Goal: Task Accomplishment & Management: Complete application form

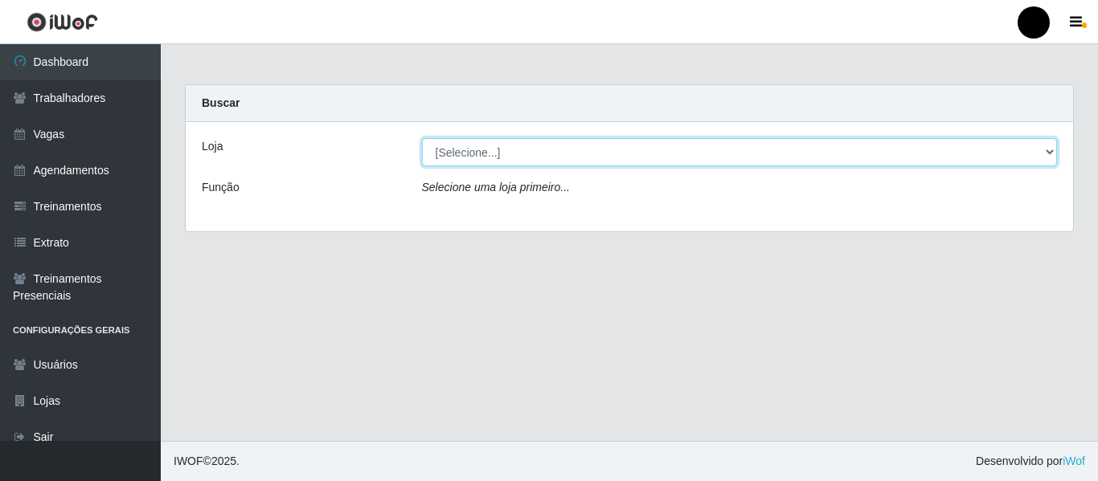
click at [1045, 157] on select "[Selecione...] SuperFácil Atacado - Emaús SuperFácil Atacado - Rodoviária Super…" at bounding box center [740, 152] width 636 height 28
select select "408"
click at [422, 138] on select "[Selecione...] SuperFácil Atacado - Emaús SuperFácil Atacado - Rodoviária Super…" at bounding box center [740, 152] width 636 height 28
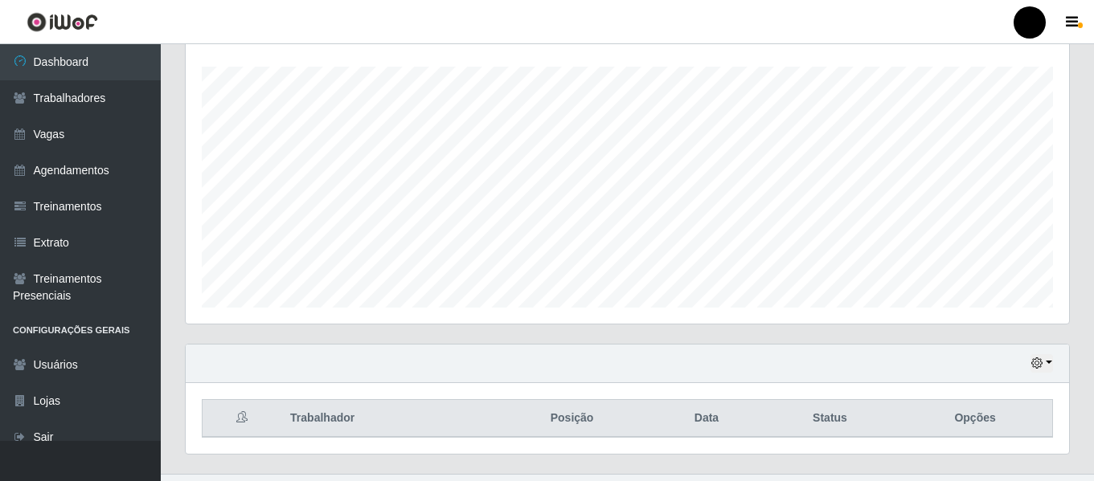
scroll to position [300, 0]
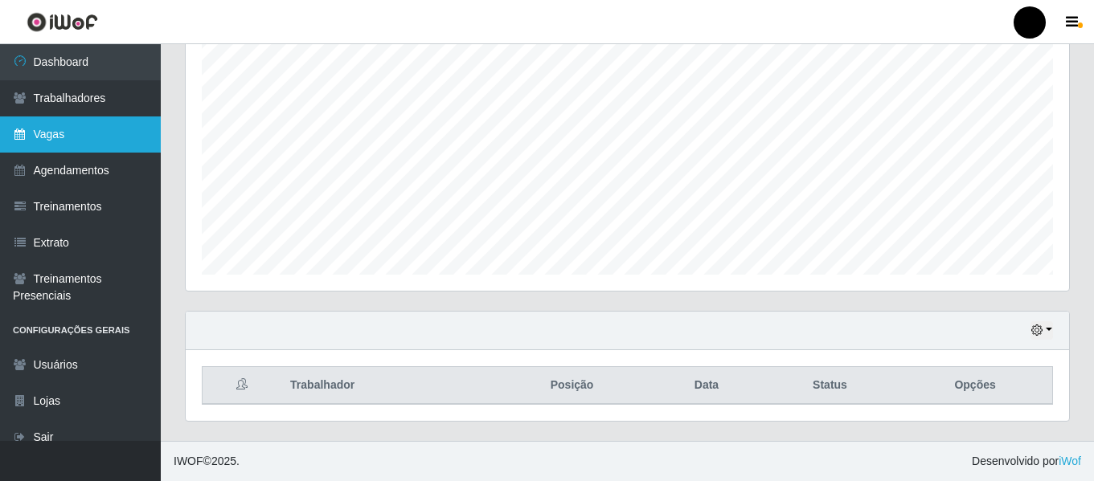
click at [104, 128] on link "Vagas" at bounding box center [80, 135] width 161 height 36
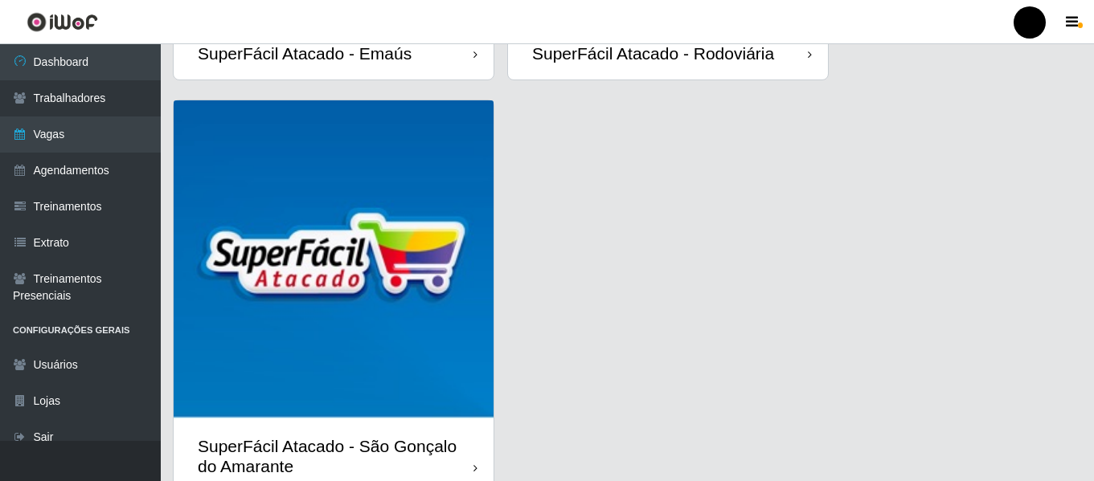
scroll to position [466, 0]
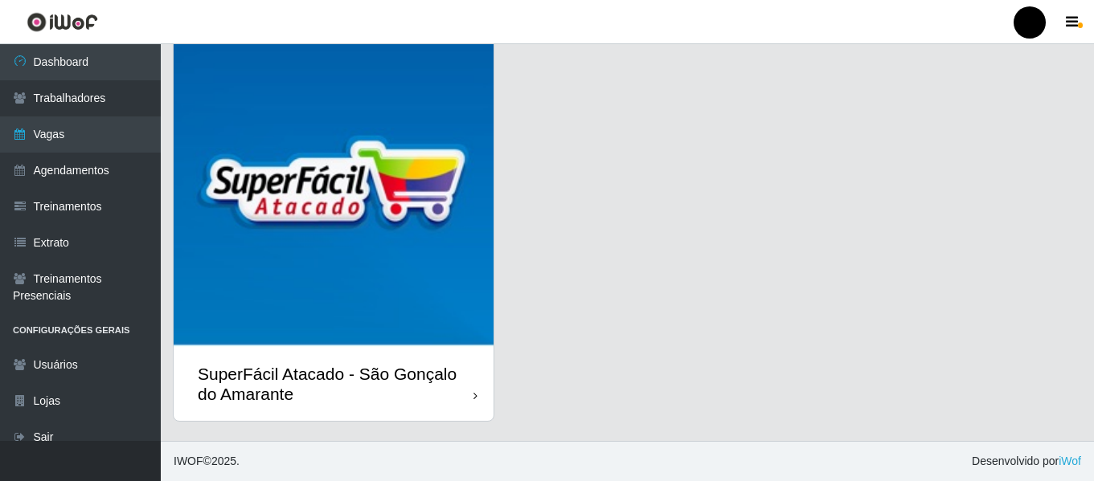
click at [217, 393] on div "SuperFácil Atacado - São Gonçalo do Amarante" at bounding box center [336, 384] width 276 height 40
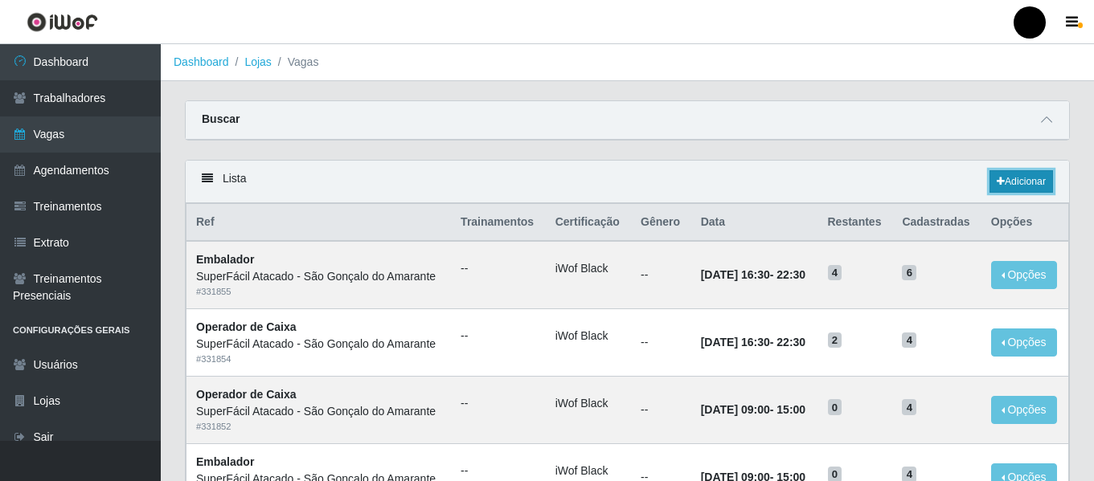
click at [1034, 190] on link "Adicionar" at bounding box center [1020, 181] width 63 height 22
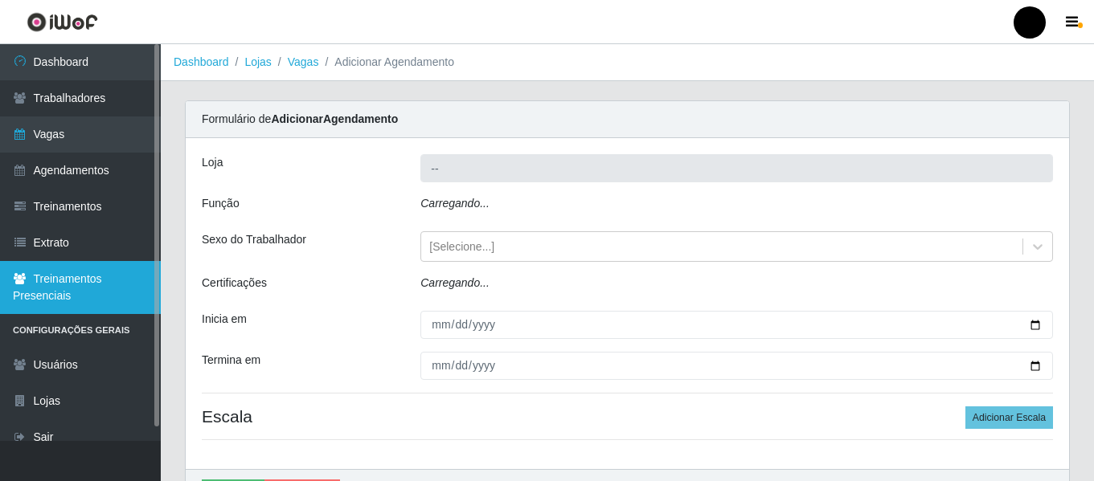
type input "SuperFácil Atacado - São Gonçalo do Amarante"
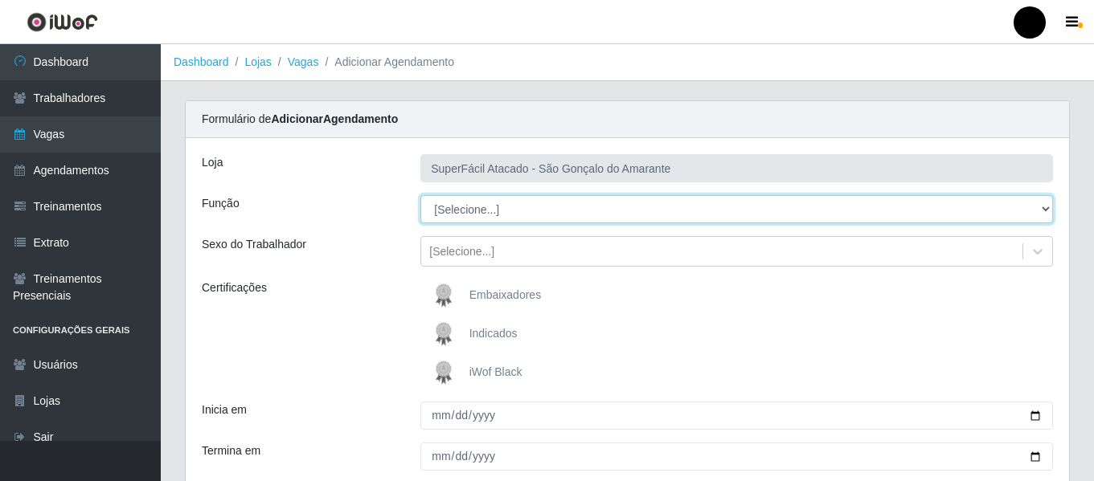
click at [1049, 210] on select "[Selecione...] Auxiliar de Estacionamento Auxiliar de Estacionamento + Auxiliar…" at bounding box center [736, 209] width 632 height 28
select select "22"
click at [420, 195] on select "[Selecione...] Auxiliar de Estacionamento Auxiliar de Estacionamento + Auxiliar…" at bounding box center [736, 209] width 632 height 28
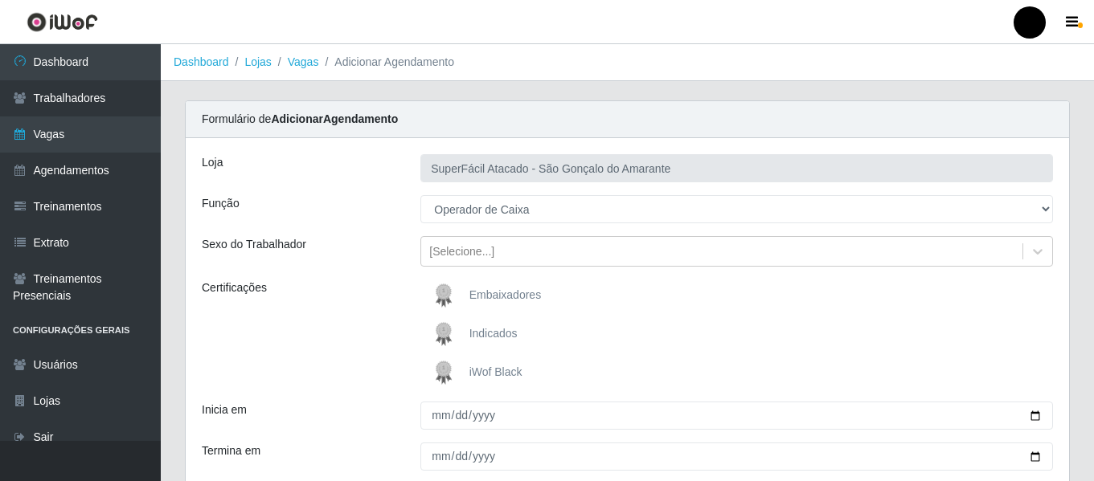
click at [507, 370] on span "iWof Black" at bounding box center [495, 372] width 53 height 13
click at [0, 0] on input "iWof Black" at bounding box center [0, 0] width 0 height 0
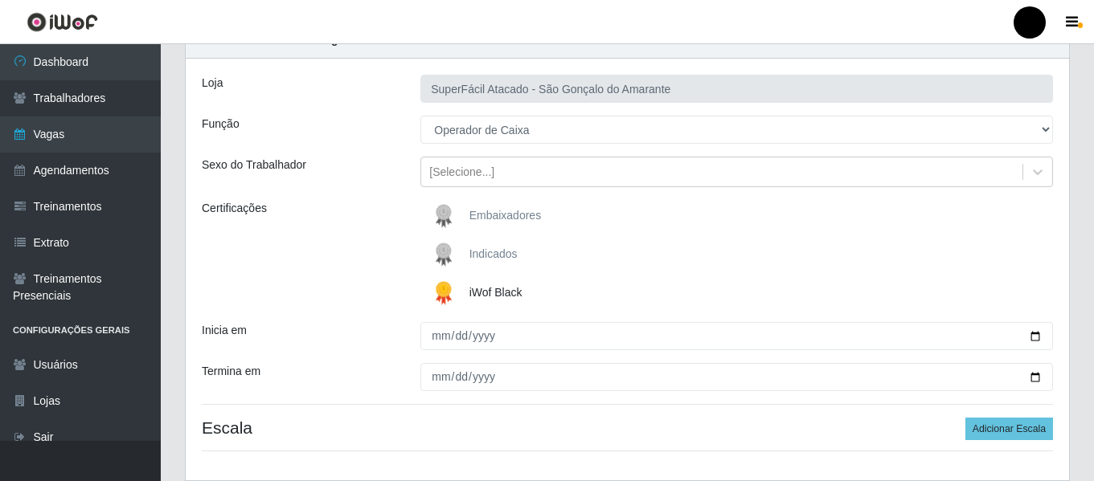
scroll to position [80, 0]
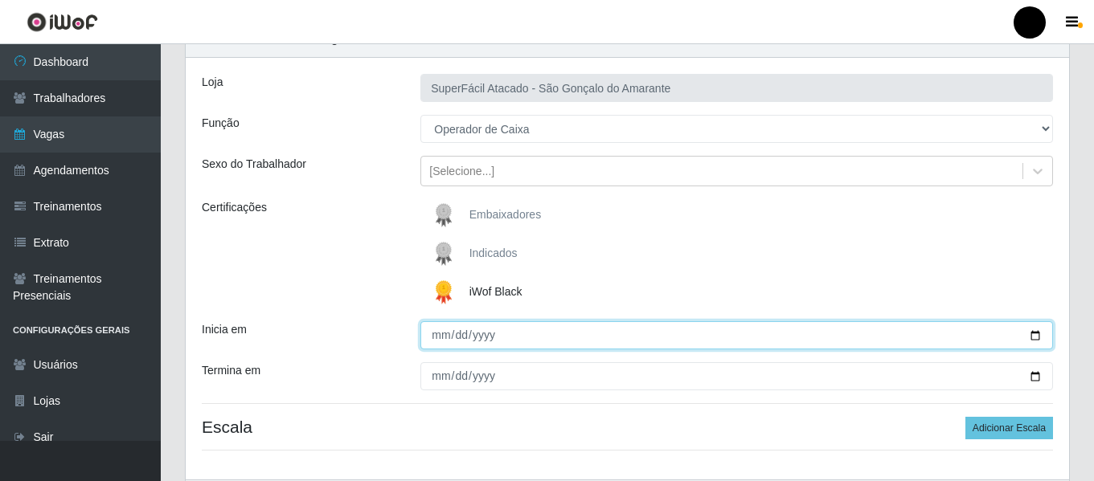
click at [1031, 336] on input "Inicia em" at bounding box center [736, 335] width 632 height 28
type input "[DATE]"
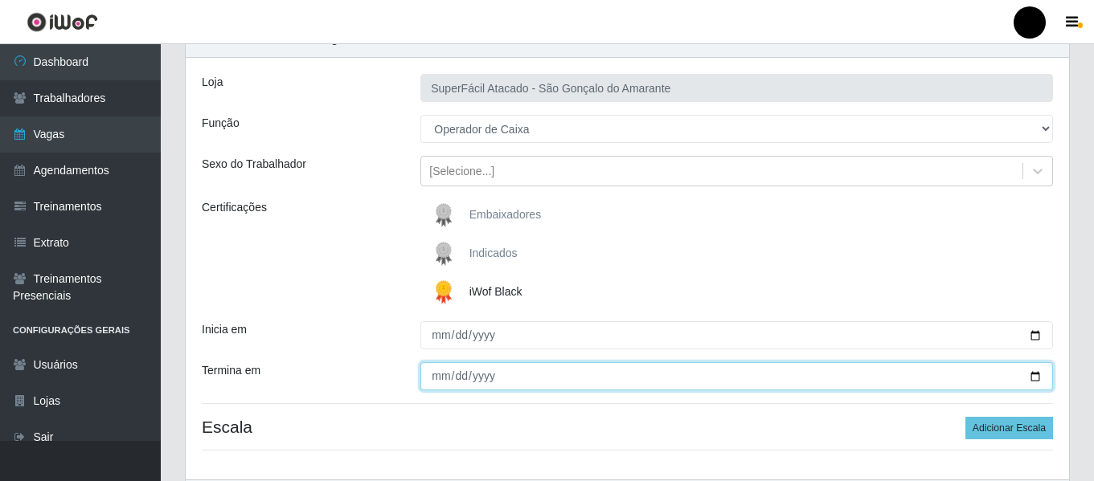
click at [1037, 380] on input "Termina em" at bounding box center [736, 376] width 632 height 28
type input "[DATE]"
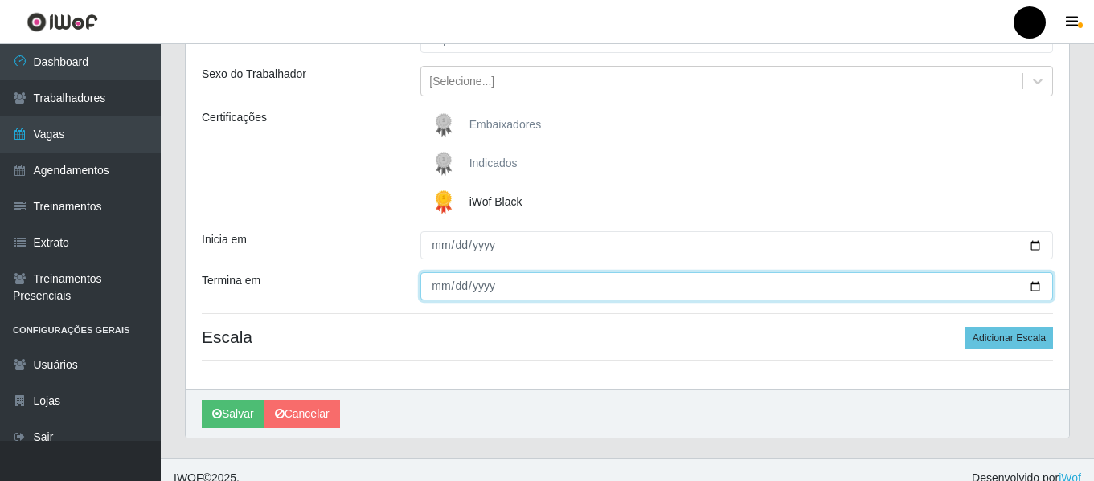
scroll to position [187, 0]
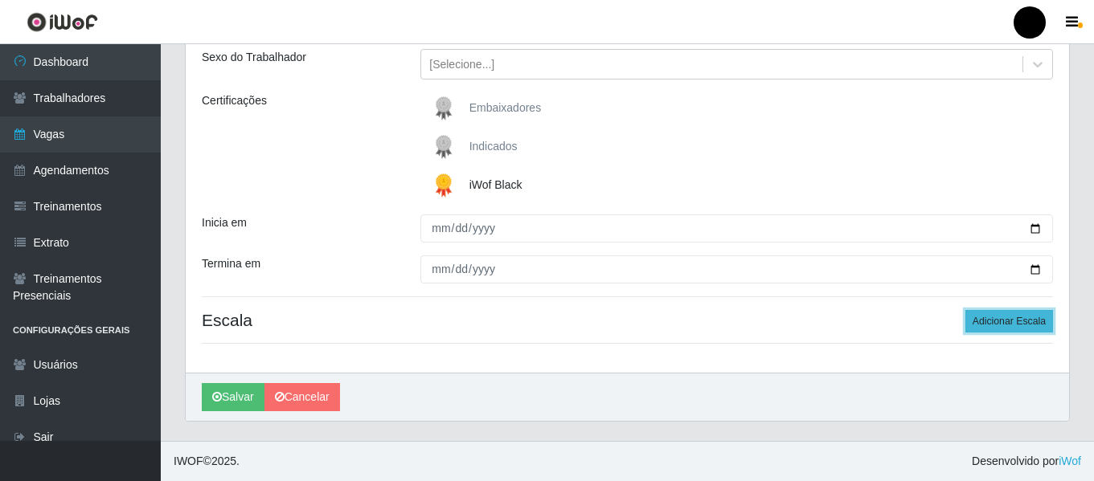
click at [983, 323] on button "Adicionar Escala" at bounding box center [1009, 321] width 88 height 22
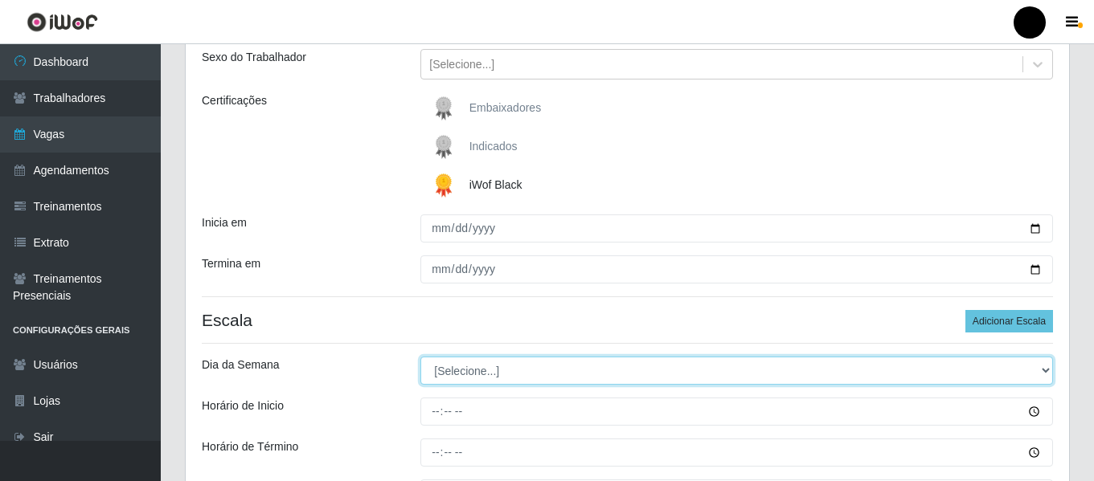
click at [1044, 373] on select "[Selecione...] Segunda Terça Quarta Quinta Sexta Sábado Domingo" at bounding box center [736, 371] width 632 height 28
select select "3"
click at [420, 357] on select "[Selecione...] Segunda Terça Quarta Quinta Sexta Sábado Domingo" at bounding box center [736, 371] width 632 height 28
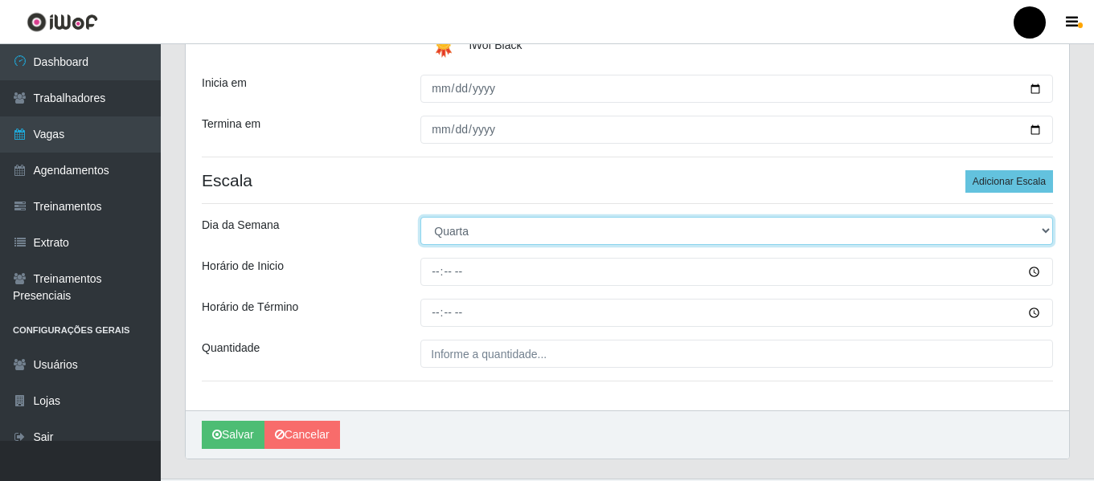
scroll to position [348, 0]
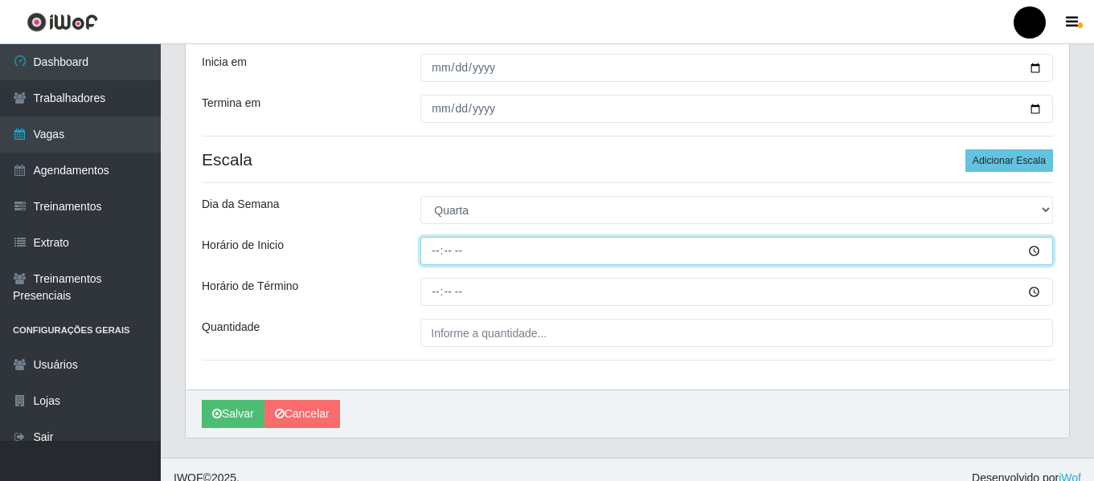
click at [439, 254] on input "Horário de Inicio" at bounding box center [736, 251] width 632 height 28
type input "09:00"
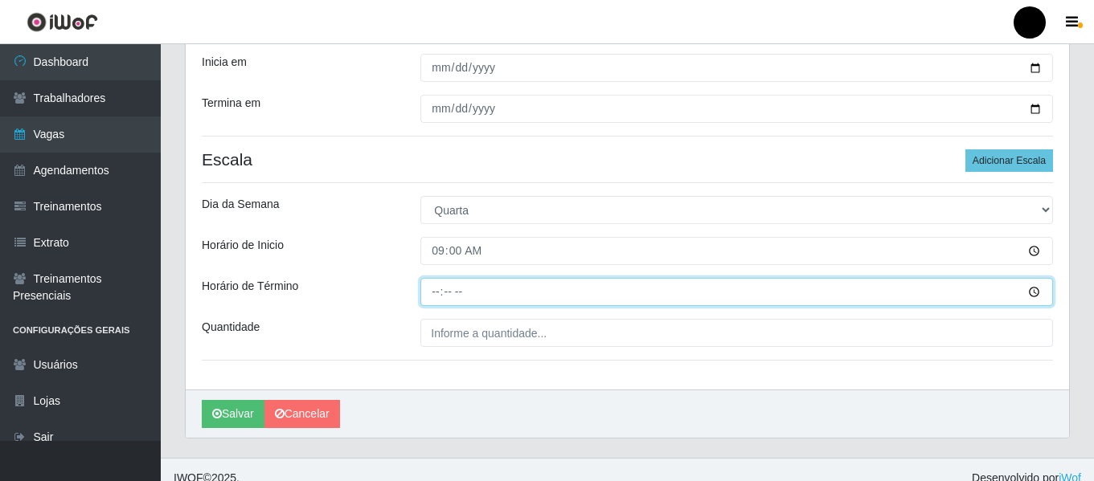
click at [435, 295] on input "Horário de Término" at bounding box center [736, 292] width 632 height 28
type input "15:00"
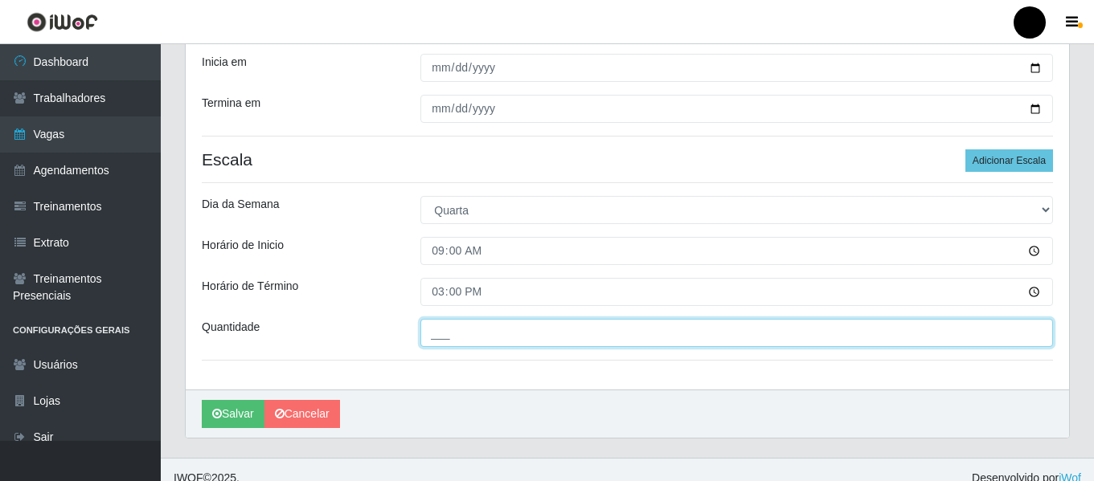
click at [429, 324] on input "___" at bounding box center [736, 333] width 632 height 28
type input "4__"
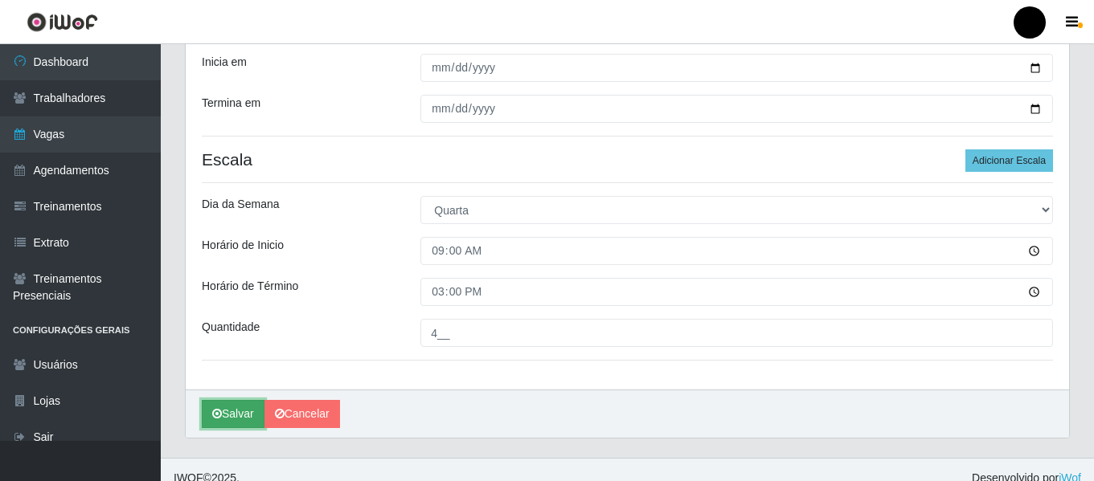
click at [216, 419] on icon "submit" at bounding box center [217, 413] width 10 height 11
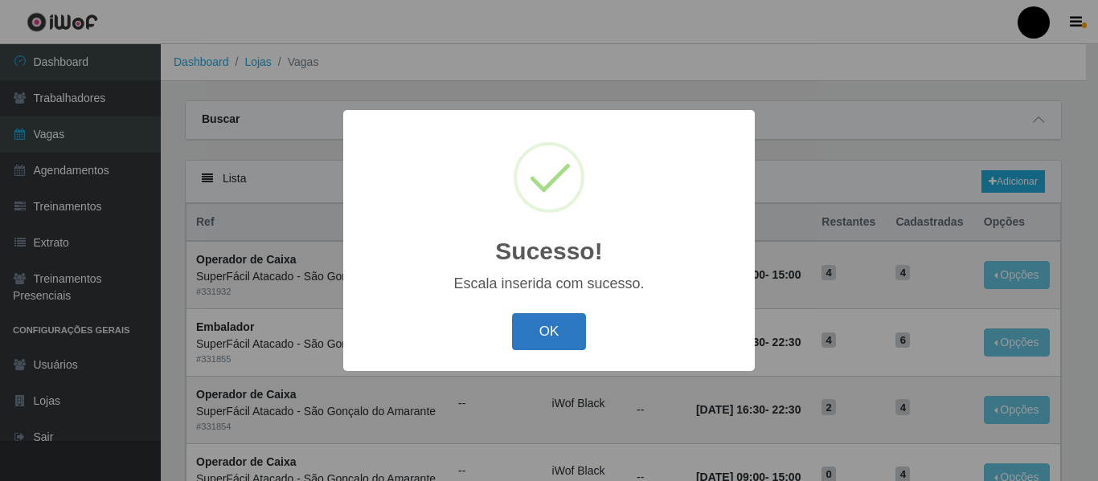
click at [539, 349] on button "OK" at bounding box center [549, 332] width 75 height 38
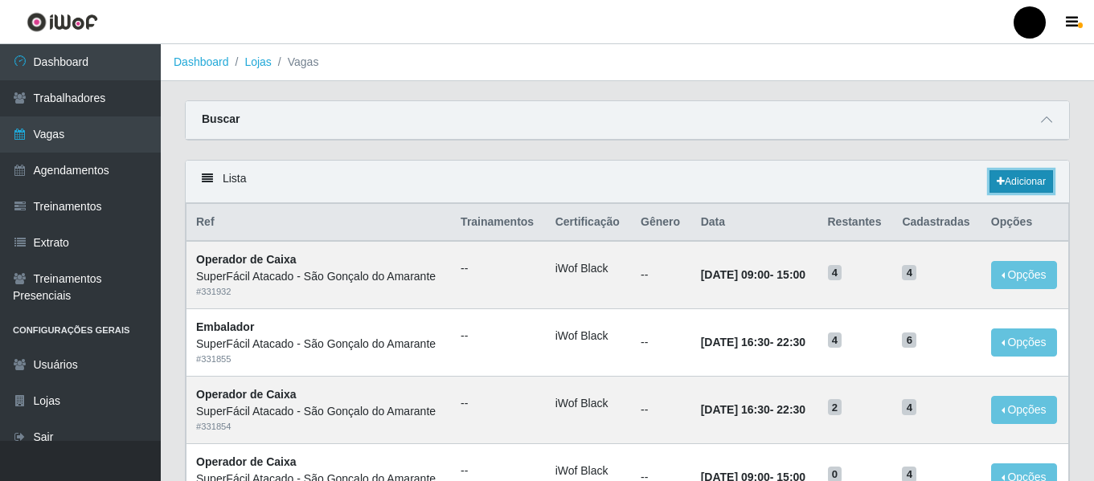
click at [1022, 182] on link "Adicionar" at bounding box center [1020, 181] width 63 height 22
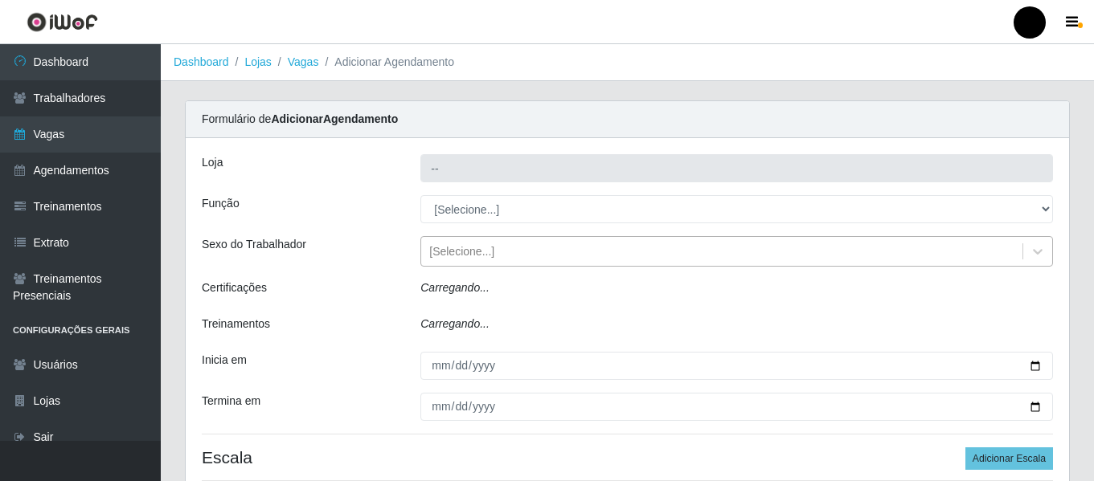
type input "SuperFácil Atacado - São Gonçalo do Amarante"
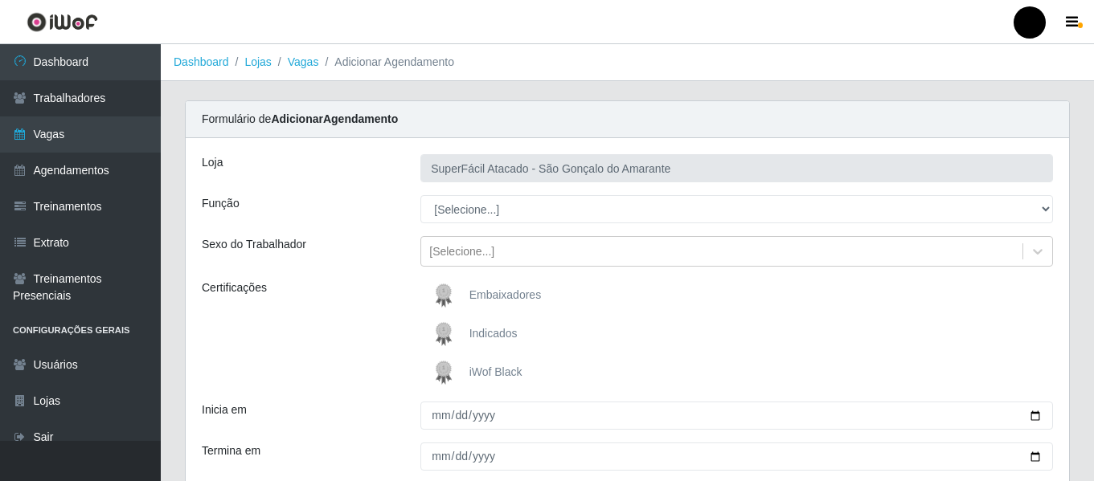
click at [490, 369] on span "iWof Black" at bounding box center [495, 372] width 53 height 13
click at [0, 0] on input "iWof Black" at bounding box center [0, 0] width 0 height 0
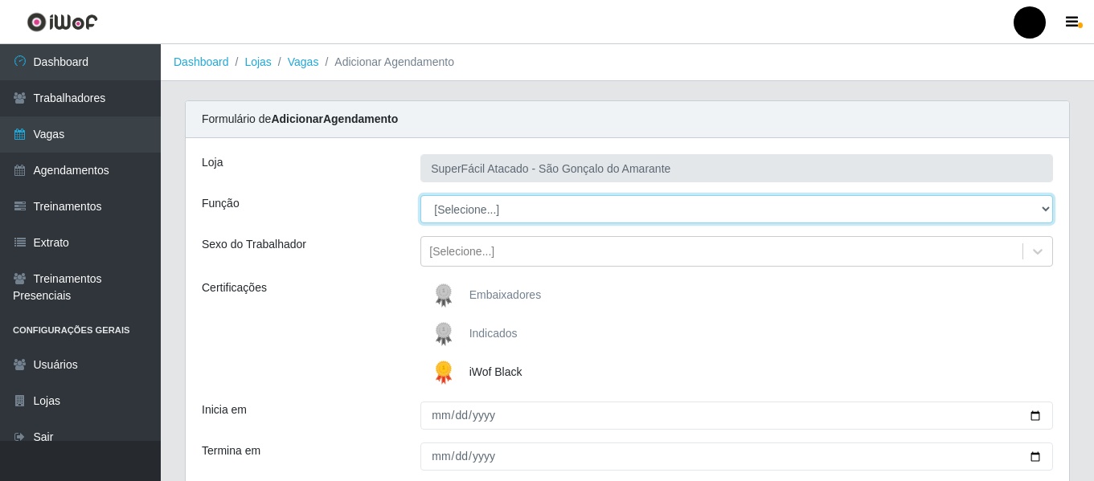
click at [1045, 212] on select "[Selecione...] Auxiliar de Estacionamento Auxiliar de Estacionamento + Auxiliar…" at bounding box center [736, 209] width 632 height 28
select select "22"
click at [420, 195] on select "[Selecione...] Auxiliar de Estacionamento Auxiliar de Estacionamento + Auxiliar…" at bounding box center [736, 209] width 632 height 28
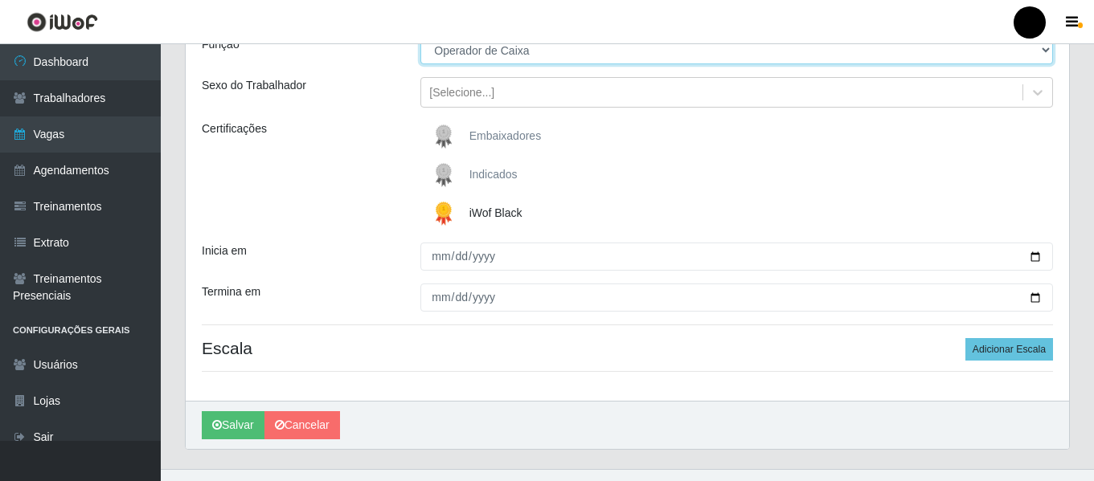
scroll to position [161, 0]
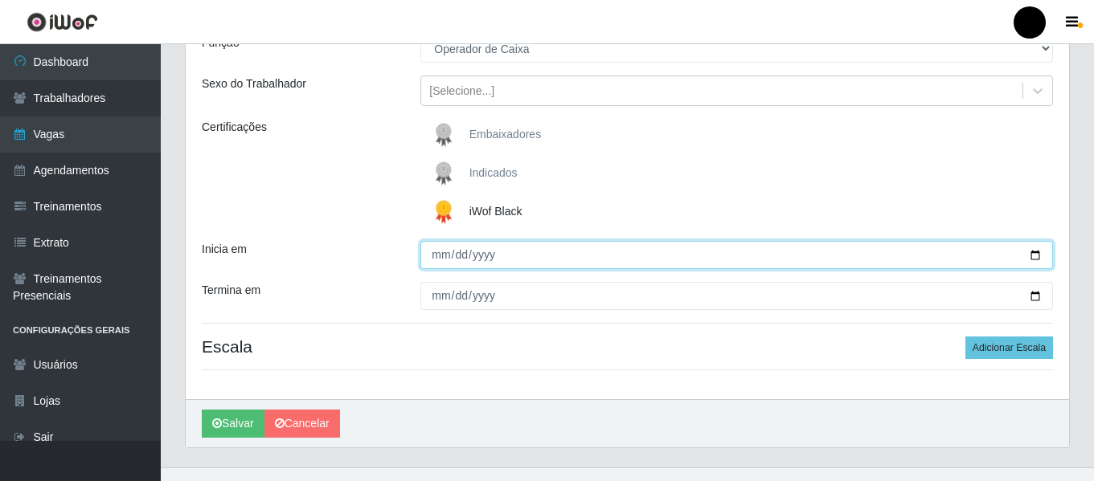
click at [1039, 263] on input "Inicia em" at bounding box center [736, 255] width 632 height 28
click at [1032, 260] on input "Inicia em" at bounding box center [736, 255] width 632 height 28
type input "[DATE]"
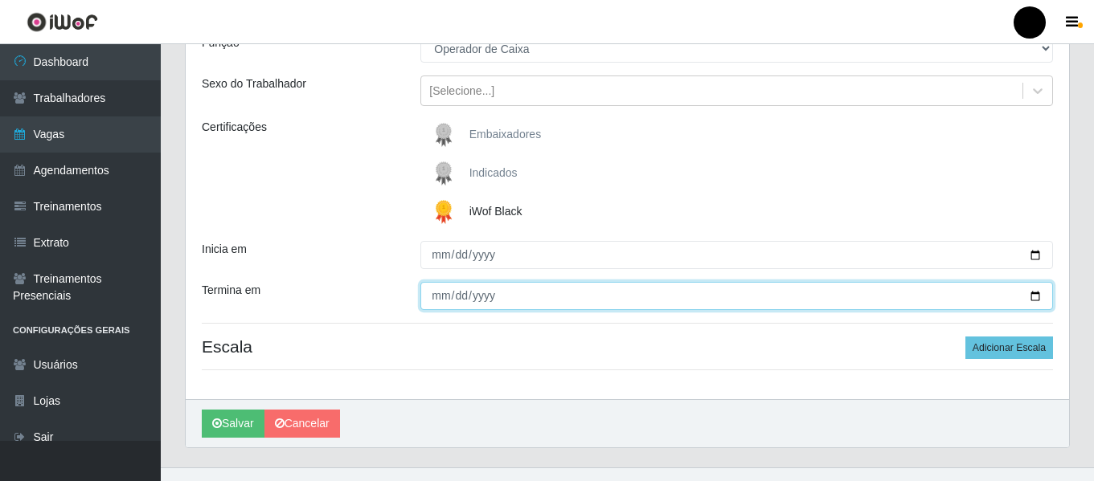
click at [1034, 292] on input "Termina em" at bounding box center [736, 296] width 632 height 28
type input "[DATE]"
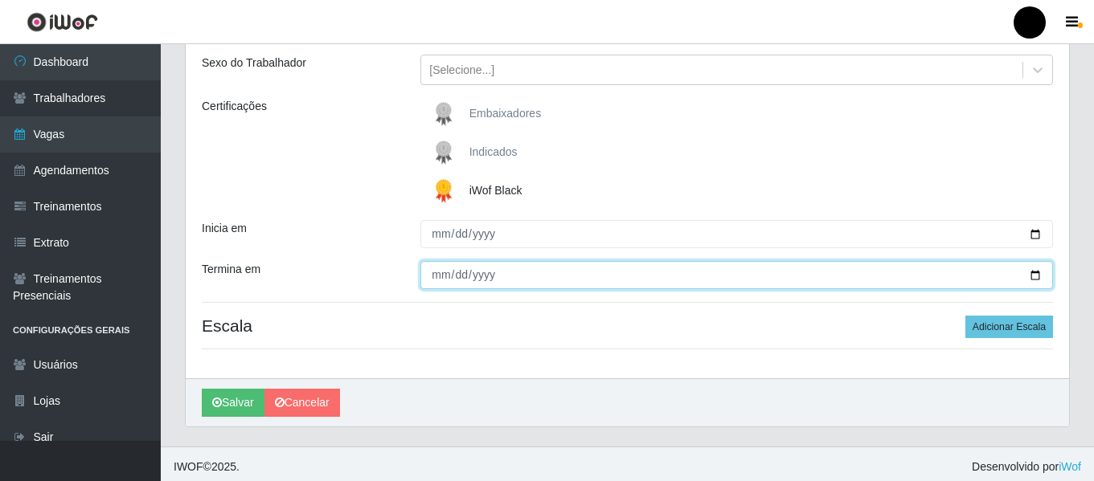
scroll to position [187, 0]
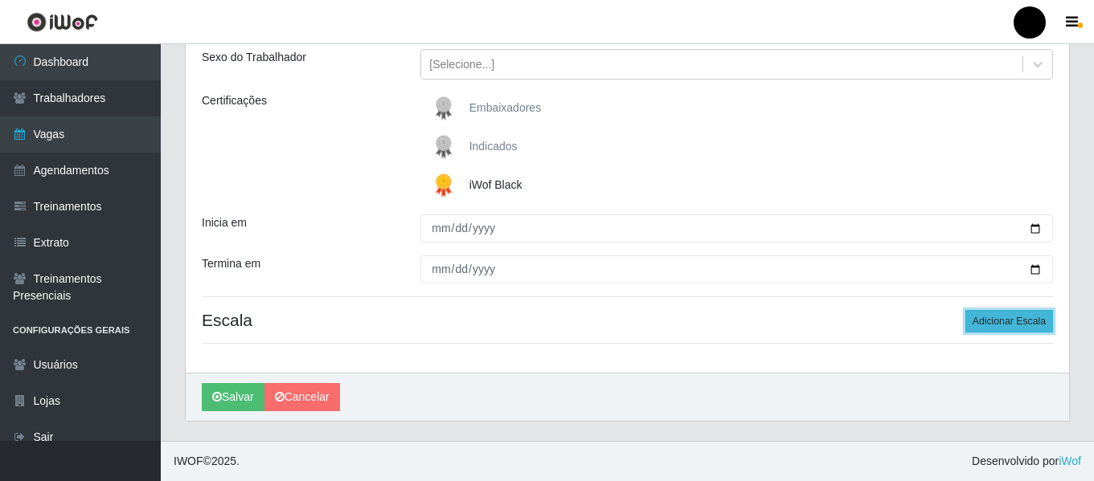
click at [994, 317] on button "Adicionar Escala" at bounding box center [1009, 321] width 88 height 22
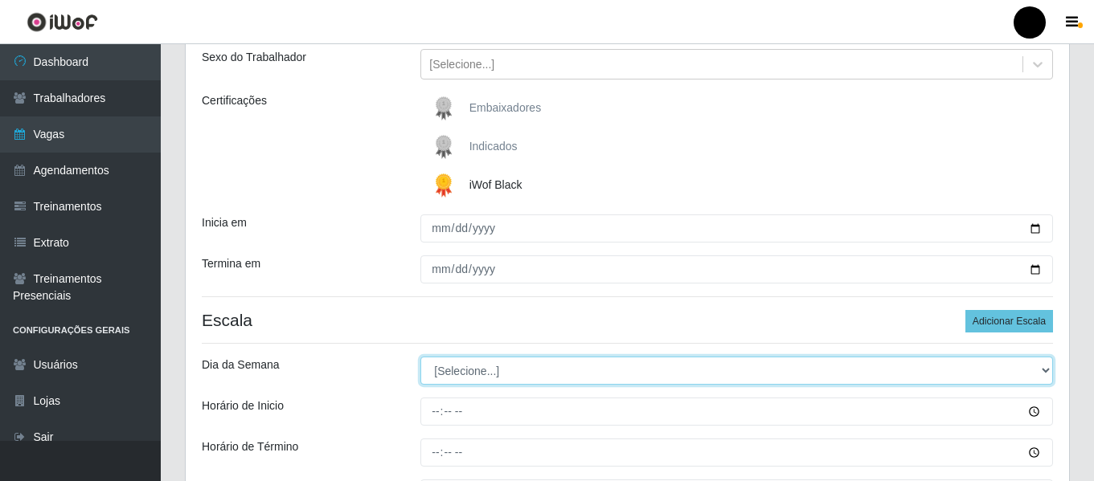
click at [1046, 372] on select "[Selecione...] Segunda Terça Quarta Quinta Sexta Sábado Domingo" at bounding box center [736, 371] width 632 height 28
select select "3"
click at [420, 357] on select "[Selecione...] Segunda Terça Quarta Quinta Sexta Sábado Domingo" at bounding box center [736, 371] width 632 height 28
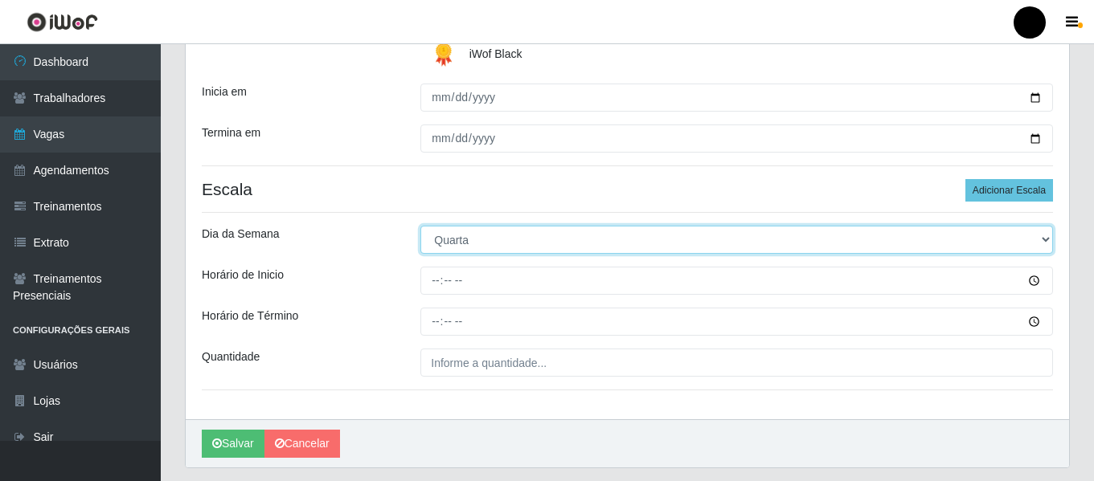
scroll to position [348, 0]
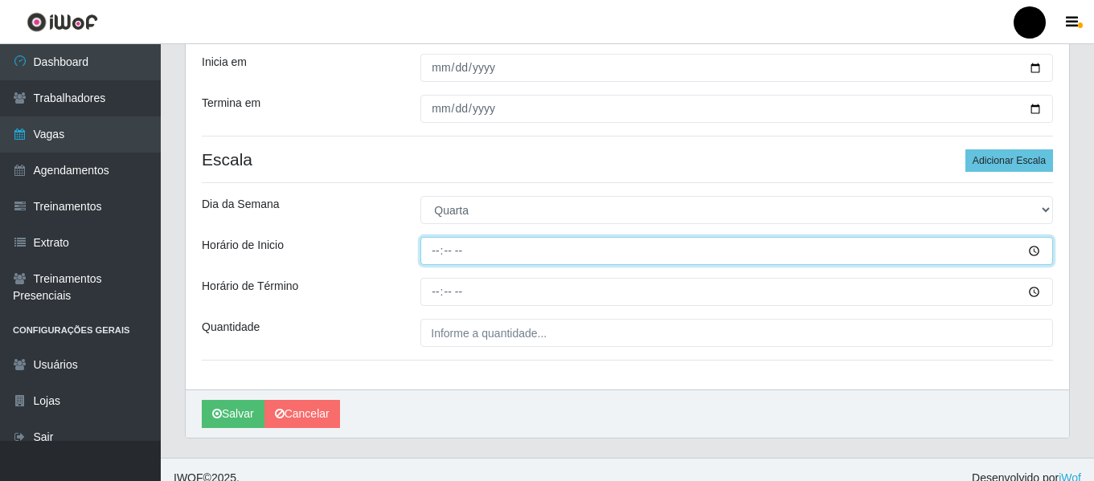
click at [428, 250] on input "Horário de Inicio" at bounding box center [736, 251] width 632 height 28
type input "16:30"
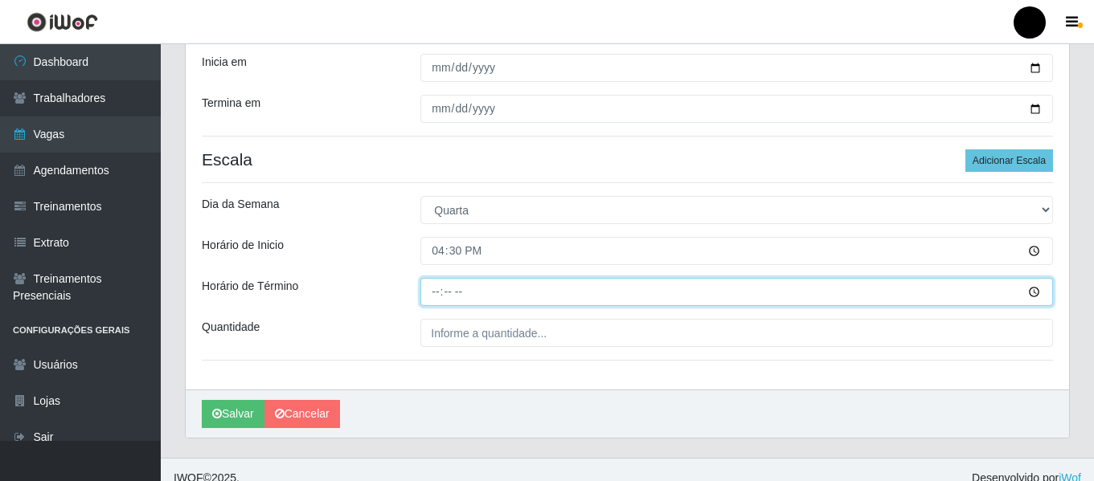
click at [428, 288] on input "Horário de Término" at bounding box center [736, 292] width 632 height 28
type input "22:30"
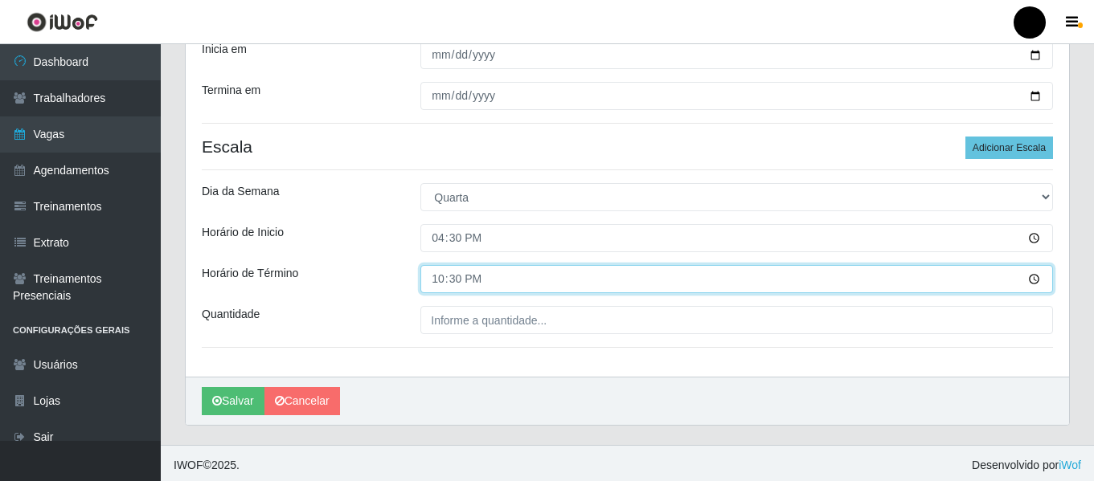
scroll to position [365, 0]
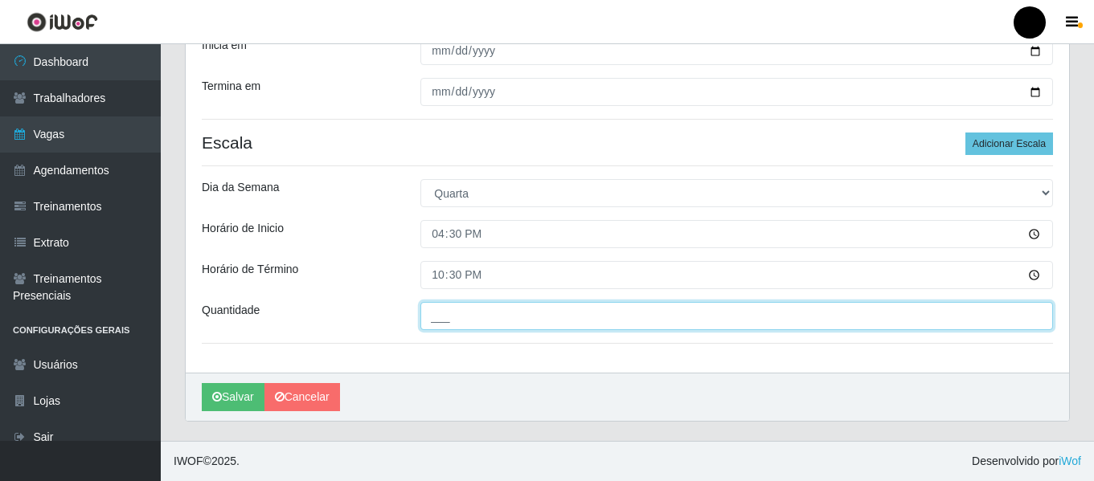
click at [589, 310] on input "___" at bounding box center [736, 316] width 632 height 28
type input "4__"
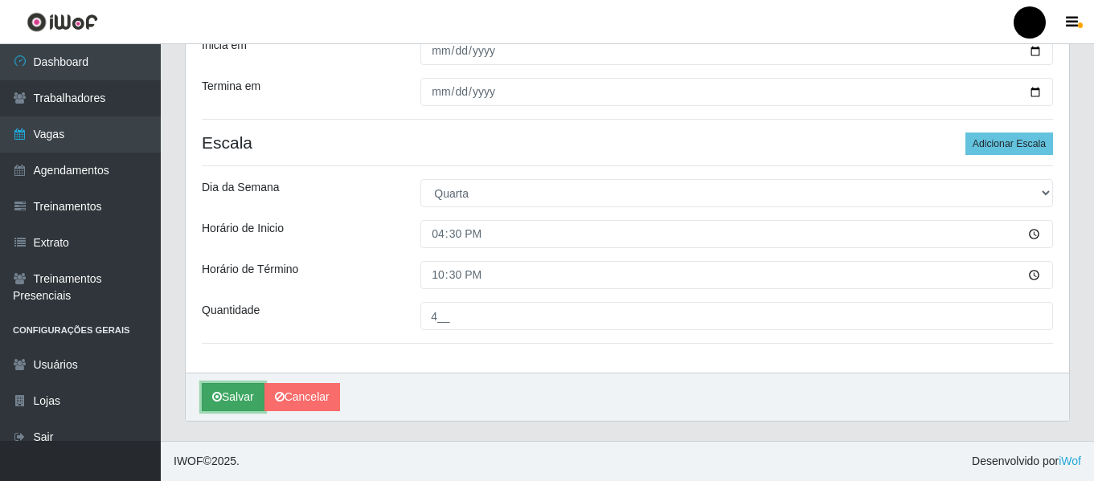
click at [238, 398] on button "Salvar" at bounding box center [233, 397] width 63 height 28
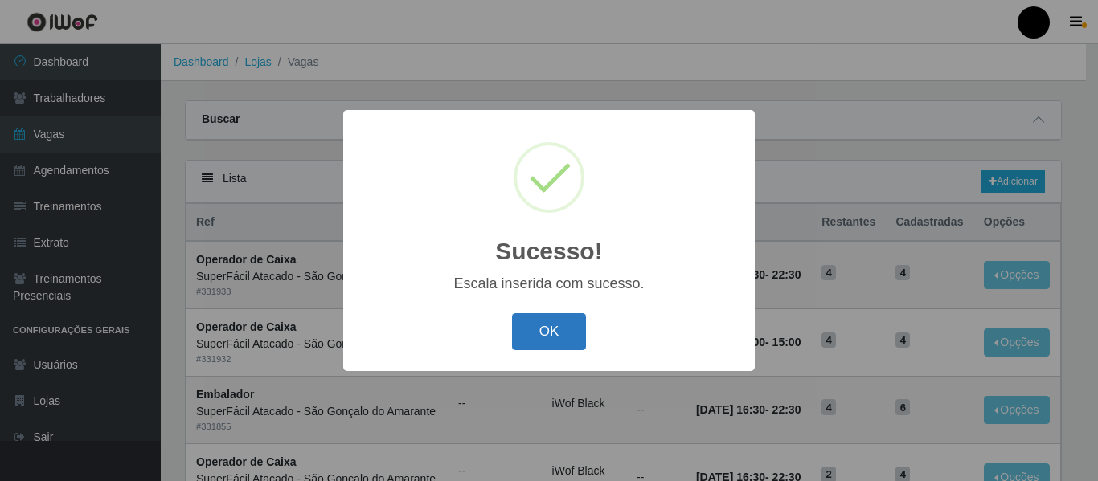
click at [548, 333] on button "OK" at bounding box center [549, 332] width 75 height 38
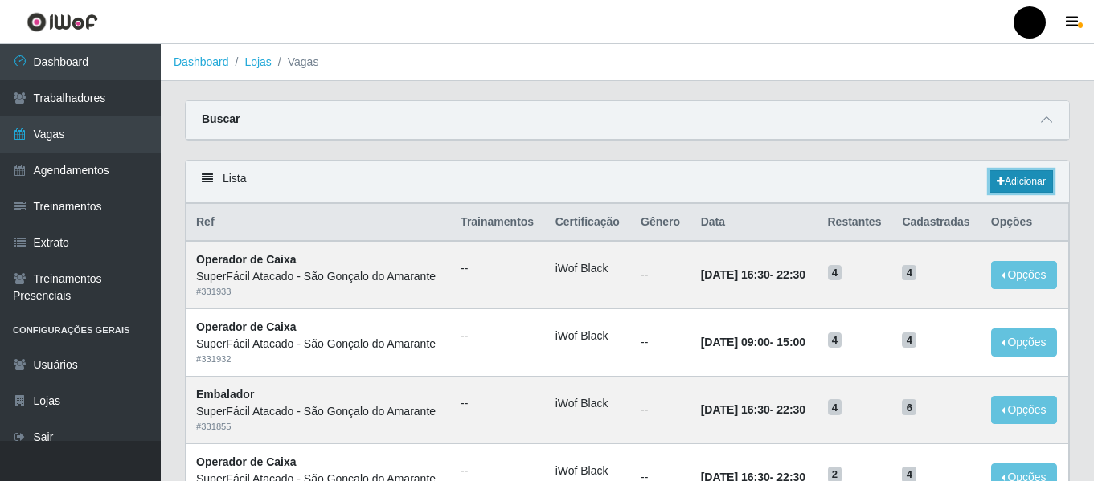
click at [1033, 182] on link "Adicionar" at bounding box center [1020, 181] width 63 height 22
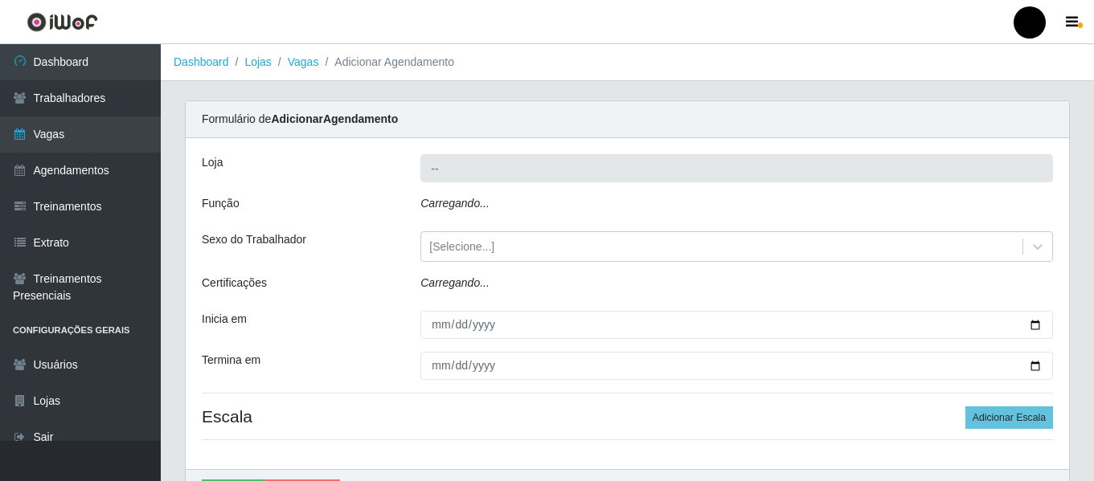
type input "SuperFácil Atacado - São Gonçalo do Amarante"
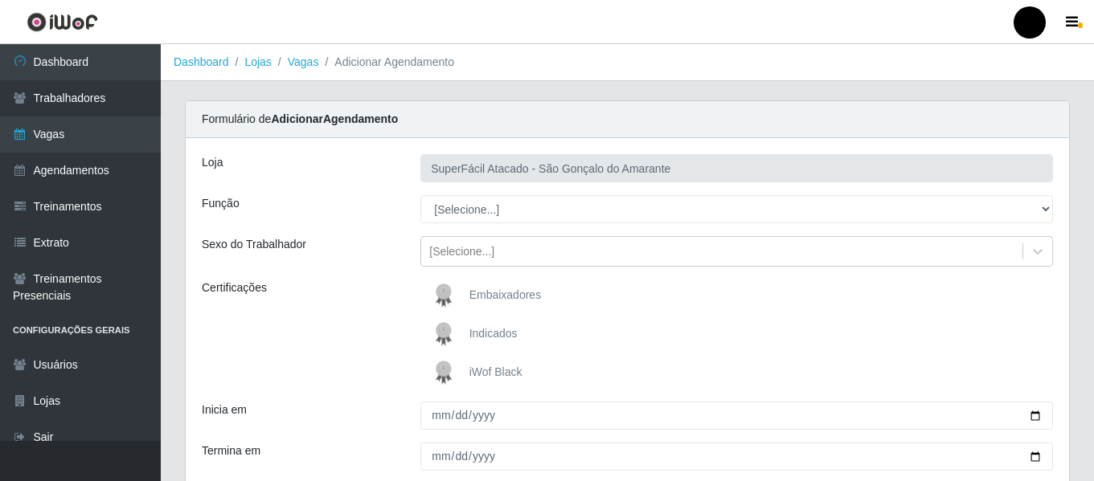
click at [498, 370] on span "iWof Black" at bounding box center [495, 372] width 53 height 13
click at [0, 0] on input "iWof Black" at bounding box center [0, 0] width 0 height 0
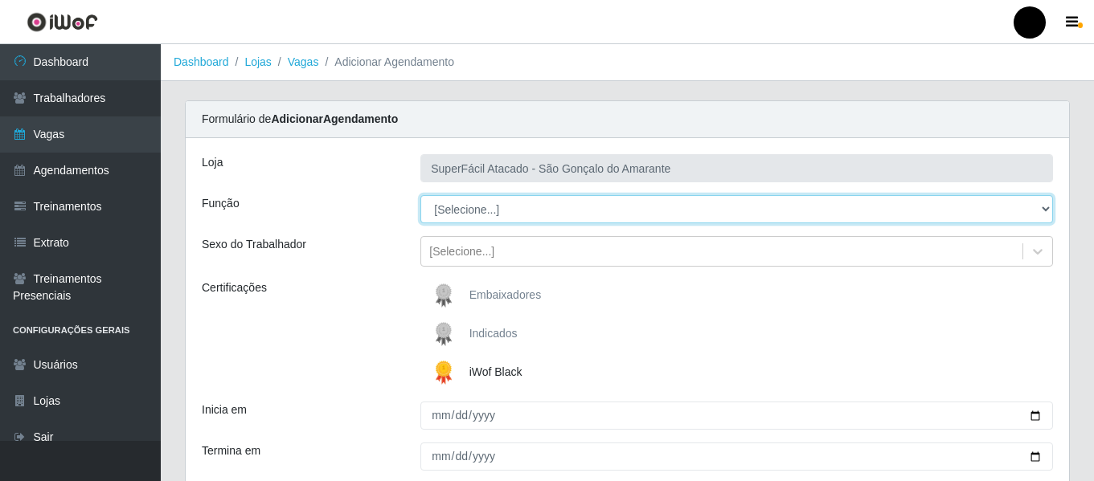
click at [1046, 205] on select "[Selecione...] Auxiliar de Estacionamento Auxiliar de Estacionamento + Auxiliar…" at bounding box center [736, 209] width 632 height 28
select select "1"
click at [420, 195] on select "[Selecione...] Auxiliar de Estacionamento Auxiliar de Estacionamento + Auxiliar…" at bounding box center [736, 209] width 632 height 28
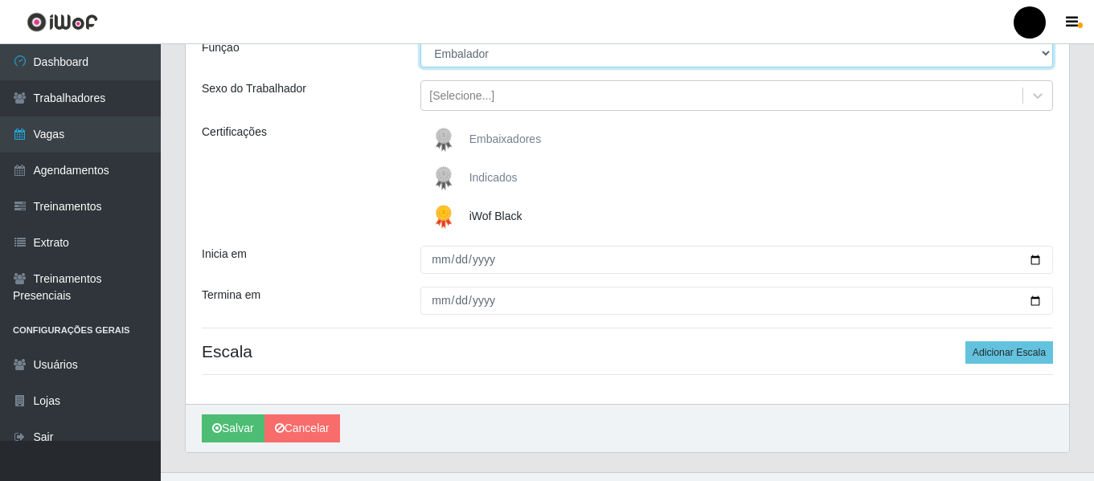
scroll to position [161, 0]
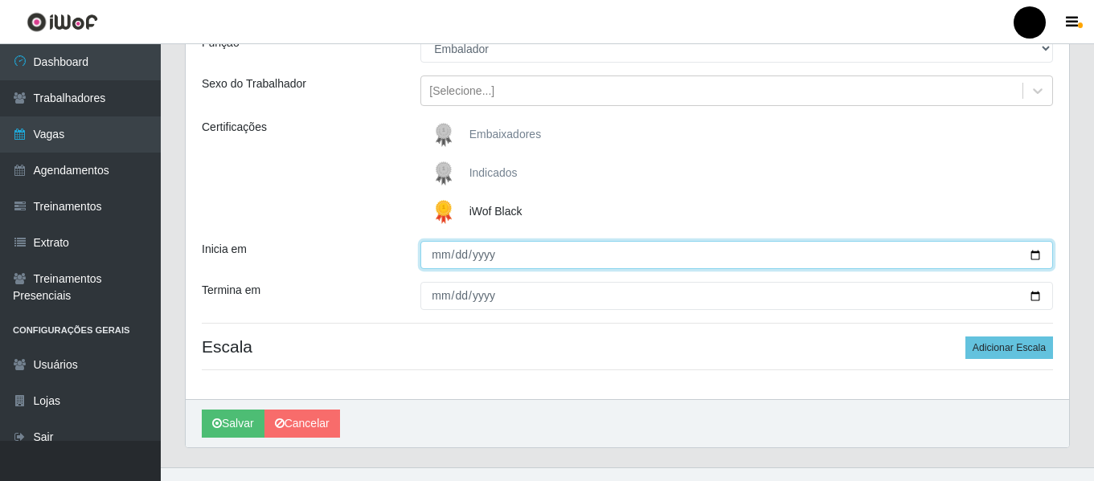
click at [1032, 251] on input "Inicia em" at bounding box center [736, 255] width 632 height 28
type input "[DATE]"
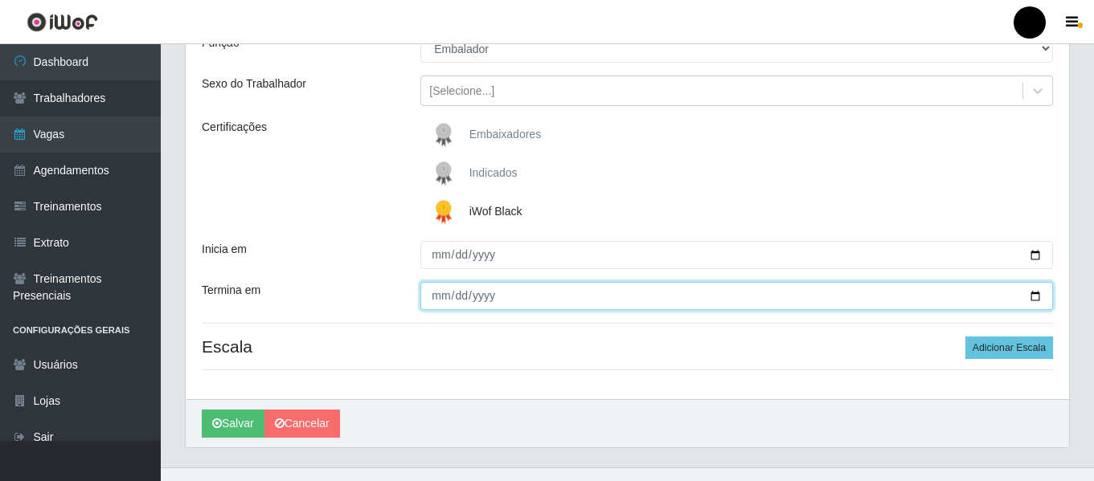
click at [1039, 302] on input "Termina em" at bounding box center [736, 296] width 632 height 28
type input "[DATE]"
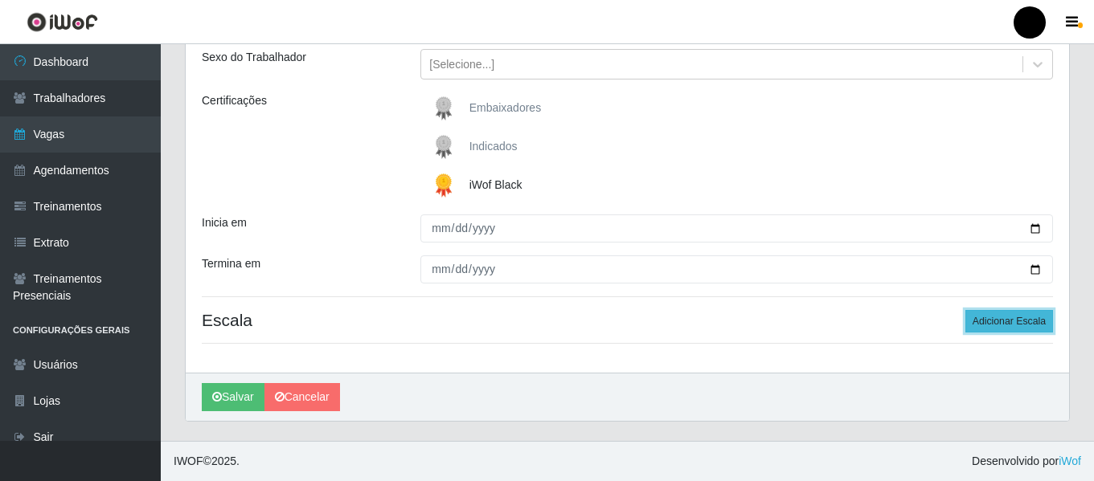
click at [992, 329] on button "Adicionar Escala" at bounding box center [1009, 321] width 88 height 22
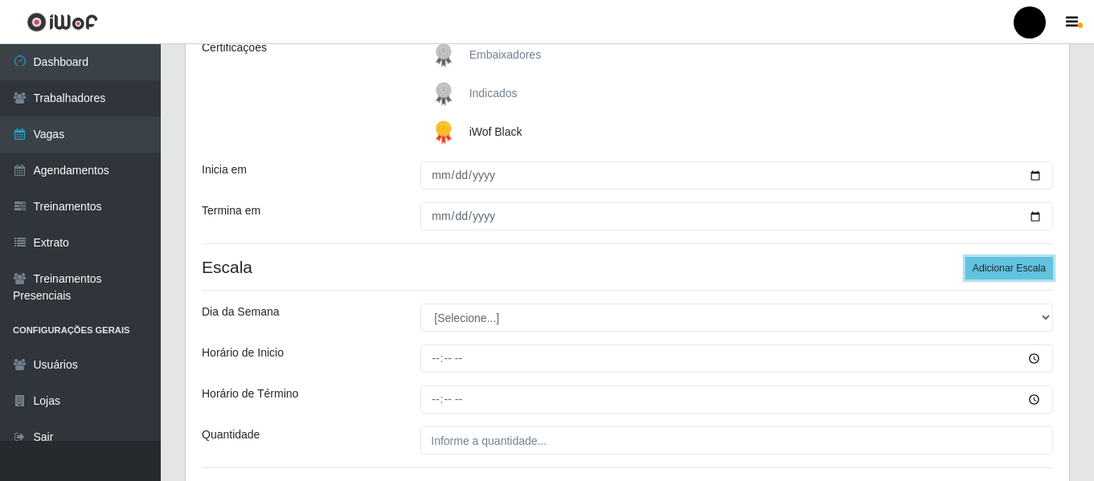
scroll to position [268, 0]
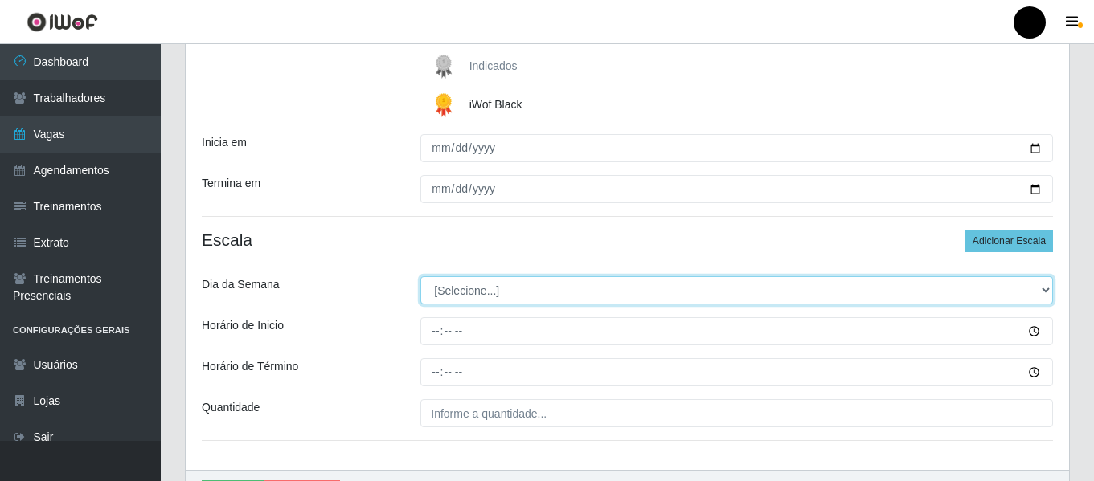
click at [1041, 288] on select "[Selecione...] Segunda Terça Quarta Quinta Sexta Sábado Domingo" at bounding box center [736, 290] width 632 height 28
select select "3"
click at [420, 276] on select "[Selecione...] Segunda Terça Quarta Quinta Sexta Sábado Domingo" at bounding box center [736, 290] width 632 height 28
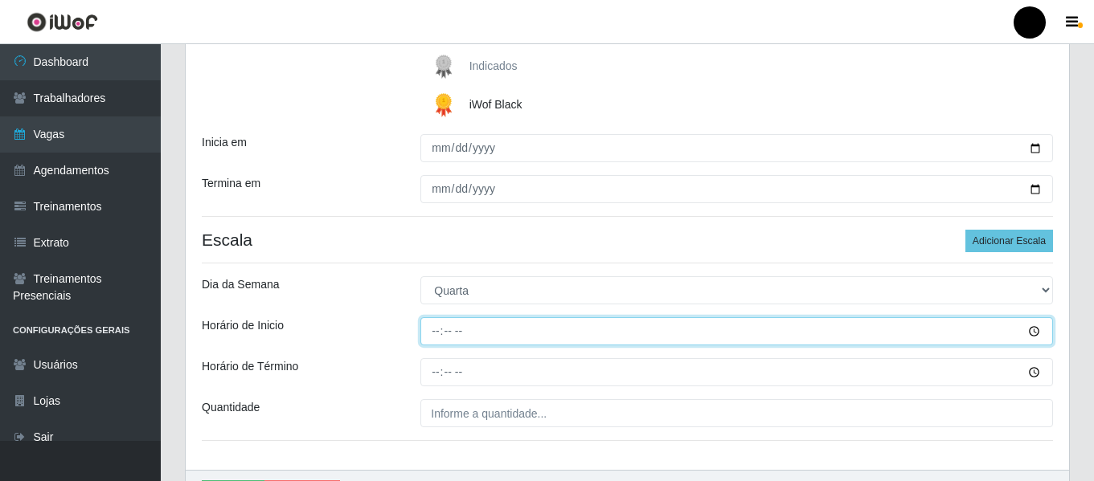
click at [431, 333] on input "Horário de Inicio" at bounding box center [736, 331] width 632 height 28
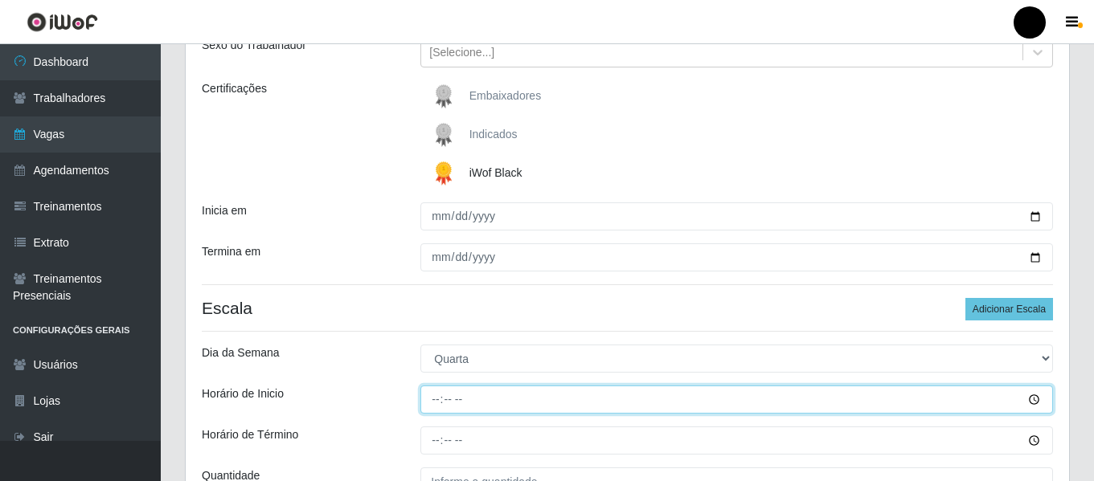
scroll to position [241, 0]
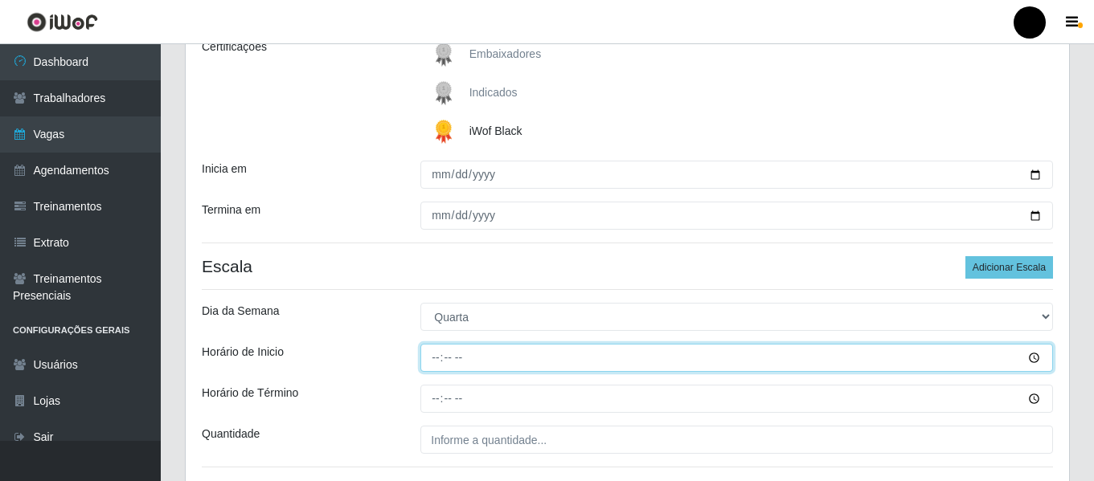
type input "09:00"
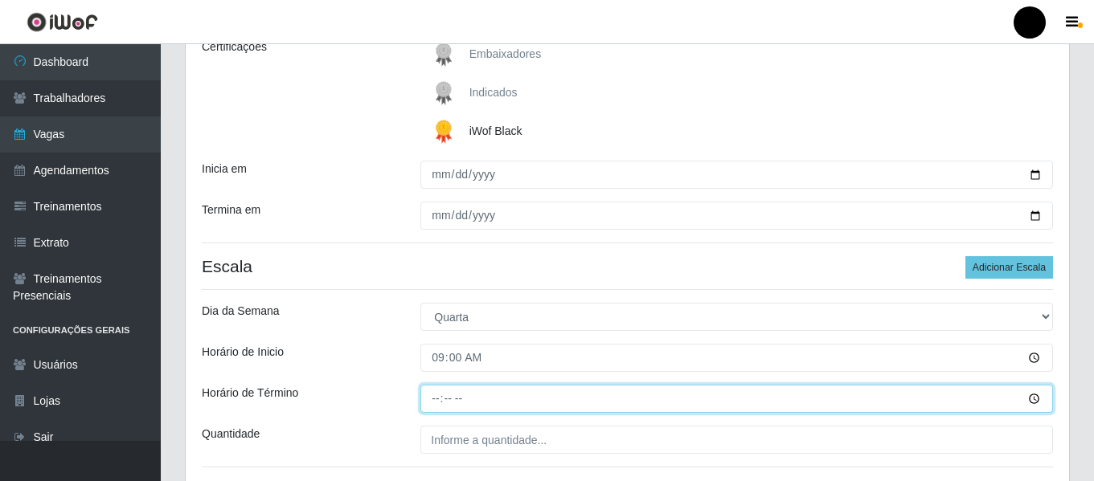
click at [437, 403] on input "Horário de Término" at bounding box center [736, 399] width 632 height 28
type input "15:00"
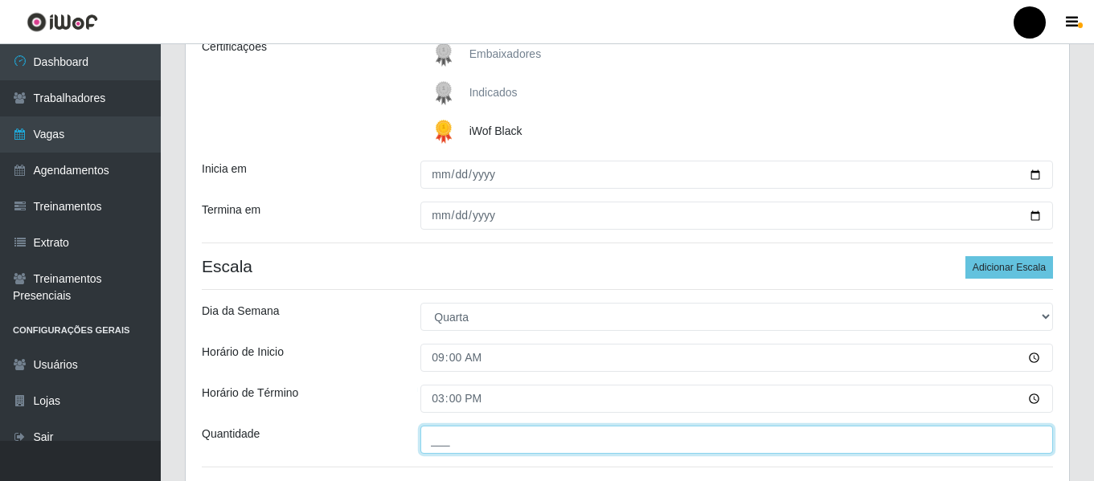
click at [443, 431] on input "___" at bounding box center [736, 440] width 632 height 28
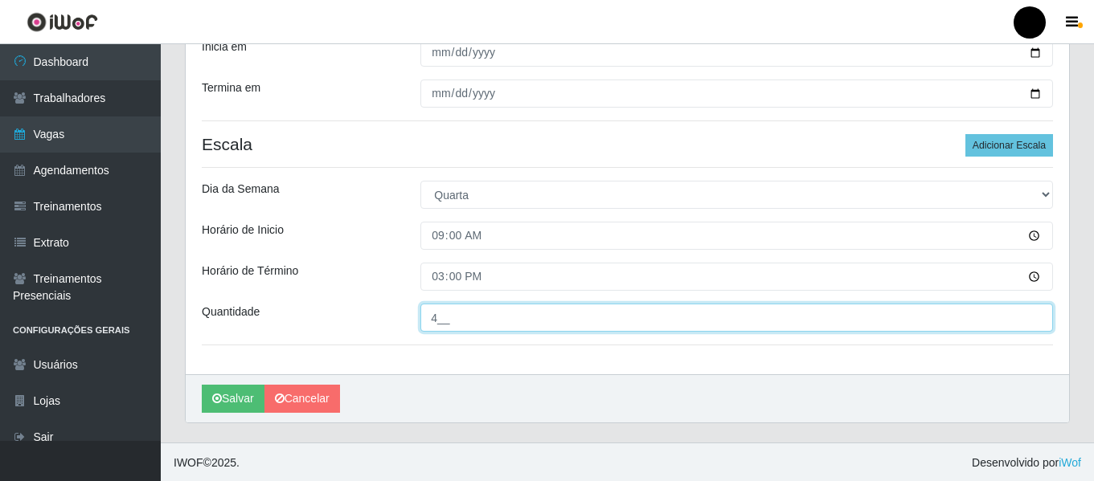
scroll to position [365, 0]
type input "4__"
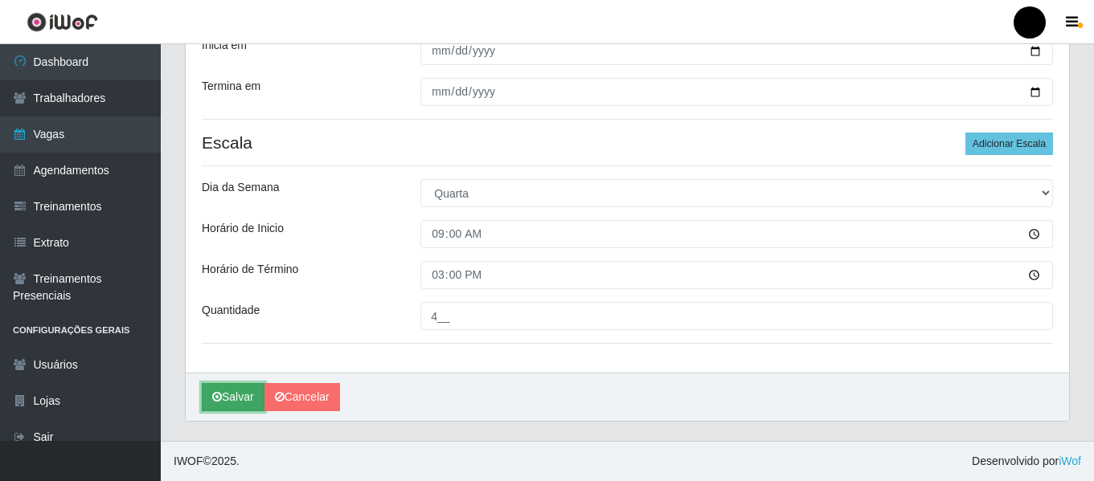
click at [235, 398] on button "Salvar" at bounding box center [233, 397] width 63 height 28
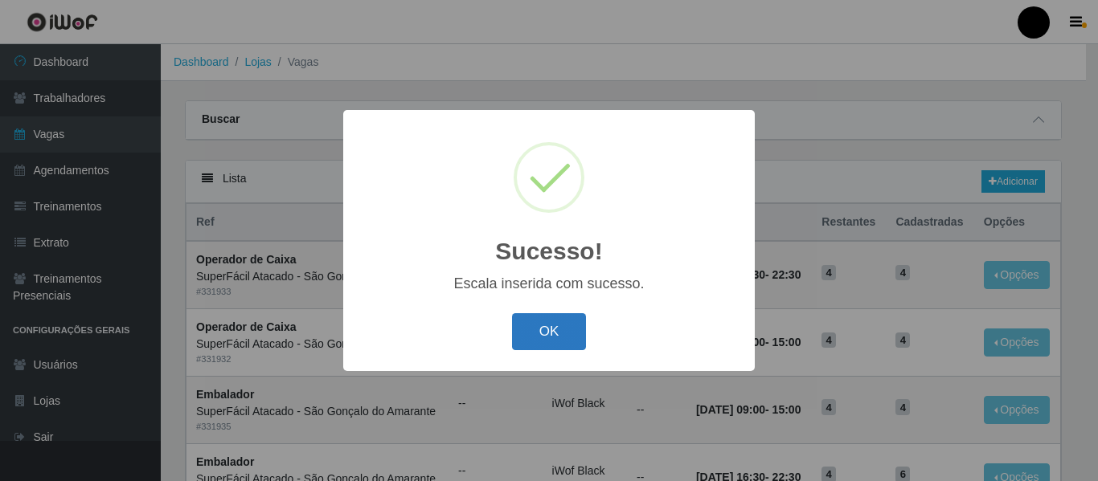
click at [553, 329] on button "OK" at bounding box center [549, 332] width 75 height 38
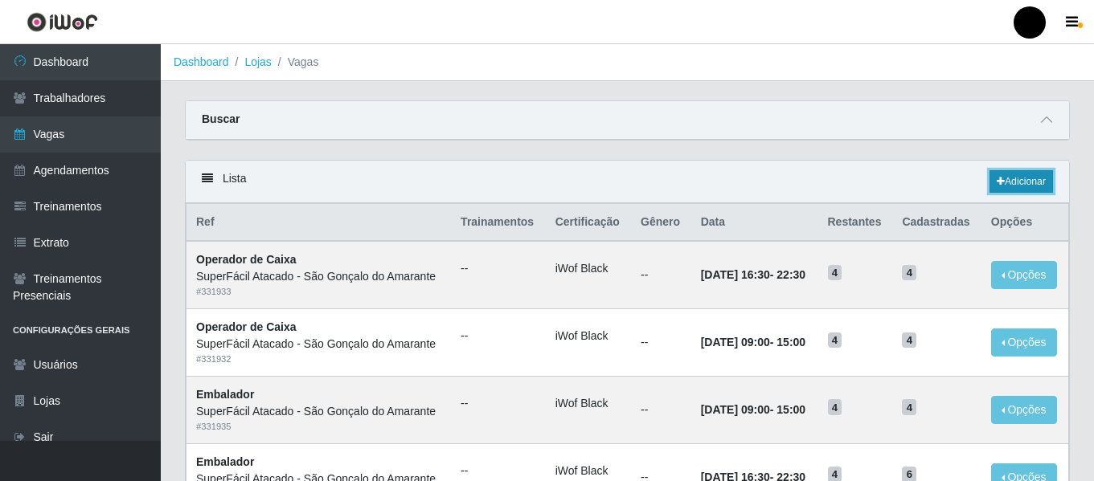
click at [1024, 174] on link "Adicionar" at bounding box center [1020, 181] width 63 height 22
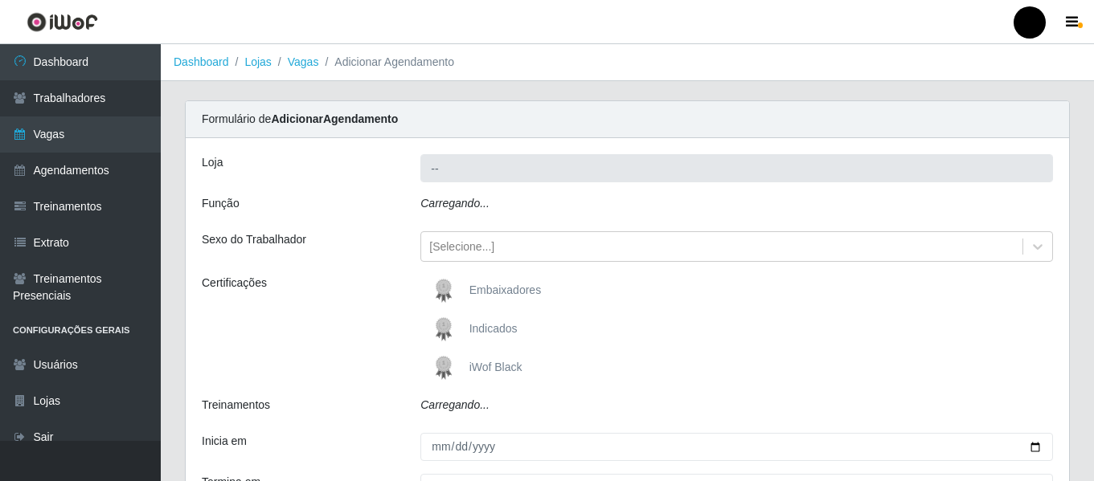
type input "SuperFácil Atacado - São Gonçalo do Amarante"
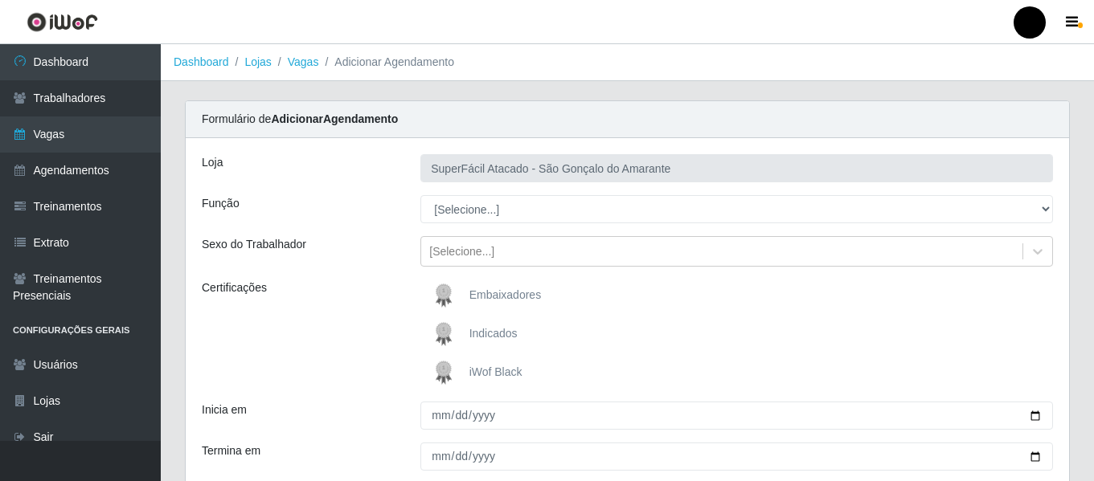
click at [492, 372] on span "iWof Black" at bounding box center [495, 372] width 53 height 13
click at [0, 0] on input "iWof Black" at bounding box center [0, 0] width 0 height 0
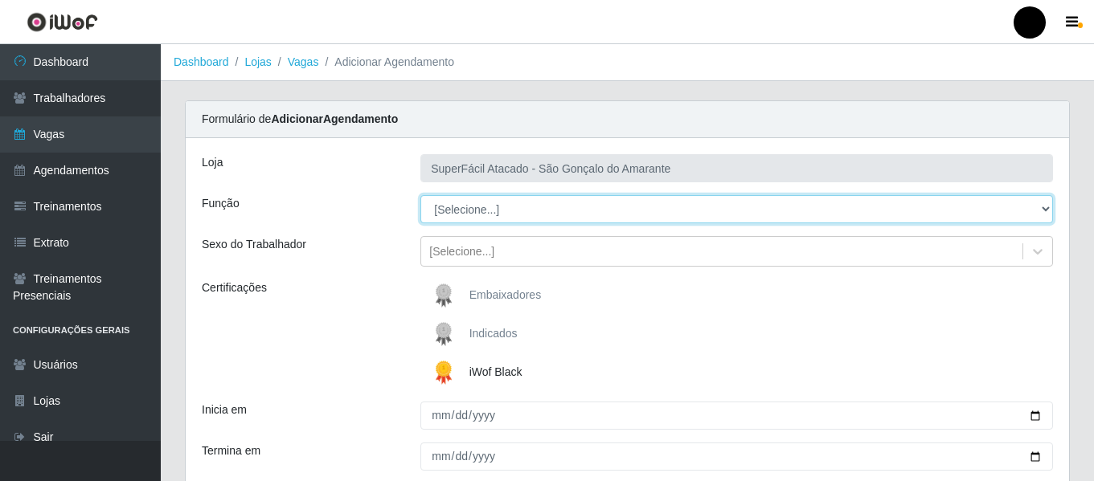
click at [1045, 207] on select "[Selecione...] Auxiliar de Estacionamento Auxiliar de Estacionamento + Auxiliar…" at bounding box center [736, 209] width 632 height 28
select select "1"
click at [420, 195] on select "[Selecione...] Auxiliar de Estacionamento Auxiliar de Estacionamento + Auxiliar…" at bounding box center [736, 209] width 632 height 28
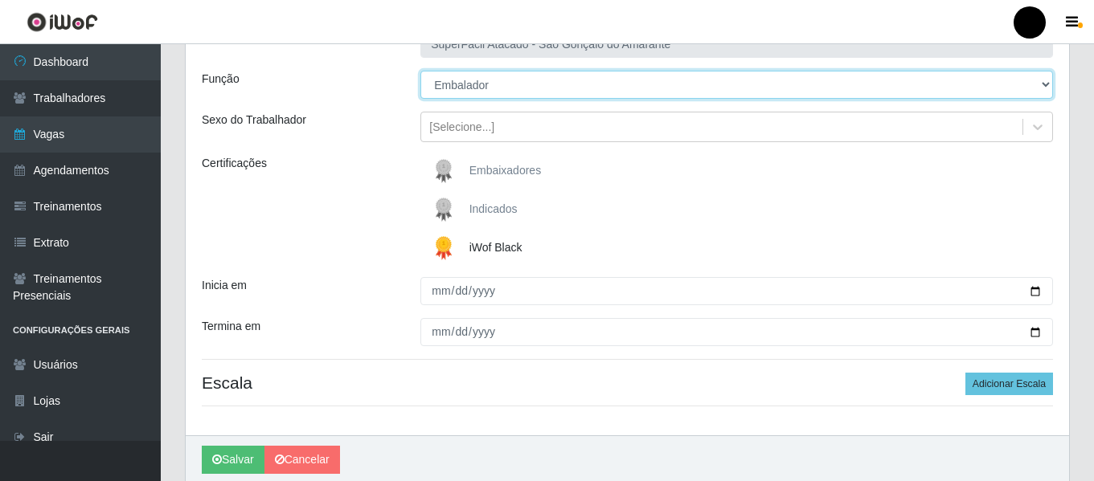
scroll to position [161, 0]
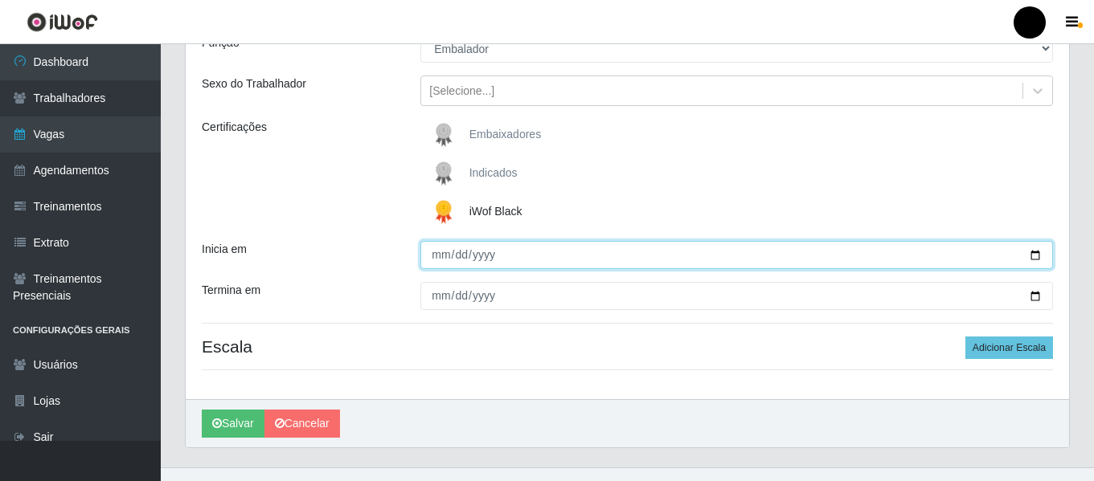
click at [1029, 260] on input "Inicia em" at bounding box center [736, 255] width 632 height 28
type input "[DATE]"
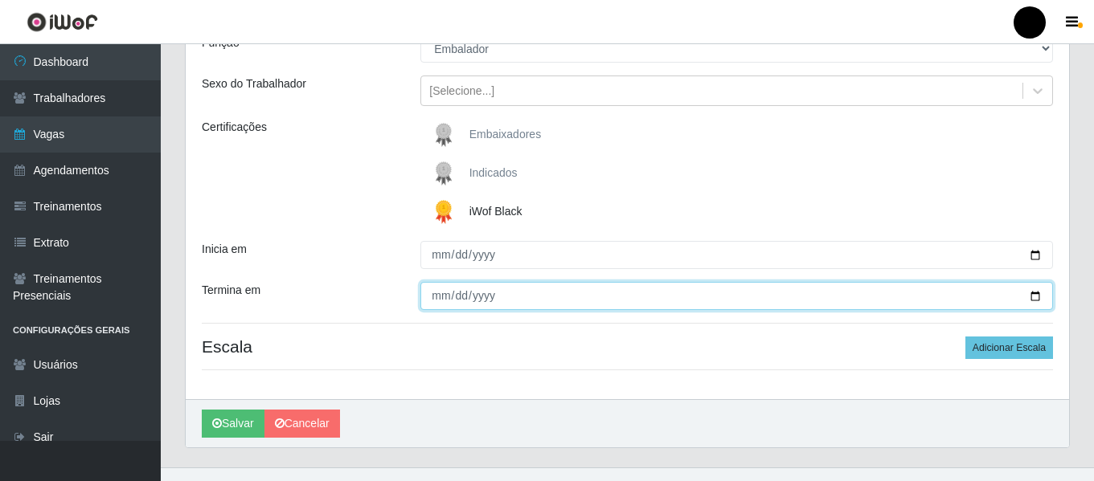
click at [1029, 292] on input "Termina em" at bounding box center [736, 296] width 632 height 28
type input "[DATE]"
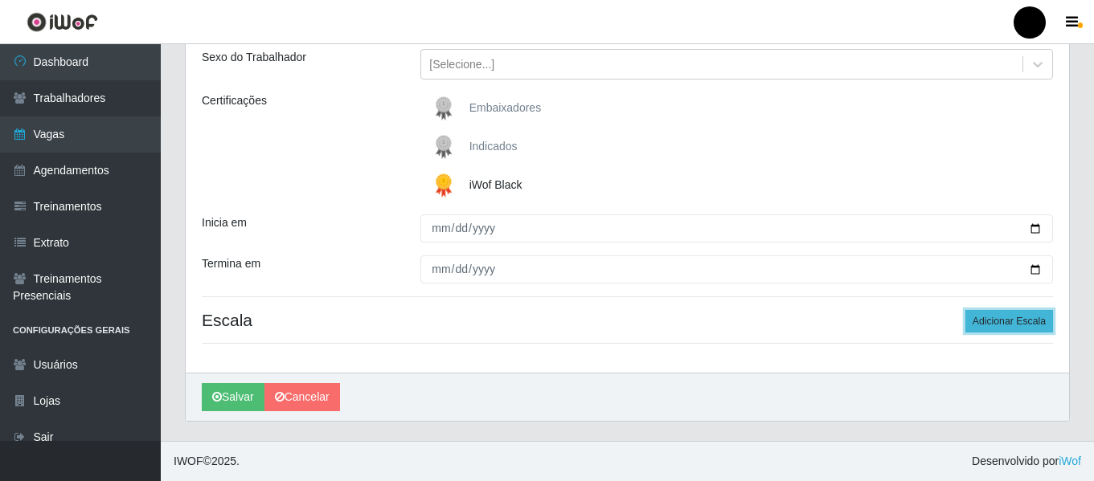
click at [987, 329] on button "Adicionar Escala" at bounding box center [1009, 321] width 88 height 22
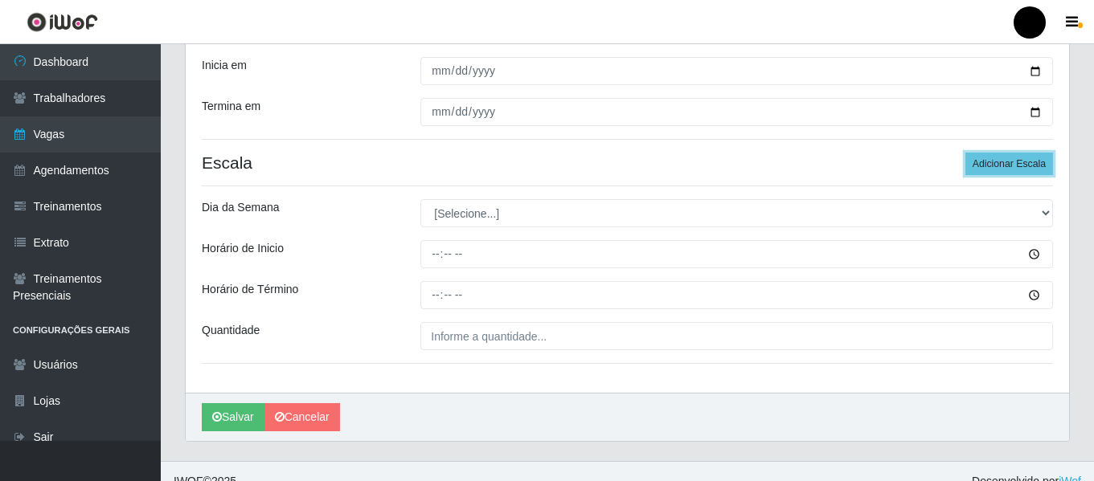
scroll to position [348, 0]
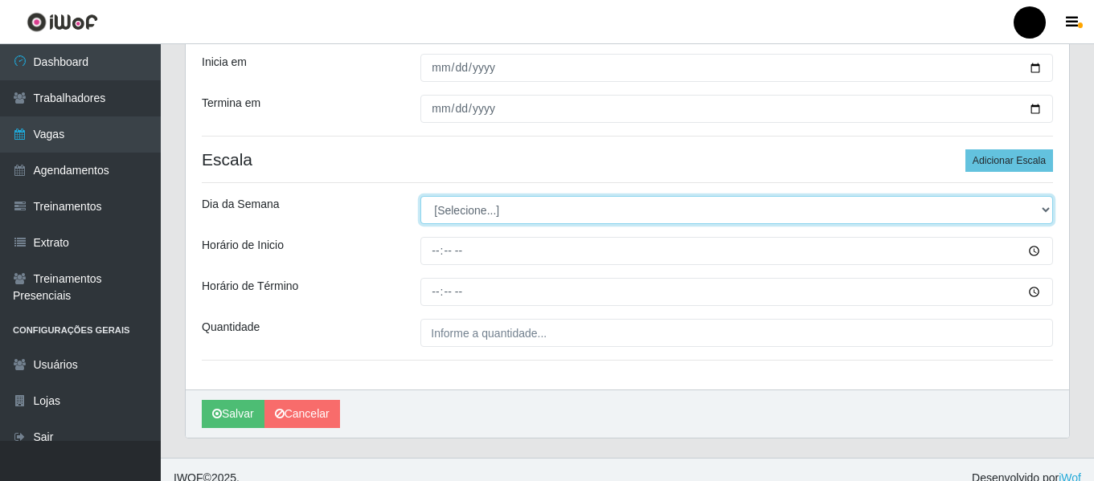
click at [1047, 208] on select "[Selecione...] Segunda Terça Quarta Quinta Sexta Sábado Domingo" at bounding box center [736, 210] width 632 height 28
select select "3"
click at [420, 196] on select "[Selecione...] Segunda Terça Quarta Quinta Sexta Sábado Domingo" at bounding box center [736, 210] width 632 height 28
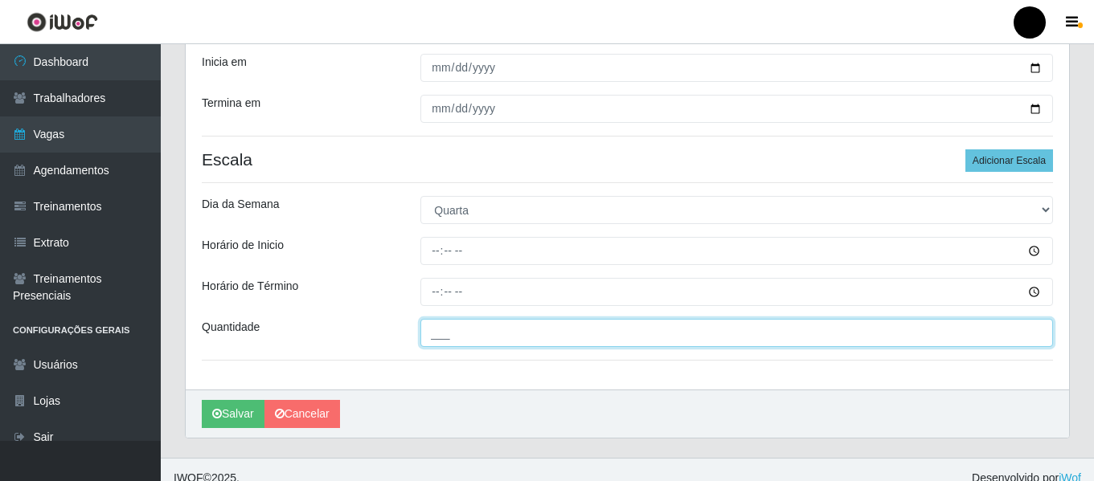
click at [481, 341] on input "___" at bounding box center [736, 333] width 632 height 28
type input "6__"
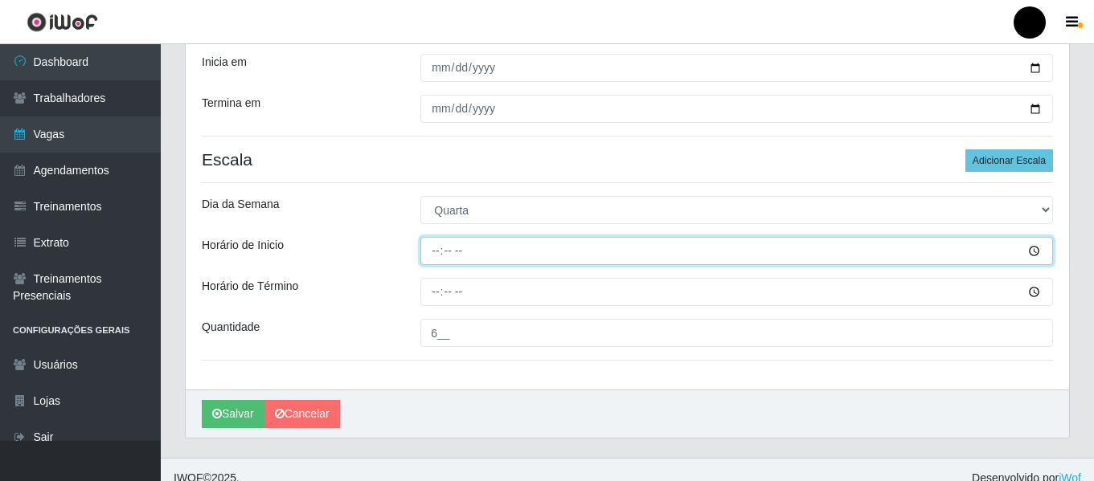
click at [433, 245] on input "Horário de Inicio" at bounding box center [736, 251] width 632 height 28
type input "16:30"
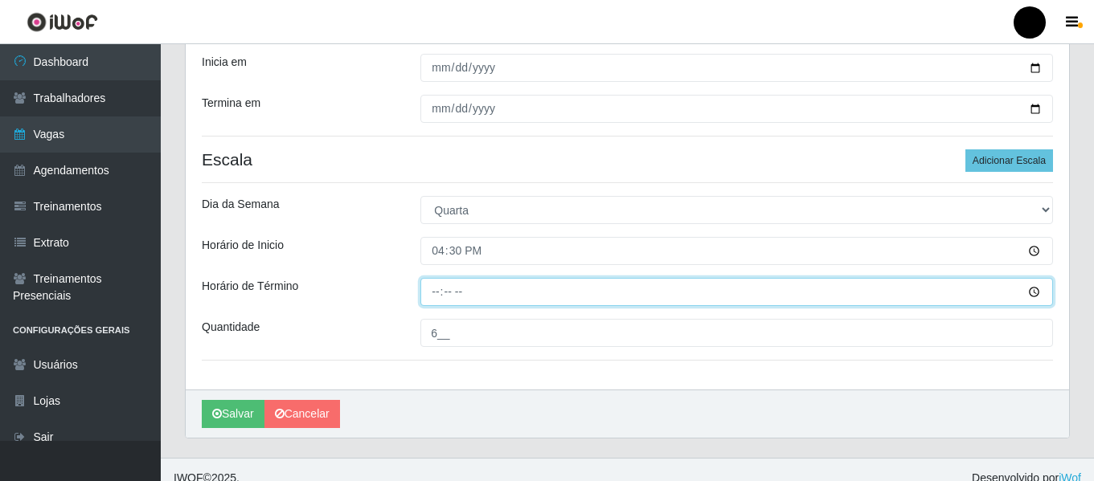
click at [431, 288] on input "Horário de Término" at bounding box center [736, 292] width 632 height 28
type input "22:30"
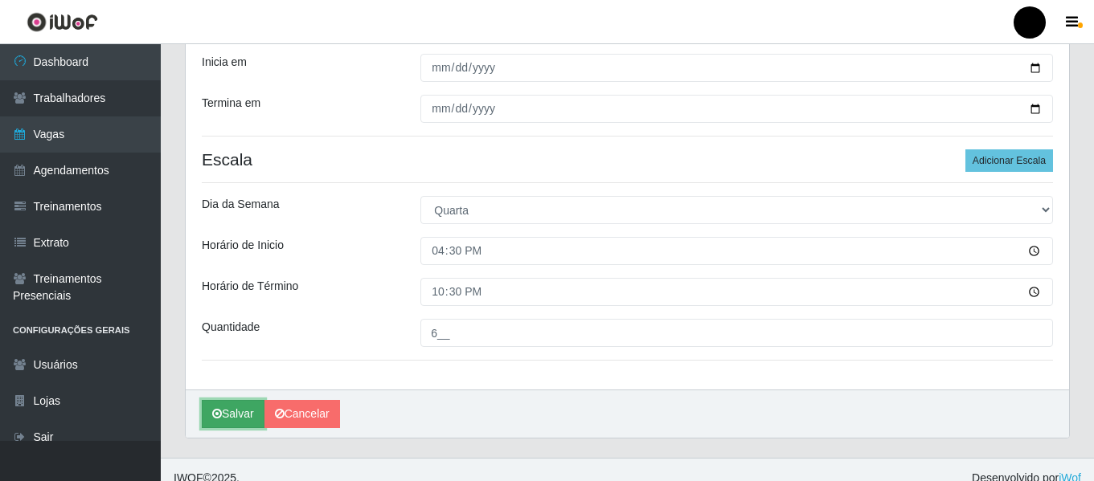
click at [242, 419] on button "Salvar" at bounding box center [233, 414] width 63 height 28
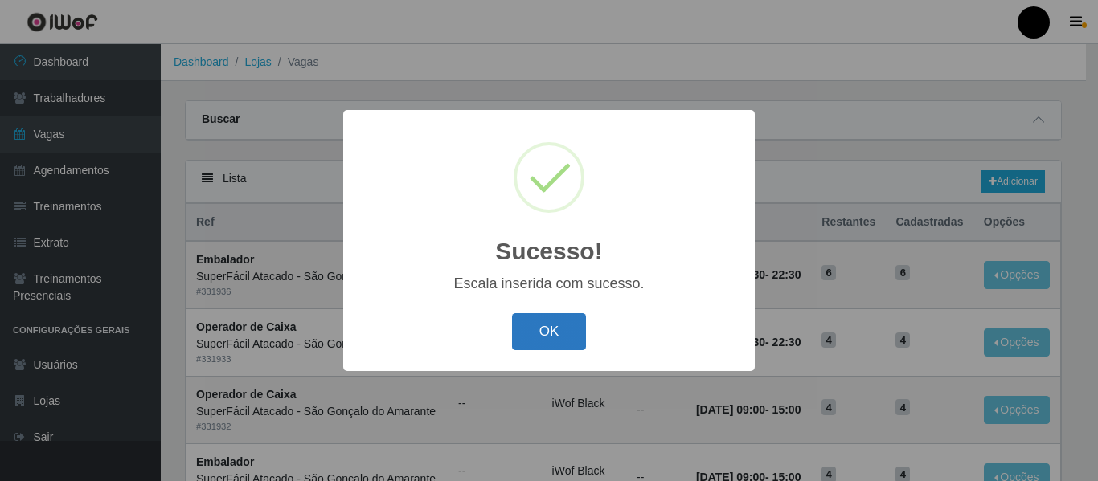
click at [570, 325] on button "OK" at bounding box center [549, 332] width 75 height 38
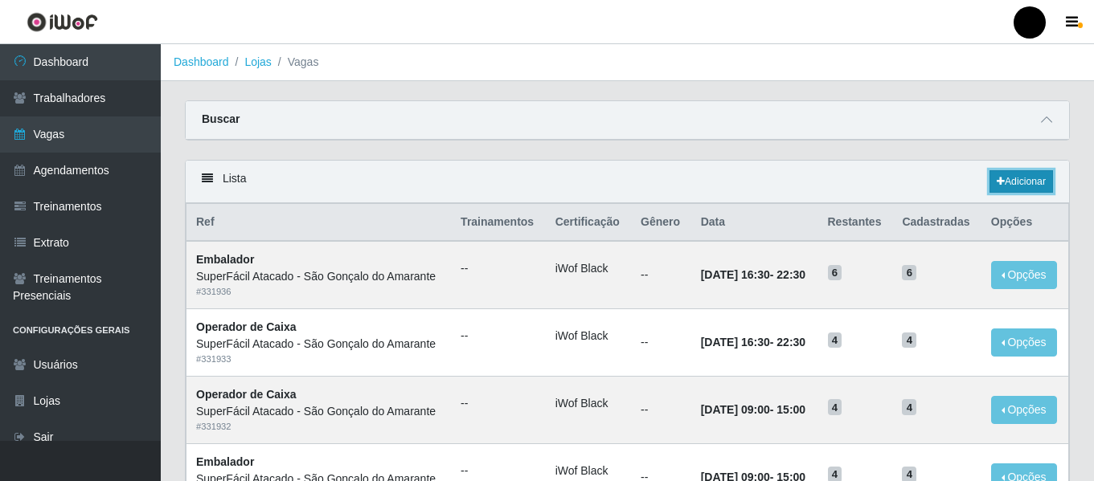
click at [1016, 186] on link "Adicionar" at bounding box center [1020, 181] width 63 height 22
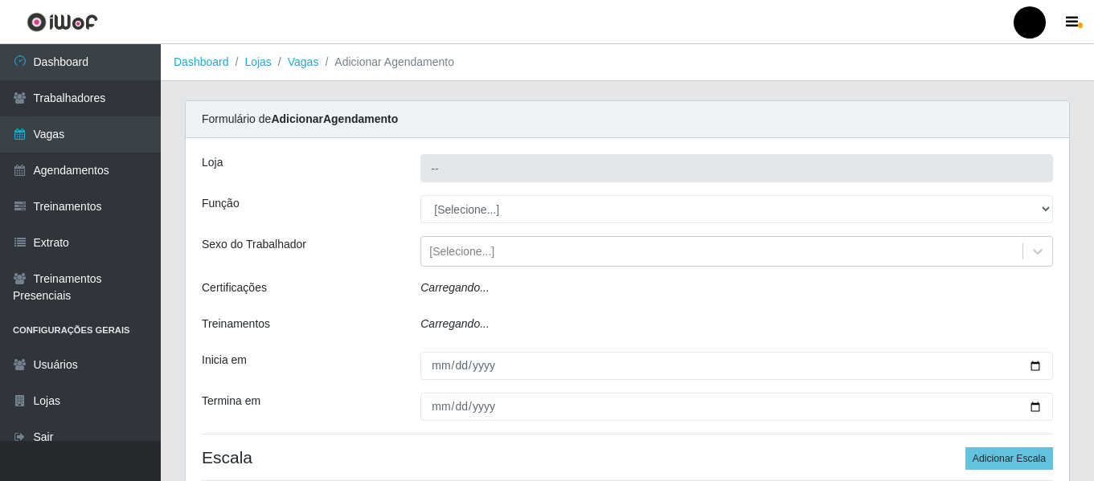
type input "SuperFácil Atacado - São Gonçalo do Amarante"
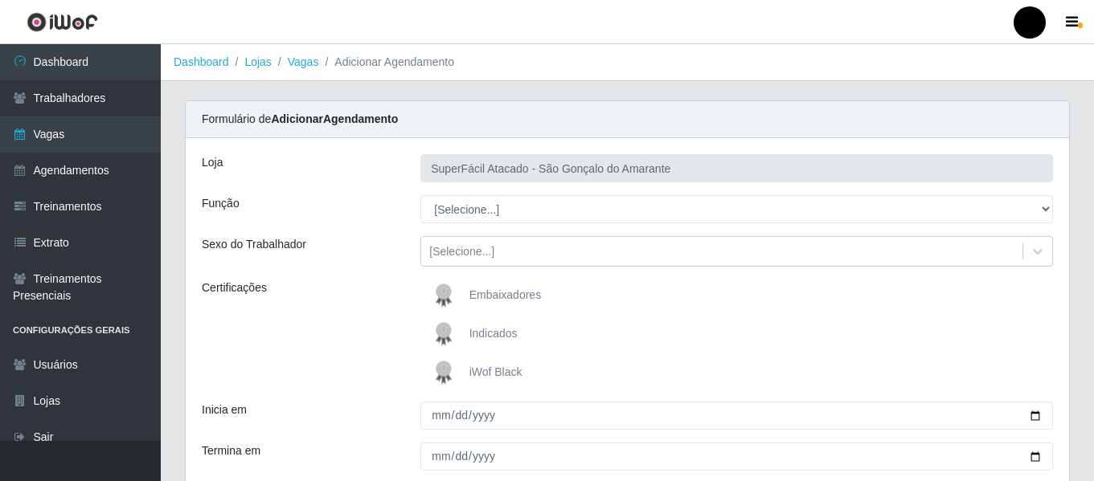
click at [469, 377] on span "iWof Black" at bounding box center [495, 372] width 53 height 13
click at [0, 0] on input "iWof Black" at bounding box center [0, 0] width 0 height 0
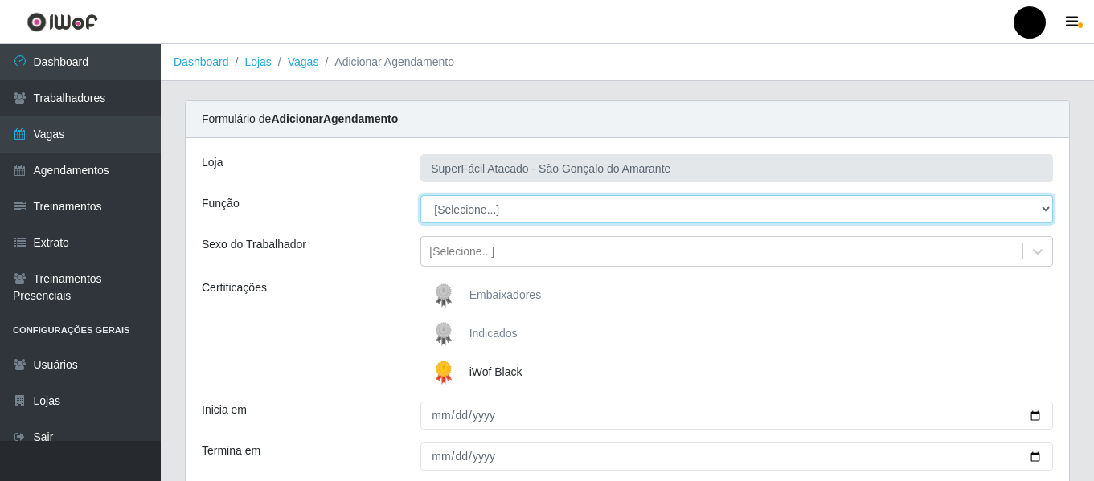
click at [1045, 212] on select "[Selecione...] Auxiliar de Estacionamento Auxiliar de Estacionamento + Auxiliar…" at bounding box center [736, 209] width 632 height 28
select select "22"
click at [420, 195] on select "[Selecione...] Auxiliar de Estacionamento Auxiliar de Estacionamento + Auxiliar…" at bounding box center [736, 209] width 632 height 28
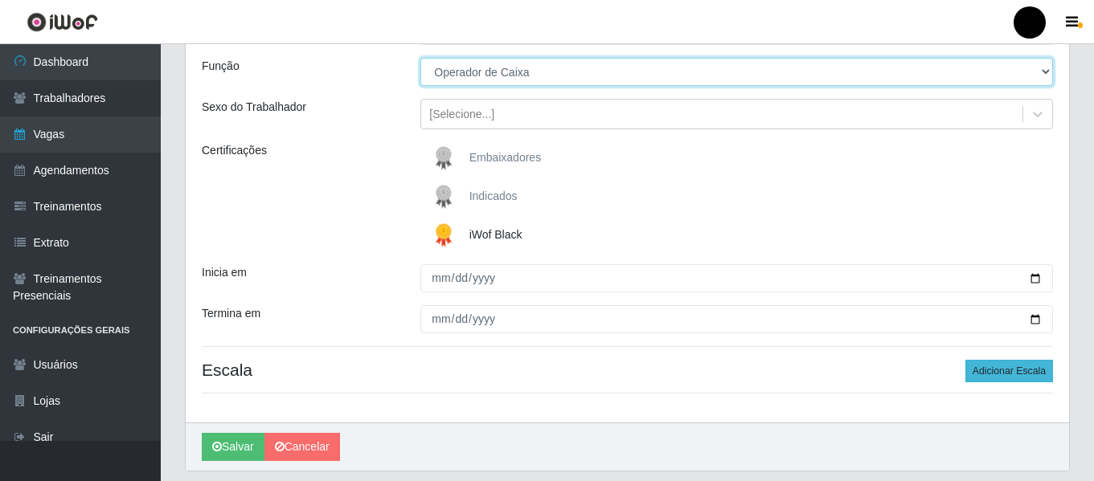
scroll to position [161, 0]
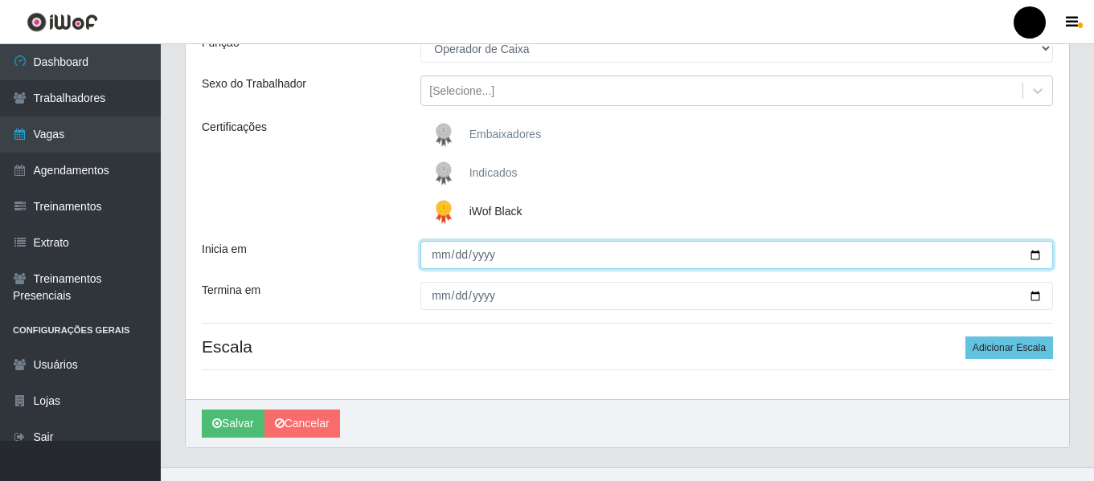
click at [1030, 260] on input "Inicia em" at bounding box center [736, 255] width 632 height 28
type input "[DATE]"
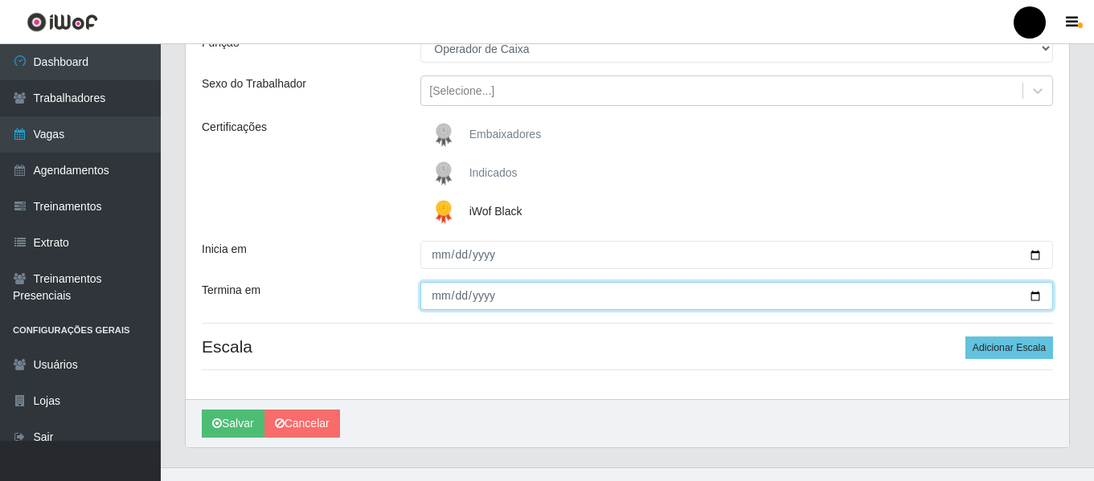
click at [1035, 296] on input "Termina em" at bounding box center [736, 296] width 632 height 28
type input "[DATE]"
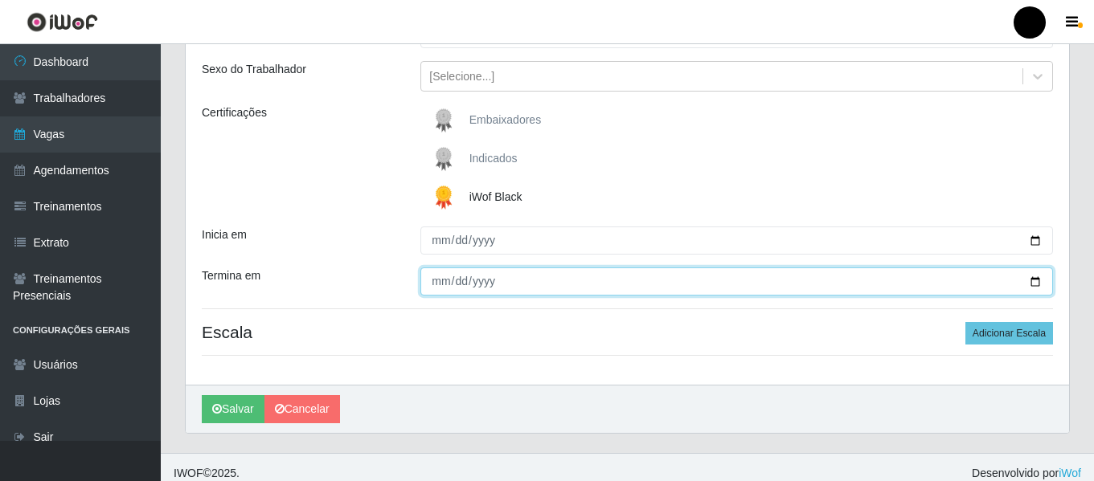
scroll to position [187, 0]
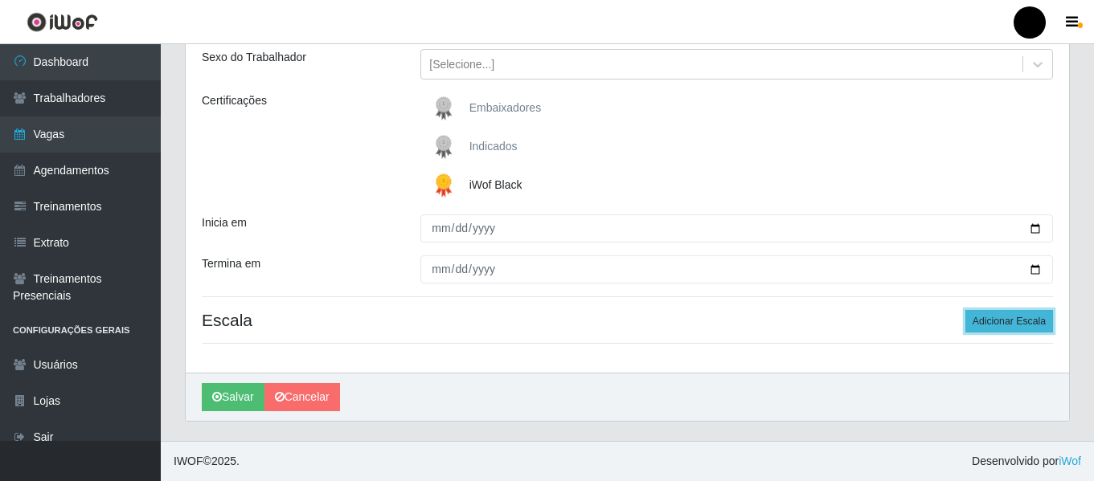
click at [981, 325] on button "Adicionar Escala" at bounding box center [1009, 321] width 88 height 22
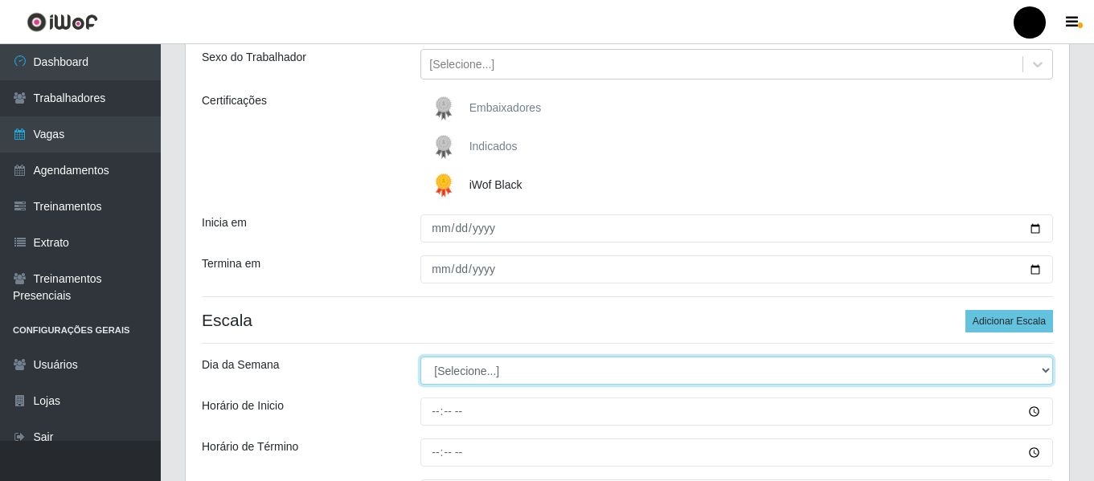
click at [1040, 372] on select "[Selecione...] Segunda Terça Quarta Quinta Sexta Sábado Domingo" at bounding box center [736, 371] width 632 height 28
select select "4"
click at [420, 357] on select "[Selecione...] Segunda Terça Quarta Quinta Sexta Sábado Domingo" at bounding box center [736, 371] width 632 height 28
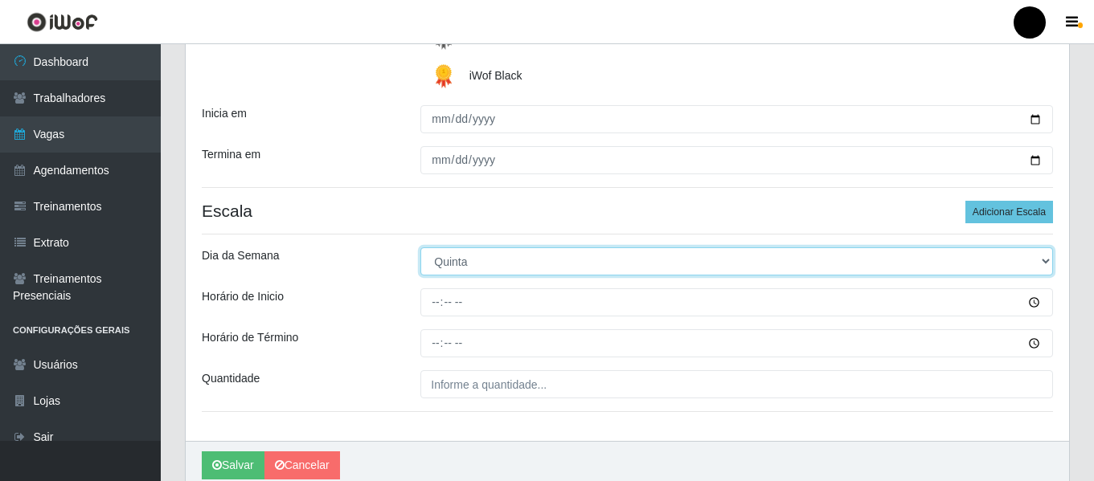
scroll to position [365, 0]
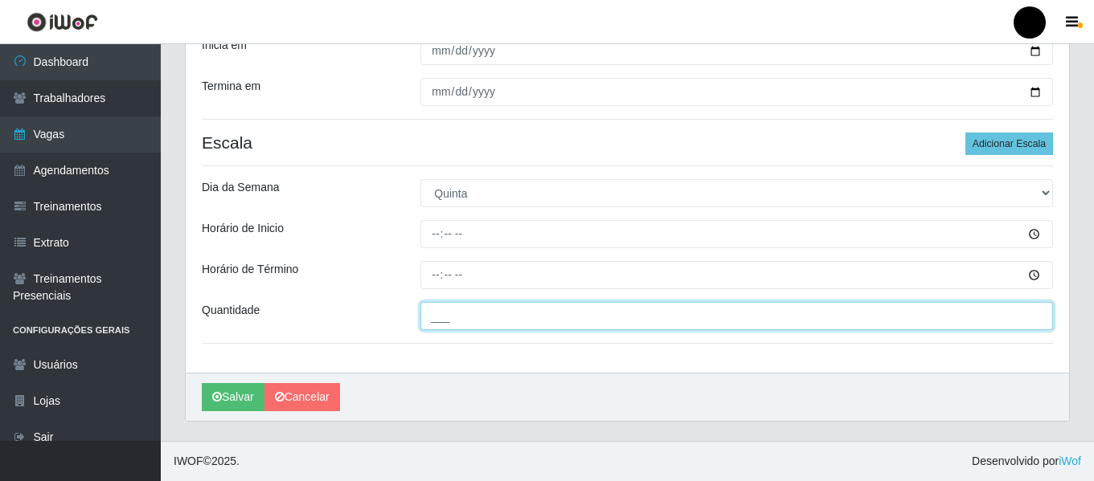
click at [473, 310] on input "___" at bounding box center [736, 316] width 632 height 28
type input "4__"
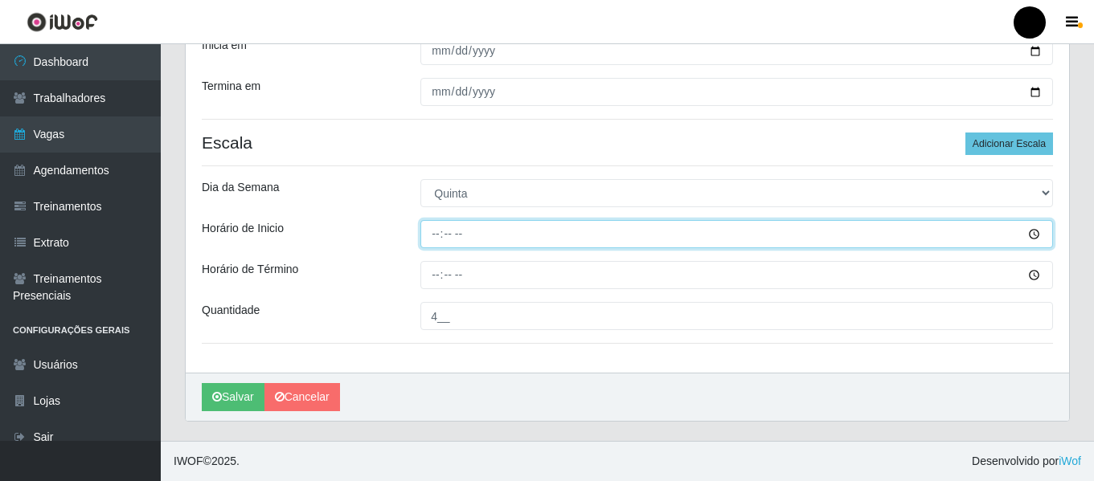
click at [440, 236] on input "Horário de Inicio" at bounding box center [736, 234] width 632 height 28
type input "09:00"
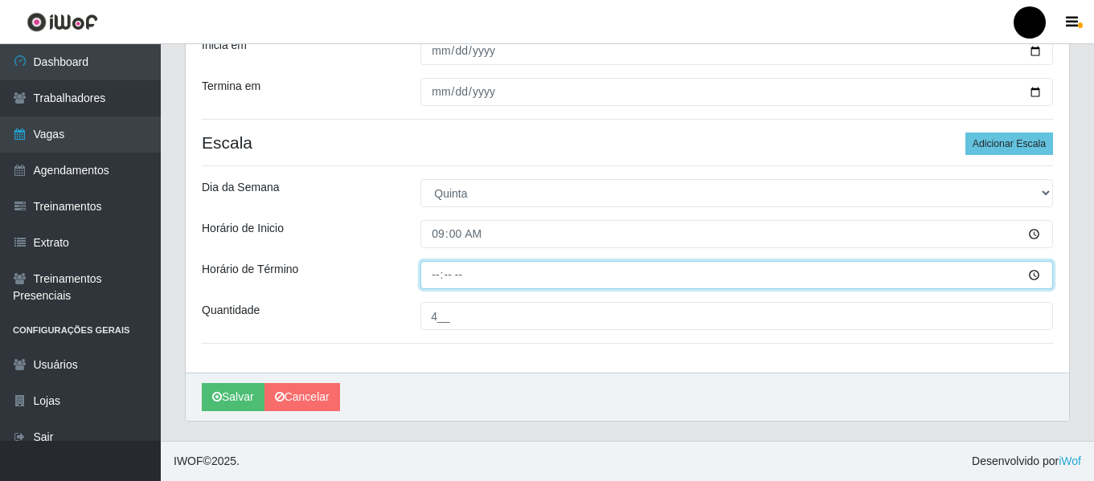
click at [436, 275] on input "Horário de Término" at bounding box center [736, 275] width 632 height 28
type input "15:00"
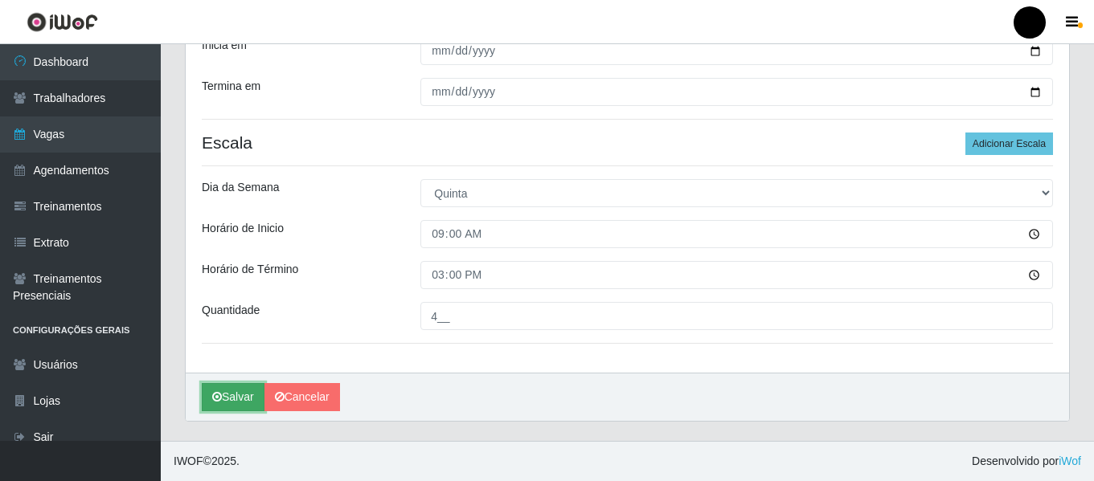
click at [243, 403] on button "Salvar" at bounding box center [233, 397] width 63 height 28
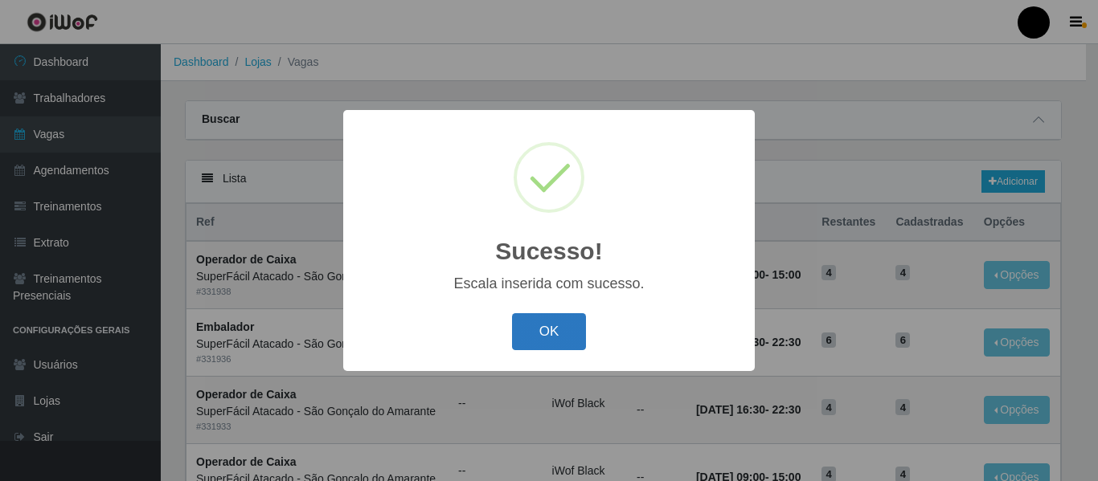
click at [566, 330] on button "OK" at bounding box center [549, 332] width 75 height 38
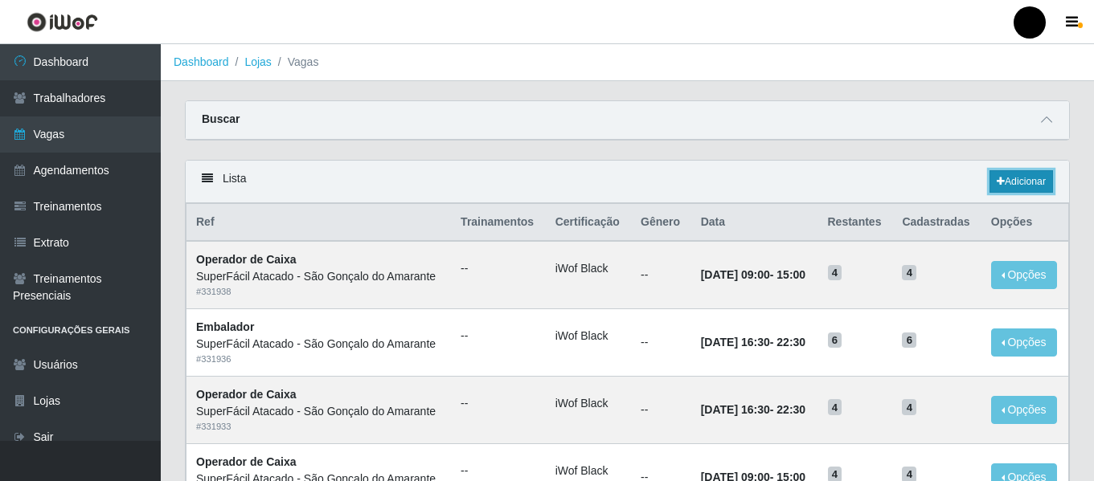
click at [1020, 189] on link "Adicionar" at bounding box center [1020, 181] width 63 height 22
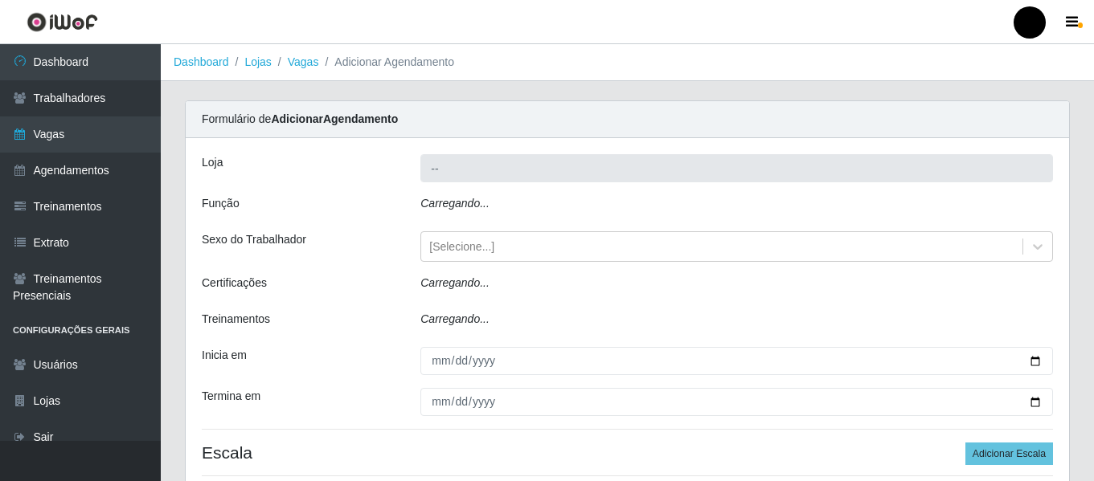
type input "SuperFácil Atacado - São Gonçalo do Amarante"
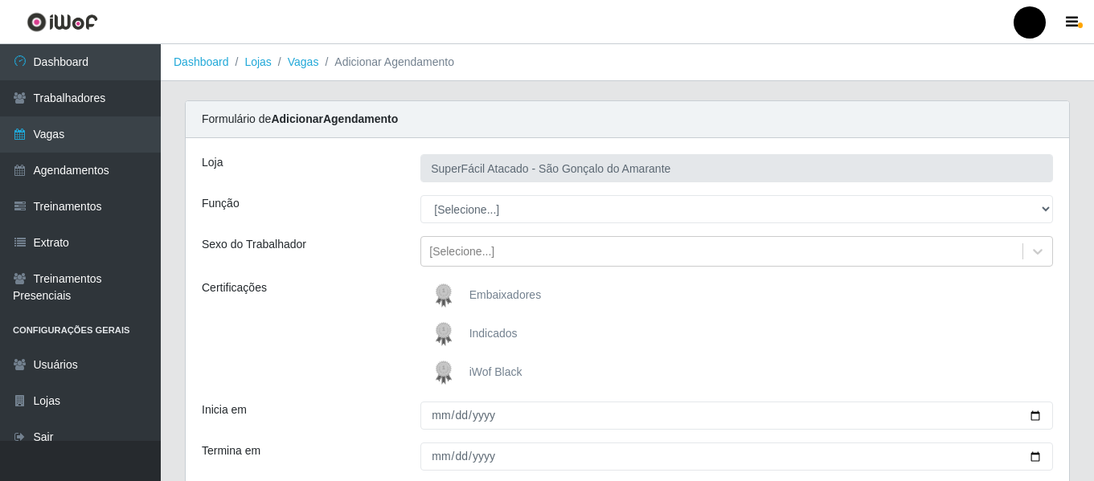
click at [476, 374] on span "iWof Black" at bounding box center [495, 372] width 53 height 13
click at [0, 0] on input "iWof Black" at bounding box center [0, 0] width 0 height 0
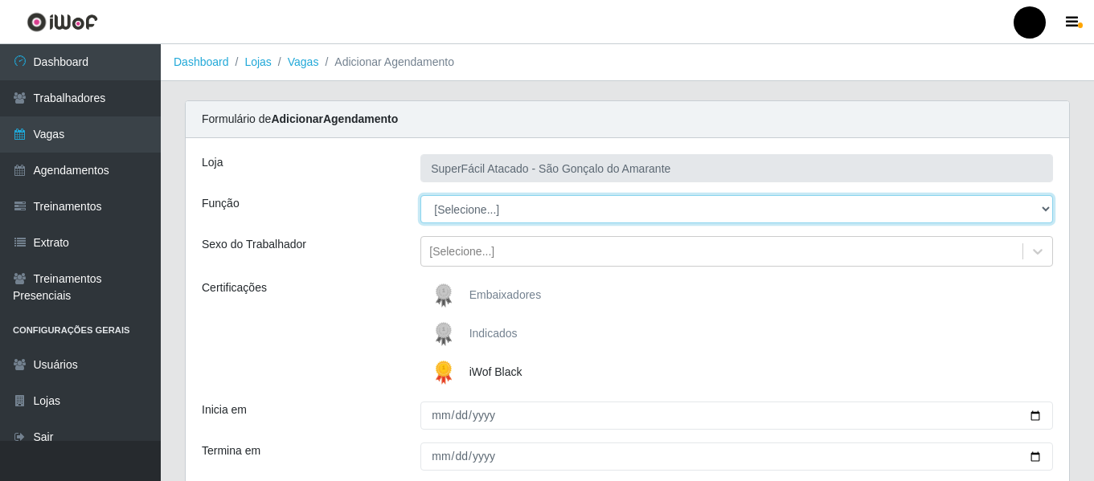
click at [1041, 210] on select "[Selecione...] Auxiliar de Estacionamento Auxiliar de Estacionamento + Auxiliar…" at bounding box center [736, 209] width 632 height 28
select select "22"
click at [420, 195] on select "[Selecione...] Auxiliar de Estacionamento Auxiliar de Estacionamento + Auxiliar…" at bounding box center [736, 209] width 632 height 28
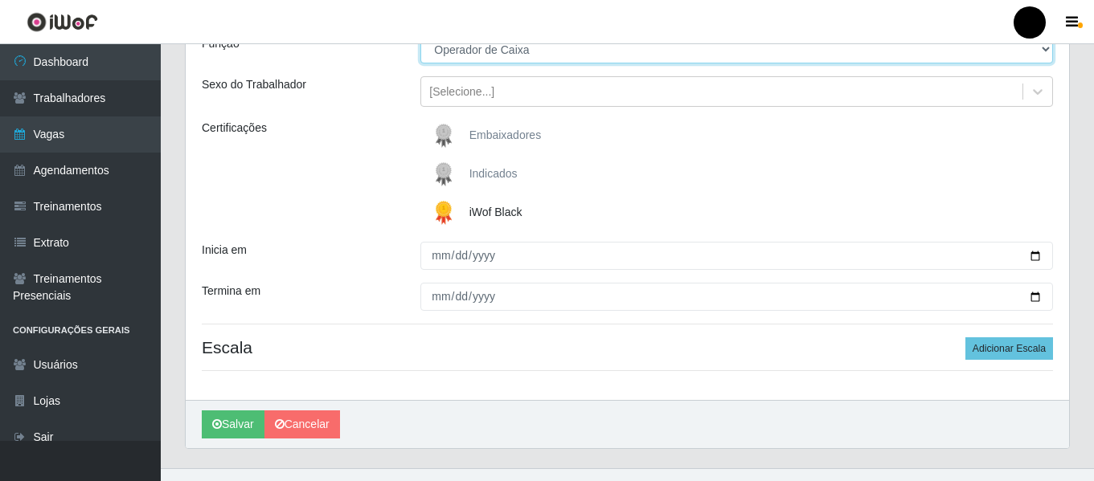
scroll to position [161, 0]
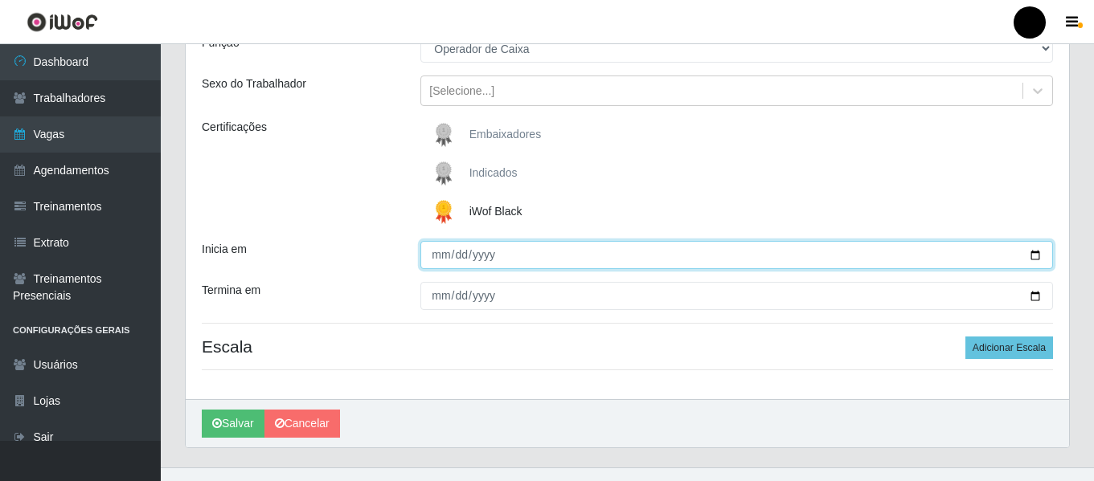
click at [1032, 251] on input "Inicia em" at bounding box center [736, 255] width 632 height 28
type input "[DATE]"
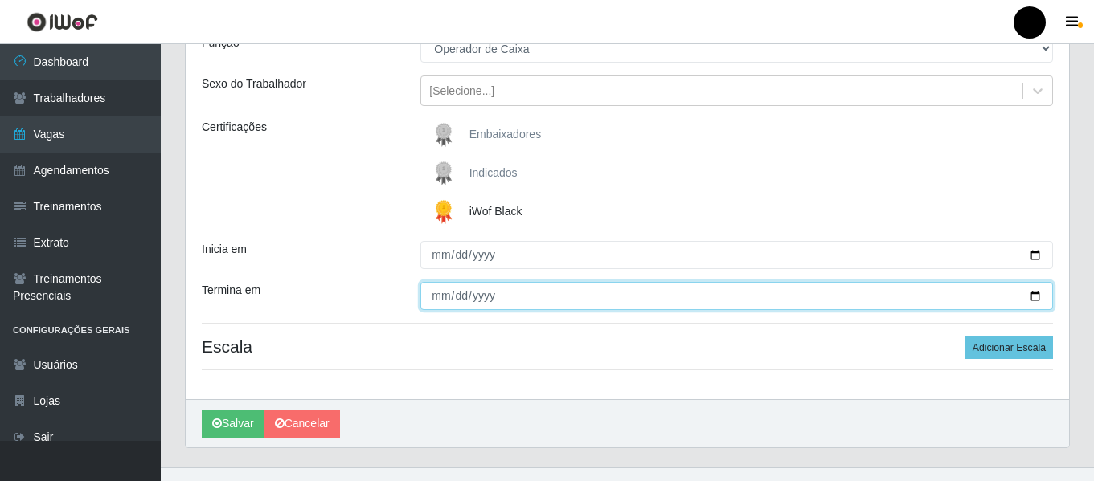
click at [1037, 301] on input "Termina em" at bounding box center [736, 296] width 632 height 28
type input "[DATE]"
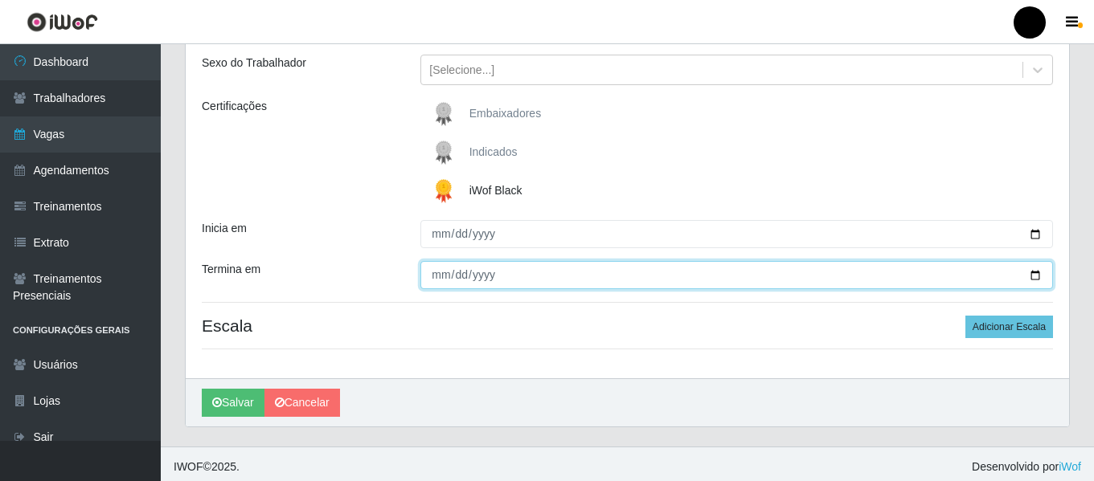
scroll to position [187, 0]
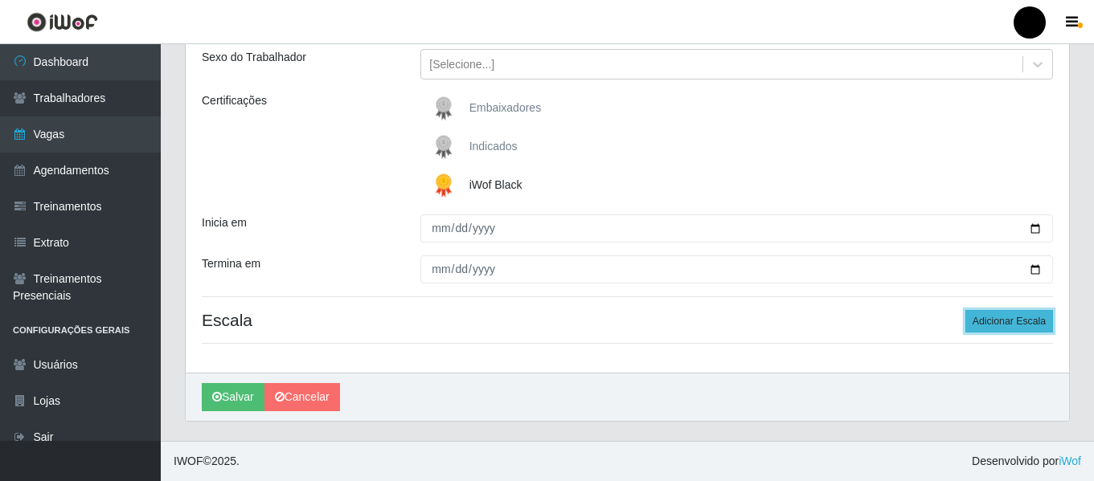
click at [1028, 317] on button "Adicionar Escala" at bounding box center [1009, 321] width 88 height 22
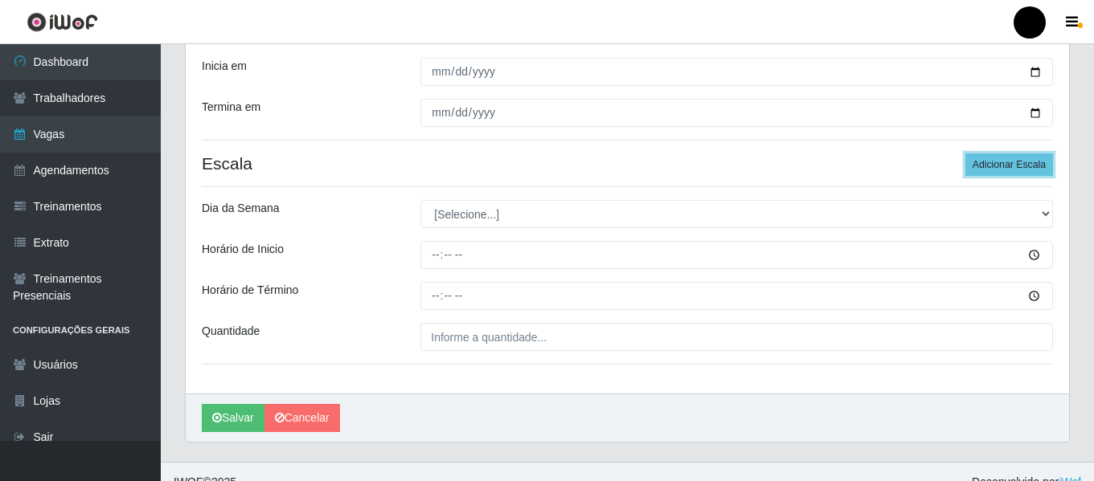
scroll to position [348, 0]
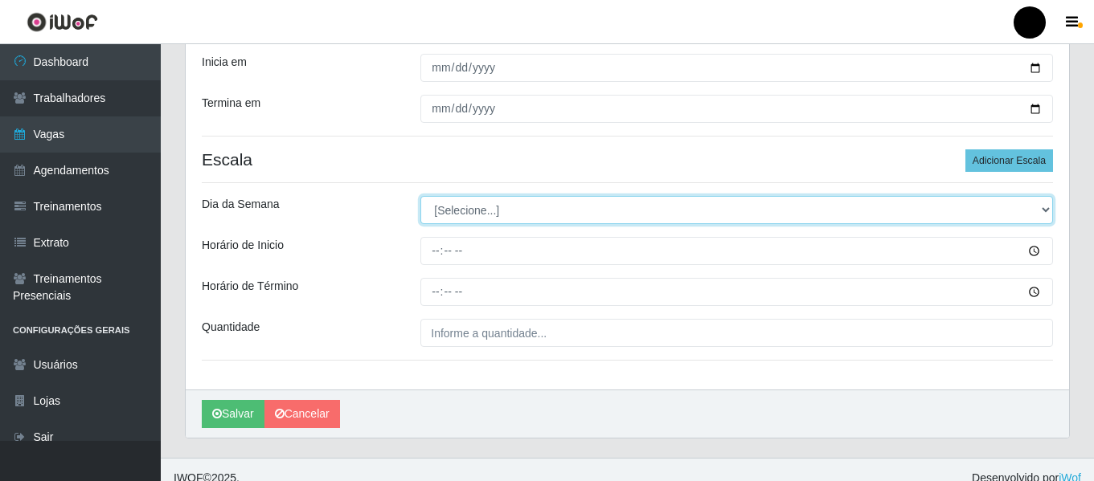
click at [1044, 213] on select "[Selecione...] Segunda Terça Quarta Quinta Sexta Sábado Domingo" at bounding box center [736, 210] width 632 height 28
select select "4"
click at [420, 196] on select "[Selecione...] Segunda Terça Quarta Quinta Sexta Sábado Domingo" at bounding box center [736, 210] width 632 height 28
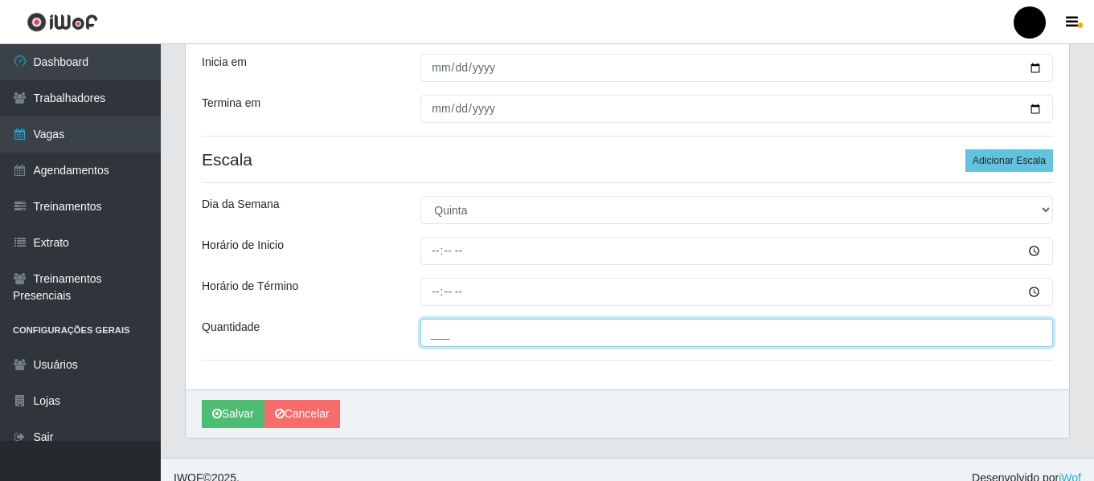
click at [457, 336] on input "___" at bounding box center [736, 333] width 632 height 28
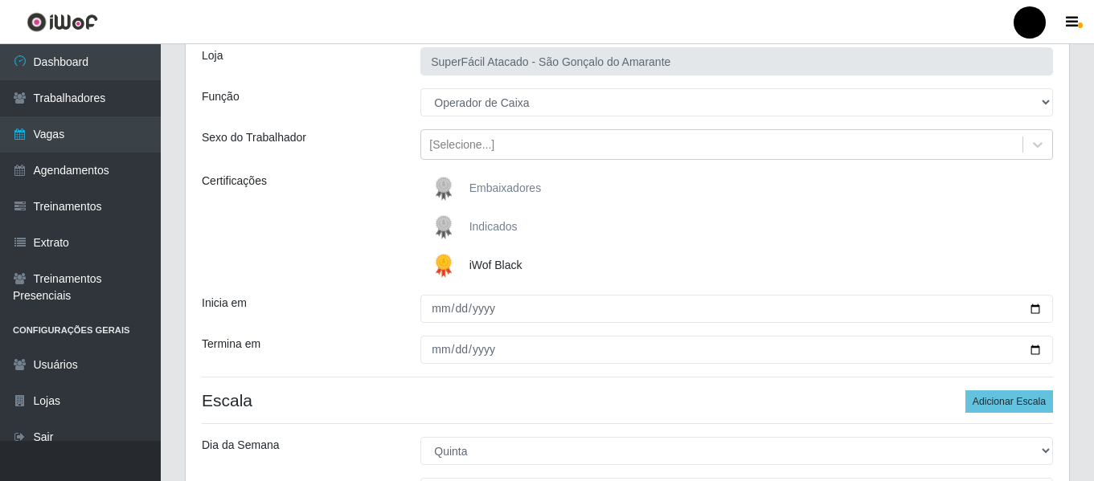
scroll to position [268, 0]
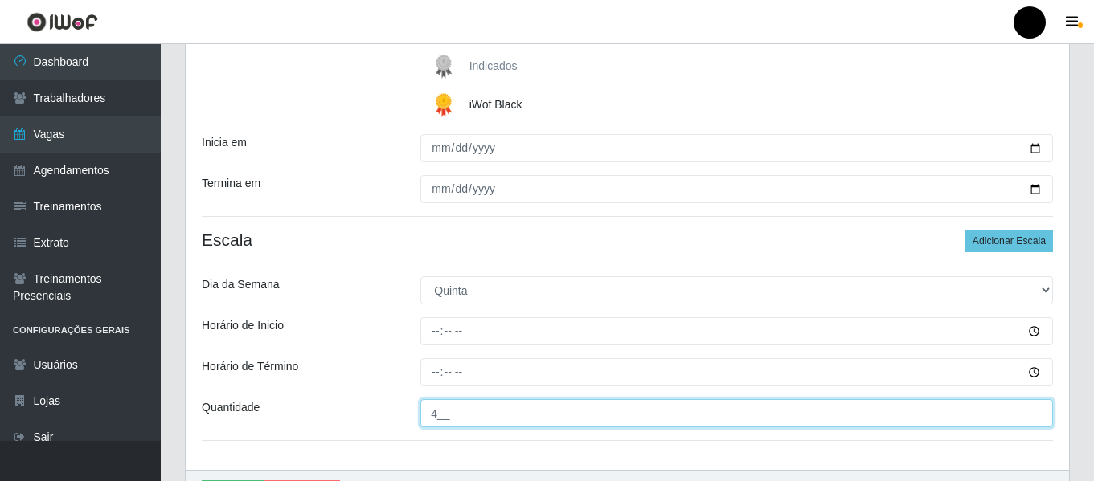
type input "4__"
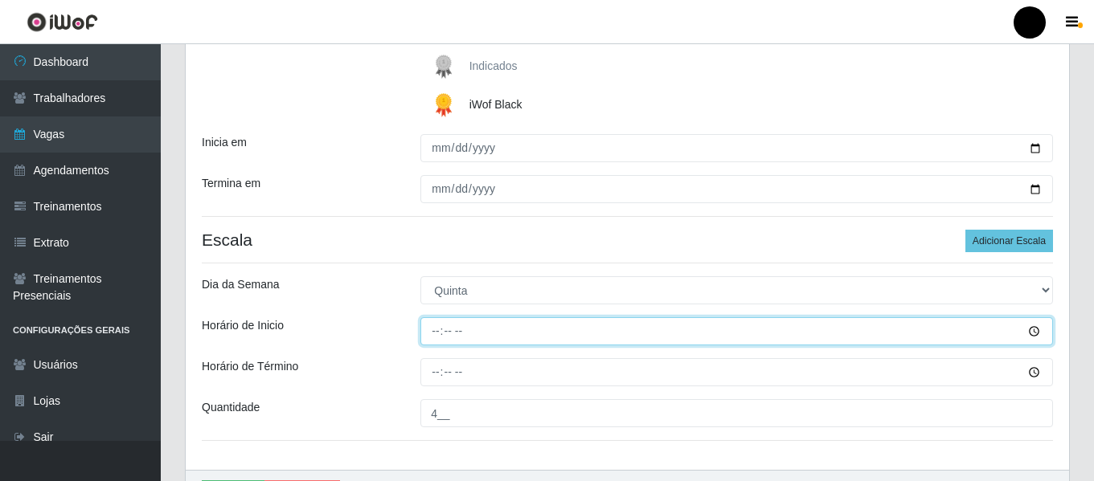
click at [433, 335] on input "Horário de Inicio" at bounding box center [736, 331] width 632 height 28
type input "16:30"
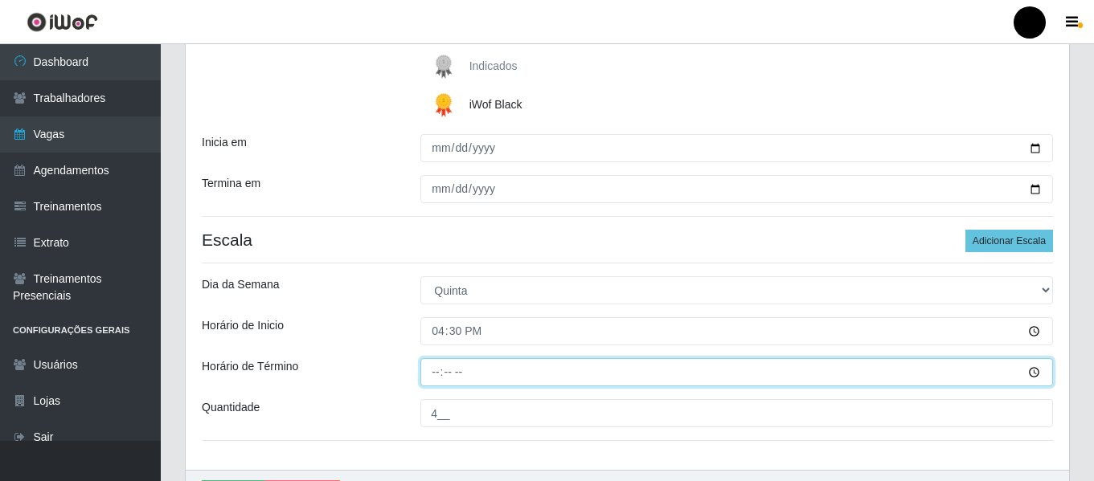
click at [427, 368] on input "Horário de Término" at bounding box center [736, 372] width 632 height 28
type input "22:30"
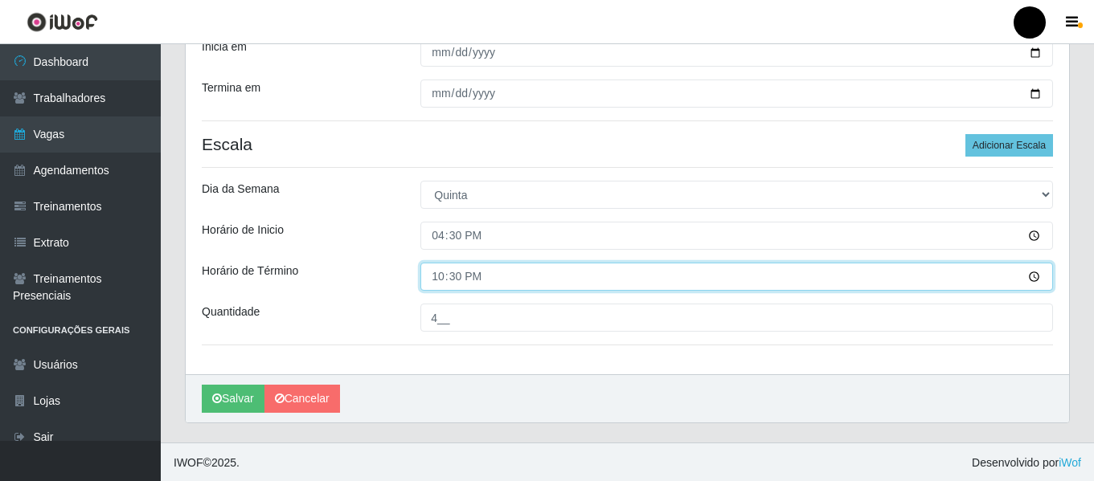
scroll to position [365, 0]
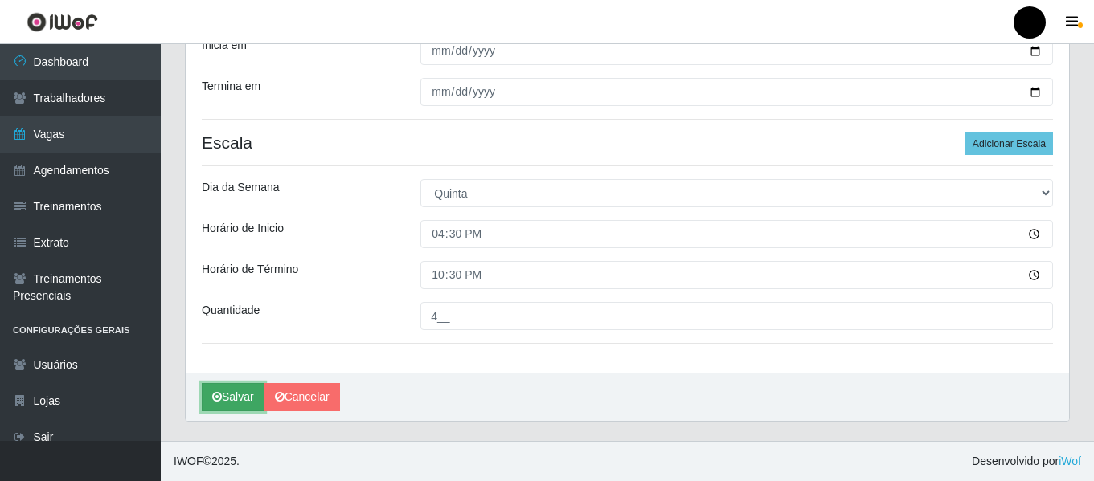
click at [229, 389] on button "Salvar" at bounding box center [233, 397] width 63 height 28
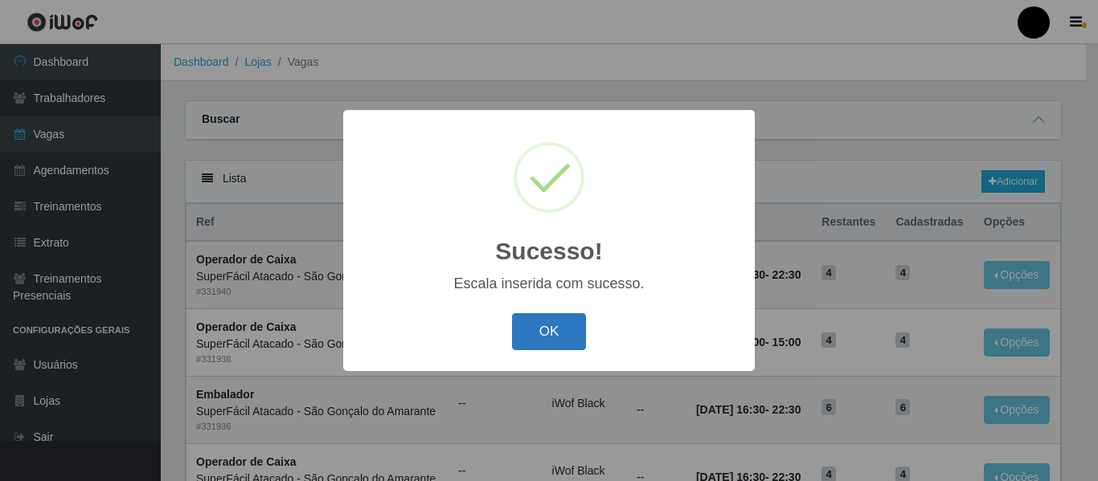
click at [534, 342] on button "OK" at bounding box center [549, 332] width 75 height 38
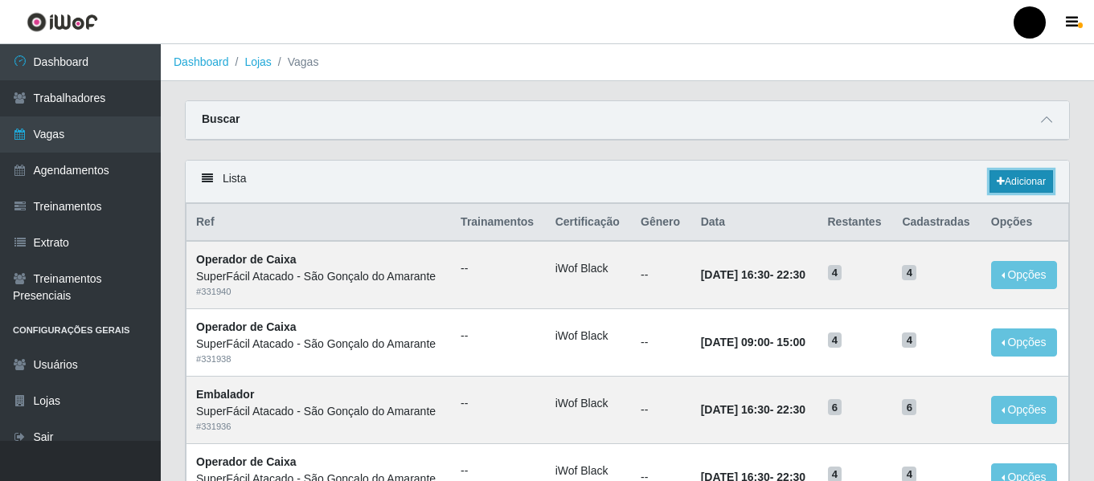
click at [1025, 188] on link "Adicionar" at bounding box center [1020, 181] width 63 height 22
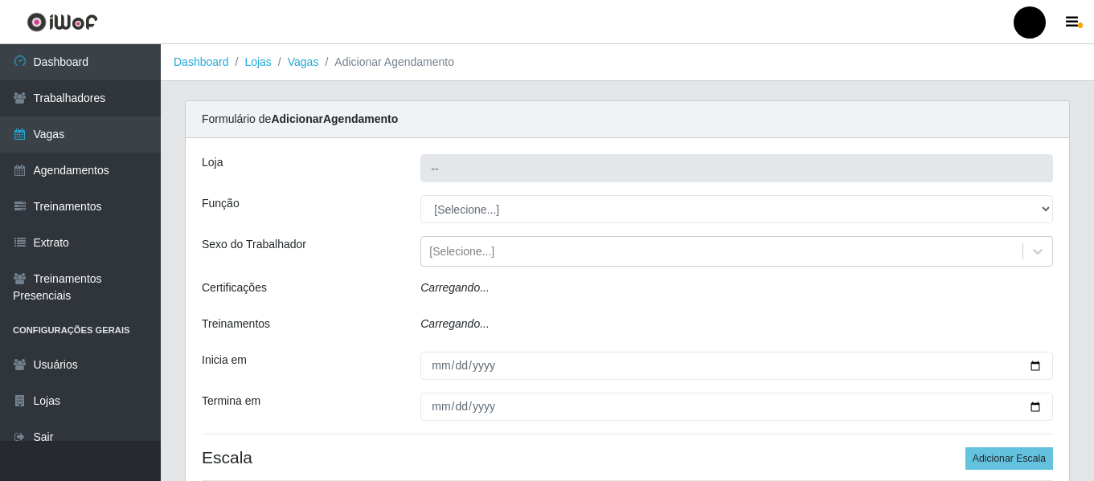
type input "SuperFácil Atacado - São Gonçalo do Amarante"
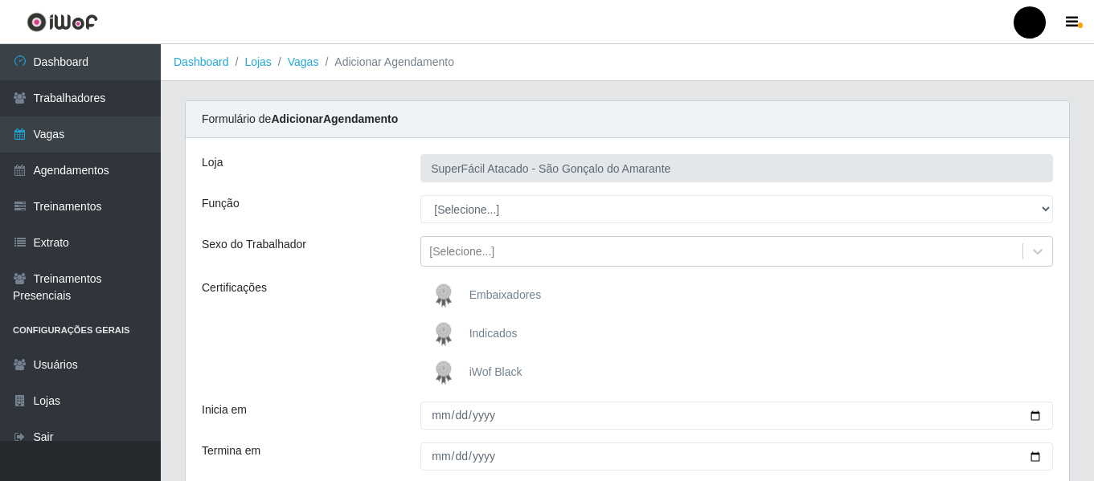
click at [456, 374] on img at bounding box center [446, 373] width 39 height 32
click at [0, 0] on input "iWof Black" at bounding box center [0, 0] width 0 height 0
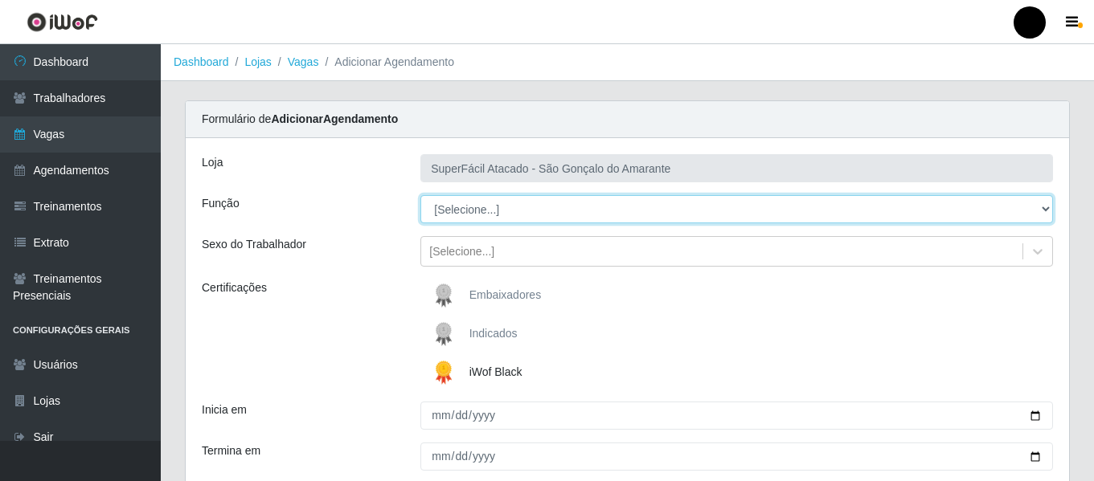
click at [1045, 208] on select "[Selecione...] Auxiliar de Estacionamento Auxiliar de Estacionamento + Auxiliar…" at bounding box center [736, 209] width 632 height 28
select select "1"
click at [420, 195] on select "[Selecione...] Auxiliar de Estacionamento Auxiliar de Estacionamento + Auxiliar…" at bounding box center [736, 209] width 632 height 28
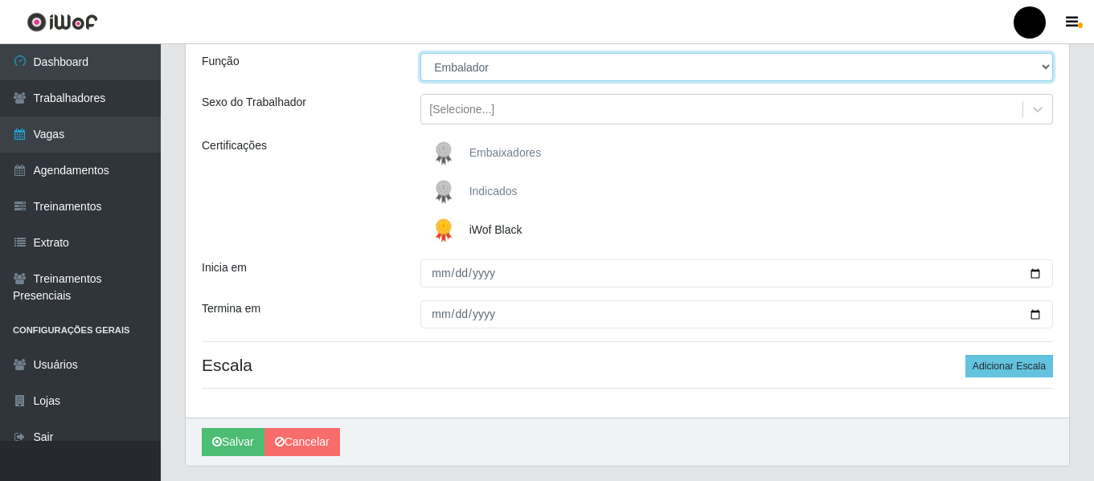
scroll to position [161, 0]
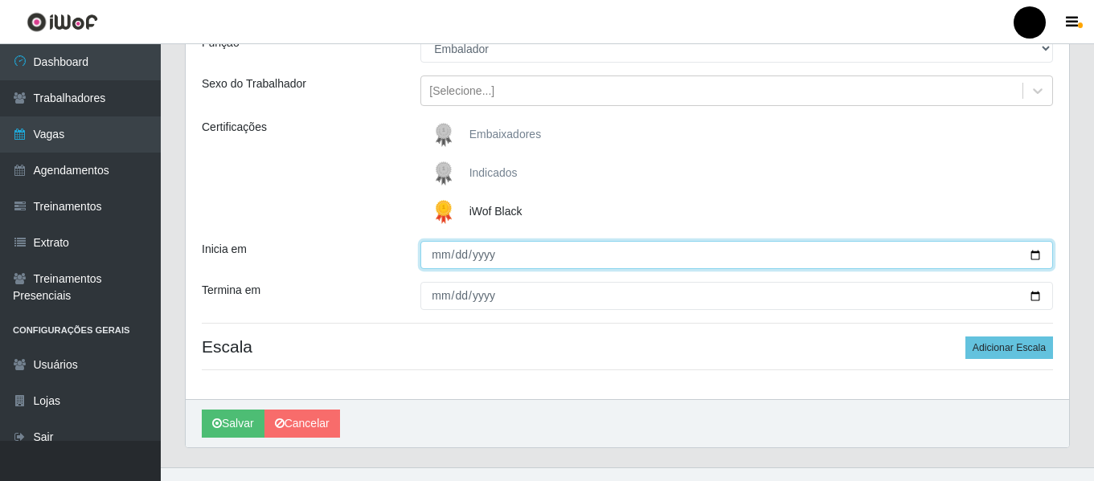
click at [1041, 251] on input "Inicia em" at bounding box center [736, 255] width 632 height 28
type input "[DATE]"
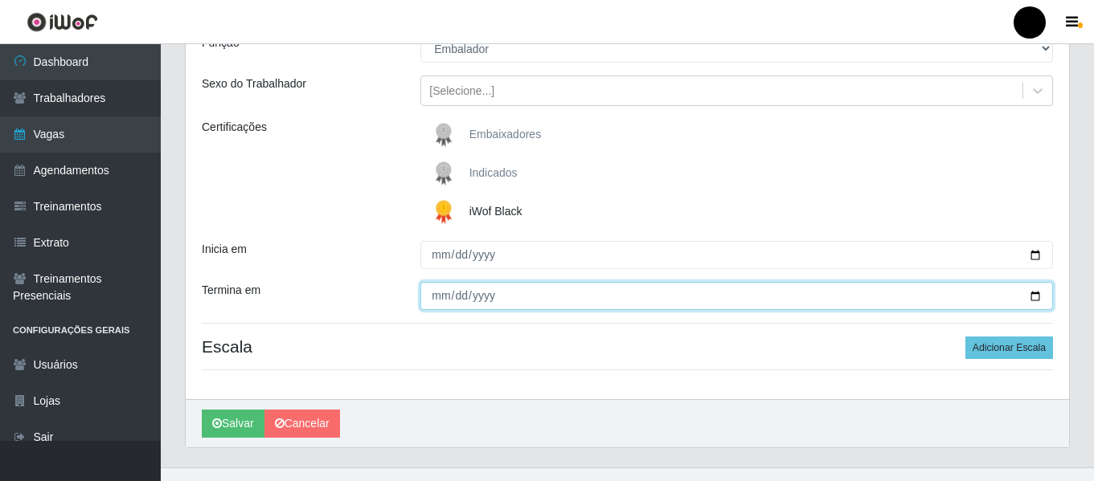
click at [1035, 295] on input "Termina em" at bounding box center [736, 296] width 632 height 28
type input "[DATE]"
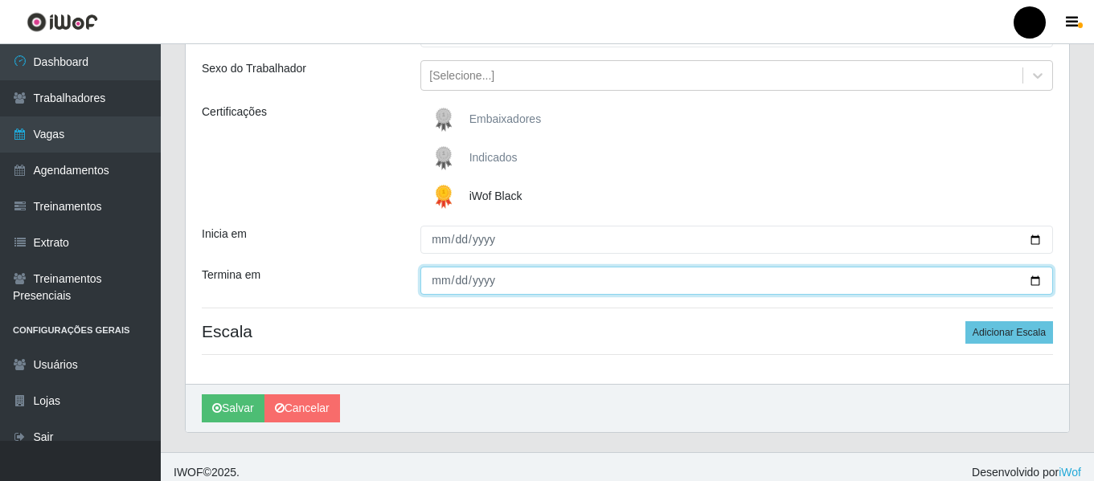
scroll to position [187, 0]
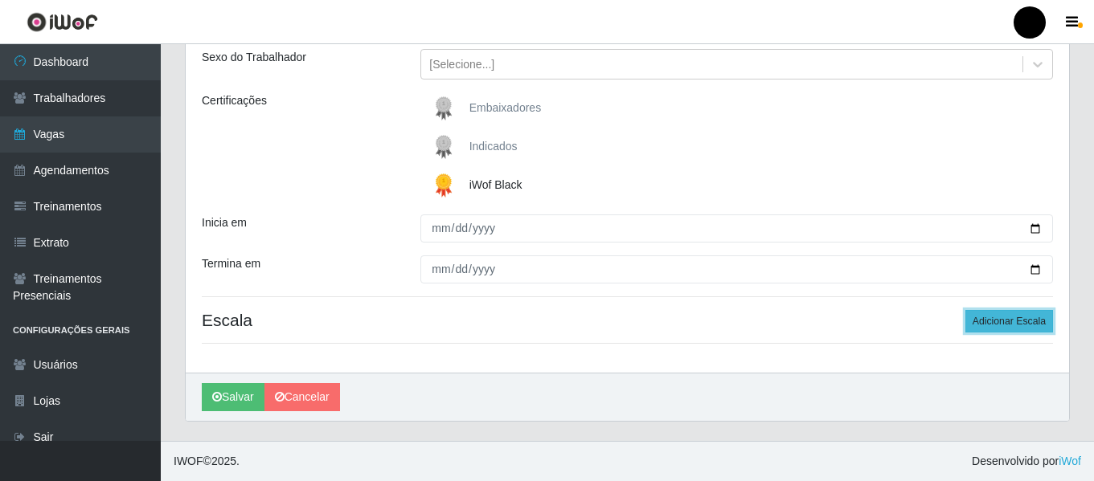
click at [1016, 317] on button "Adicionar Escala" at bounding box center [1009, 321] width 88 height 22
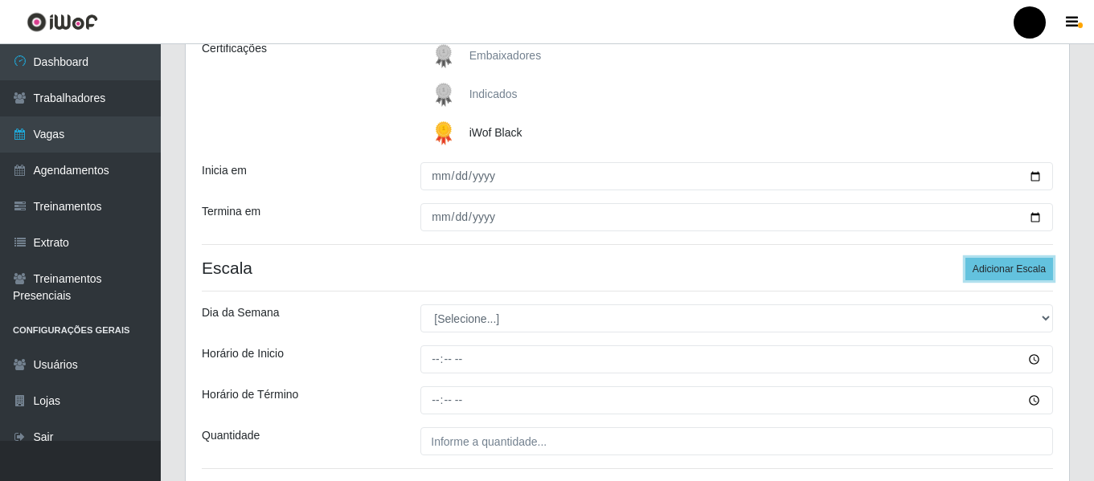
scroll to position [268, 0]
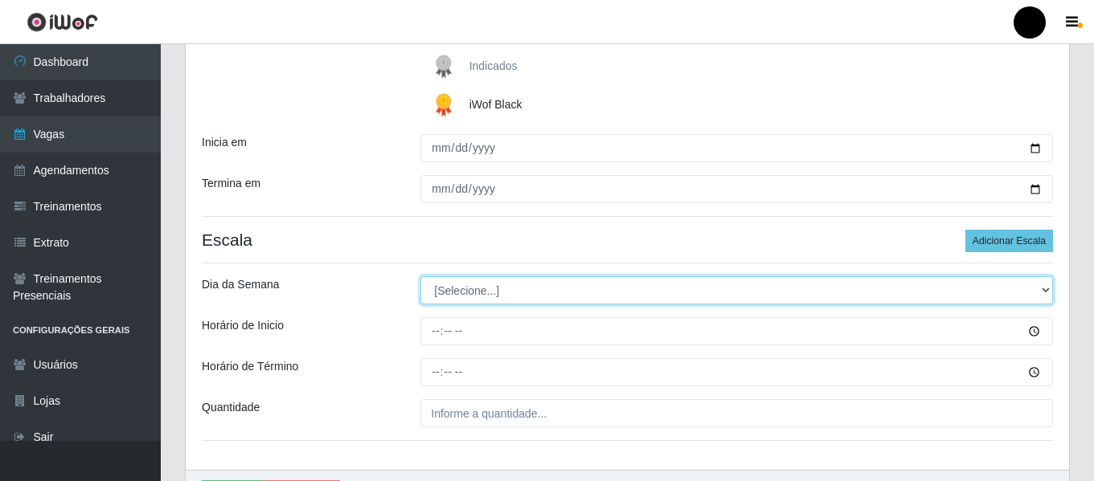
click at [1039, 292] on select "[Selecione...] Segunda Terça Quarta Quinta Sexta Sábado Domingo" at bounding box center [736, 290] width 632 height 28
select select "4"
click at [420, 276] on select "[Selecione...] Segunda Terça Quarta Quinta Sexta Sábado Domingo" at bounding box center [736, 290] width 632 height 28
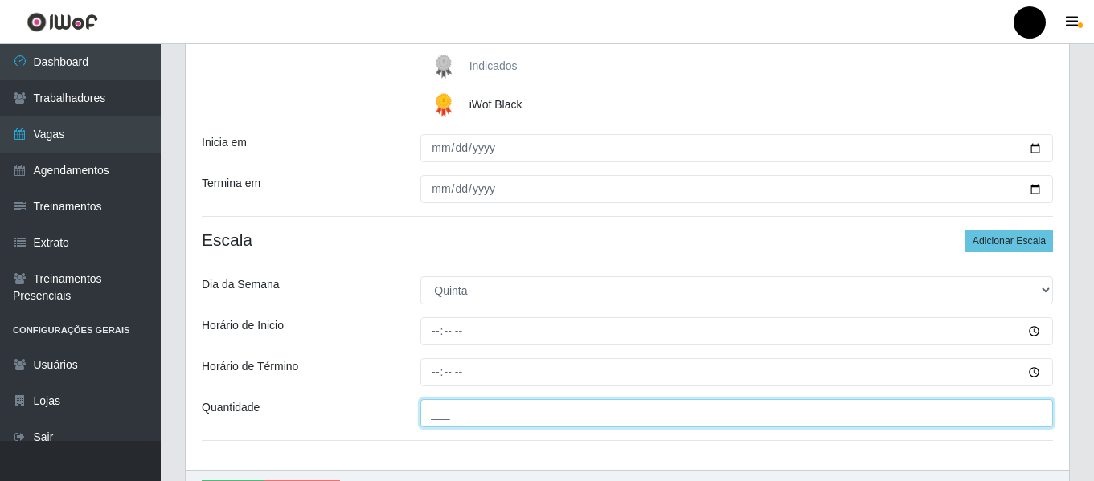
click at [555, 417] on input "___" at bounding box center [736, 413] width 632 height 28
type input "4__"
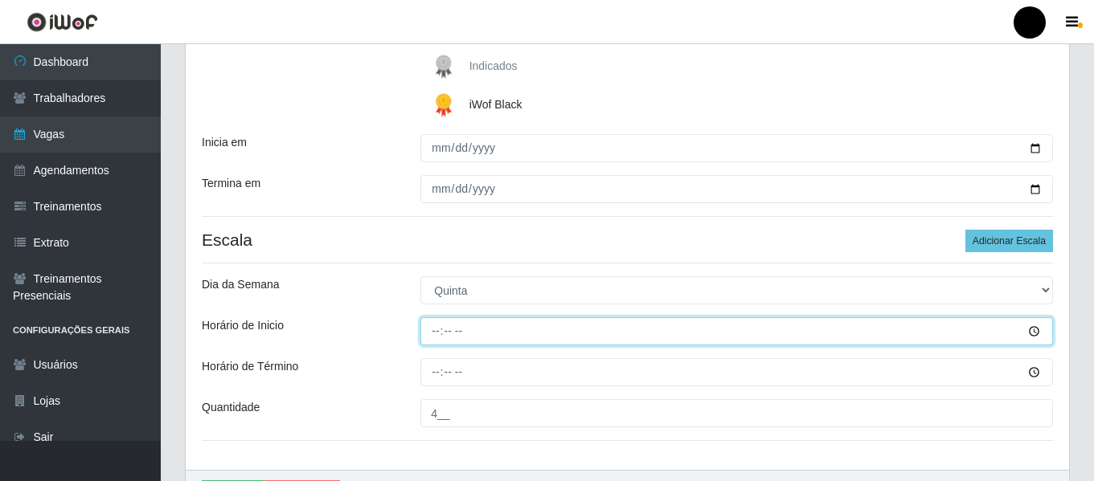
click at [423, 325] on input "Horário de Inicio" at bounding box center [736, 331] width 632 height 28
type input "09:00"
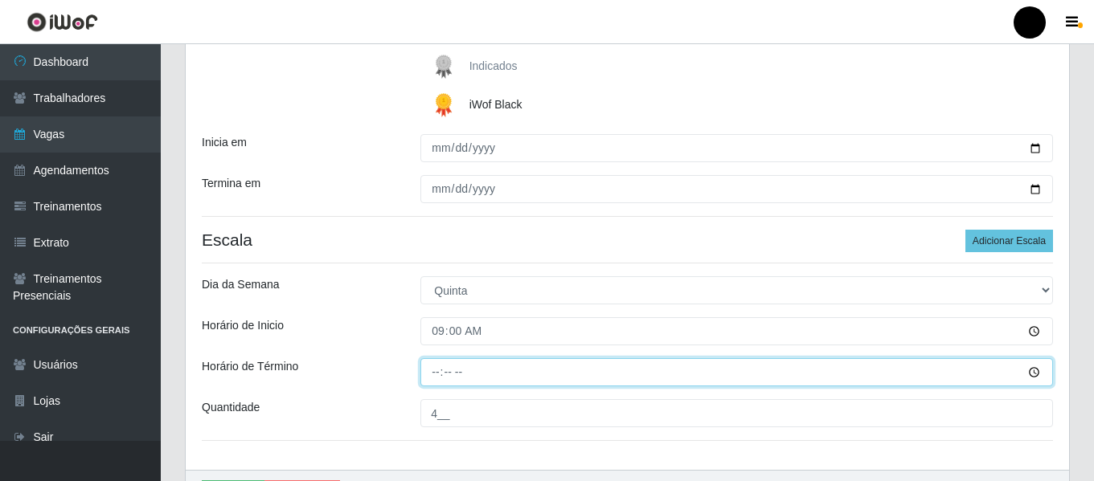
click at [424, 366] on input "Horário de Término" at bounding box center [736, 372] width 632 height 28
type input "15:00"
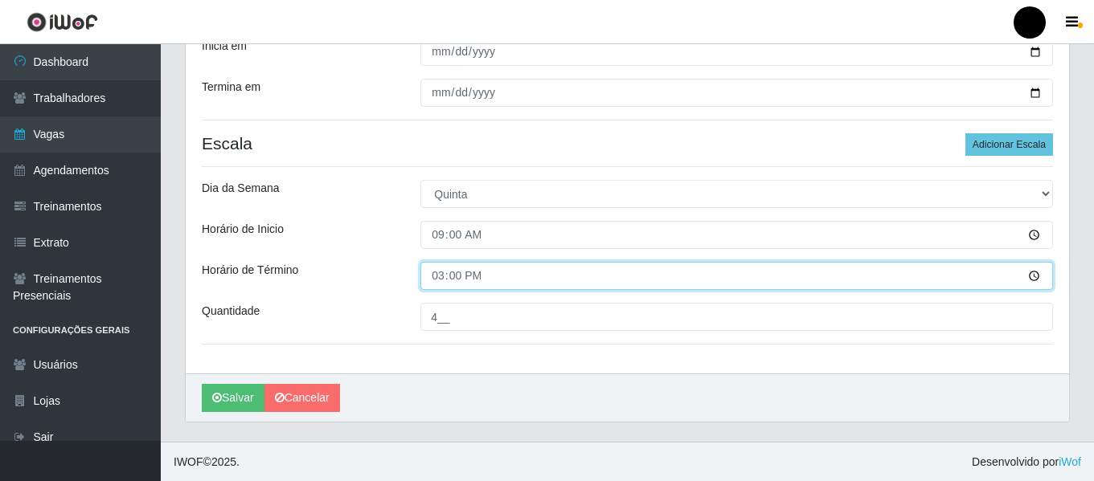
scroll to position [365, 0]
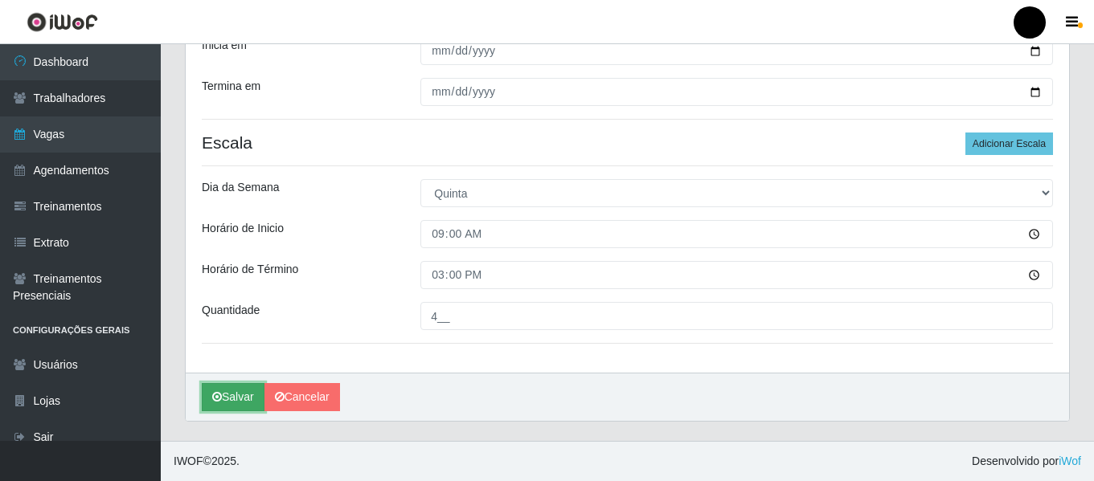
click at [247, 404] on button "Salvar" at bounding box center [233, 397] width 63 height 28
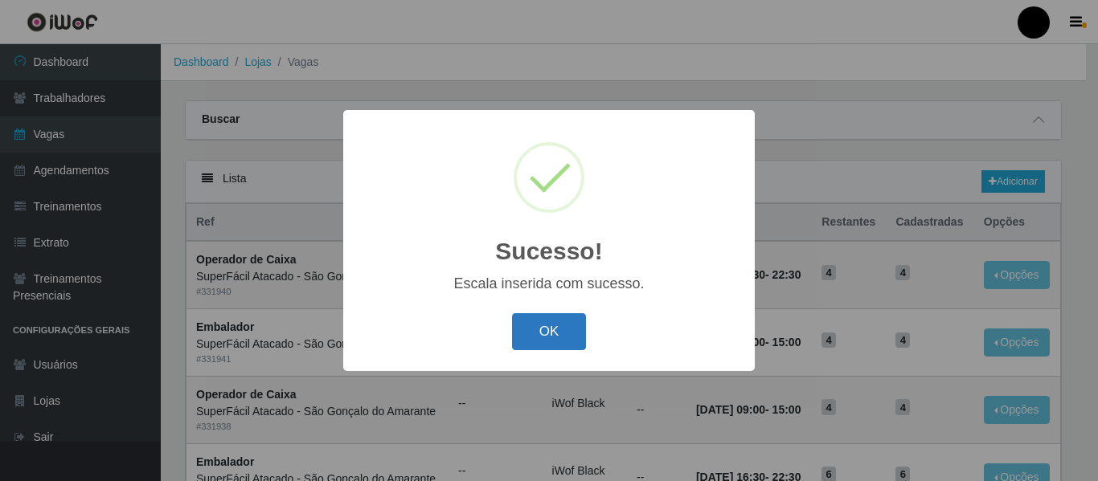
click at [525, 343] on button "OK" at bounding box center [549, 332] width 75 height 38
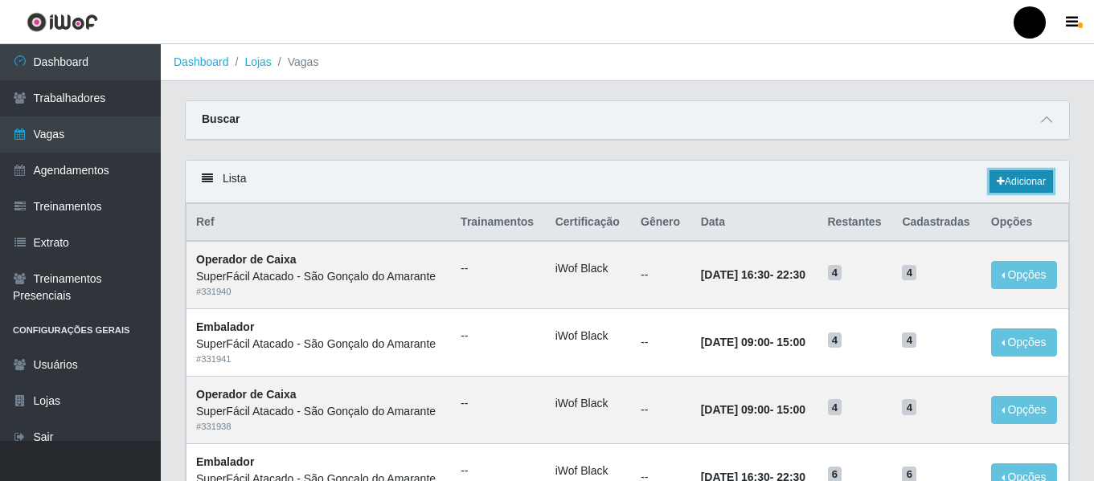
click at [1032, 185] on link "Adicionar" at bounding box center [1020, 181] width 63 height 22
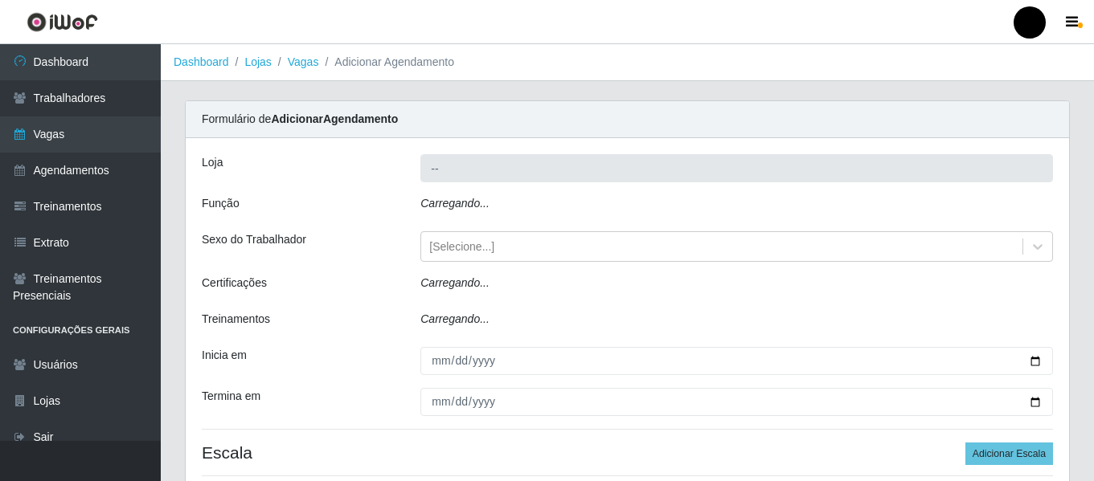
type input "SuperFácil Atacado - São Gonçalo do Amarante"
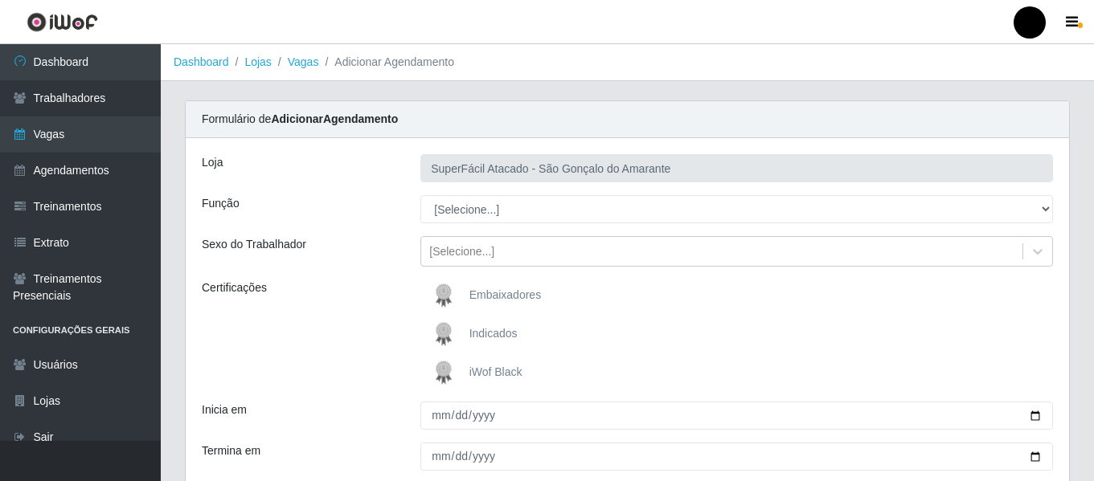
click at [490, 368] on span "iWof Black" at bounding box center [495, 372] width 53 height 13
click at [0, 0] on input "iWof Black" at bounding box center [0, 0] width 0 height 0
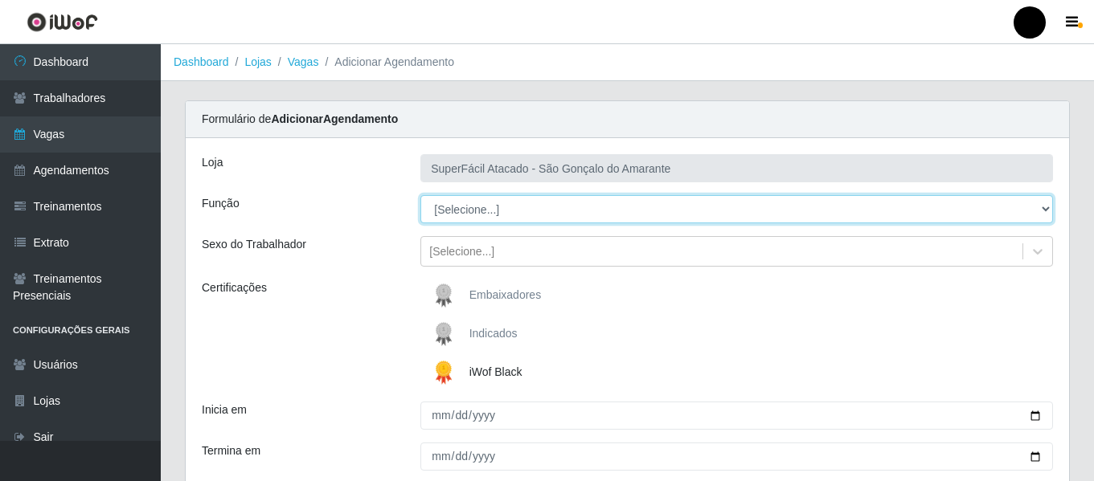
click at [1042, 209] on select "[Selecione...] Auxiliar de Estacionamento Auxiliar de Estacionamento + Auxiliar…" at bounding box center [736, 209] width 632 height 28
select select "1"
click at [420, 195] on select "[Selecione...] Auxiliar de Estacionamento Auxiliar de Estacionamento + Auxiliar…" at bounding box center [736, 209] width 632 height 28
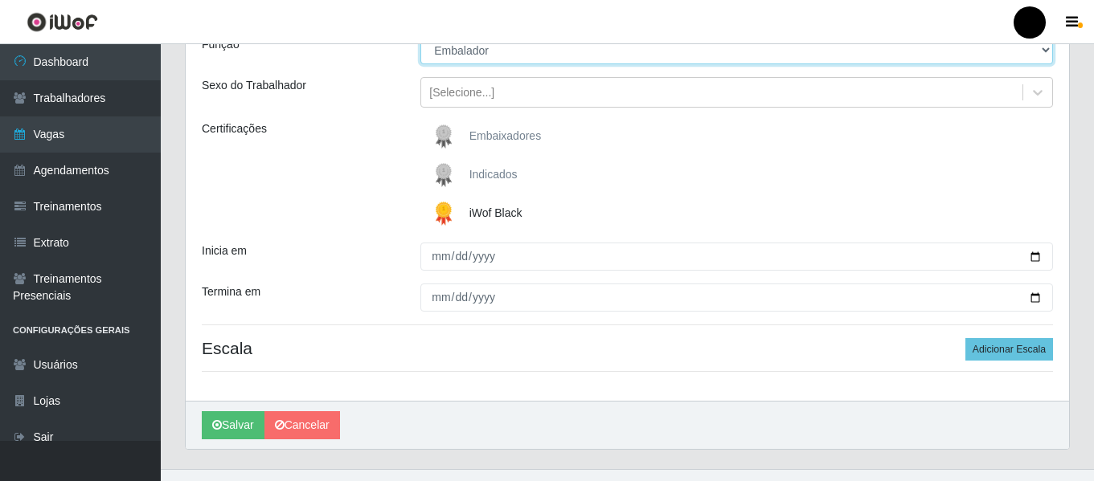
scroll to position [161, 0]
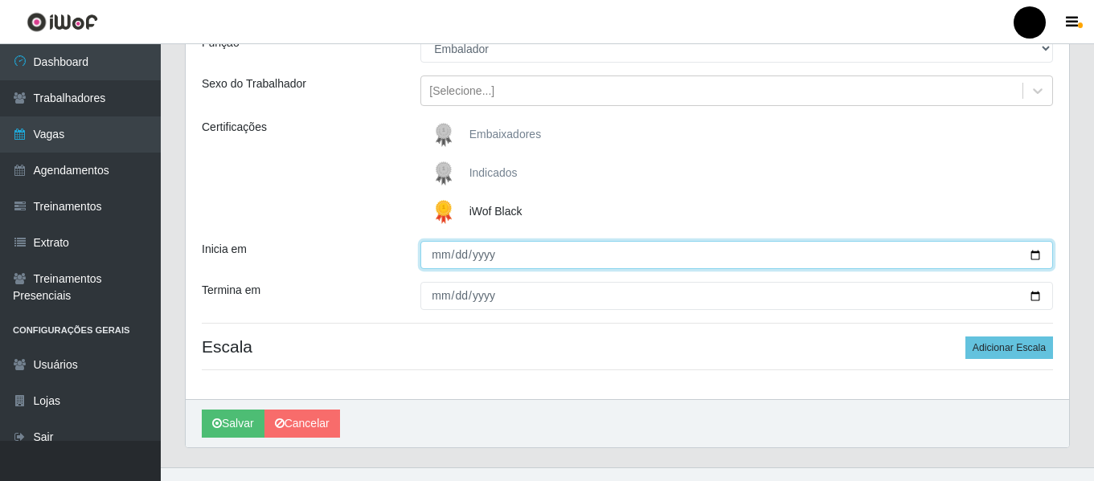
click at [1037, 255] on input "Inicia em" at bounding box center [736, 255] width 632 height 28
type input "[DATE]"
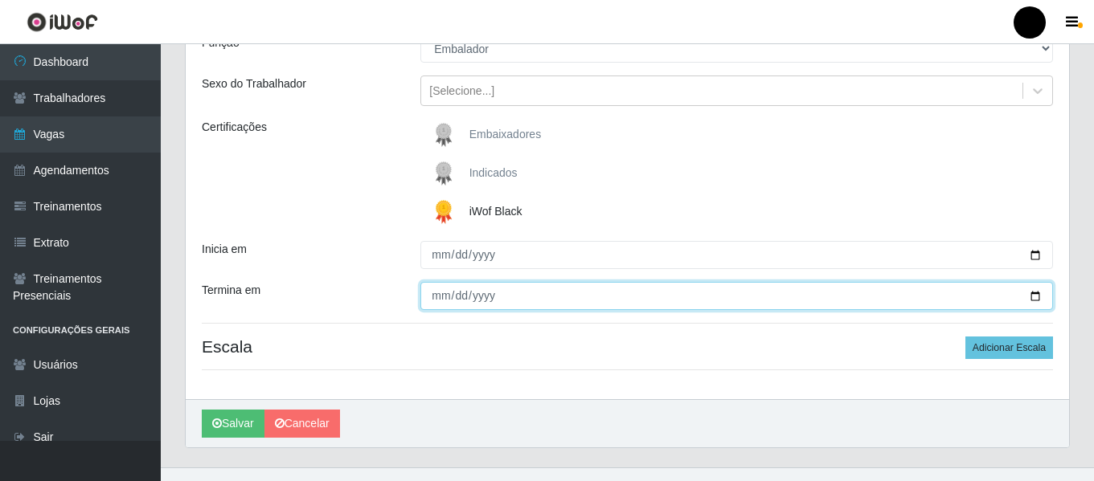
click at [1035, 298] on input "Termina em" at bounding box center [736, 296] width 632 height 28
type input "[DATE]"
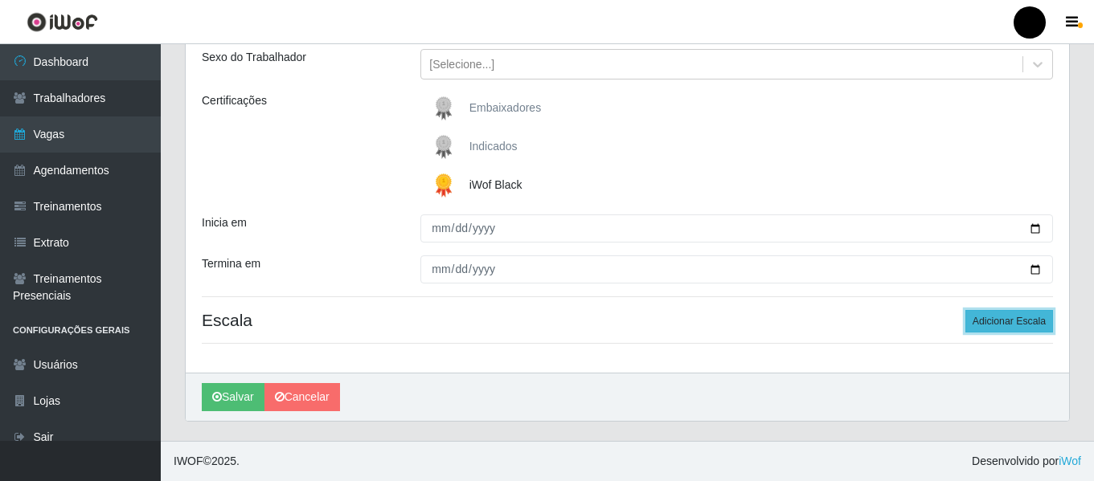
click at [981, 322] on button "Adicionar Escala" at bounding box center [1009, 321] width 88 height 22
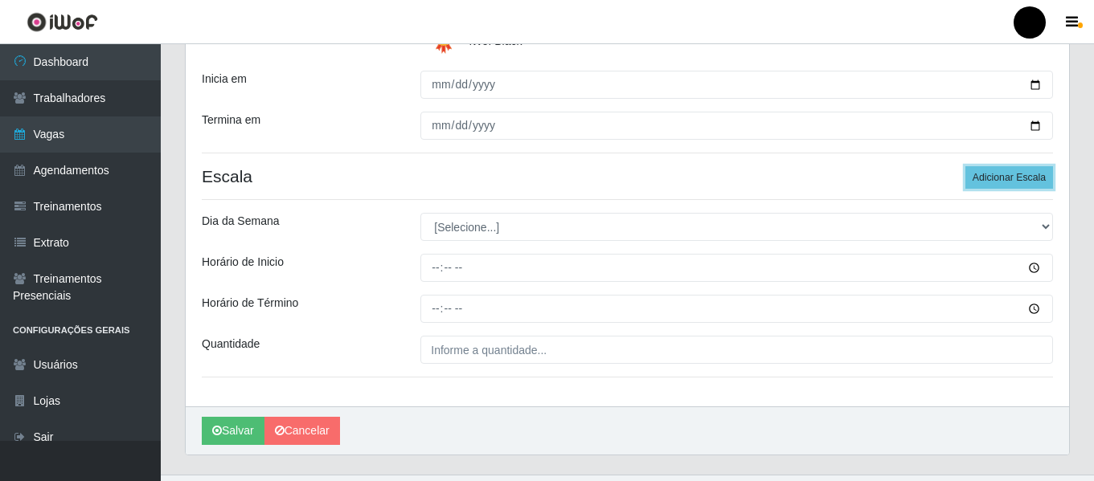
scroll to position [348, 0]
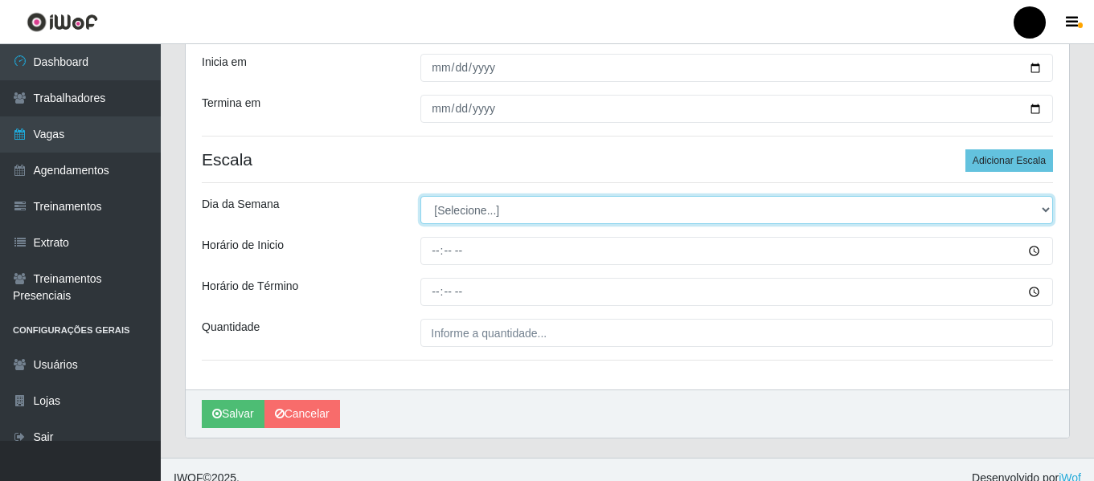
click at [1047, 212] on select "[Selecione...] Segunda Terça Quarta Quinta Sexta Sábado Domingo" at bounding box center [736, 210] width 632 height 28
select select "4"
click at [420, 196] on select "[Selecione...] Segunda Terça Quarta Quinta Sexta Sábado Domingo" at bounding box center [736, 210] width 632 height 28
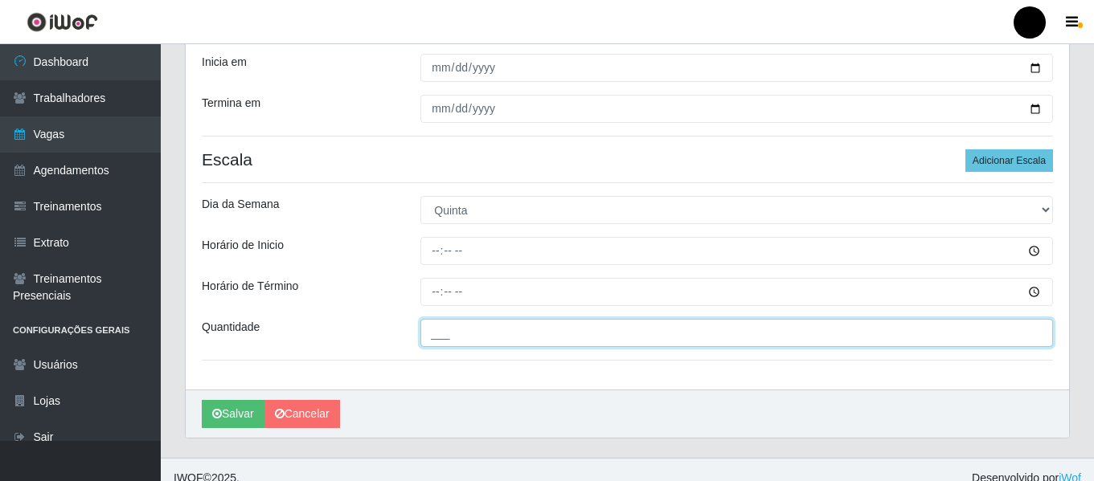
click at [499, 334] on input "___" at bounding box center [736, 333] width 632 height 28
type input "6__"
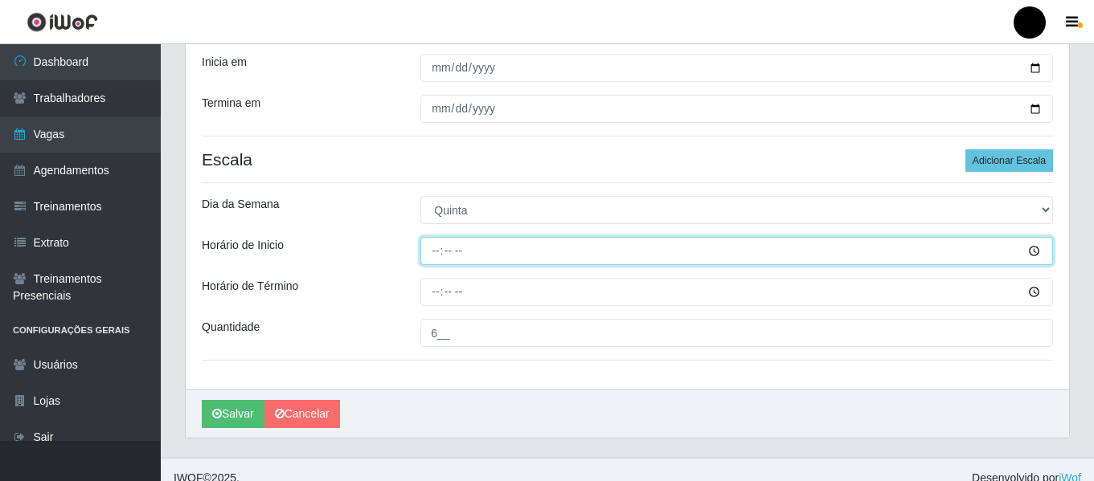
click at [434, 247] on input "Horário de Inicio" at bounding box center [736, 251] width 632 height 28
type input "16:30"
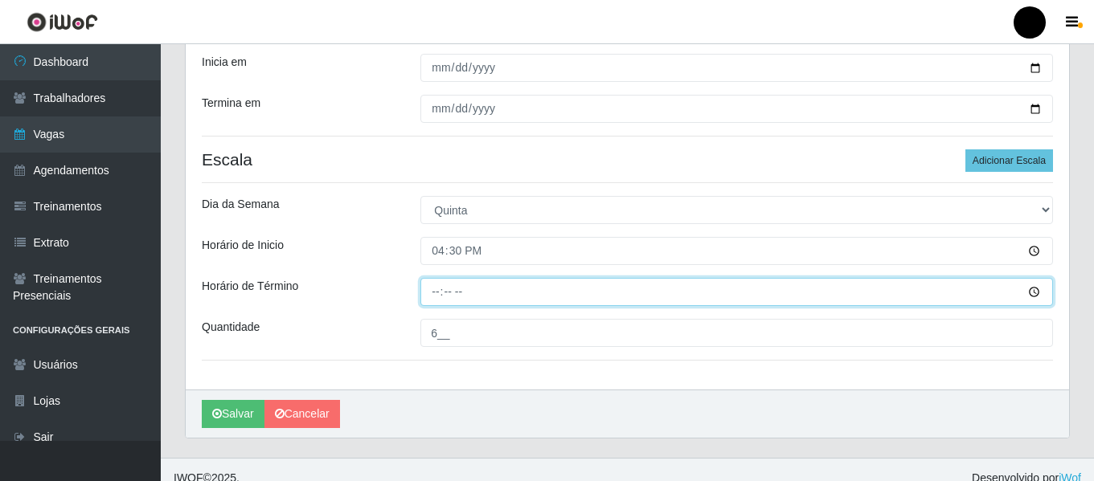
click at [431, 292] on input "Horário de Término" at bounding box center [736, 292] width 632 height 28
type input "22:30"
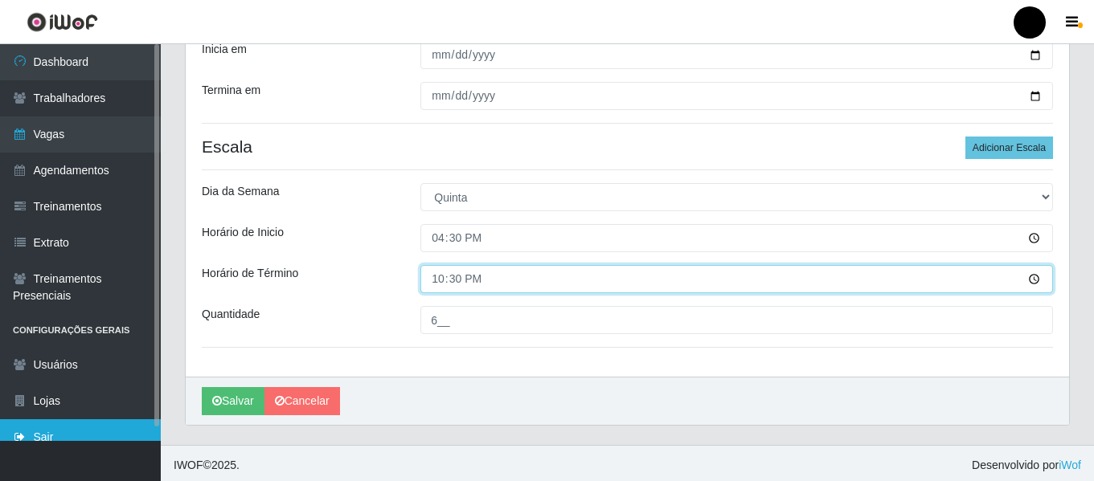
scroll to position [365, 0]
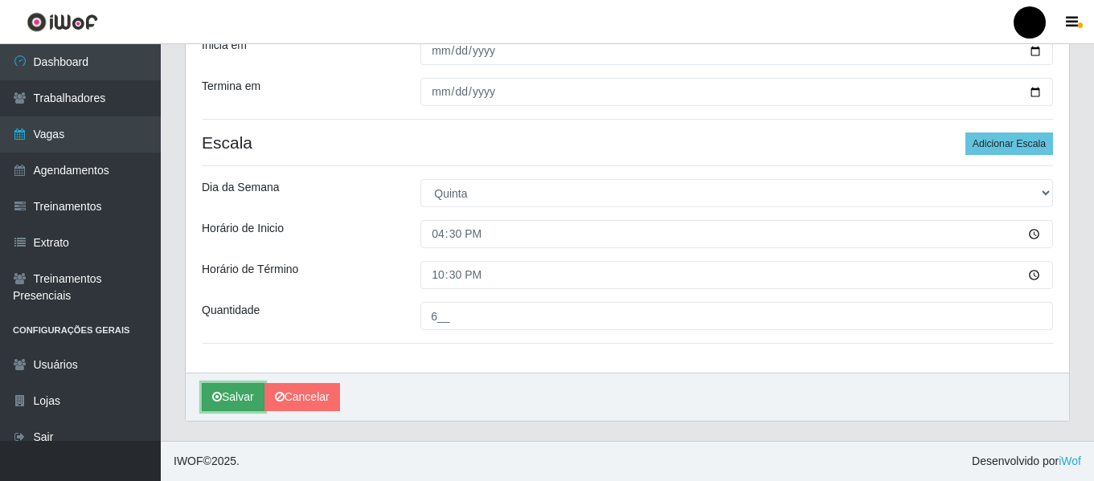
click at [213, 397] on icon "submit" at bounding box center [217, 396] width 10 height 11
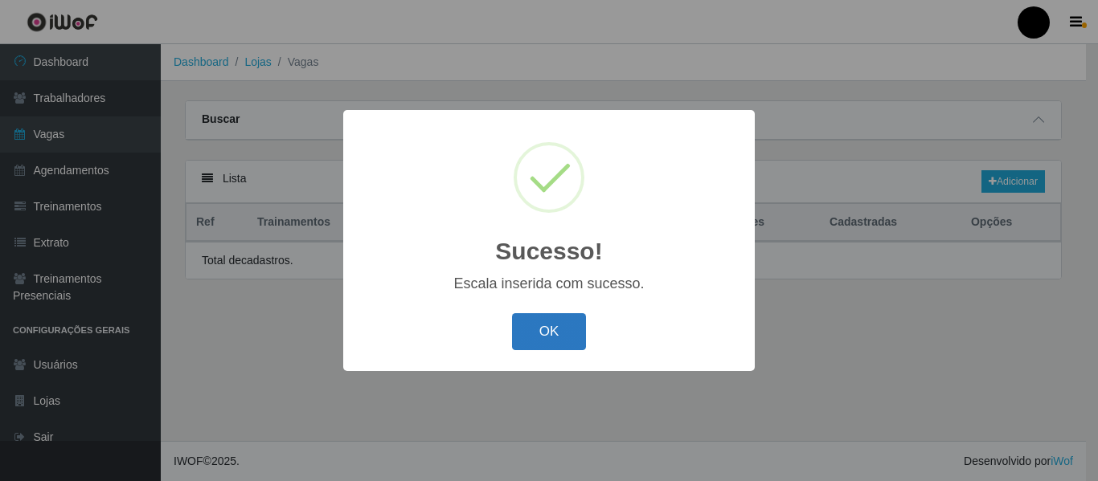
click at [535, 329] on button "OK" at bounding box center [549, 332] width 75 height 38
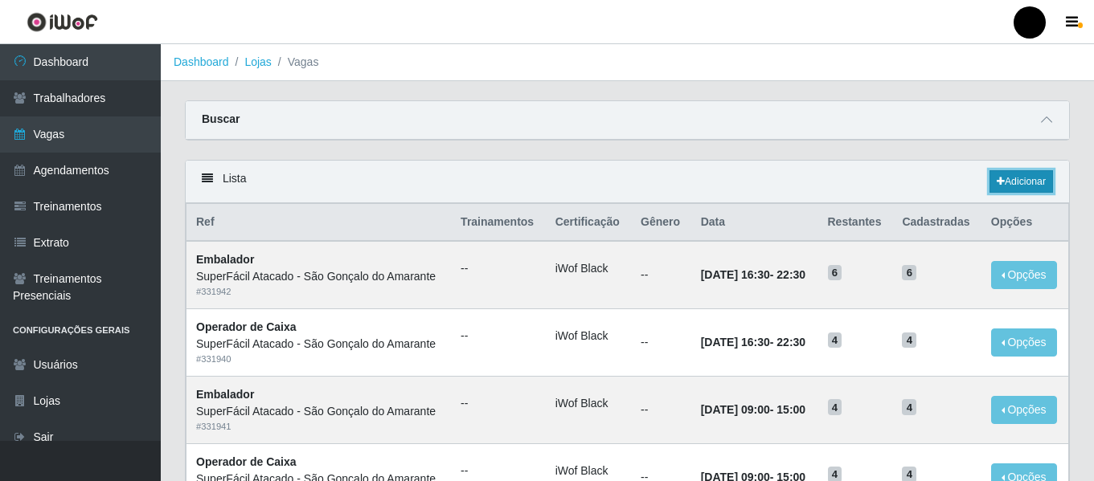
click at [1000, 184] on icon at bounding box center [1000, 182] width 8 height 10
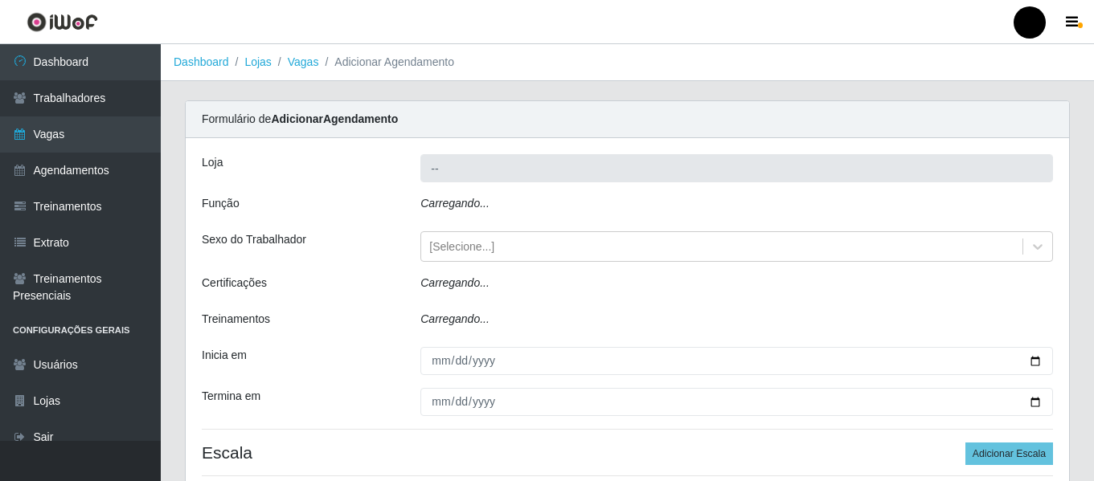
type input "SuperFácil Atacado - São Gonçalo do Amarante"
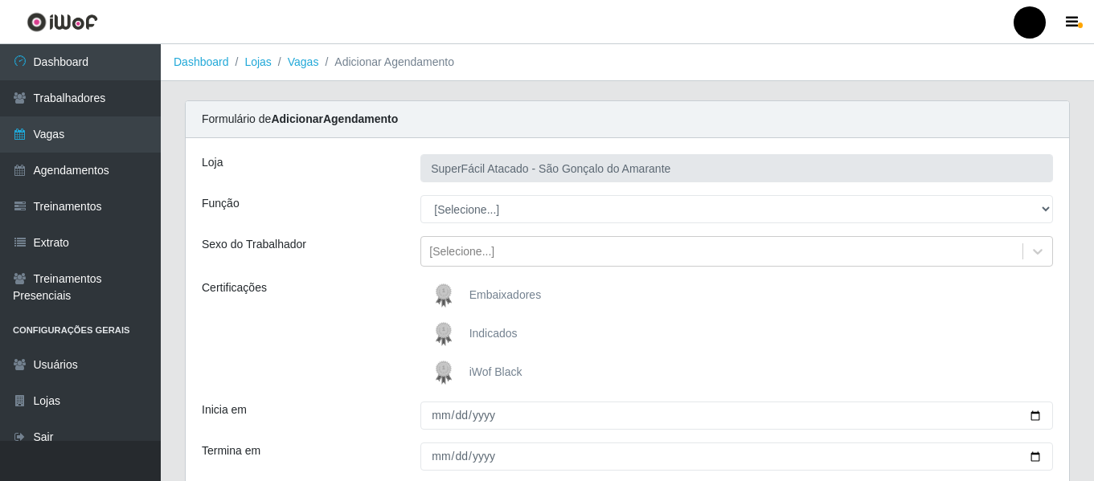
click at [489, 374] on span "iWof Black" at bounding box center [495, 372] width 53 height 13
click at [0, 0] on input "iWof Black" at bounding box center [0, 0] width 0 height 0
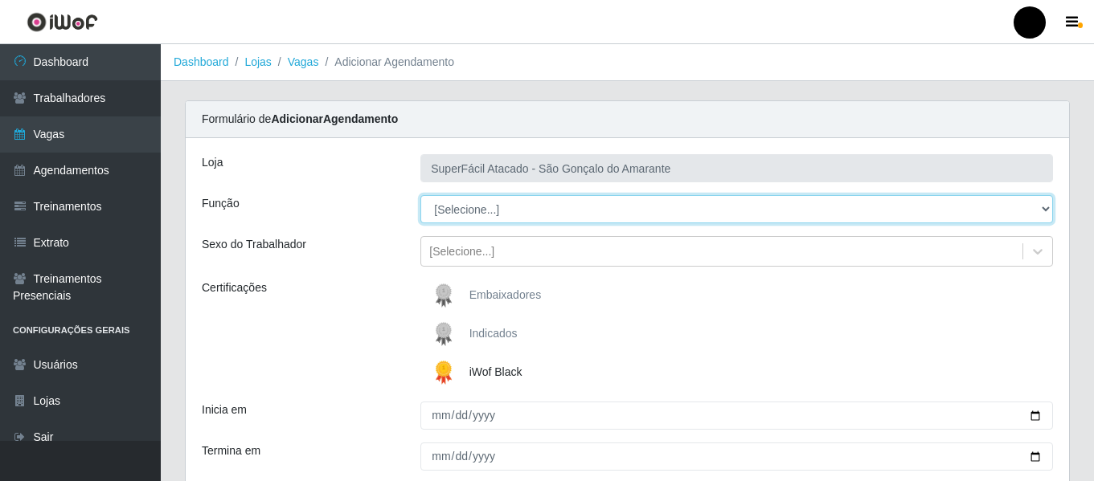
click at [1045, 209] on select "[Selecione...] Auxiliar de Estacionamento Auxiliar de Estacionamento + Auxiliar…" at bounding box center [736, 209] width 632 height 28
select select "22"
click at [420, 195] on select "[Selecione...] Auxiliar de Estacionamento Auxiliar de Estacionamento + Auxiliar…" at bounding box center [736, 209] width 632 height 28
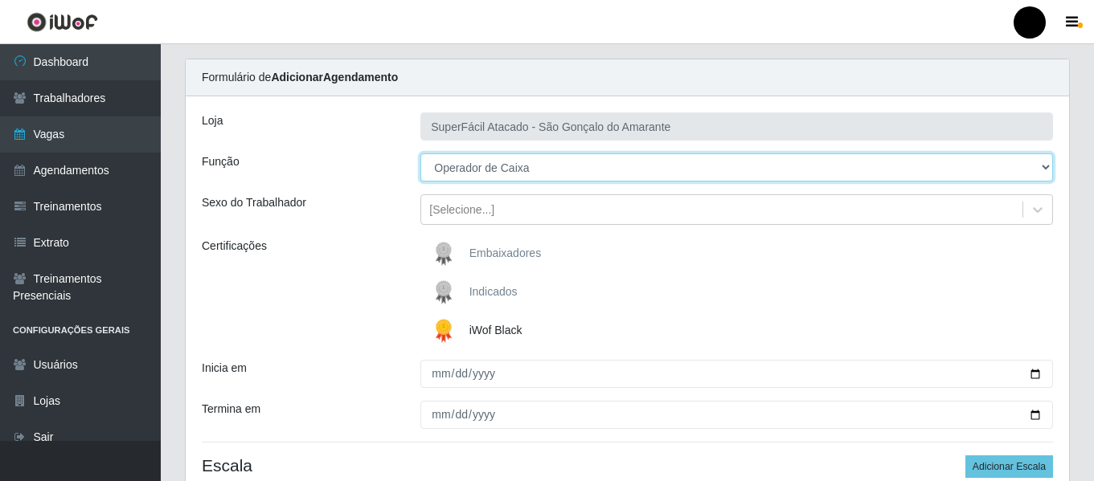
scroll to position [80, 0]
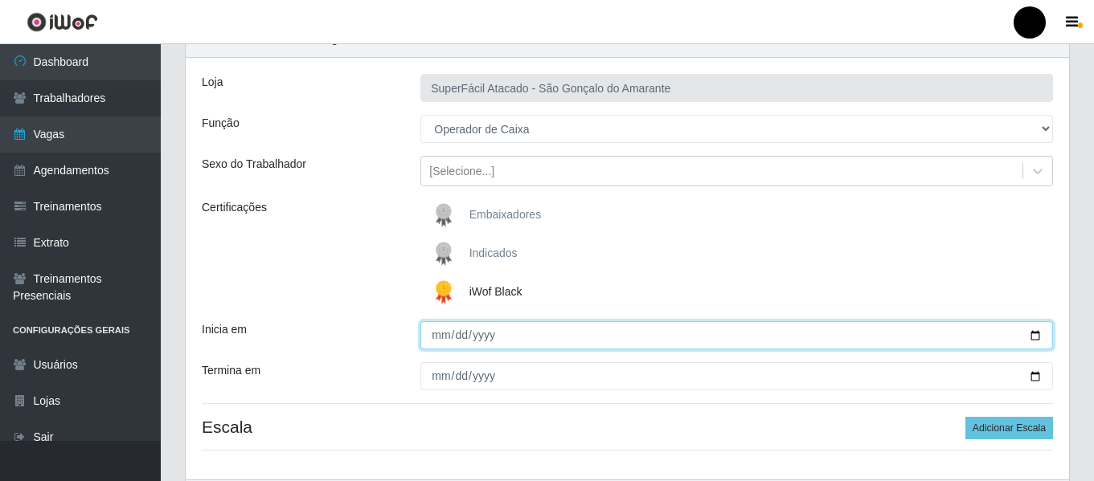
click at [1036, 331] on input "Inicia em" at bounding box center [736, 335] width 632 height 28
type input "[DATE]"
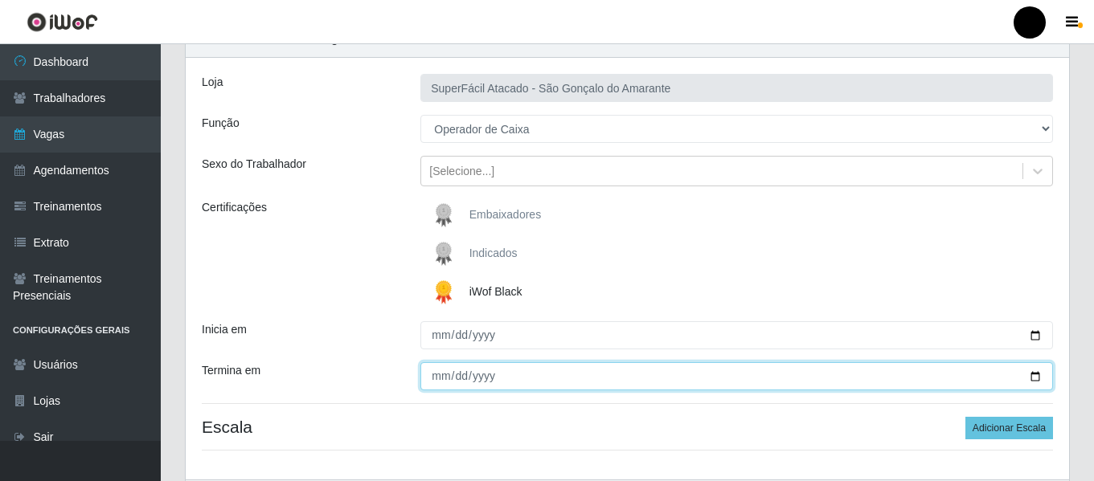
click at [1032, 374] on input "Termina em" at bounding box center [736, 376] width 632 height 28
type input "[DATE]"
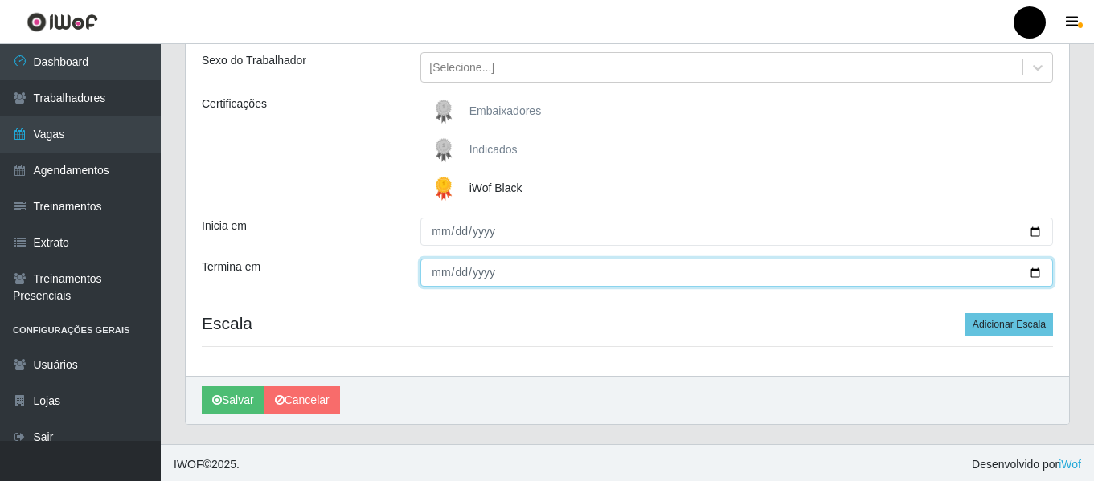
scroll to position [187, 0]
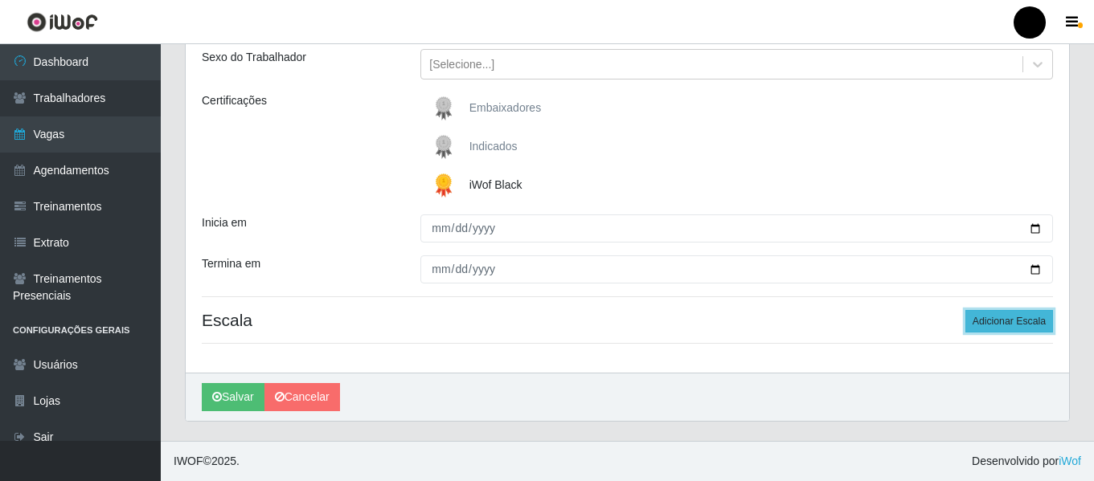
click at [1004, 326] on button "Adicionar Escala" at bounding box center [1009, 321] width 88 height 22
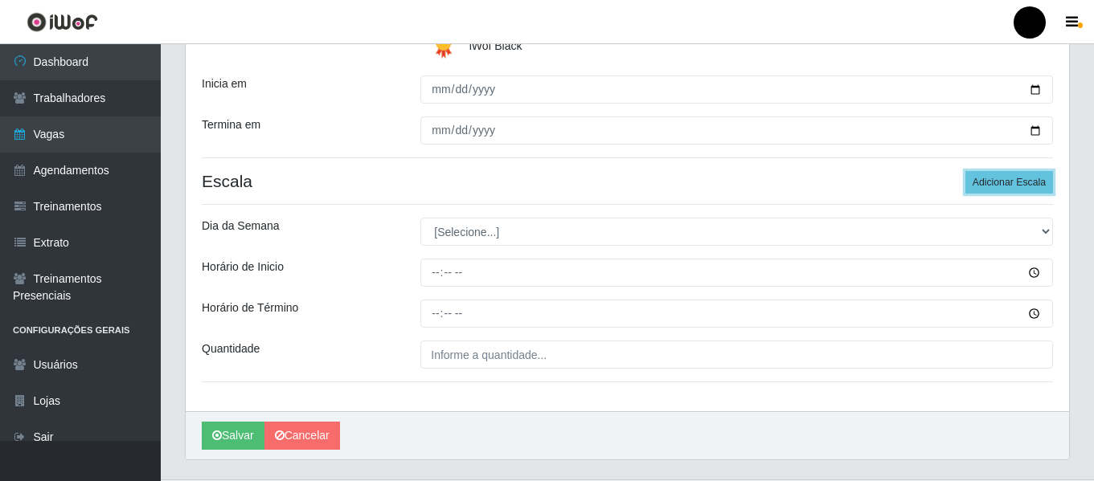
scroll to position [348, 0]
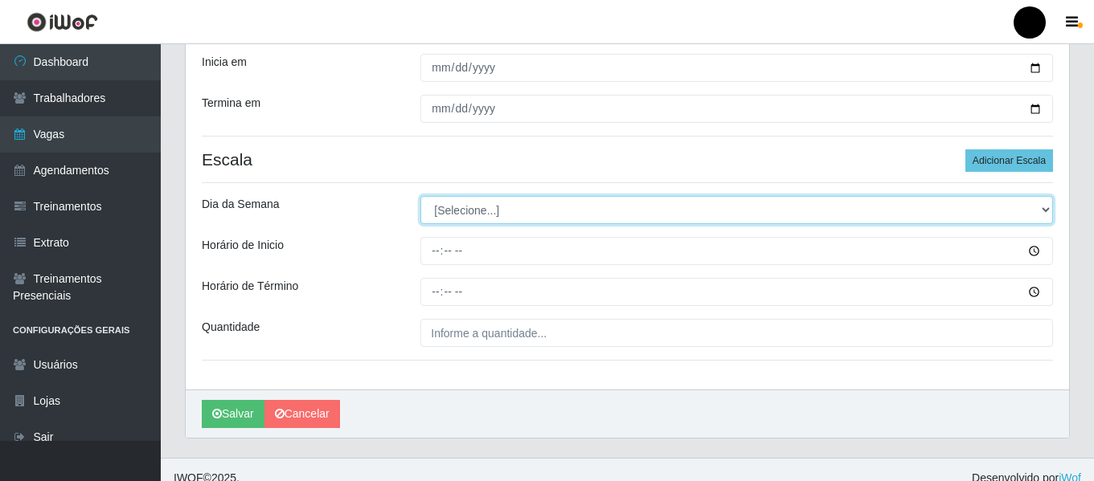
click at [1045, 208] on select "[Selecione...] Segunda Terça Quarta Quinta Sexta Sábado Domingo" at bounding box center [736, 210] width 632 height 28
select select "5"
click at [420, 196] on select "[Selecione...] Segunda Terça Quarta Quinta Sexta Sábado Domingo" at bounding box center [736, 210] width 632 height 28
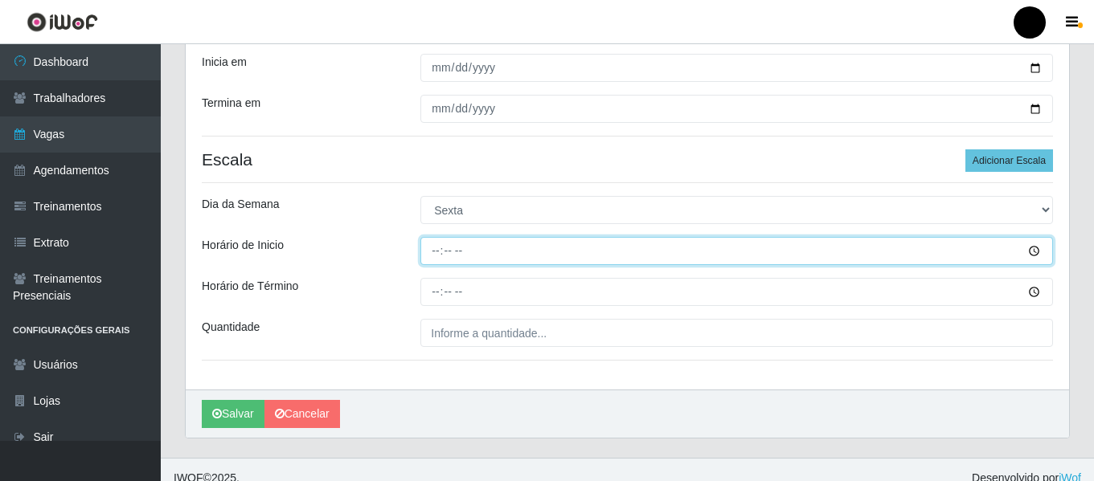
click at [430, 247] on input "Horário de Inicio" at bounding box center [736, 251] width 632 height 28
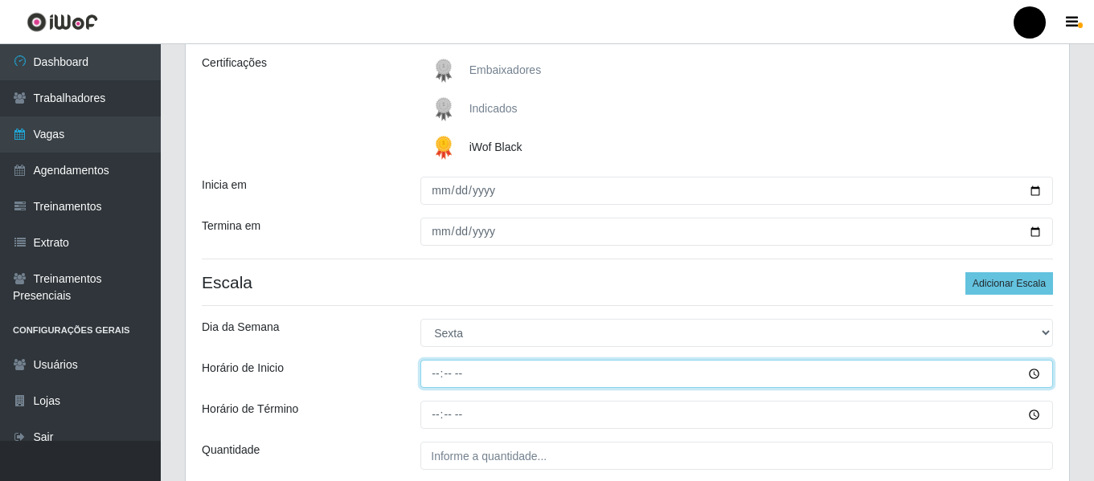
scroll to position [268, 0]
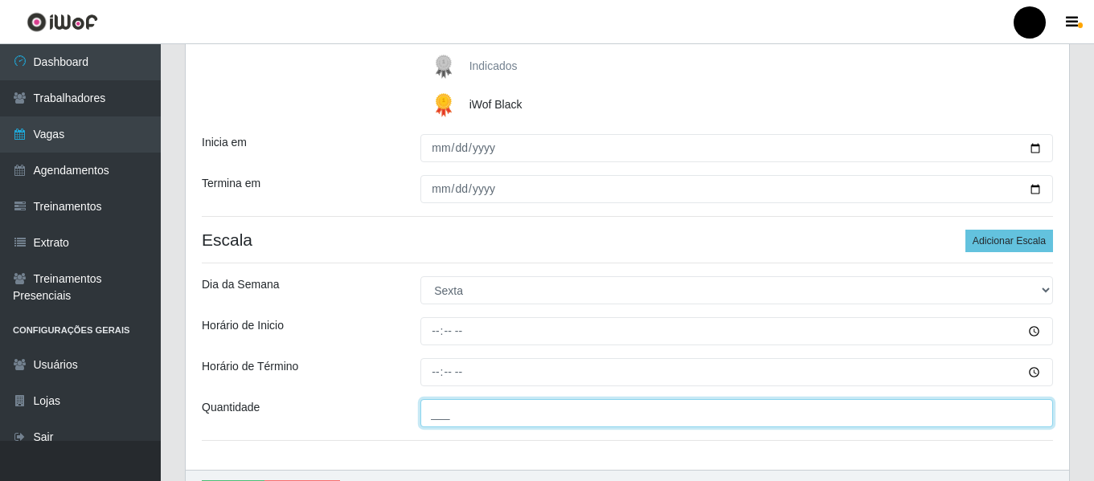
click at [435, 416] on input "___" at bounding box center [736, 413] width 632 height 28
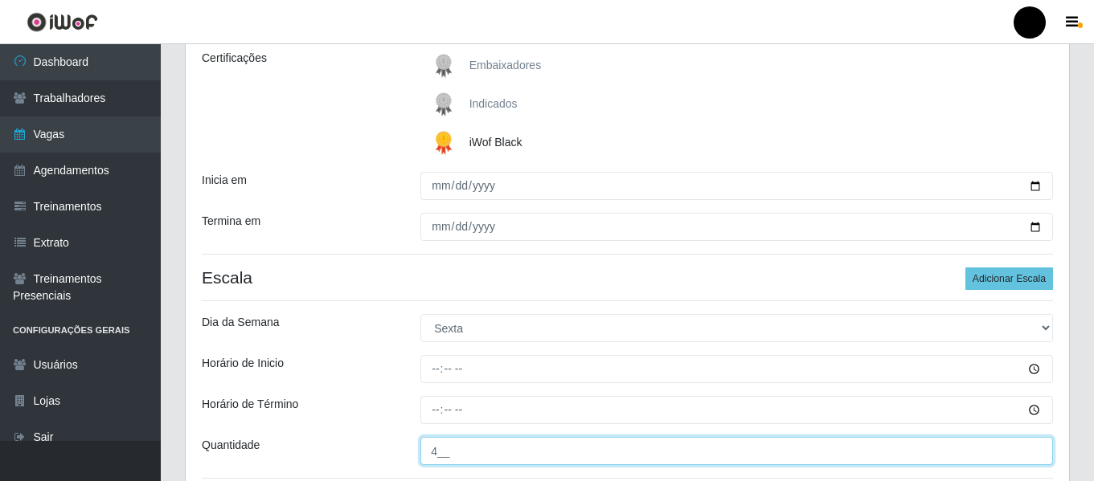
scroll to position [321, 0]
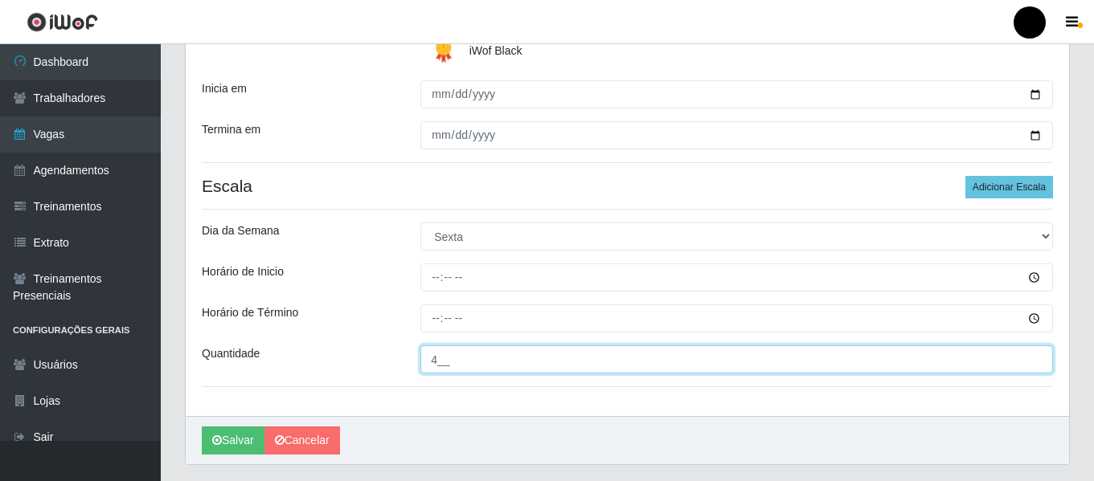
type input "4__"
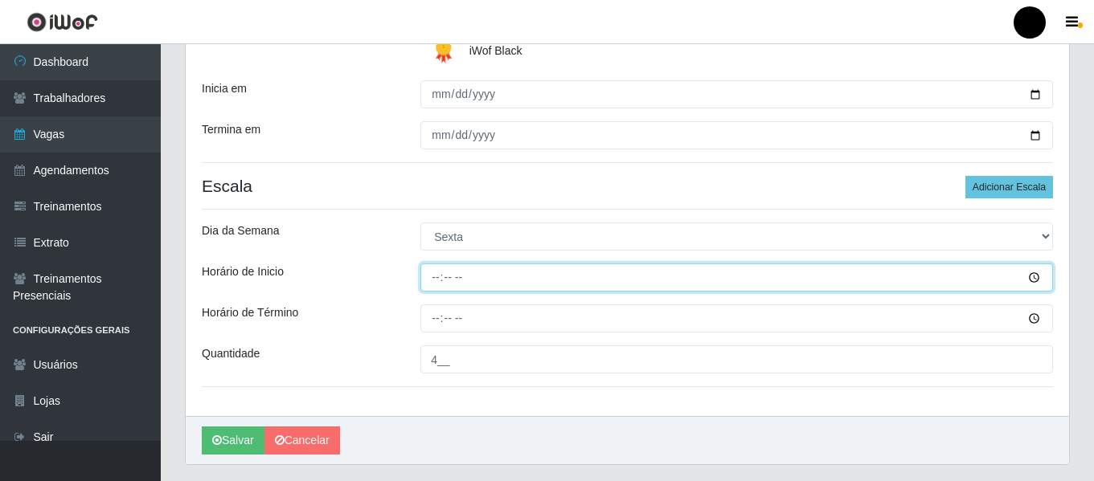
click at [429, 284] on input "Horário de Inicio" at bounding box center [736, 278] width 632 height 28
type input "09:00"
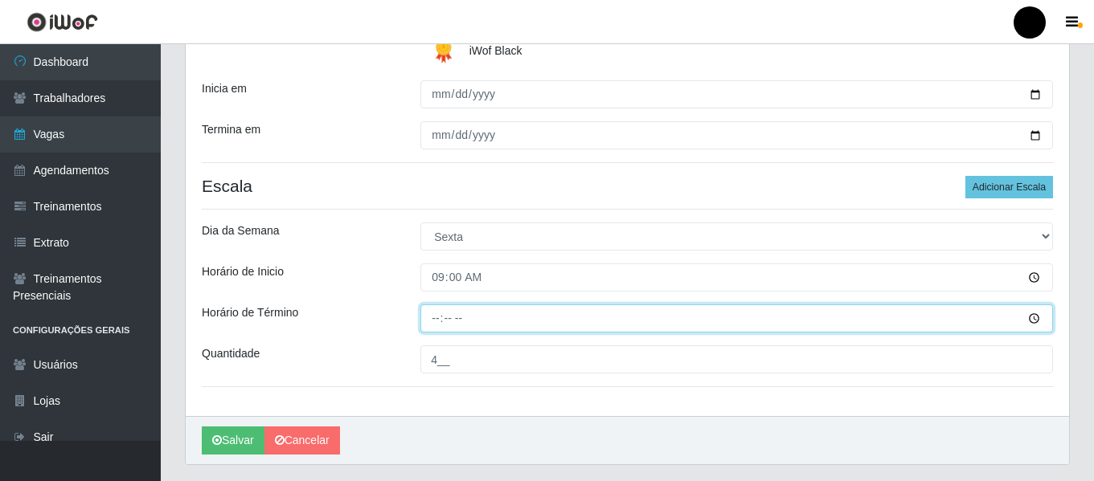
click at [432, 320] on input "Horário de Término" at bounding box center [736, 319] width 632 height 28
type input "15:00"
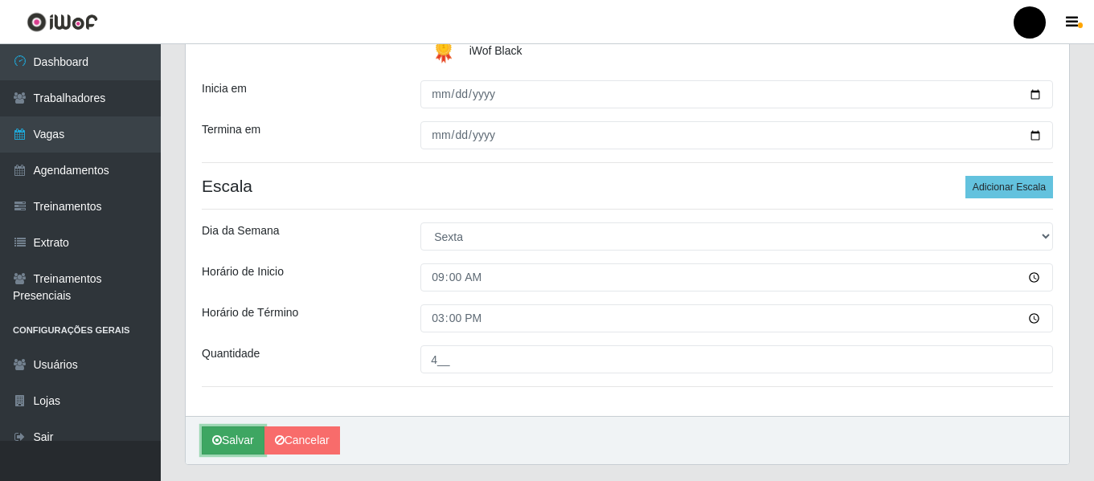
click at [236, 447] on button "Salvar" at bounding box center [233, 441] width 63 height 28
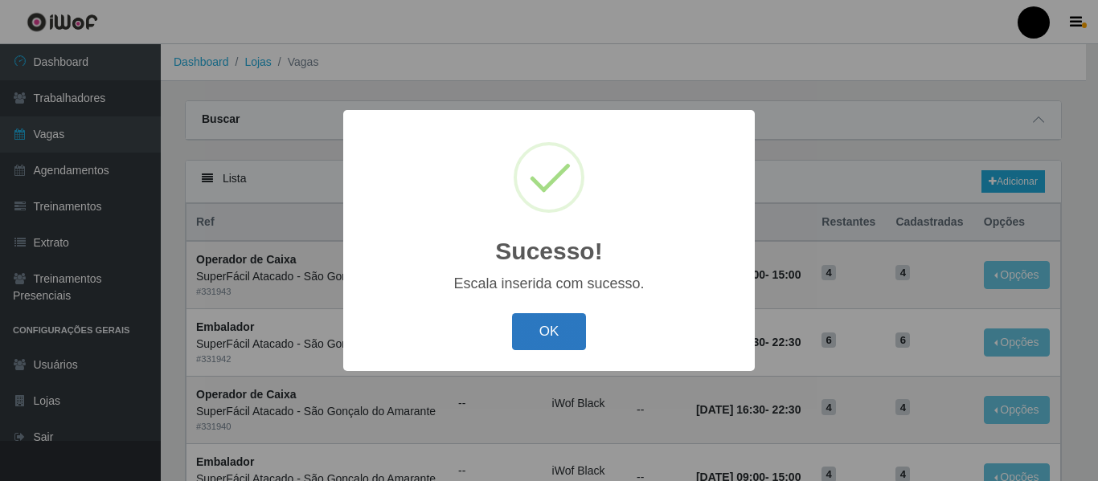
drag, startPoint x: 525, startPoint y: 341, endPoint x: 517, endPoint y: 339, distance: 9.0
click at [525, 341] on button "OK" at bounding box center [549, 332] width 75 height 38
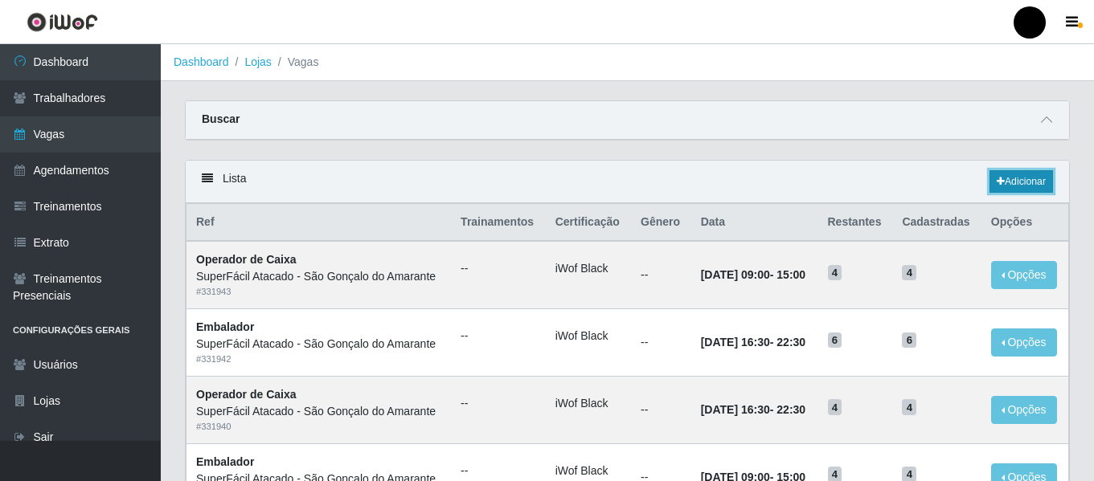
click at [1027, 181] on link "Adicionar" at bounding box center [1020, 181] width 63 height 22
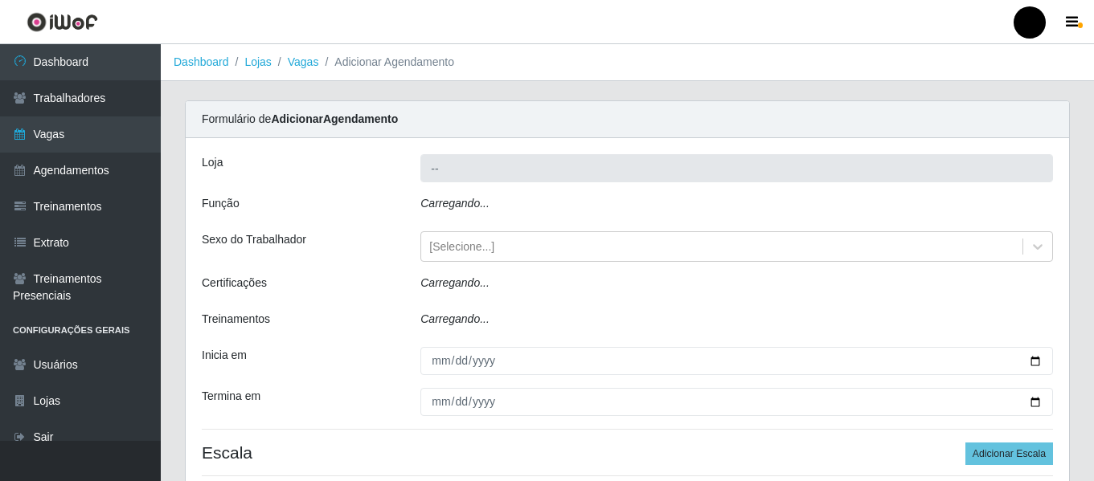
type input "SuperFácil Atacado - São Gonçalo do Amarante"
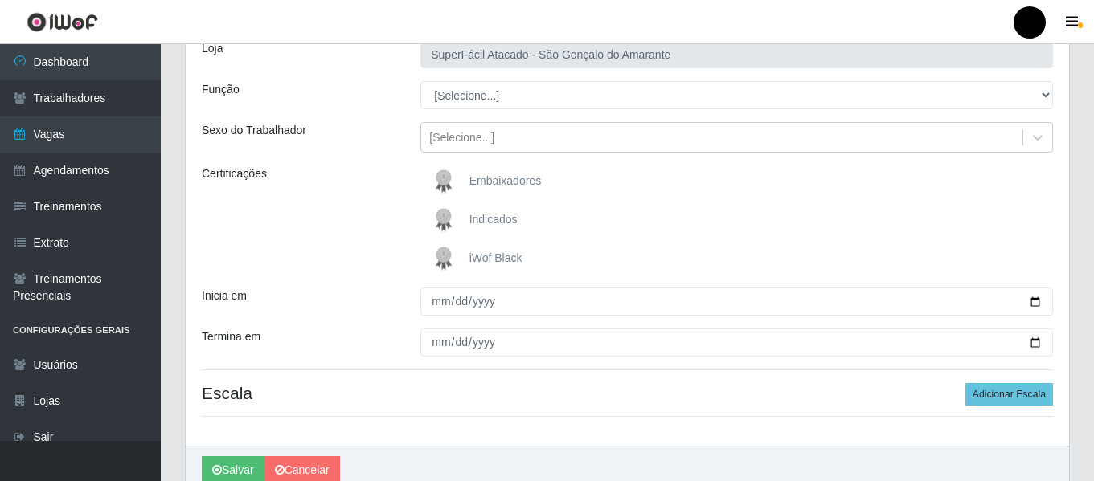
scroll to position [161, 0]
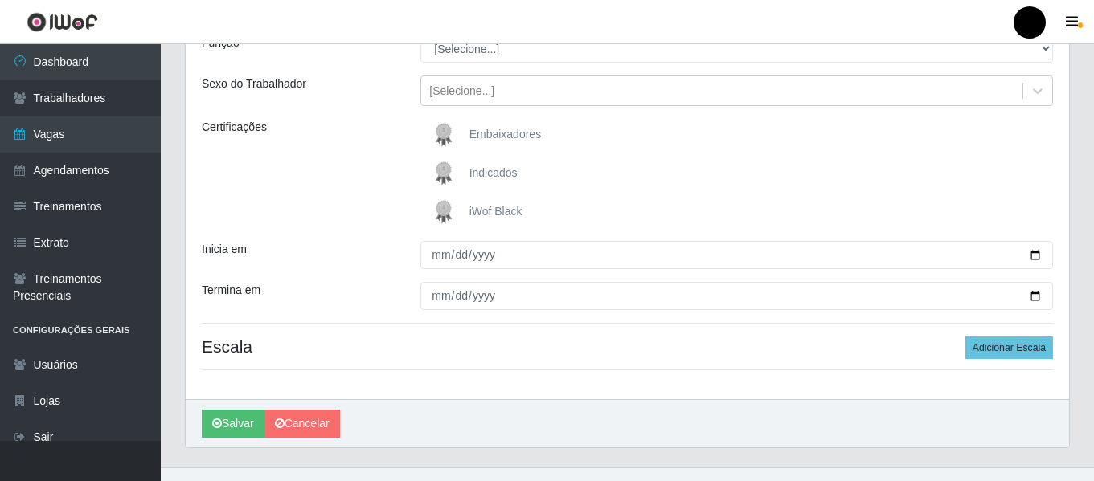
click at [509, 210] on span "iWof Black" at bounding box center [495, 211] width 53 height 13
click at [0, 0] on input "iWof Black" at bounding box center [0, 0] width 0 height 0
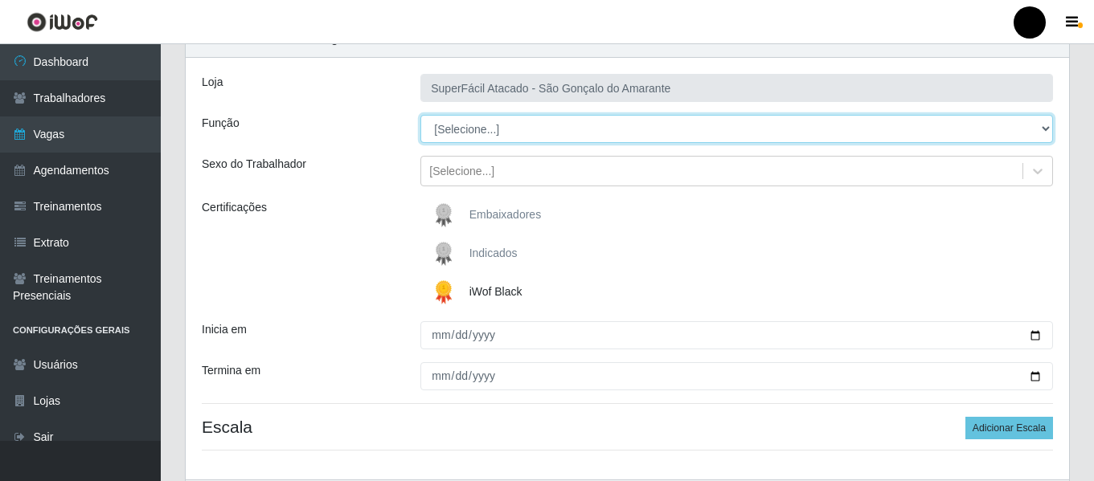
click at [1043, 126] on select "[Selecione...] Auxiliar de Estacionamento Auxiliar de Estacionamento + Auxiliar…" at bounding box center [736, 129] width 632 height 28
select select "22"
click at [420, 115] on select "[Selecione...] Auxiliar de Estacionamento Auxiliar de Estacionamento + Auxiliar…" at bounding box center [736, 129] width 632 height 28
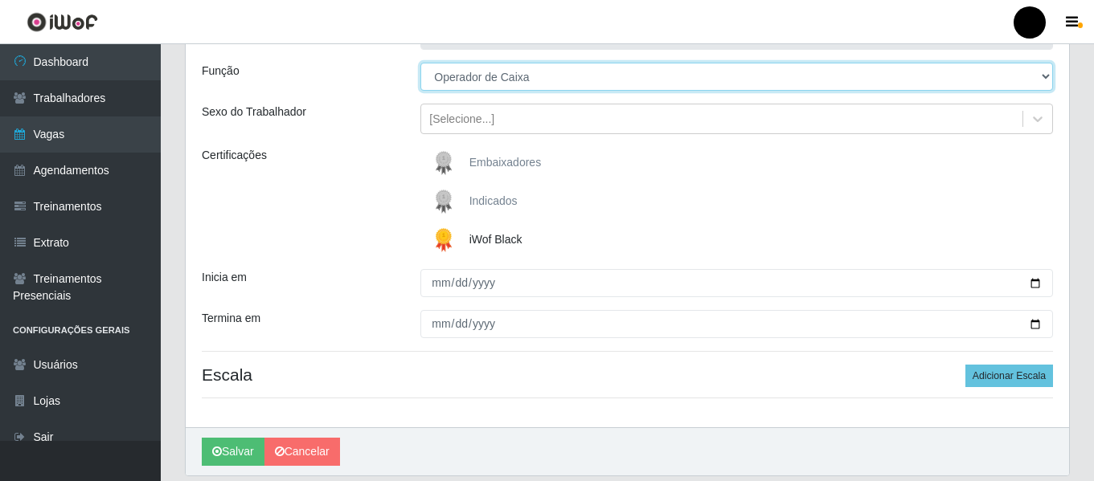
scroll to position [161, 0]
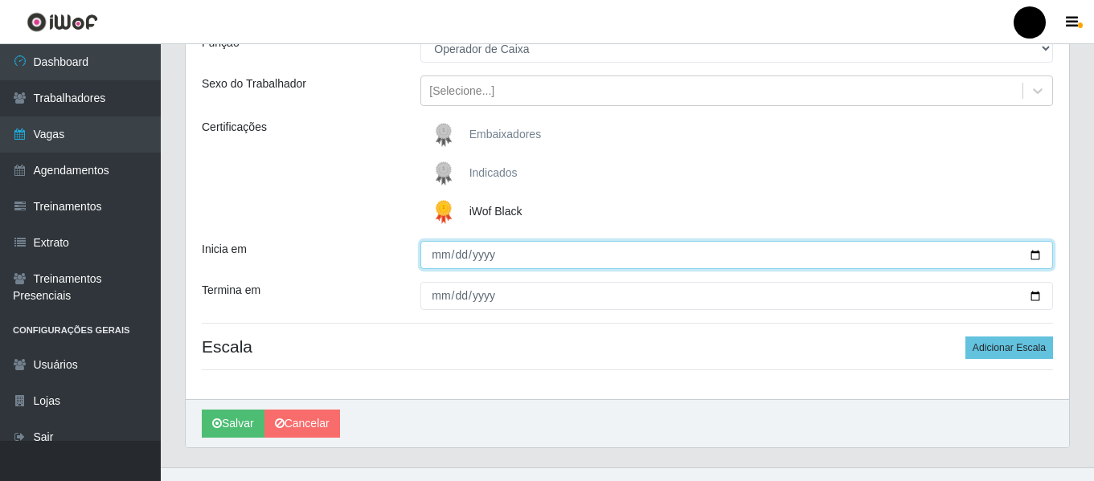
click at [1035, 256] on input "Inicia em" at bounding box center [736, 255] width 632 height 28
type input "[DATE]"
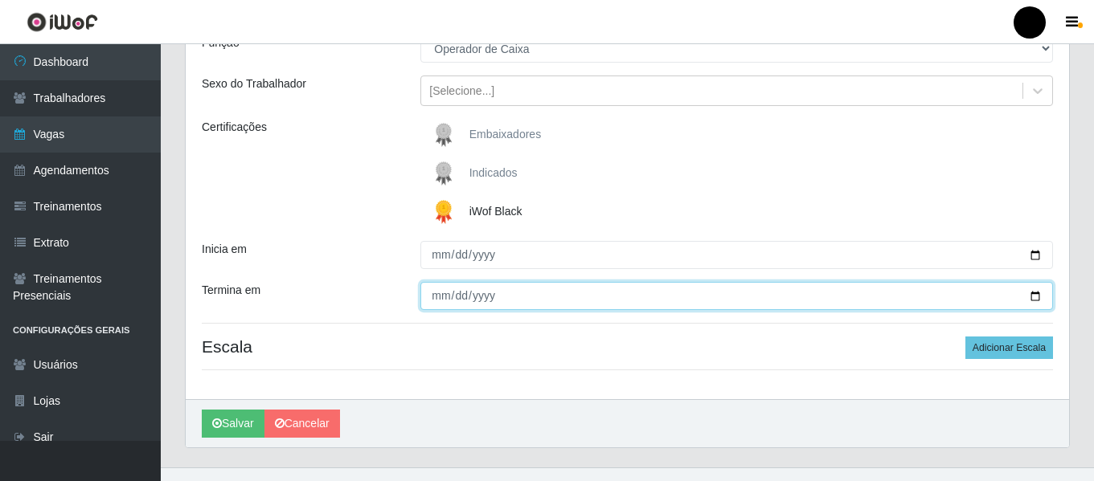
click at [1040, 298] on input "Termina em" at bounding box center [736, 296] width 632 height 28
type input "[DATE]"
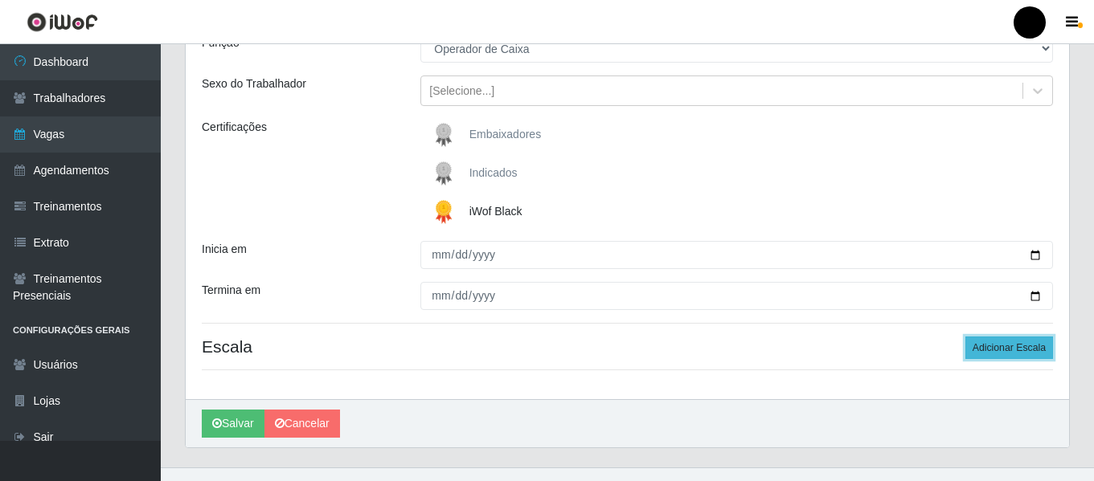
click at [1026, 343] on button "Adicionar Escala" at bounding box center [1009, 348] width 88 height 22
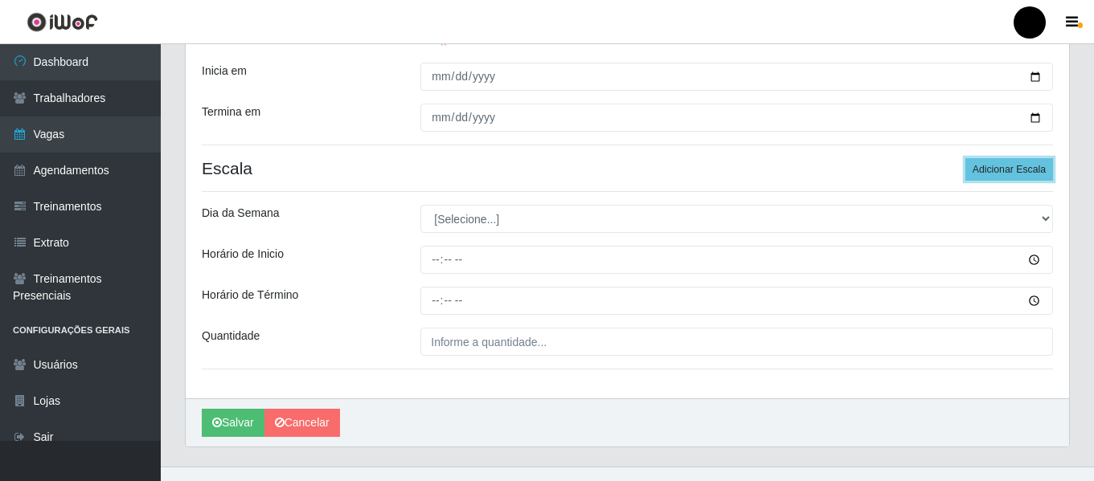
scroll to position [365, 0]
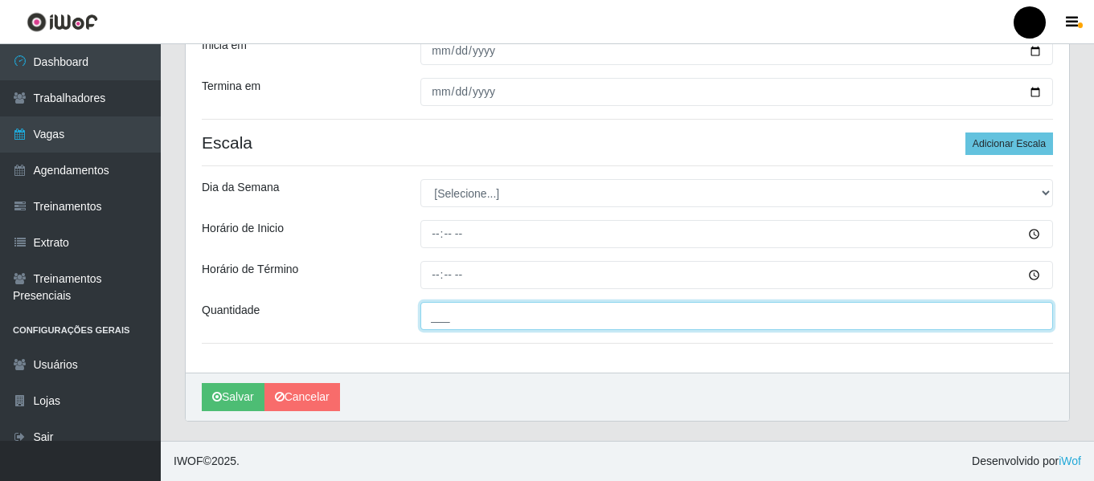
click at [523, 314] on input "___" at bounding box center [736, 316] width 632 height 28
type input "4__"
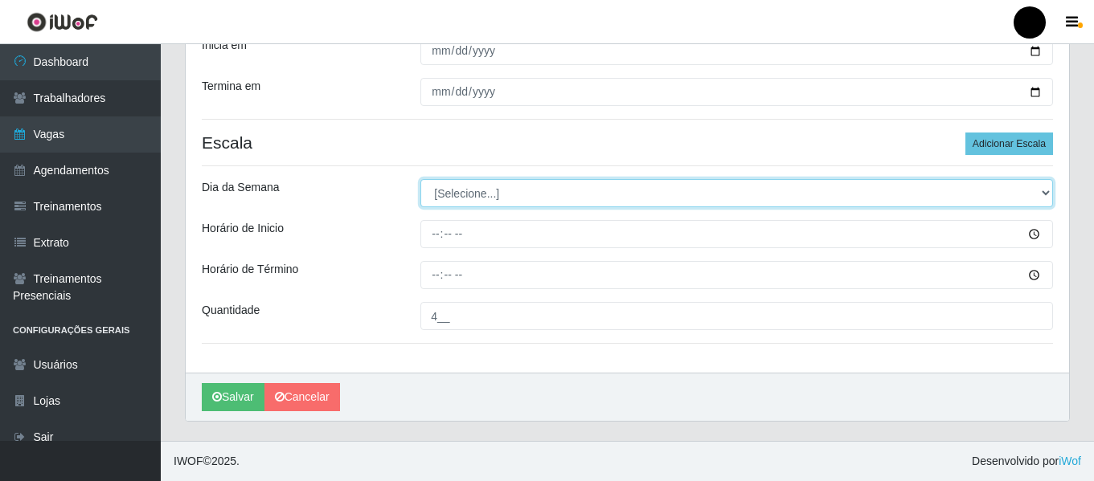
click at [1044, 194] on select "[Selecione...] Segunda Terça Quarta Quinta Sexta Sábado Domingo" at bounding box center [736, 193] width 632 height 28
select select "5"
click at [420, 179] on select "[Selecione...] Segunda Terça Quarta Quinta Sexta Sábado Domingo" at bounding box center [736, 193] width 632 height 28
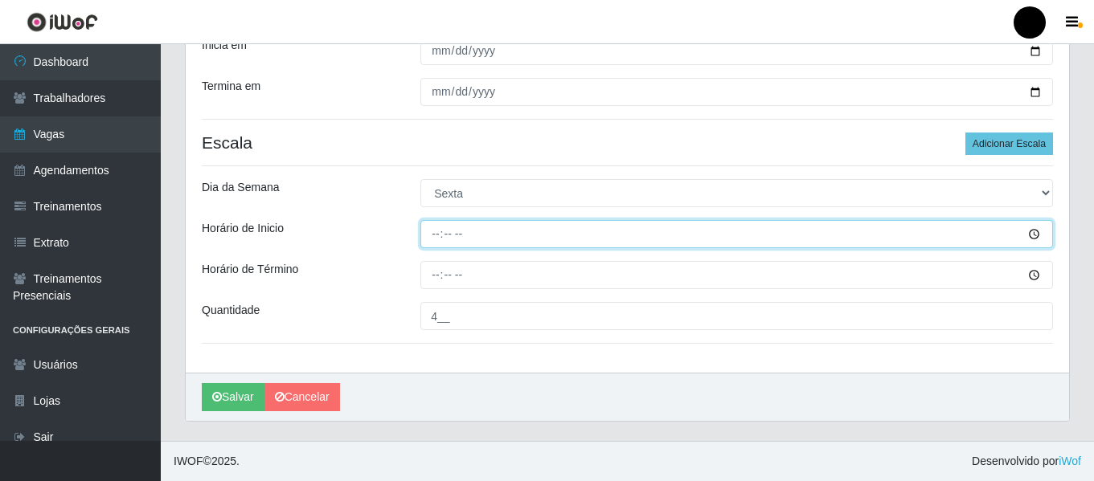
click at [438, 233] on input "Horário de Inicio" at bounding box center [736, 234] width 632 height 28
type input "16:30"
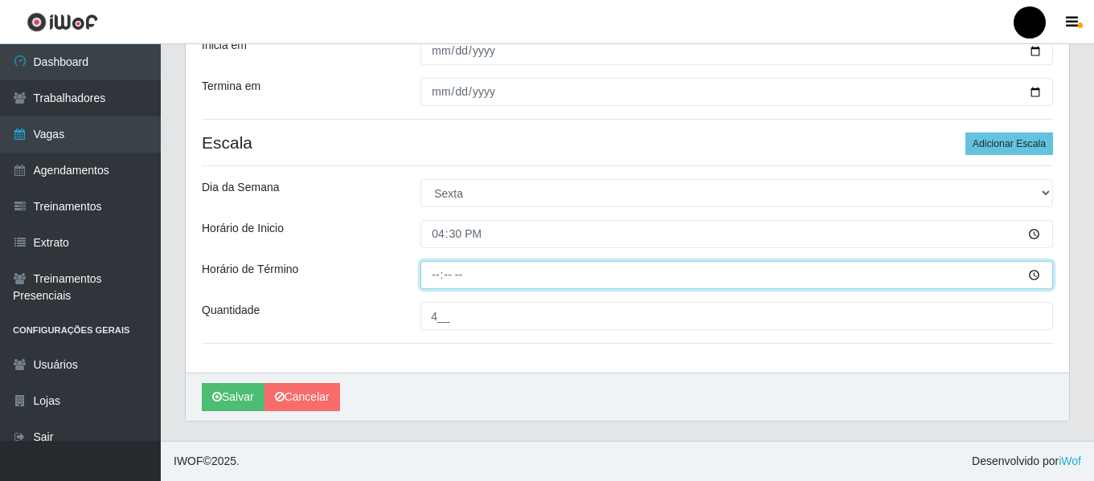
click at [426, 272] on input "Horário de Término" at bounding box center [736, 275] width 632 height 28
click at [431, 269] on input "Horário de Término" at bounding box center [736, 275] width 632 height 28
type input "22:30"
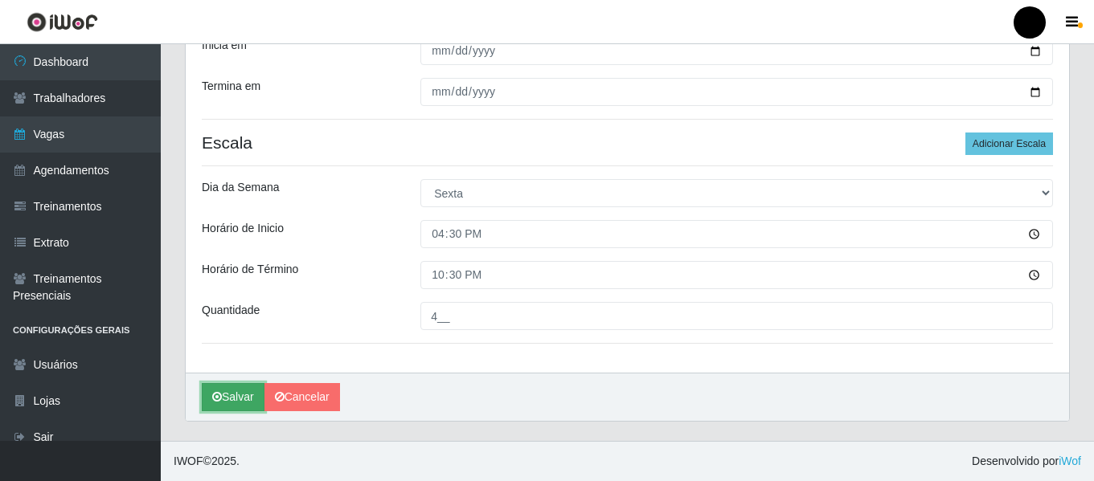
click at [227, 402] on button "Salvar" at bounding box center [233, 397] width 63 height 28
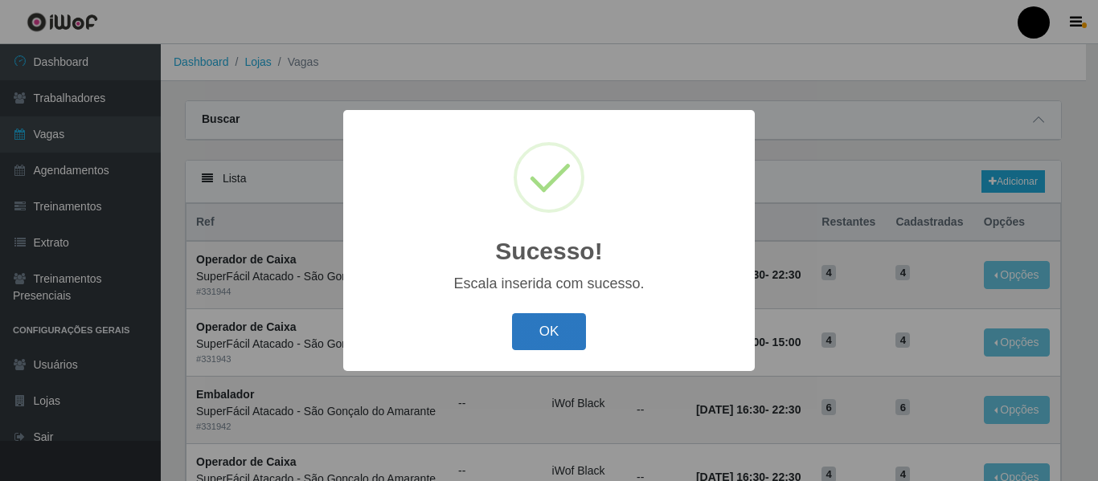
click at [538, 335] on button "OK" at bounding box center [549, 332] width 75 height 38
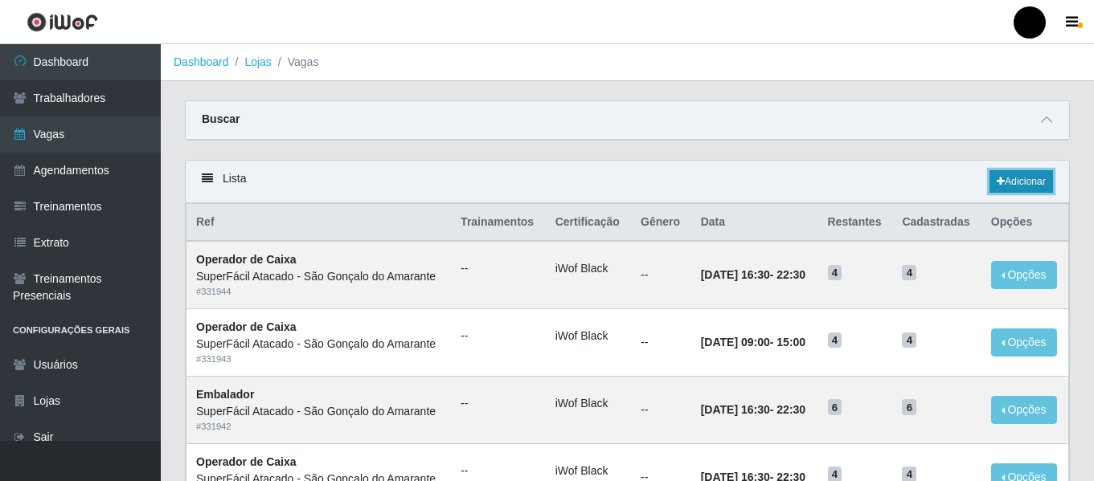
click at [1004, 184] on link "Adicionar" at bounding box center [1020, 181] width 63 height 22
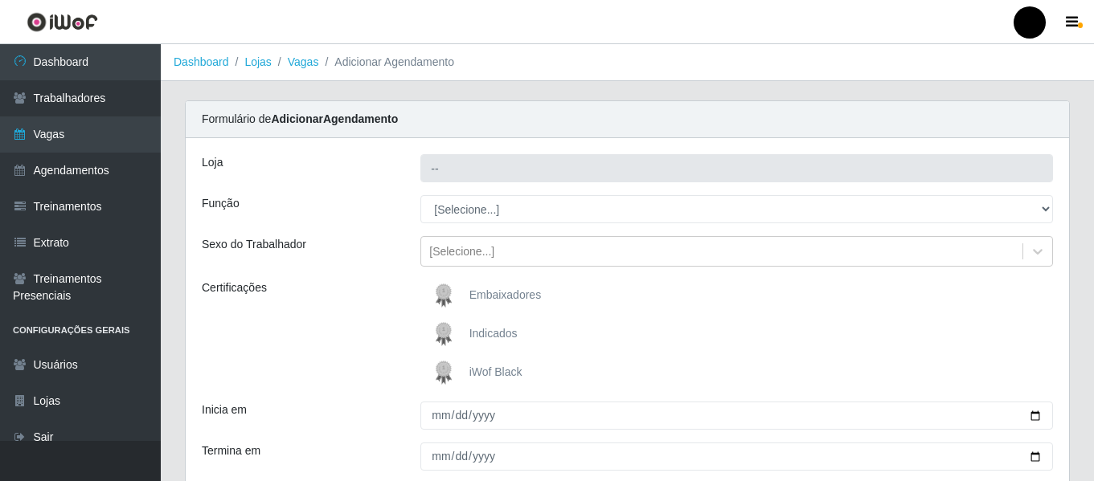
type input "SuperFácil Atacado - São Gonçalo do Amarante"
click at [464, 372] on img at bounding box center [446, 373] width 39 height 32
click at [0, 0] on input "iWof Black" at bounding box center [0, 0] width 0 height 0
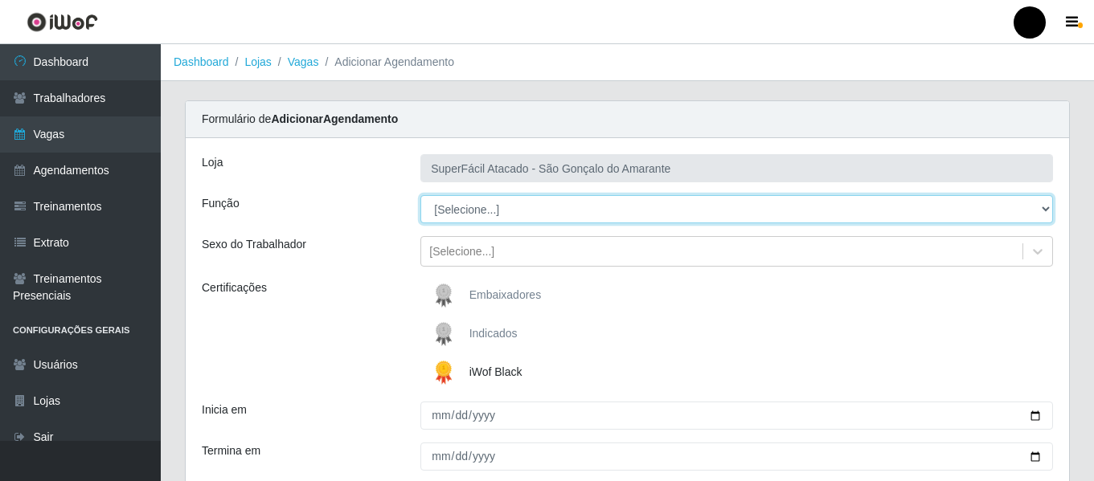
click at [1046, 210] on select "[Selecione...] Auxiliar de Estacionamento Auxiliar de Estacionamento + Auxiliar…" at bounding box center [736, 209] width 632 height 28
select select "1"
click at [420, 195] on select "[Selecione...] Auxiliar de Estacionamento Auxiliar de Estacionamento + Auxiliar…" at bounding box center [736, 209] width 632 height 28
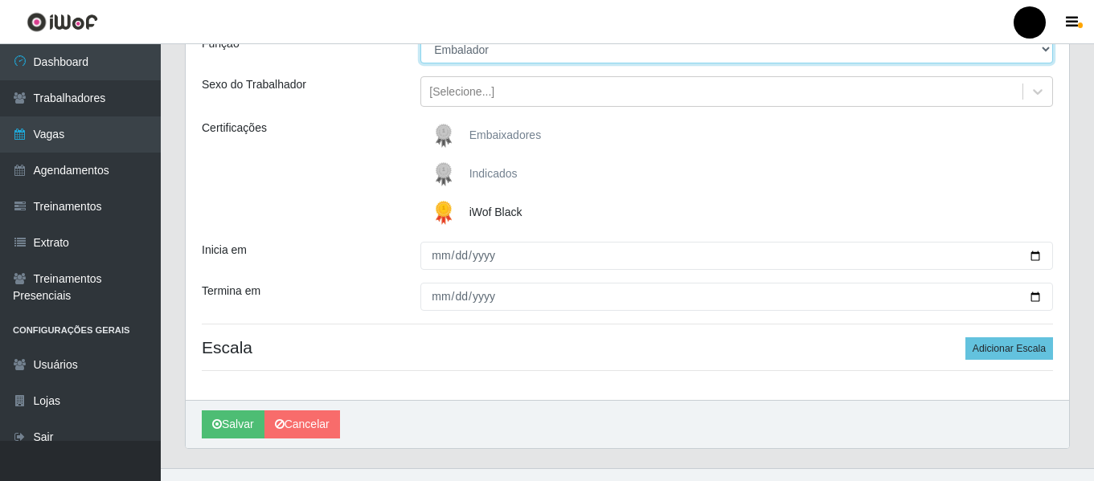
scroll to position [161, 0]
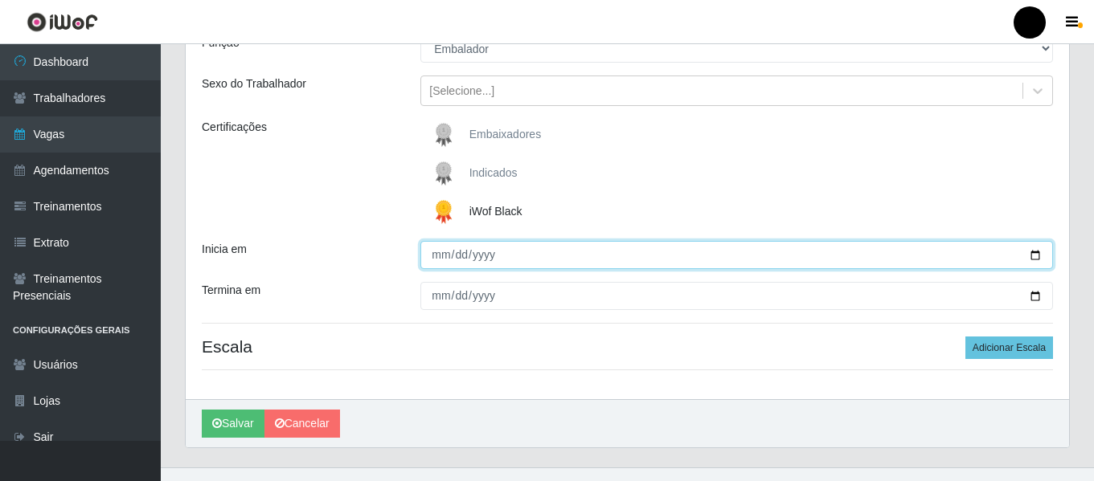
click at [1035, 252] on input "Inicia em" at bounding box center [736, 255] width 632 height 28
type input "[DATE]"
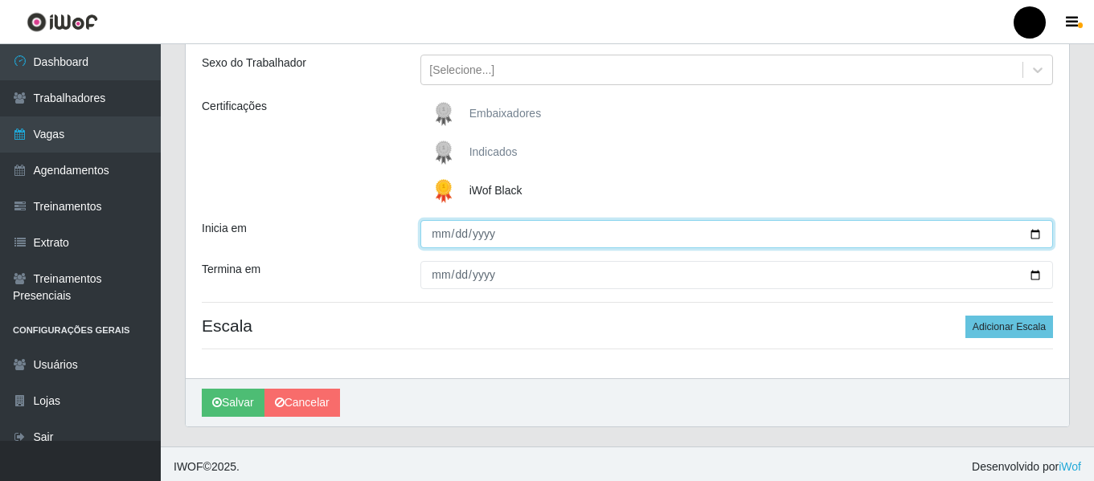
scroll to position [187, 0]
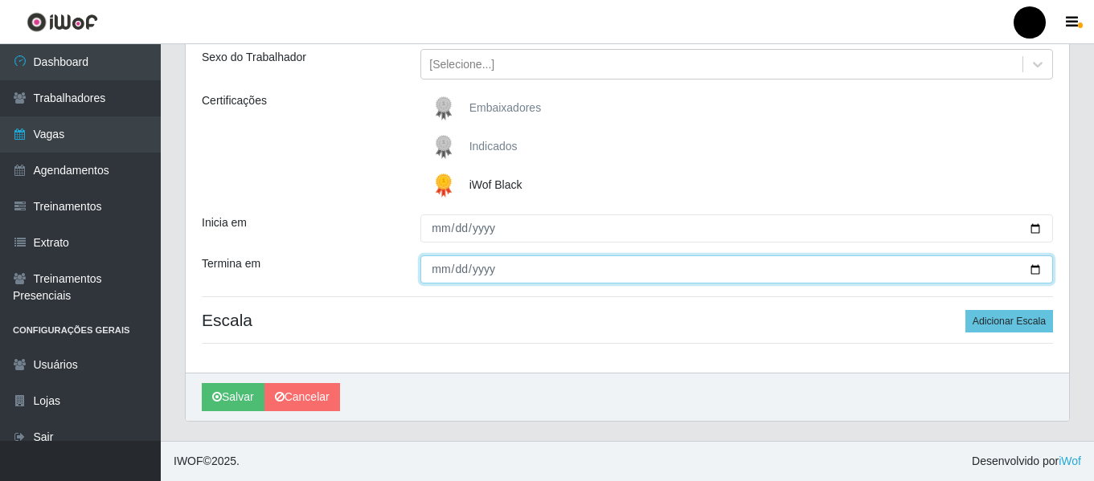
click at [1031, 265] on input "Termina em" at bounding box center [736, 270] width 632 height 28
type input "[DATE]"
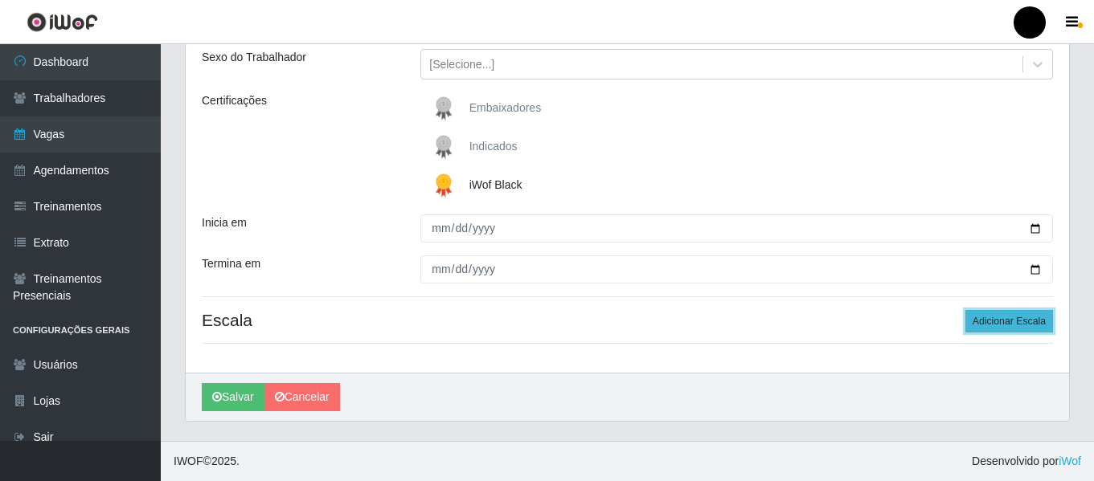
click at [1001, 325] on button "Adicionar Escala" at bounding box center [1009, 321] width 88 height 22
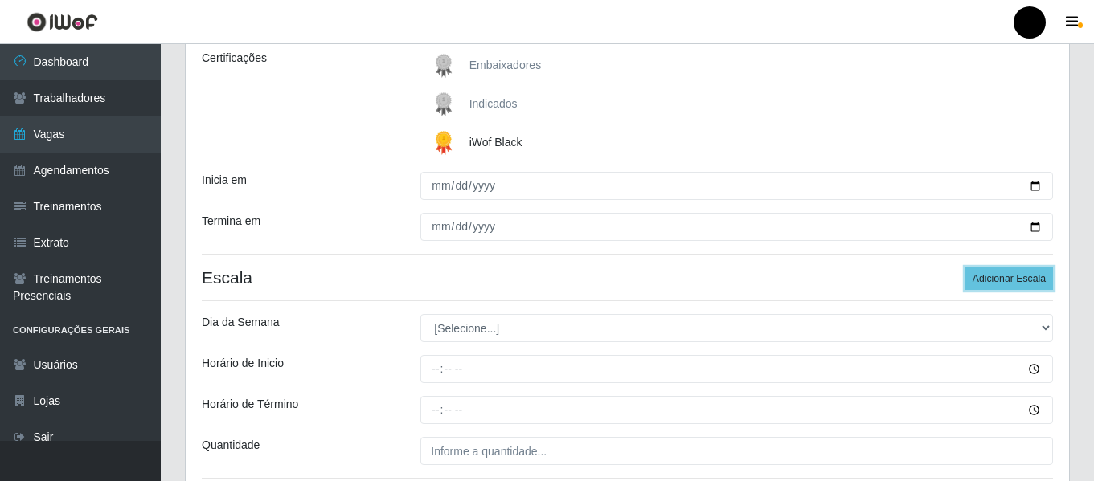
scroll to position [268, 0]
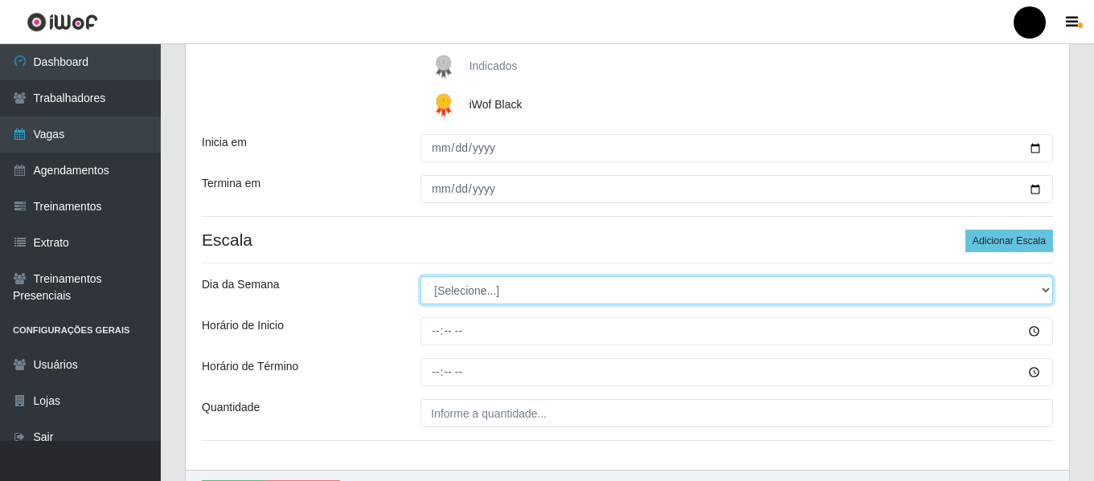
click at [1042, 288] on select "[Selecione...] Segunda Terça Quarta Quinta Sexta Sábado Domingo" at bounding box center [736, 290] width 632 height 28
select select "5"
click at [420, 276] on select "[Selecione...] Segunda Terça Quarta Quinta Sexta Sábado Domingo" at bounding box center [736, 290] width 632 height 28
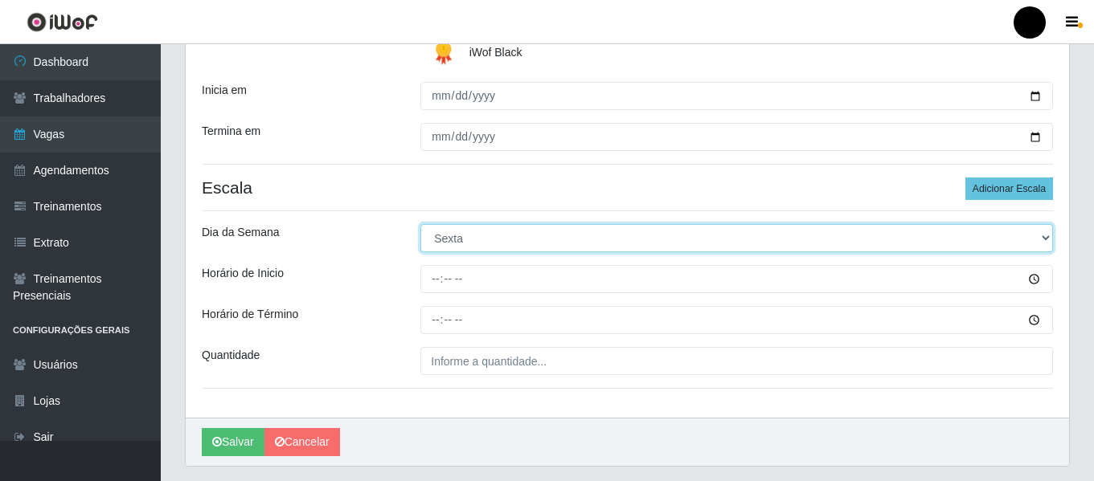
scroll to position [348, 0]
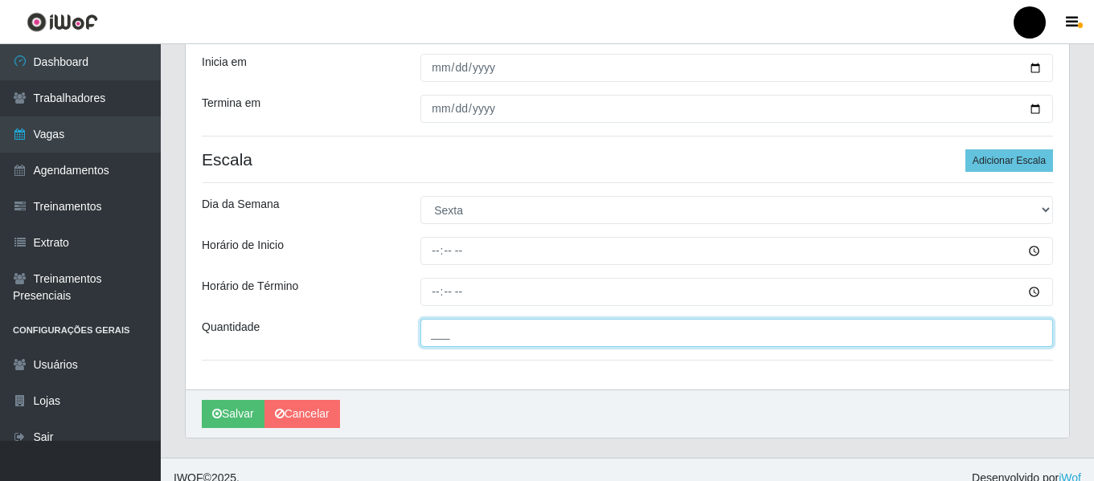
click at [468, 340] on input "___" at bounding box center [736, 333] width 632 height 28
type input "6__"
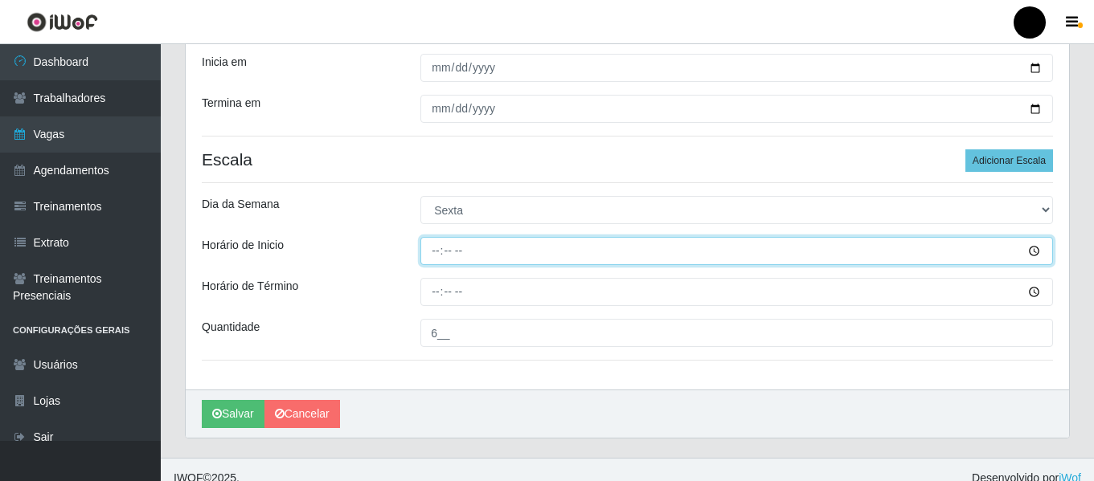
click at [427, 248] on input "Horário de Inicio" at bounding box center [736, 251] width 632 height 28
type input "16:30"
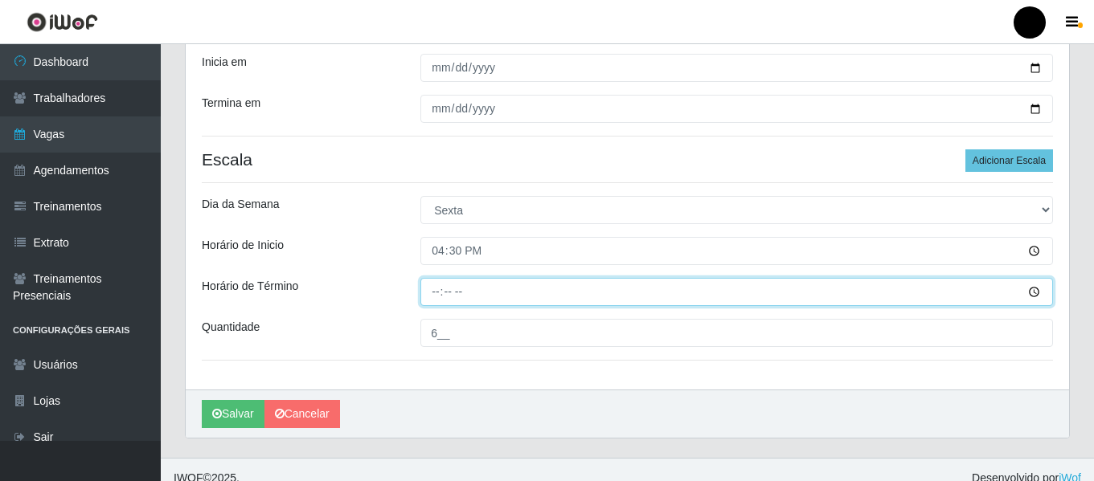
click at [428, 288] on input "Horário de Término" at bounding box center [736, 292] width 632 height 28
type input "22:30"
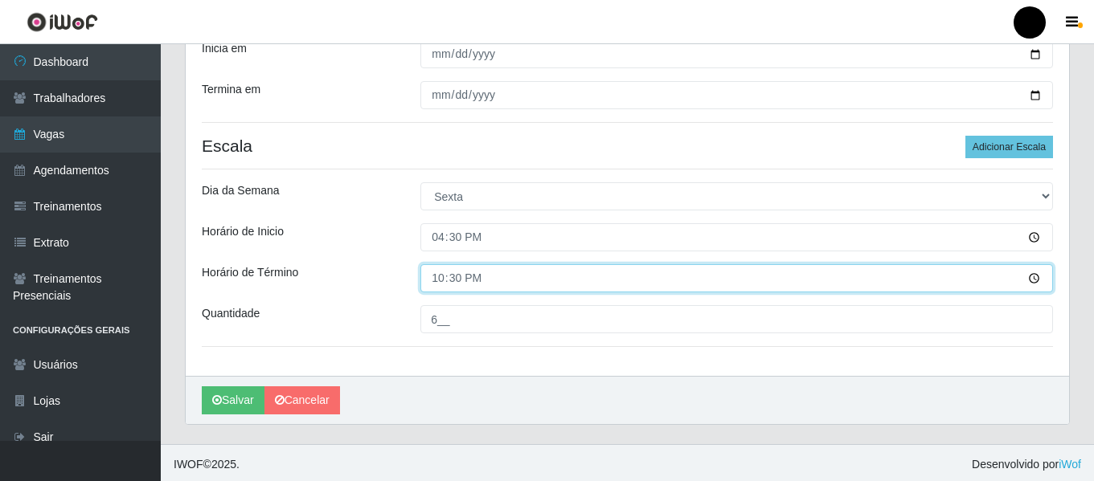
scroll to position [365, 0]
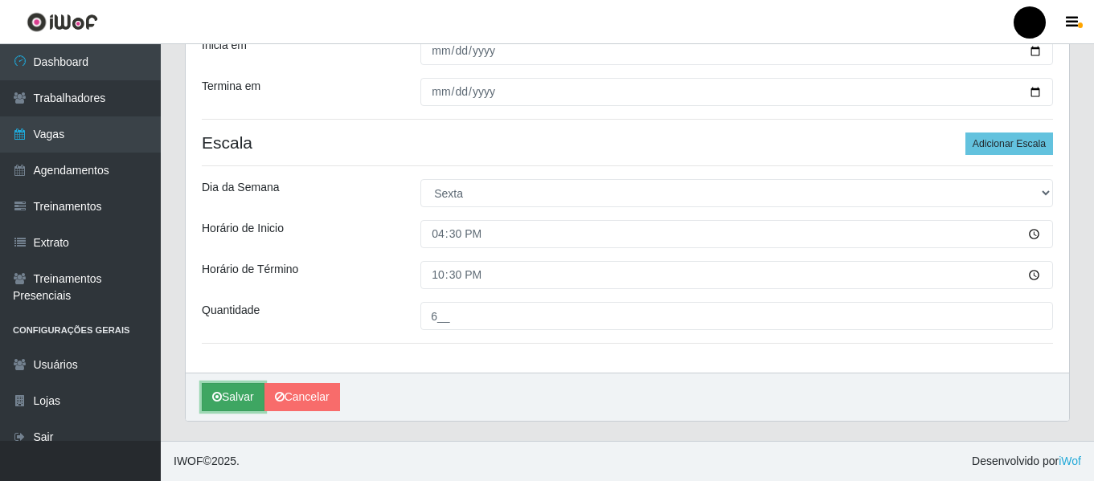
click at [248, 404] on button "Salvar" at bounding box center [233, 397] width 63 height 28
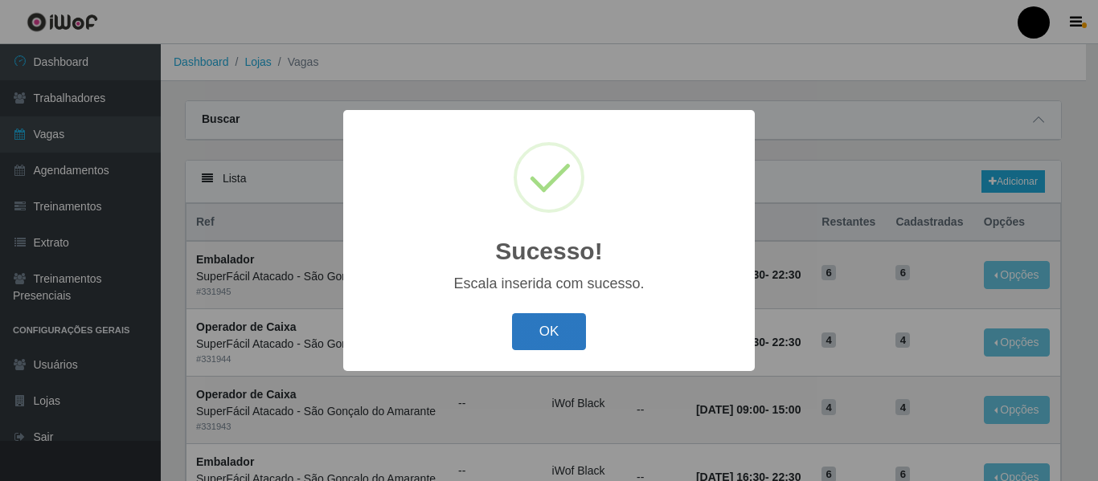
click at [547, 325] on button "OK" at bounding box center [549, 332] width 75 height 38
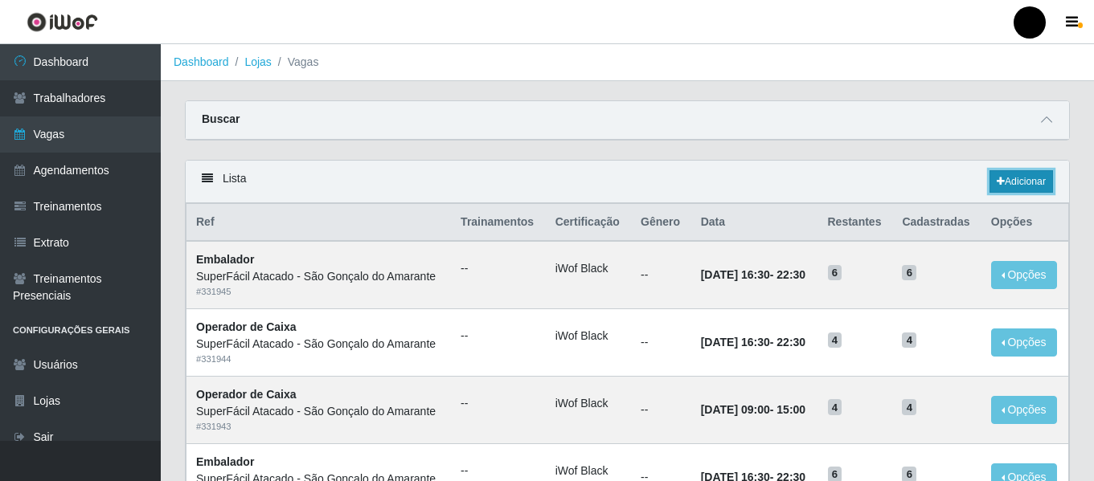
click at [1002, 179] on link "Adicionar" at bounding box center [1020, 181] width 63 height 22
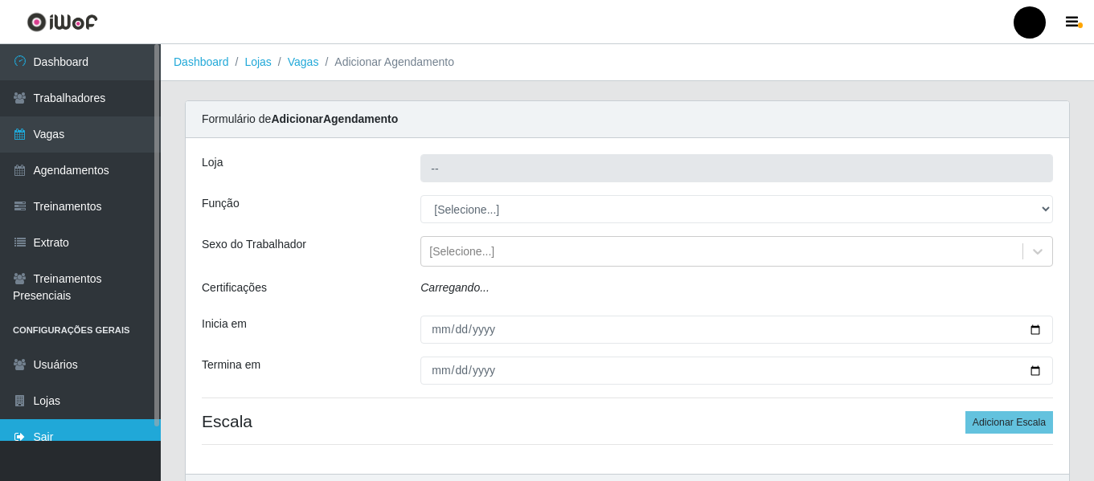
type input "SuperFácil Atacado - São Gonçalo do Amarante"
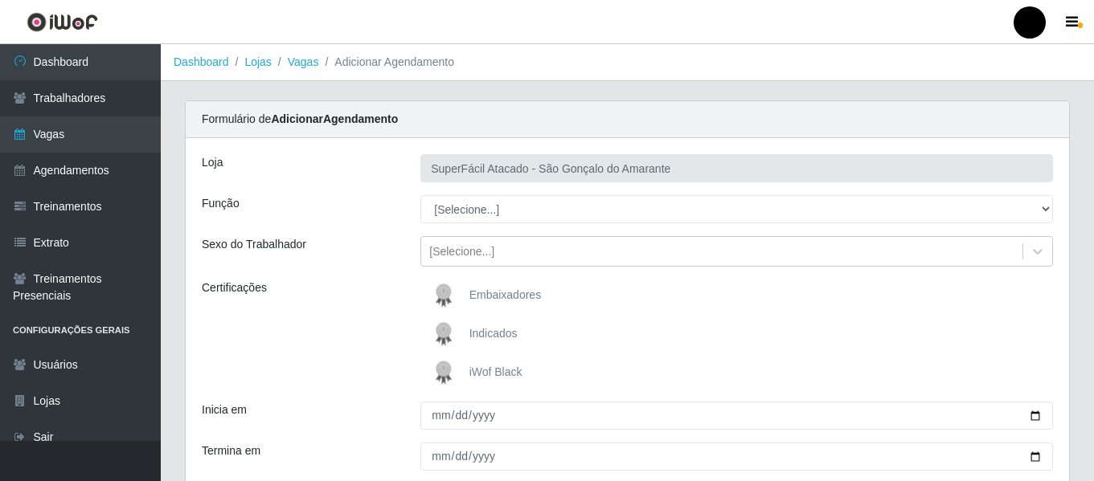
click at [512, 376] on span "iWof Black" at bounding box center [495, 372] width 53 height 13
click at [0, 0] on input "iWof Black" at bounding box center [0, 0] width 0 height 0
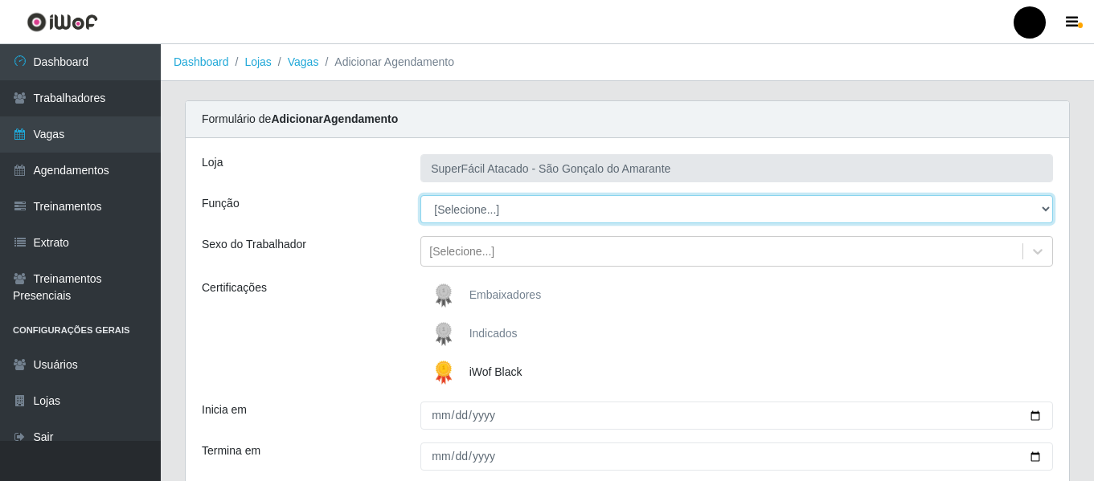
click at [1045, 206] on select "[Selecione...] Auxiliar de Estacionamento Auxiliar de Estacionamento + Auxiliar…" at bounding box center [736, 209] width 632 height 28
select select "72"
click at [420, 195] on select "[Selecione...] Auxiliar de Estacionamento Auxiliar de Estacionamento + Auxiliar…" at bounding box center [736, 209] width 632 height 28
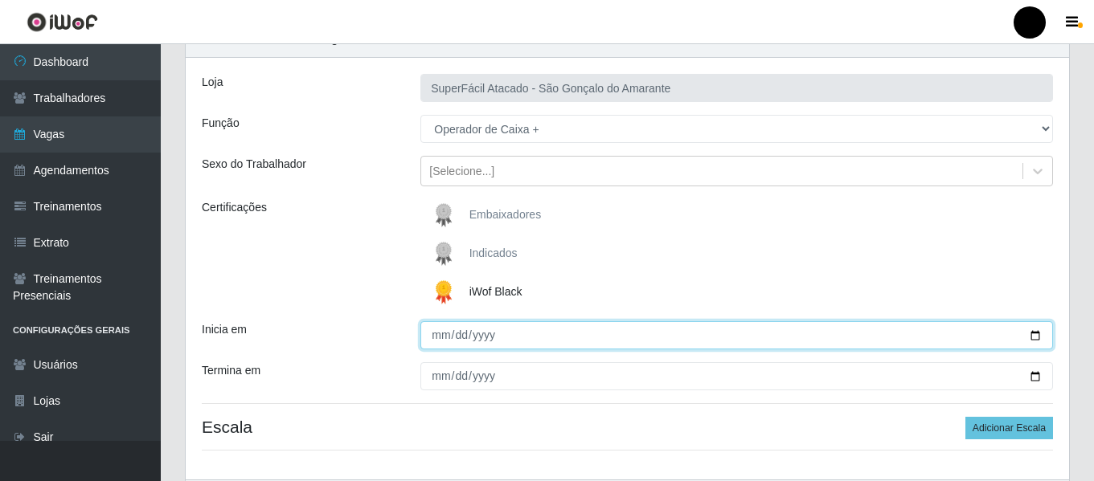
click at [1033, 331] on input "Inicia em" at bounding box center [736, 335] width 632 height 28
type input "[DATE]"
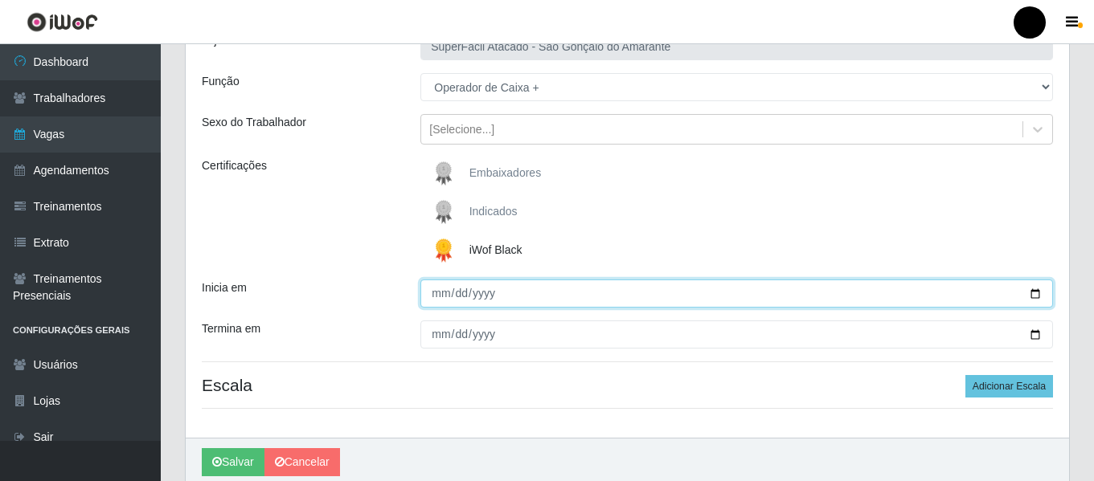
scroll to position [161, 0]
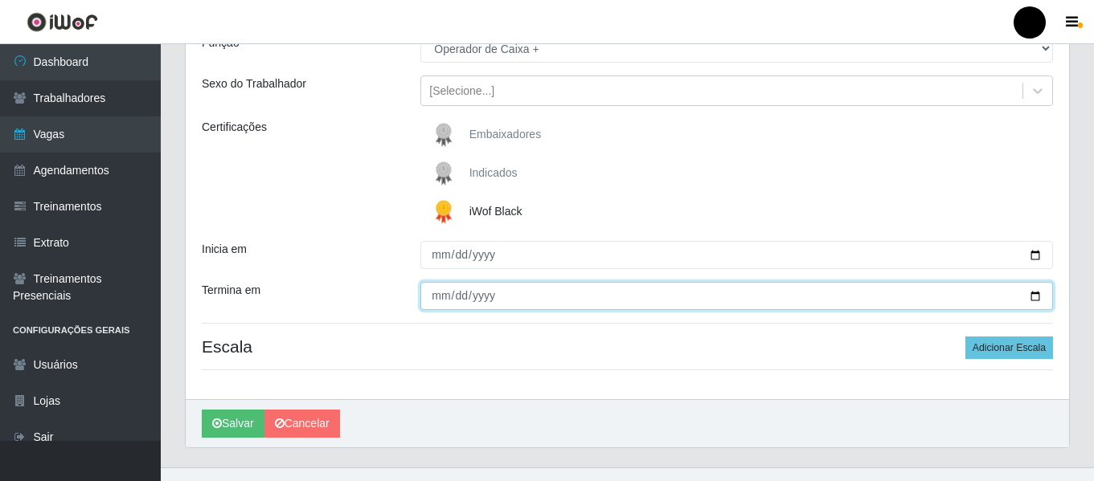
click at [1032, 295] on input "Termina em" at bounding box center [736, 296] width 632 height 28
type input "[DATE]"
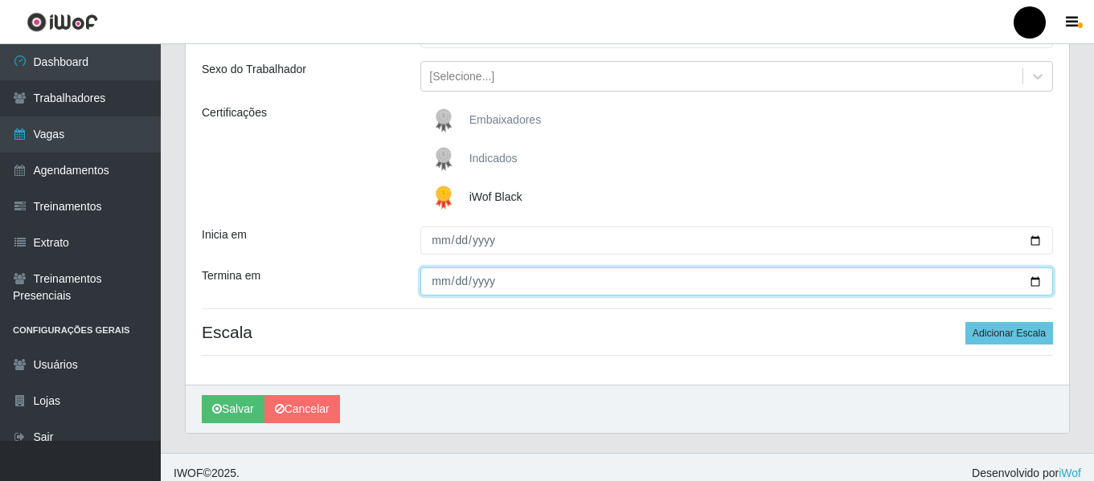
scroll to position [187, 0]
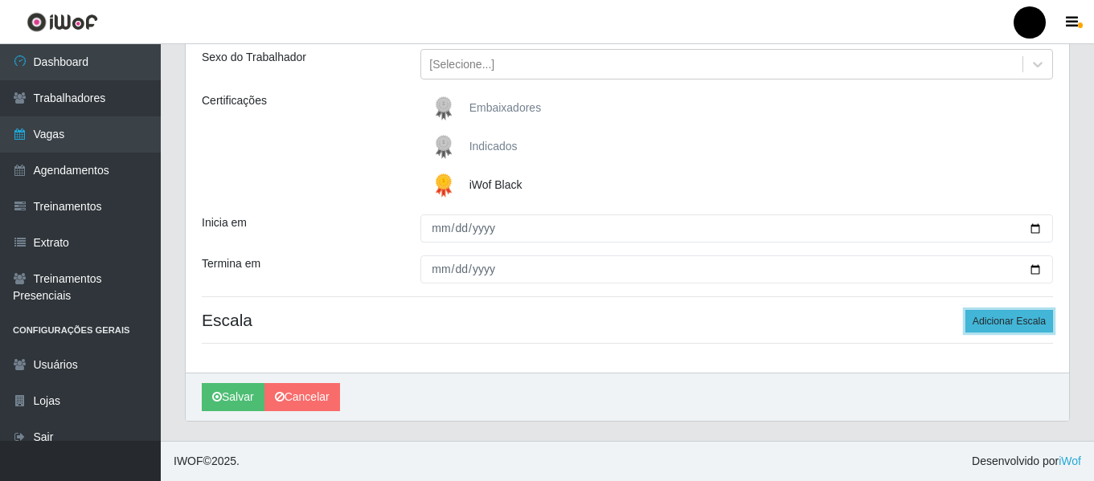
click at [980, 327] on button "Adicionar Escala" at bounding box center [1009, 321] width 88 height 22
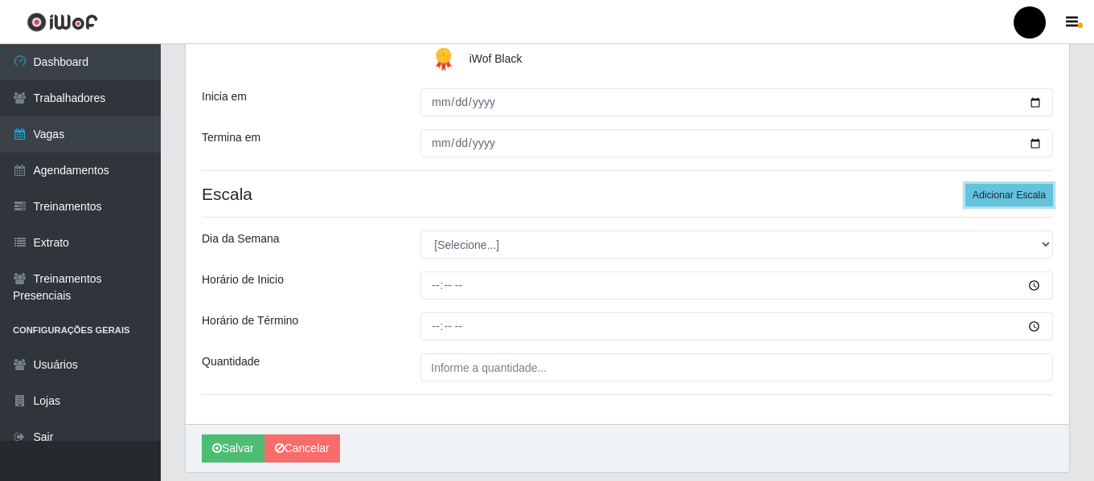
scroll to position [348, 0]
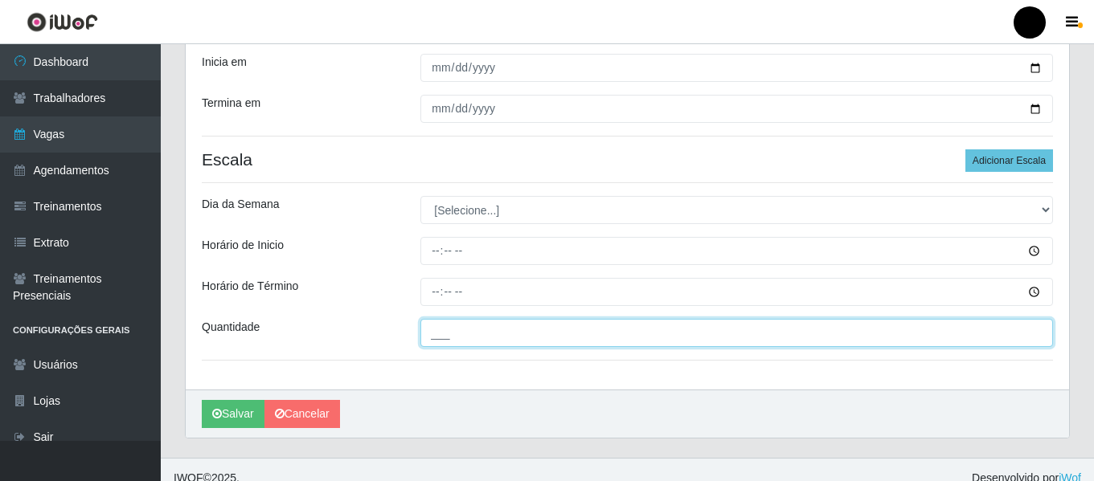
drag, startPoint x: 468, startPoint y: 342, endPoint x: 472, endPoint y: 323, distance: 19.7
click at [468, 341] on input "___" at bounding box center [736, 333] width 632 height 28
type input "4__"
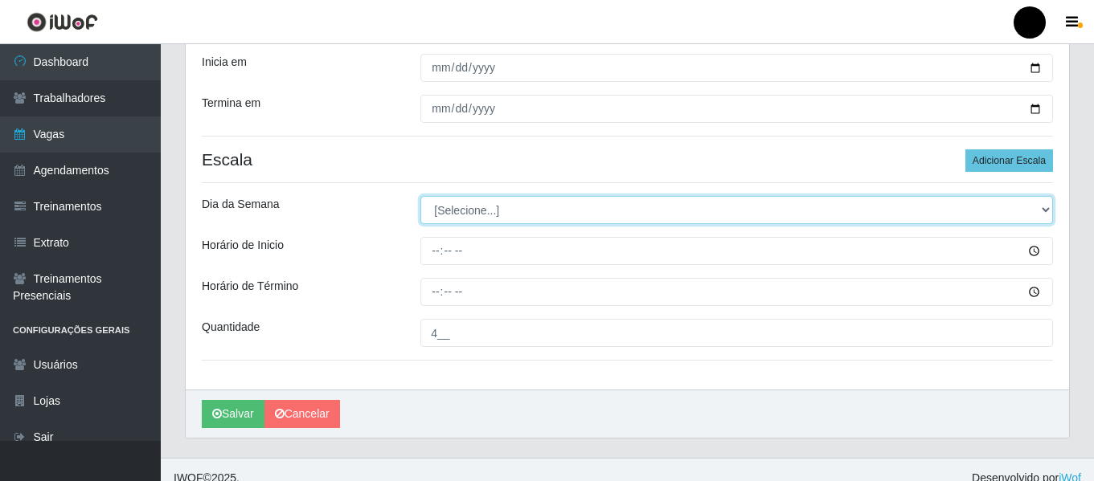
click at [1049, 212] on select "[Selecione...] Segunda Terça Quarta Quinta Sexta Sábado Domingo" at bounding box center [736, 210] width 632 height 28
select select "6"
click at [420, 196] on select "[Selecione...] Segunda Terça Quarta Quinta Sexta Sábado Domingo" at bounding box center [736, 210] width 632 height 28
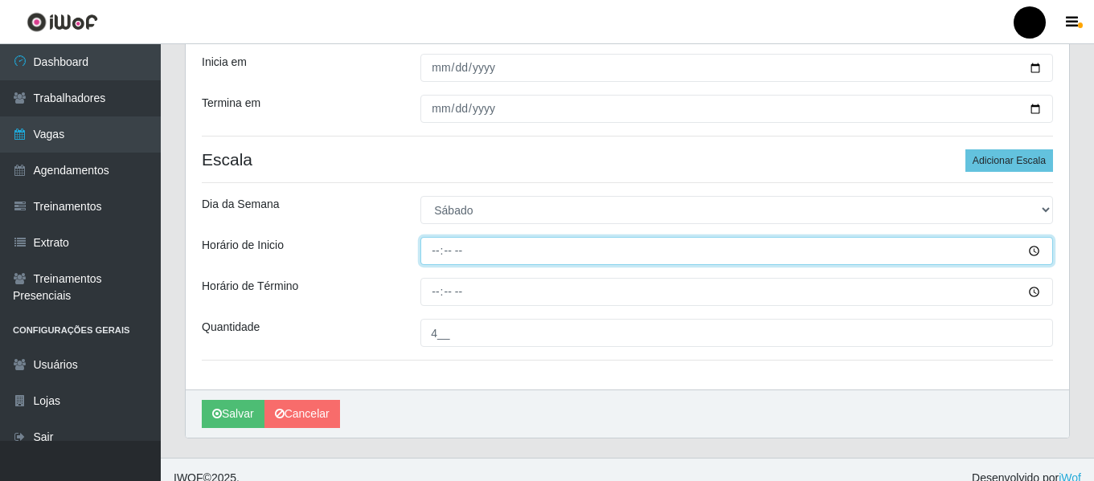
click at [440, 256] on input "Horário de Inicio" at bounding box center [736, 251] width 632 height 28
type input "09:00"
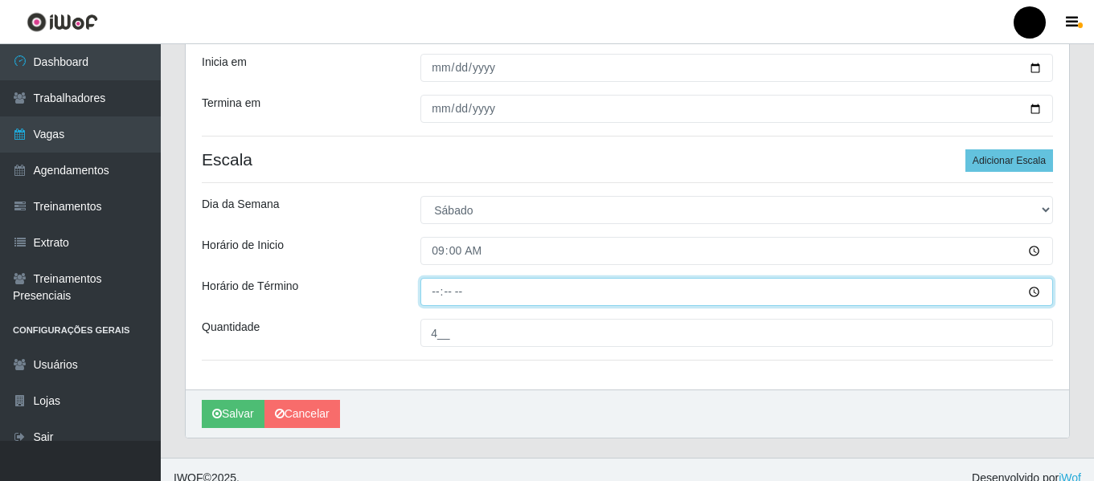
click at [428, 285] on input "Horário de Término" at bounding box center [736, 292] width 632 height 28
type input "15:00"
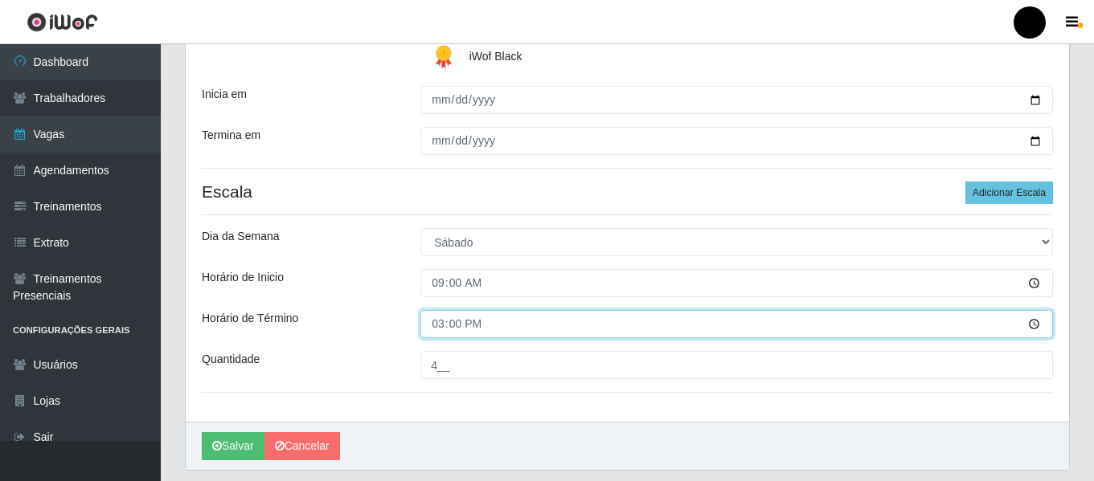
scroll to position [365, 0]
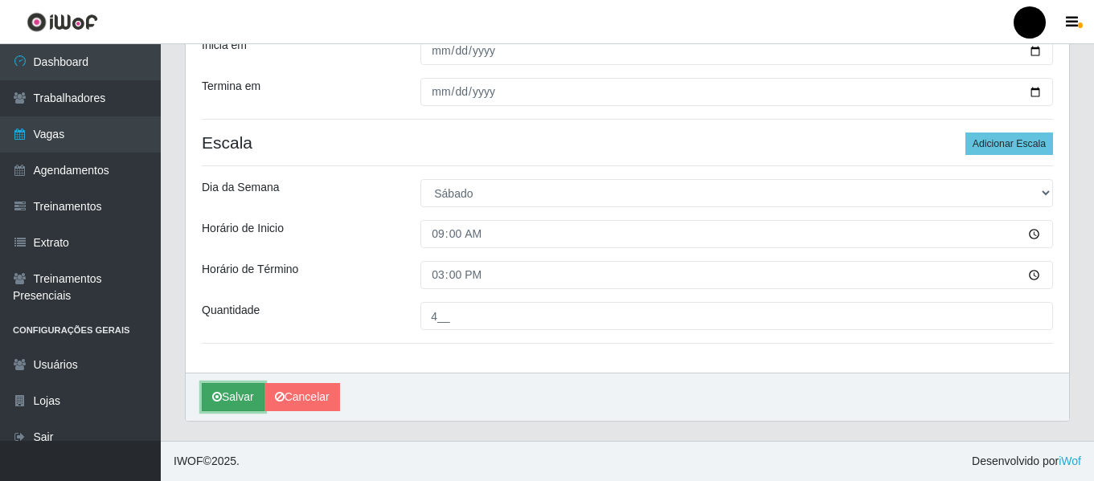
click at [238, 394] on button "Salvar" at bounding box center [233, 397] width 63 height 28
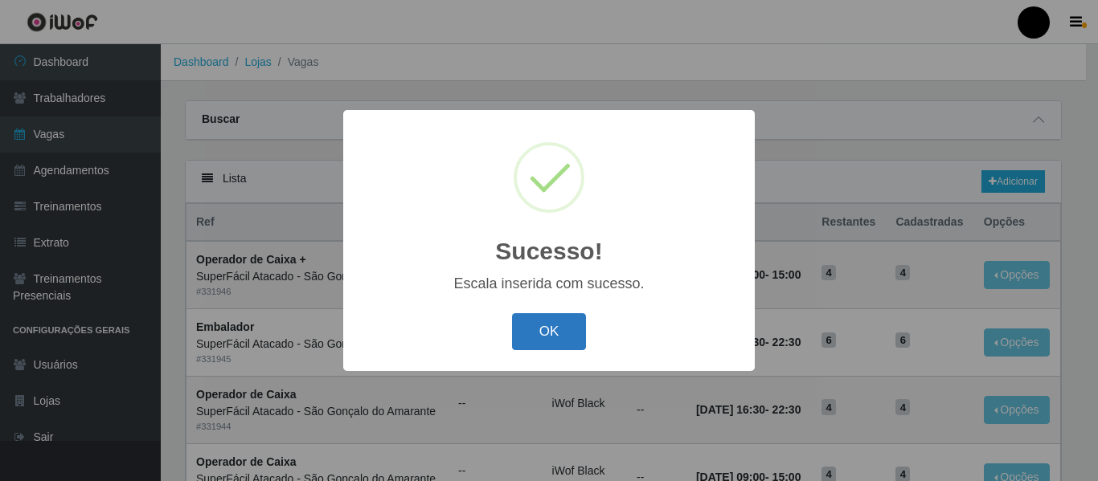
click at [536, 338] on button "OK" at bounding box center [549, 332] width 75 height 38
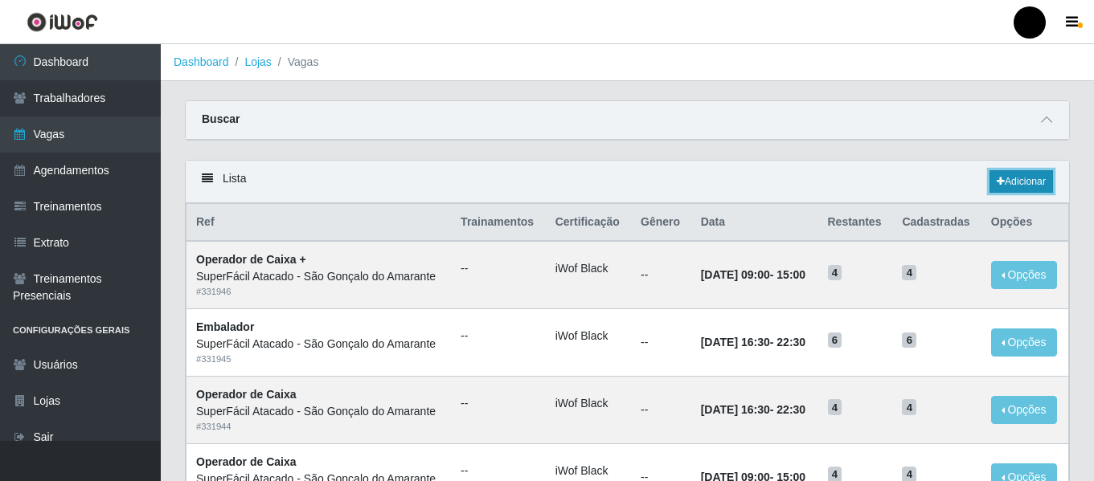
click at [1026, 180] on link "Adicionar" at bounding box center [1020, 181] width 63 height 22
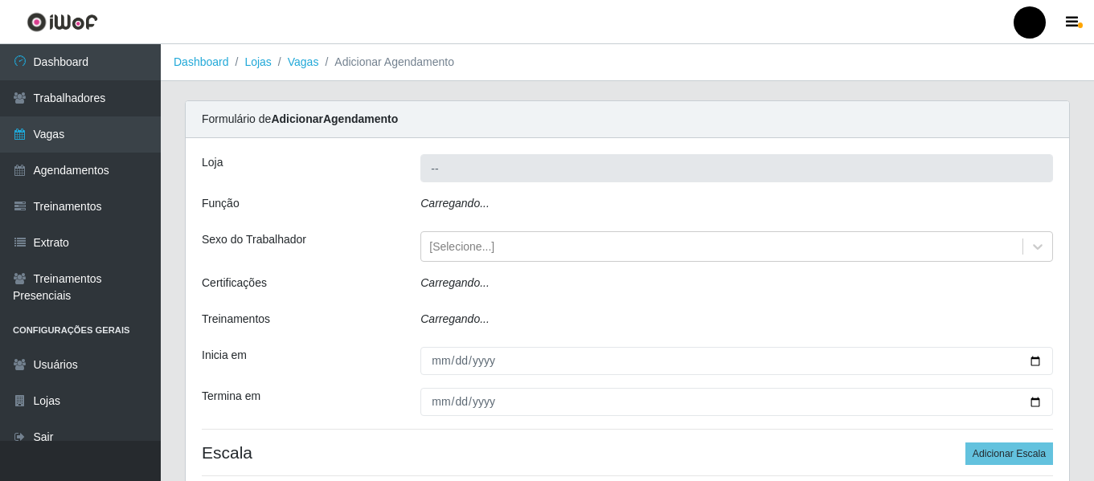
type input "SuperFácil Atacado - São Gonçalo do Amarante"
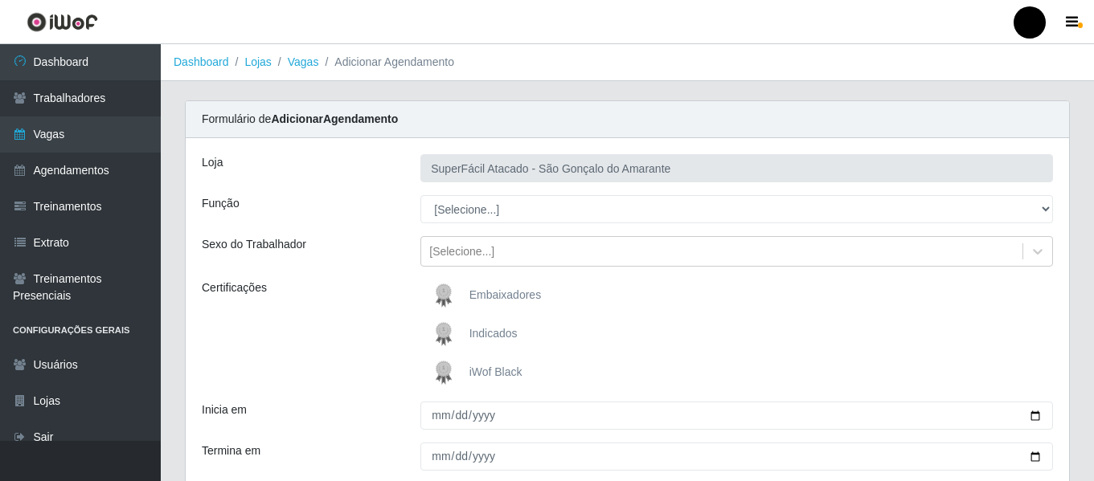
click at [517, 370] on span "iWof Black" at bounding box center [495, 372] width 53 height 13
click at [502, 370] on span "iWof Black" at bounding box center [495, 372] width 53 height 13
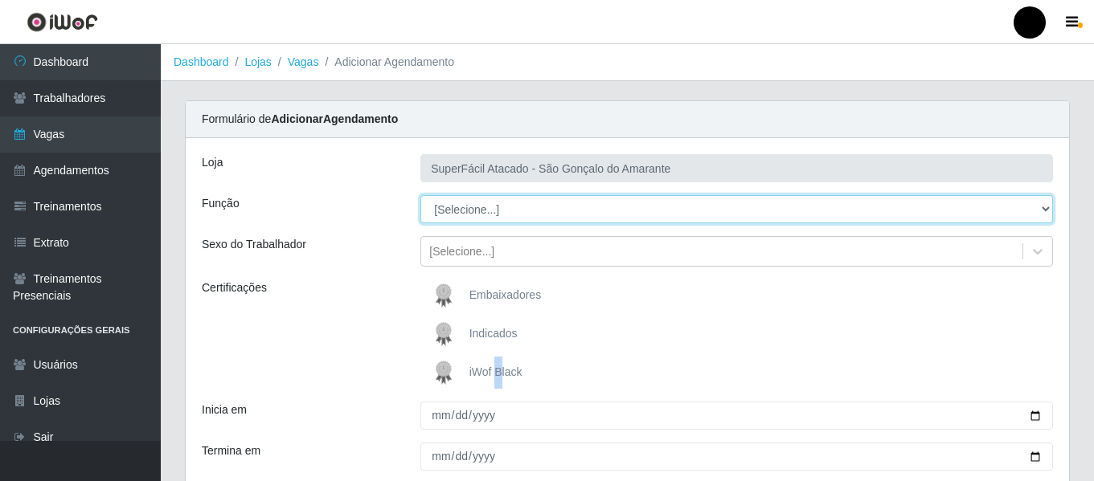
click at [1049, 207] on select "[Selecione...] Auxiliar de Estacionamento Auxiliar de Estacionamento + Auxiliar…" at bounding box center [736, 209] width 632 height 28
select select "72"
click at [420, 195] on select "[Selecione...] Auxiliar de Estacionamento Auxiliar de Estacionamento + Auxiliar…" at bounding box center [736, 209] width 632 height 28
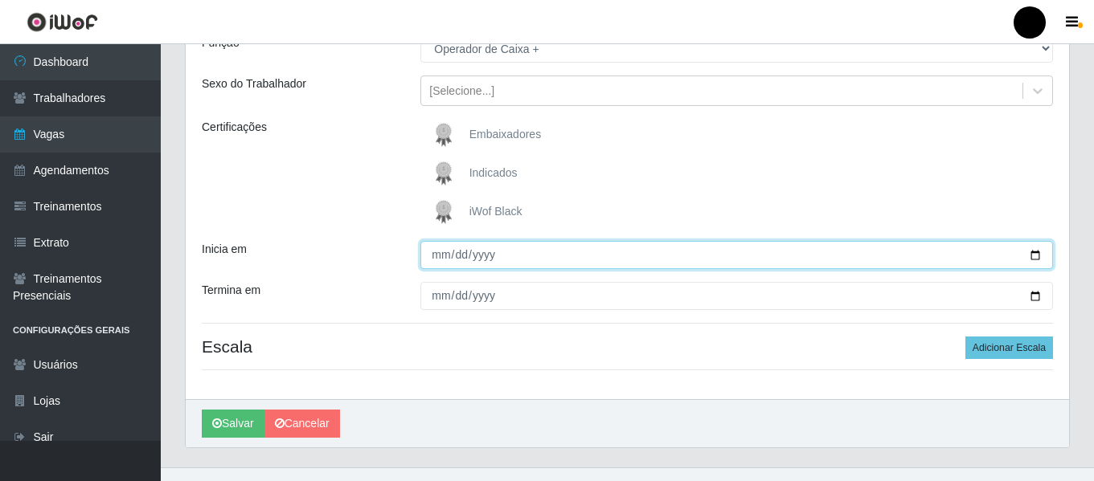
click at [1043, 255] on input "Inicia em" at bounding box center [736, 255] width 632 height 28
click at [1032, 253] on input "Inicia em" at bounding box center [736, 255] width 632 height 28
type input "[DATE]"
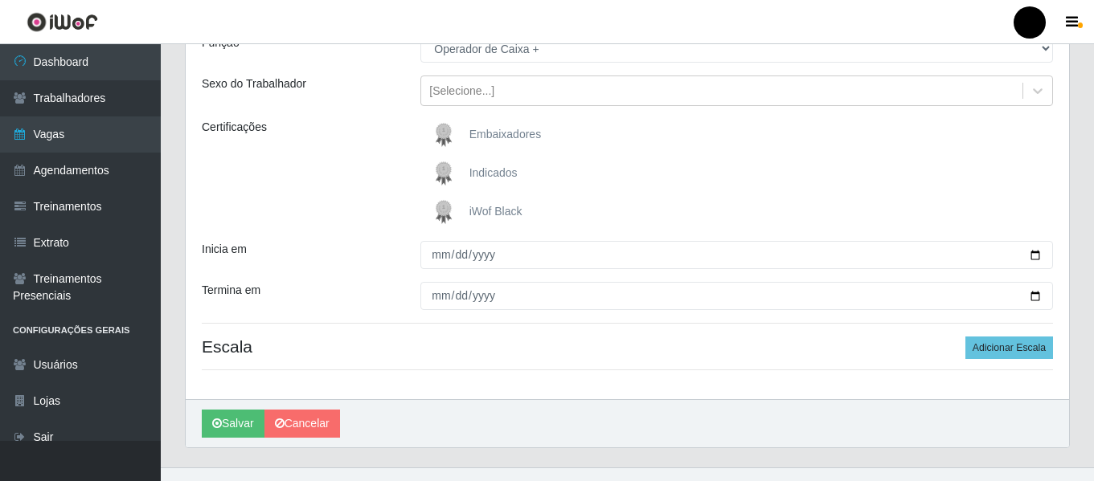
click at [506, 208] on span "iWof Black" at bounding box center [495, 211] width 53 height 13
click at [0, 0] on input "iWof Black" at bounding box center [0, 0] width 0 height 0
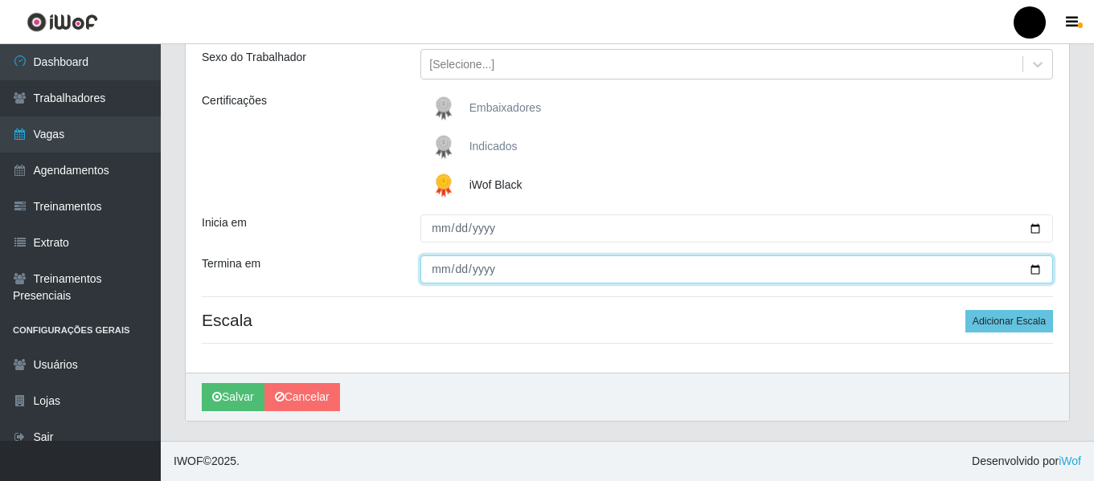
click at [1031, 270] on input "Termina em" at bounding box center [736, 270] width 632 height 28
type input "[DATE]"
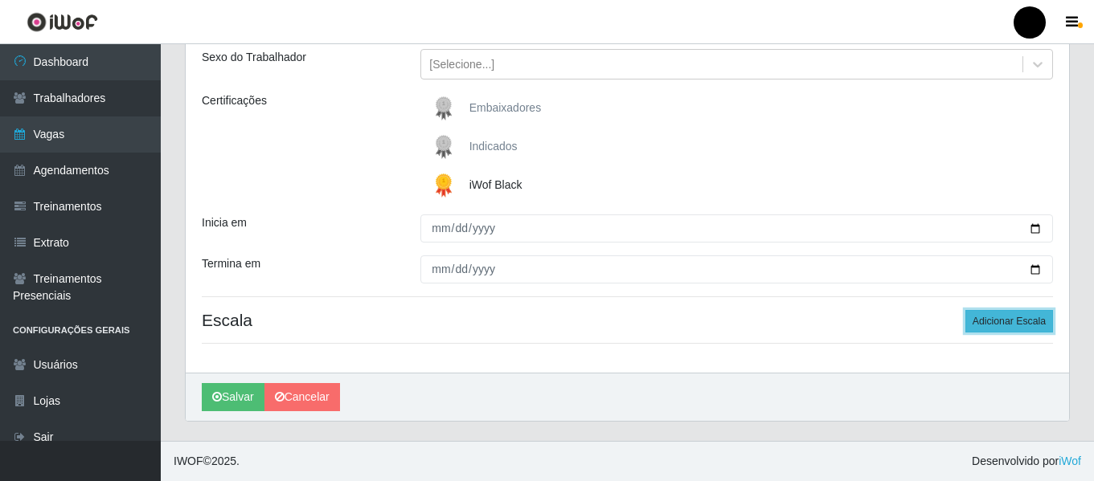
click at [1013, 317] on button "Adicionar Escala" at bounding box center [1009, 321] width 88 height 22
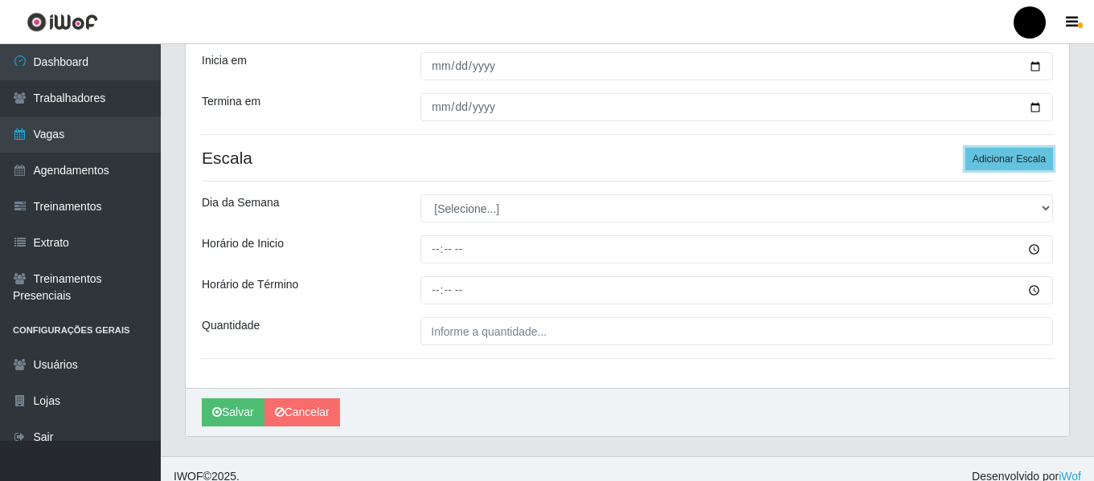
scroll to position [365, 0]
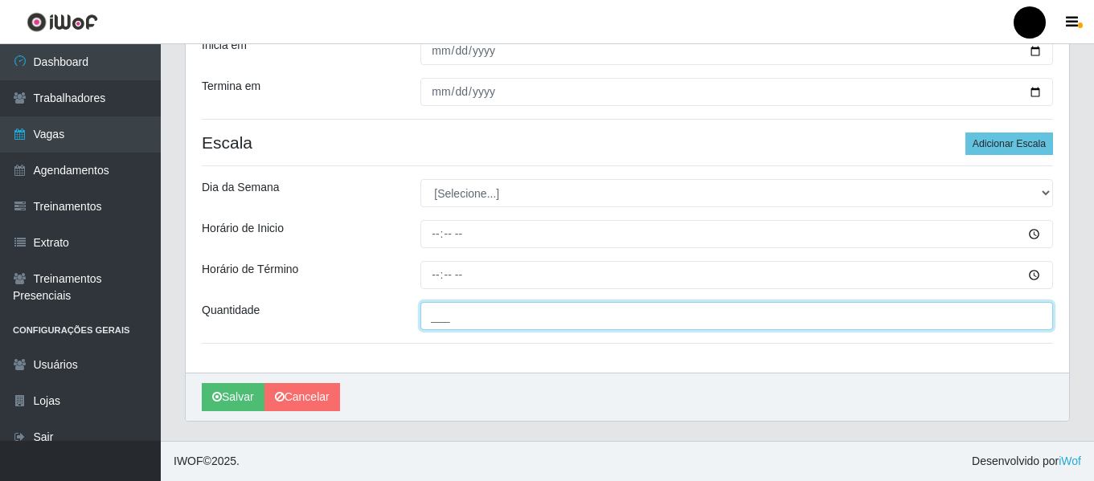
click at [506, 316] on input "___" at bounding box center [736, 316] width 632 height 28
type input "4__"
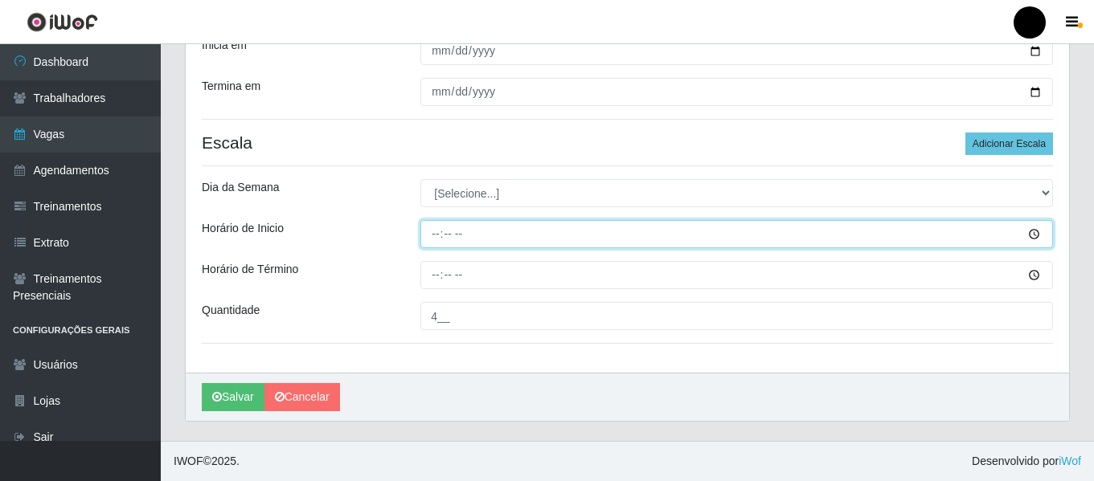
click at [428, 235] on input "Horário de Inicio" at bounding box center [736, 234] width 632 height 28
type input "16:30"
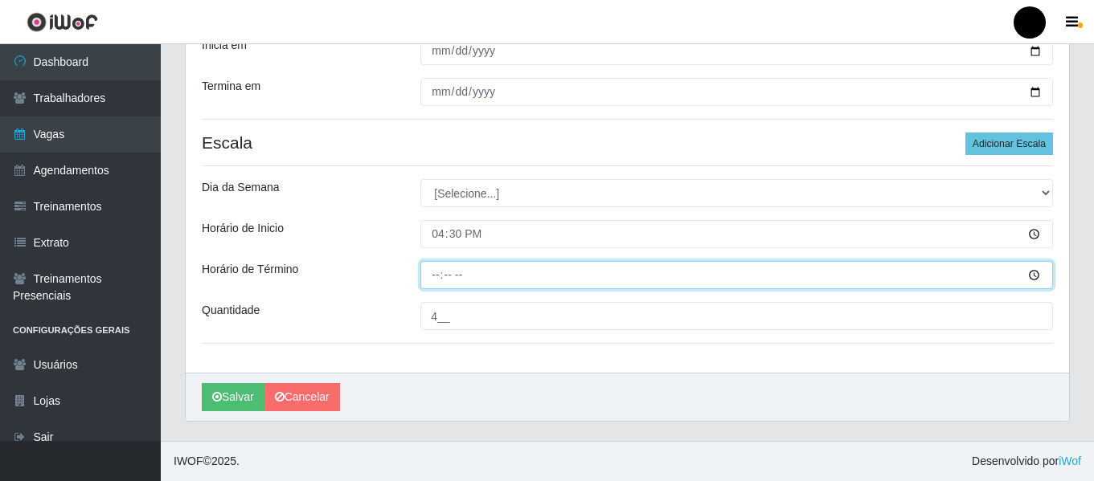
click at [428, 276] on input "Horário de Término" at bounding box center [736, 275] width 632 height 28
type input "22:30"
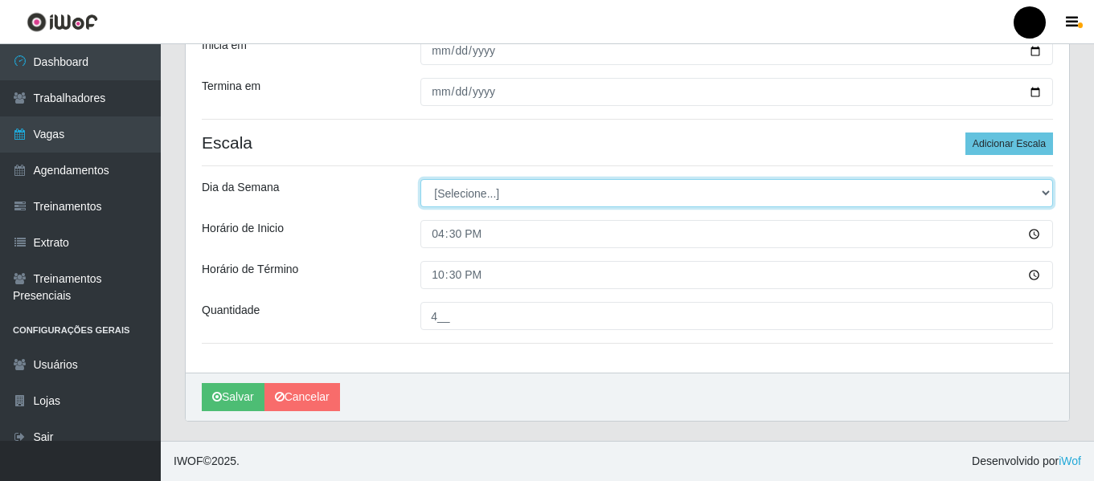
click at [1050, 193] on select "[Selecione...] Segunda Terça Quarta Quinta Sexta Sábado Domingo" at bounding box center [736, 193] width 632 height 28
select select "6"
click at [420, 179] on select "[Selecione...] Segunda Terça Quarta Quinta Sexta Sábado Domingo" at bounding box center [736, 193] width 632 height 28
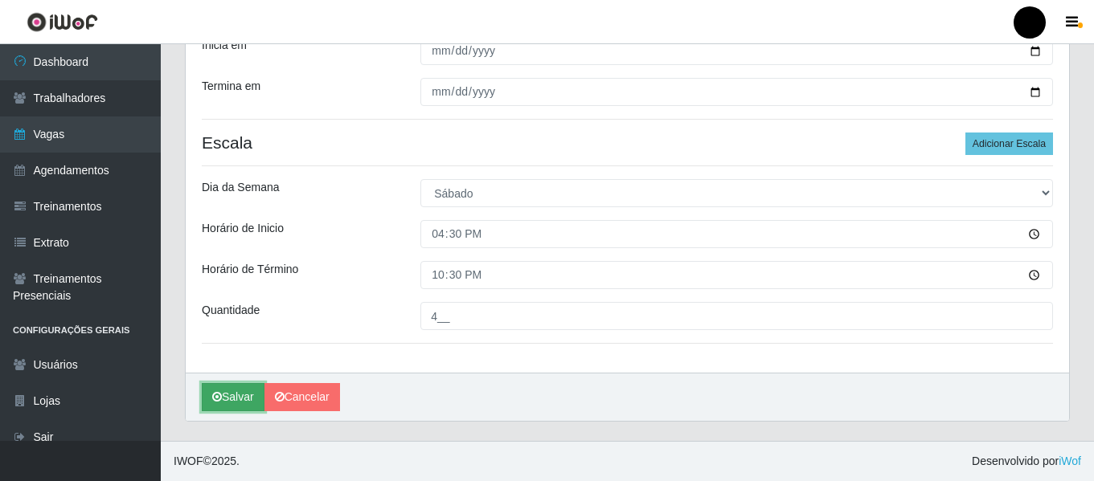
click at [242, 390] on button "Salvar" at bounding box center [233, 397] width 63 height 28
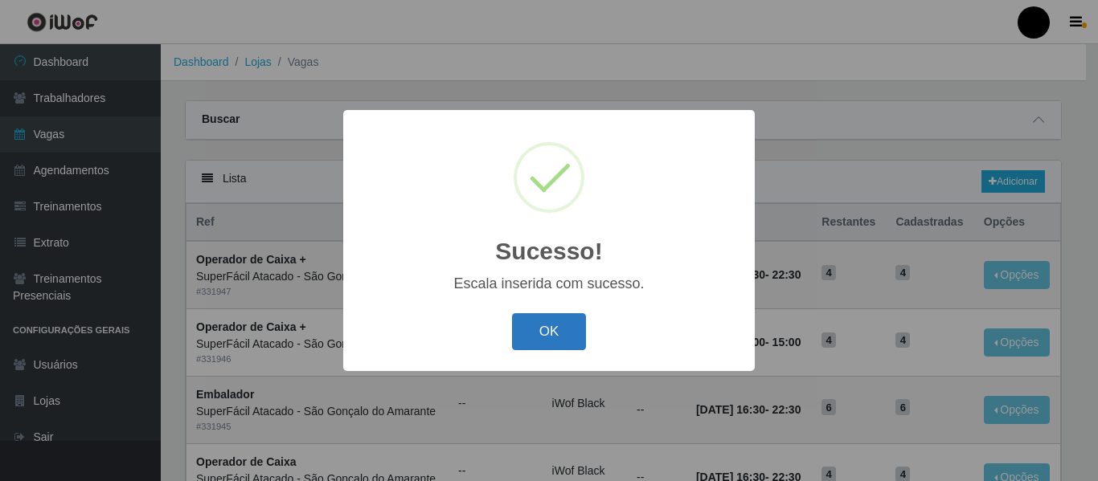
click at [563, 331] on button "OK" at bounding box center [549, 332] width 75 height 38
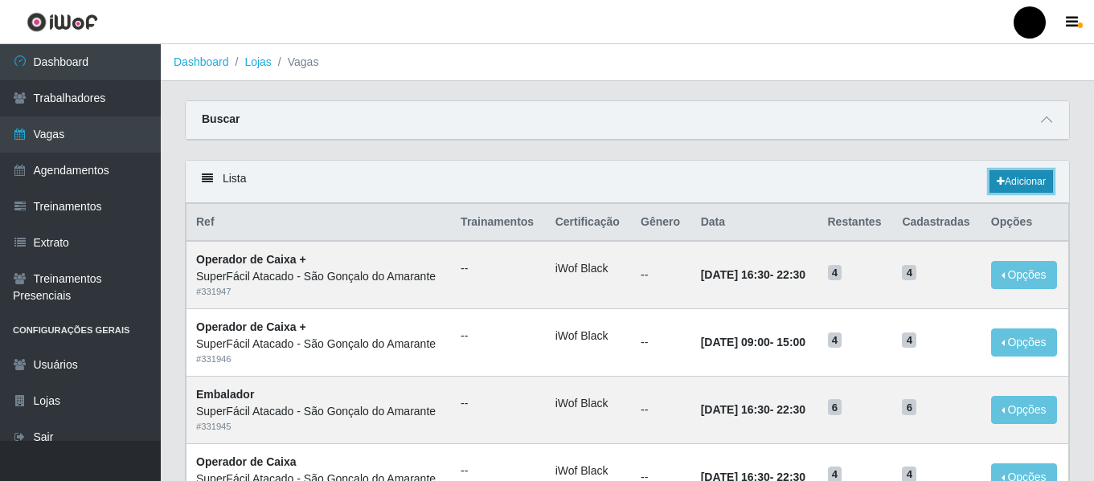
click at [1019, 185] on link "Adicionar" at bounding box center [1020, 181] width 63 height 22
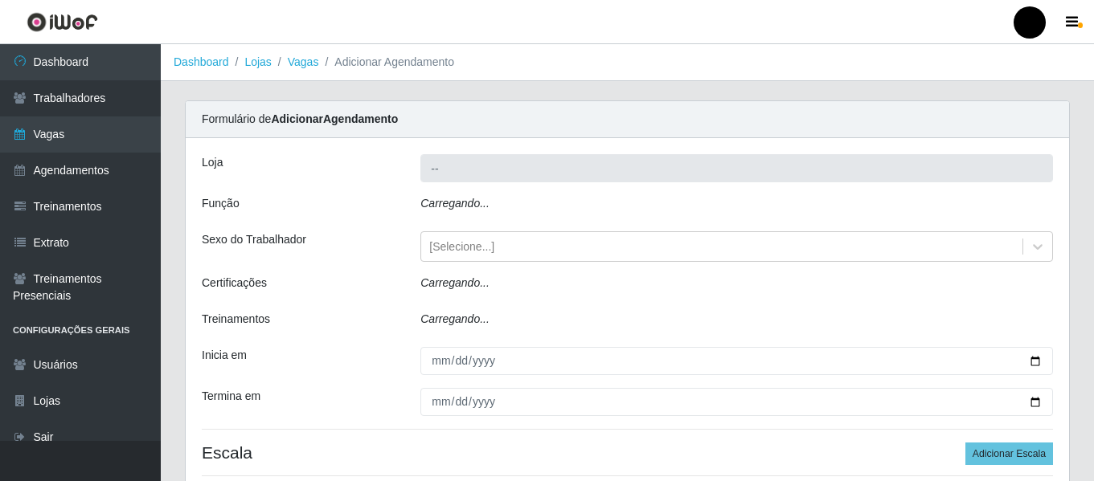
type input "SuperFácil Atacado - São Gonçalo do Amarante"
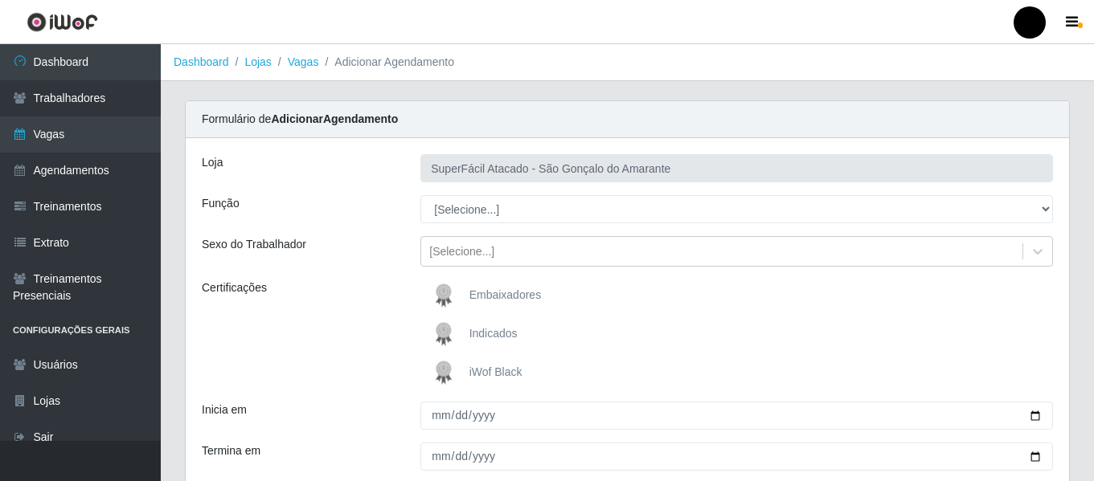
click at [486, 374] on span "iWof Black" at bounding box center [495, 372] width 53 height 13
click at [0, 0] on input "iWof Black" at bounding box center [0, 0] width 0 height 0
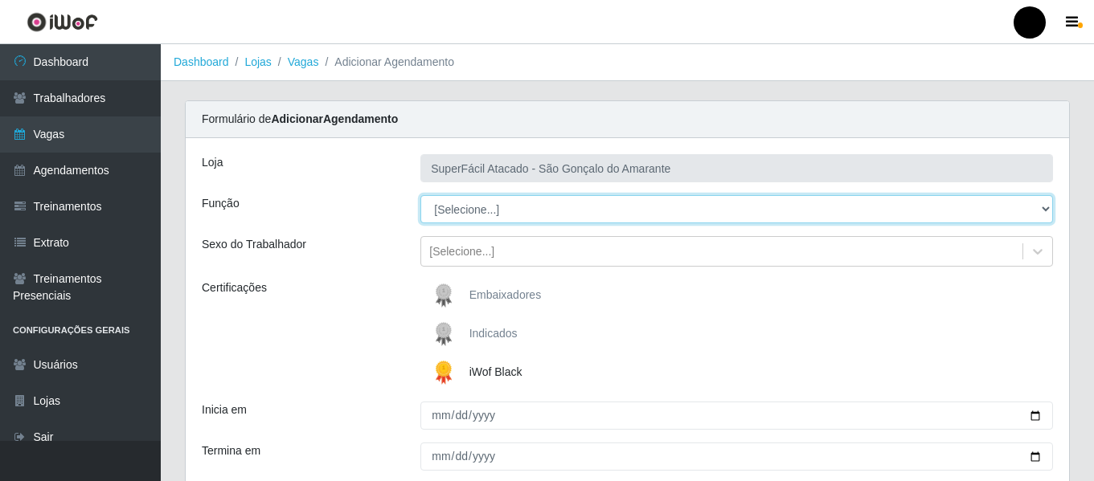
click at [1047, 214] on select "[Selecione...] Auxiliar de Estacionamento Auxiliar de Estacionamento + Auxiliar…" at bounding box center [736, 209] width 632 height 28
select select "70"
click at [420, 195] on select "[Selecione...] Auxiliar de Estacionamento Auxiliar de Estacionamento + Auxiliar…" at bounding box center [736, 209] width 632 height 28
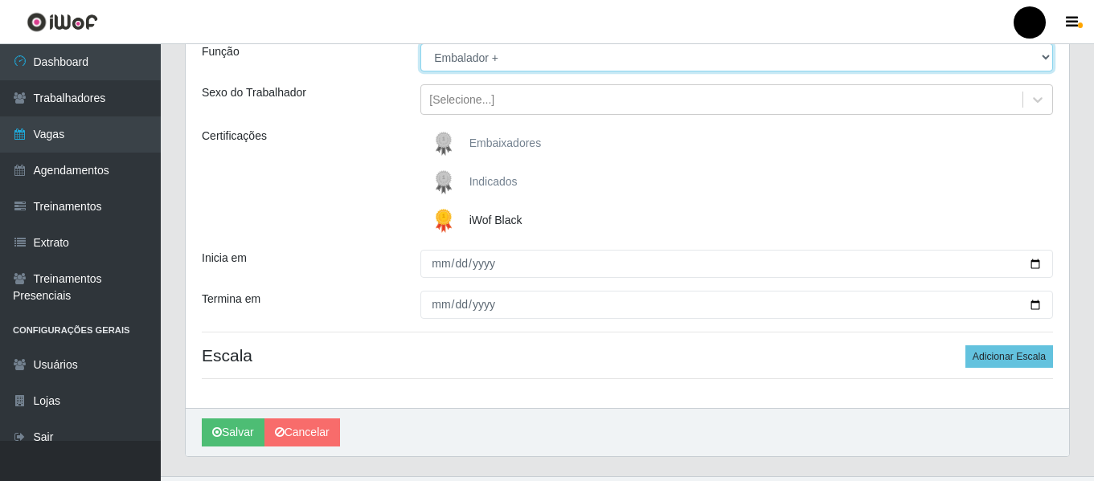
scroll to position [161, 0]
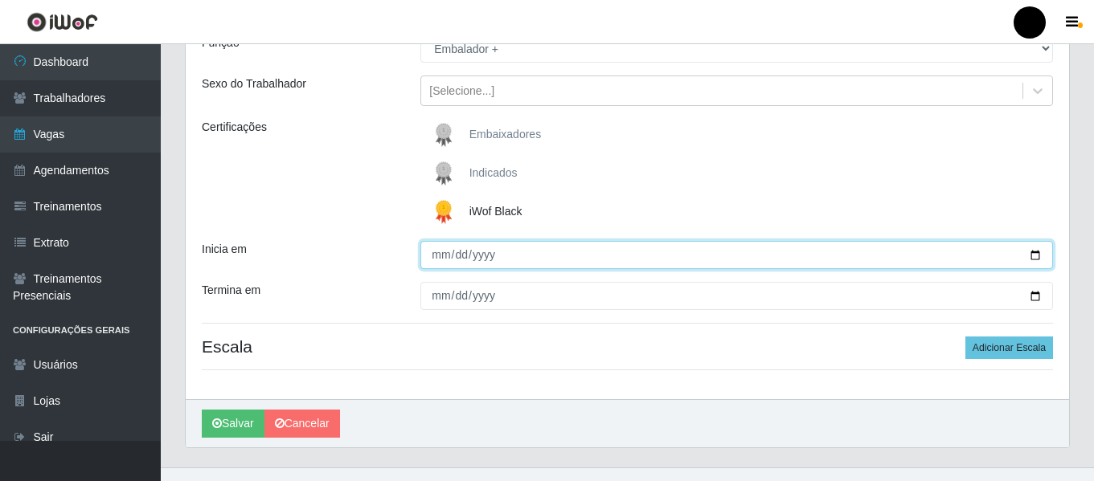
click at [1026, 253] on input "Inicia em" at bounding box center [736, 255] width 632 height 28
click at [1034, 250] on input "Inicia em" at bounding box center [736, 255] width 632 height 28
type input "[DATE]"
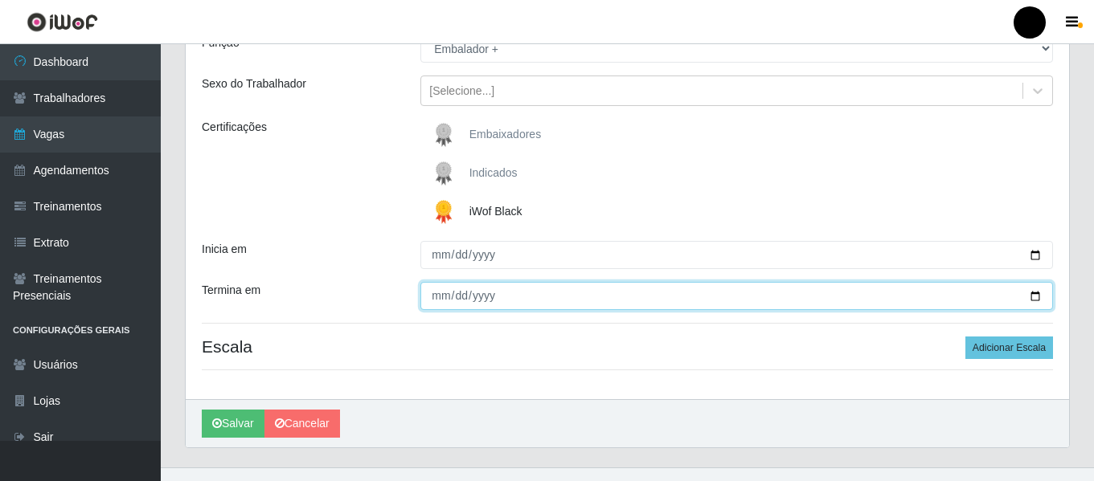
click at [1043, 292] on input "Termina em" at bounding box center [736, 296] width 632 height 28
click at [1036, 294] on input "Termina em" at bounding box center [736, 296] width 632 height 28
type input "[DATE]"
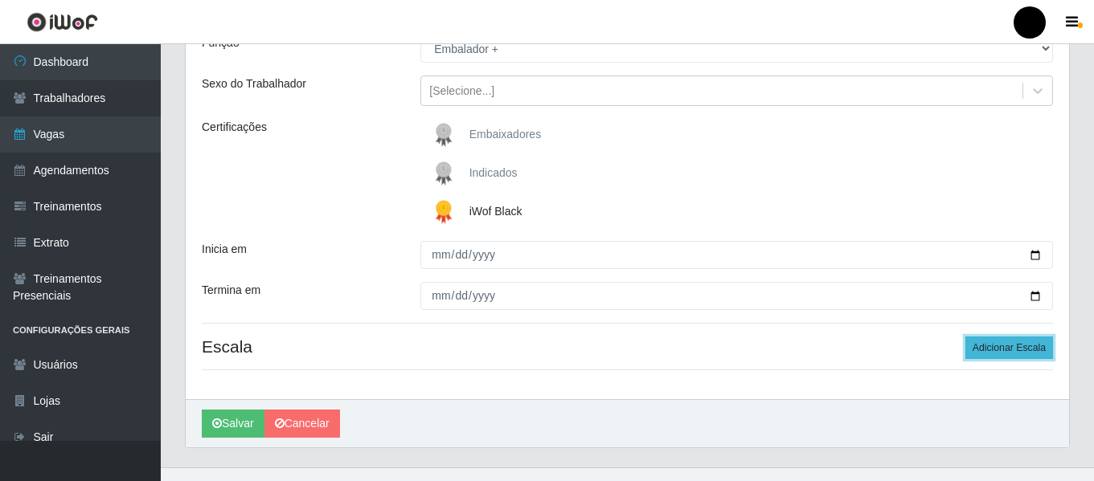
click at [1016, 348] on button "Adicionar Escala" at bounding box center [1009, 348] width 88 height 22
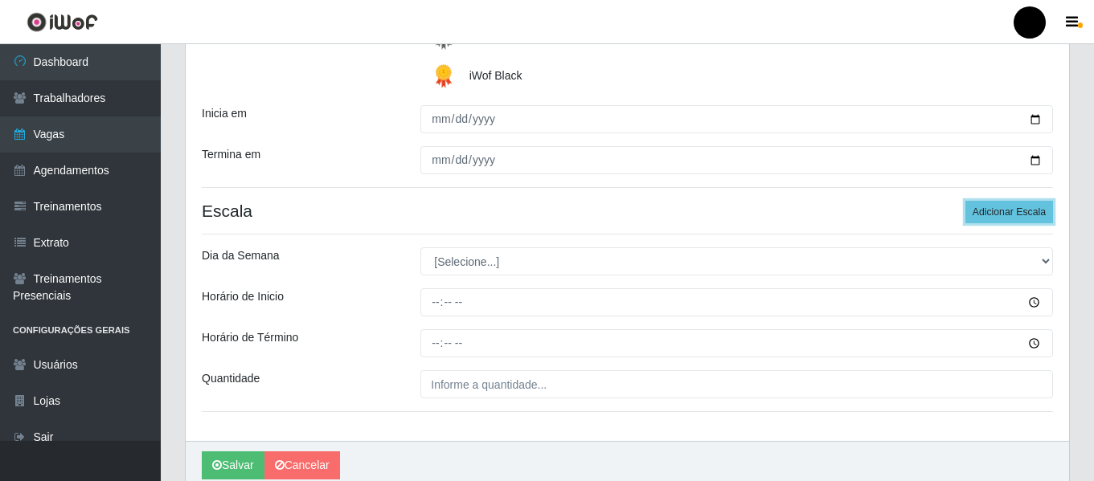
scroll to position [321, 0]
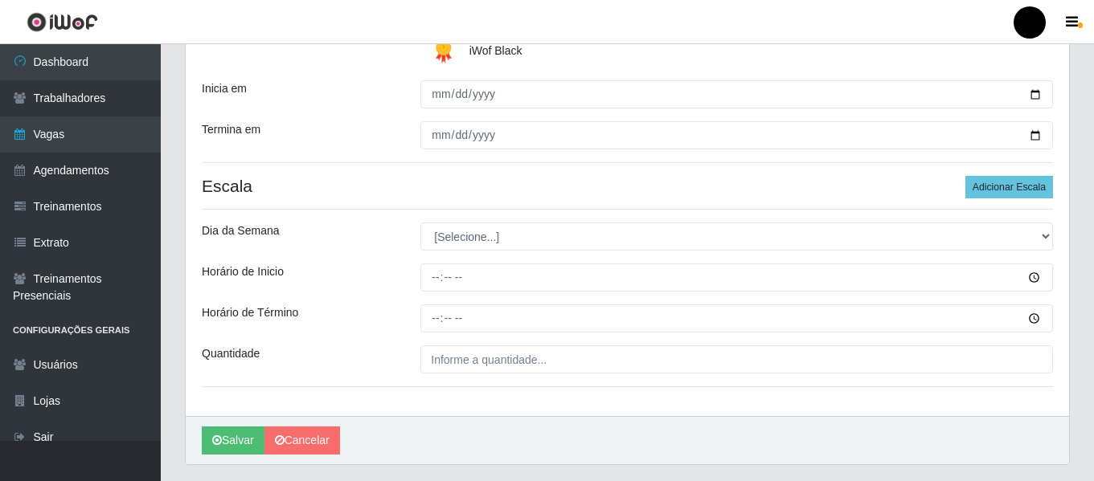
click at [633, 377] on div "Loja SuperFácil Atacado - São Gonçalo do Amarante Função [Selecione...] Auxilia…" at bounding box center [627, 116] width 883 height 599
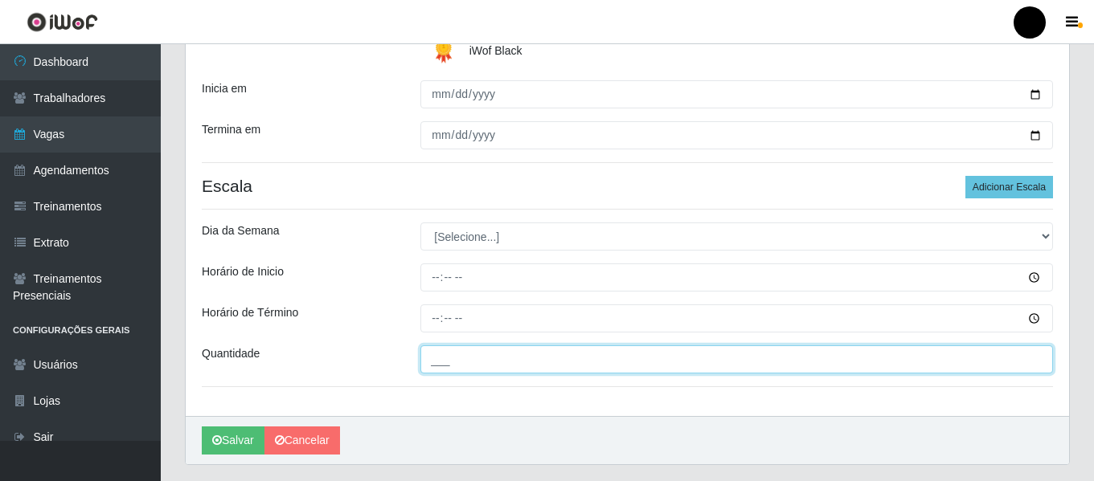
click at [620, 362] on input "___" at bounding box center [736, 360] width 632 height 28
type input "4__"
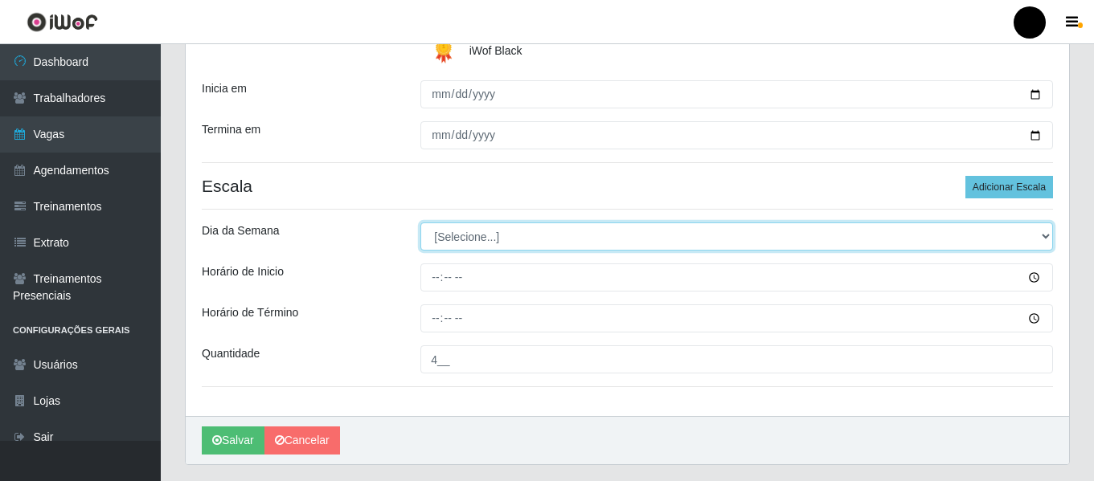
click at [1044, 232] on select "[Selecione...] Segunda Terça Quarta Quinta Sexta Sábado Domingo" at bounding box center [736, 237] width 632 height 28
select select "6"
click at [420, 223] on select "[Selecione...] Segunda Terça Quarta Quinta Sexta Sábado Domingo" at bounding box center [736, 237] width 632 height 28
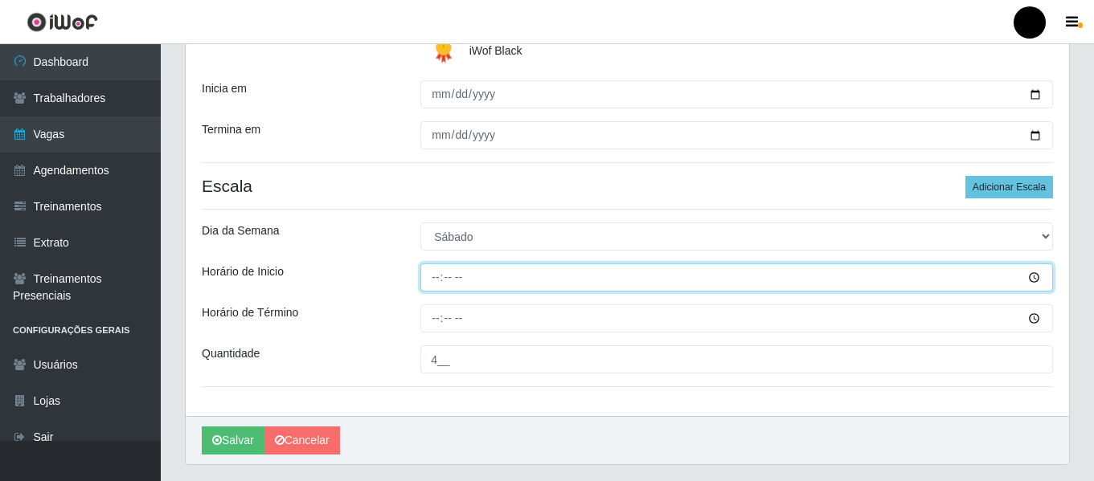
click at [431, 272] on input "Horário de Inicio" at bounding box center [736, 278] width 632 height 28
type input "09:00"
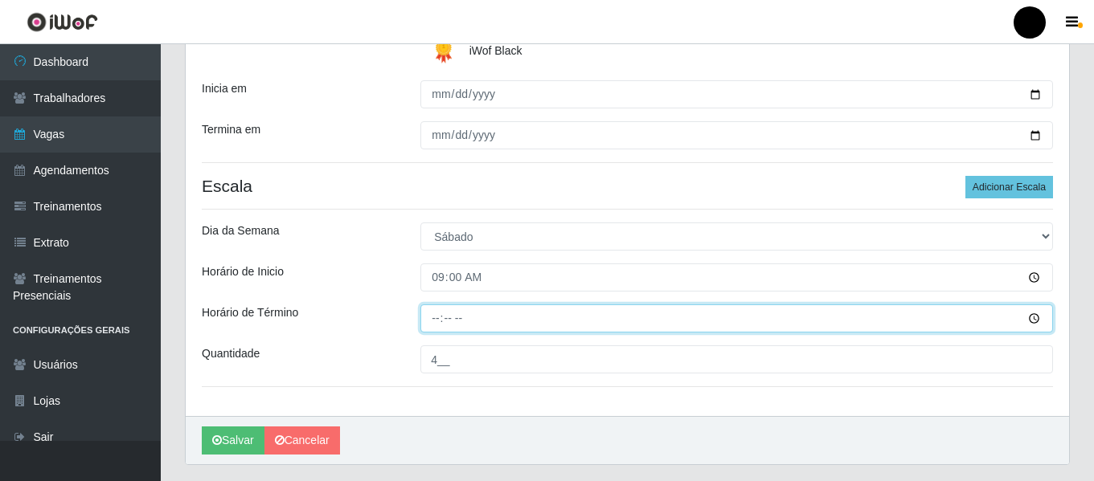
click at [431, 311] on input "Horário de Término" at bounding box center [736, 319] width 632 height 28
type input "15:00"
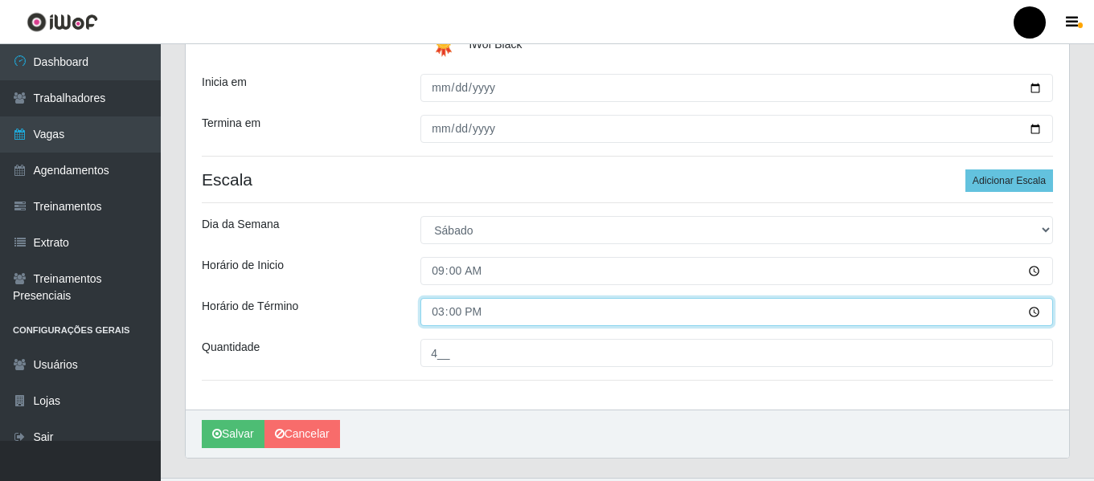
scroll to position [365, 0]
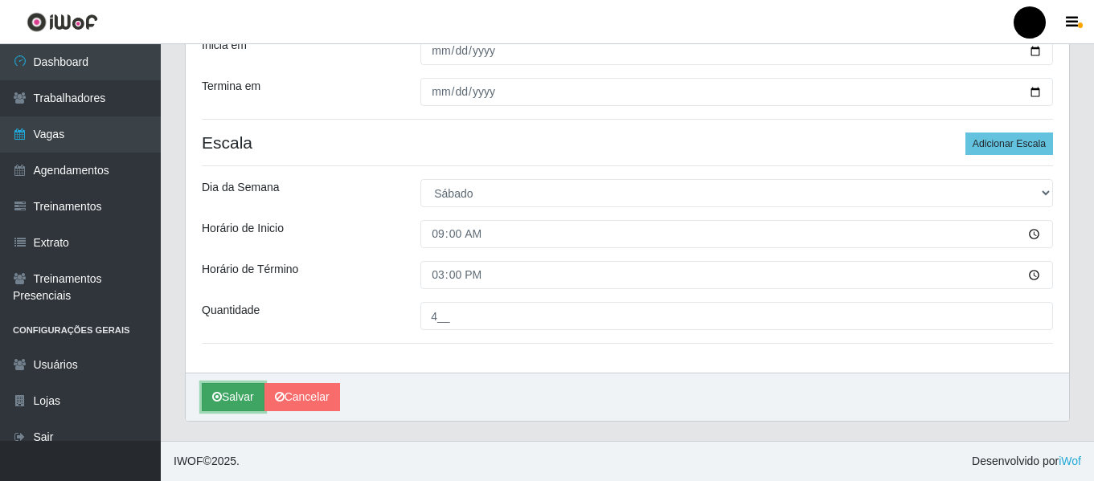
click at [220, 390] on button "Salvar" at bounding box center [233, 397] width 63 height 28
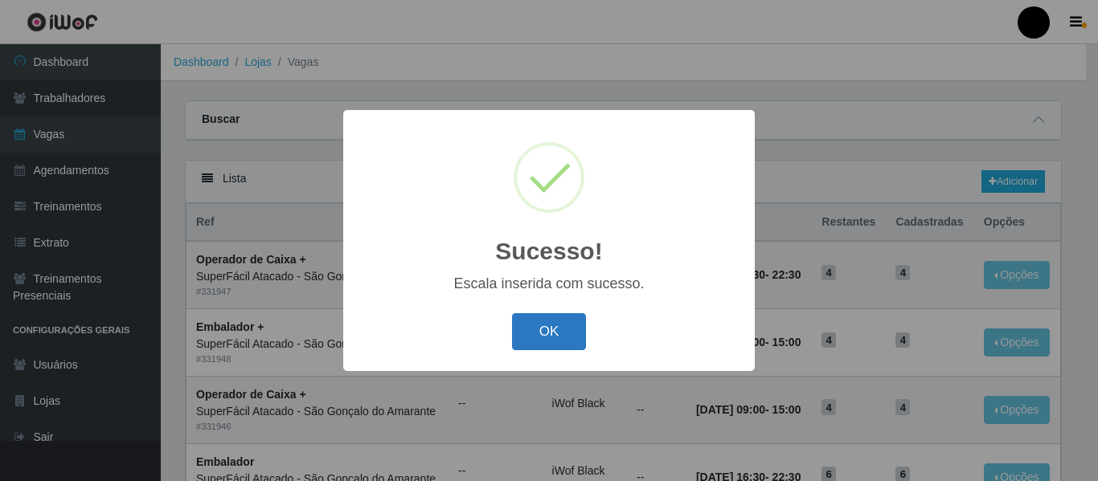
click at [552, 329] on button "OK" at bounding box center [549, 332] width 75 height 38
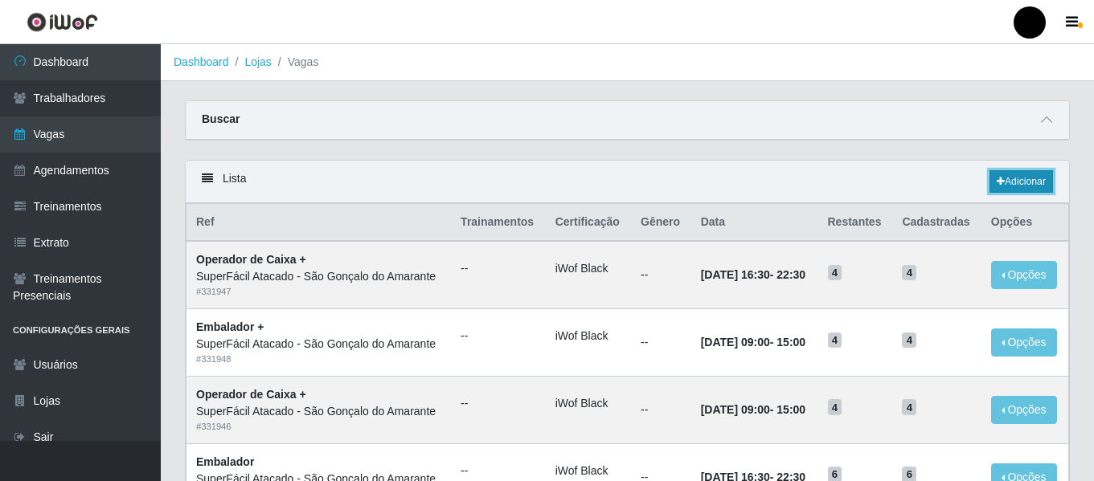
click at [1035, 182] on link "Adicionar" at bounding box center [1020, 181] width 63 height 22
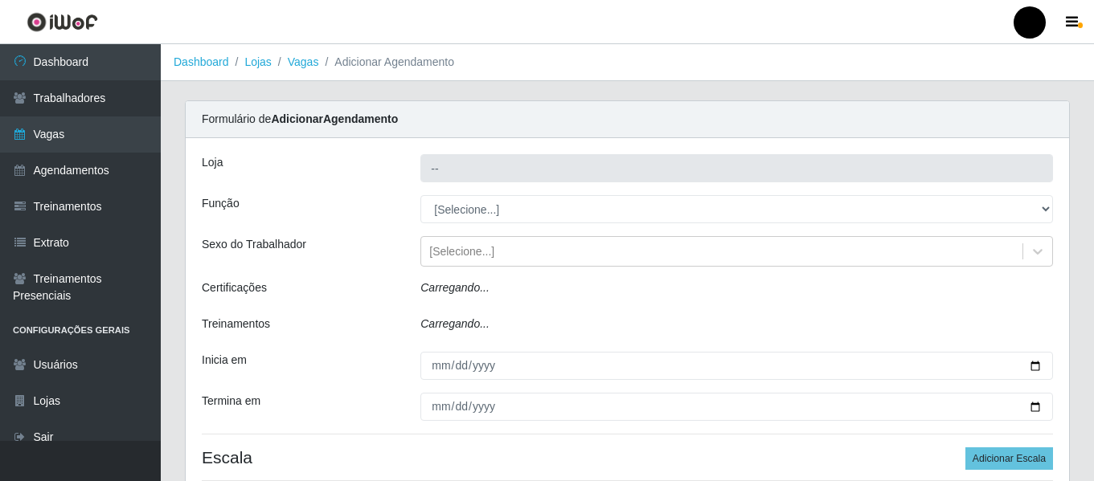
type input "SuperFácil Atacado - São Gonçalo do Amarante"
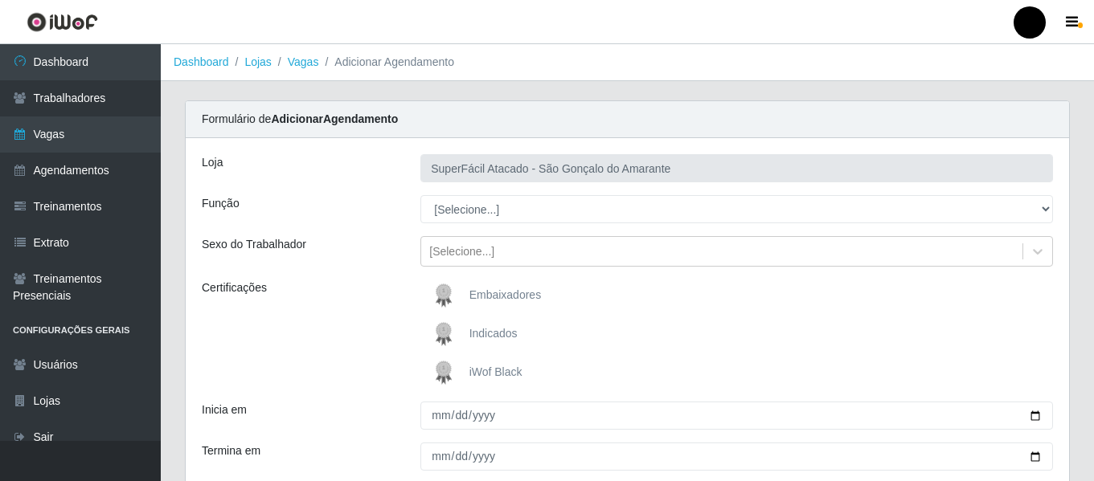
click at [502, 369] on span "iWof Black" at bounding box center [495, 372] width 53 height 13
click at [0, 0] on input "iWof Black" at bounding box center [0, 0] width 0 height 0
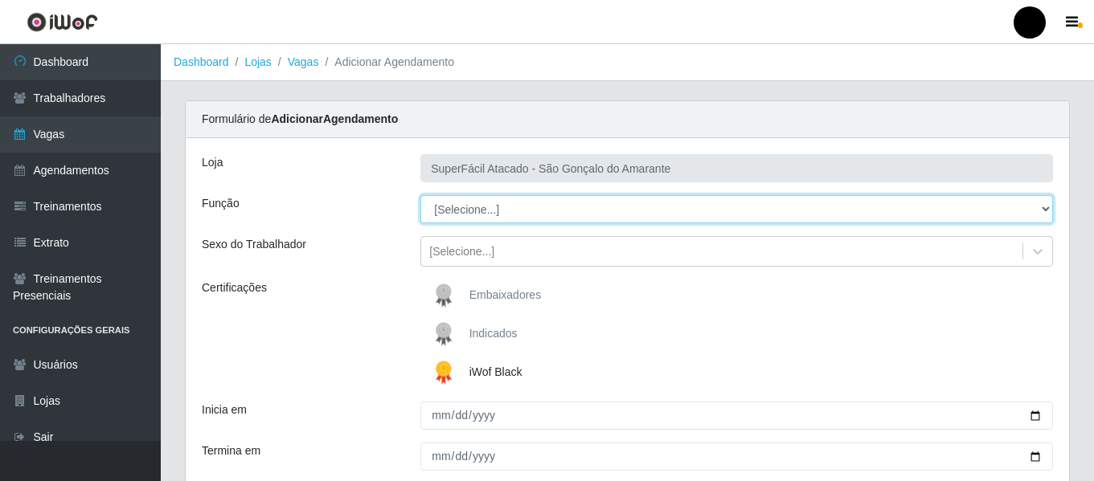
click at [1041, 207] on select "[Selecione...] Auxiliar de Estacionamento Auxiliar de Estacionamento + Auxiliar…" at bounding box center [736, 209] width 632 height 28
select select "70"
click at [420, 195] on select "[Selecione...] Auxiliar de Estacionamento Auxiliar de Estacionamento + Auxiliar…" at bounding box center [736, 209] width 632 height 28
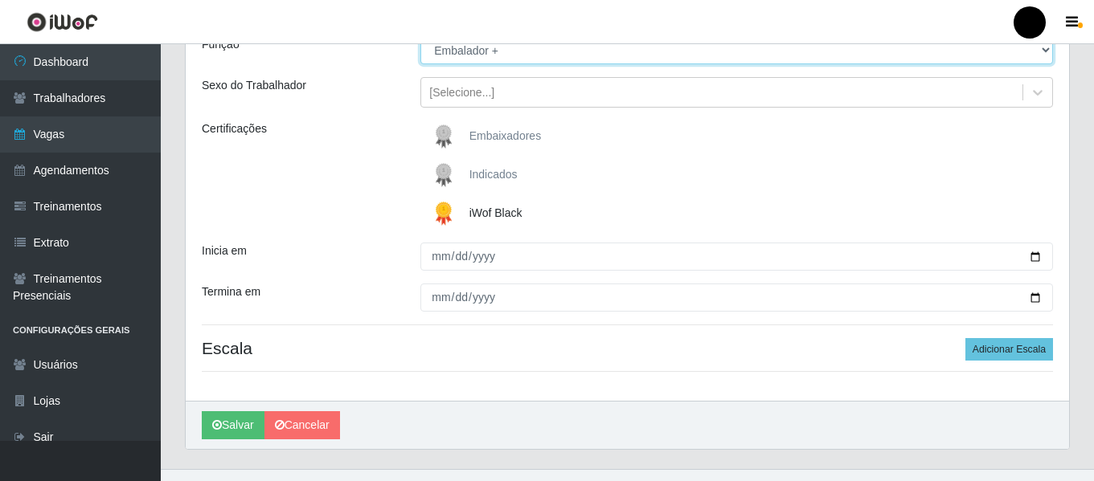
scroll to position [161, 0]
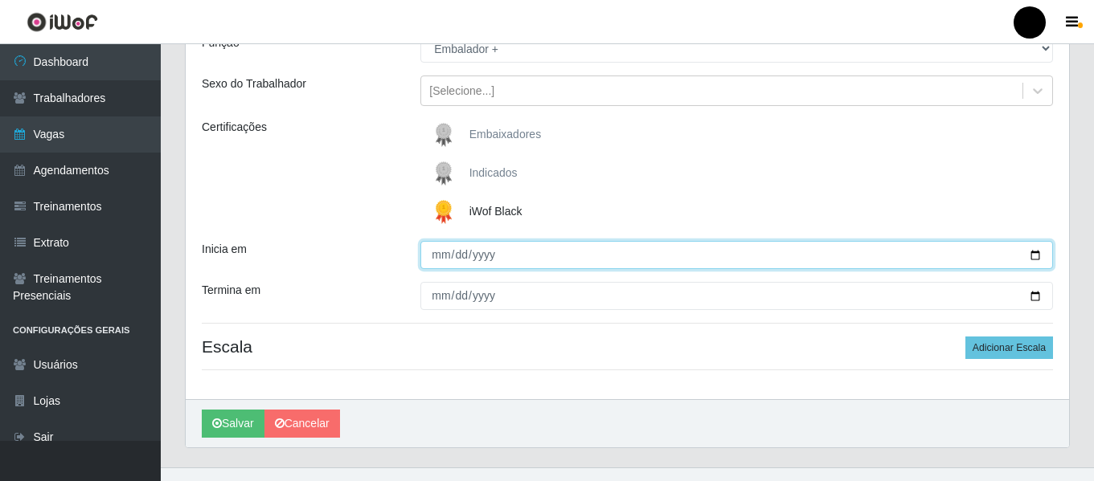
click at [1040, 251] on input "Inicia em" at bounding box center [736, 255] width 632 height 28
type input "[DATE]"
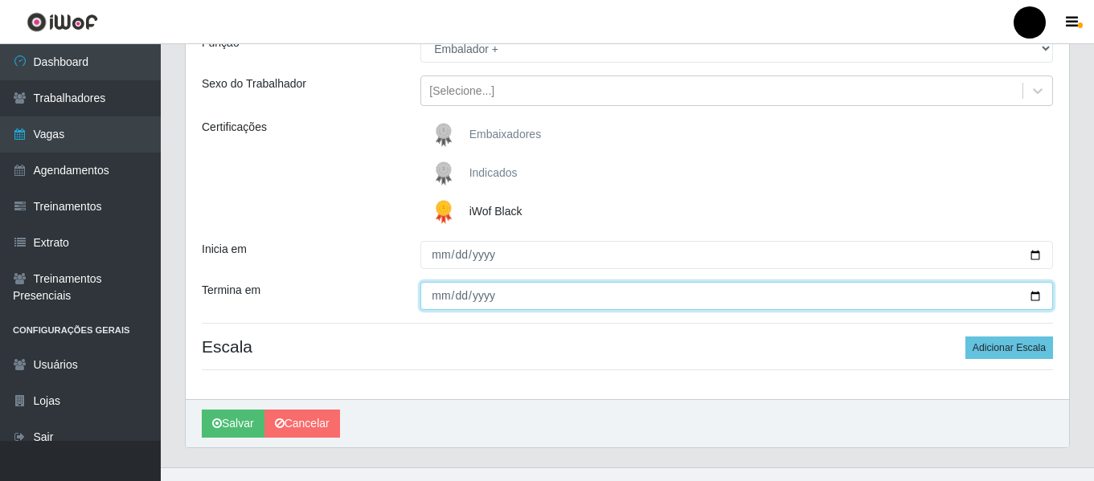
click at [1037, 296] on input "Termina em" at bounding box center [736, 296] width 632 height 28
type input "[DATE]"
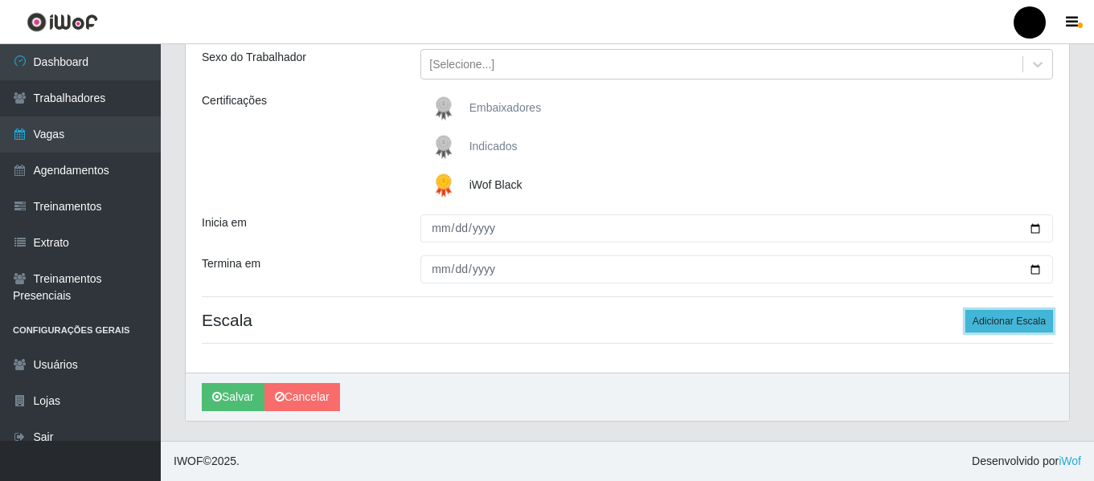
click at [987, 319] on button "Adicionar Escala" at bounding box center [1009, 321] width 88 height 22
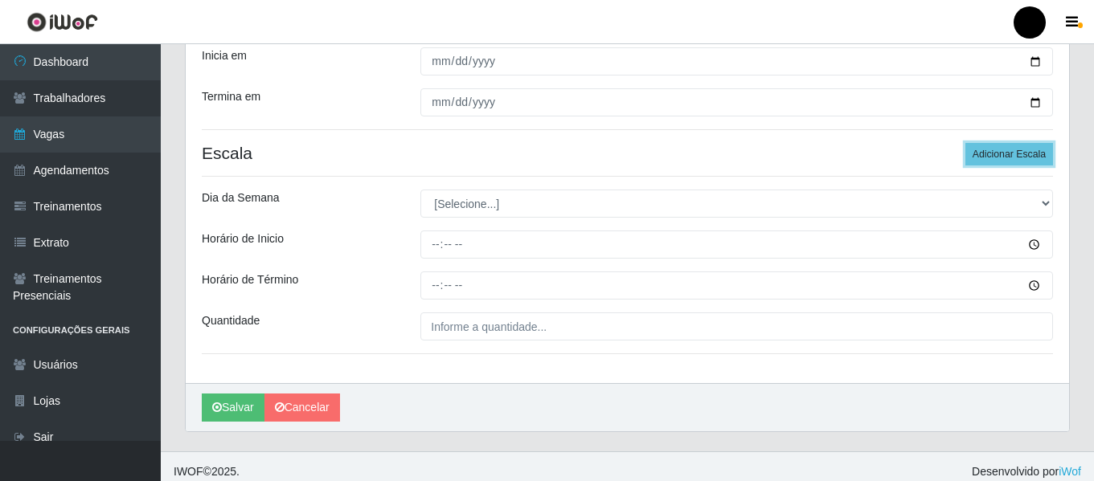
scroll to position [365, 0]
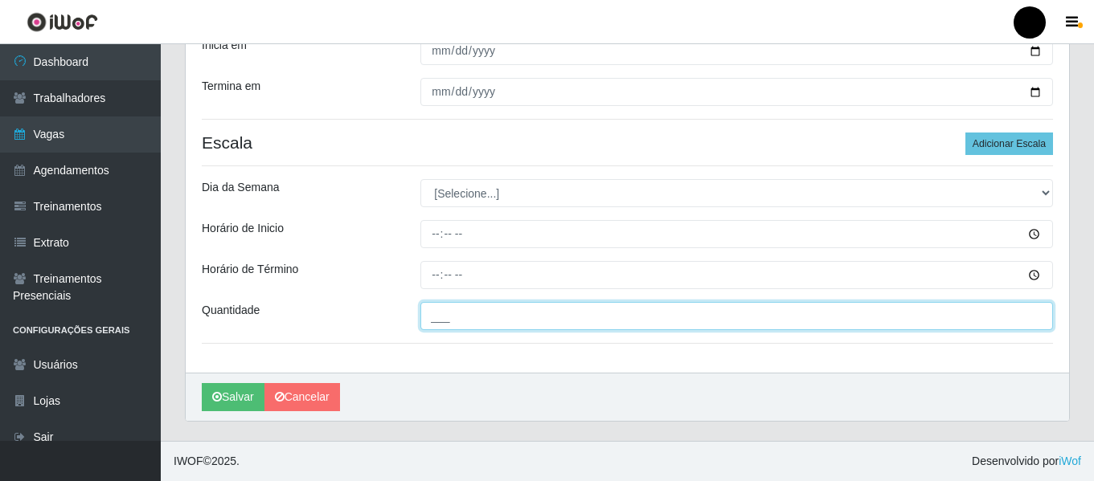
click at [678, 325] on input "___" at bounding box center [736, 316] width 632 height 28
type input "6__"
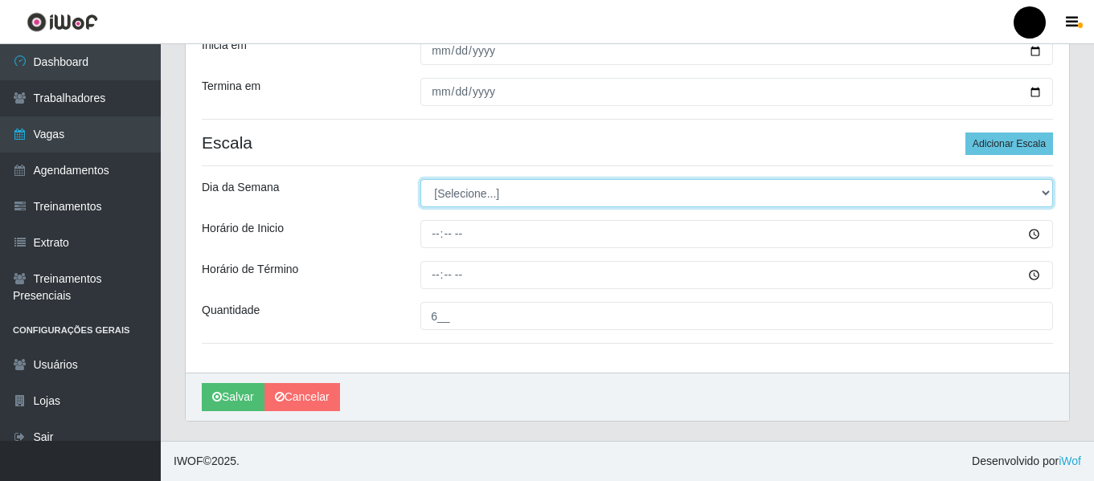
click at [1043, 190] on select "[Selecione...] Segunda Terça Quarta Quinta Sexta Sábado Domingo" at bounding box center [736, 193] width 632 height 28
select select "6"
click at [420, 179] on select "[Selecione...] Segunda Terça Quarta Quinta Sexta Sábado Domingo" at bounding box center [736, 193] width 632 height 28
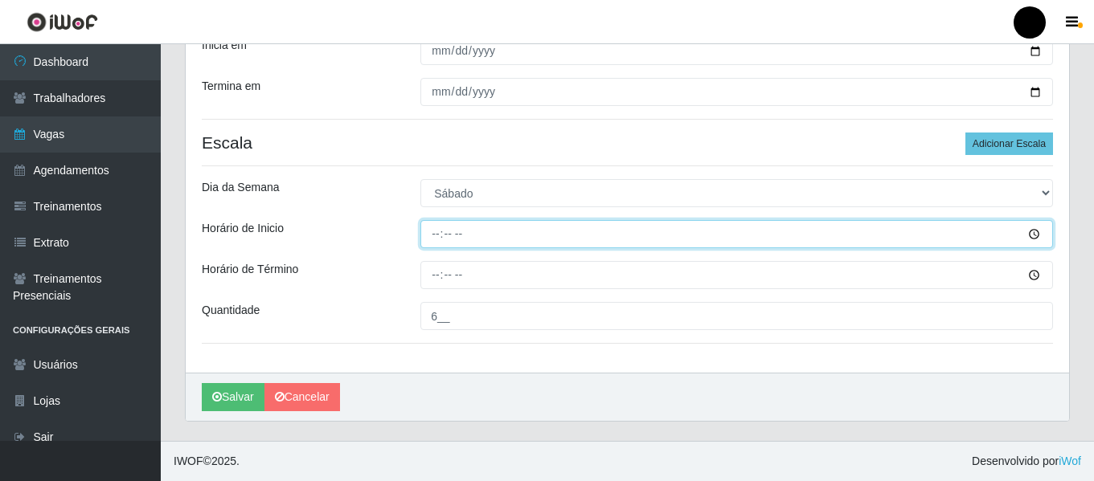
click at [429, 230] on input "Horário de Inicio" at bounding box center [736, 234] width 632 height 28
type input "16:30"
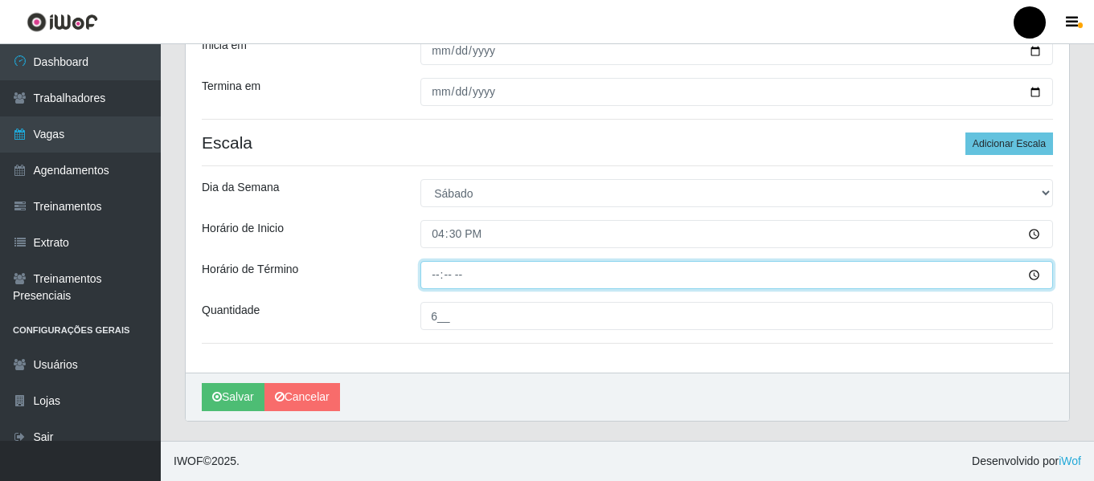
click at [427, 276] on input "Horário de Término" at bounding box center [736, 275] width 632 height 28
type input "22:30"
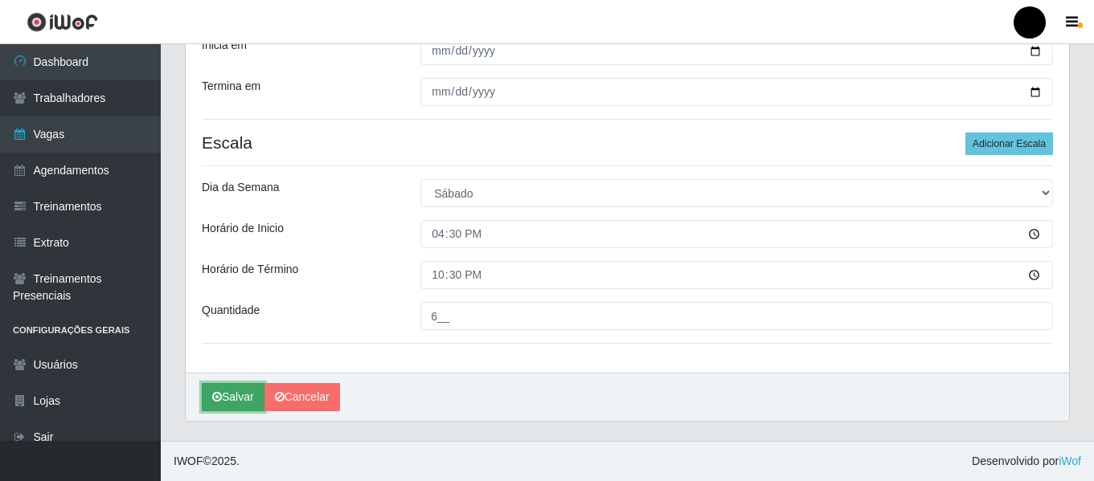
click at [242, 386] on button "Salvar" at bounding box center [233, 397] width 63 height 28
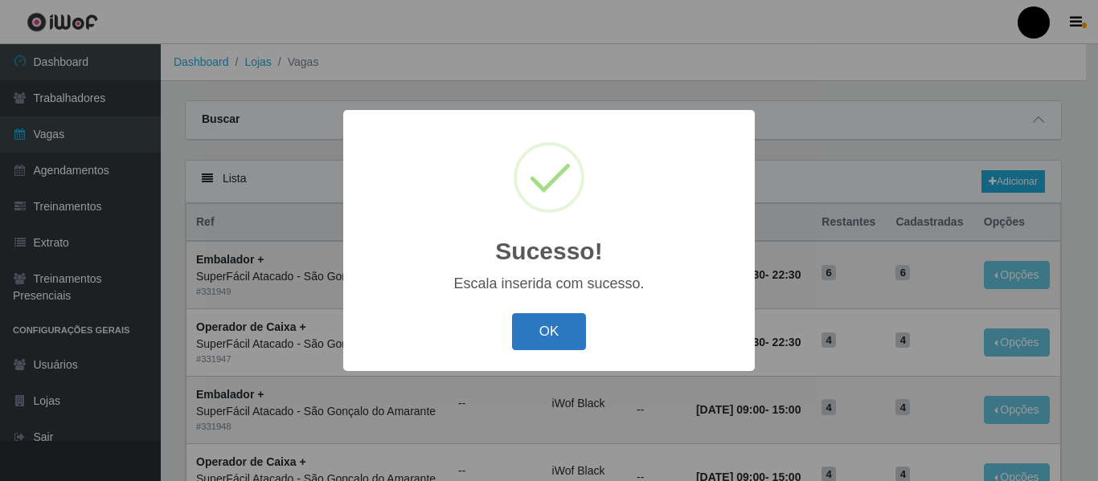
click at [567, 338] on button "OK" at bounding box center [549, 332] width 75 height 38
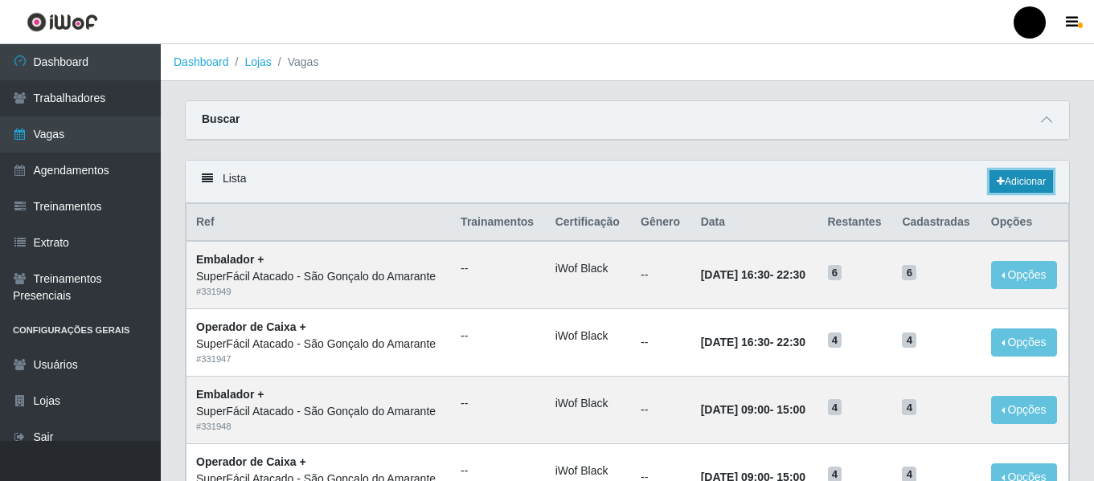
click at [1007, 182] on link "Adicionar" at bounding box center [1020, 181] width 63 height 22
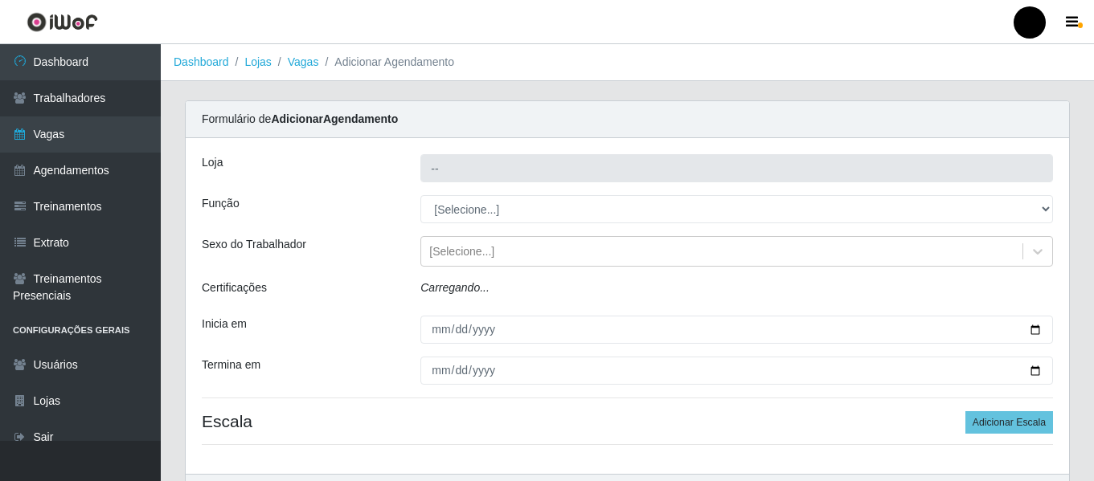
type input "SuperFácil Atacado - São Gonçalo do Amarante"
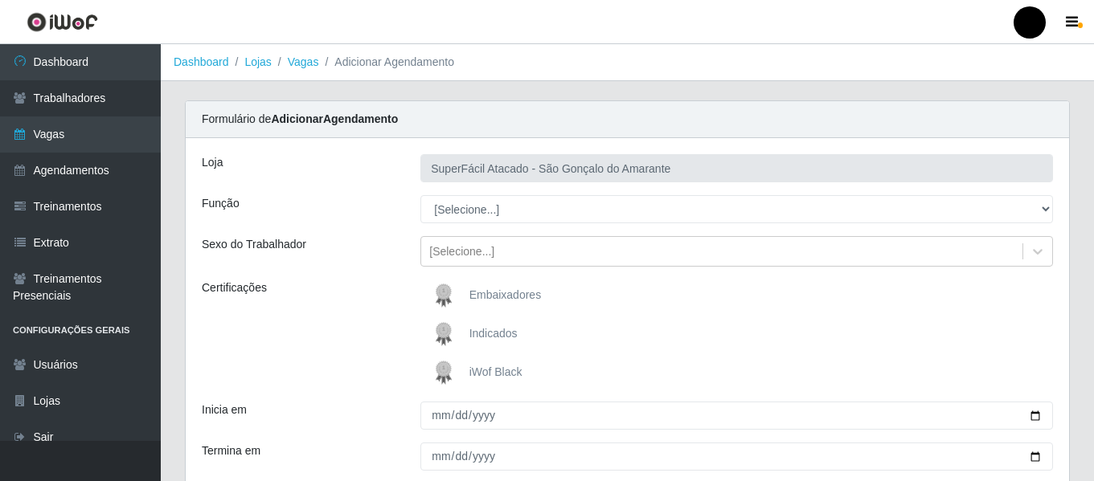
click at [490, 374] on span "iWof Black" at bounding box center [495, 372] width 53 height 13
click at [0, 0] on input "iWof Black" at bounding box center [0, 0] width 0 height 0
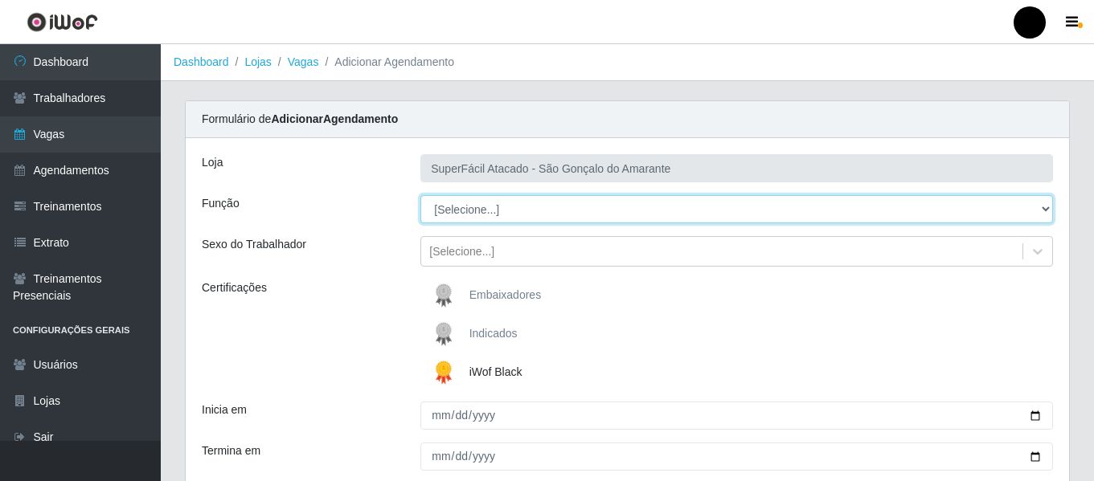
click at [1046, 215] on select "[Selecione...] Auxiliar de Estacionamento Auxiliar de Estacionamento + Auxiliar…" at bounding box center [736, 209] width 632 height 28
select select "72"
click at [420, 195] on select "[Selecione...] Auxiliar de Estacionamento Auxiliar de Estacionamento + Auxiliar…" at bounding box center [736, 209] width 632 height 28
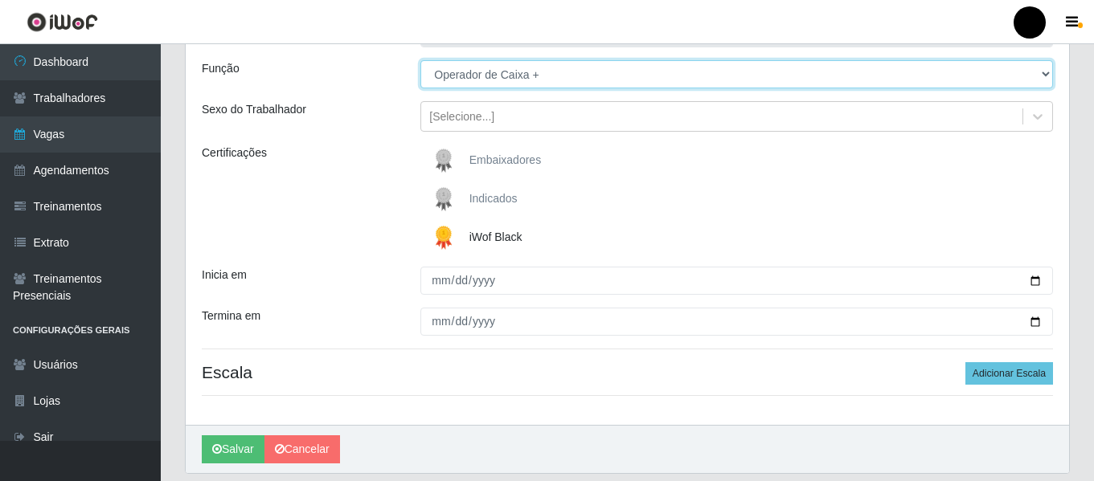
scroll to position [161, 0]
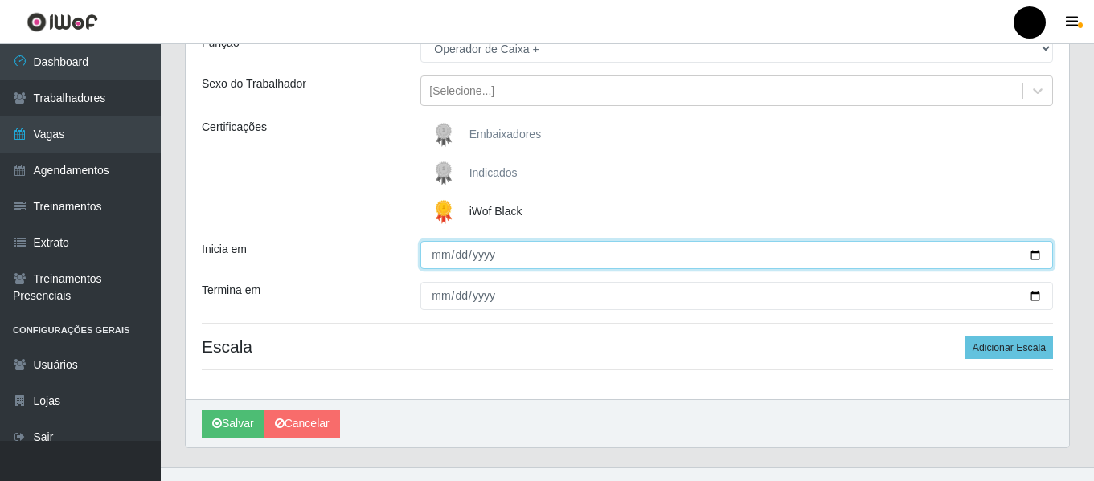
click at [1037, 260] on input "Inicia em" at bounding box center [736, 255] width 632 height 28
type input "[DATE]"
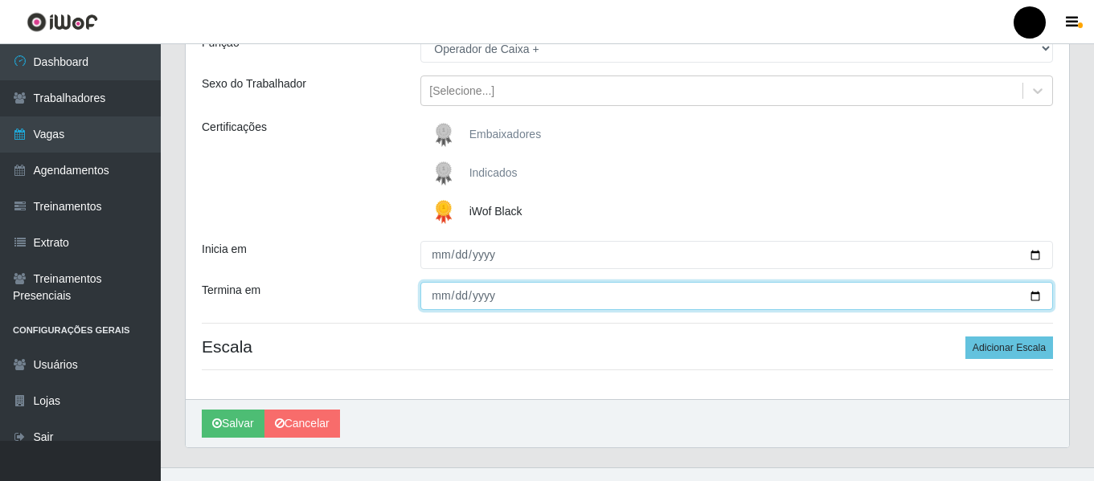
click at [1033, 292] on input "Termina em" at bounding box center [736, 296] width 632 height 28
type input "[DATE]"
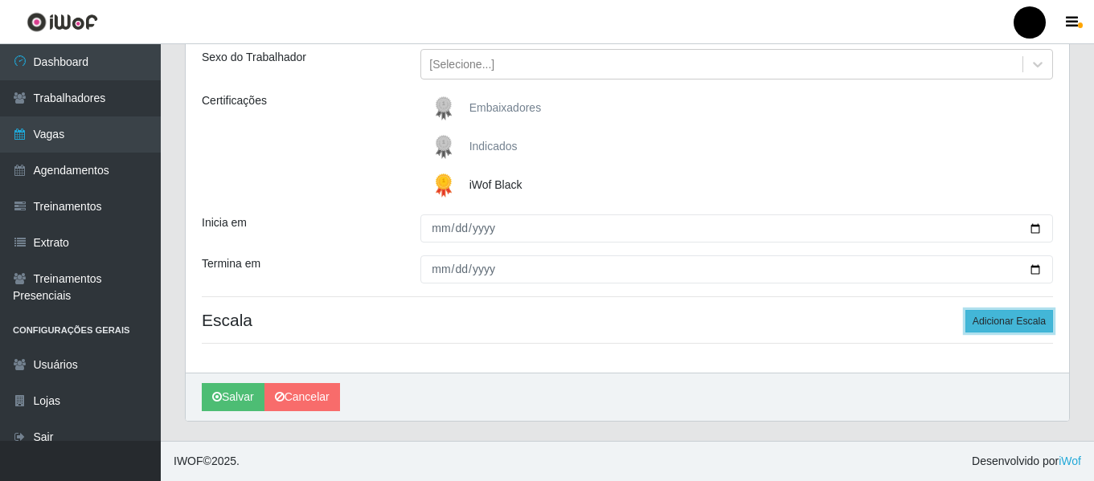
click at [1007, 325] on button "Adicionar Escala" at bounding box center [1009, 321] width 88 height 22
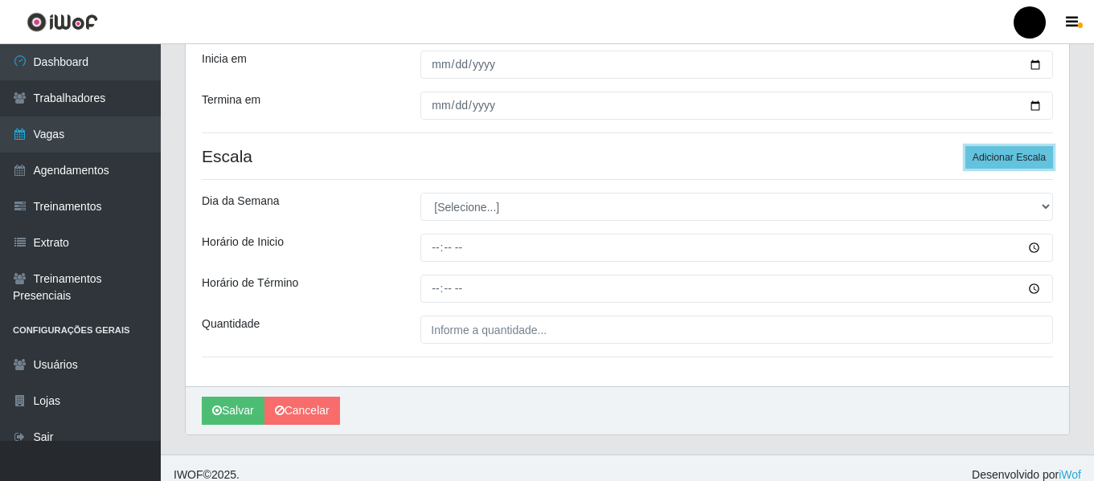
scroll to position [365, 0]
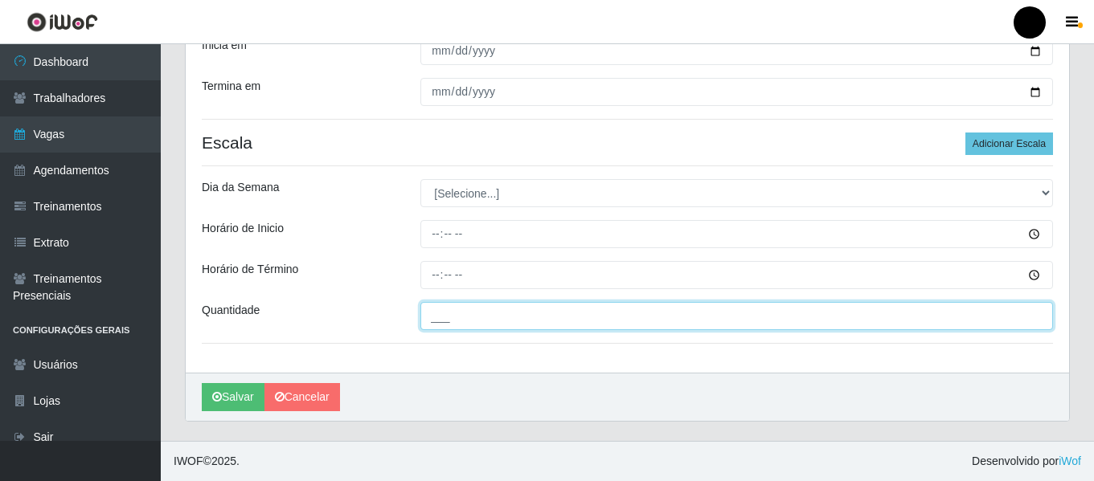
click at [558, 309] on input "___" at bounding box center [736, 316] width 632 height 28
type input "4__"
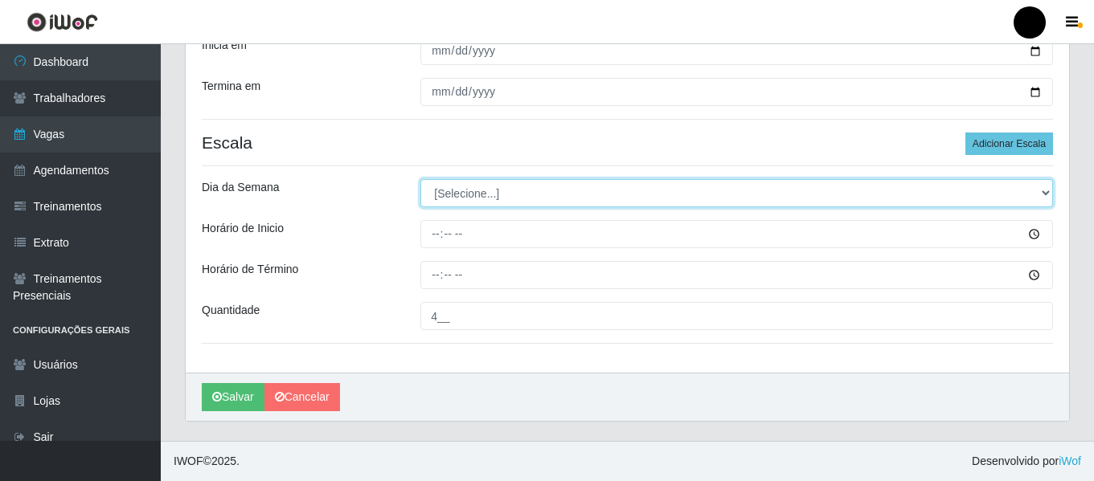
click at [1049, 191] on select "[Selecione...] Segunda Terça Quarta Quinta Sexta Sábado Domingo" at bounding box center [736, 193] width 632 height 28
select select "0"
click at [420, 179] on select "[Selecione...] Segunda Terça Quarta Quinta Sexta Sábado Domingo" at bounding box center [736, 193] width 632 height 28
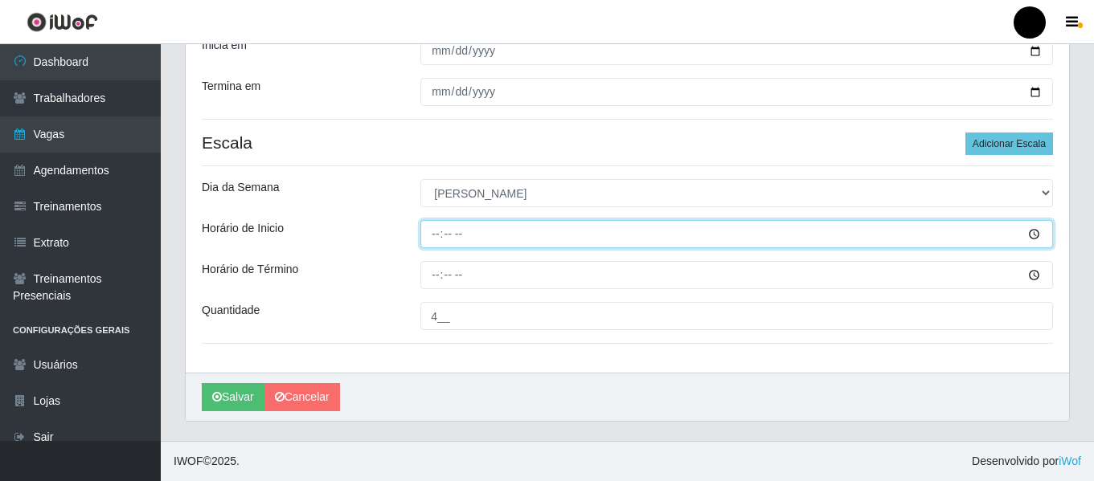
click at [435, 233] on input "Horário de Inicio" at bounding box center [736, 234] width 632 height 28
type input "09:00"
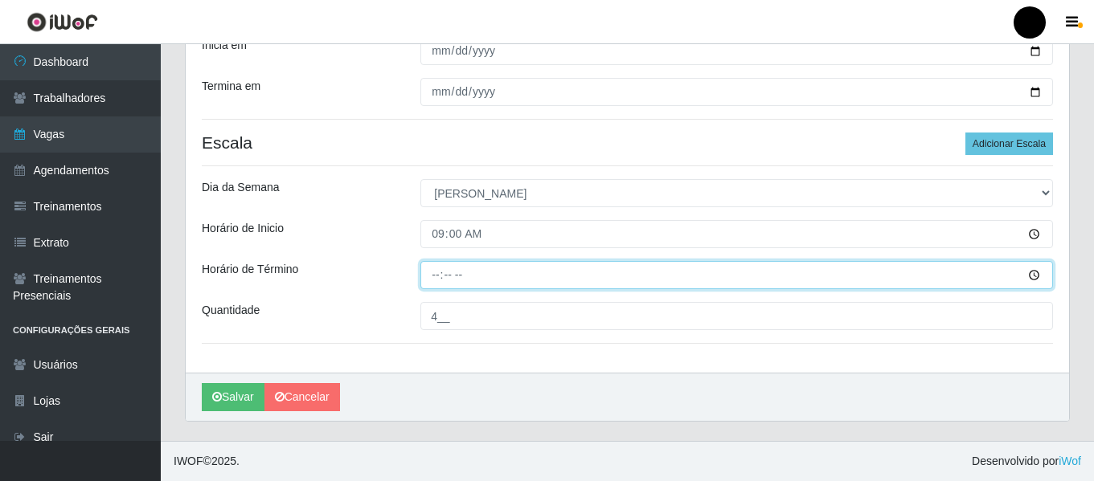
click at [429, 277] on input "Horário de Término" at bounding box center [736, 275] width 632 height 28
type input "15:00"
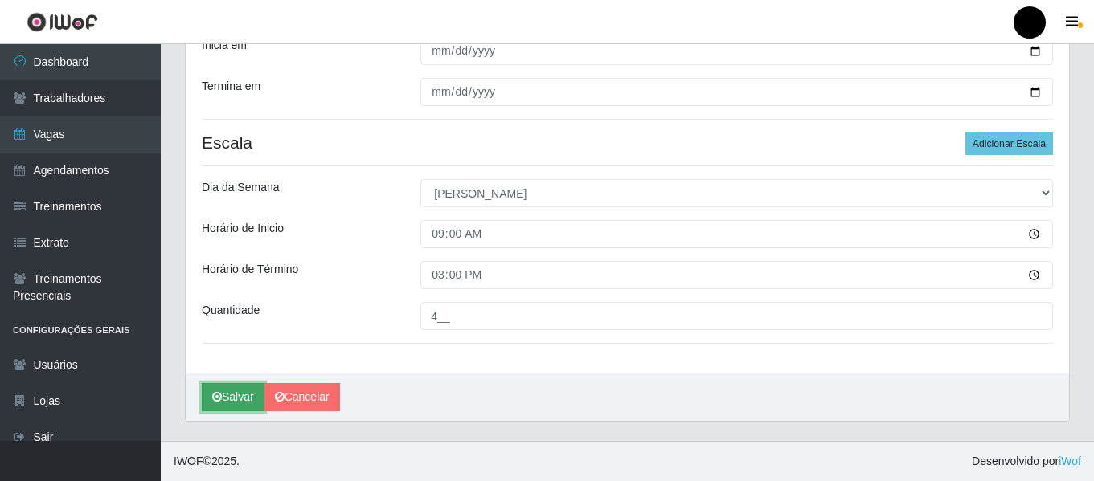
click at [238, 402] on button "Salvar" at bounding box center [233, 397] width 63 height 28
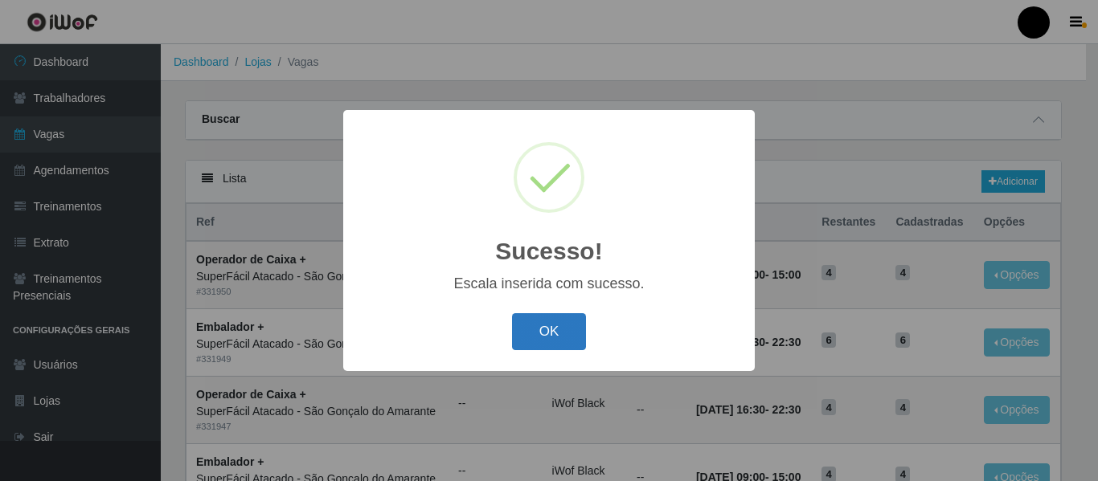
click at [515, 337] on button "OK" at bounding box center [549, 332] width 75 height 38
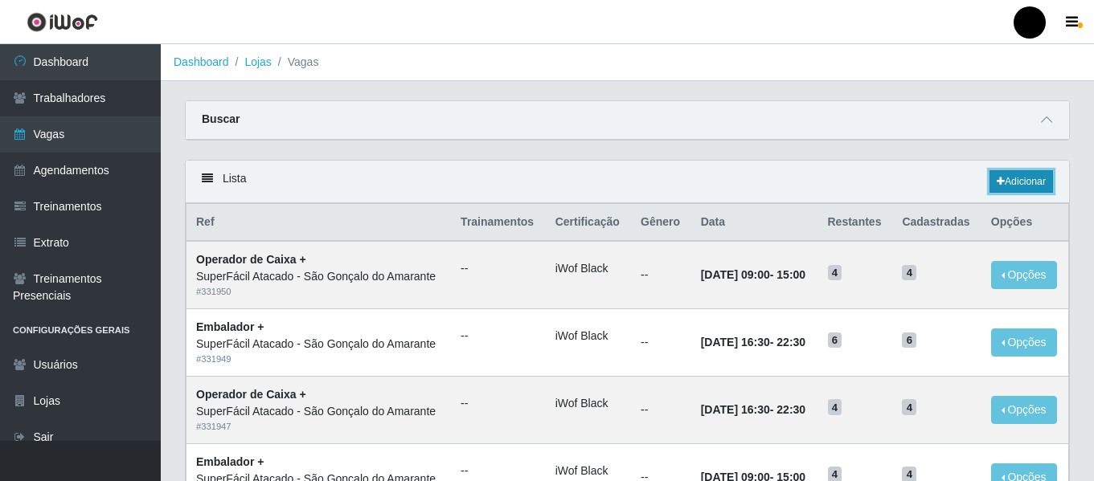
click at [1016, 188] on link "Adicionar" at bounding box center [1020, 181] width 63 height 22
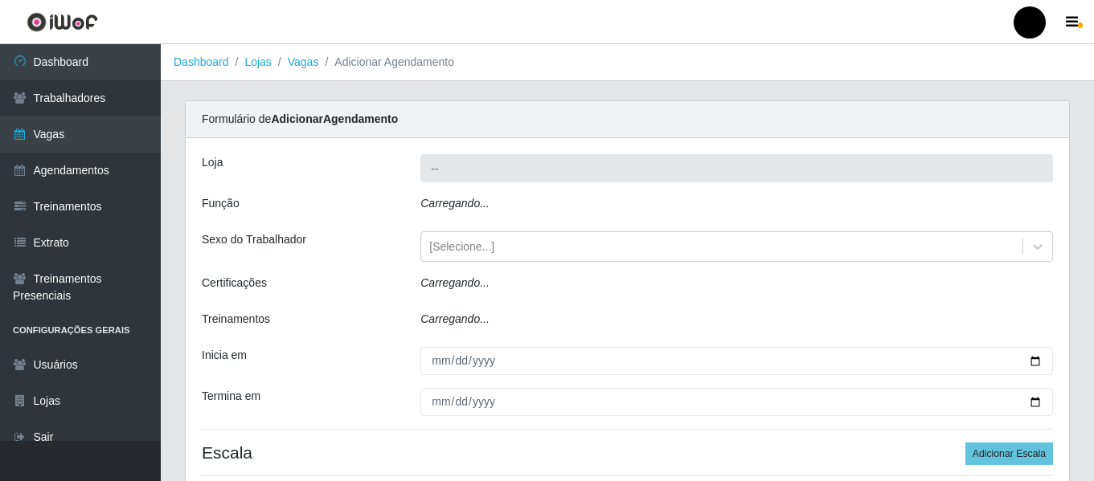
type input "SuperFácil Atacado - São Gonçalo do Amarante"
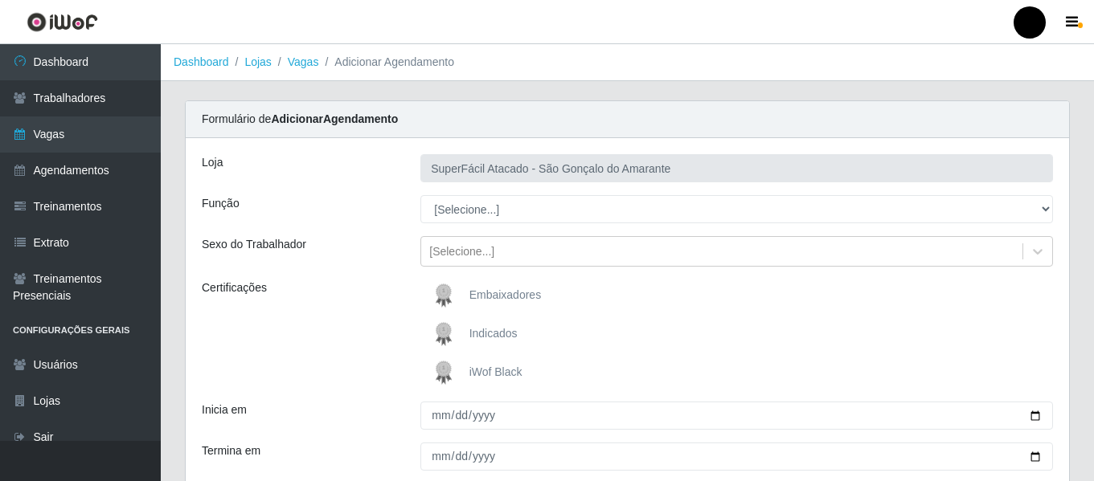
click at [497, 370] on span "iWof Black" at bounding box center [495, 372] width 53 height 13
click at [0, 0] on input "iWof Black" at bounding box center [0, 0] width 0 height 0
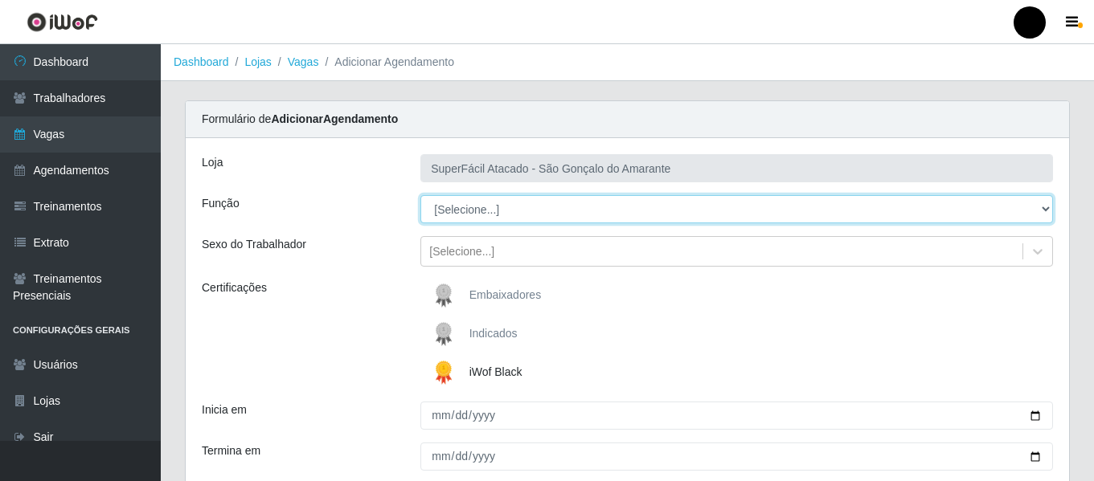
click at [1043, 211] on select "[Selecione...] Auxiliar de Estacionamento Auxiliar de Estacionamento + Auxiliar…" at bounding box center [736, 209] width 632 height 28
select select "72"
click at [420, 195] on select "[Selecione...] Auxiliar de Estacionamento Auxiliar de Estacionamento + Auxiliar…" at bounding box center [736, 209] width 632 height 28
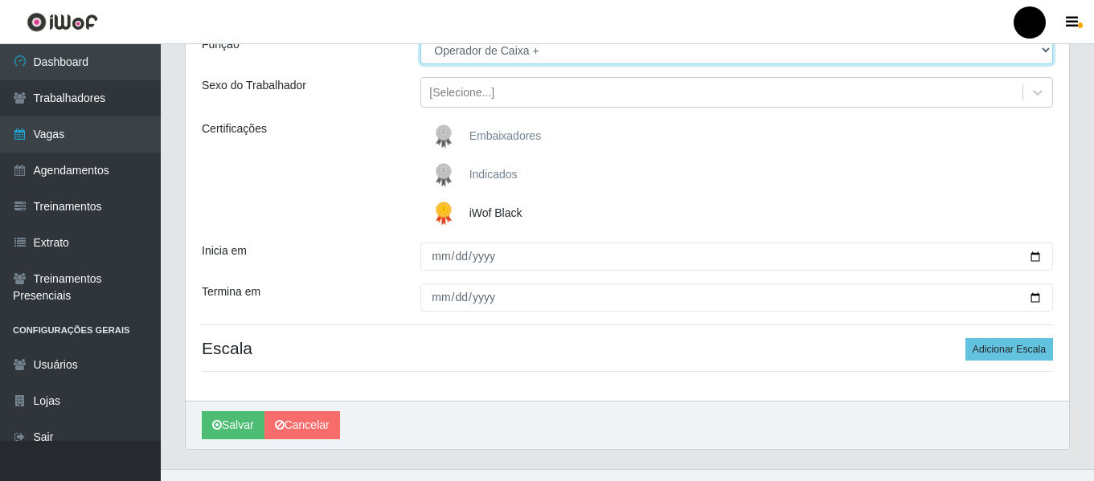
scroll to position [161, 0]
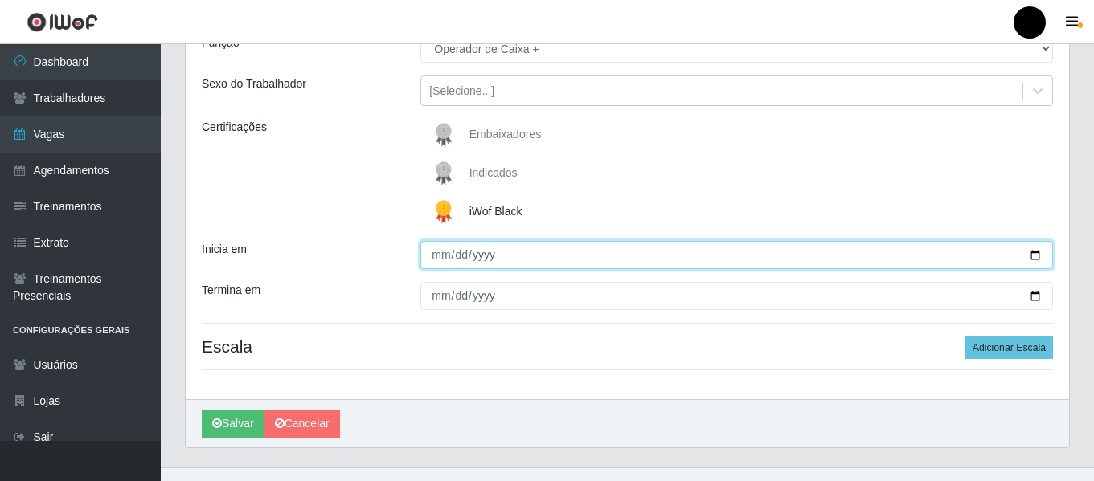
click at [1040, 257] on input "Inicia em" at bounding box center [736, 255] width 632 height 28
type input "[DATE]"
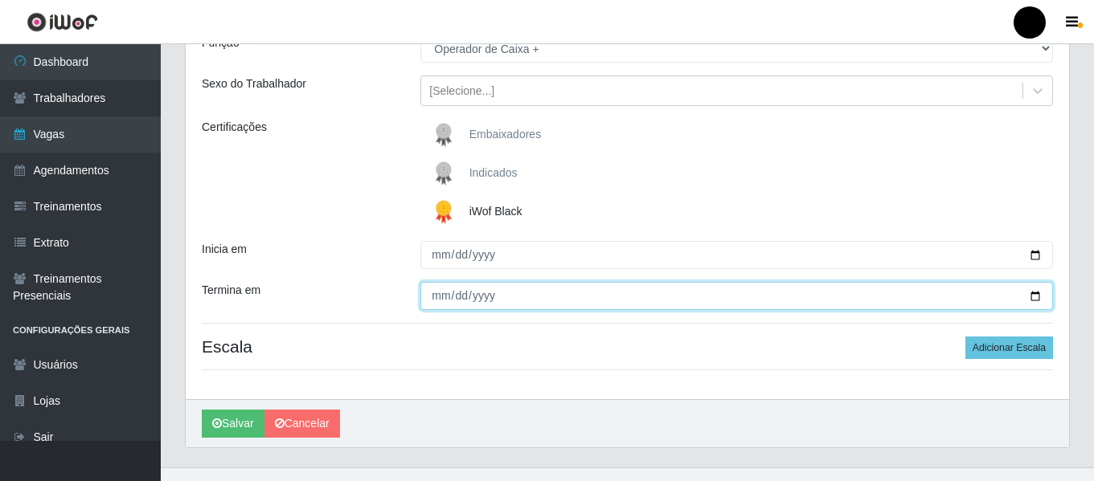
click at [1034, 296] on input "Termina em" at bounding box center [736, 296] width 632 height 28
type input "[DATE]"
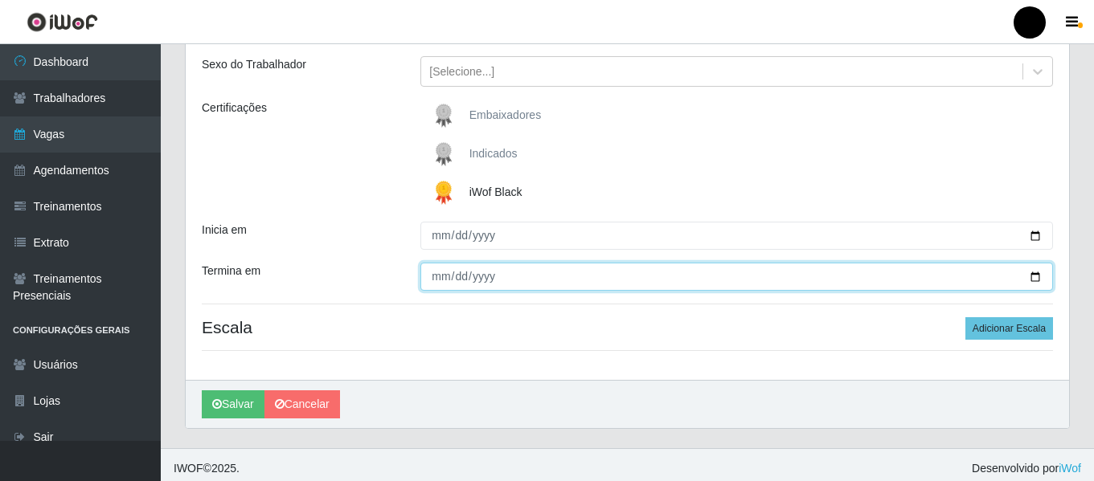
scroll to position [187, 0]
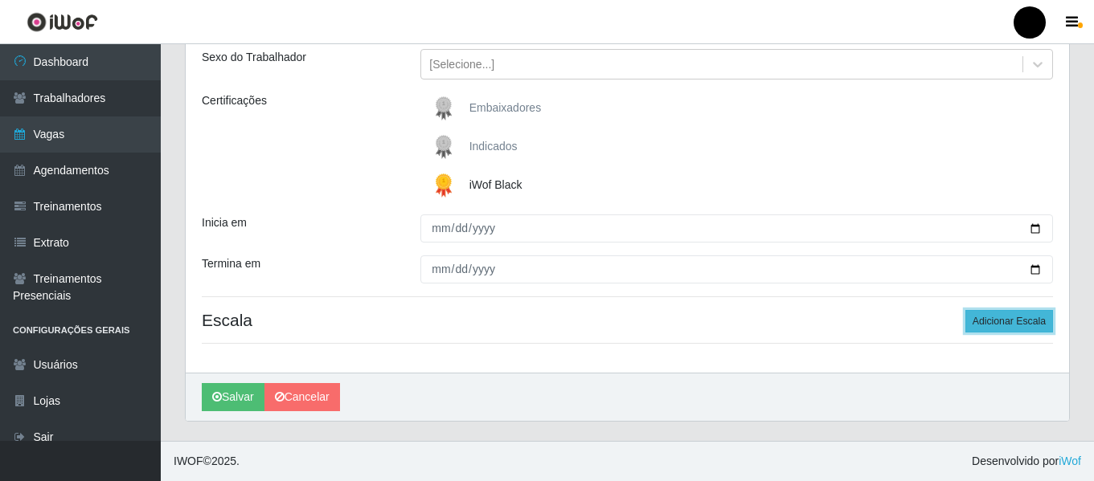
click at [987, 328] on button "Adicionar Escala" at bounding box center [1009, 321] width 88 height 22
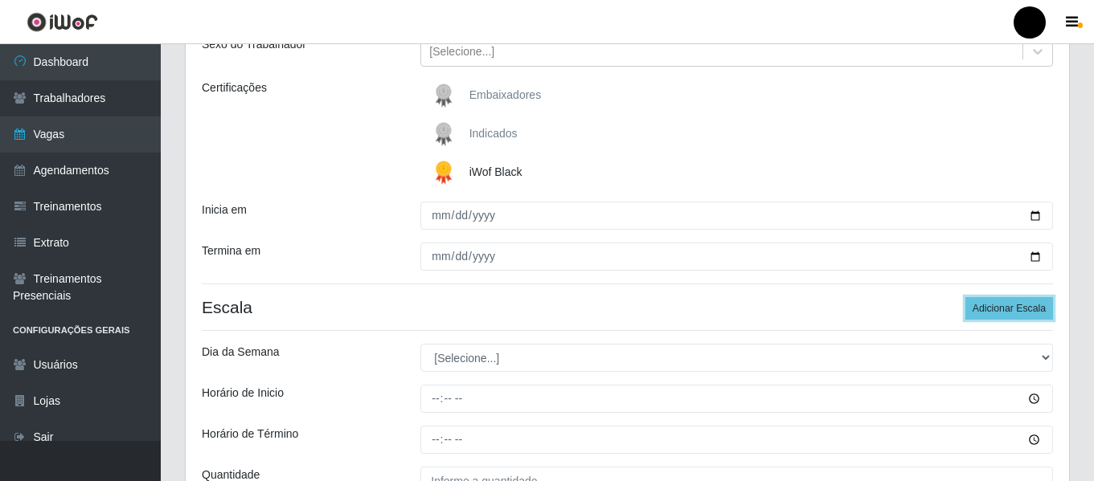
scroll to position [348, 0]
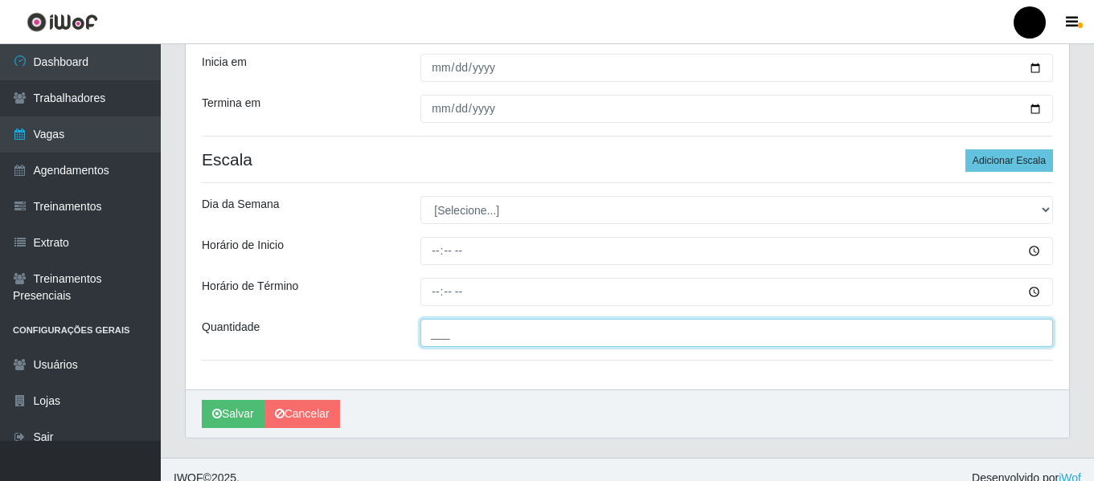
click at [489, 325] on input "___" at bounding box center [736, 333] width 632 height 28
type input "4__"
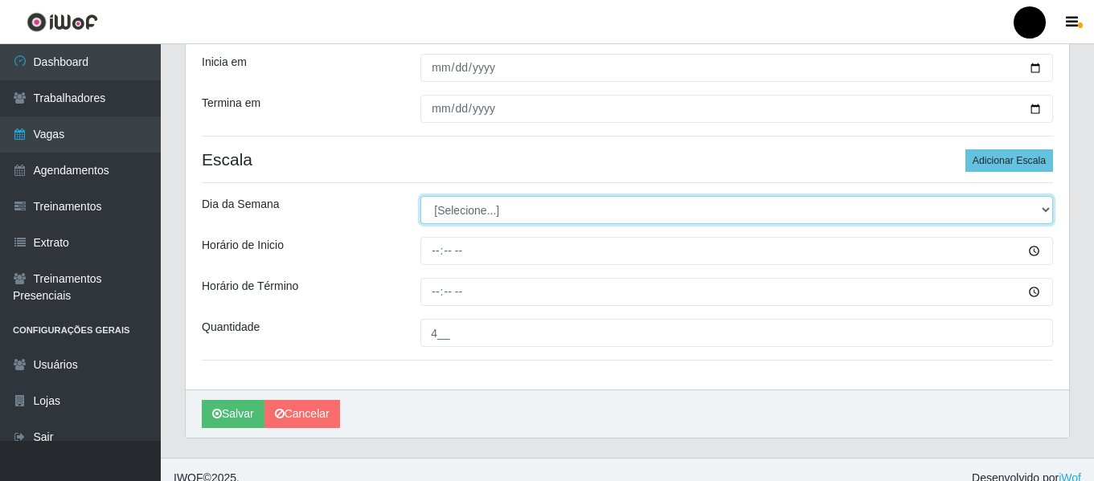
click at [1046, 207] on select "[Selecione...] Segunda Terça Quarta Quinta Sexta Sábado Domingo" at bounding box center [736, 210] width 632 height 28
select select "0"
click at [420, 196] on select "[Selecione...] Segunda Terça Quarta Quinta Sexta Sábado Domingo" at bounding box center [736, 210] width 632 height 28
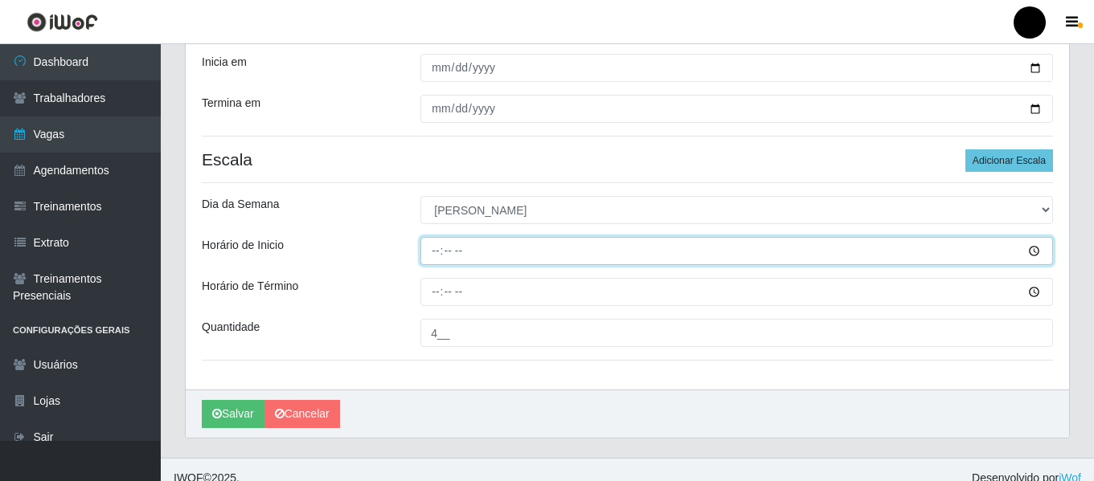
click at [431, 253] on input "Horário de Inicio" at bounding box center [736, 251] width 632 height 28
type input "09:00"
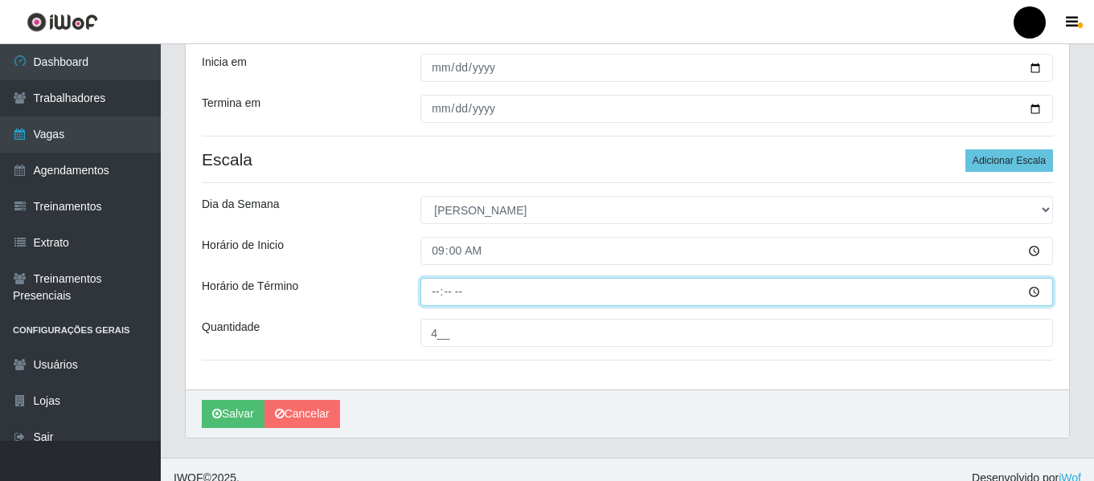
click at [432, 290] on input "Horário de Término" at bounding box center [736, 292] width 632 height 28
type input "15:00"
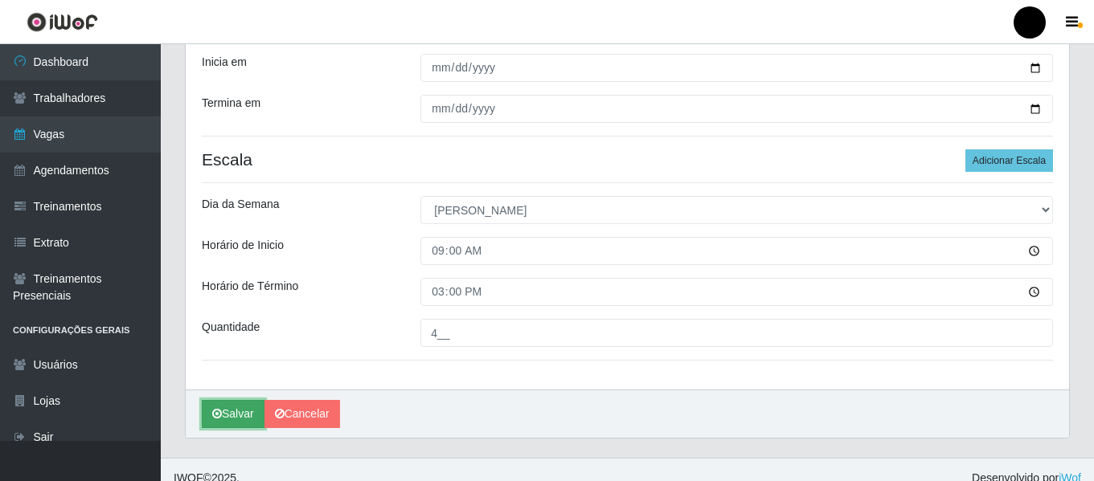
click at [240, 413] on button "Salvar" at bounding box center [233, 414] width 63 height 28
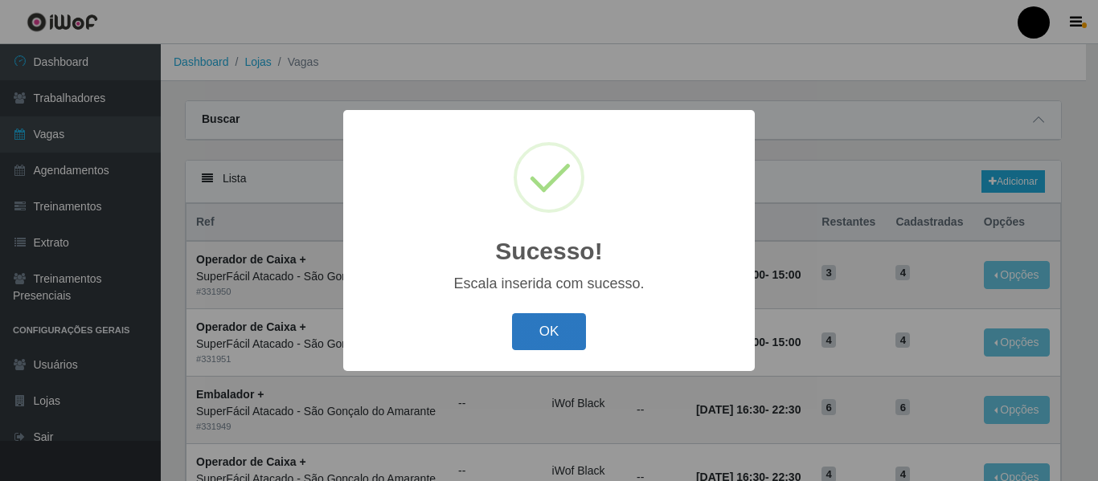
click at [564, 329] on button "OK" at bounding box center [549, 332] width 75 height 38
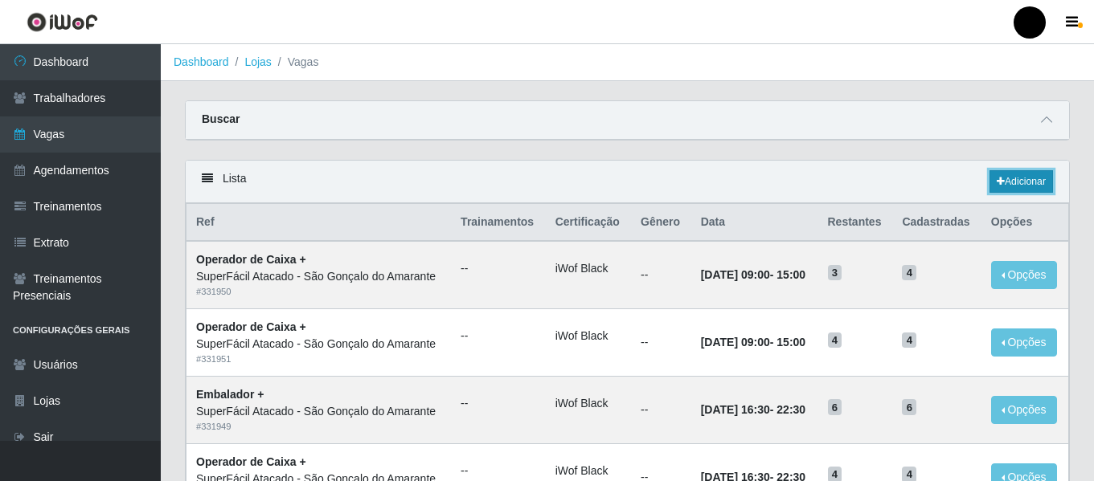
click at [1015, 187] on link "Adicionar" at bounding box center [1020, 181] width 63 height 22
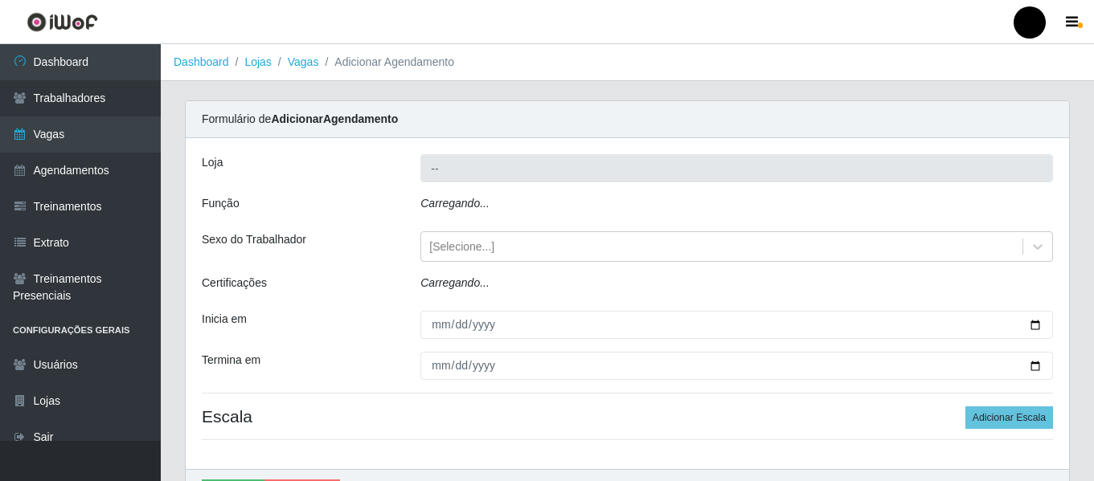
type input "SuperFácil Atacado - São Gonçalo do Amarante"
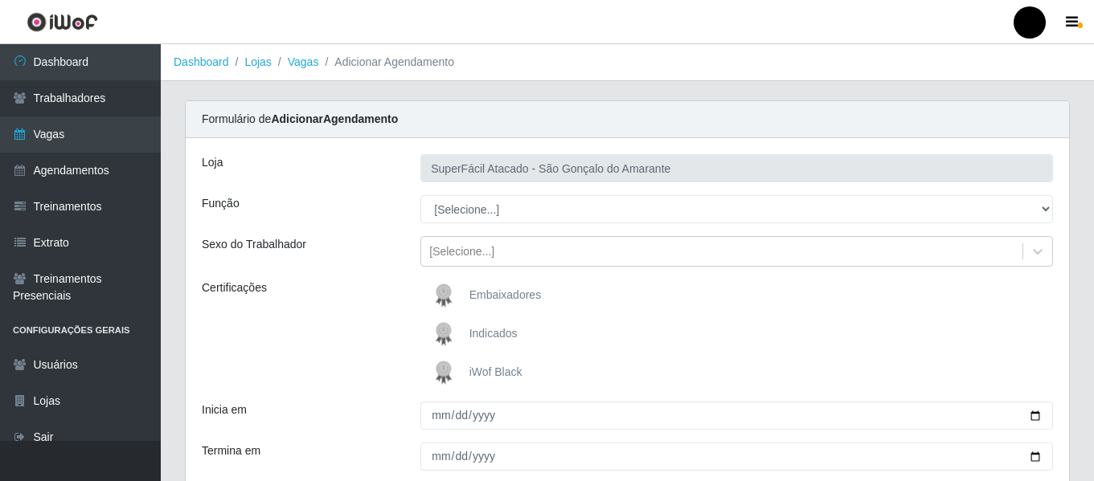
click at [464, 366] on img at bounding box center [446, 373] width 39 height 32
click at [0, 0] on input "iWof Black" at bounding box center [0, 0] width 0 height 0
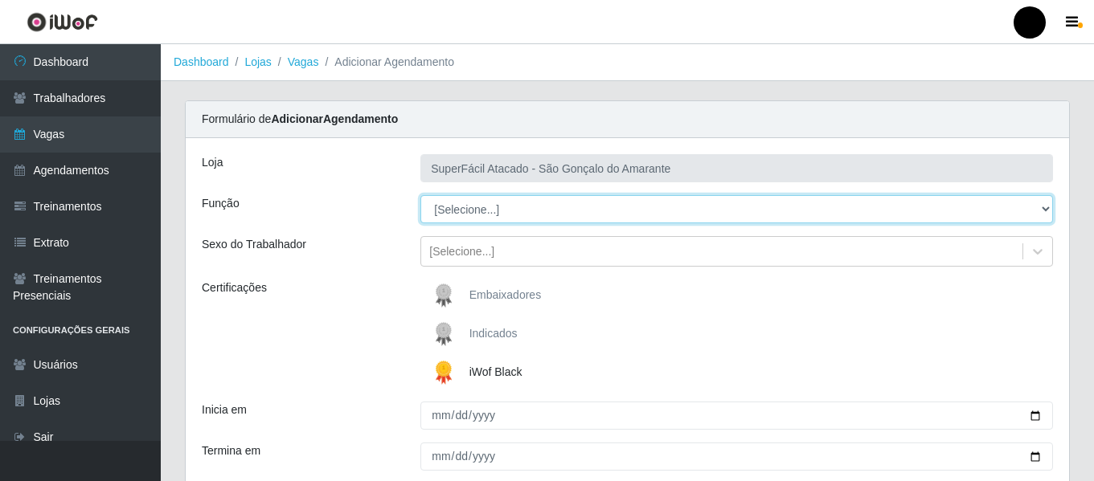
click at [1045, 204] on select "[Selecione...] Auxiliar de Estacionamento Auxiliar de Estacionamento + Auxiliar…" at bounding box center [736, 209] width 632 height 28
select select "72"
click at [420, 195] on select "[Selecione...] Auxiliar de Estacionamento Auxiliar de Estacionamento + Auxiliar…" at bounding box center [736, 209] width 632 height 28
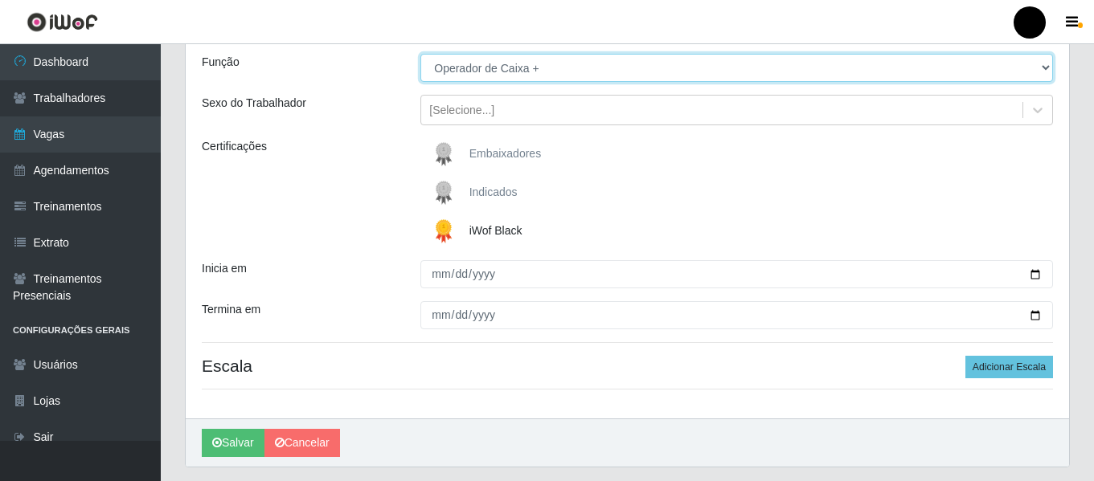
scroll to position [161, 0]
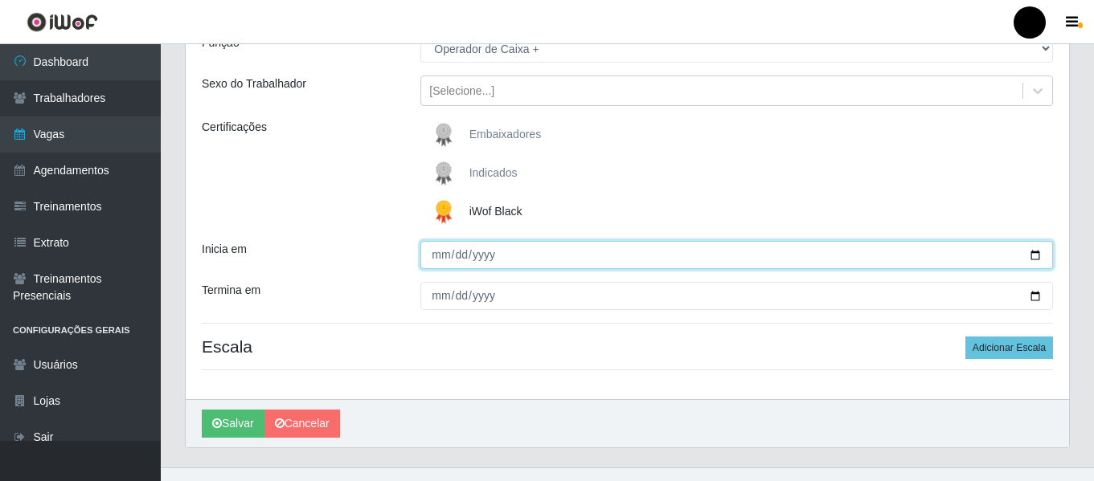
click at [1030, 253] on input "Inicia em" at bounding box center [736, 255] width 632 height 28
type input "[DATE]"
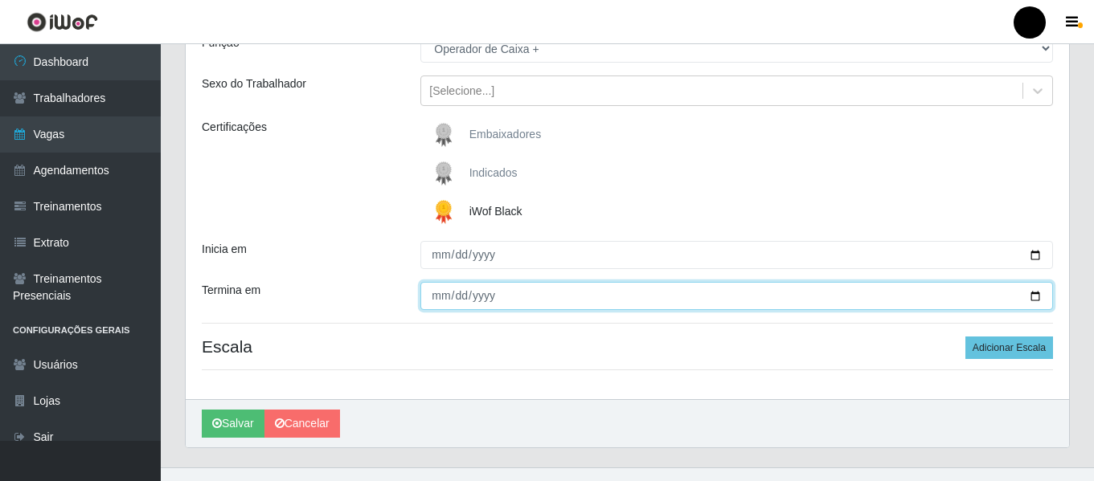
click at [1041, 296] on input "Termina em" at bounding box center [736, 296] width 632 height 28
type input "[DATE]"
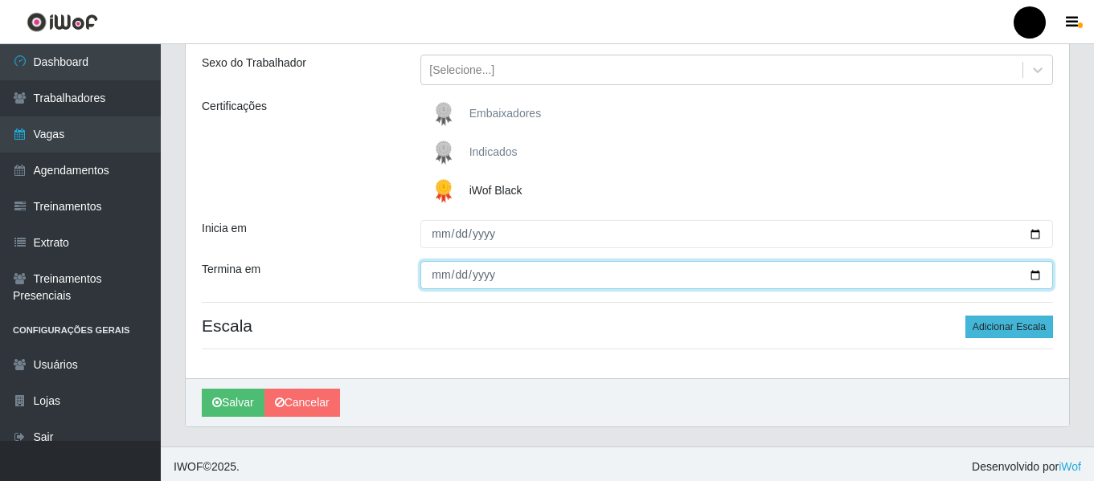
scroll to position [187, 0]
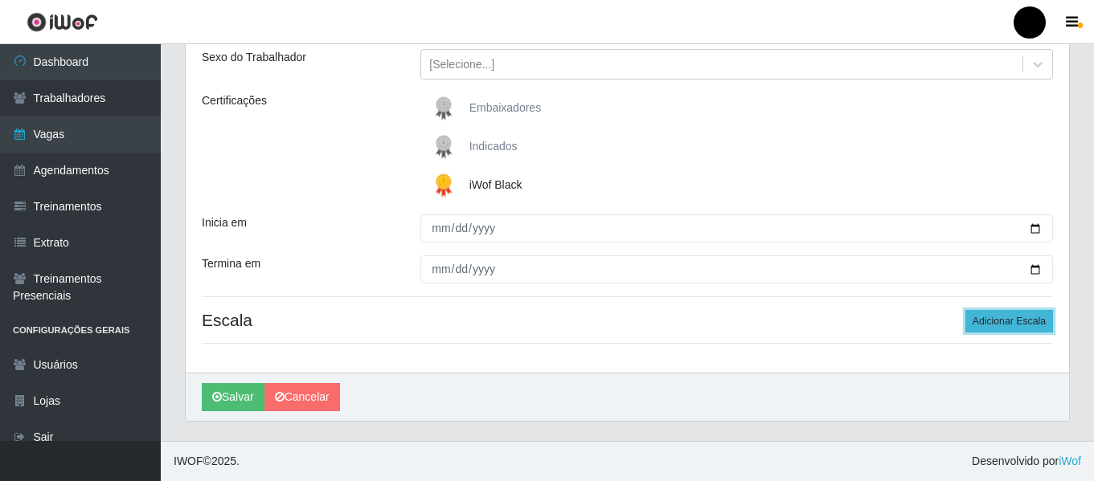
click at [992, 322] on button "Adicionar Escala" at bounding box center [1009, 321] width 88 height 22
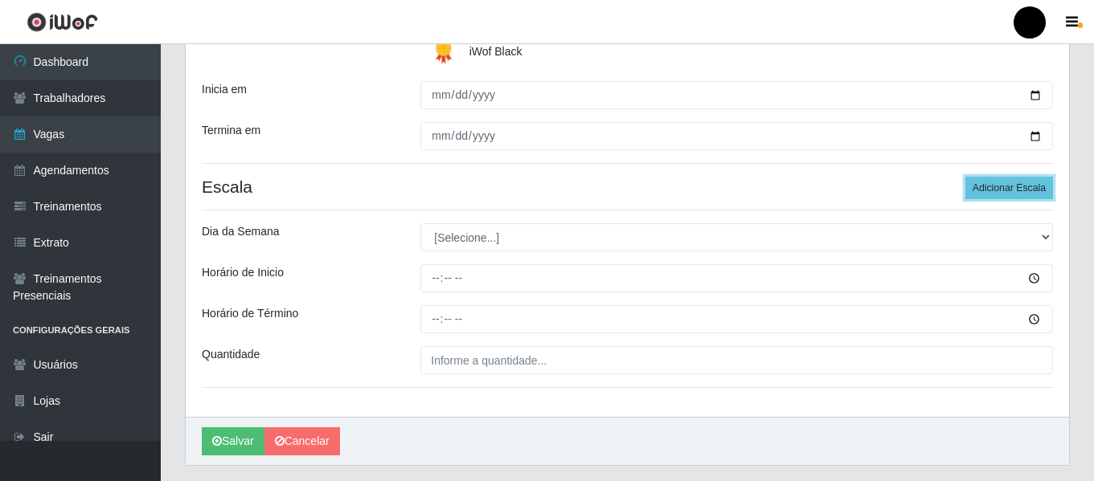
scroll to position [321, 0]
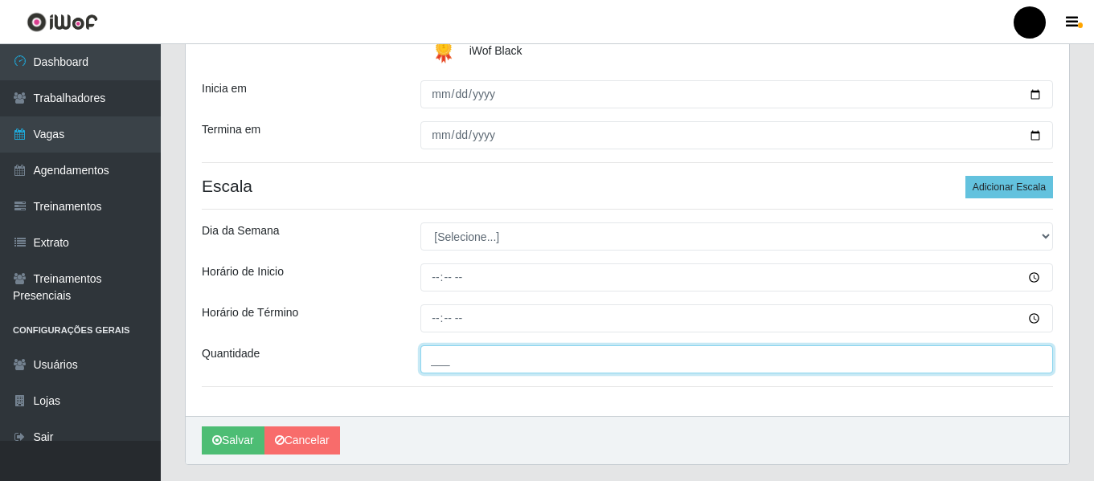
click at [538, 363] on input "___" at bounding box center [736, 360] width 632 height 28
type input "4__"
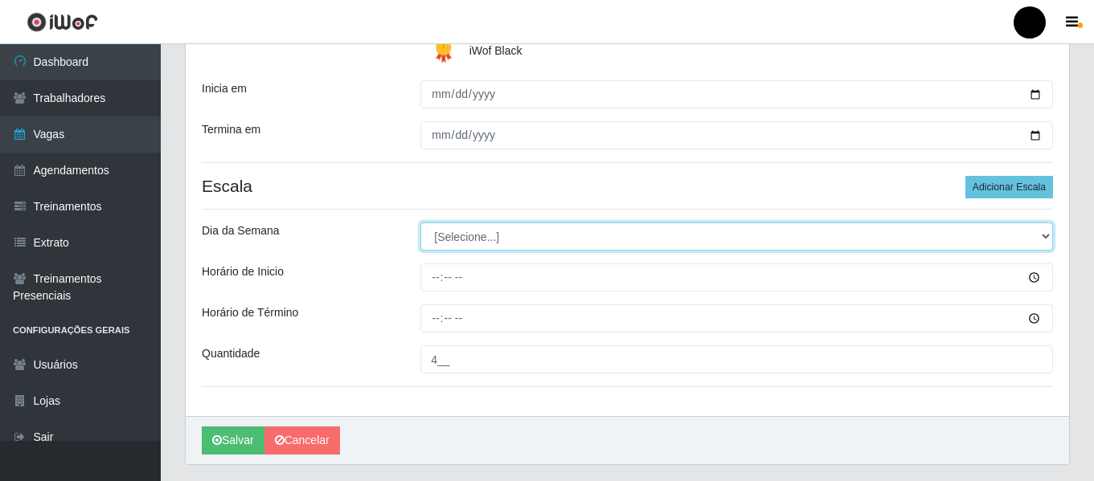
click at [1048, 234] on select "[Selecione...] Segunda Terça Quarta Quinta Sexta Sábado Domingo" at bounding box center [736, 237] width 632 height 28
select select "0"
click at [420, 223] on select "[Selecione...] Segunda Terça Quarta Quinta Sexta Sábado Domingo" at bounding box center [736, 237] width 632 height 28
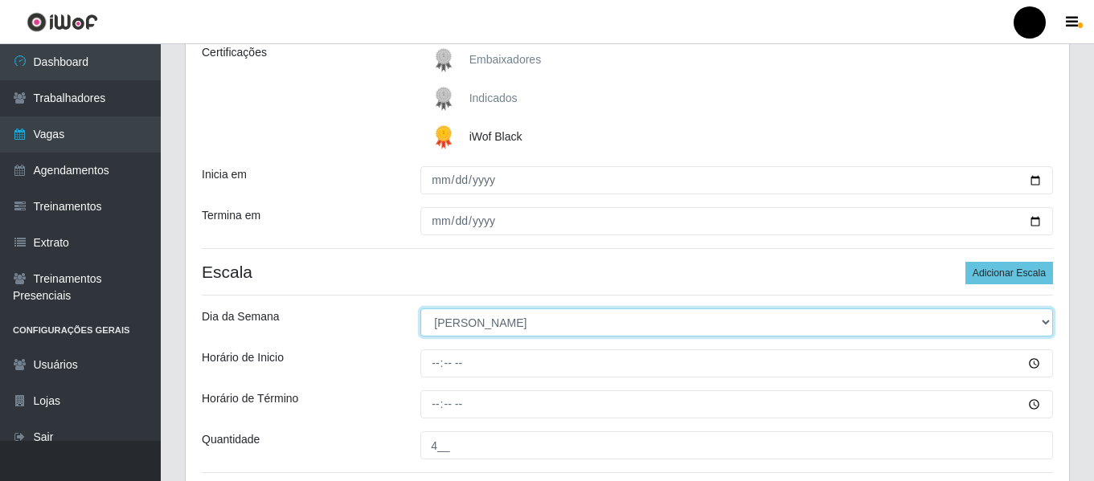
scroll to position [241, 0]
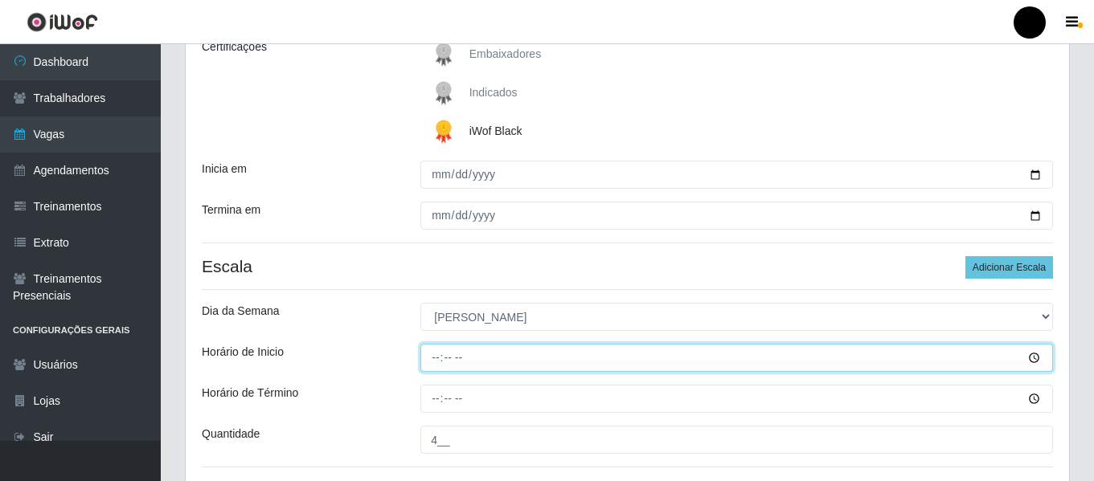
click at [428, 356] on input "Horário de Inicio" at bounding box center [736, 358] width 632 height 28
click at [447, 360] on input "Horário de Inicio" at bounding box center [736, 358] width 632 height 28
type input "14:30"
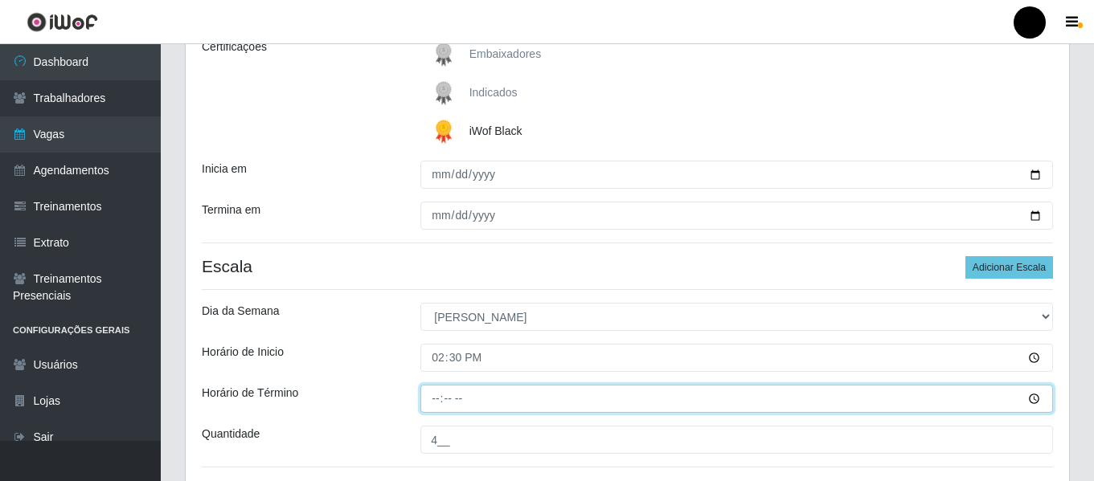
click at [440, 398] on input "Horário de Término" at bounding box center [736, 399] width 632 height 28
type input "20:30"
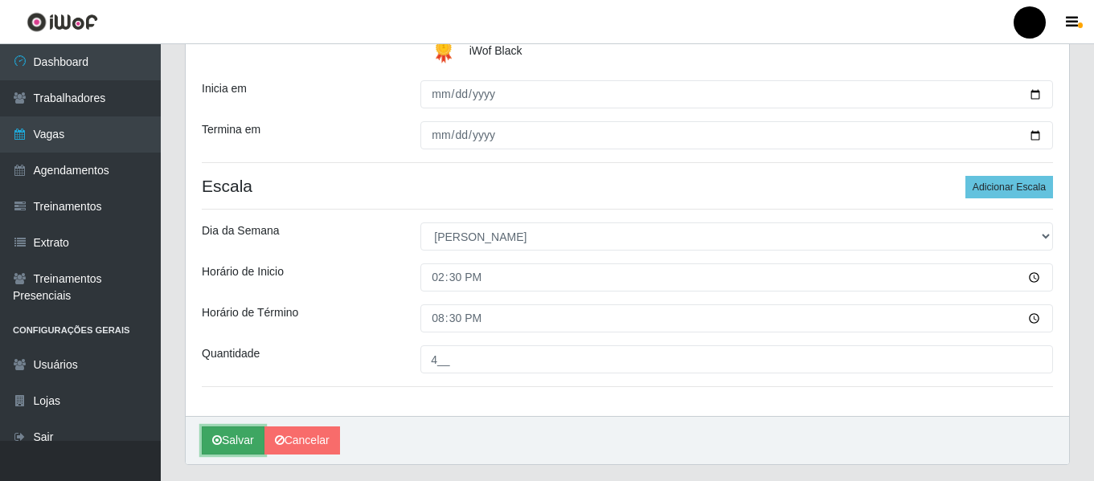
click at [232, 437] on button "Salvar" at bounding box center [233, 441] width 63 height 28
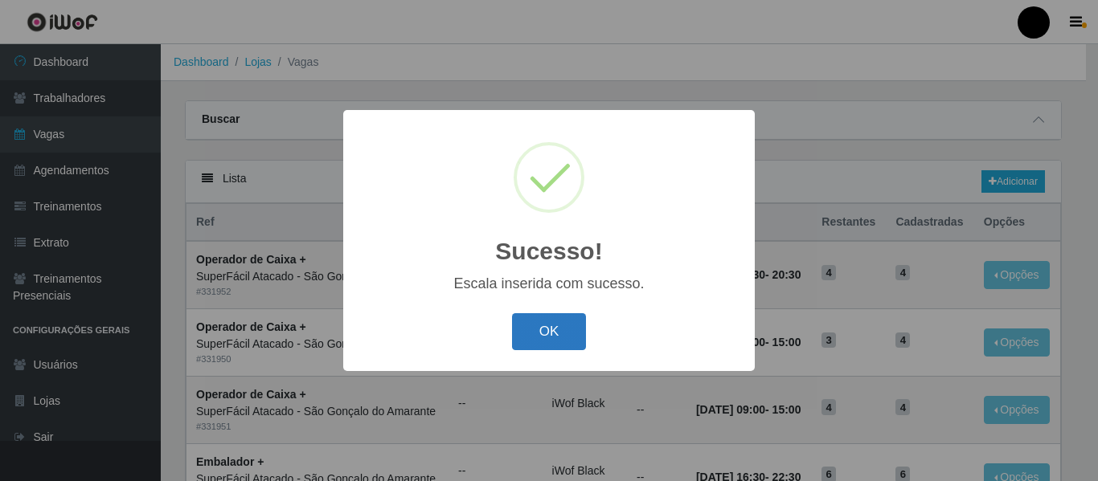
click at [552, 336] on button "OK" at bounding box center [549, 332] width 75 height 38
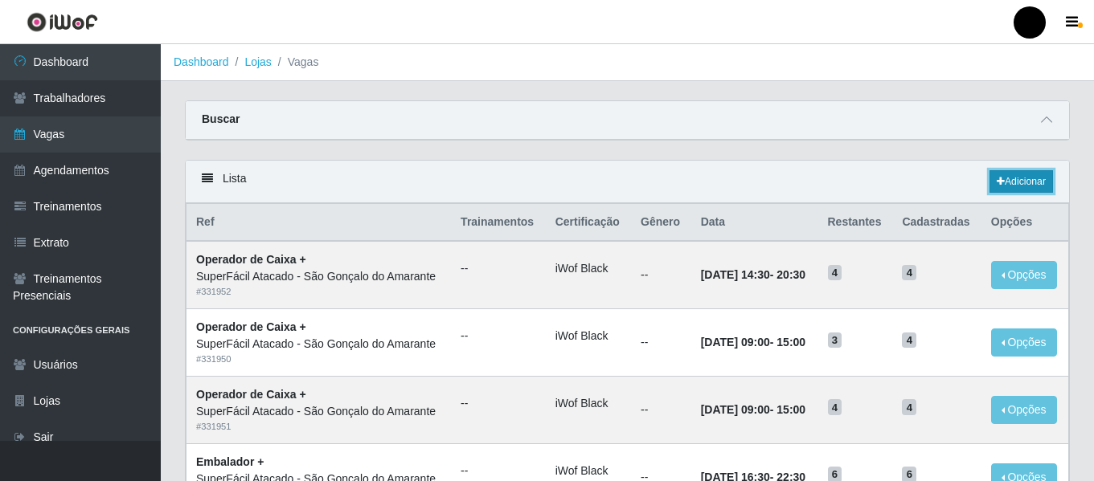
click at [1024, 185] on link "Adicionar" at bounding box center [1020, 181] width 63 height 22
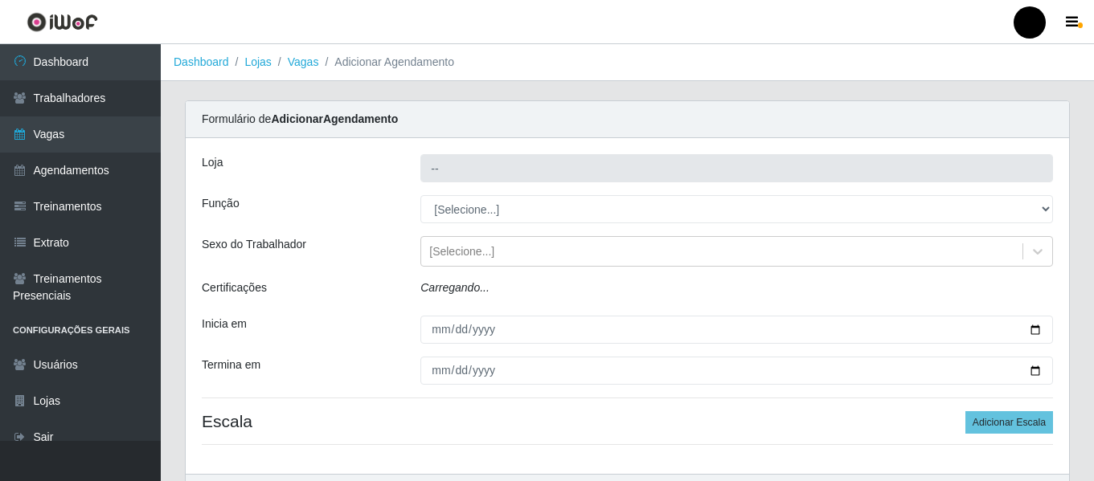
type input "SuperFácil Atacado - São Gonçalo do Amarante"
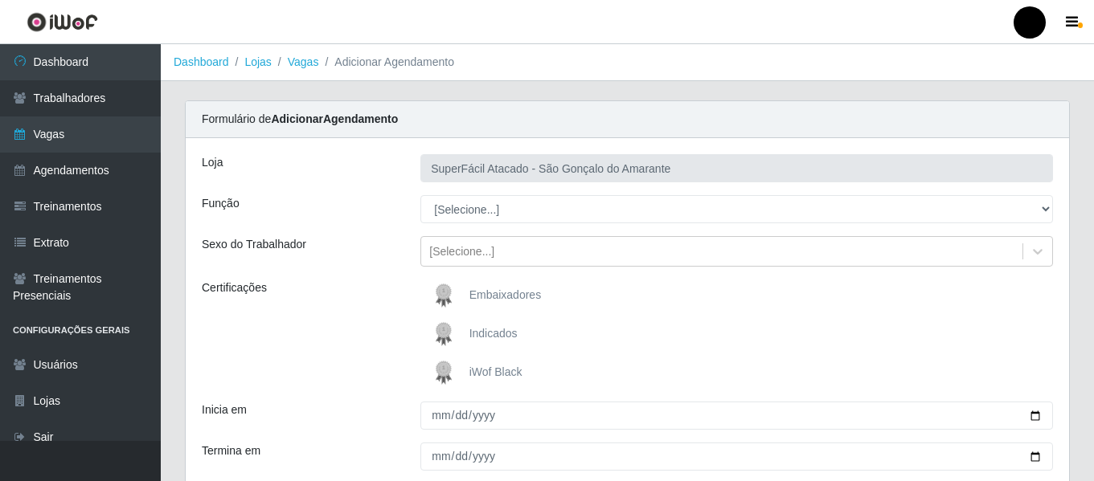
click at [483, 376] on span "iWof Black" at bounding box center [495, 372] width 53 height 13
click at [0, 0] on input "iWof Black" at bounding box center [0, 0] width 0 height 0
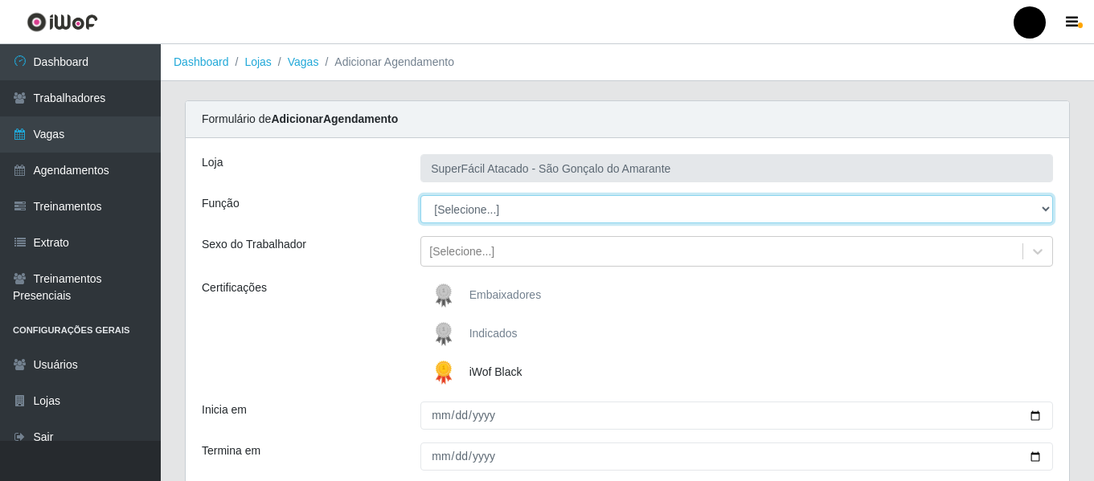
click at [1048, 204] on select "[Selecione...] Auxiliar de Estacionamento Auxiliar de Estacionamento + Auxiliar…" at bounding box center [736, 209] width 632 height 28
select select "70"
click at [420, 195] on select "[Selecione...] Auxiliar de Estacionamento Auxiliar de Estacionamento + Auxiliar…" at bounding box center [736, 209] width 632 height 28
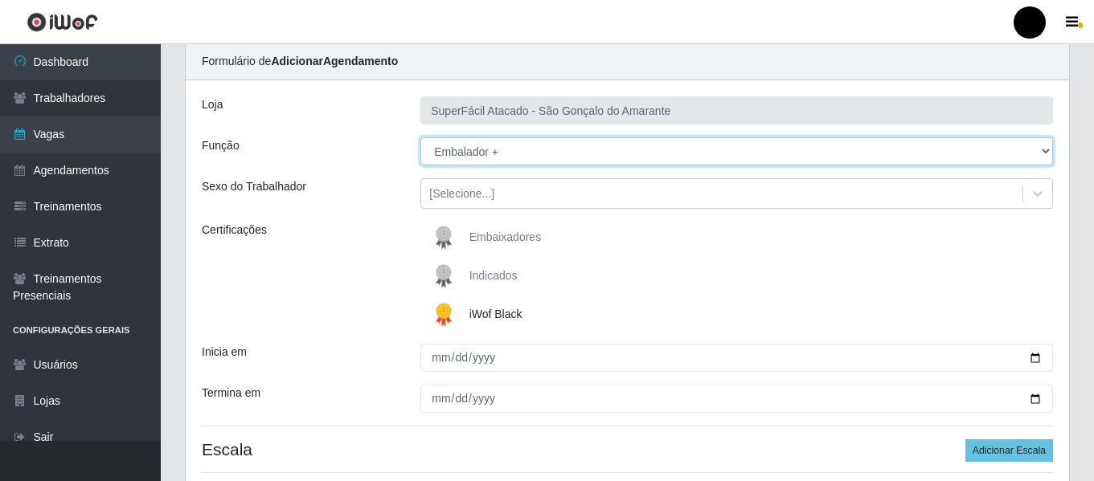
scroll to position [161, 0]
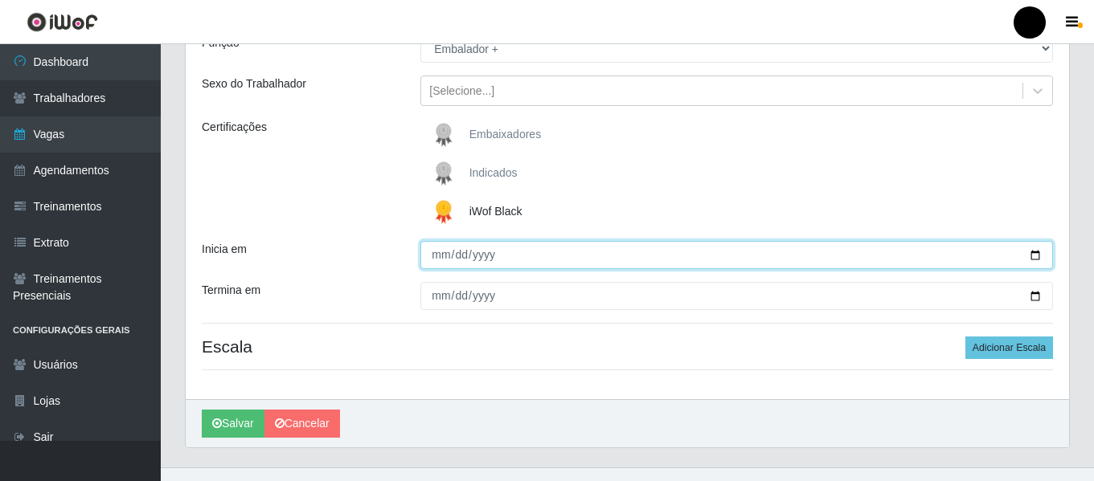
click at [1031, 255] on input "Inicia em" at bounding box center [736, 255] width 632 height 28
type input "[DATE]"
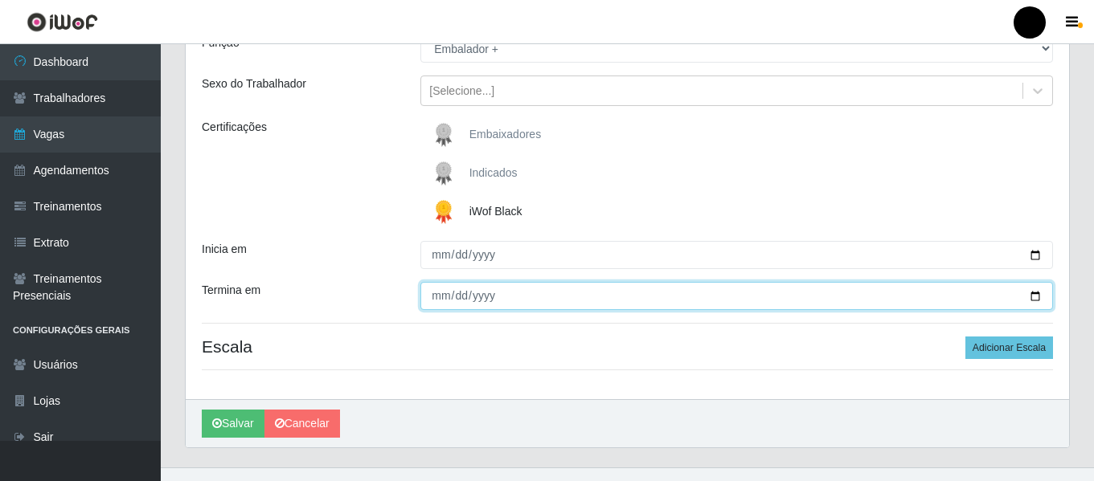
click at [1037, 292] on input "Termina em" at bounding box center [736, 296] width 632 height 28
type input "[DATE]"
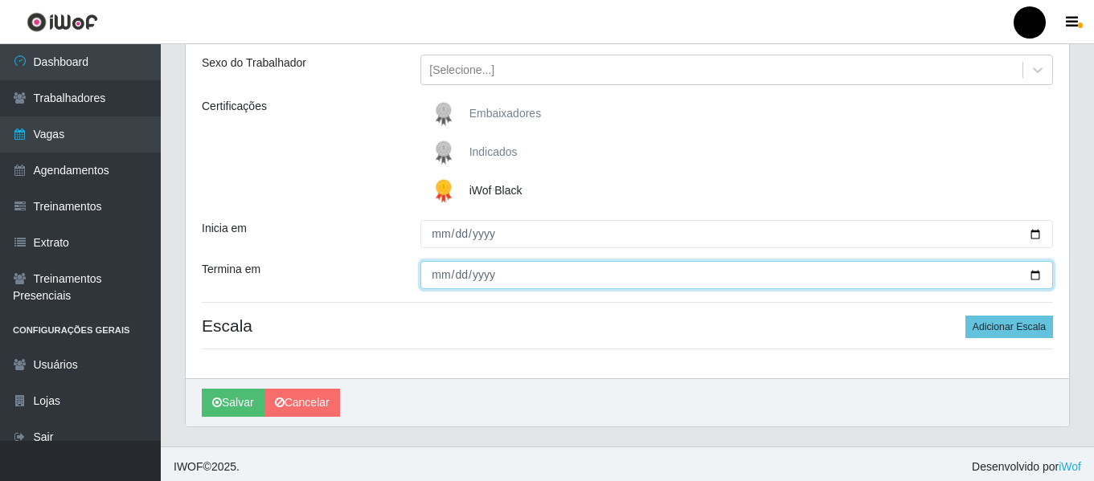
scroll to position [187, 0]
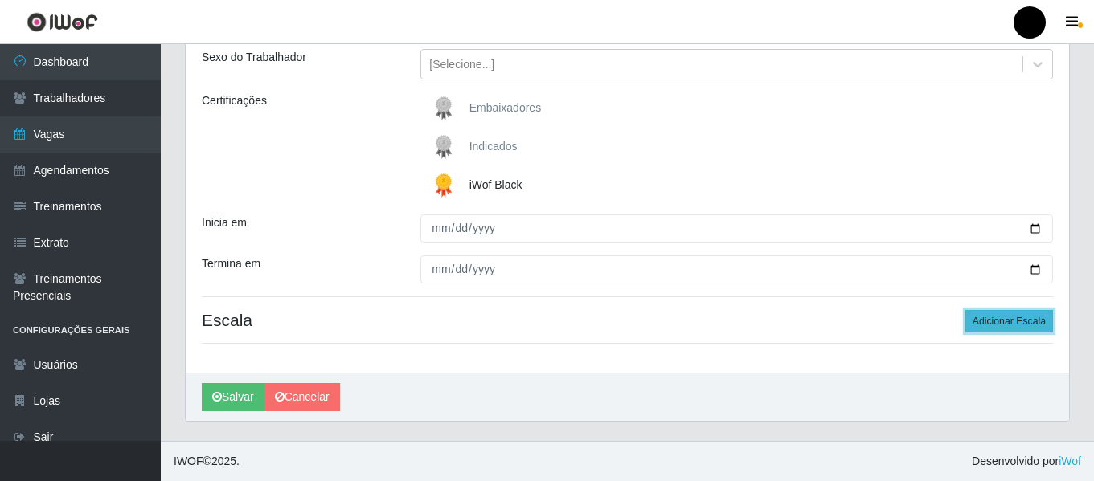
click at [1012, 329] on button "Adicionar Escala" at bounding box center [1009, 321] width 88 height 22
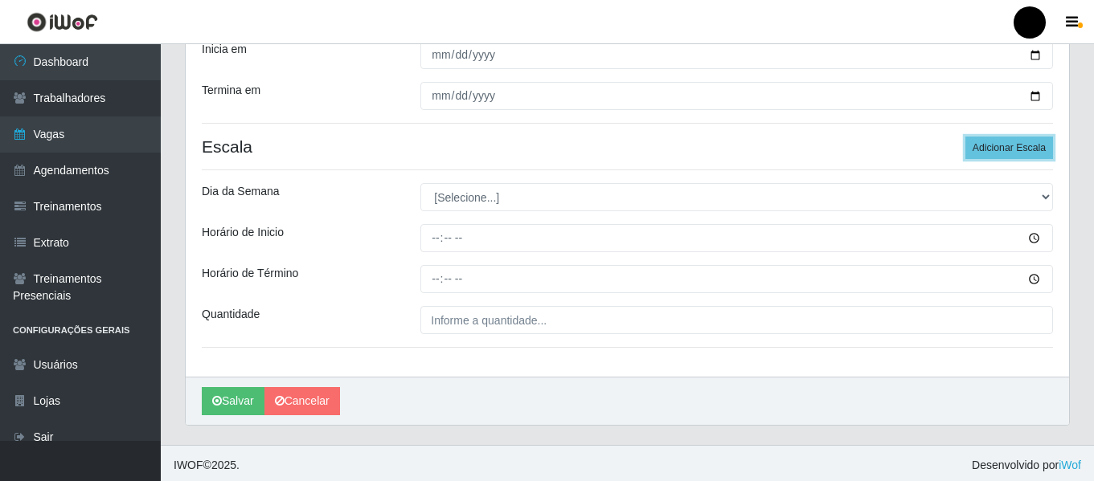
scroll to position [365, 0]
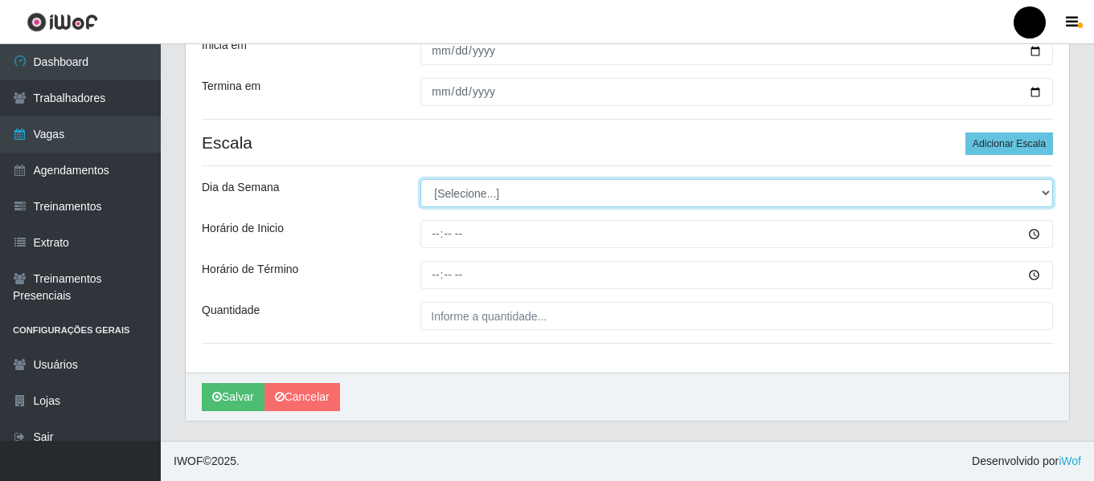
click at [1041, 185] on select "[Selecione...] Segunda Terça Quarta Quinta Sexta Sábado Domingo" at bounding box center [736, 193] width 632 height 28
select select "0"
click at [420, 179] on select "[Selecione...] Segunda Terça Quarta Quinta Sexta Sábado Domingo" at bounding box center [736, 193] width 632 height 28
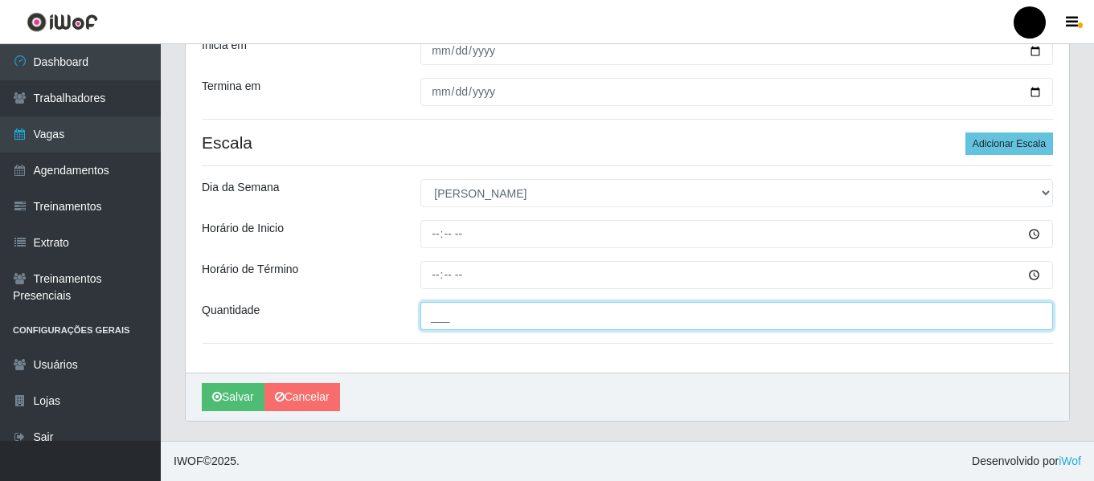
click at [454, 323] on input "___" at bounding box center [736, 316] width 632 height 28
type input "5__"
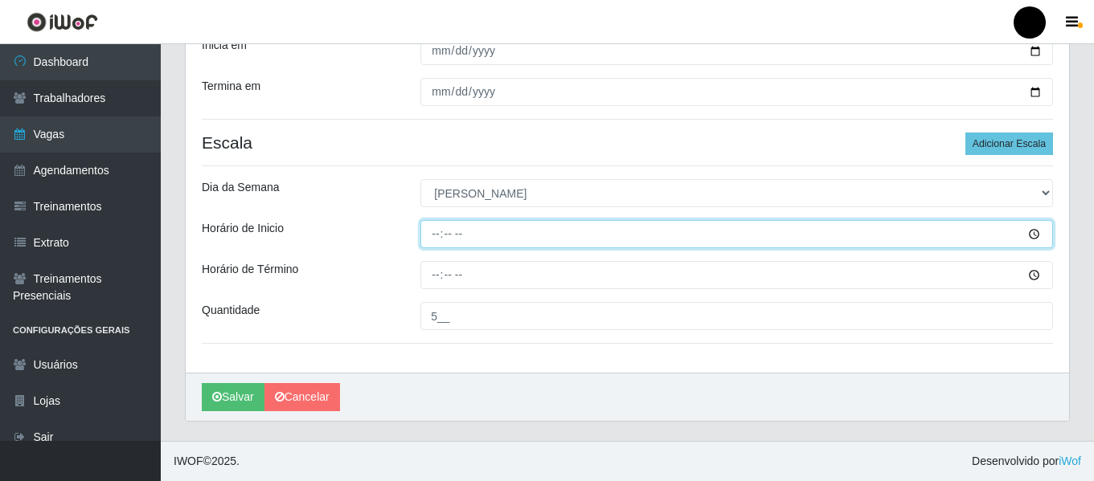
click at [428, 231] on input "Horário de Inicio" at bounding box center [736, 234] width 632 height 28
type input "09:00"
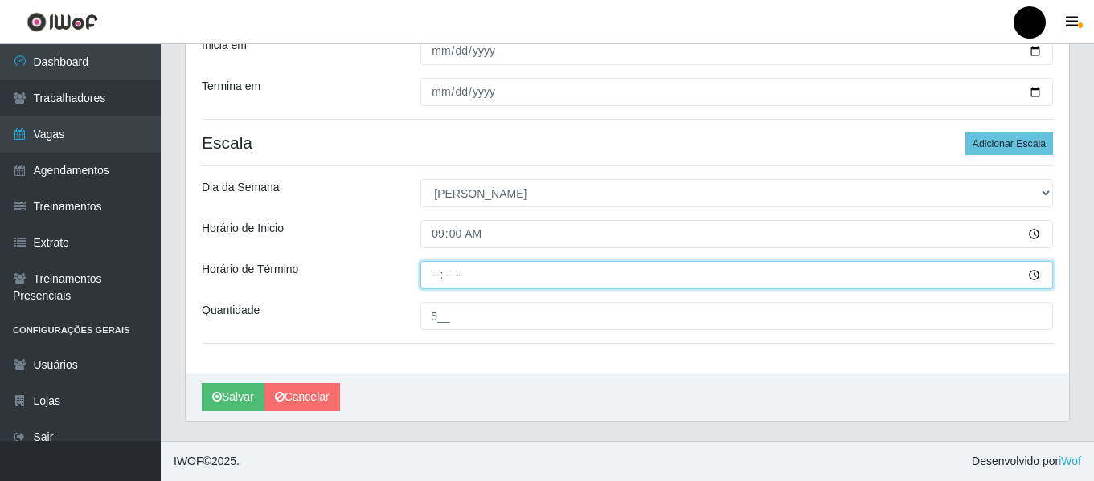
click at [428, 276] on input "Horário de Término" at bounding box center [736, 275] width 632 height 28
type input "15:00"
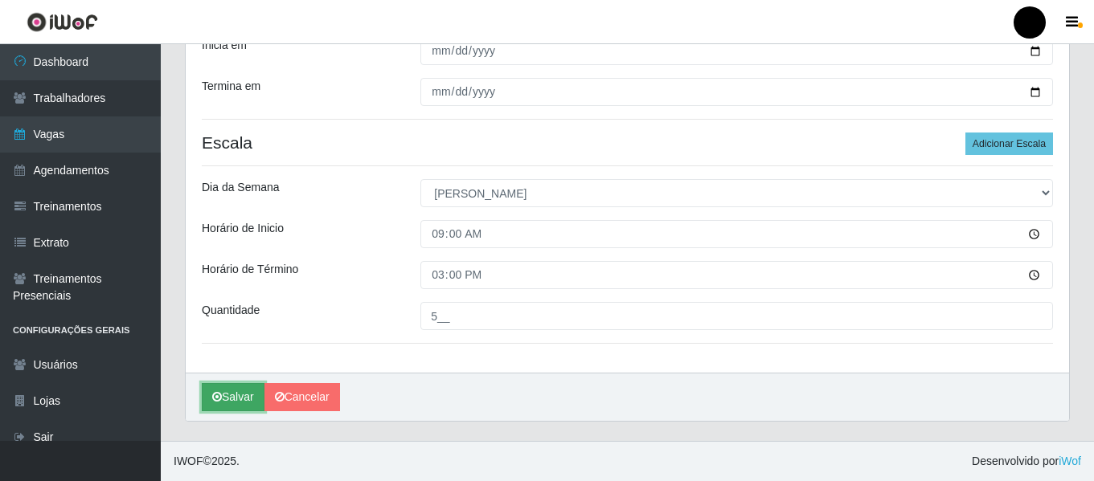
click at [226, 403] on button "Salvar" at bounding box center [233, 397] width 63 height 28
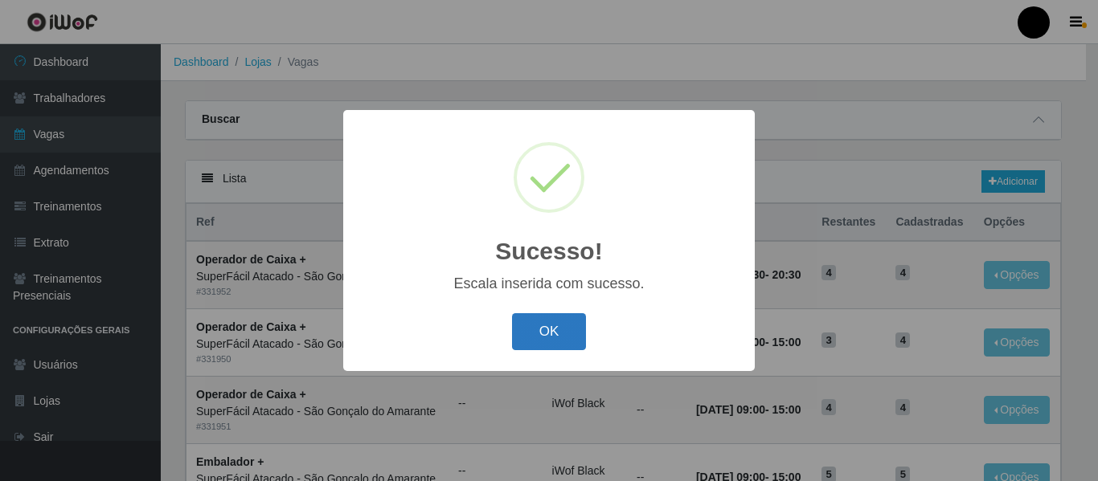
click at [519, 316] on button "OK" at bounding box center [549, 332] width 75 height 38
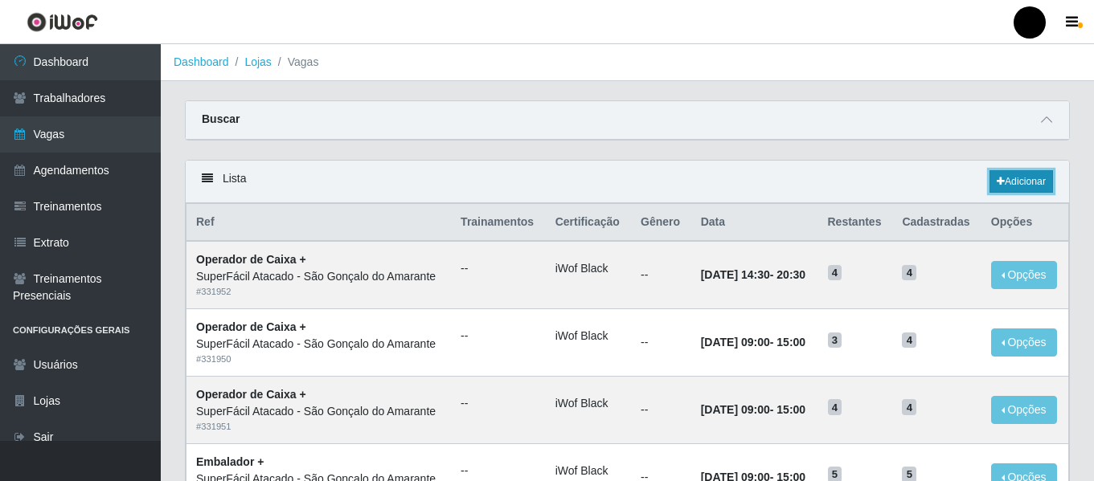
click at [1029, 181] on link "Adicionar" at bounding box center [1020, 181] width 63 height 22
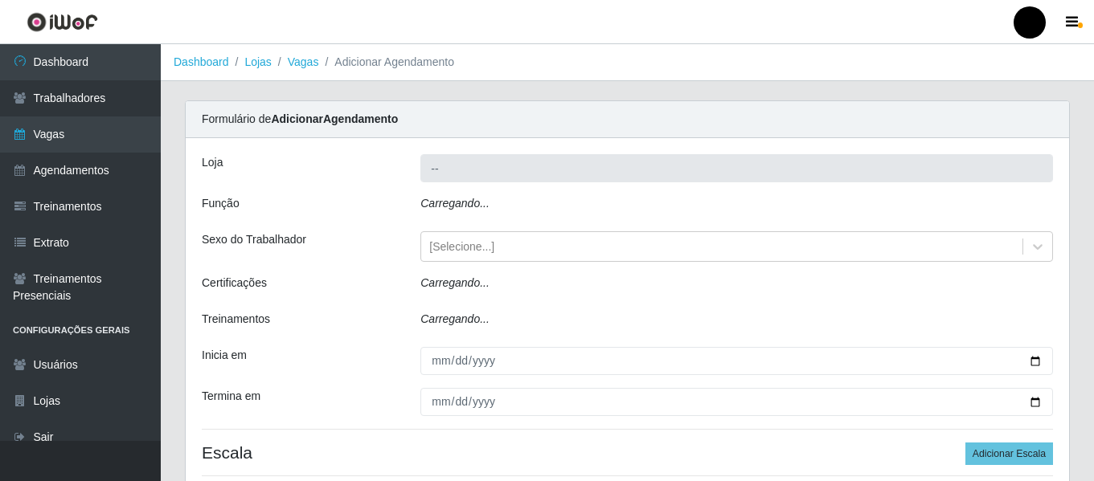
type input "SuperFácil Atacado - São Gonçalo do Amarante"
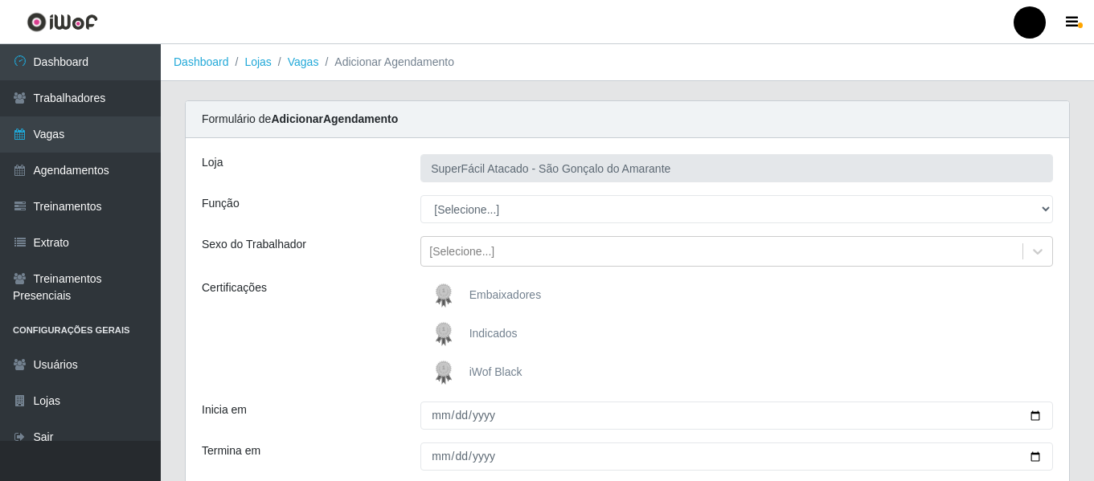
click at [489, 366] on span "iWof Black" at bounding box center [495, 372] width 53 height 13
click at [0, 0] on input "iWof Black" at bounding box center [0, 0] width 0 height 0
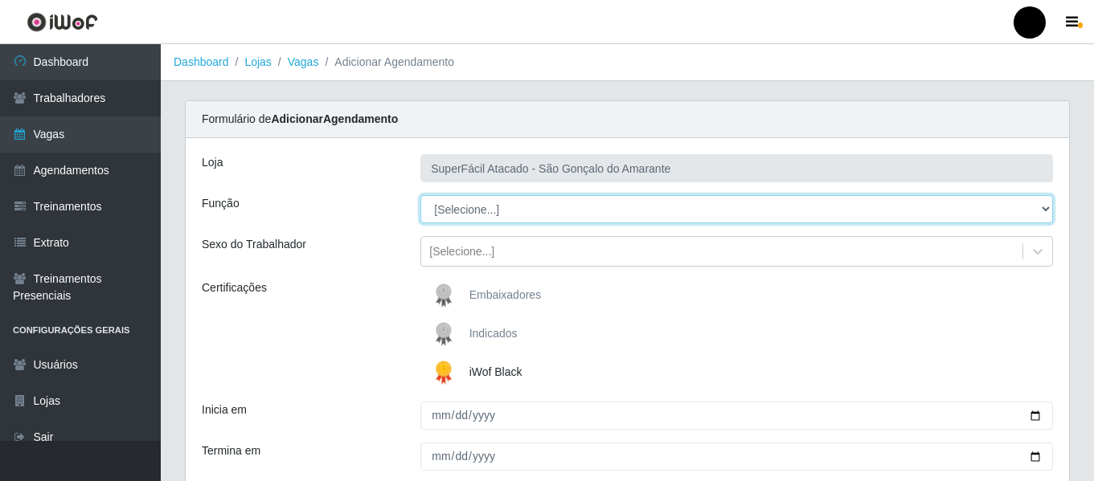
click at [1051, 204] on select "[Selecione...] Auxiliar de Estacionamento Auxiliar de Estacionamento + Auxiliar…" at bounding box center [736, 209] width 632 height 28
select select "70"
click at [420, 195] on select "[Selecione...] Auxiliar de Estacionamento Auxiliar de Estacionamento + Auxiliar…" at bounding box center [736, 209] width 632 height 28
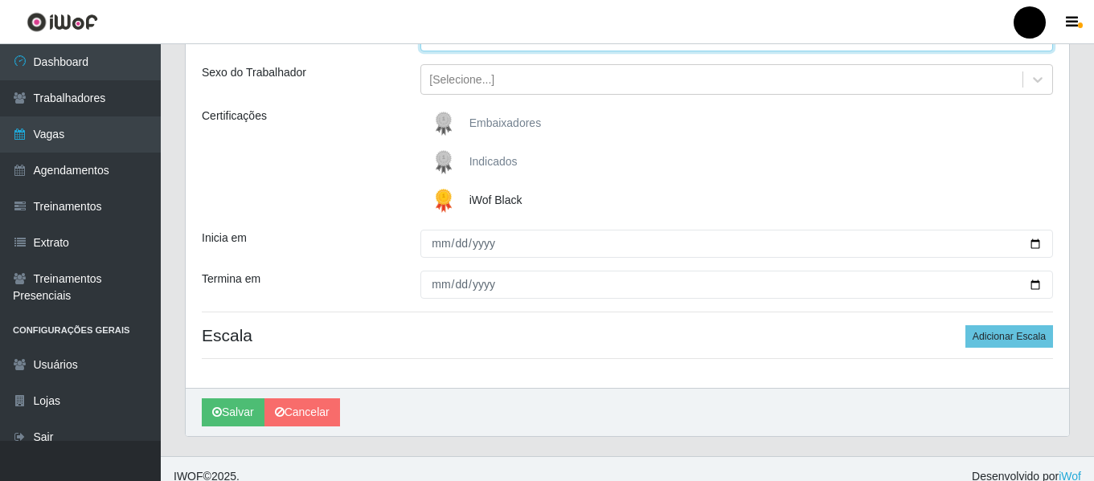
scroll to position [187, 0]
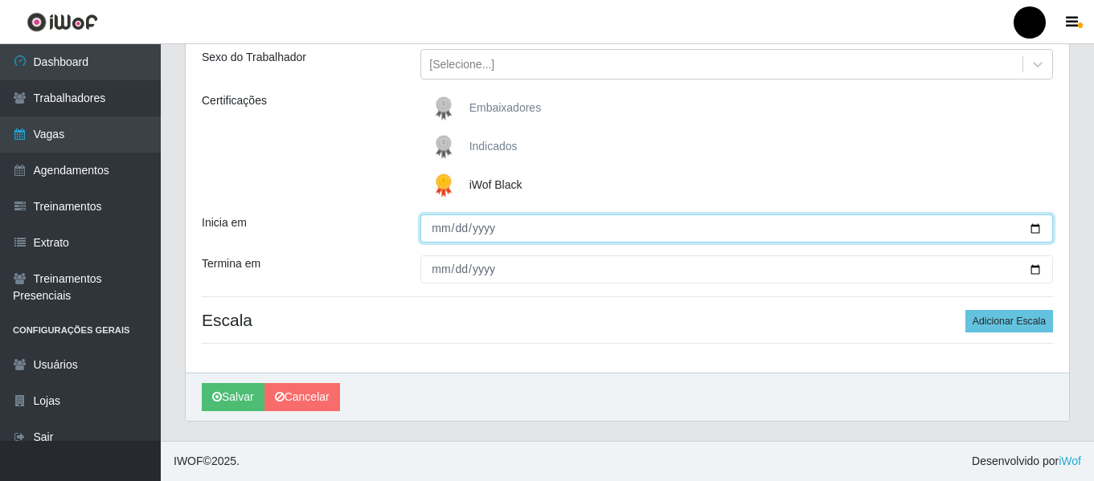
click at [1040, 231] on input "Inicia em" at bounding box center [736, 229] width 632 height 28
type input "[DATE]"
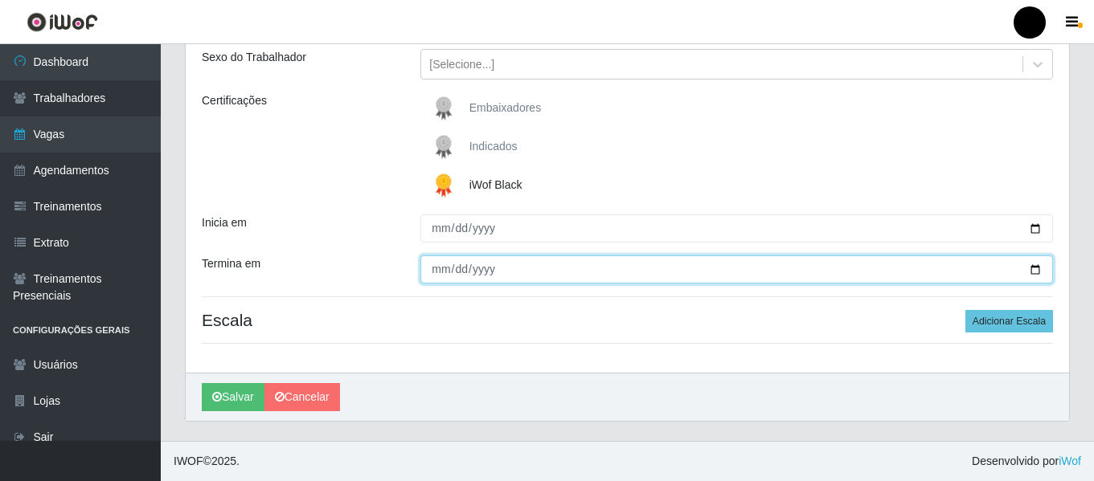
click at [1033, 274] on input "Termina em" at bounding box center [736, 270] width 632 height 28
type input "[DATE]"
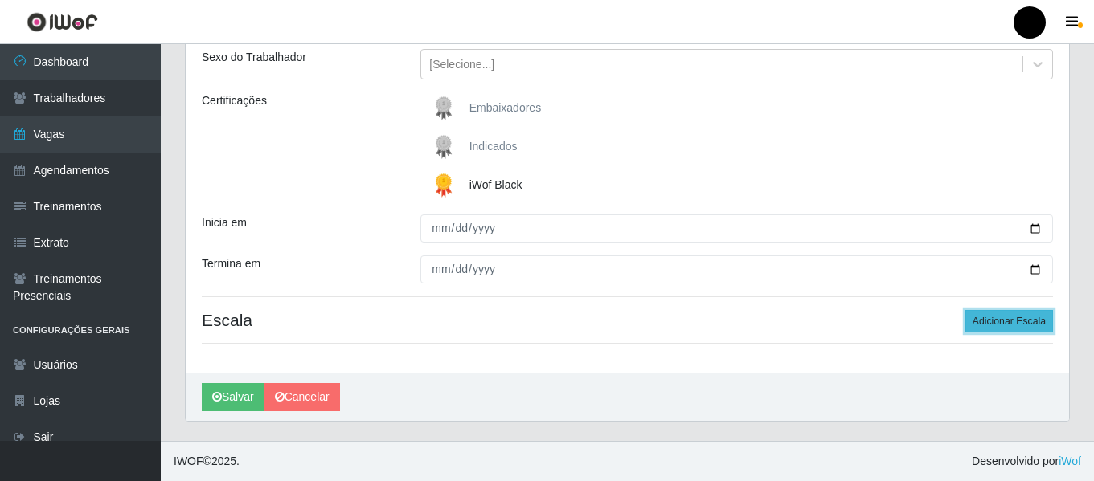
click at [1026, 317] on button "Adicionar Escala" at bounding box center [1009, 321] width 88 height 22
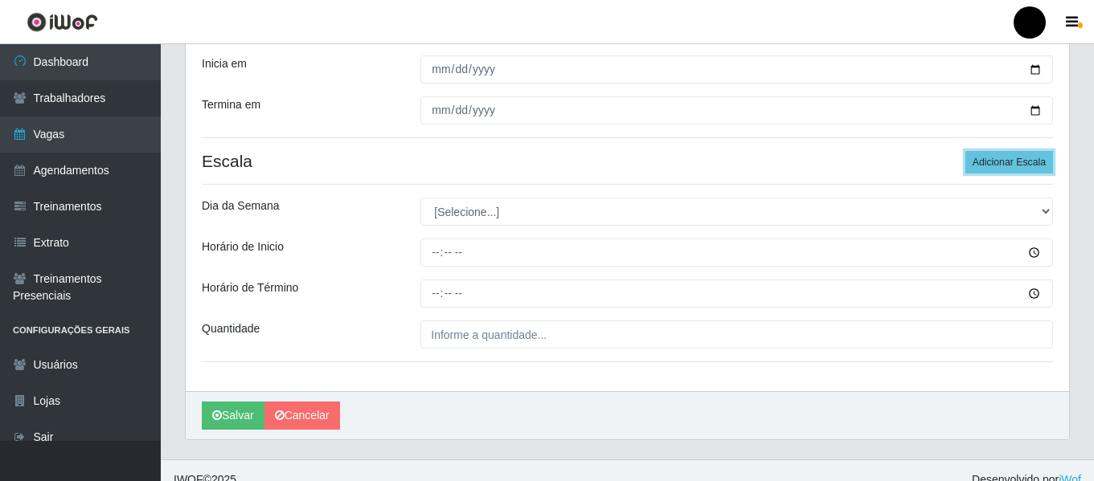
scroll to position [348, 0]
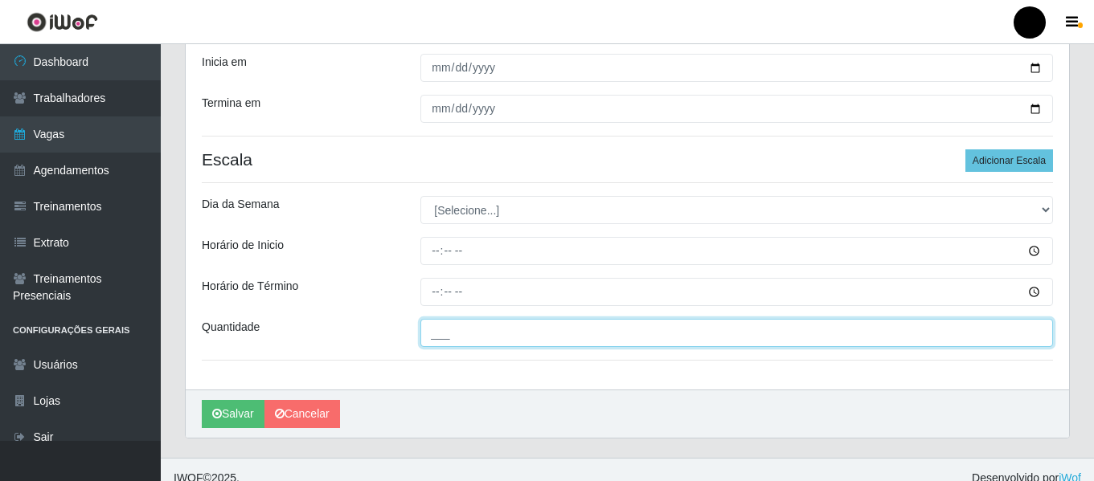
click at [515, 332] on input "___" at bounding box center [736, 333] width 632 height 28
type input "5__"
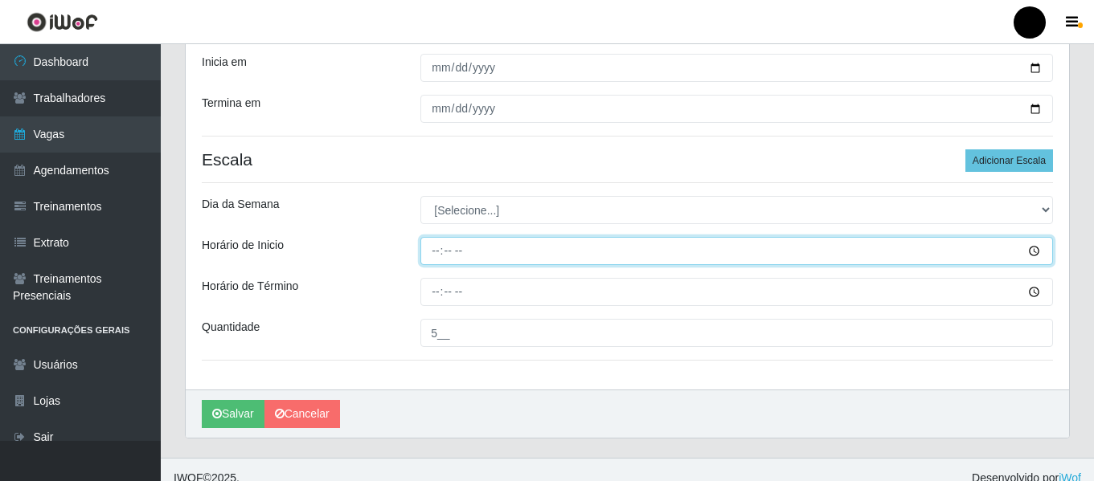
click at [434, 247] on input "Horário de Inicio" at bounding box center [736, 251] width 632 height 28
type input "14:30"
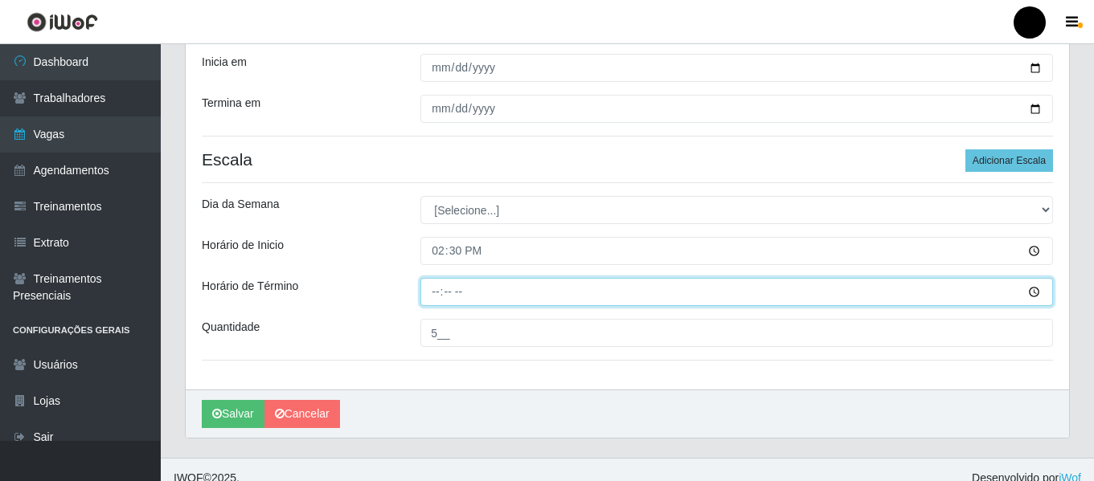
click at [434, 295] on input "Horário de Término" at bounding box center [736, 292] width 632 height 28
type input "20:30"
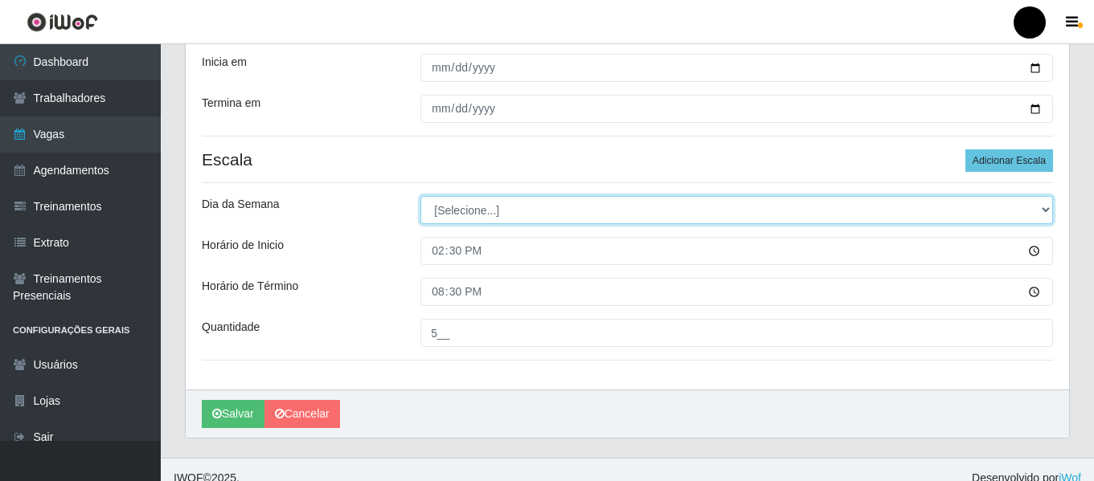
click at [1045, 206] on select "[Selecione...] Segunda Terça Quarta Quinta Sexta Sábado Domingo" at bounding box center [736, 210] width 632 height 28
select select "0"
click at [420, 196] on select "[Selecione...] Segunda Terça Quarta Quinta Sexta Sábado Domingo" at bounding box center [736, 210] width 632 height 28
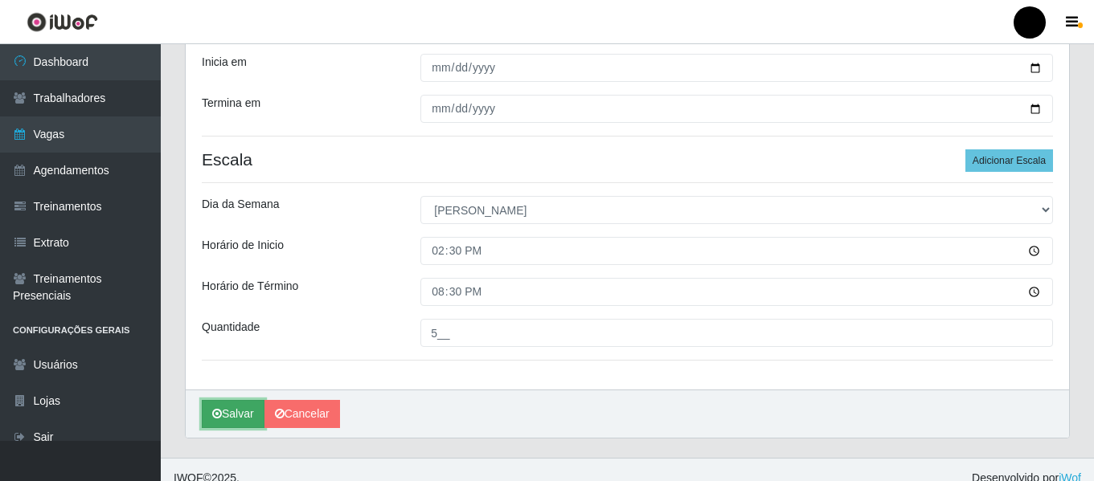
click at [226, 409] on button "Salvar" at bounding box center [233, 414] width 63 height 28
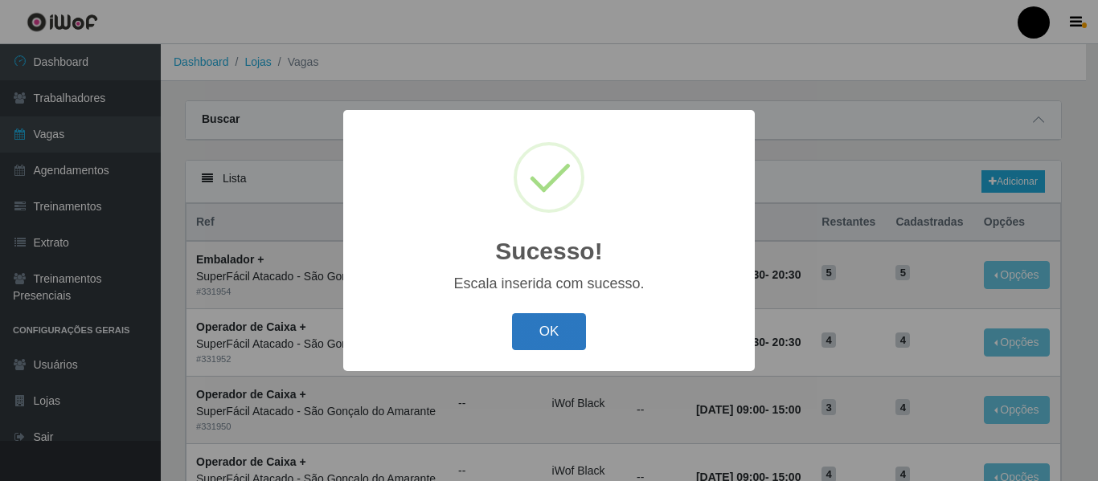
click at [536, 345] on button "OK" at bounding box center [549, 332] width 75 height 38
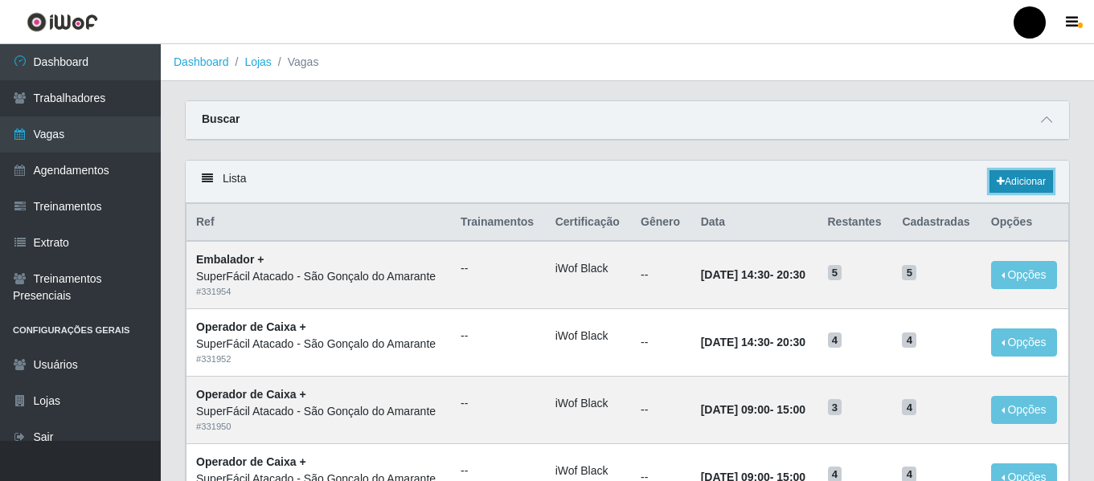
click at [1009, 182] on link "Adicionar" at bounding box center [1020, 181] width 63 height 22
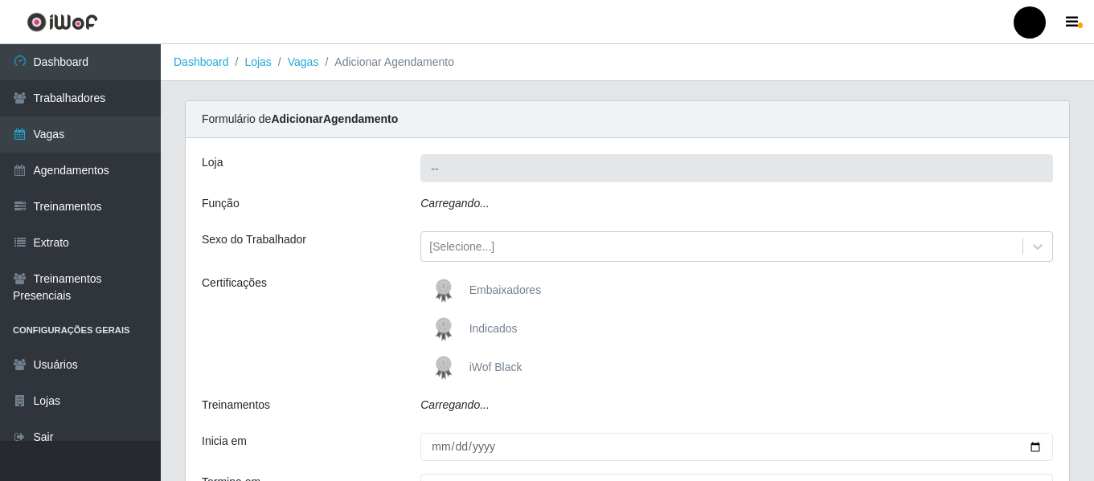
type input "SuperFácil Atacado - São Gonçalo do Amarante"
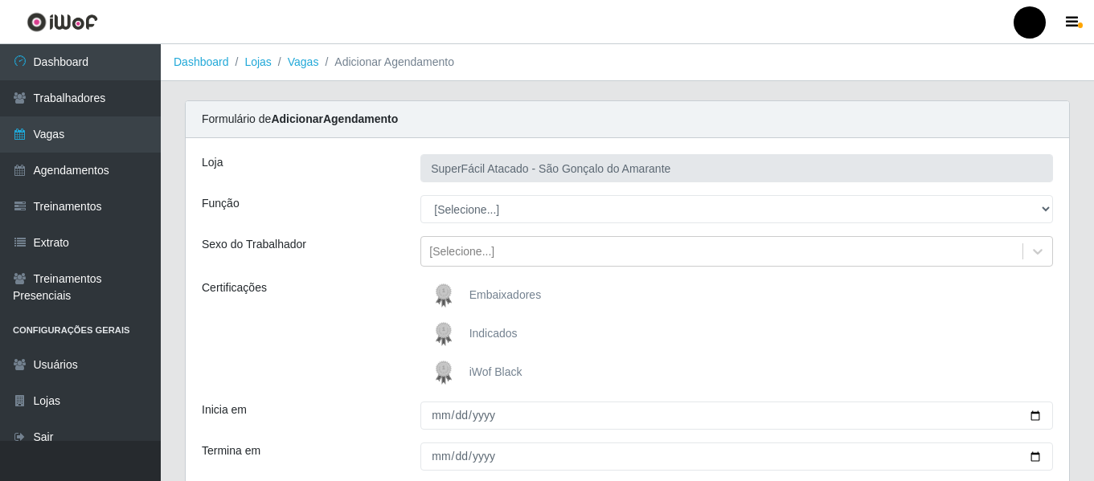
click at [469, 371] on span "iWof Black" at bounding box center [495, 372] width 53 height 13
click at [0, 0] on input "iWof Black" at bounding box center [0, 0] width 0 height 0
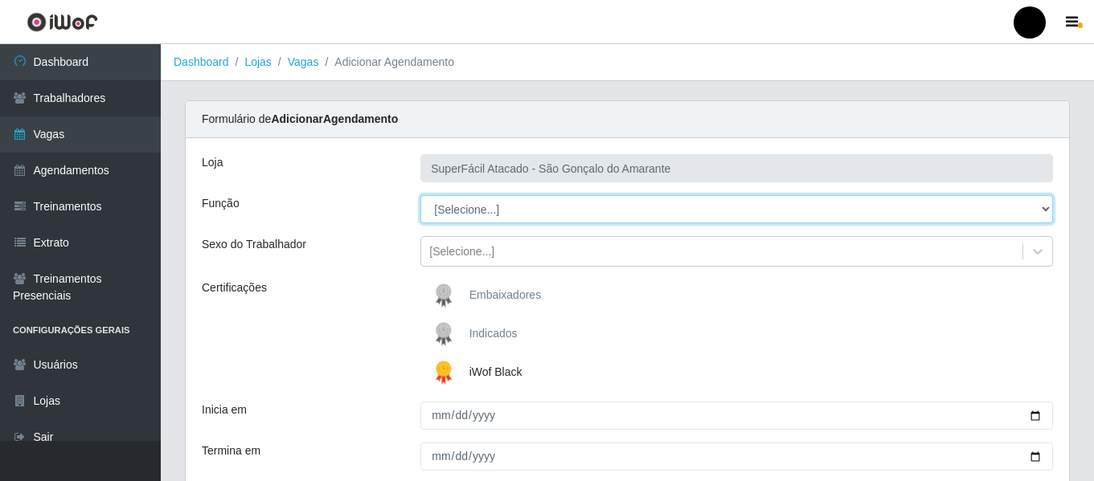
click at [1044, 212] on select "[Selecione...] Auxiliar de Estacionamento Auxiliar de Estacionamento + Auxiliar…" at bounding box center [736, 209] width 632 height 28
select select "22"
click at [420, 195] on select "[Selecione...] Auxiliar de Estacionamento Auxiliar de Estacionamento + Auxiliar…" at bounding box center [736, 209] width 632 height 28
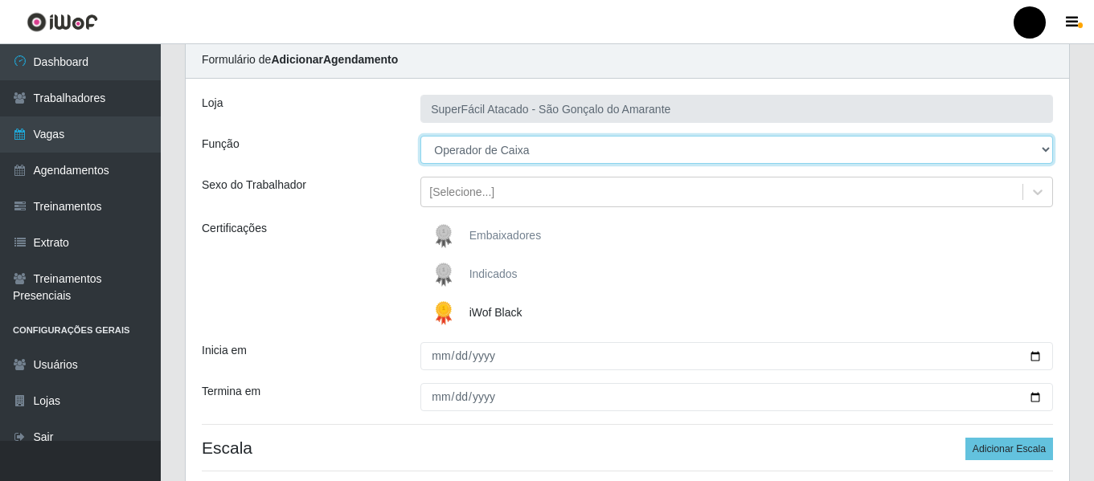
scroll to position [161, 0]
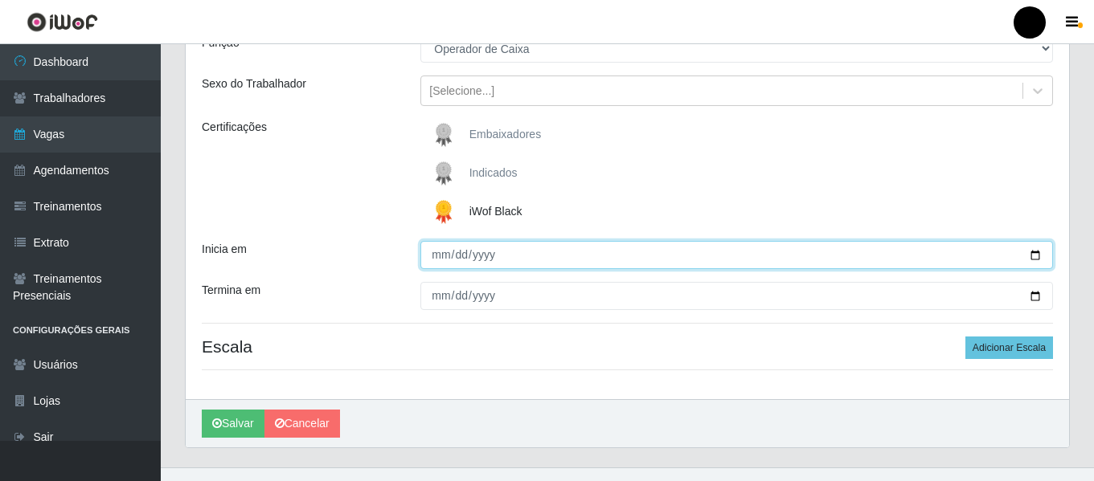
click at [1030, 257] on input "Inicia em" at bounding box center [736, 255] width 632 height 28
type input "[DATE]"
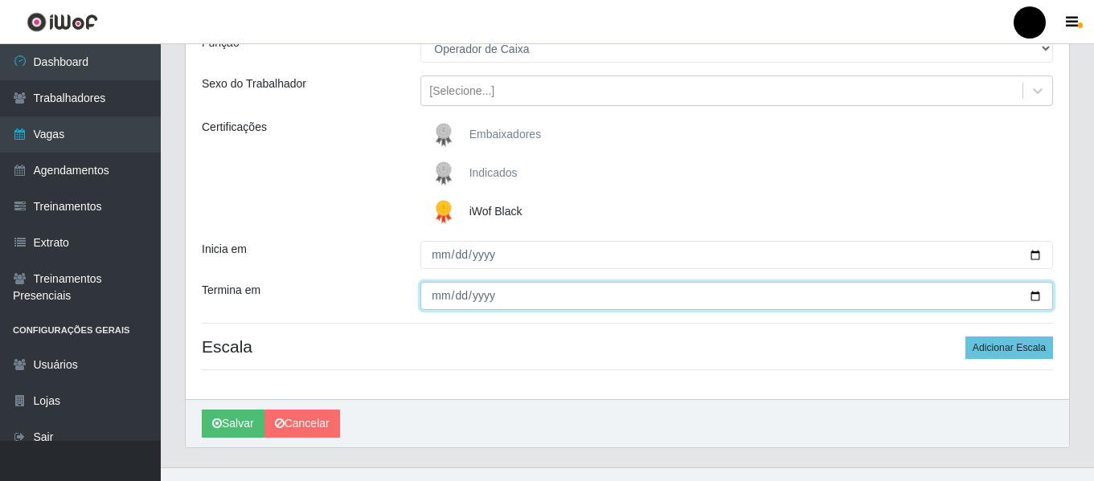
click at [1033, 299] on input "Termina em" at bounding box center [736, 296] width 632 height 28
type input "[DATE]"
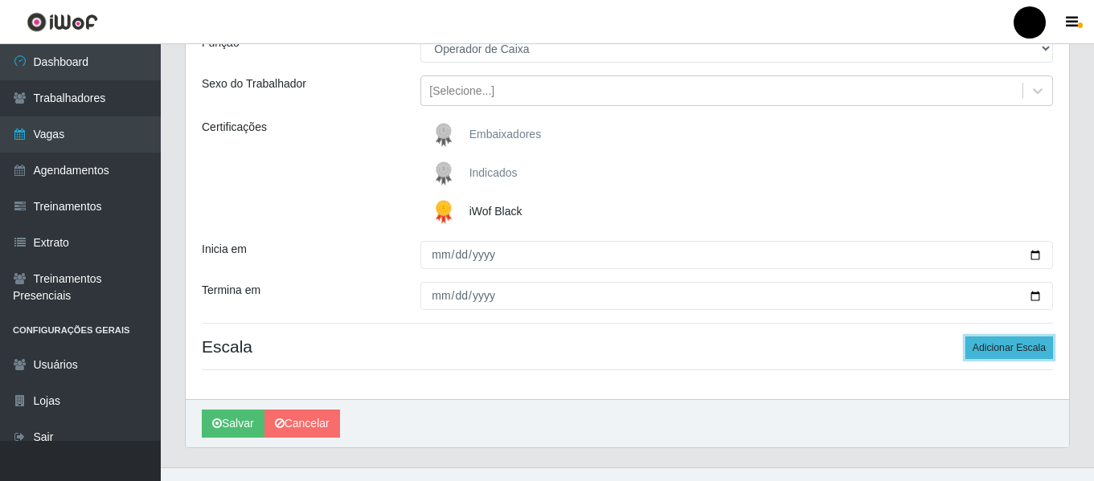
click at [979, 353] on button "Adicionar Escala" at bounding box center [1009, 348] width 88 height 22
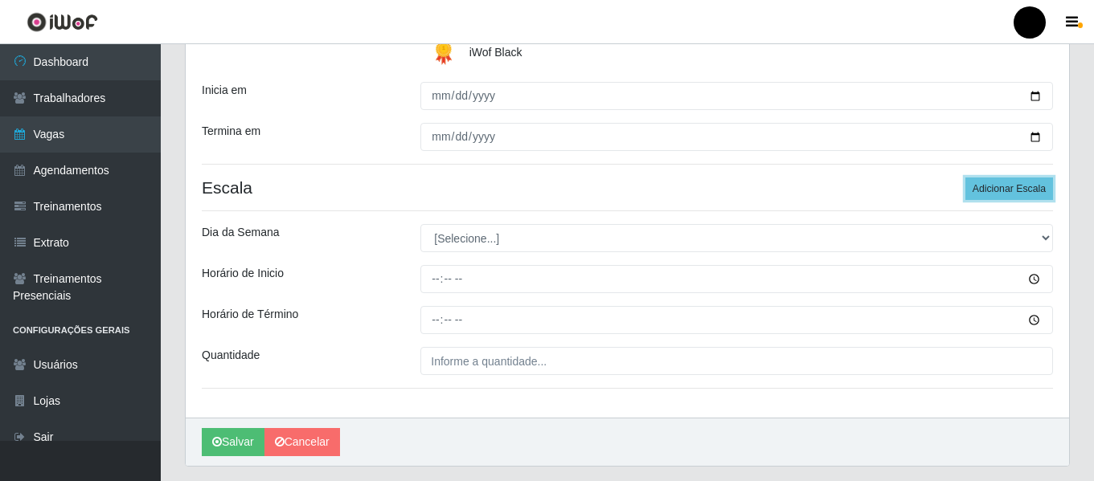
scroll to position [321, 0]
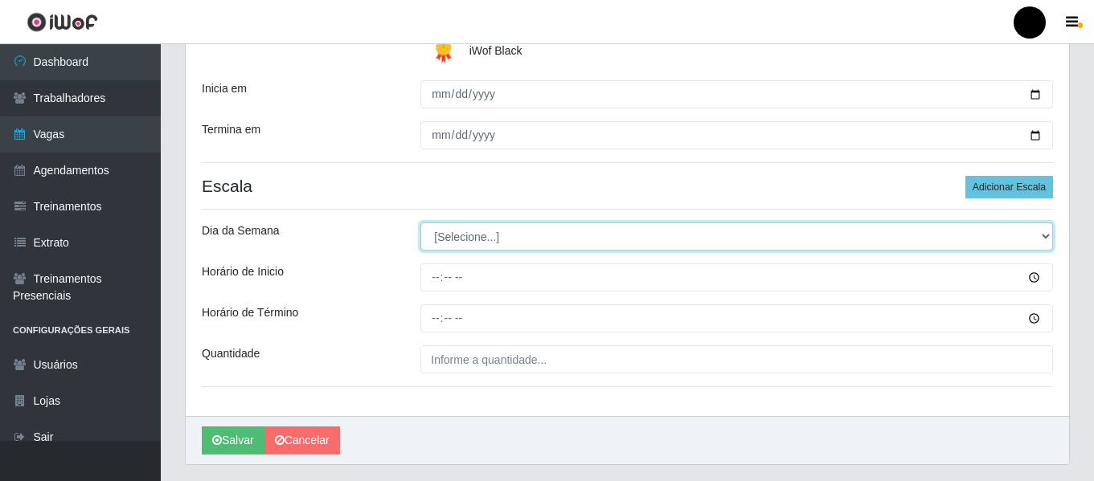
click at [1042, 241] on select "[Selecione...] Segunda Terça Quarta Quinta Sexta Sábado Domingo" at bounding box center [736, 237] width 632 height 28
select select "1"
click at [420, 223] on select "[Selecione...] Segunda Terça Quarta Quinta Sexta Sábado Domingo" at bounding box center [736, 237] width 632 height 28
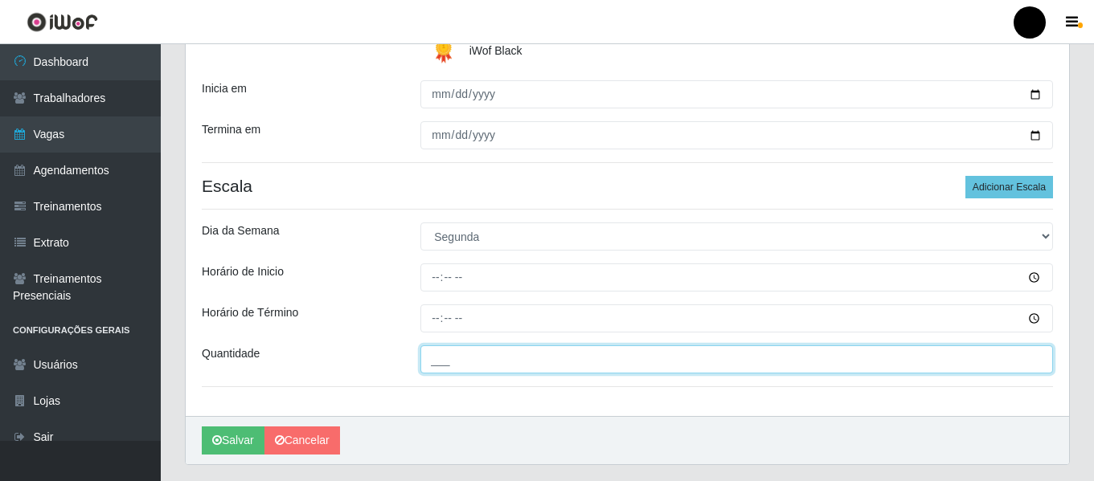
click at [461, 354] on input "___" at bounding box center [736, 360] width 632 height 28
type input "4__"
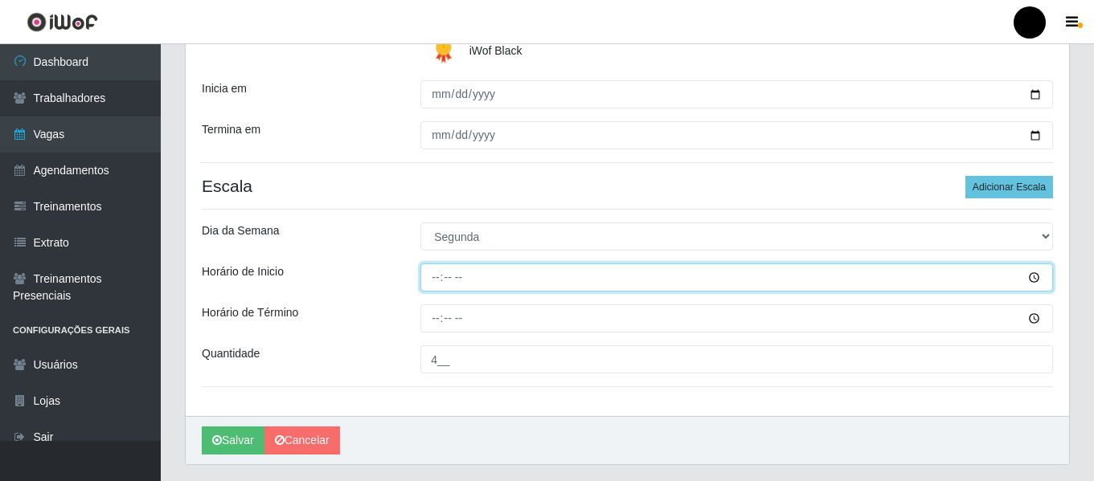
click at [430, 279] on input "Horário de Inicio" at bounding box center [736, 278] width 632 height 28
type input "09:00"
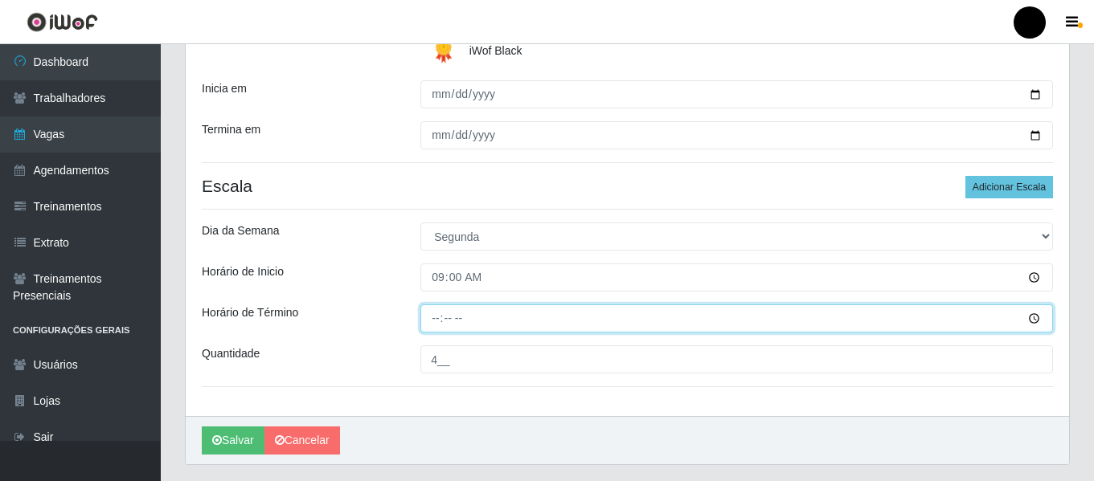
click at [431, 320] on input "Horário de Término" at bounding box center [736, 319] width 632 height 28
type input "15:00"
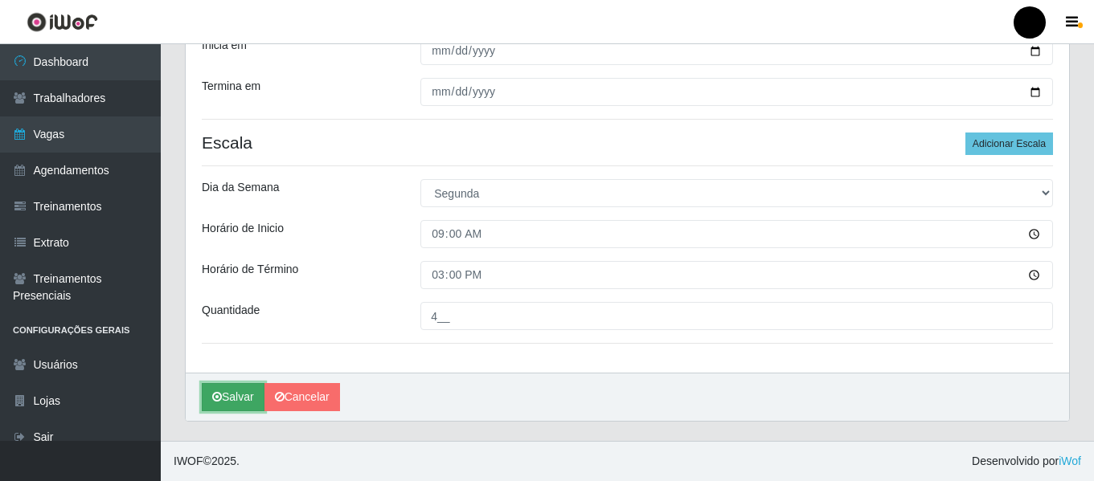
click at [215, 401] on icon "submit" at bounding box center [217, 396] width 10 height 11
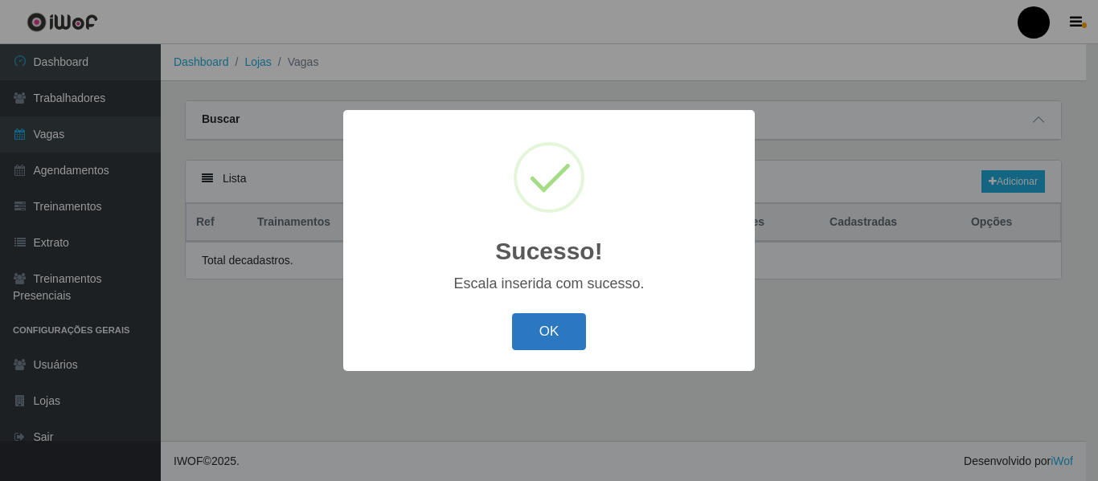
click at [550, 329] on button "OK" at bounding box center [549, 332] width 75 height 38
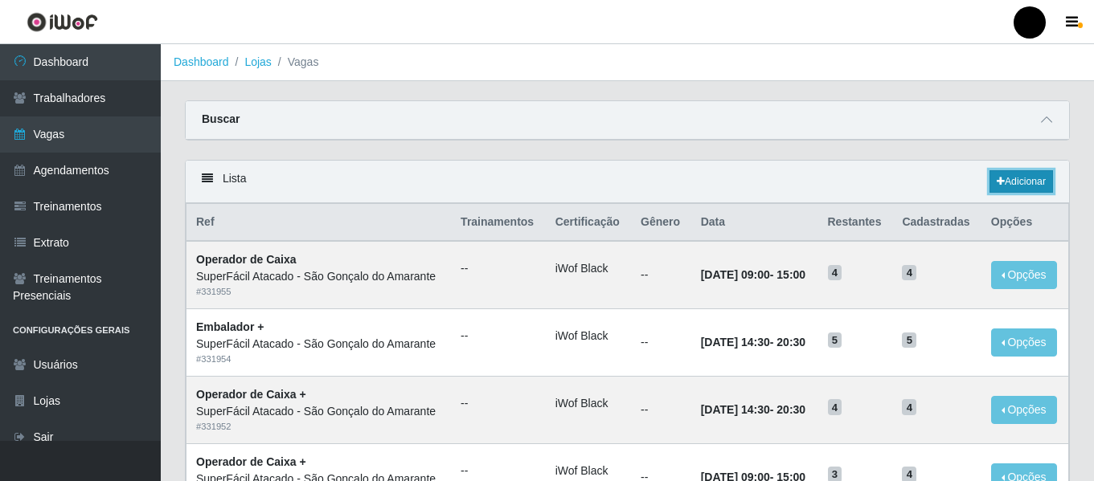
click at [1036, 176] on link "Adicionar" at bounding box center [1020, 181] width 63 height 22
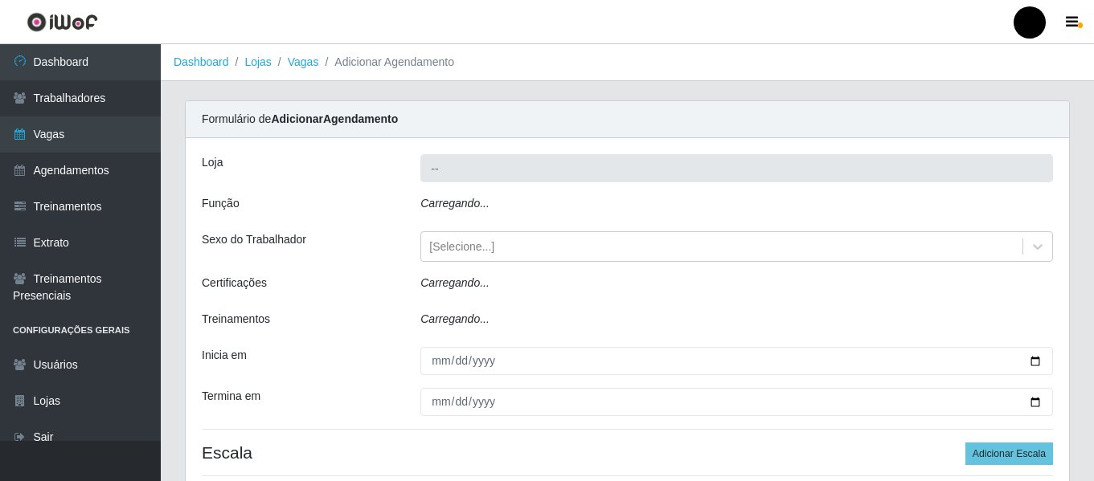
type input "SuperFácil Atacado - São Gonçalo do Amarante"
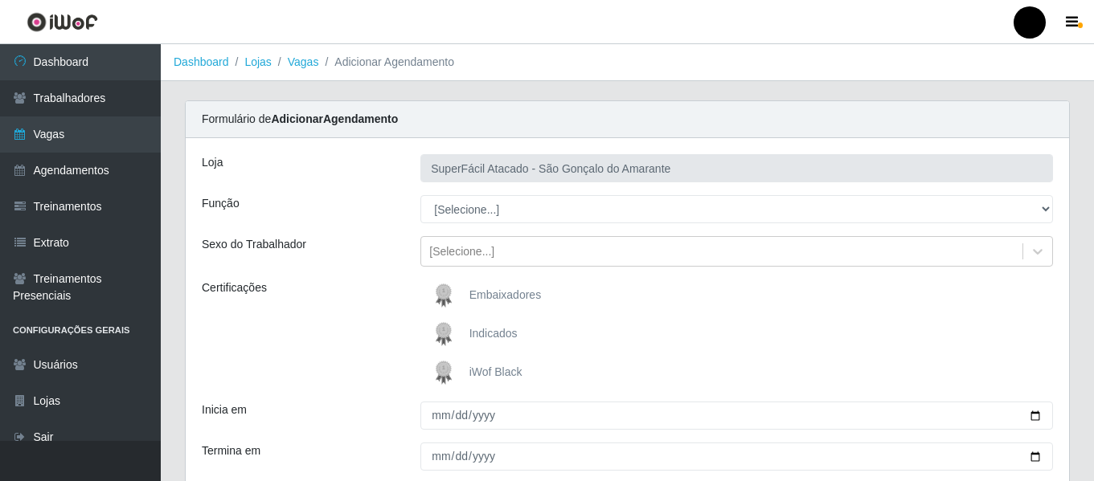
click at [505, 370] on span "iWof Black" at bounding box center [495, 372] width 53 height 13
click at [0, 0] on input "iWof Black" at bounding box center [0, 0] width 0 height 0
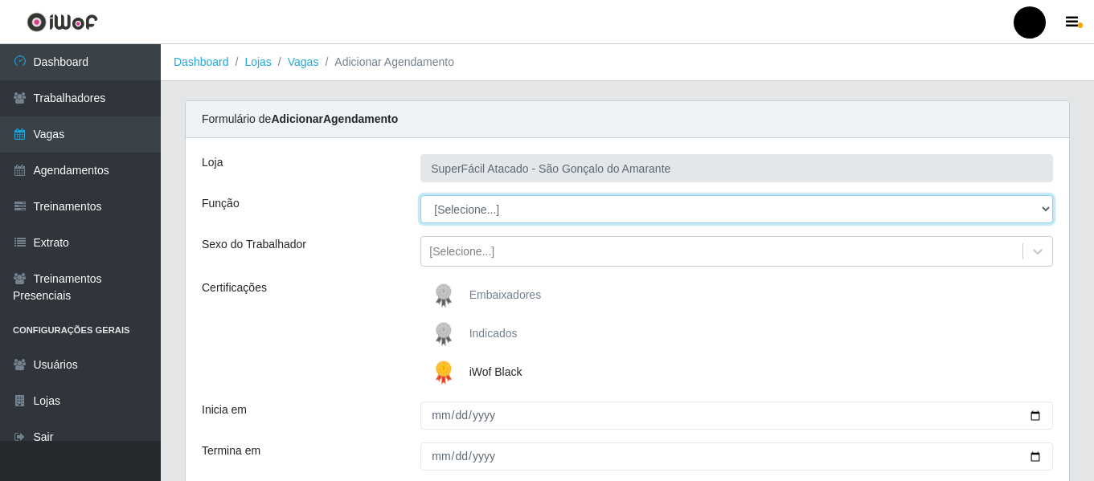
click at [1049, 206] on select "[Selecione...] Auxiliar de Estacionamento Auxiliar de Estacionamento + Auxiliar…" at bounding box center [736, 209] width 632 height 28
select select "22"
click at [420, 195] on select "[Selecione...] Auxiliar de Estacionamento Auxiliar de Estacionamento + Auxiliar…" at bounding box center [736, 209] width 632 height 28
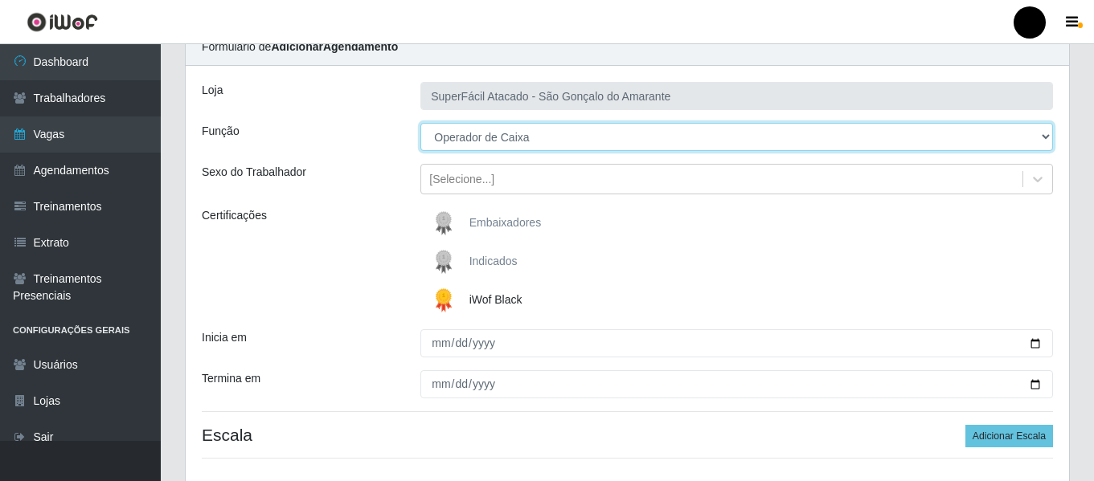
scroll to position [161, 0]
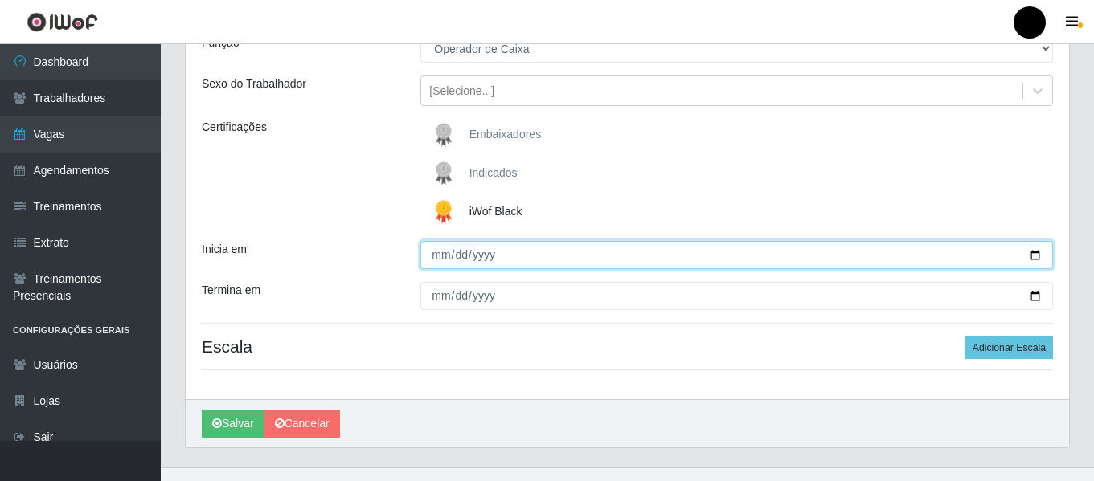
click at [1032, 257] on input "Inicia em" at bounding box center [736, 255] width 632 height 28
type input "[DATE]"
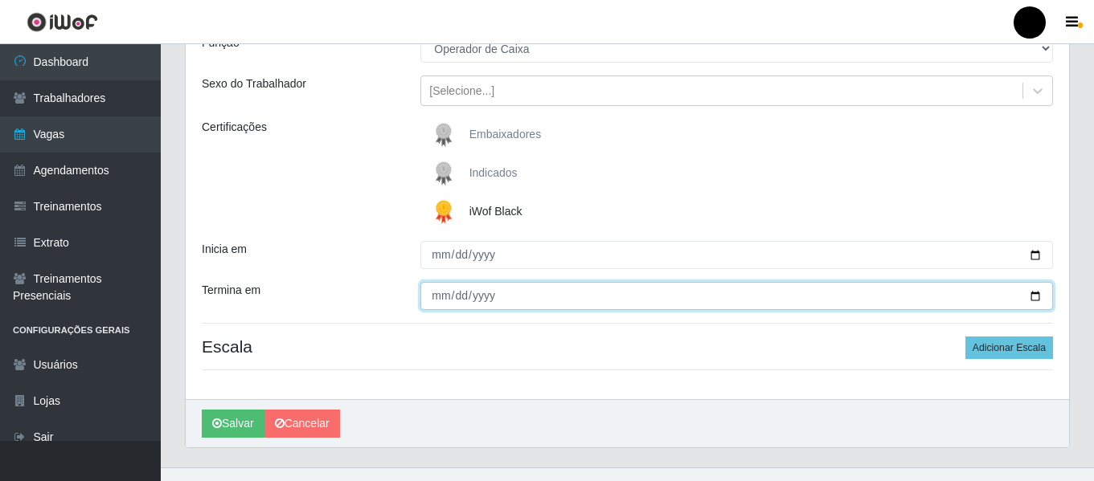
click at [1037, 296] on input "Termina em" at bounding box center [736, 296] width 632 height 28
type input "[DATE]"
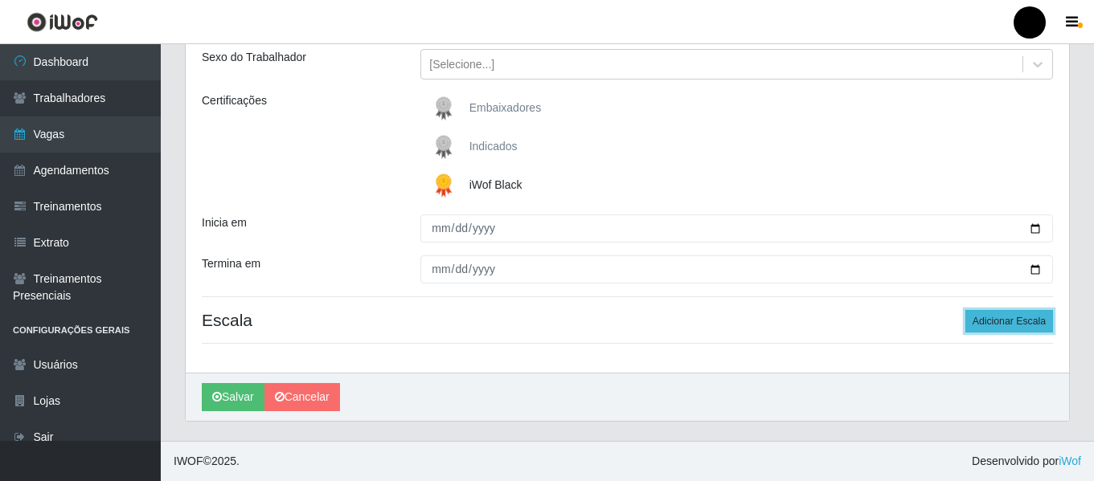
click at [1020, 321] on button "Adicionar Escala" at bounding box center [1009, 321] width 88 height 22
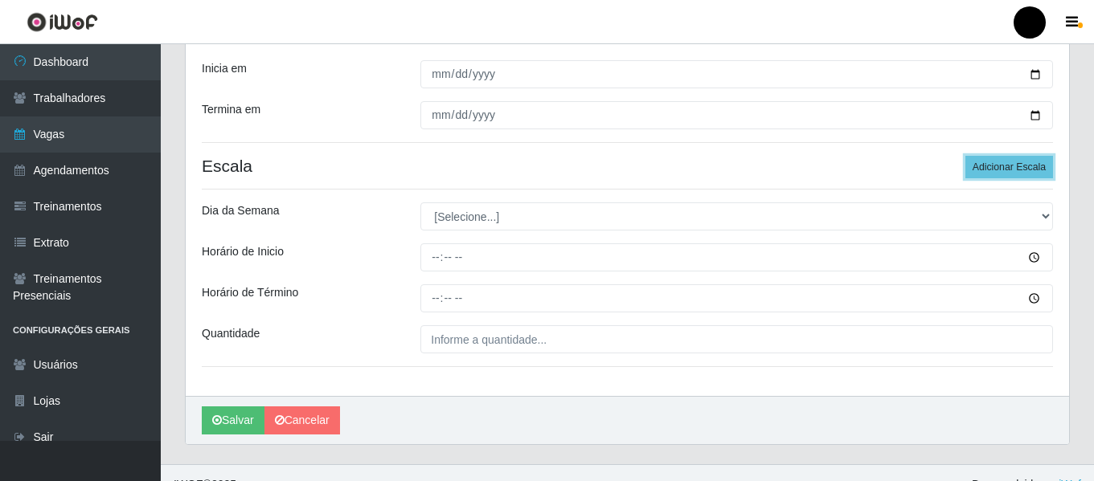
scroll to position [348, 0]
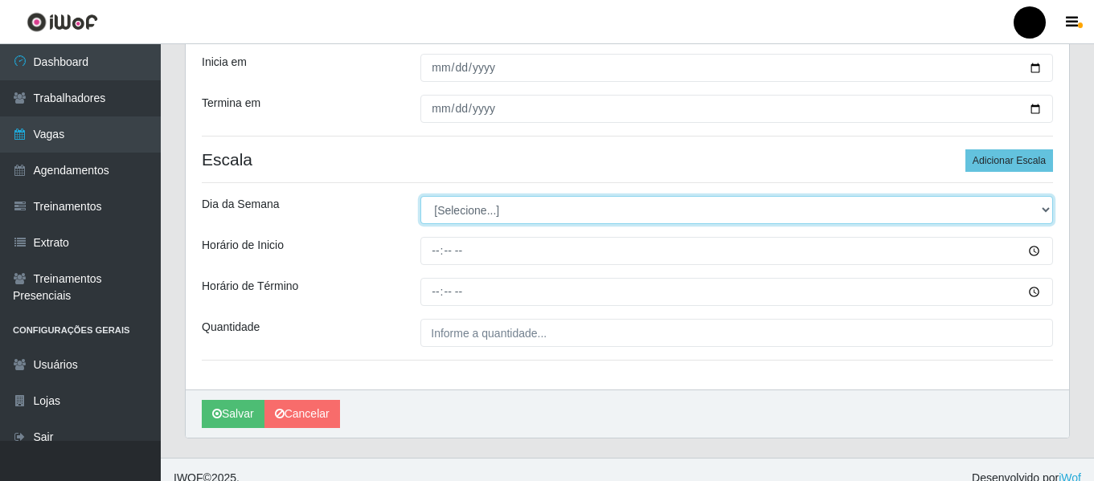
click at [1048, 207] on select "[Selecione...] Segunda Terça Quarta Quinta Sexta Sábado Domingo" at bounding box center [736, 210] width 632 height 28
select select "1"
click at [420, 196] on select "[Selecione...] Segunda Terça Quarta Quinta Sexta Sábado Domingo" at bounding box center [736, 210] width 632 height 28
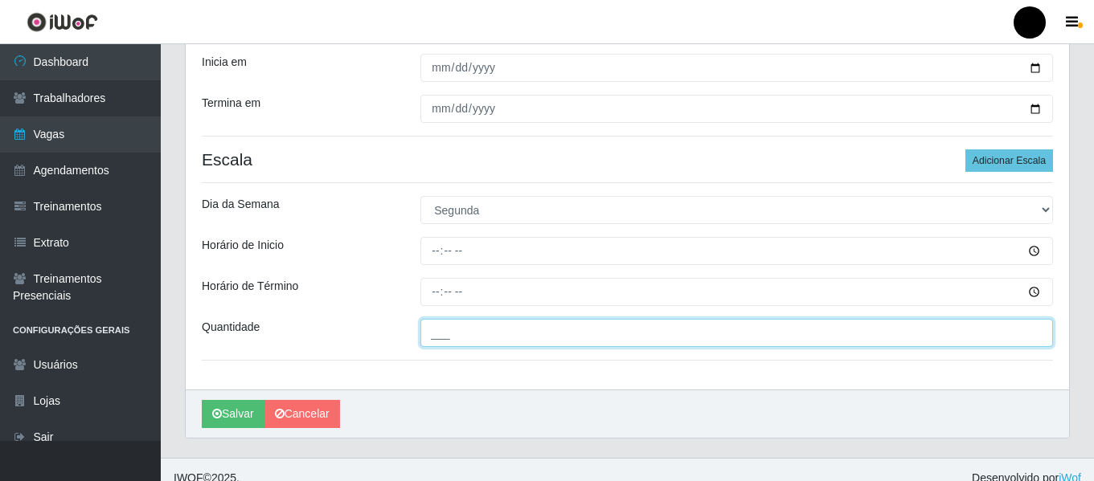
click at [463, 333] on input "___" at bounding box center [736, 333] width 632 height 28
type input "4__"
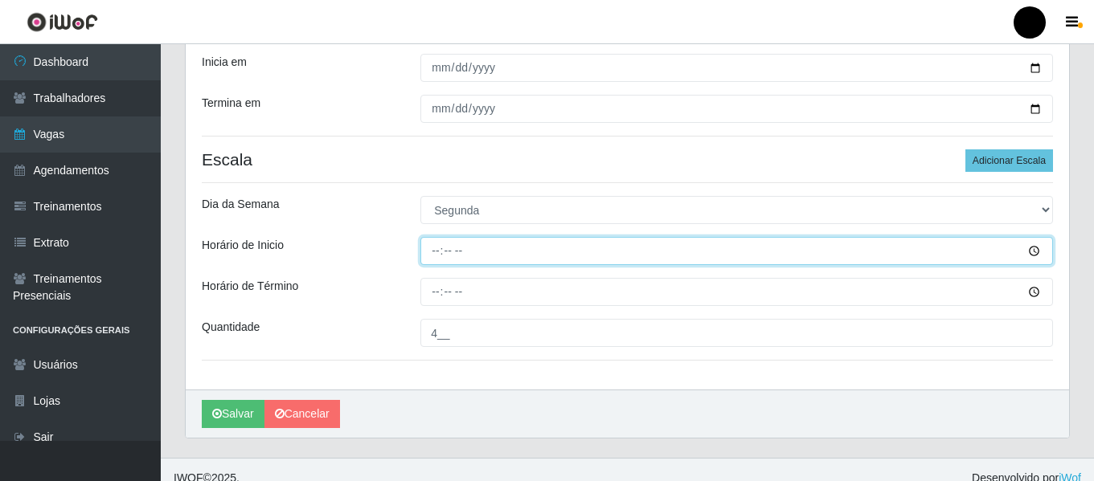
click at [428, 251] on input "Horário de Inicio" at bounding box center [736, 251] width 632 height 28
type input "16:30"
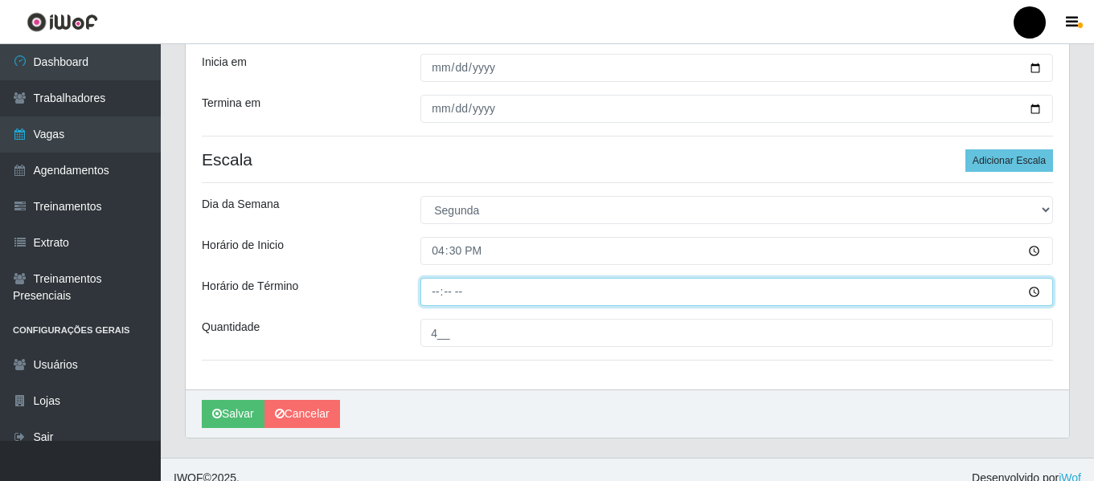
click at [427, 290] on input "Horário de Término" at bounding box center [736, 292] width 632 height 28
type input "22:30"
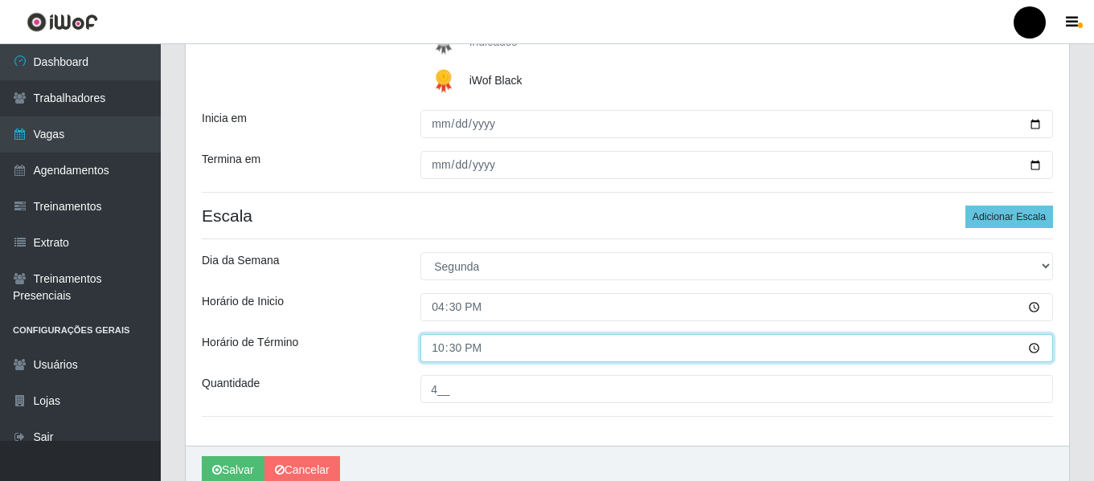
scroll to position [365, 0]
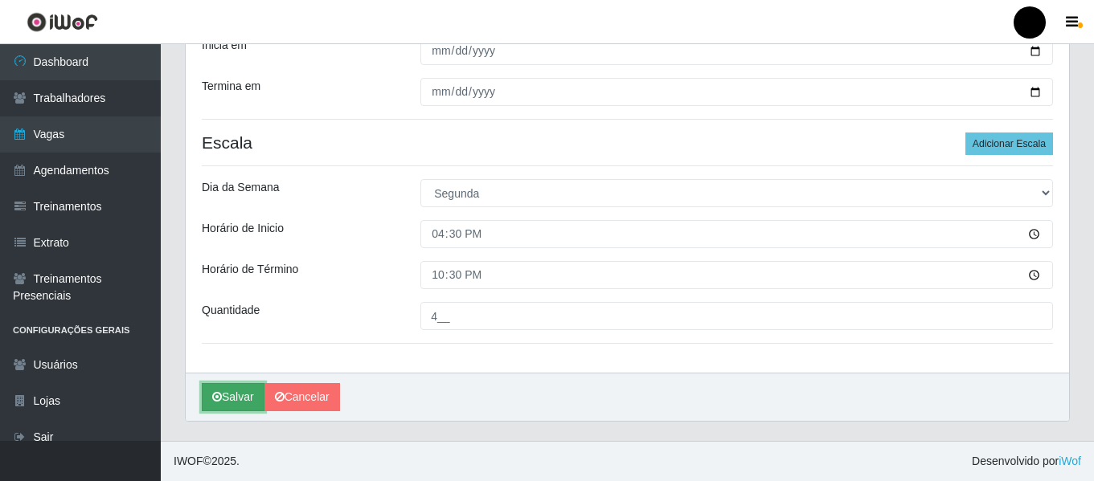
click at [227, 399] on button "Salvar" at bounding box center [233, 397] width 63 height 28
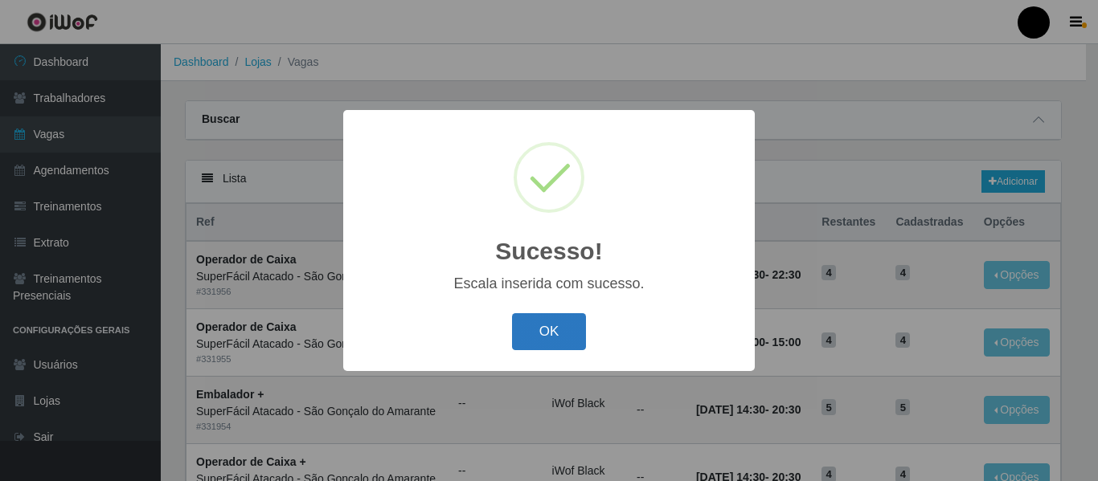
click at [550, 325] on button "OK" at bounding box center [549, 332] width 75 height 38
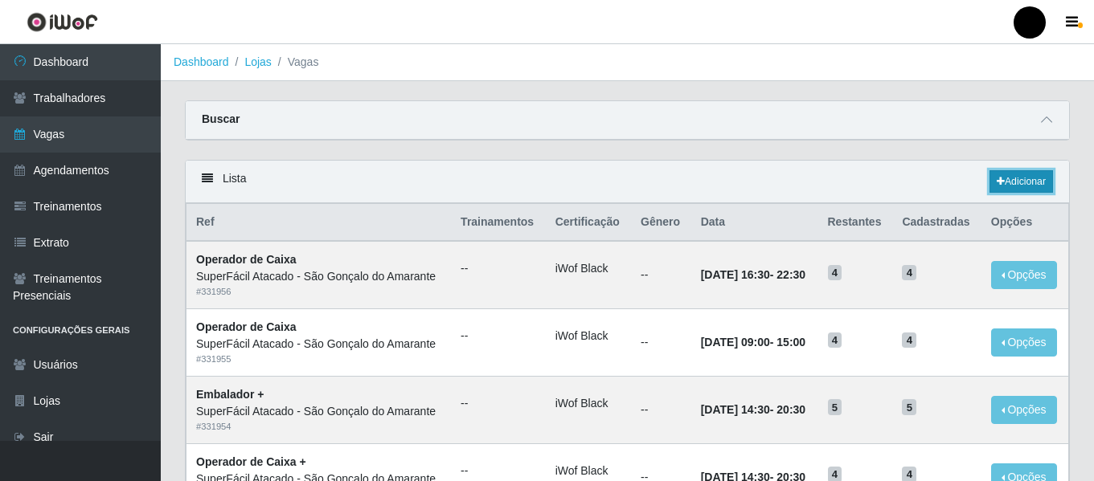
click at [1010, 184] on link "Adicionar" at bounding box center [1020, 181] width 63 height 22
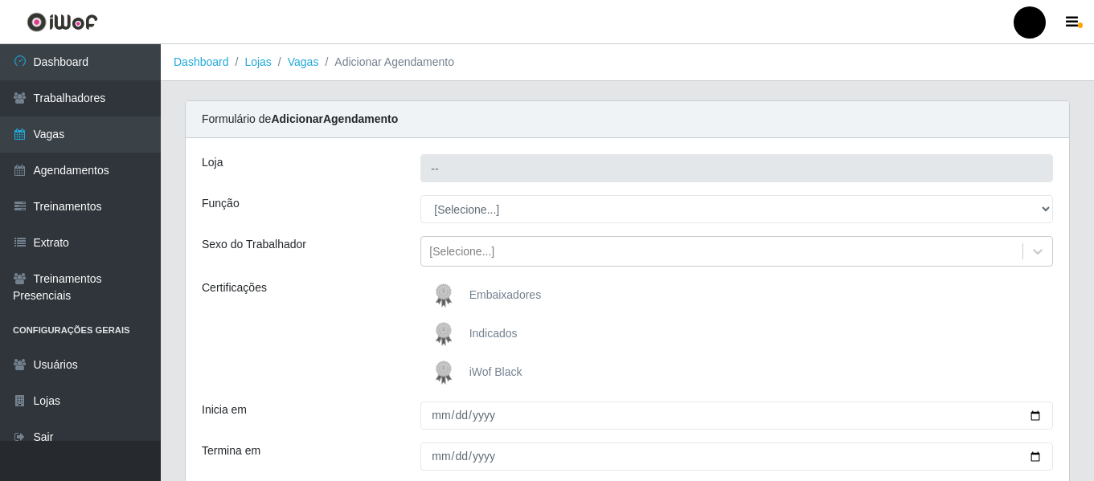
type input "SuperFácil Atacado - São Gonçalo do Amarante"
click at [491, 374] on span "iWof Black" at bounding box center [495, 372] width 53 height 13
click at [0, 0] on input "iWof Black" at bounding box center [0, 0] width 0 height 0
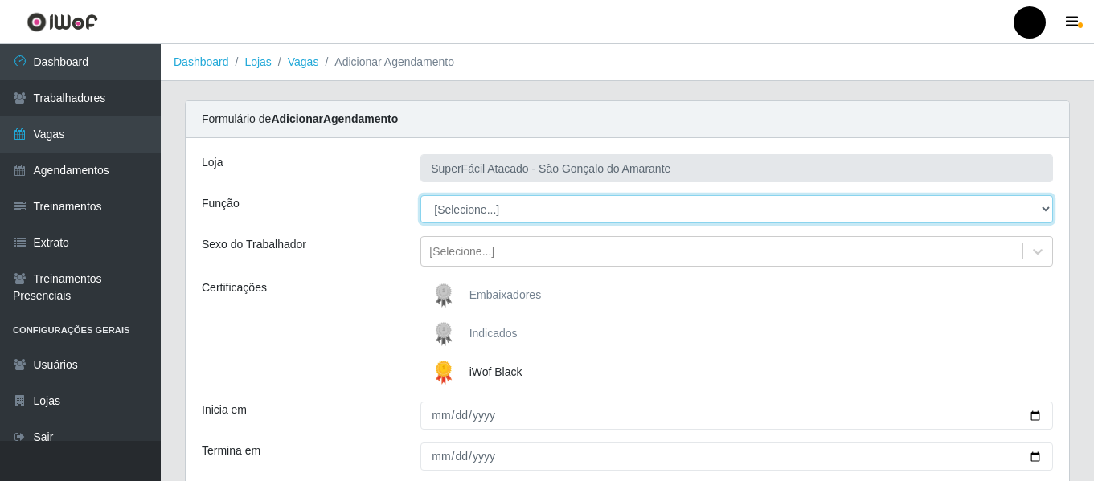
click at [1043, 211] on select "[Selecione...] Auxiliar de Estacionamento Auxiliar de Estacionamento + Auxiliar…" at bounding box center [736, 209] width 632 height 28
select select "1"
click at [420, 195] on select "[Selecione...] Auxiliar de Estacionamento Auxiliar de Estacionamento + Auxiliar…" at bounding box center [736, 209] width 632 height 28
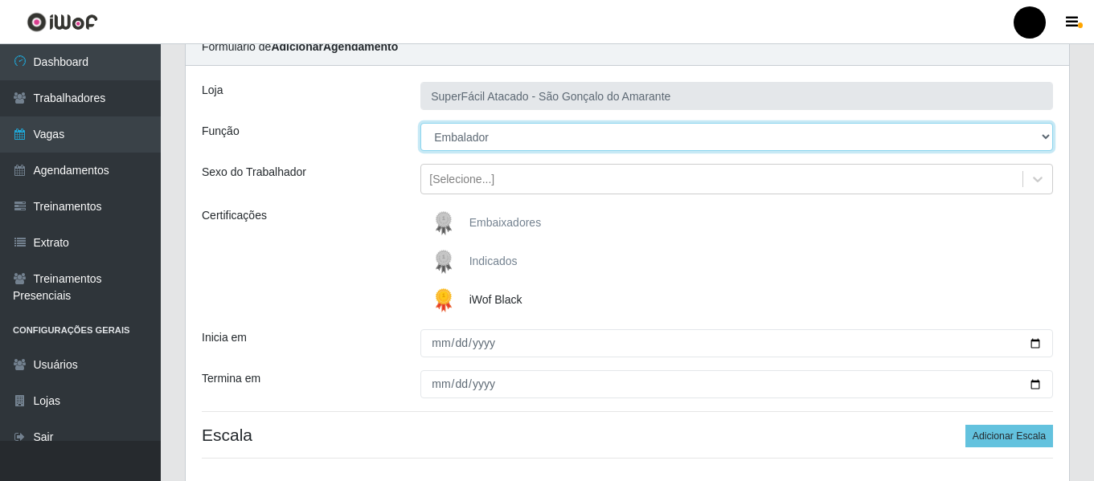
scroll to position [161, 0]
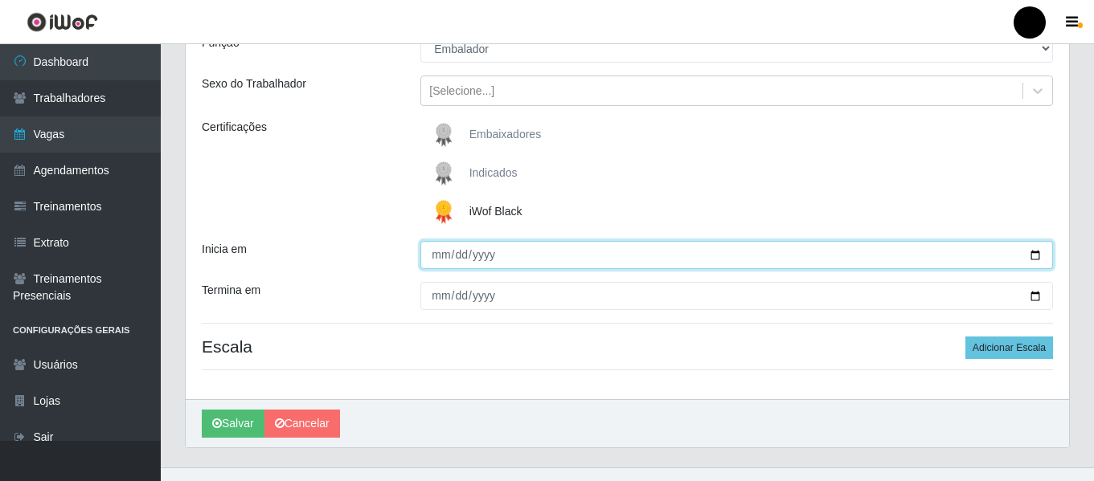
click at [1033, 252] on input "Inicia em" at bounding box center [736, 255] width 632 height 28
type input "[DATE]"
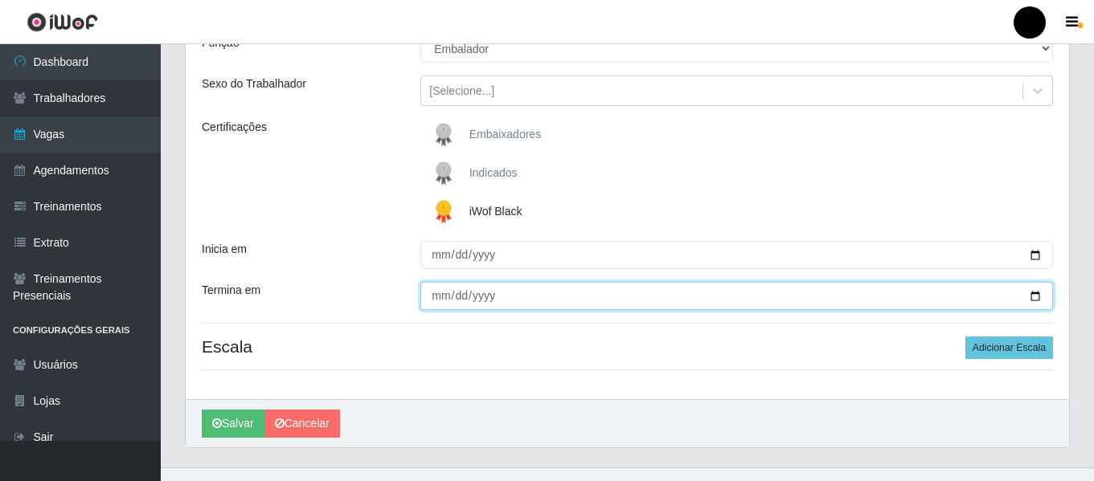
click at [1032, 295] on input "Termina em" at bounding box center [736, 296] width 632 height 28
type input "[DATE]"
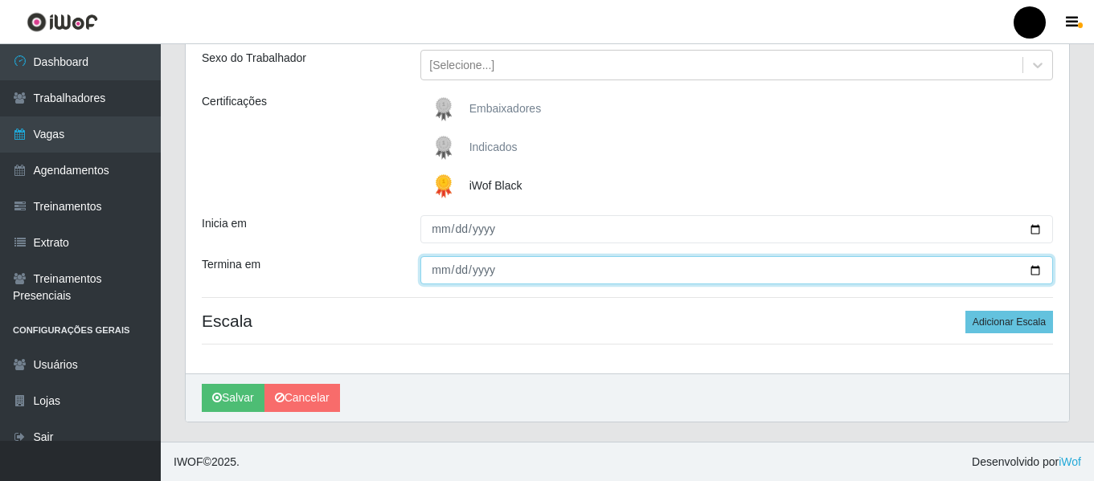
scroll to position [187, 0]
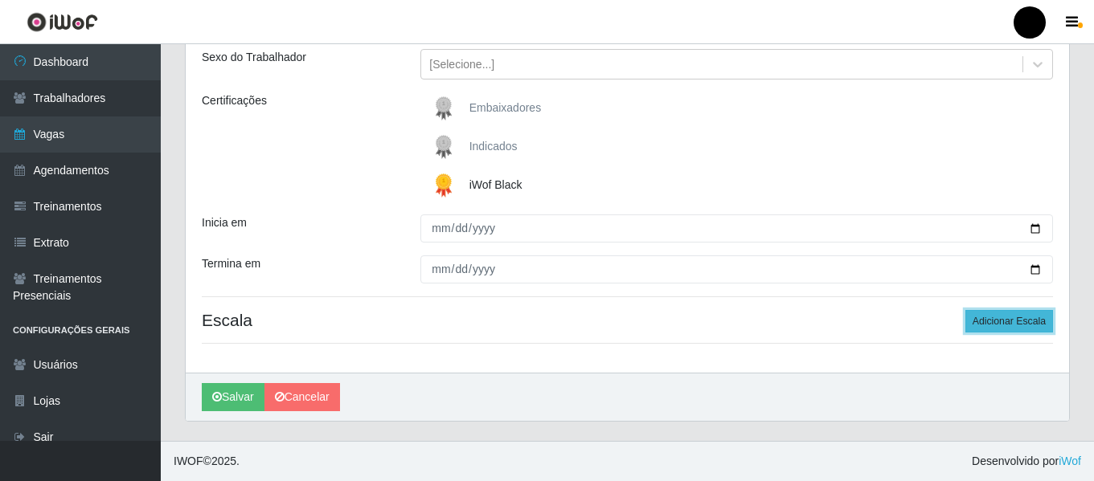
click at [998, 329] on button "Adicionar Escala" at bounding box center [1009, 321] width 88 height 22
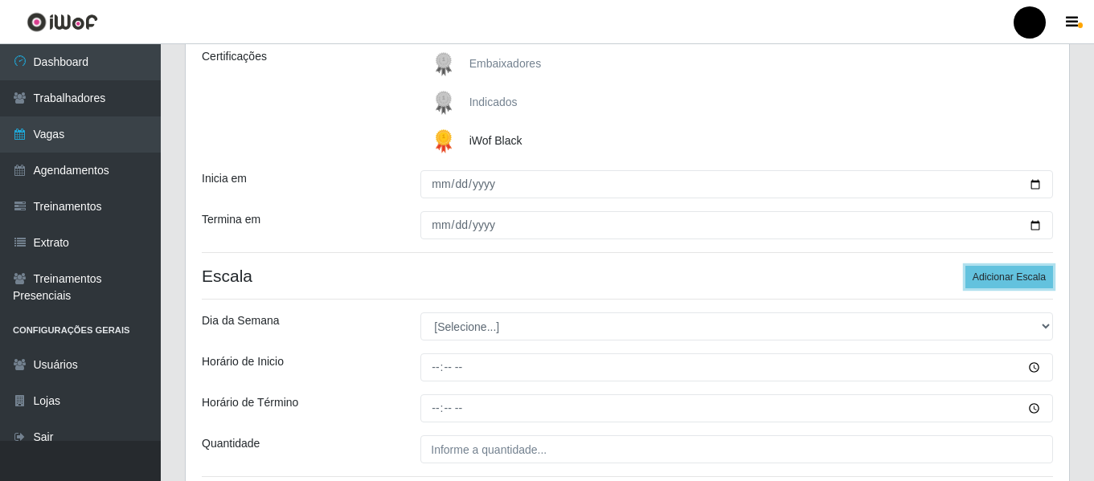
scroll to position [348, 0]
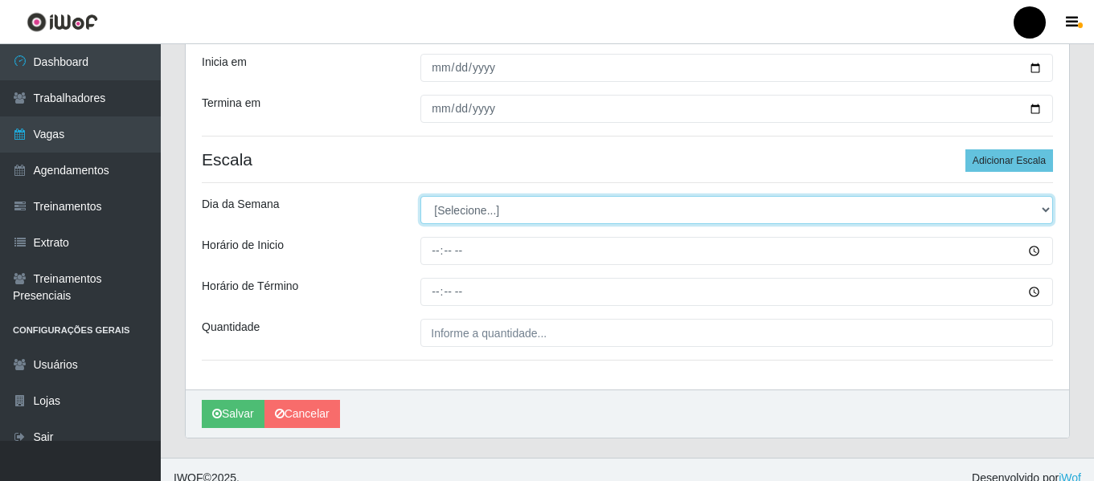
click at [1041, 212] on select "[Selecione...] Segunda Terça Quarta Quinta Sexta Sábado Domingo" at bounding box center [736, 210] width 632 height 28
select select "1"
click at [420, 196] on select "[Selecione...] Segunda Terça Quarta Quinta Sexta Sábado Domingo" at bounding box center [736, 210] width 632 height 28
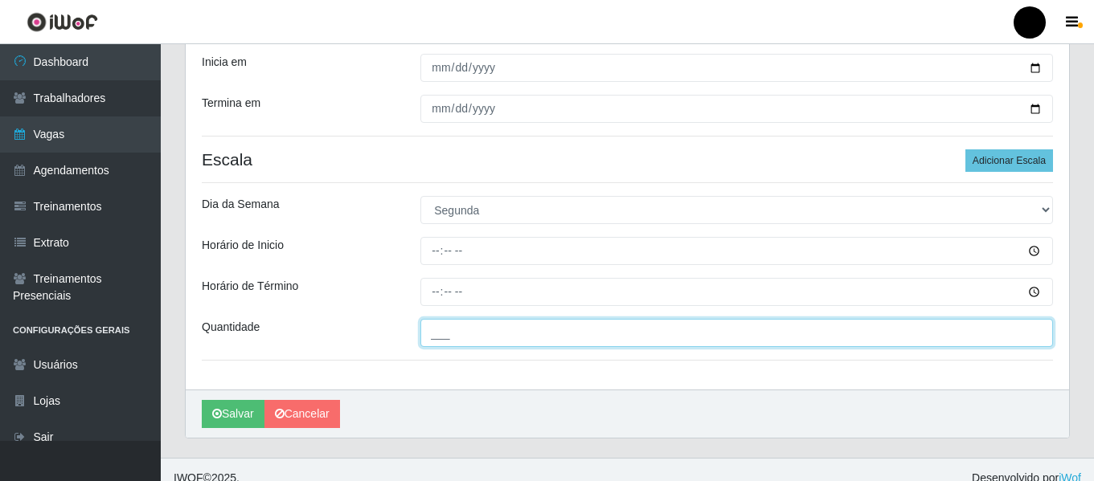
click at [467, 341] on input "___" at bounding box center [736, 333] width 632 height 28
type input "4__"
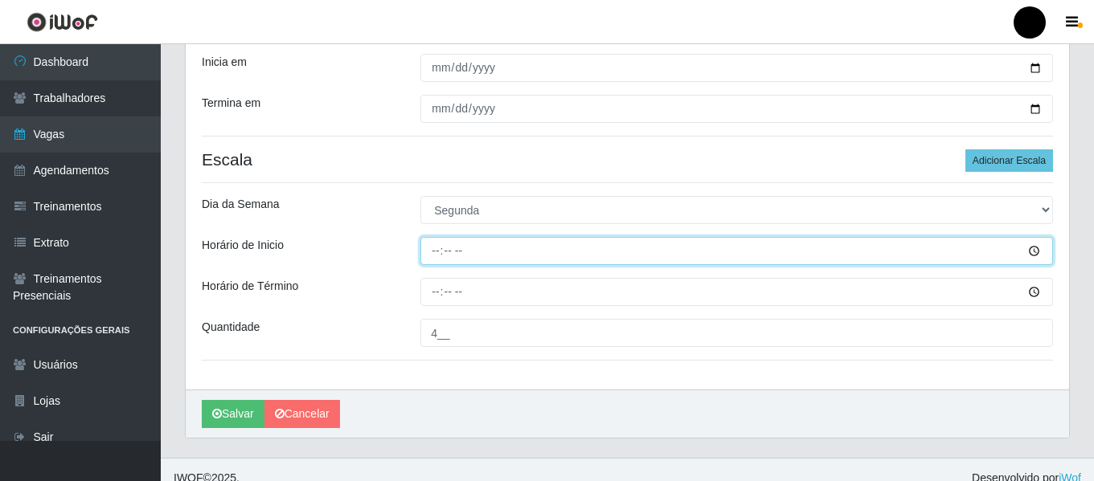
click at [430, 244] on input "Horário de Inicio" at bounding box center [736, 251] width 632 height 28
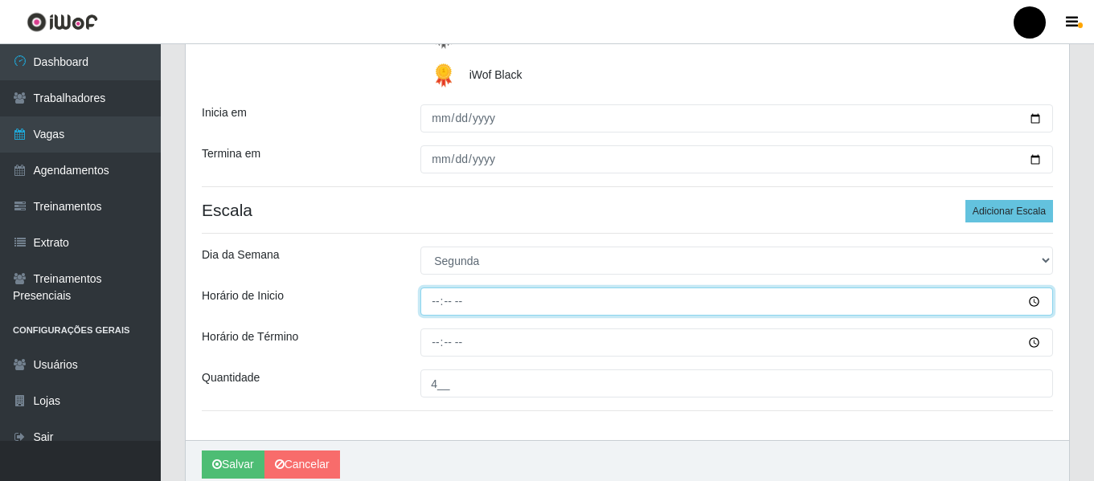
scroll to position [321, 0]
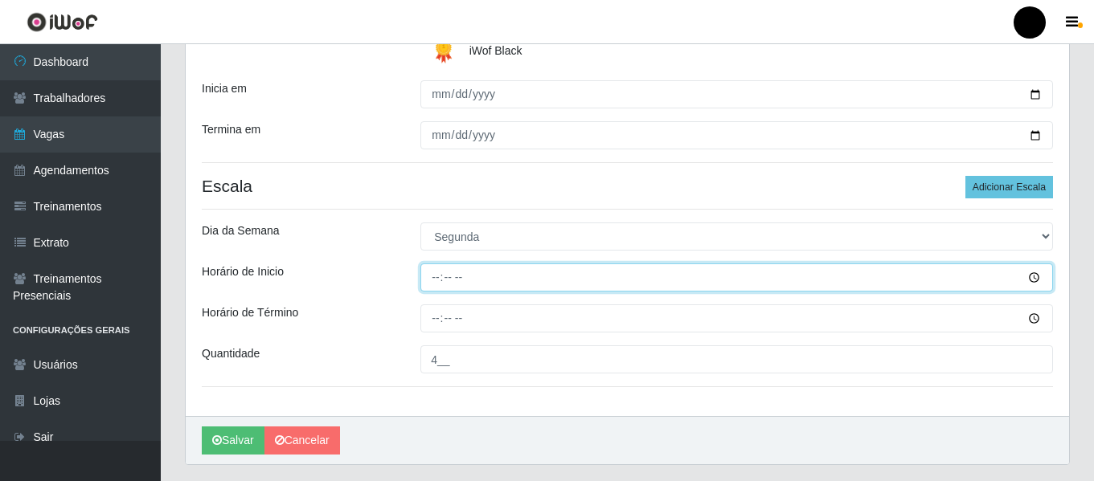
type input "09:00"
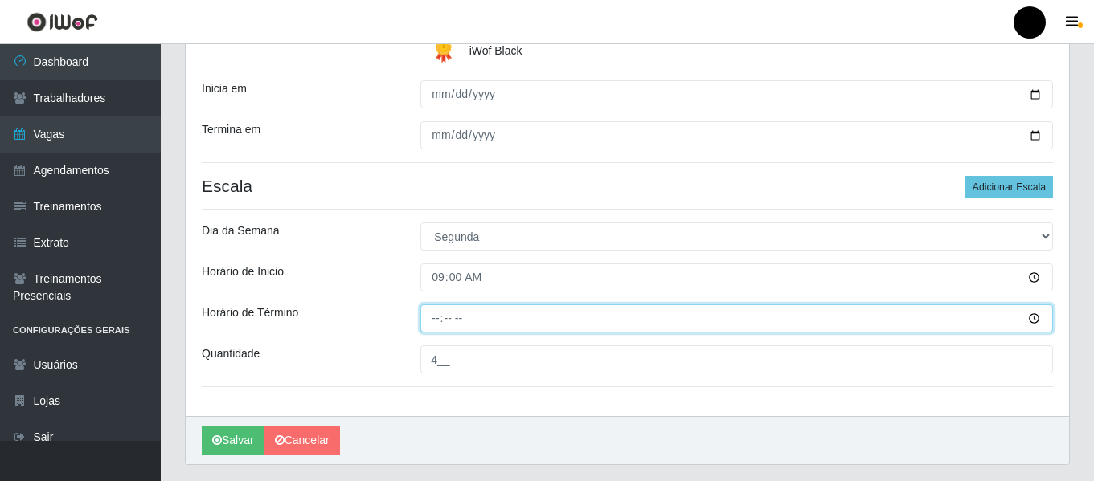
click at [435, 319] on input "Horário de Término" at bounding box center [736, 319] width 632 height 28
type input "15:00"
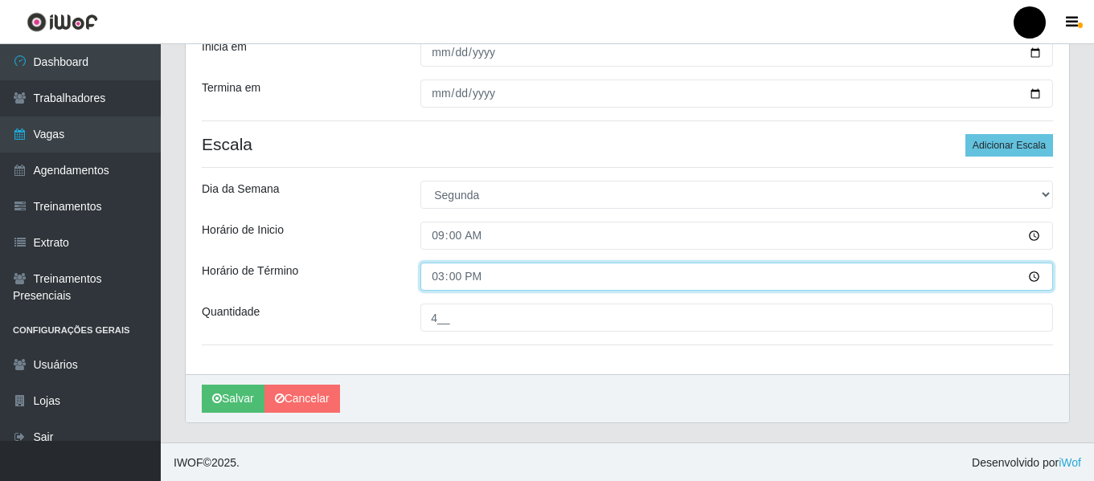
scroll to position [365, 0]
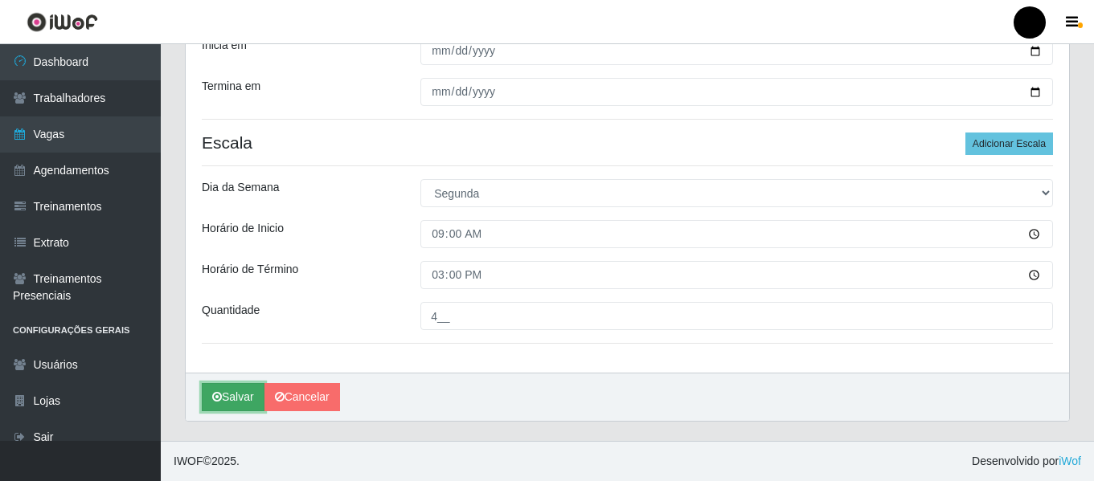
click at [242, 390] on button "Salvar" at bounding box center [233, 397] width 63 height 28
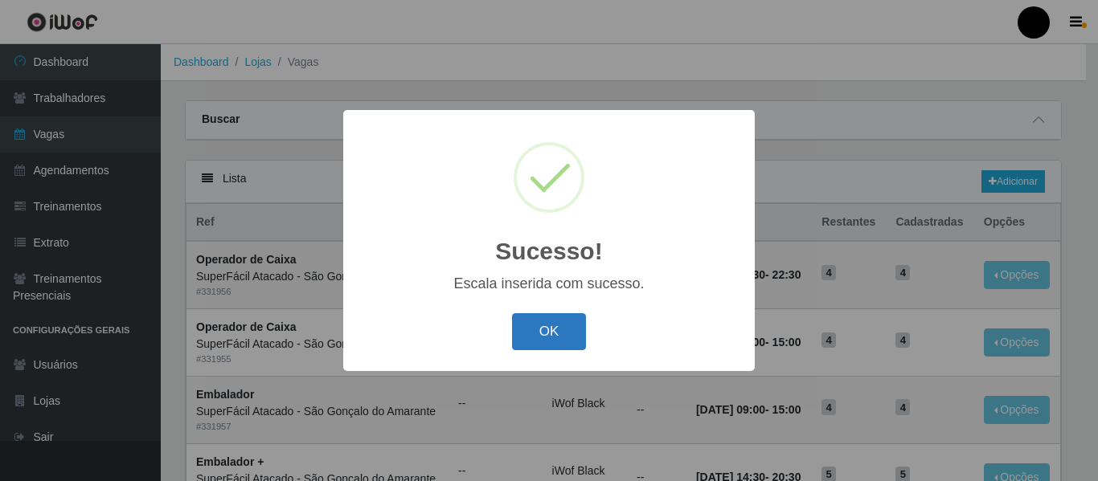
click at [525, 335] on button "OK" at bounding box center [549, 332] width 75 height 38
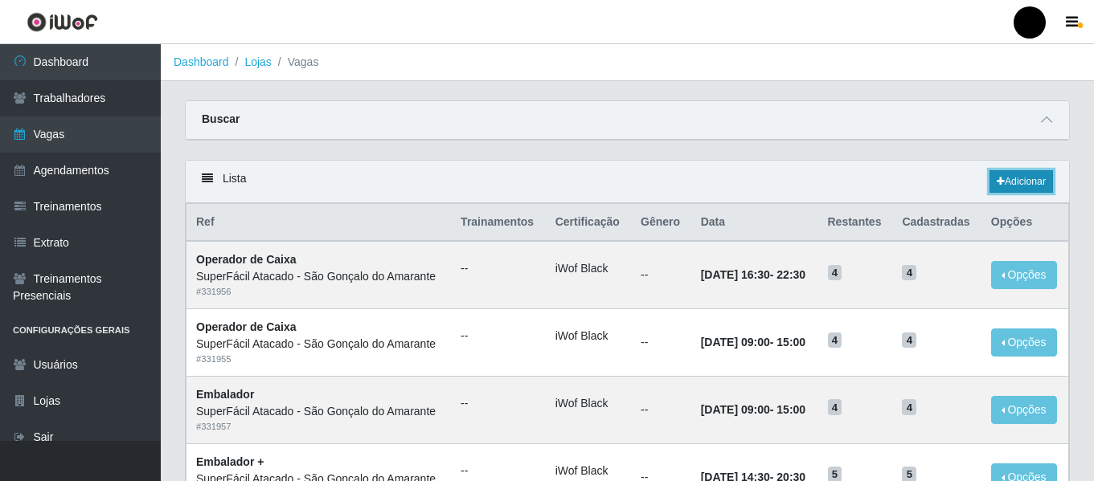
click at [1034, 182] on link "Adicionar" at bounding box center [1020, 181] width 63 height 22
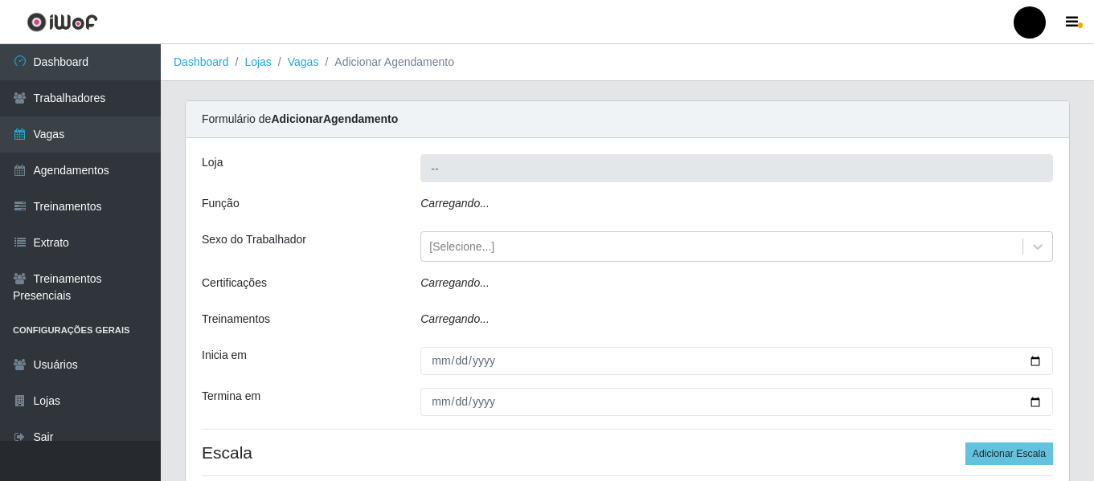
type input "SuperFácil Atacado - São Gonçalo do Amarante"
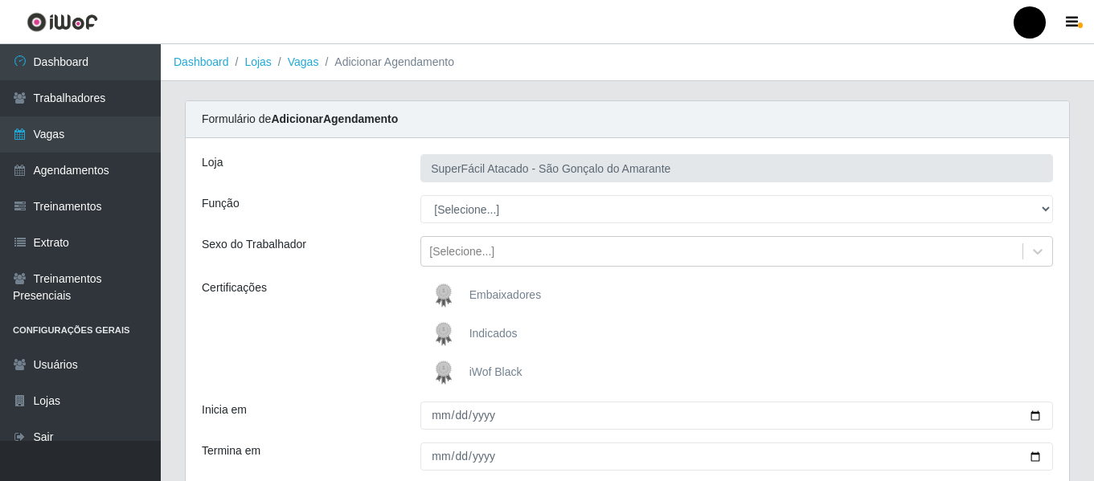
click at [487, 367] on span "iWof Black" at bounding box center [495, 372] width 53 height 13
click at [0, 0] on input "iWof Black" at bounding box center [0, 0] width 0 height 0
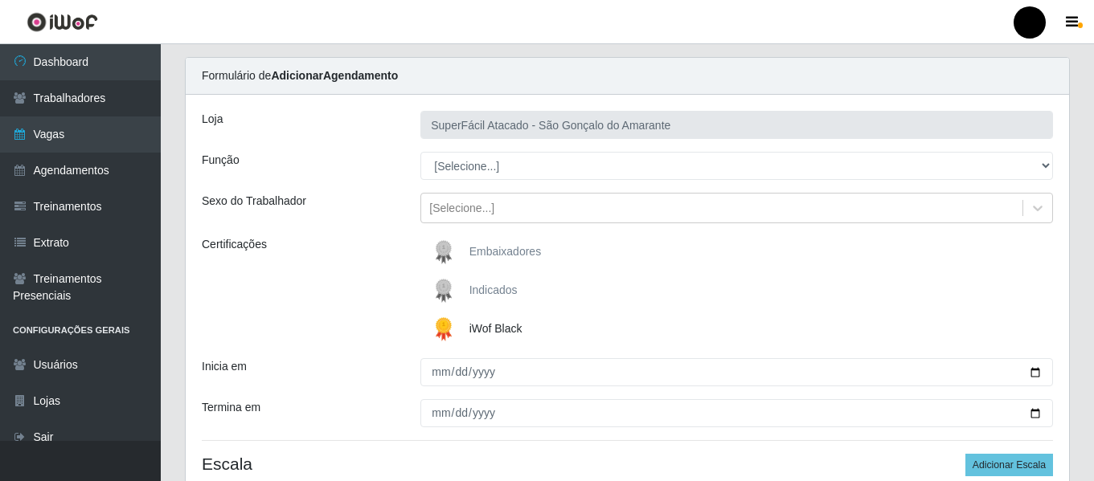
scroll to position [80, 0]
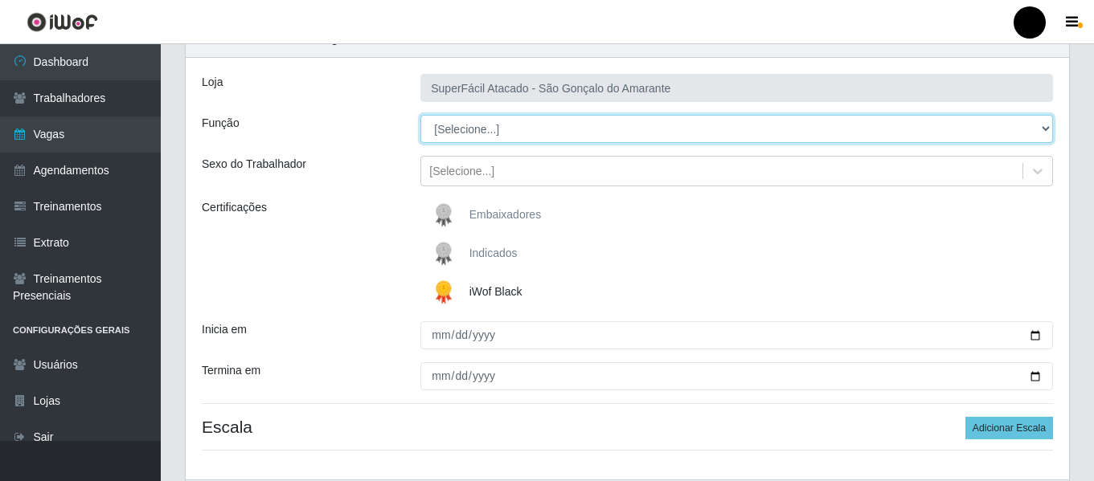
click at [1042, 129] on select "[Selecione...] Auxiliar de Estacionamento Auxiliar de Estacionamento + Auxiliar…" at bounding box center [736, 129] width 632 height 28
select select "1"
click at [420, 115] on select "[Selecione...] Auxiliar de Estacionamento Auxiliar de Estacionamento + Auxiliar…" at bounding box center [736, 129] width 632 height 28
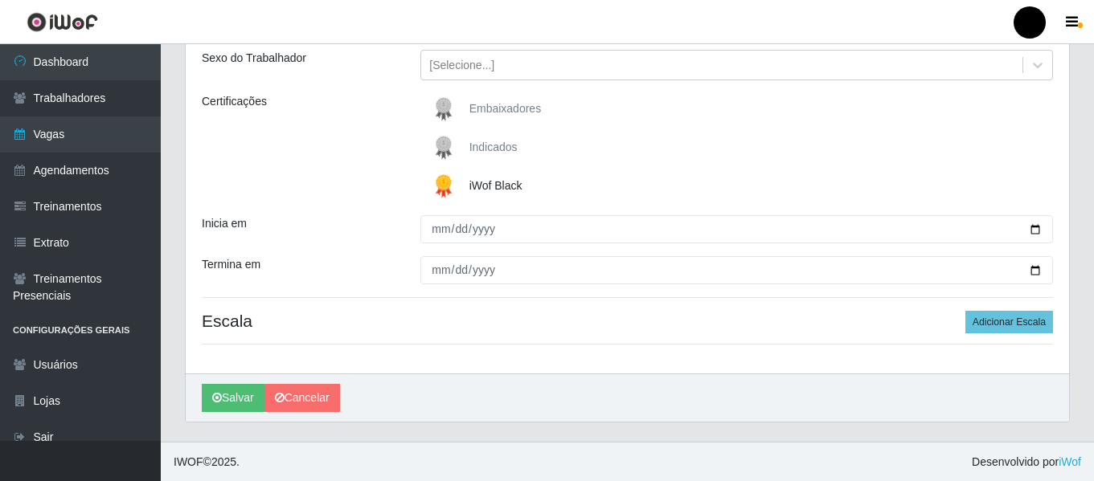
scroll to position [187, 0]
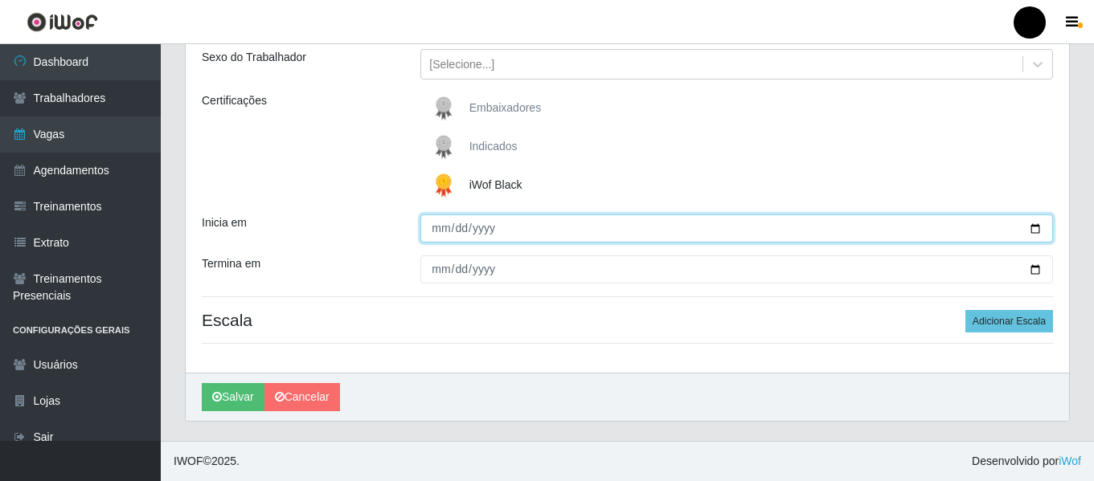
click at [1043, 228] on input "Inicia em" at bounding box center [736, 229] width 632 height 28
click at [1032, 229] on input "Inicia em" at bounding box center [736, 229] width 632 height 28
type input "[DATE]"
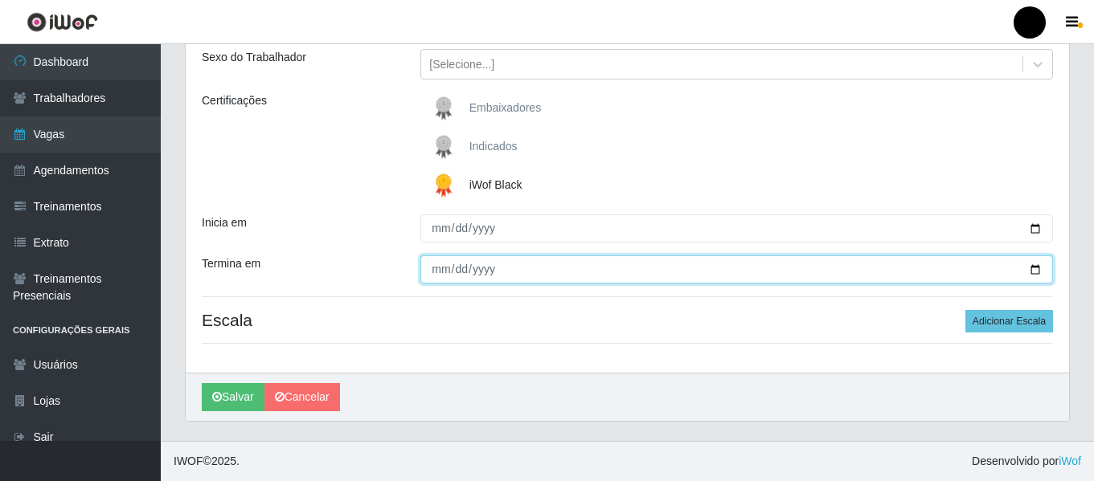
click at [1031, 271] on input "Termina em" at bounding box center [736, 270] width 632 height 28
type input "[DATE]"
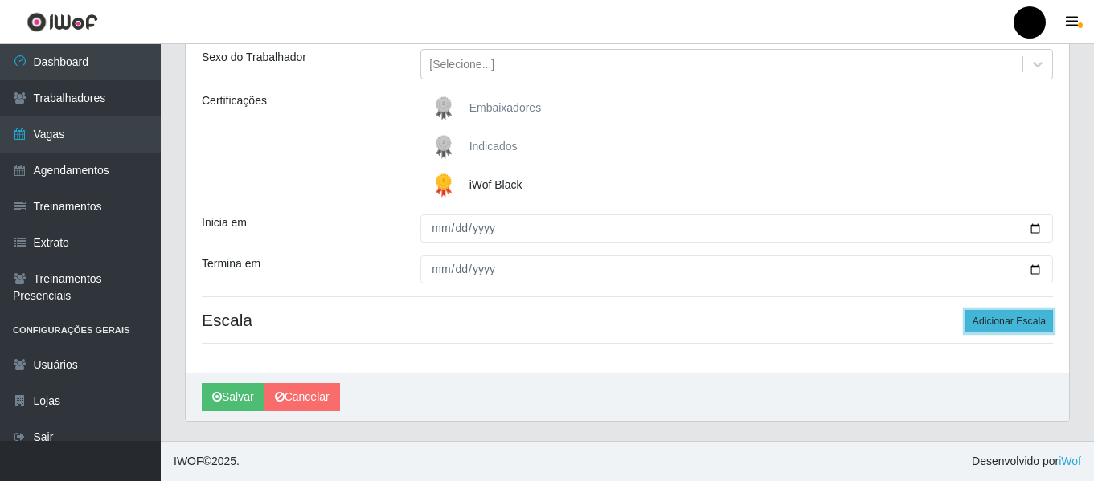
click at [1020, 313] on button "Adicionar Escala" at bounding box center [1009, 321] width 88 height 22
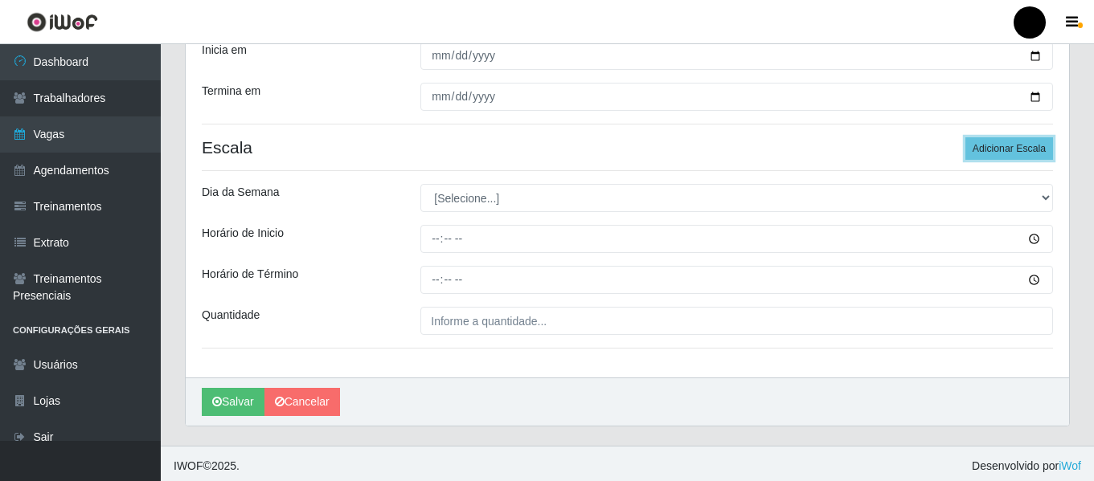
scroll to position [365, 0]
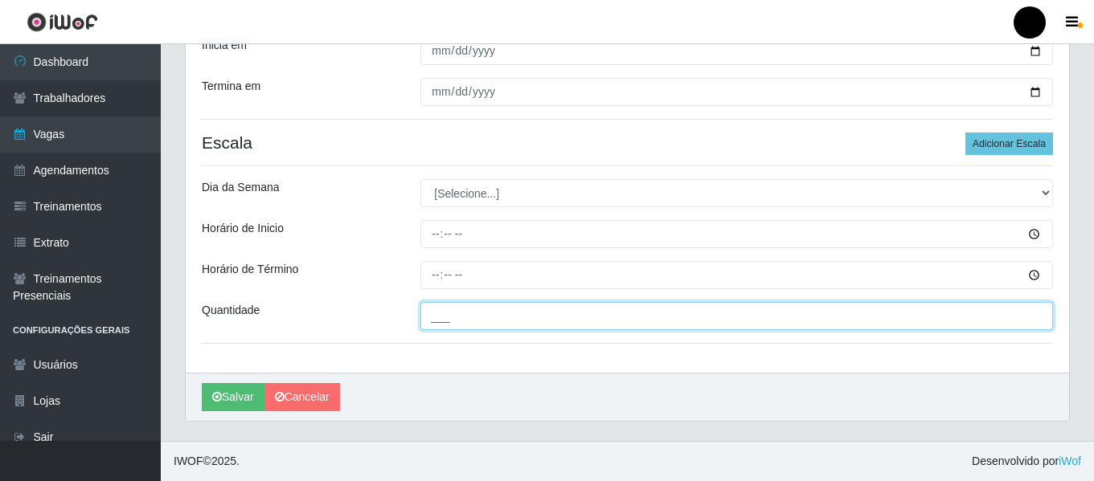
click at [475, 324] on input "___" at bounding box center [736, 316] width 632 height 28
type input "6__"
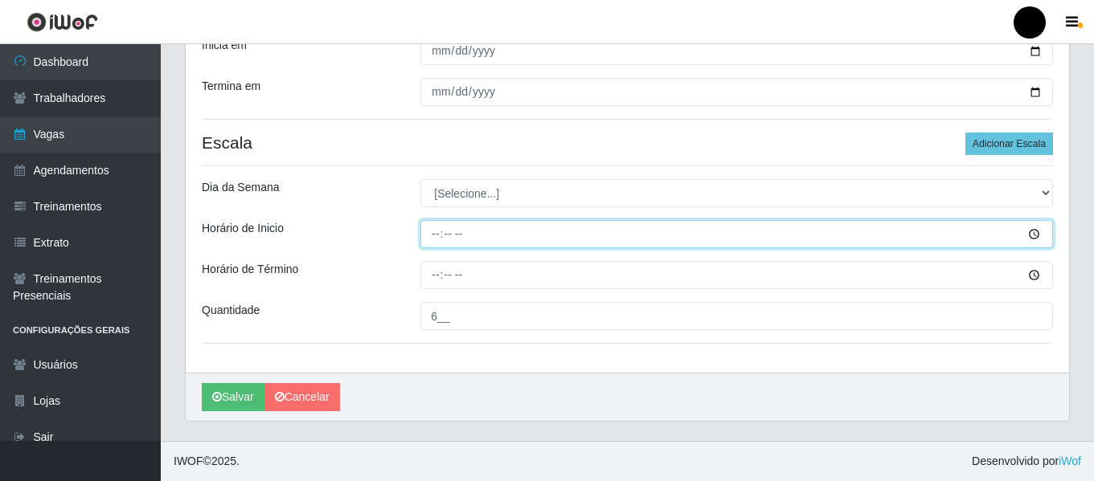
click at [434, 231] on input "Horário de Inicio" at bounding box center [736, 234] width 632 height 28
type input "16:30"
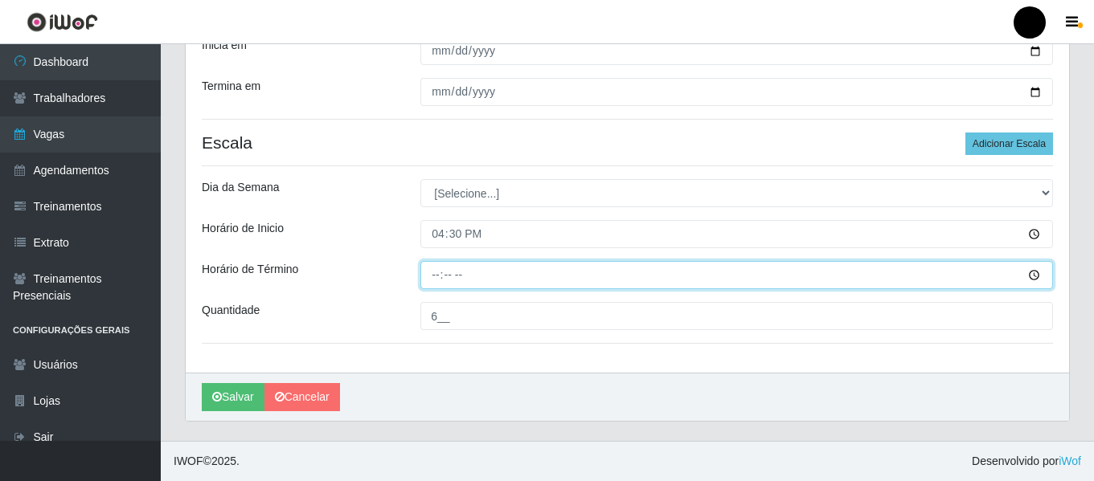
click at [429, 276] on input "Horário de Término" at bounding box center [736, 275] width 632 height 28
type input "22:30"
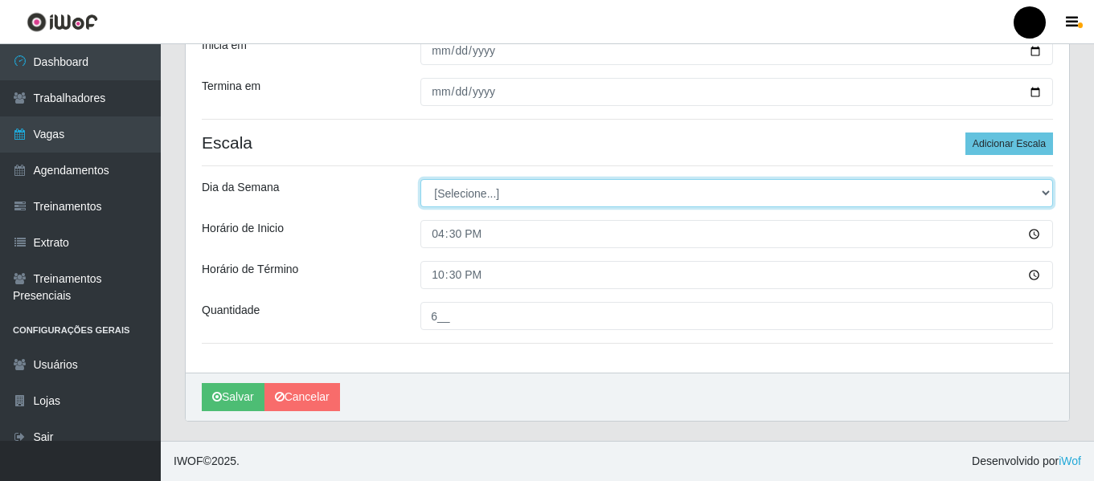
click at [1048, 195] on select "[Selecione...] Segunda Terça Quarta Quinta Sexta Sábado Domingo" at bounding box center [736, 193] width 632 height 28
select select "1"
click at [420, 179] on select "[Selecione...] Segunda Terça Quarta Quinta Sexta Sábado Domingo" at bounding box center [736, 193] width 632 height 28
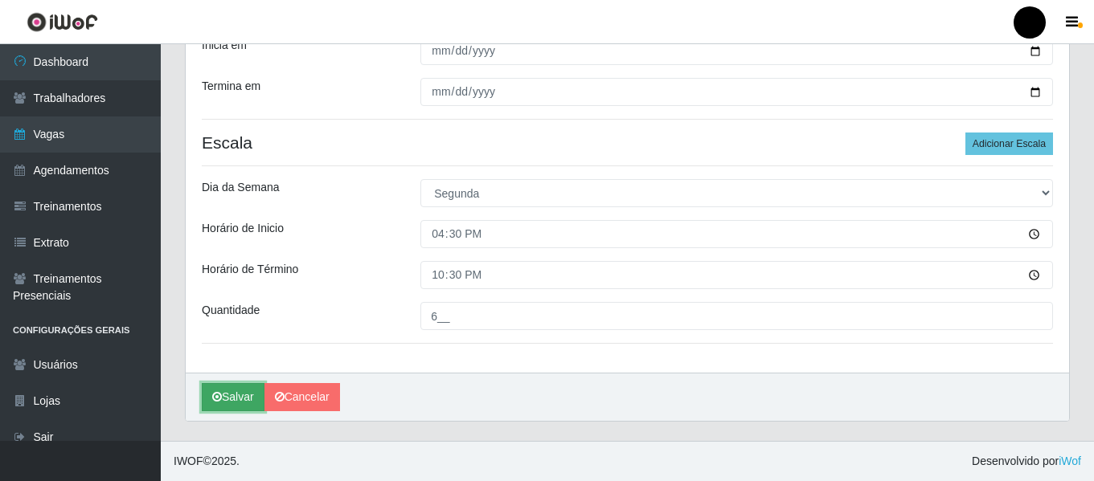
click at [251, 401] on button "Salvar" at bounding box center [233, 397] width 63 height 28
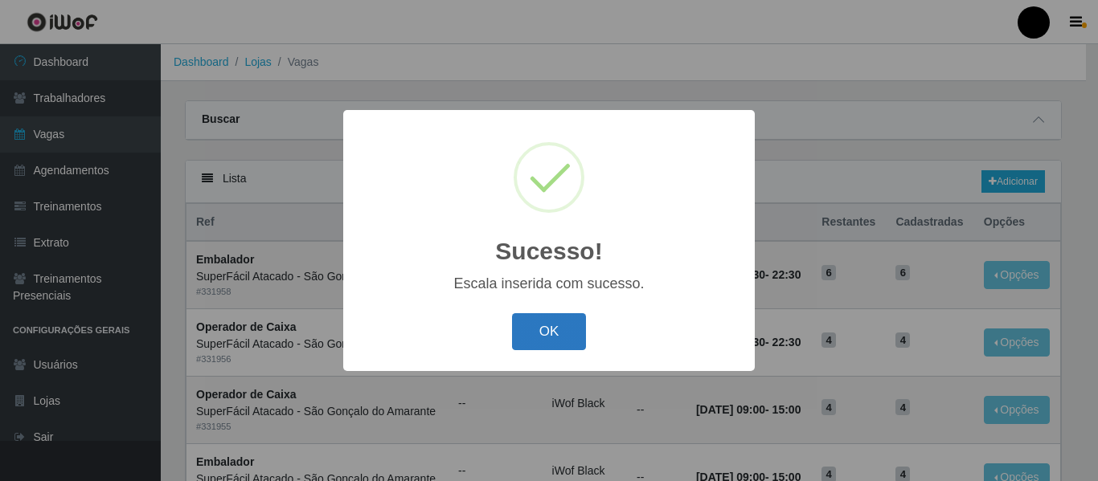
click at [551, 337] on button "OK" at bounding box center [549, 332] width 75 height 38
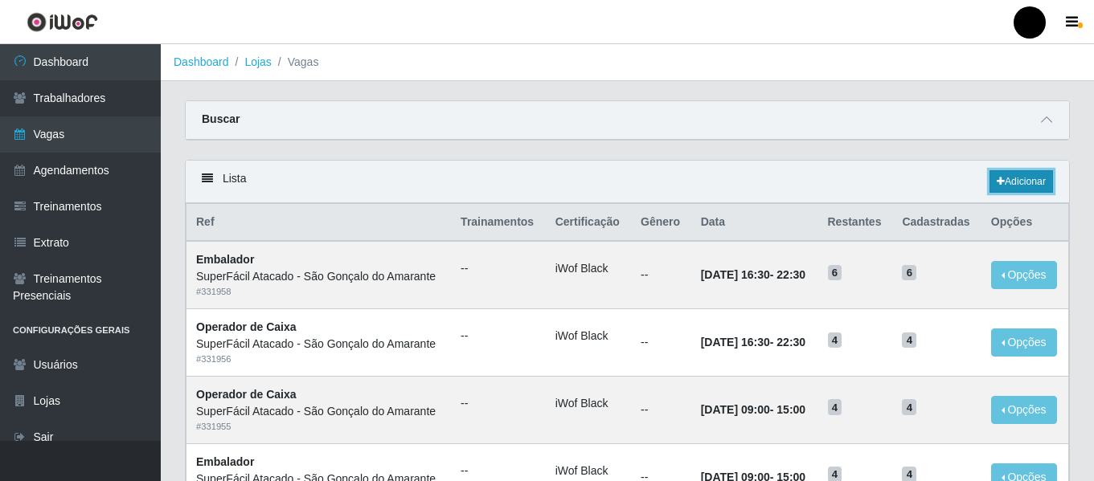
click at [1018, 178] on link "Adicionar" at bounding box center [1020, 181] width 63 height 22
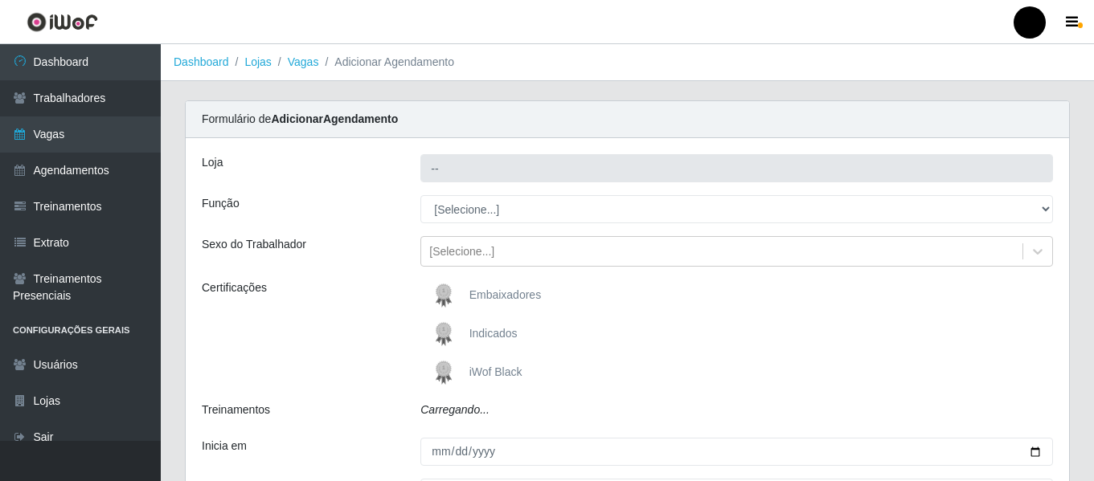
type input "SuperFácil Atacado - São Gonçalo do Amarante"
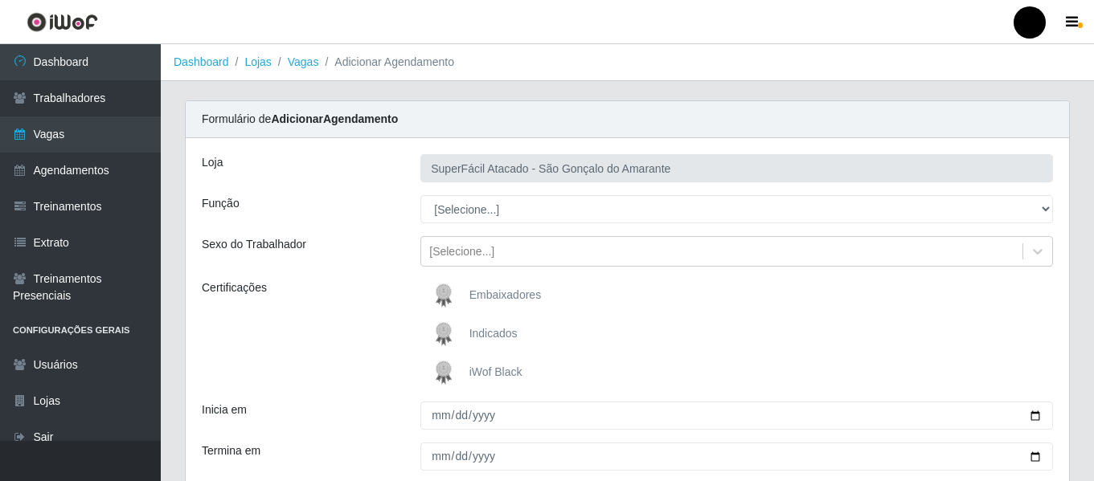
click at [504, 374] on span "iWof Black" at bounding box center [495, 372] width 53 height 13
click at [0, 0] on input "iWof Black" at bounding box center [0, 0] width 0 height 0
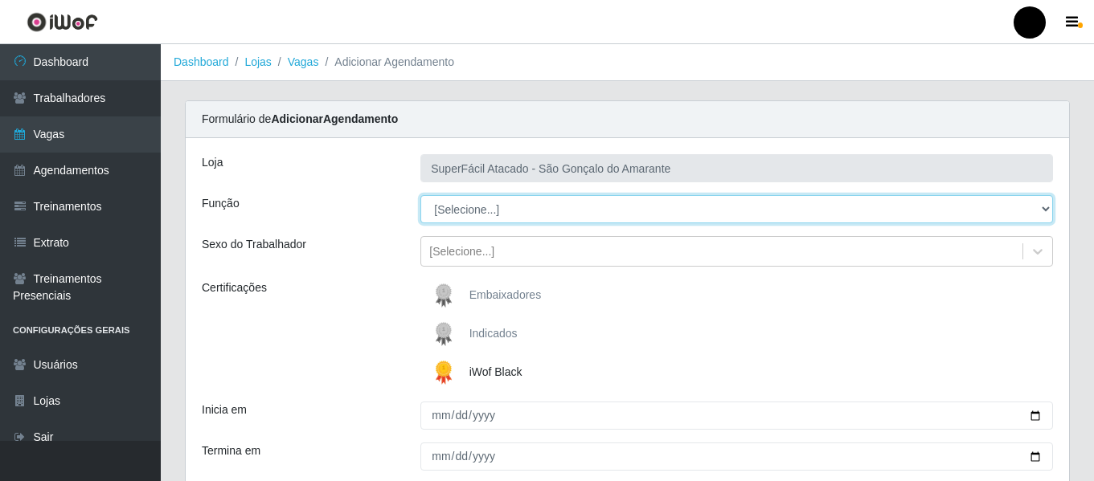
click at [1043, 204] on select "[Selecione...] Auxiliar de Estacionamento Auxiliar de Estacionamento + Auxiliar…" at bounding box center [736, 209] width 632 height 28
select select "22"
click at [420, 195] on select "[Selecione...] Auxiliar de Estacionamento Auxiliar de Estacionamento + Auxiliar…" at bounding box center [736, 209] width 632 height 28
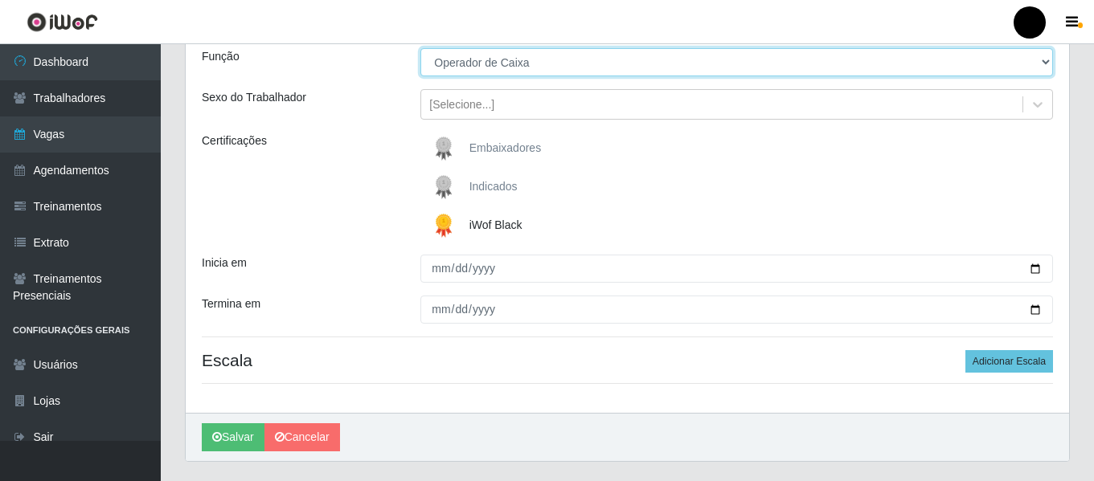
scroll to position [161, 0]
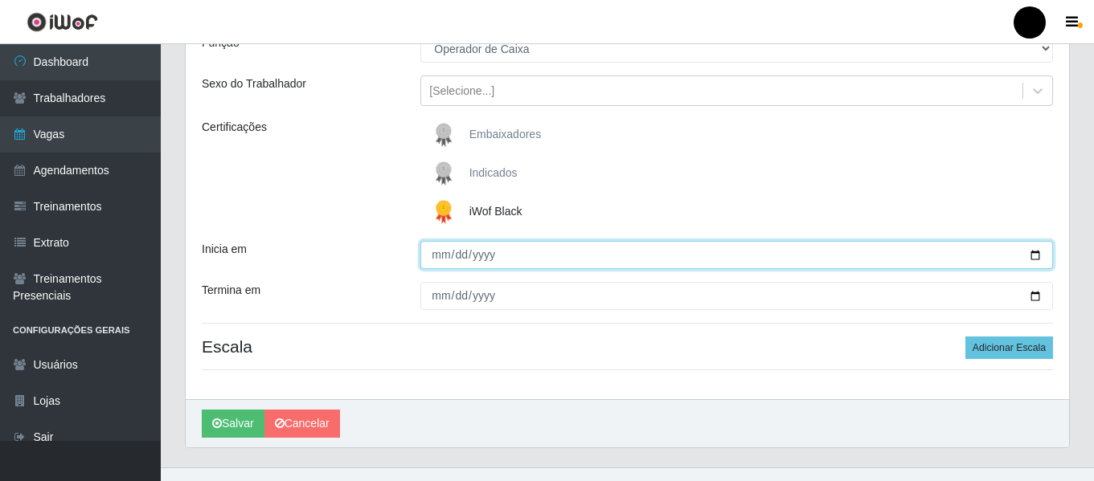
click at [1040, 256] on input "Inicia em" at bounding box center [736, 255] width 632 height 28
type input "[DATE]"
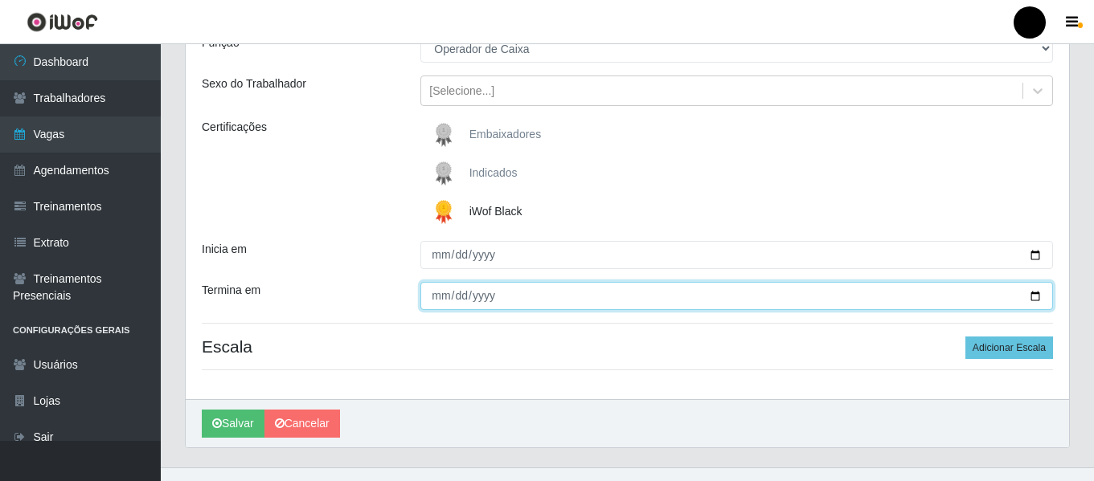
click at [1036, 301] on input "Termina em" at bounding box center [736, 296] width 632 height 28
type input "[DATE]"
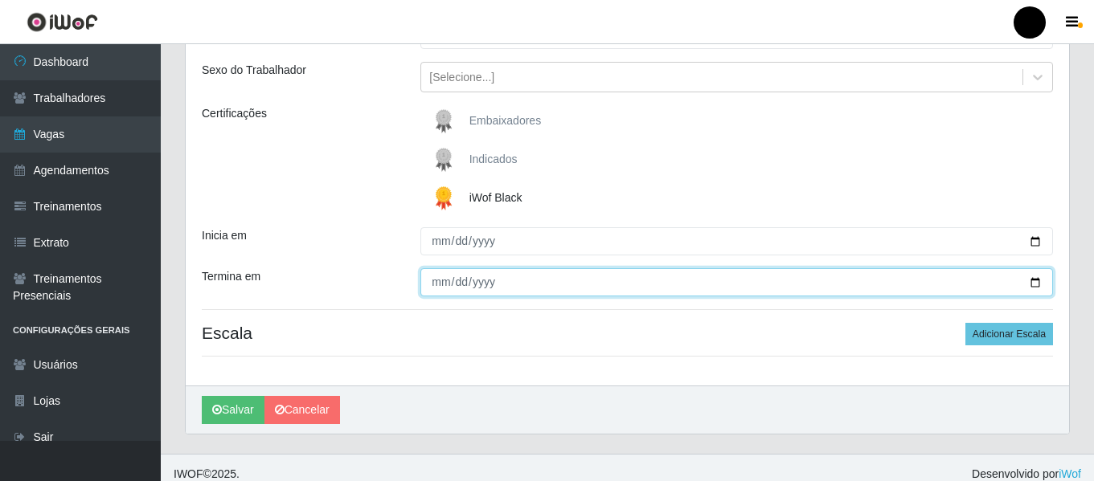
scroll to position [187, 0]
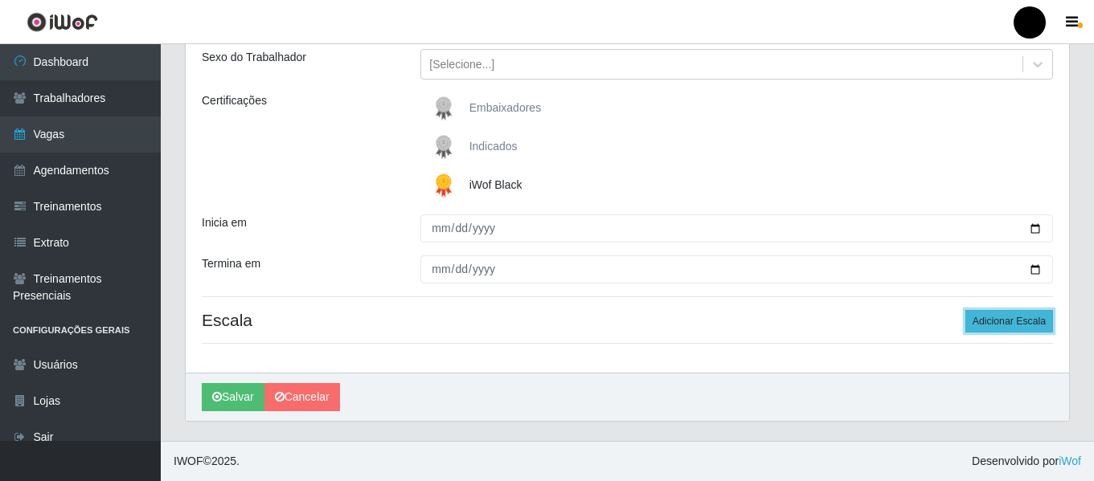
click at [1000, 318] on button "Adicionar Escala" at bounding box center [1009, 321] width 88 height 22
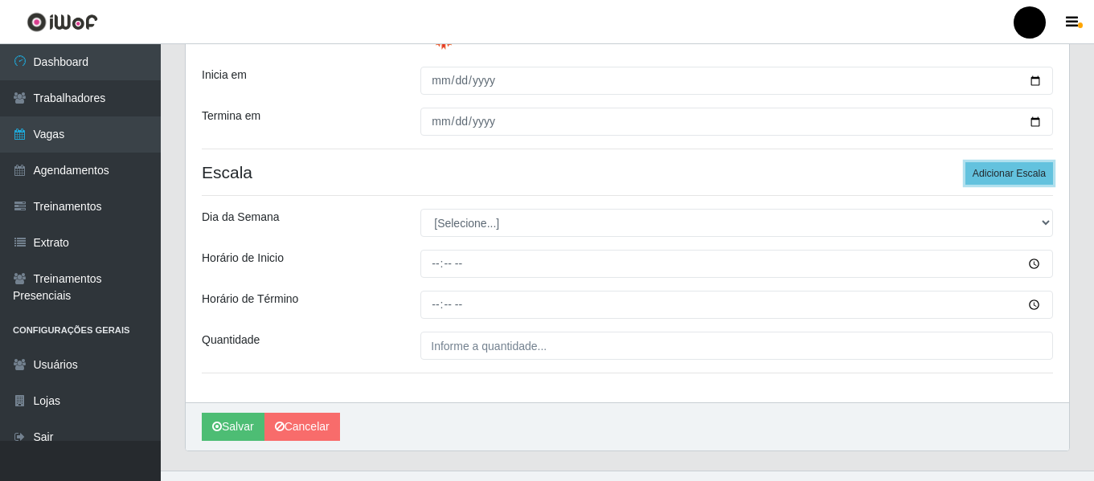
scroll to position [348, 0]
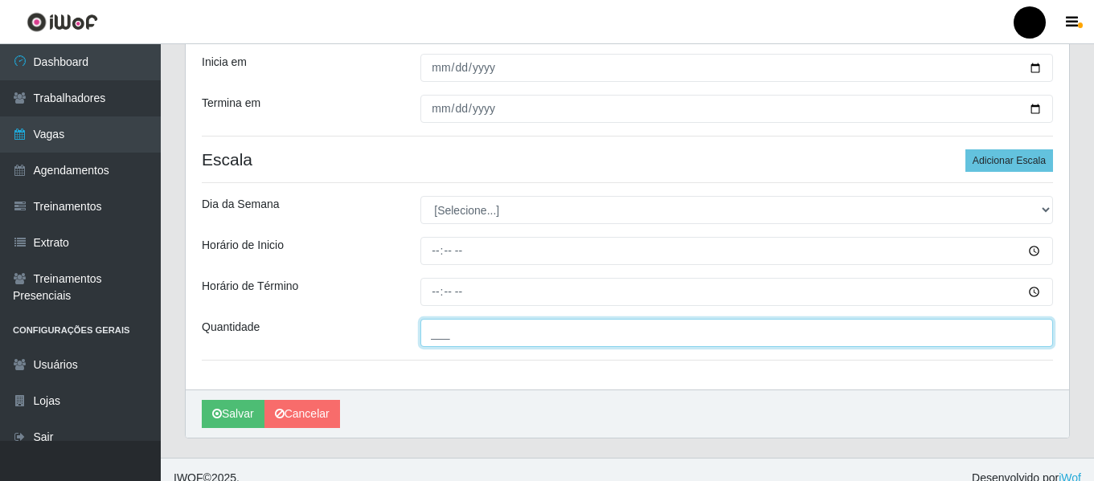
click at [611, 347] on input "___" at bounding box center [736, 333] width 632 height 28
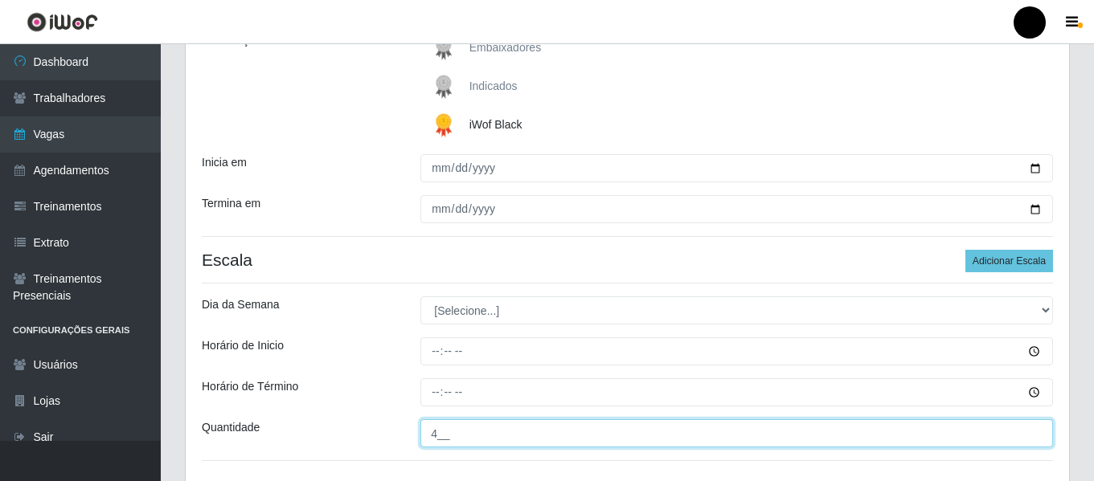
scroll to position [268, 0]
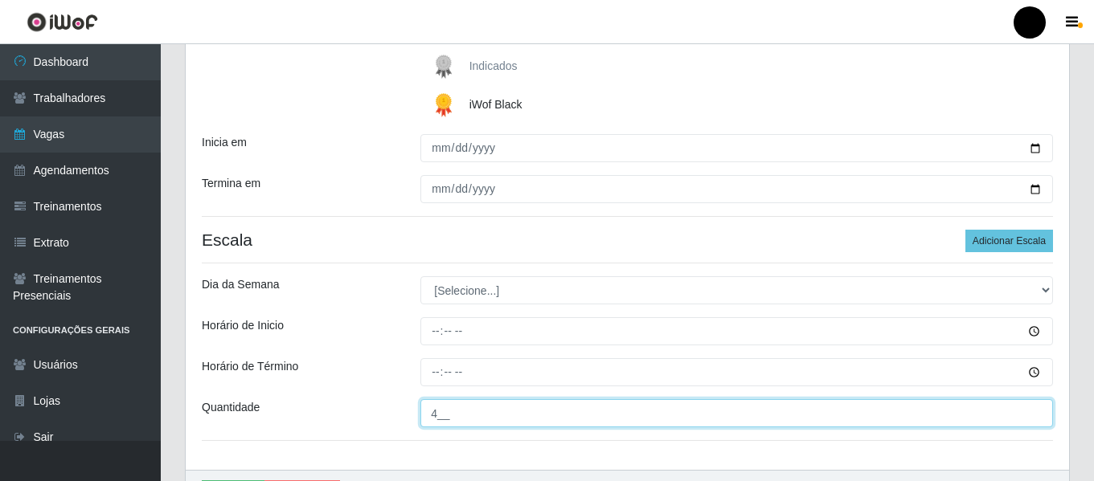
type input "4__"
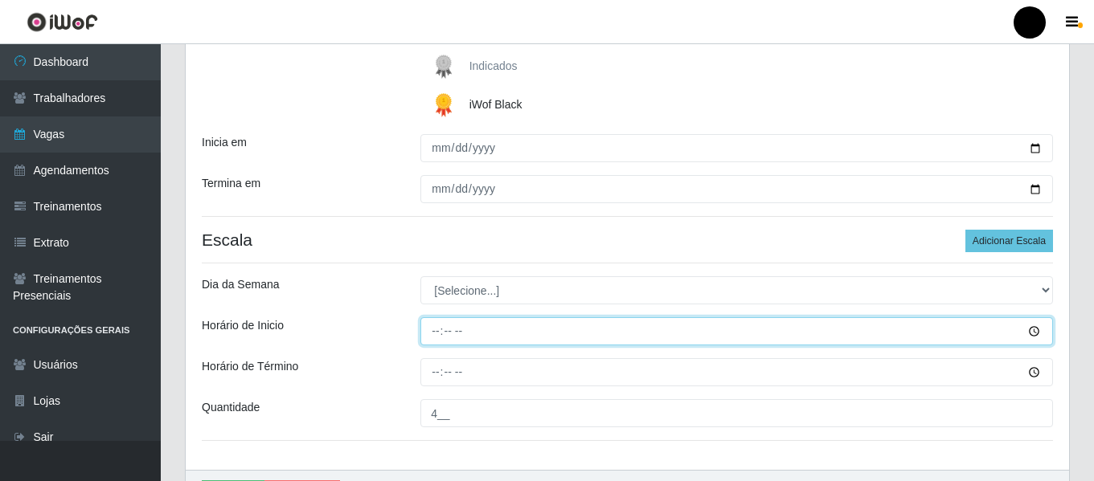
click at [438, 332] on input "Horário de Inicio" at bounding box center [736, 331] width 632 height 28
type input "09:00"
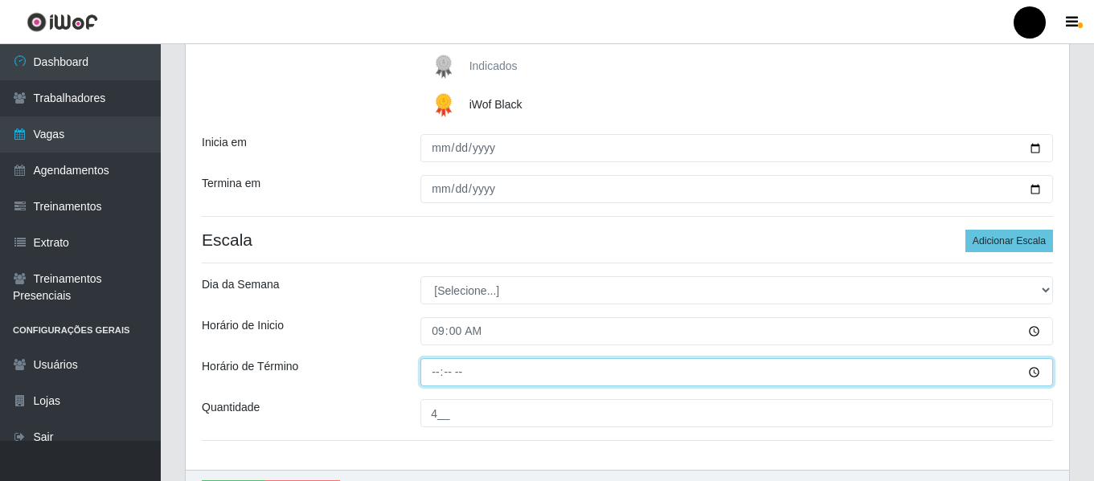
click at [433, 372] on input "Horário de Término" at bounding box center [736, 372] width 632 height 28
type input "15:00"
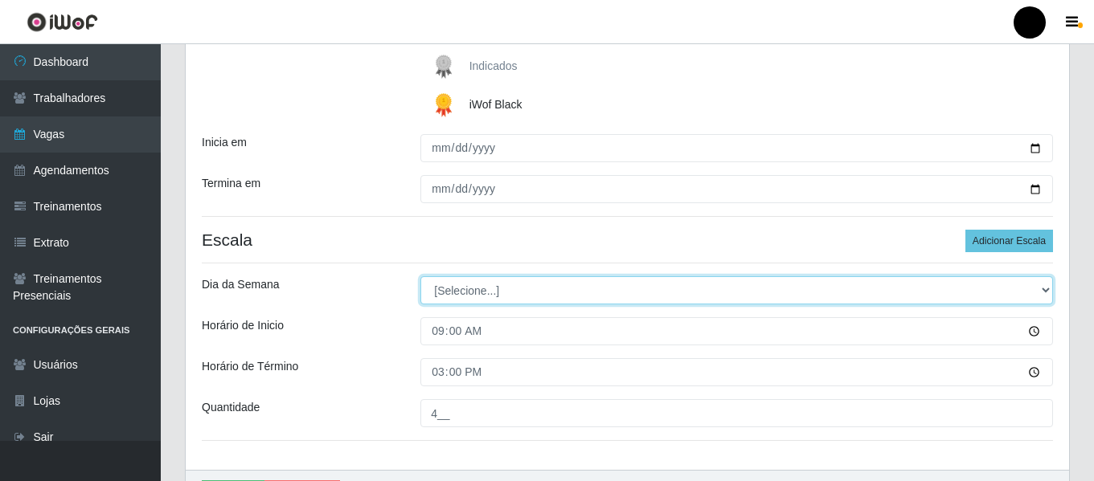
click at [1040, 295] on select "[Selecione...] Segunda Terça Quarta Quinta Sexta Sábado Domingo" at bounding box center [736, 290] width 632 height 28
click at [420, 276] on select "[Selecione...] Segunda Terça Quarta Quinta Sexta Sábado Domingo" at bounding box center [736, 290] width 632 height 28
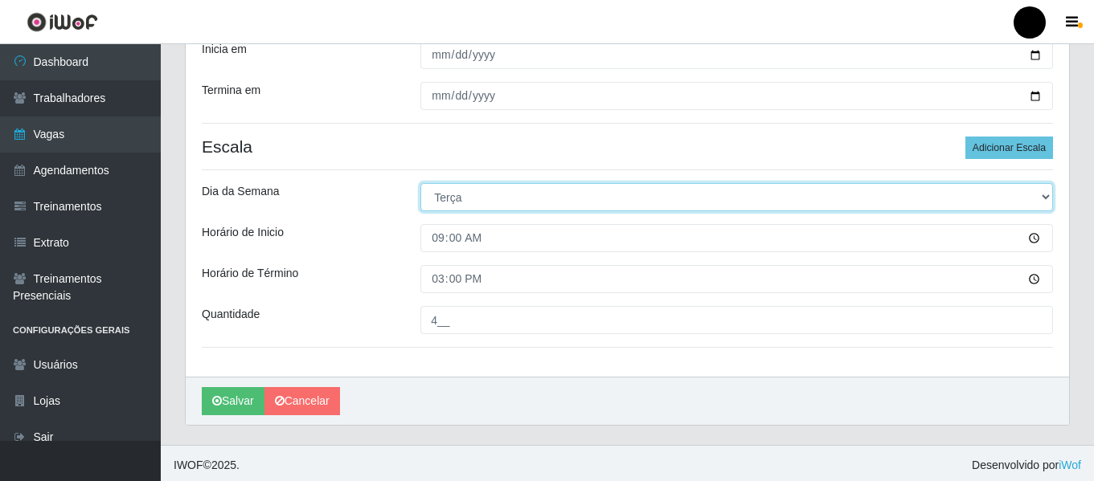
scroll to position [365, 0]
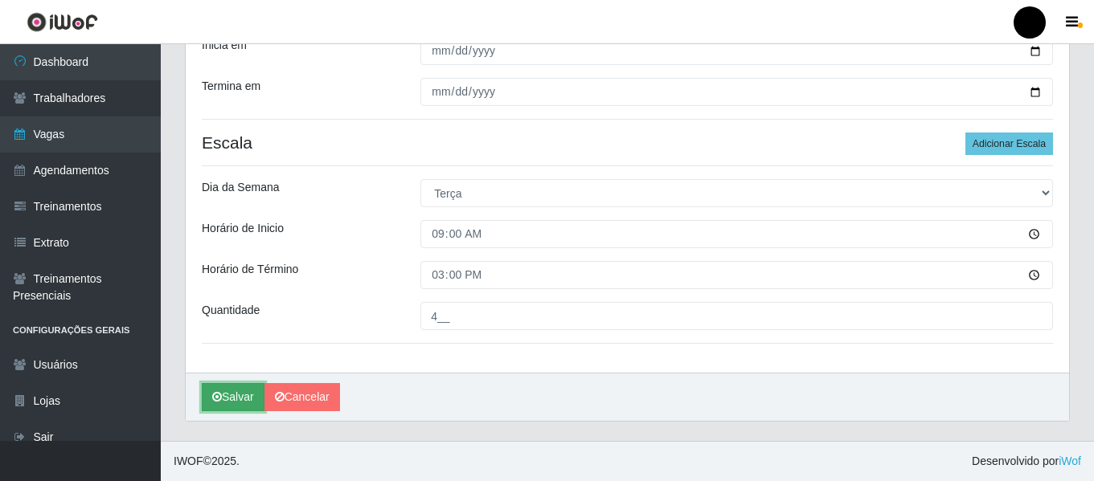
click at [235, 404] on button "Salvar" at bounding box center [233, 397] width 63 height 28
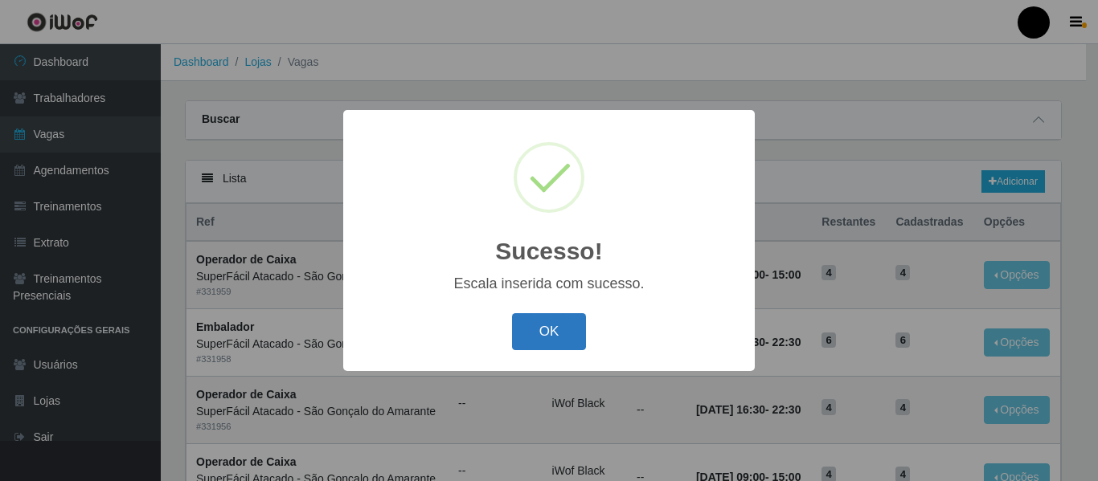
click at [566, 332] on button "OK" at bounding box center [549, 332] width 75 height 38
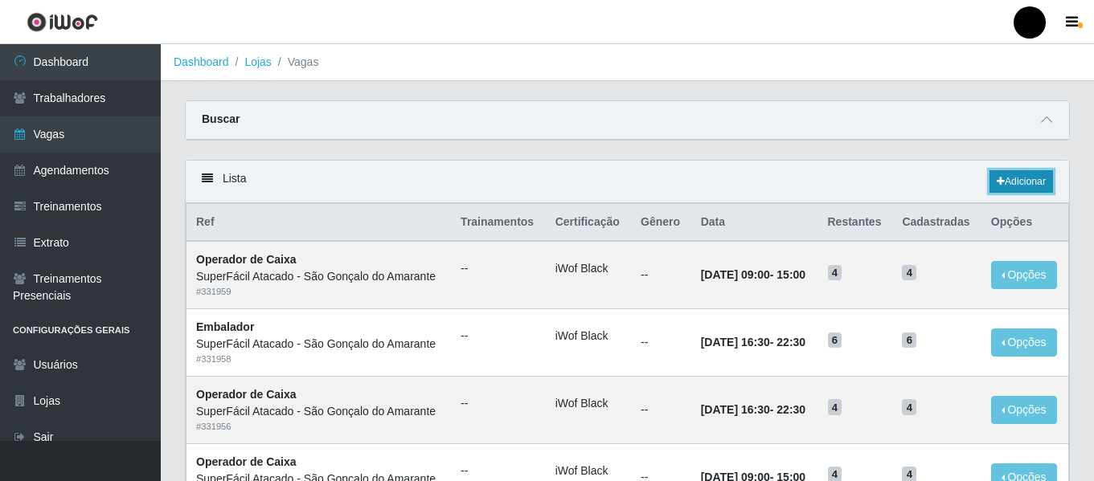
click at [996, 186] on icon at bounding box center [1000, 182] width 8 height 10
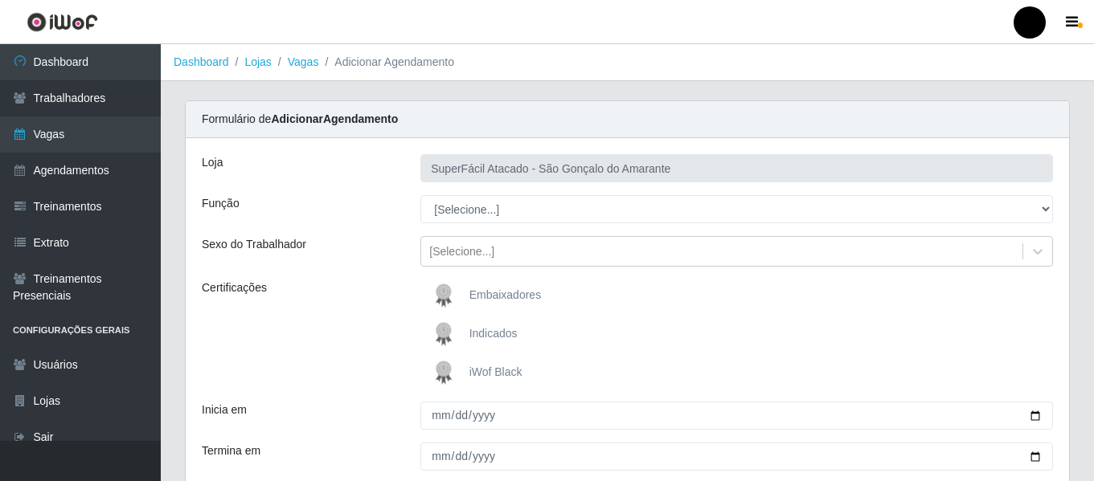
click at [506, 370] on span "iWof Black" at bounding box center [495, 372] width 53 height 13
click at [0, 0] on input "iWof Black" at bounding box center [0, 0] width 0 height 0
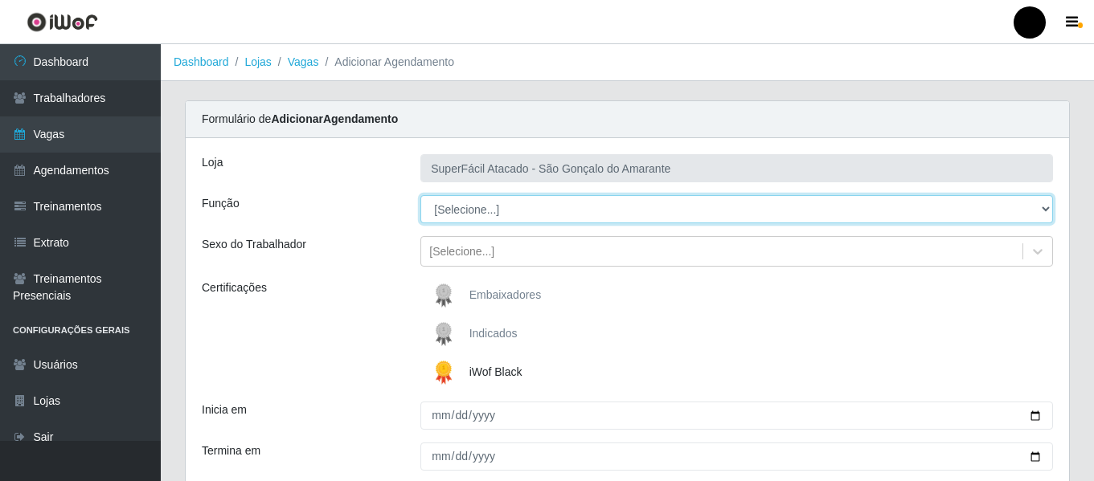
click at [1041, 206] on select "[Selecione...] Auxiliar de Estacionamento Auxiliar de Estacionamento + Auxiliar…" at bounding box center [736, 209] width 632 height 28
click at [420, 195] on select "[Selecione...] Auxiliar de Estacionamento Auxiliar de Estacionamento + Auxiliar…" at bounding box center [736, 209] width 632 height 28
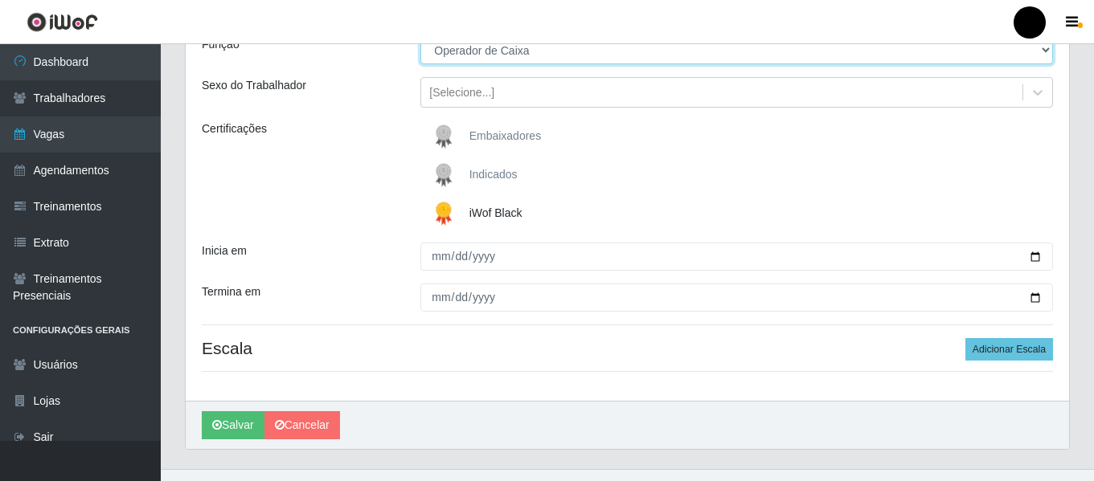
scroll to position [161, 0]
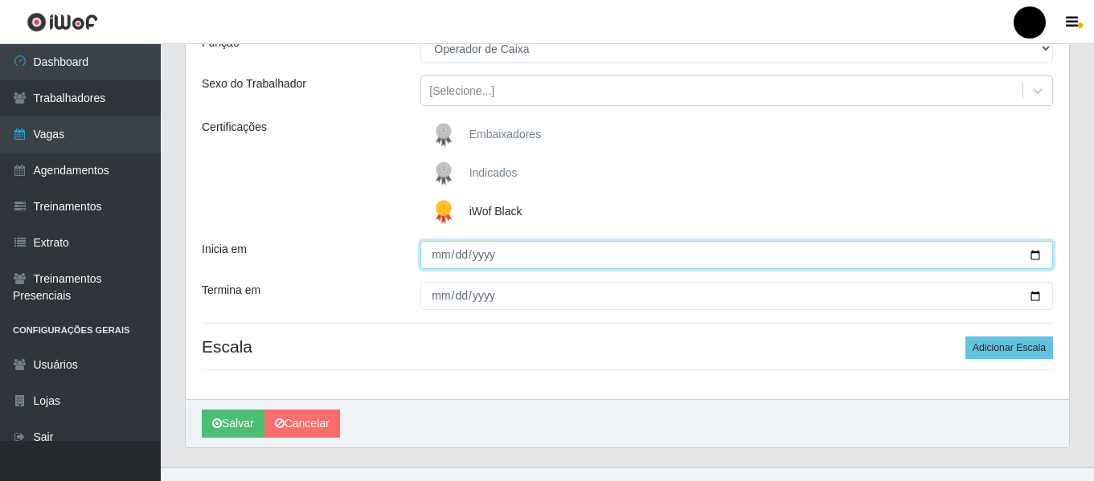
click at [1039, 251] on input "Inicia em" at bounding box center [736, 255] width 632 height 28
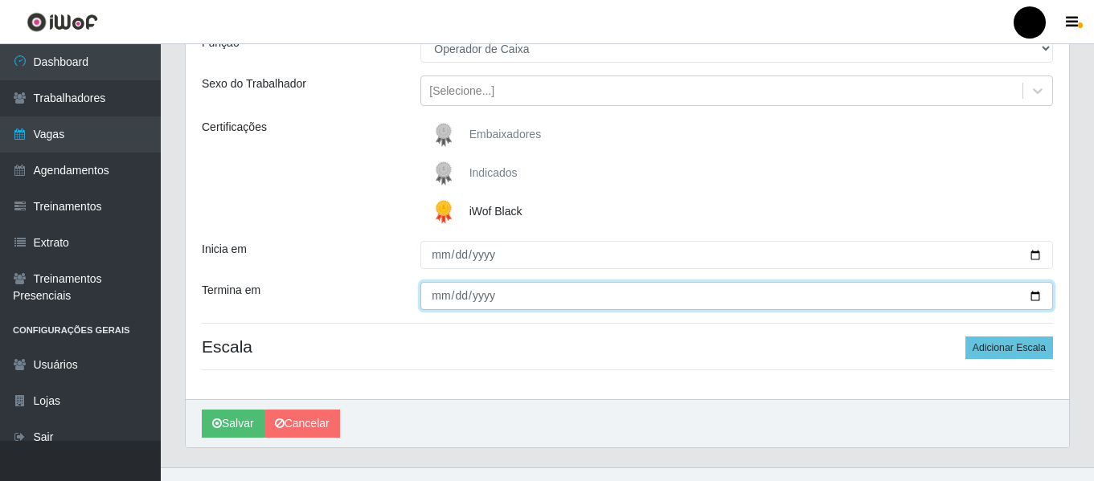
click at [1029, 294] on input "Termina em" at bounding box center [736, 296] width 632 height 28
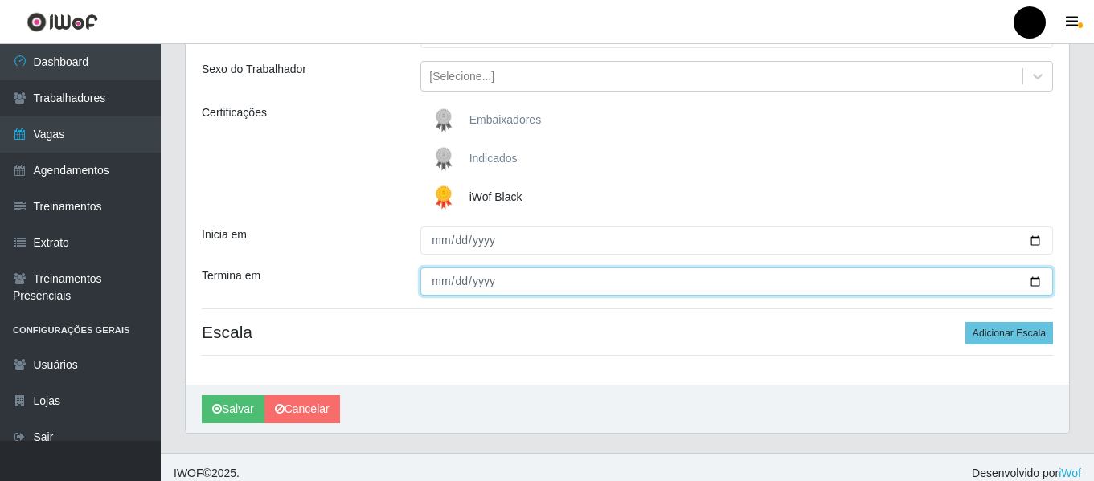
scroll to position [187, 0]
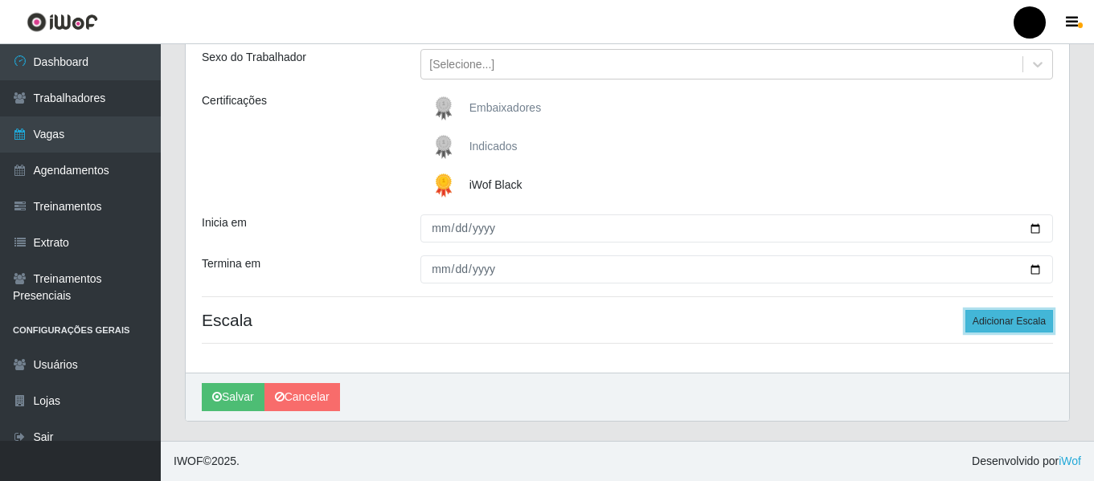
click at [981, 328] on button "Adicionar Escala" at bounding box center [1009, 321] width 88 height 22
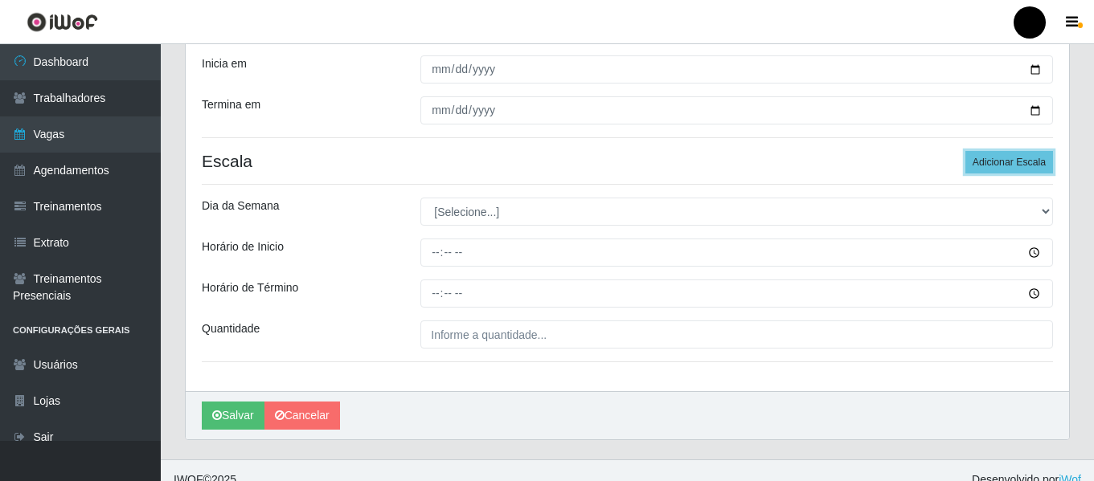
scroll to position [348, 0]
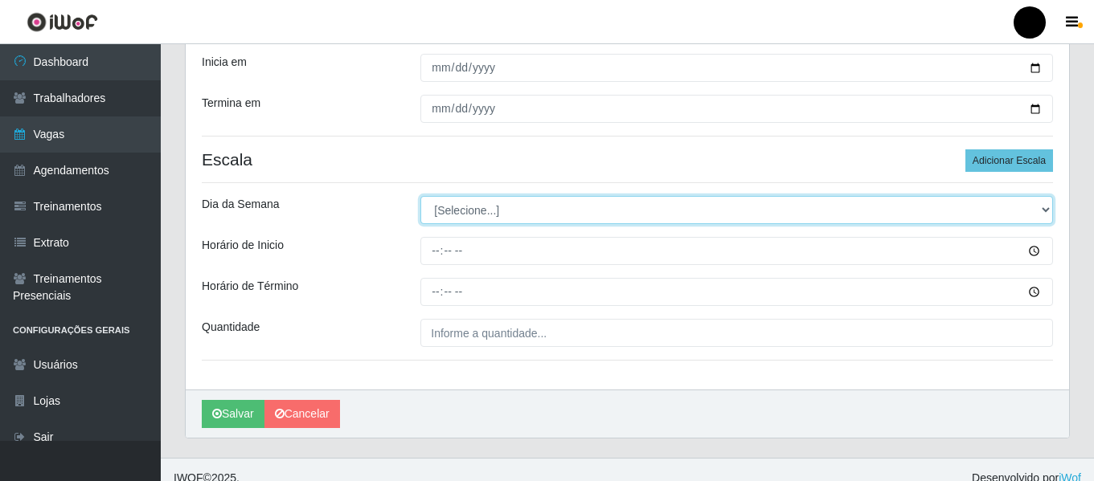
click at [1043, 208] on select "[Selecione...] Segunda Terça Quarta Quinta Sexta Sábado Domingo" at bounding box center [736, 210] width 632 height 28
click at [420, 196] on select "[Selecione...] Segunda Terça Quarta Quinta Sexta Sábado Domingo" at bounding box center [736, 210] width 632 height 28
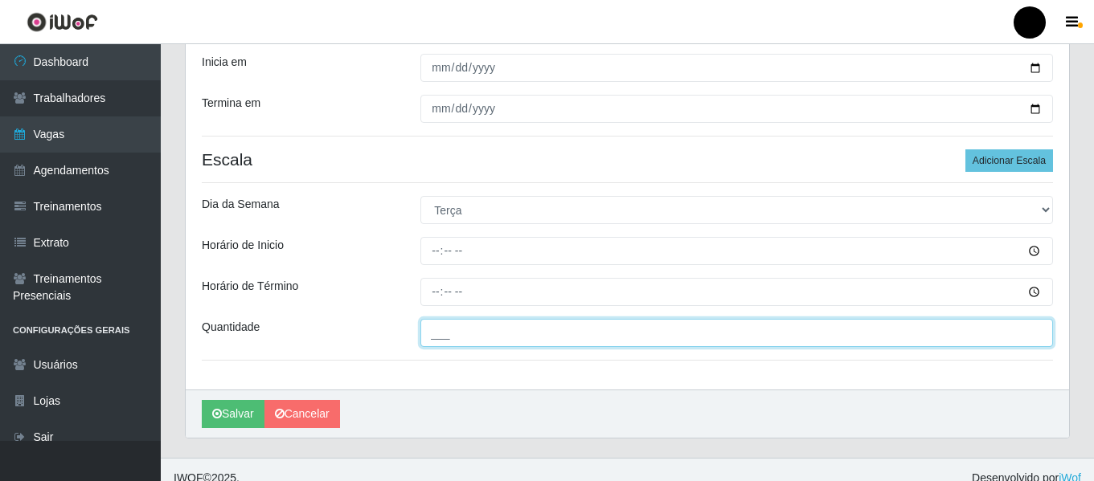
click at [510, 332] on input "___" at bounding box center [736, 333] width 632 height 28
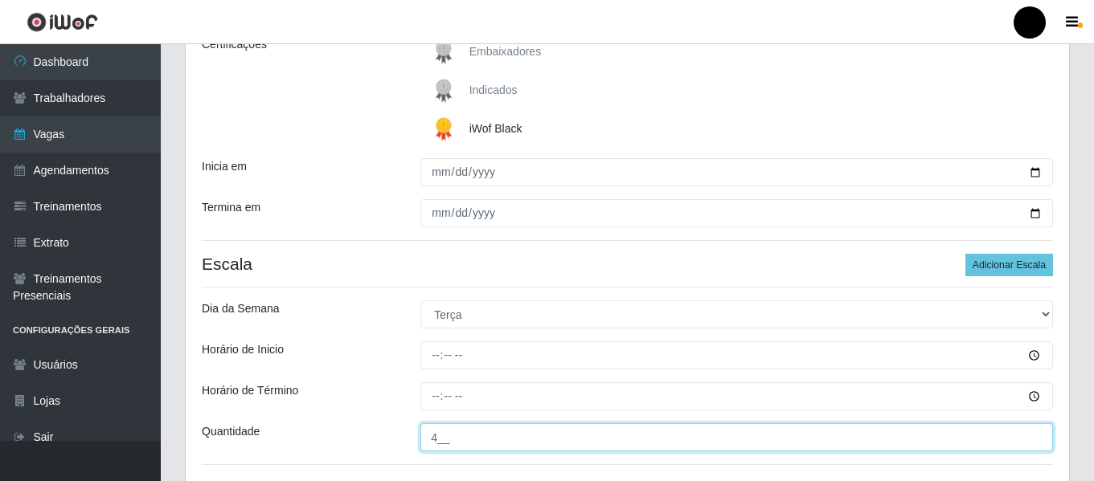
scroll to position [321, 0]
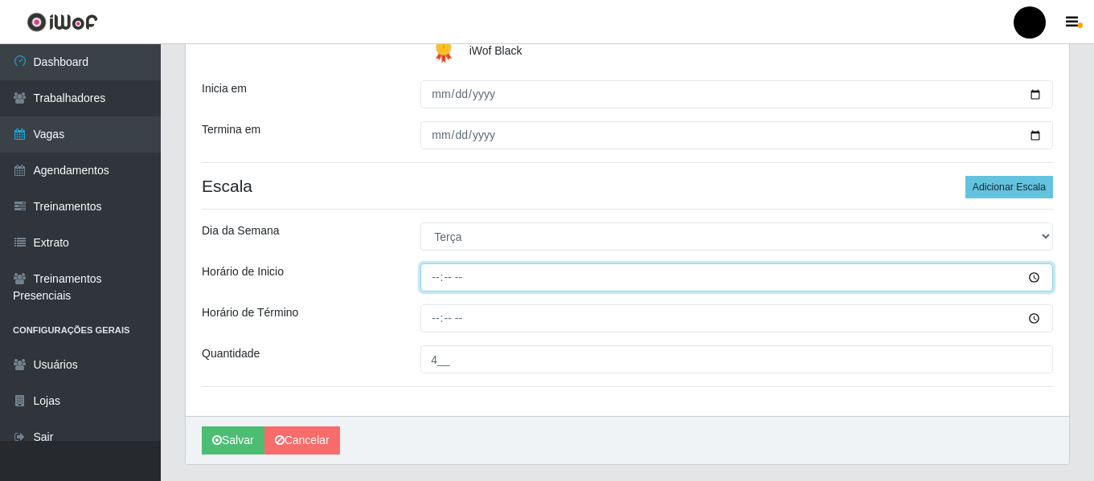
click at [434, 279] on input "Horário de Inicio" at bounding box center [736, 278] width 632 height 28
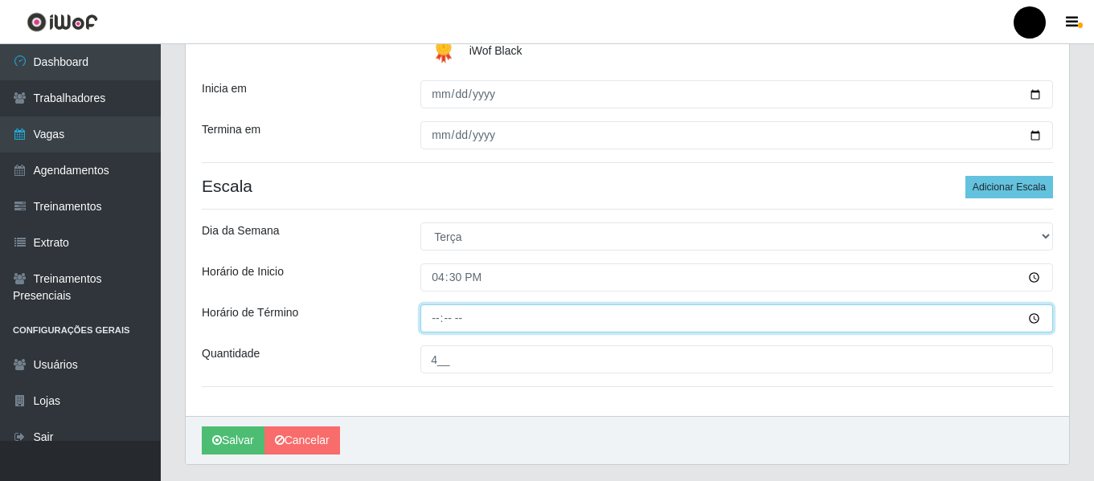
click at [432, 318] on input "Horário de Término" at bounding box center [736, 319] width 632 height 28
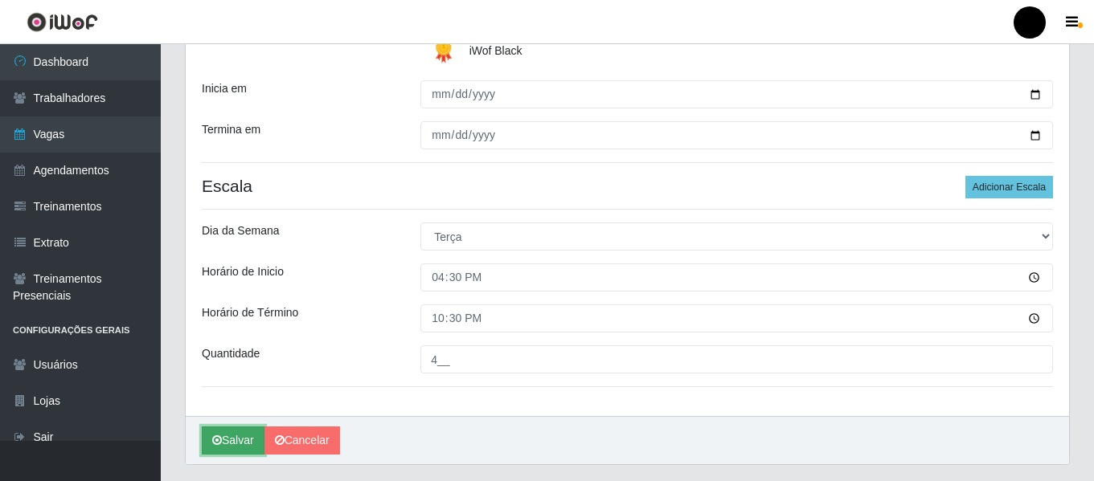
click at [241, 437] on button "Salvar" at bounding box center [233, 441] width 63 height 28
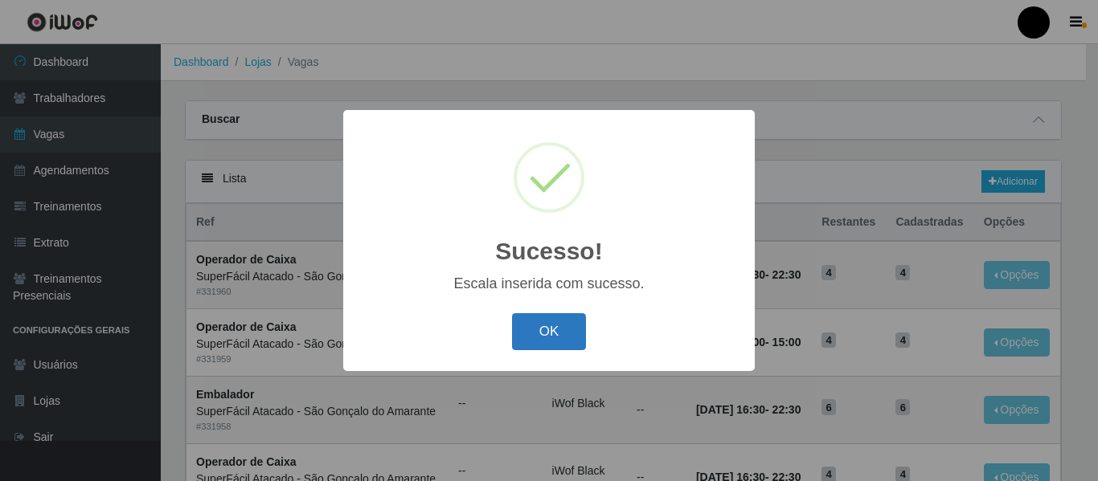
click at [537, 340] on button "OK" at bounding box center [549, 332] width 75 height 38
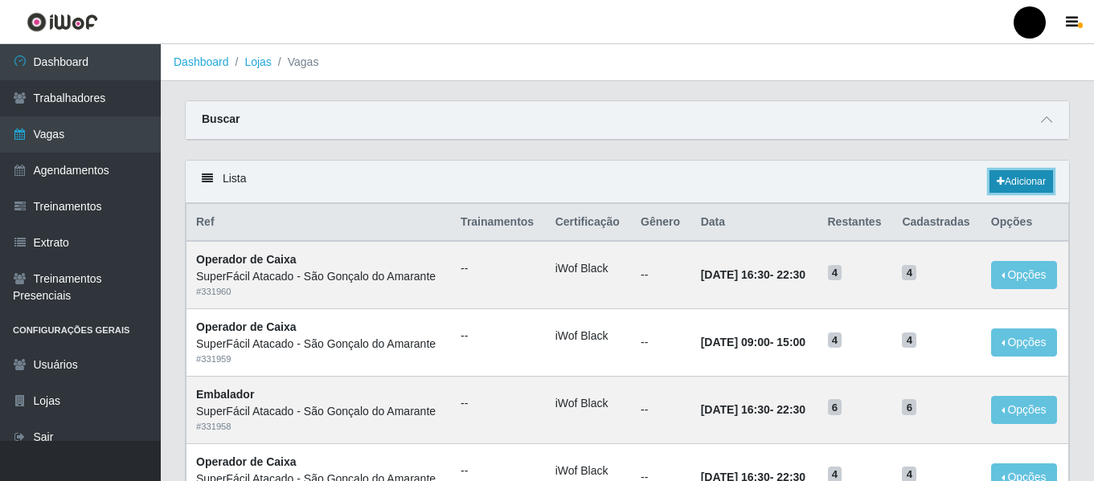
click at [1029, 180] on link "Adicionar" at bounding box center [1020, 181] width 63 height 22
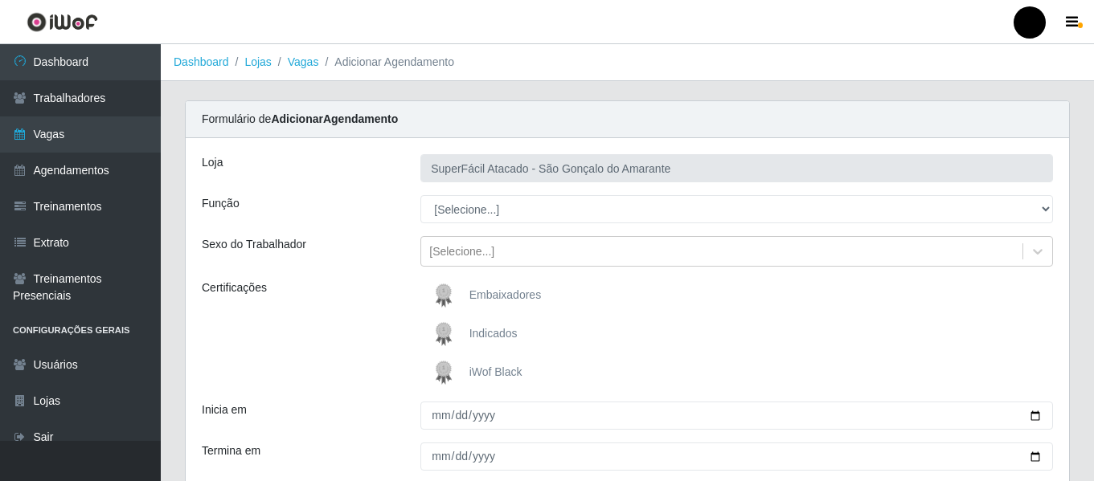
click at [476, 366] on span "iWof Black" at bounding box center [495, 372] width 53 height 13
click at [0, 0] on input "iWof Black" at bounding box center [0, 0] width 0 height 0
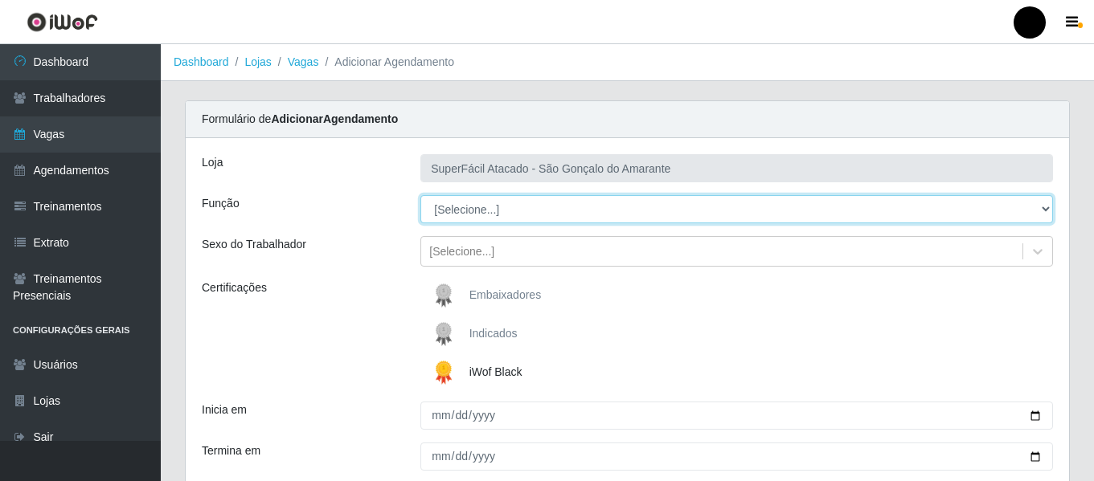
click at [1041, 211] on select "[Selecione...] Auxiliar de Estacionamento Auxiliar de Estacionamento + Auxiliar…" at bounding box center [736, 209] width 632 height 28
click at [420, 195] on select "[Selecione...] Auxiliar de Estacionamento Auxiliar de Estacionamento + Auxiliar…" at bounding box center [736, 209] width 632 height 28
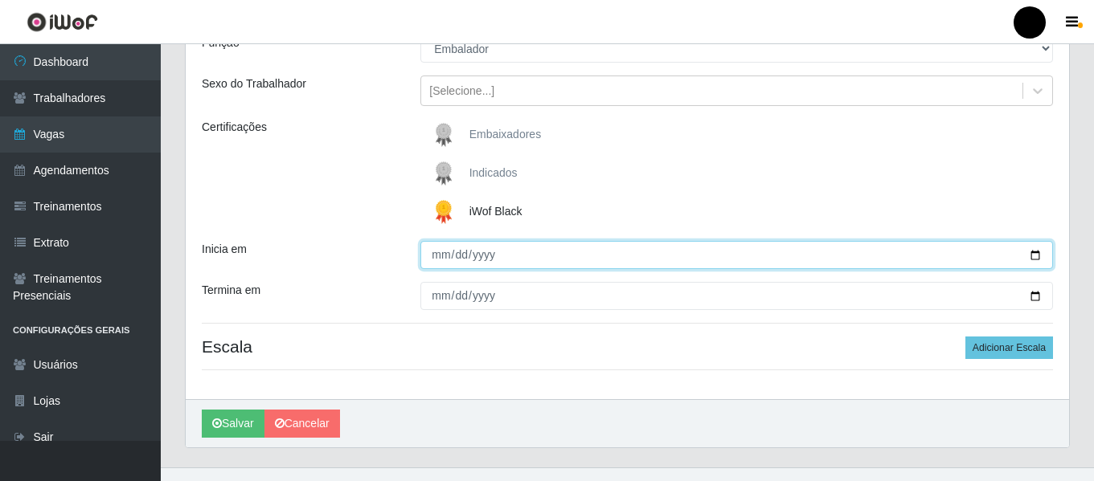
click at [1034, 256] on input "Inicia em" at bounding box center [736, 255] width 632 height 28
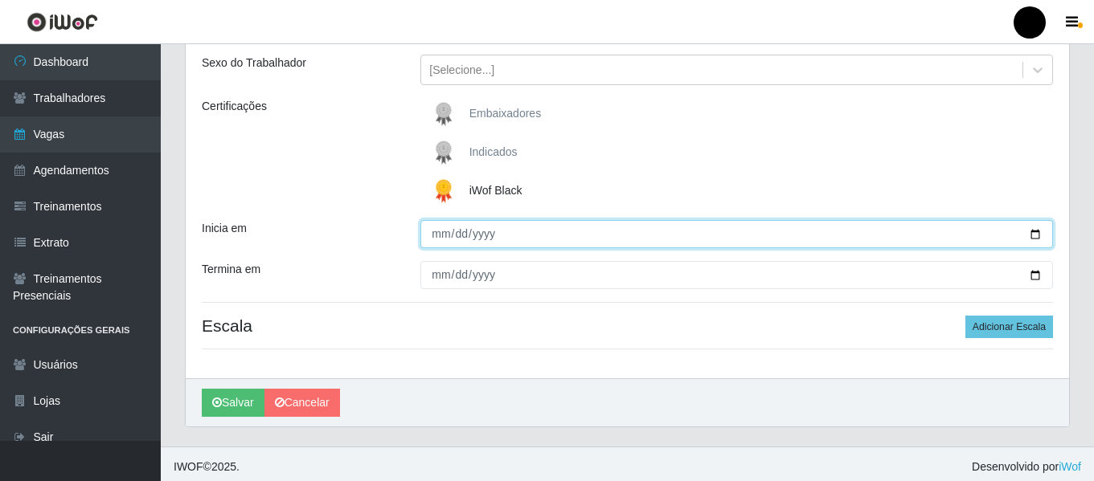
scroll to position [187, 0]
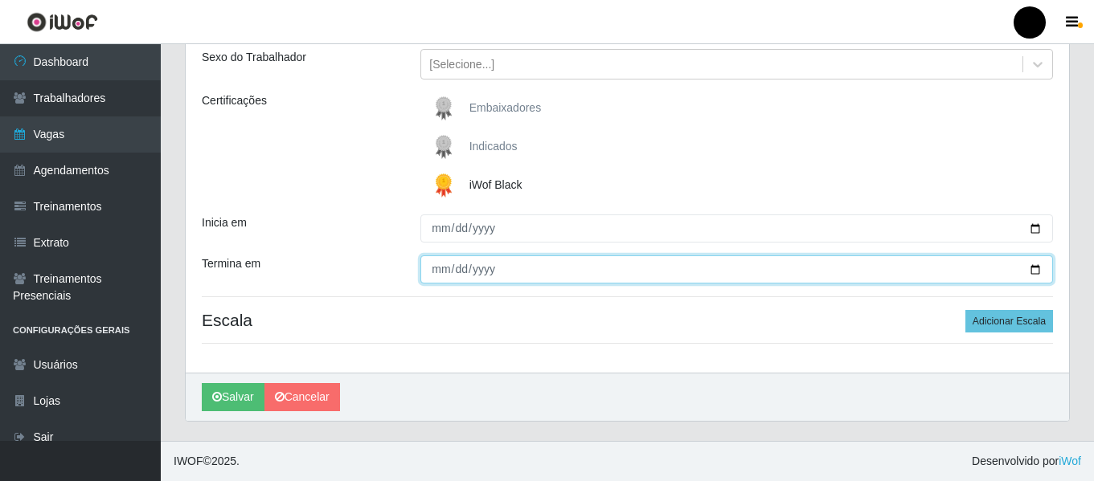
click at [1031, 272] on input "Termina em" at bounding box center [736, 270] width 632 height 28
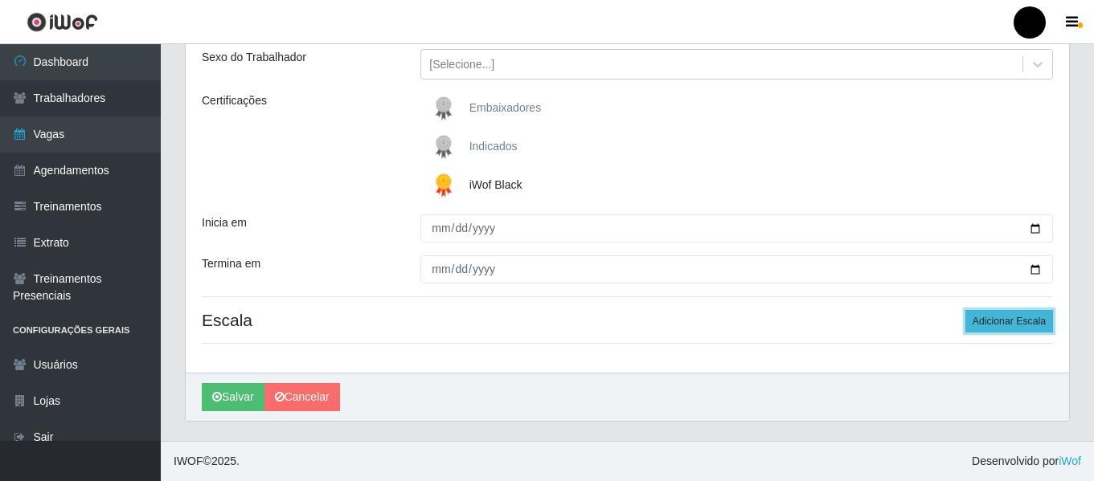
click at [974, 319] on button "Adicionar Escala" at bounding box center [1009, 321] width 88 height 22
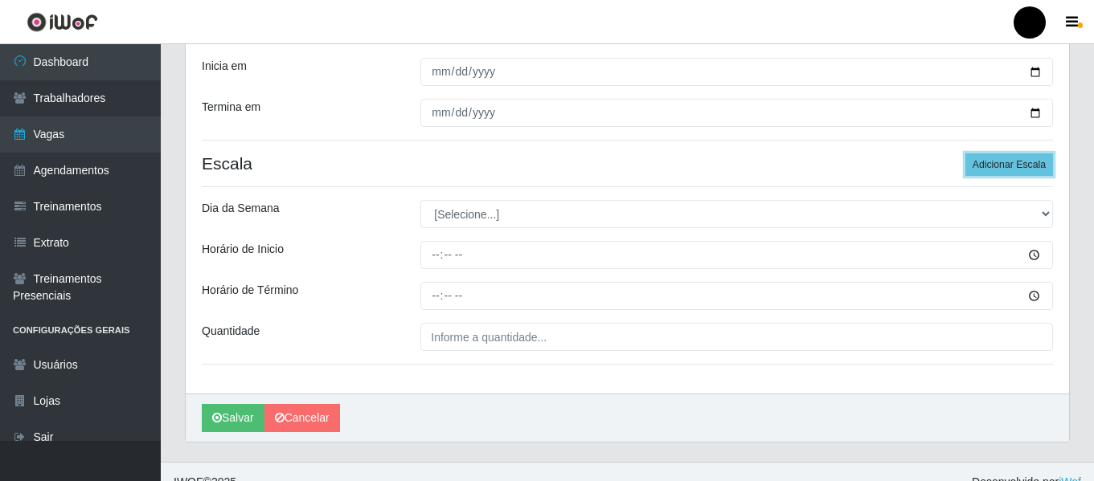
scroll to position [348, 0]
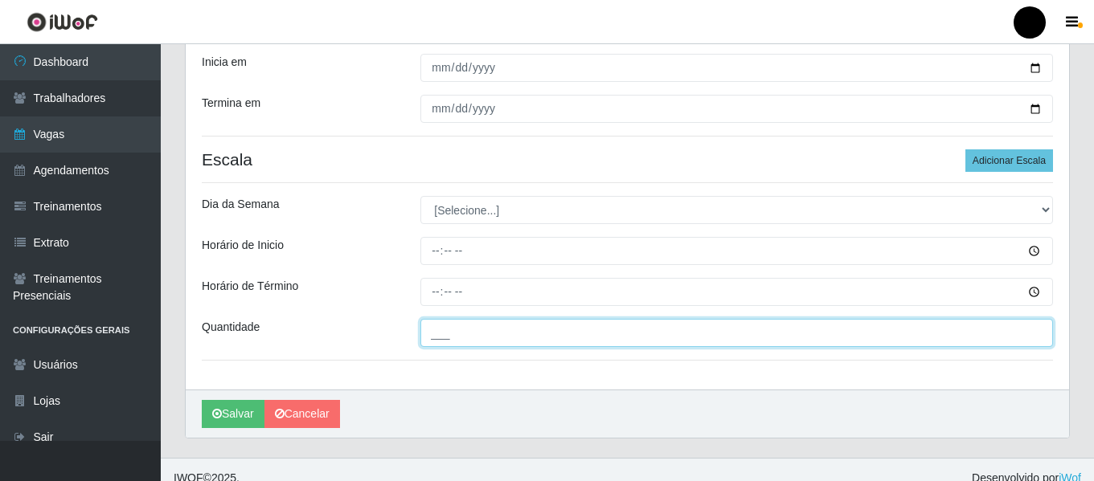
click at [521, 333] on input "___" at bounding box center [736, 333] width 632 height 28
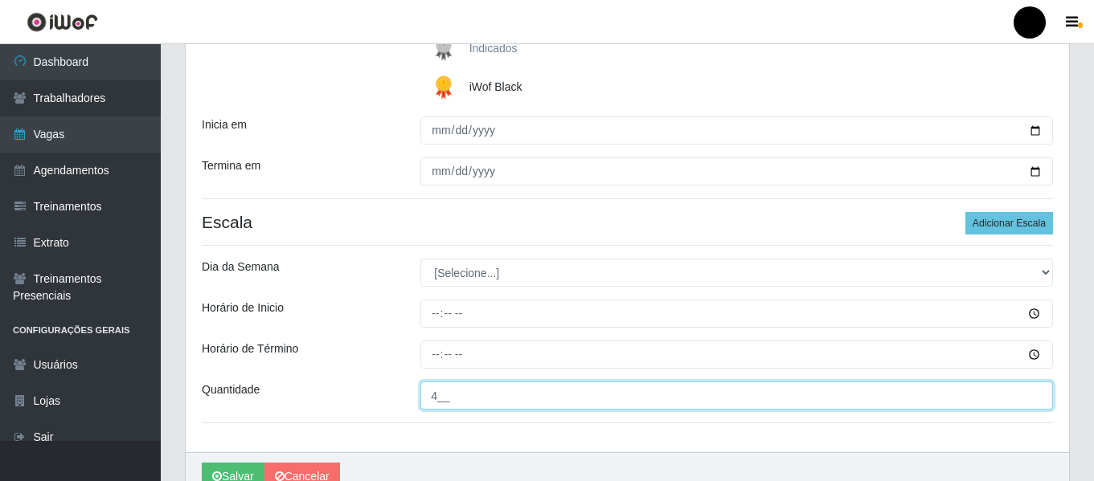
scroll to position [321, 0]
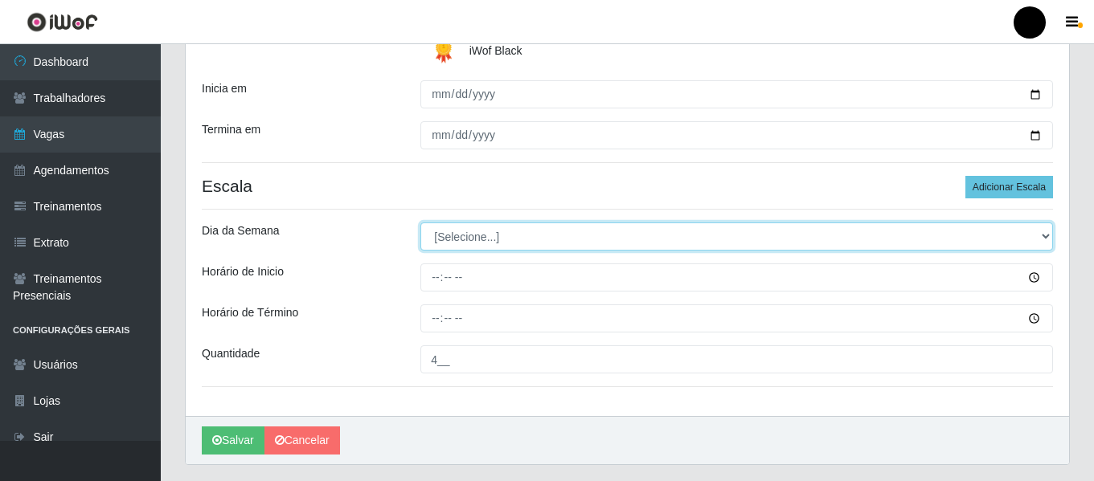
click at [1048, 232] on select "[Selecione...] Segunda Terça Quarta Quinta Sexta Sábado Domingo" at bounding box center [736, 237] width 632 height 28
click at [420, 223] on select "[Selecione...] Segunda Terça Quarta Quinta Sexta Sábado Domingo" at bounding box center [736, 237] width 632 height 28
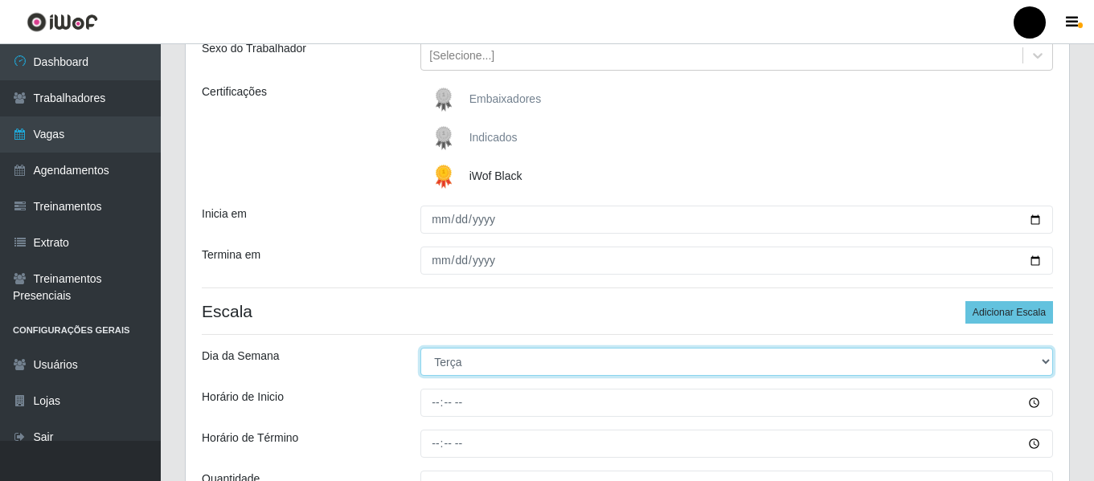
scroll to position [241, 0]
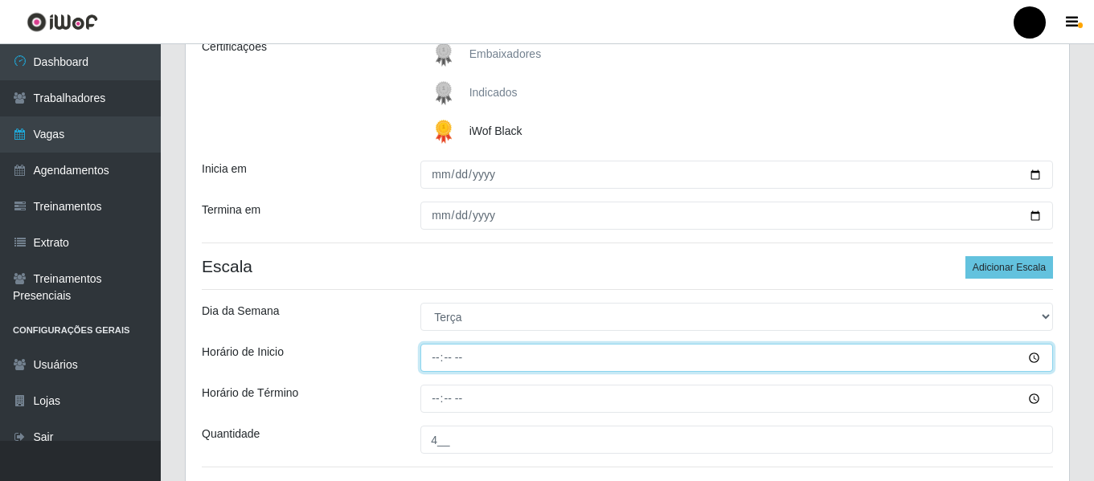
click at [435, 350] on input "Horário de Inicio" at bounding box center [736, 358] width 632 height 28
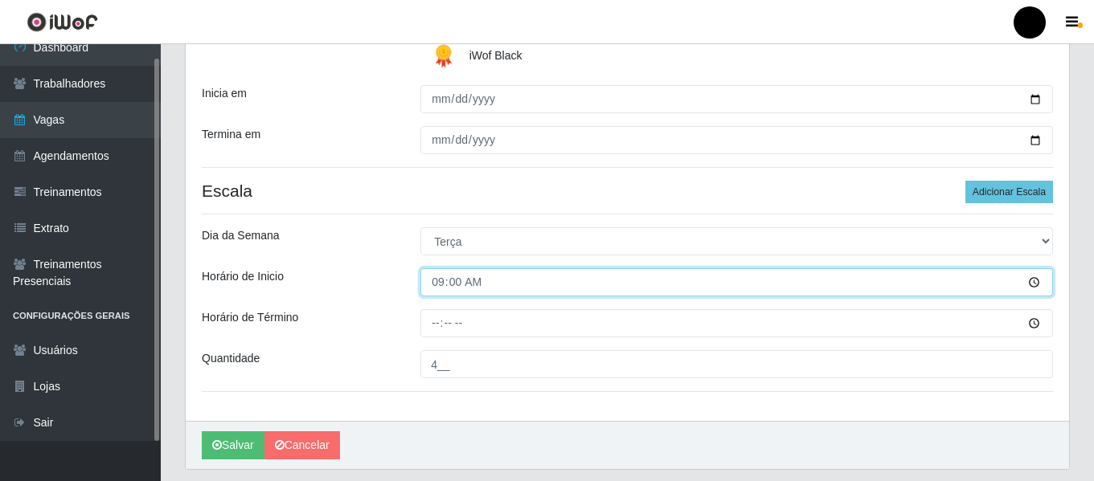
scroll to position [365, 0]
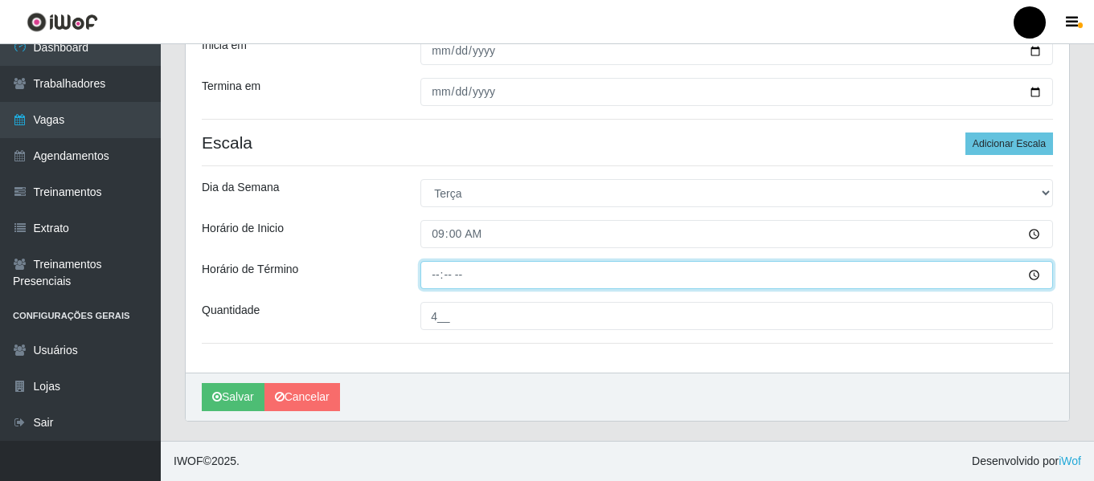
click at [423, 275] on input "Horário de Término" at bounding box center [736, 275] width 632 height 28
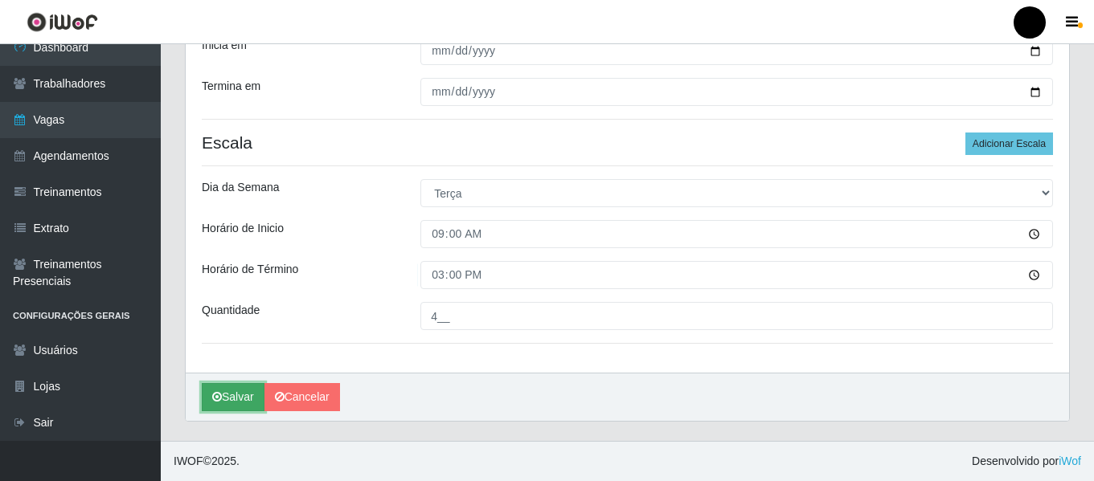
click at [247, 400] on button "Salvar" at bounding box center [233, 397] width 63 height 28
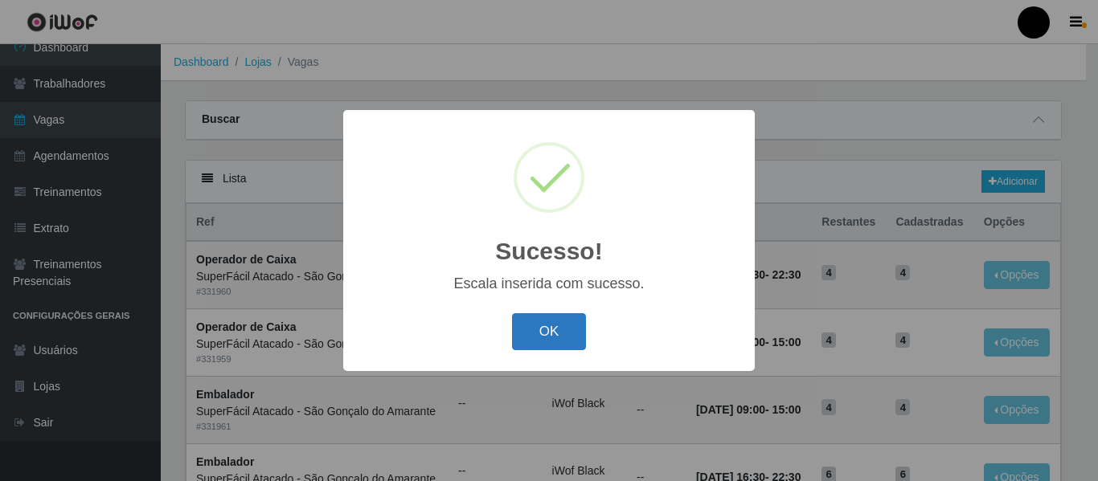
click at [556, 341] on button "OK" at bounding box center [549, 332] width 75 height 38
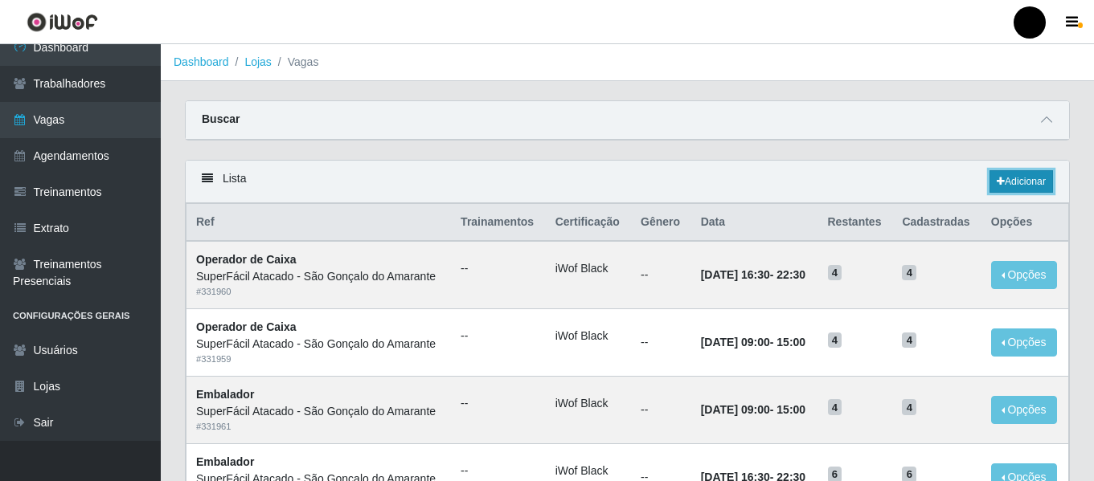
click at [1016, 182] on link "Adicionar" at bounding box center [1020, 181] width 63 height 22
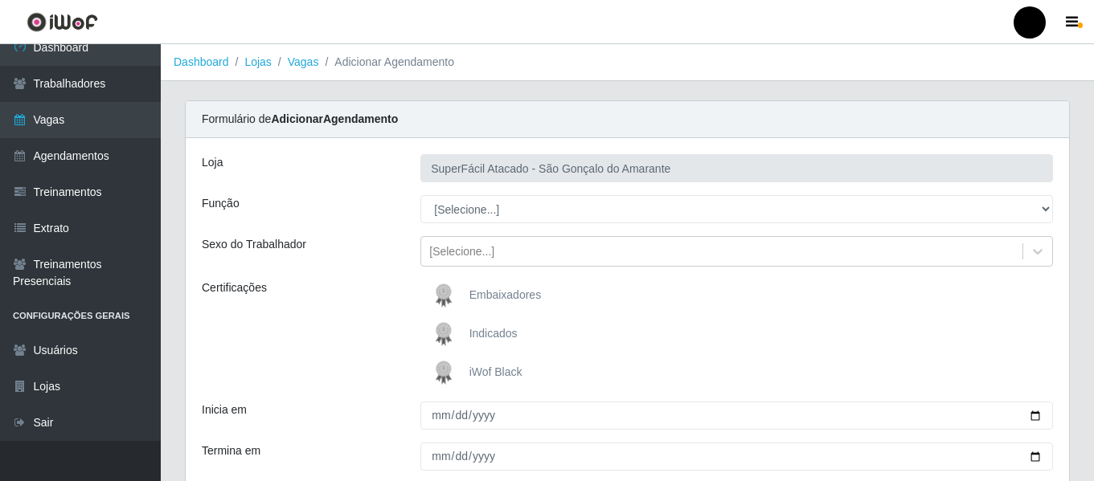
click at [461, 370] on img at bounding box center [446, 373] width 39 height 32
click at [0, 0] on input "iWof Black" at bounding box center [0, 0] width 0 height 0
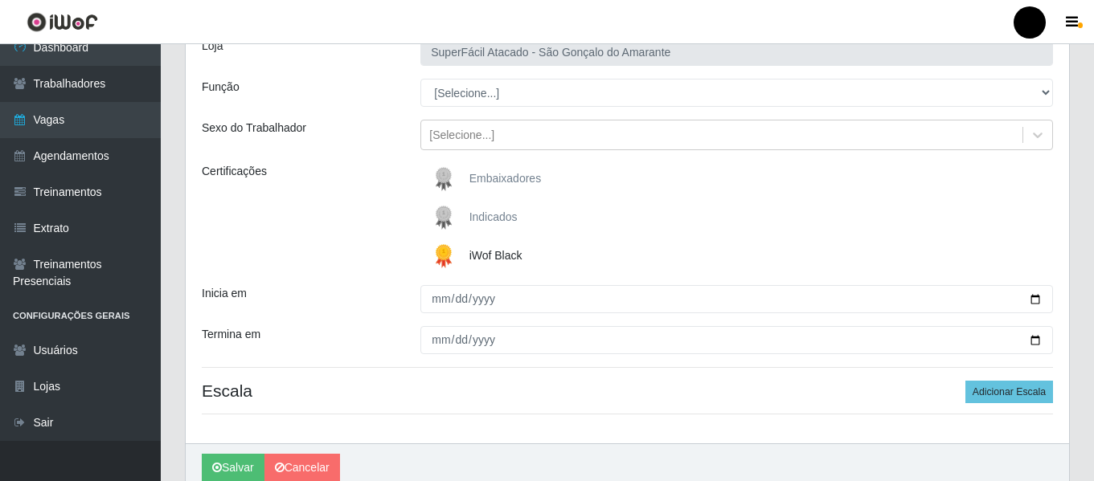
scroll to position [80, 0]
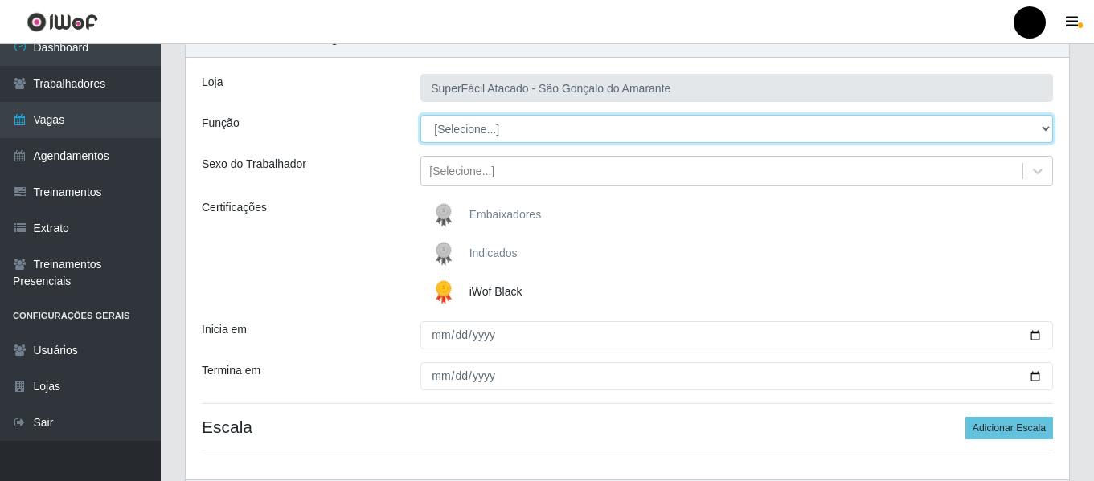
click at [1043, 130] on select "[Selecione...] Auxiliar de Estacionamento Auxiliar de Estacionamento + Auxiliar…" at bounding box center [736, 129] width 632 height 28
click at [420, 115] on select "[Selecione...] Auxiliar de Estacionamento Auxiliar de Estacionamento + Auxiliar…" at bounding box center [736, 129] width 632 height 28
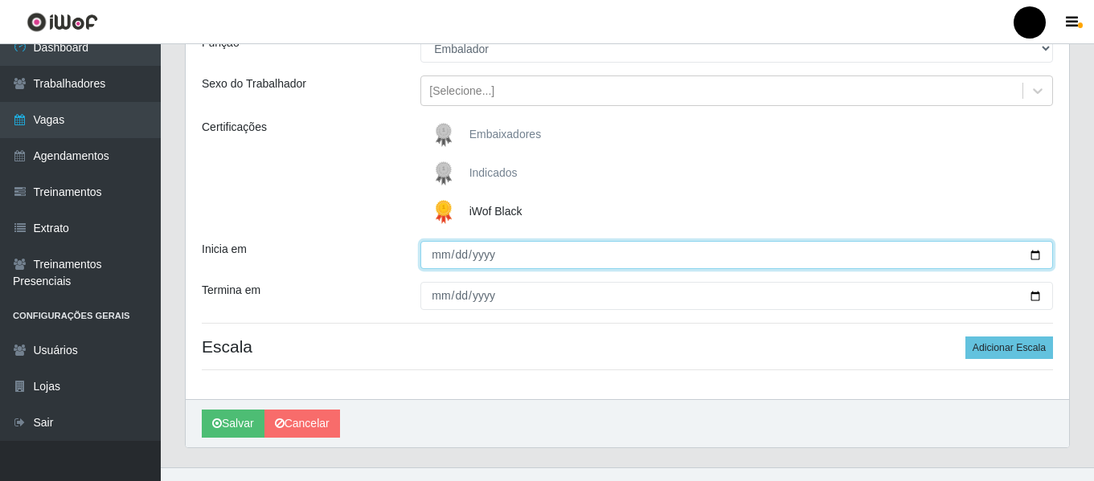
click at [1038, 251] on input "Inicia em" at bounding box center [736, 255] width 632 height 28
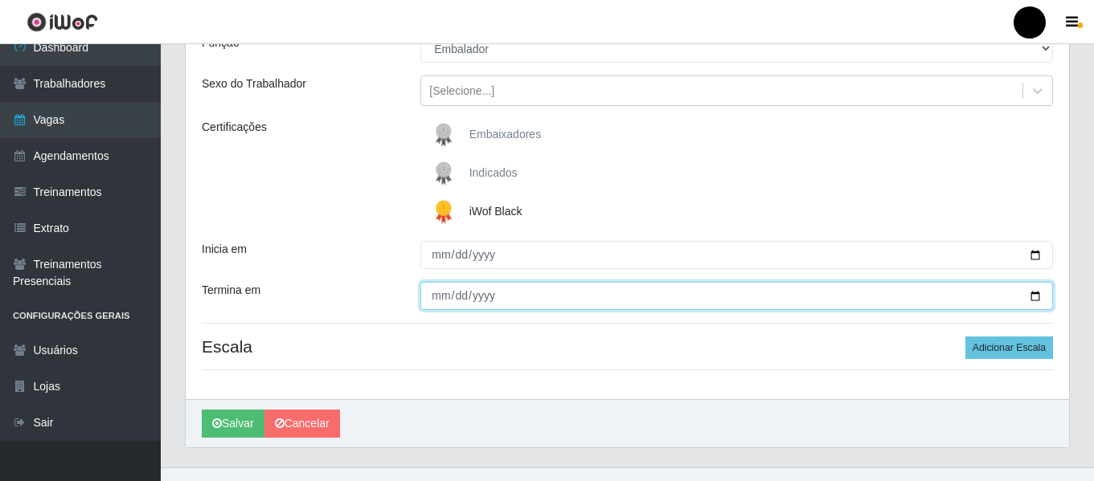
click at [1032, 296] on input "Termina em" at bounding box center [736, 296] width 632 height 28
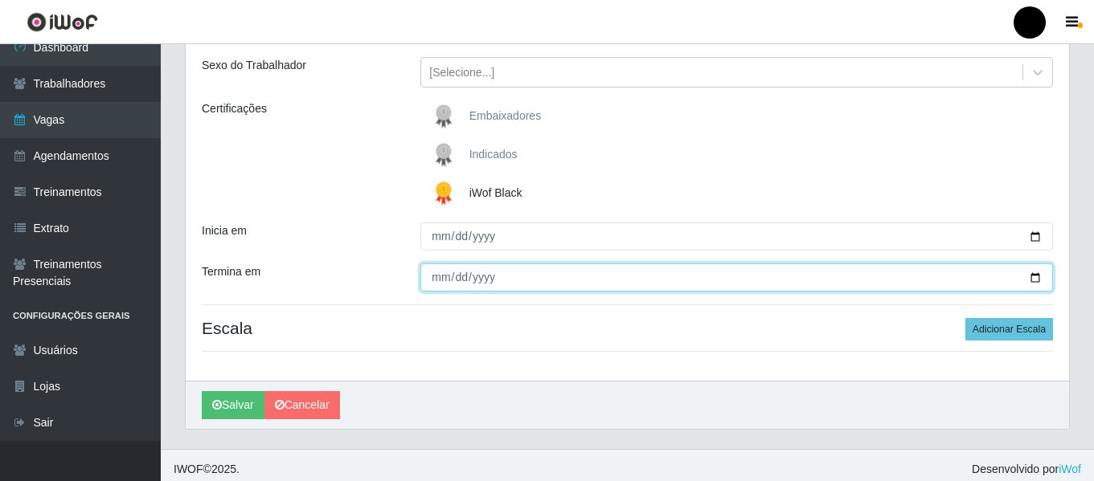
scroll to position [187, 0]
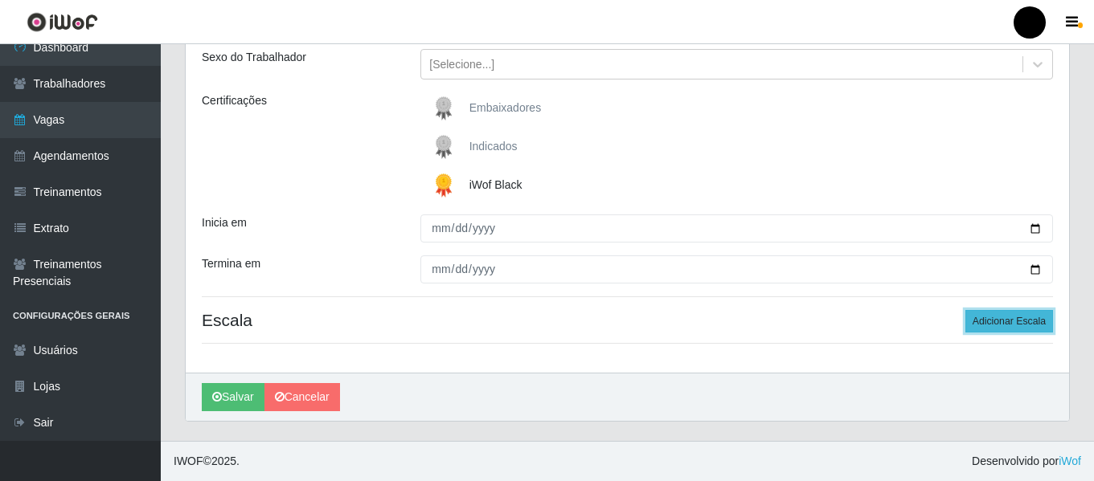
click at [1033, 314] on button "Adicionar Escala" at bounding box center [1009, 321] width 88 height 22
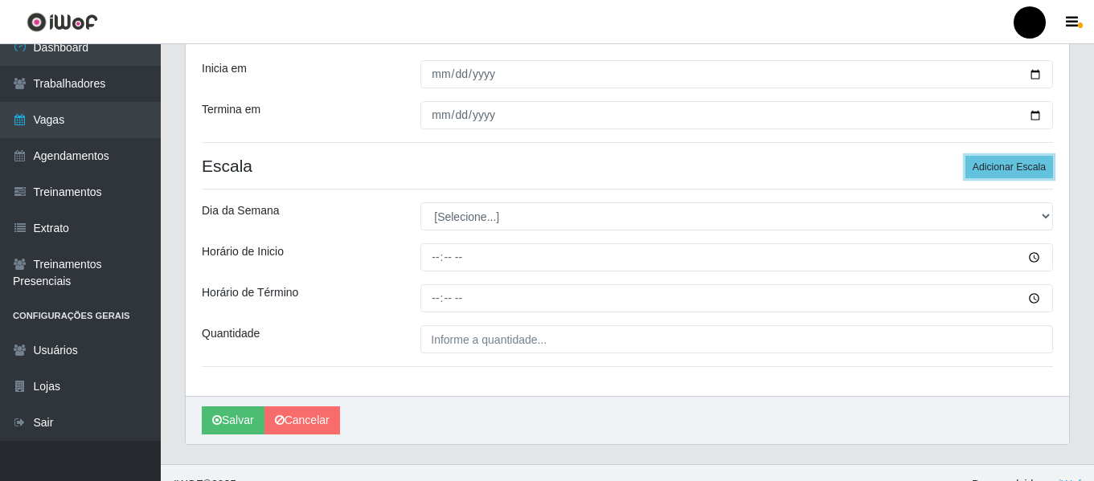
scroll to position [348, 0]
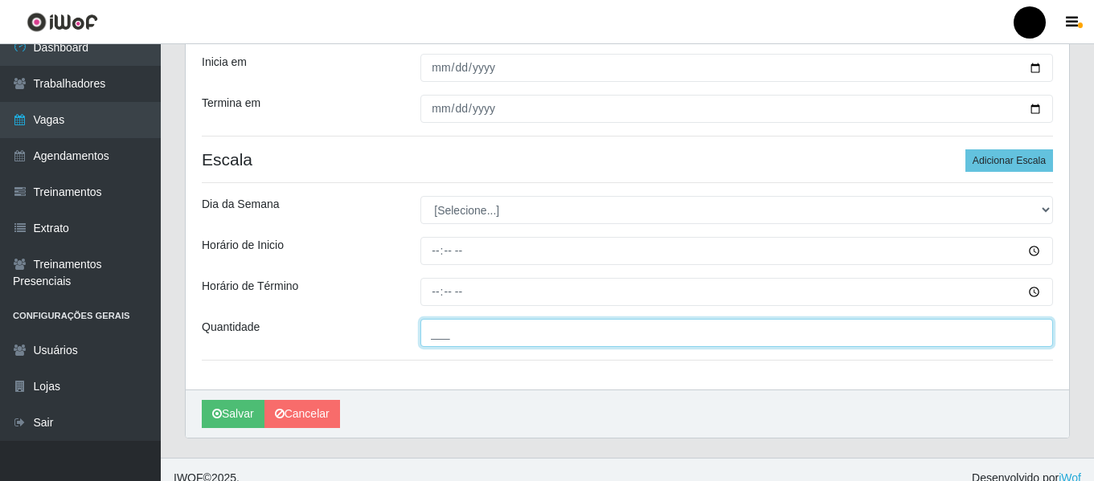
click at [539, 345] on input "___" at bounding box center [736, 333] width 632 height 28
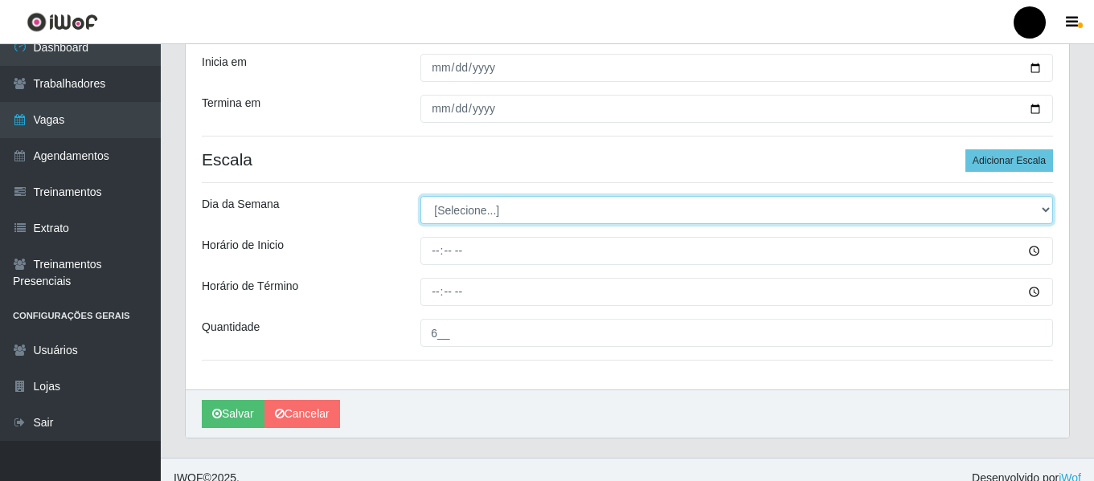
click at [1044, 208] on select "[Selecione...] Segunda Terça Quarta Quinta Sexta Sábado Domingo" at bounding box center [736, 210] width 632 height 28
click at [420, 196] on select "[Selecione...] Segunda Terça Quarta Quinta Sexta Sábado Domingo" at bounding box center [736, 210] width 632 height 28
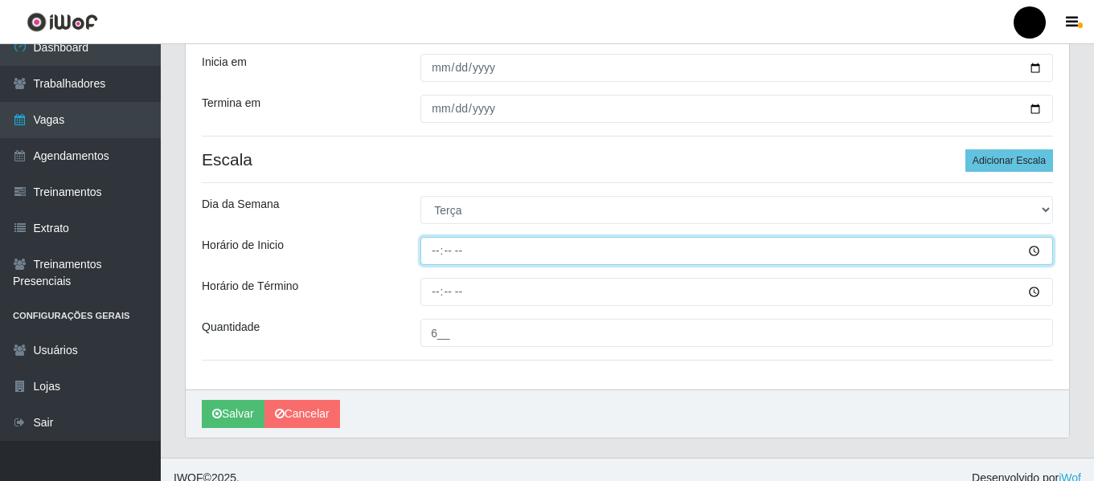
click at [433, 244] on input "Horário de Inicio" at bounding box center [736, 251] width 632 height 28
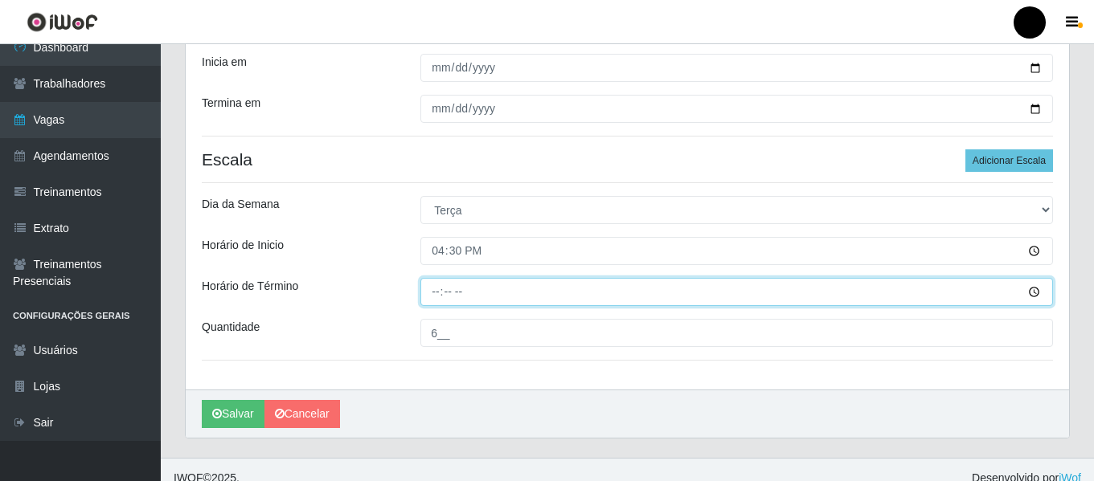
click at [424, 292] on input "Horário de Término" at bounding box center [736, 292] width 632 height 28
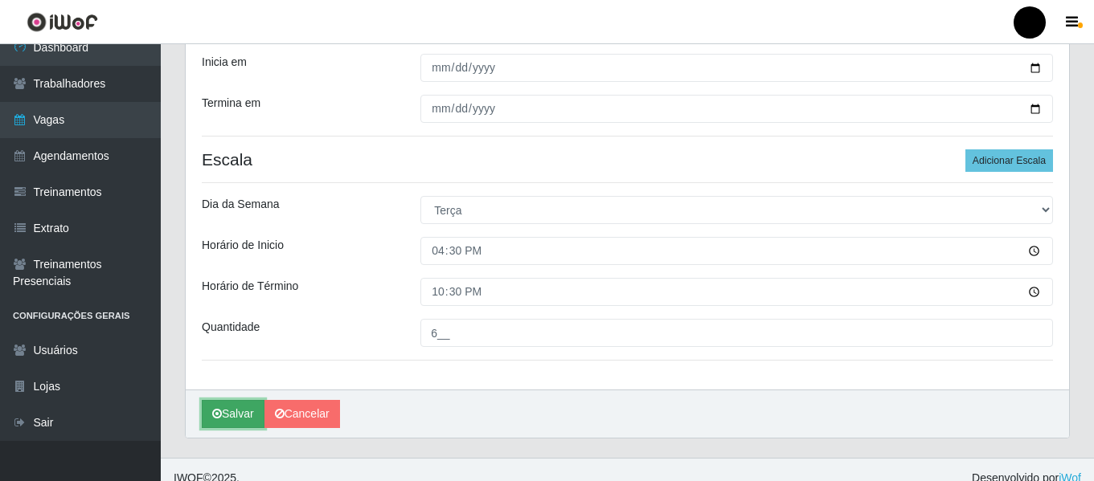
click at [211, 418] on button "Salvar" at bounding box center [233, 414] width 63 height 28
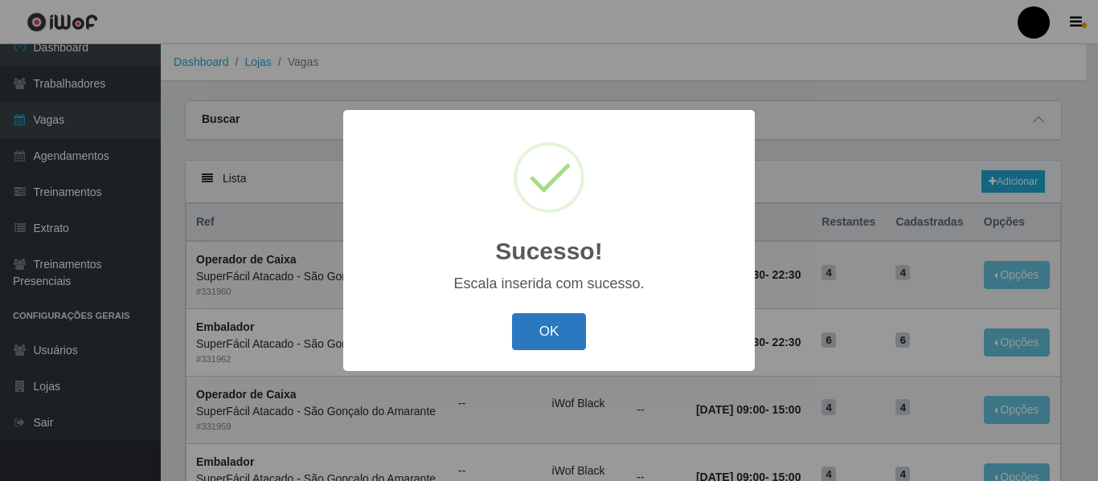
click at [534, 318] on button "OK" at bounding box center [549, 332] width 75 height 38
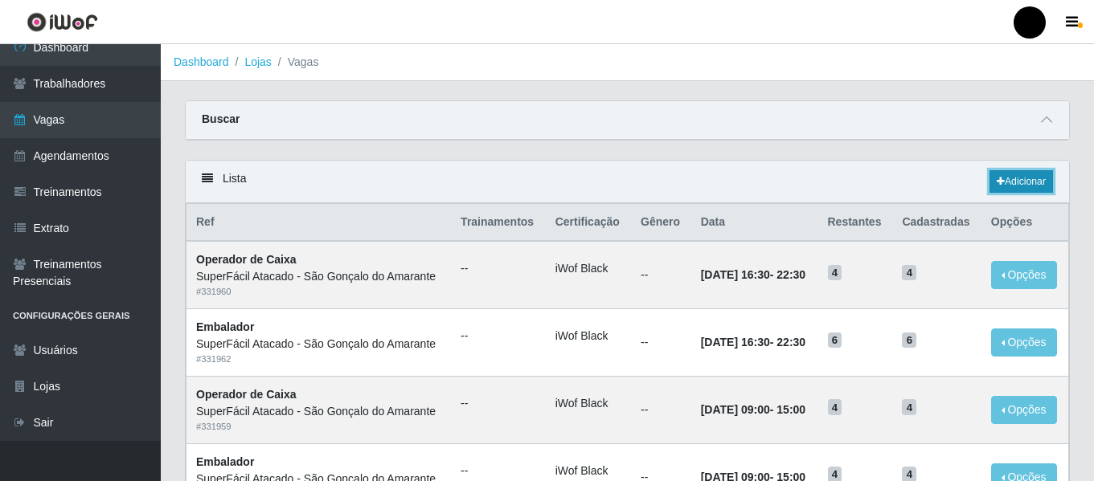
click at [1037, 190] on link "Adicionar" at bounding box center [1020, 181] width 63 height 22
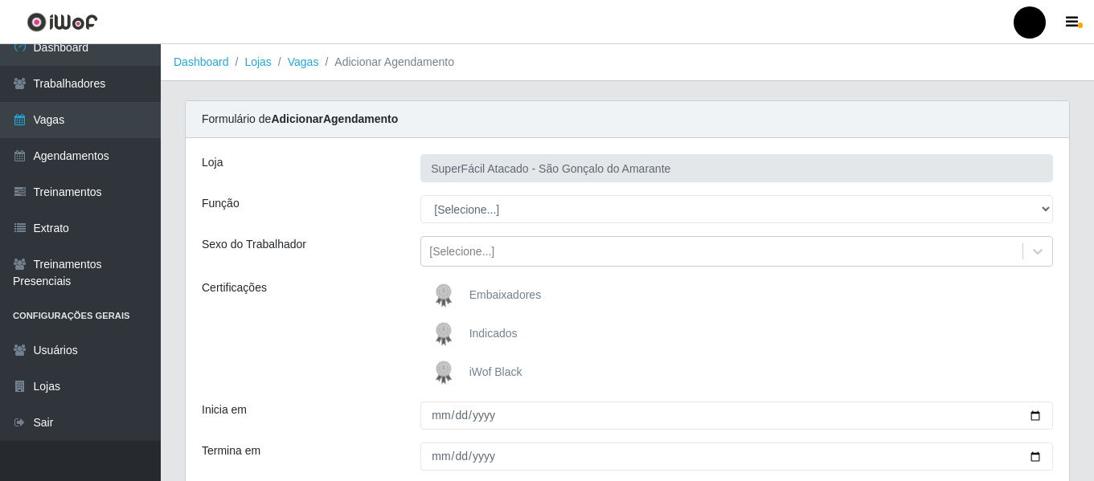
click at [496, 368] on span "iWof Black" at bounding box center [495, 372] width 53 height 13
click at [0, 0] on input "iWof Black" at bounding box center [0, 0] width 0 height 0
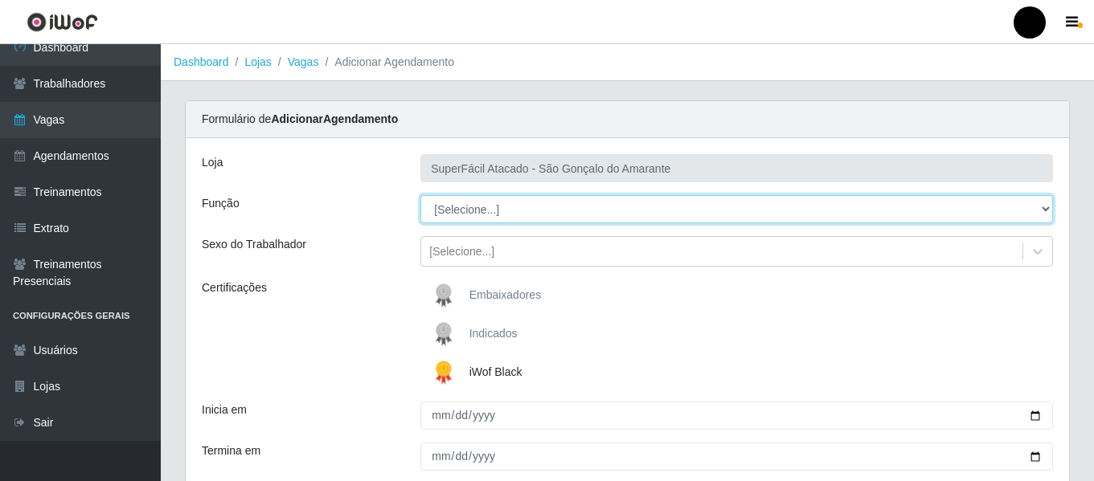
click at [1043, 207] on select "[Selecione...] Auxiliar de Estacionamento Auxiliar de Estacionamento + Auxiliar…" at bounding box center [736, 209] width 632 height 28
click at [420, 195] on select "[Selecione...] Auxiliar de Estacionamento Auxiliar de Estacionamento + Auxiliar…" at bounding box center [736, 209] width 632 height 28
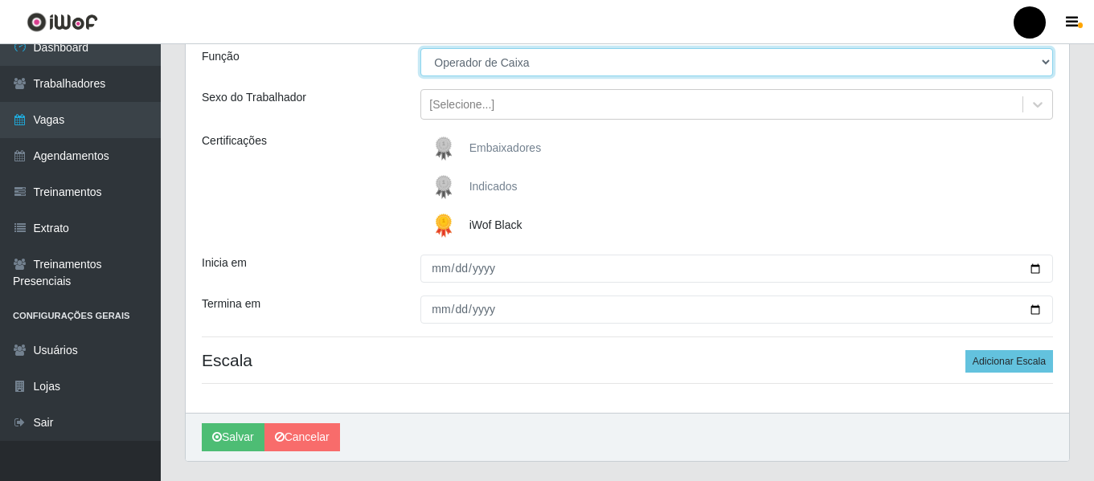
scroll to position [161, 0]
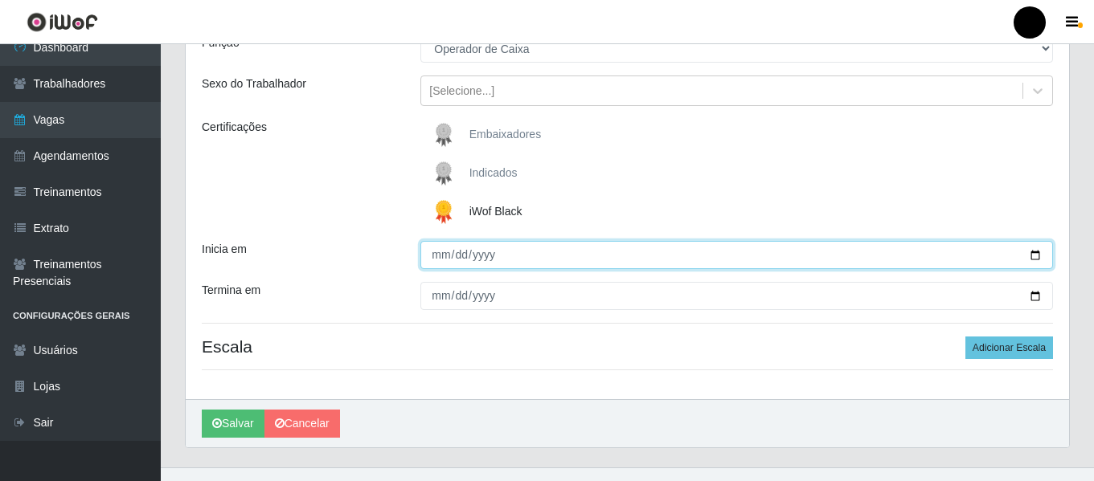
click at [1036, 255] on input "Inicia em" at bounding box center [736, 255] width 632 height 28
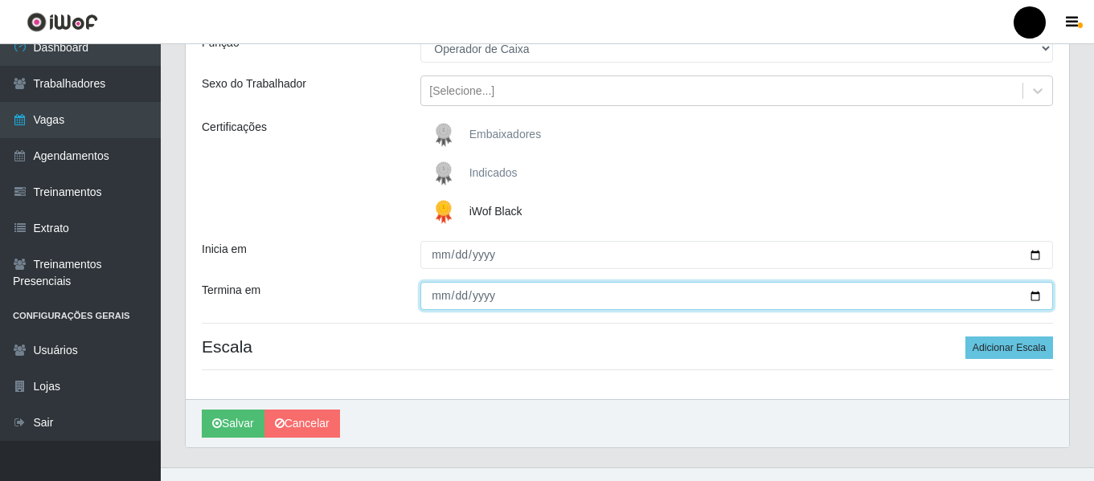
click at [1035, 293] on input "Termina em" at bounding box center [736, 296] width 632 height 28
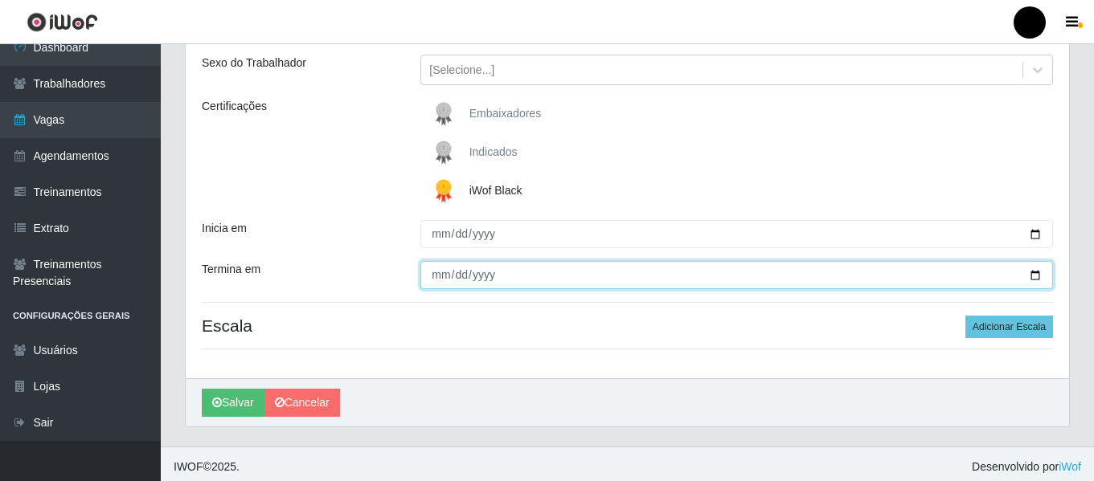
scroll to position [187, 0]
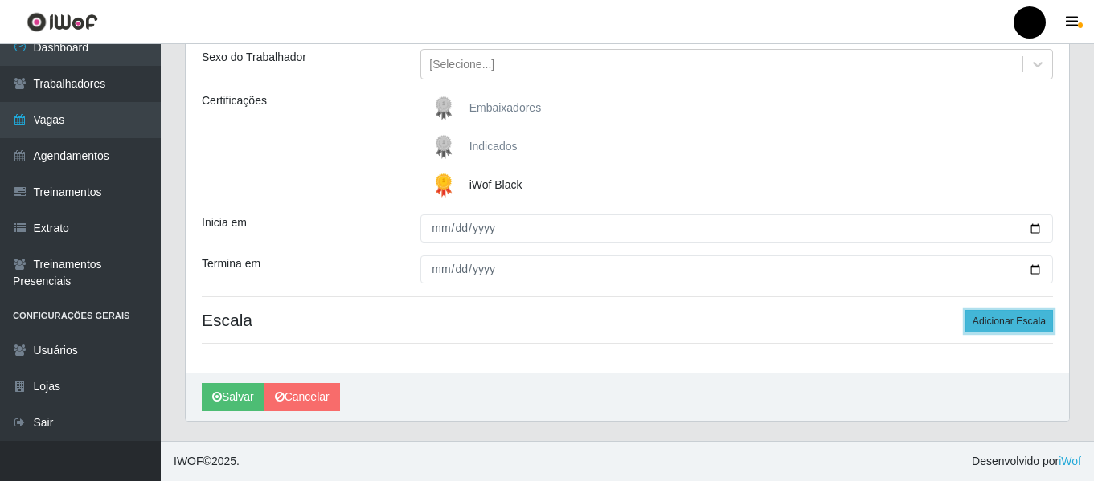
click at [992, 313] on button "Adicionar Escala" at bounding box center [1009, 321] width 88 height 22
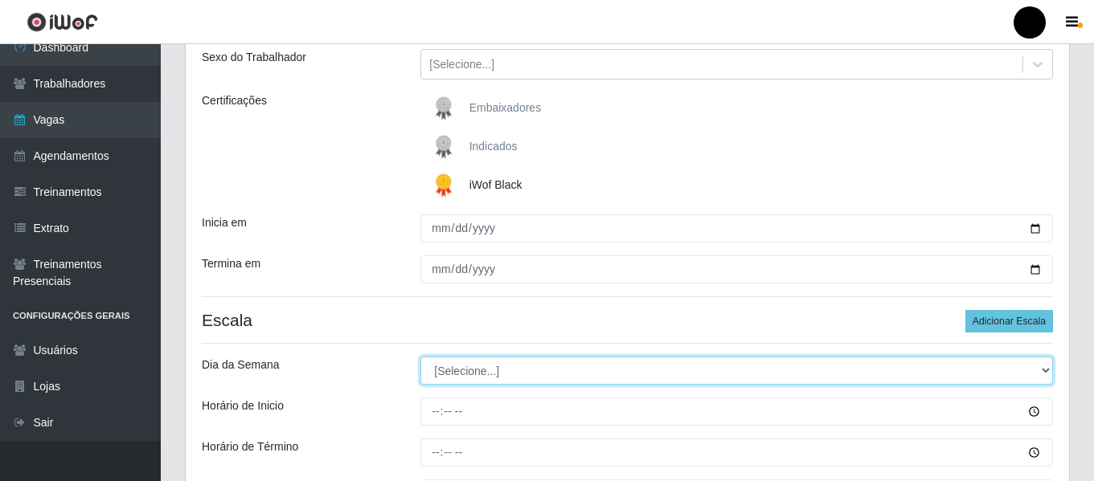
click at [1047, 366] on select "[Selecione...] Segunda Terça Quarta Quinta Sexta Sábado Domingo" at bounding box center [736, 371] width 632 height 28
click at [420, 357] on select "[Selecione...] Segunda Terça Quarta Quinta Sexta Sábado Domingo" at bounding box center [736, 371] width 632 height 28
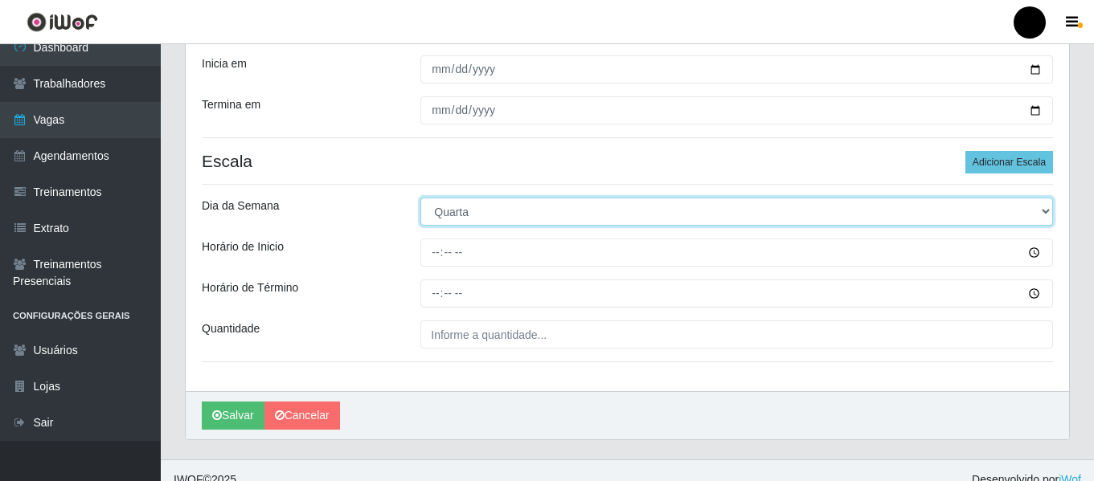
scroll to position [348, 0]
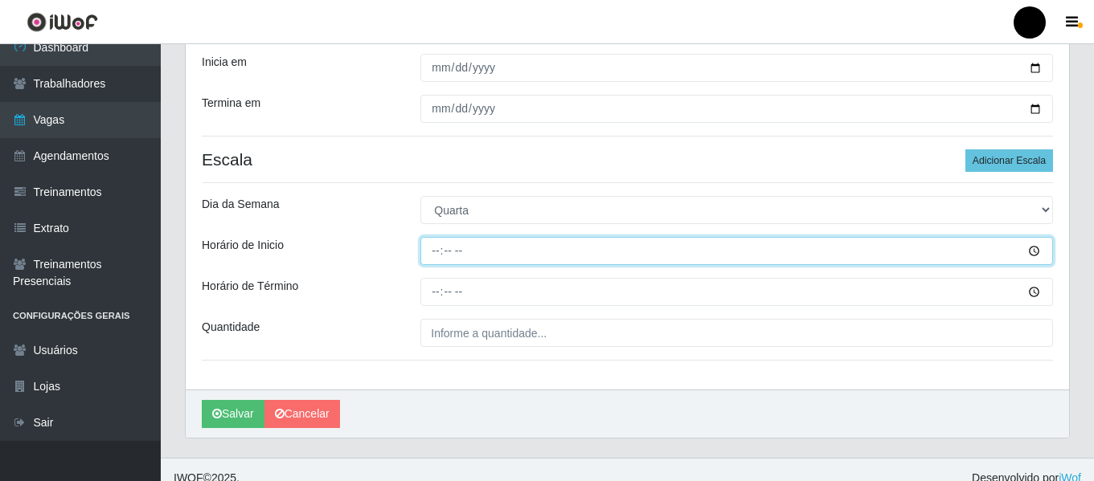
click at [435, 253] on input "Horário de Inicio" at bounding box center [736, 251] width 632 height 28
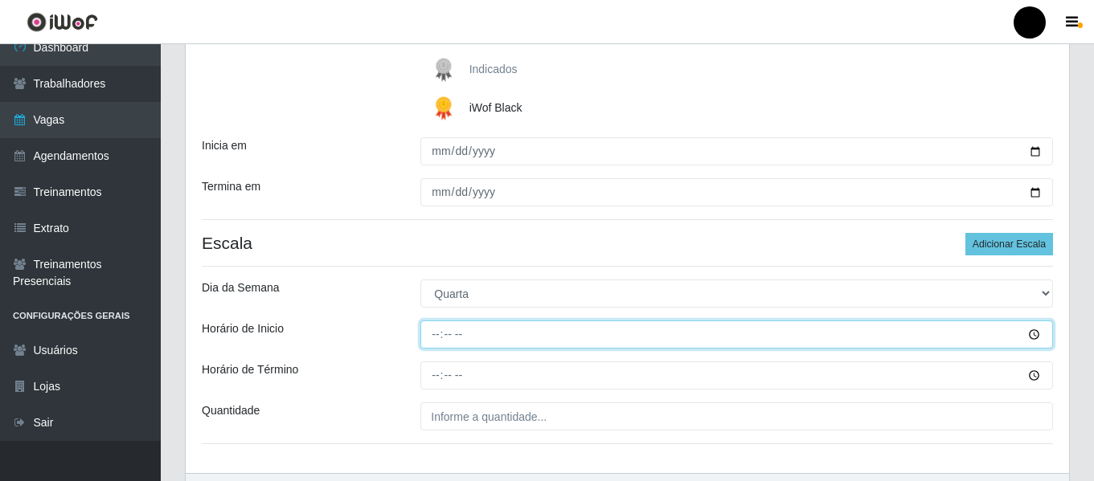
scroll to position [365, 0]
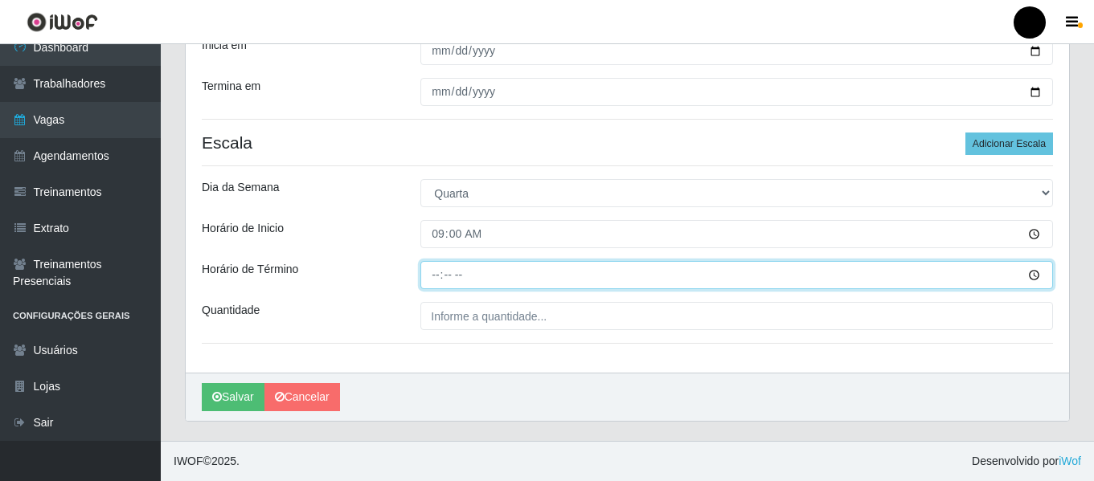
click at [434, 264] on input "Horário de Término" at bounding box center [736, 275] width 632 height 28
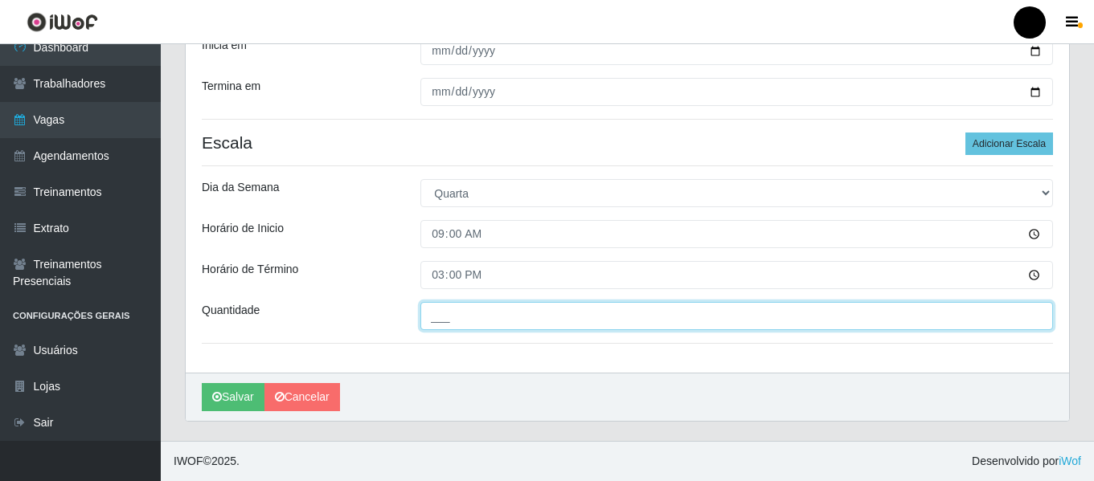
click at [423, 320] on input "___" at bounding box center [736, 316] width 632 height 28
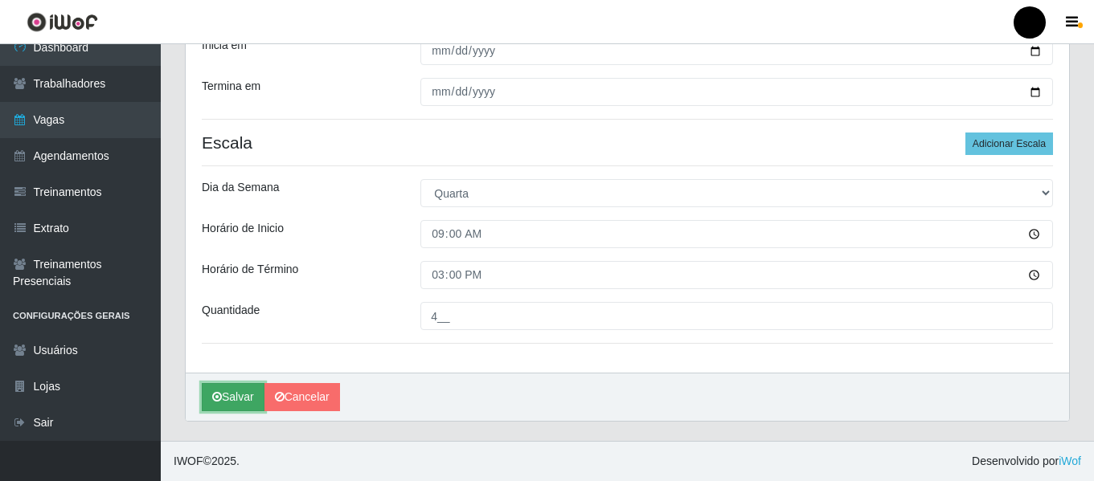
click at [217, 395] on icon "submit" at bounding box center [217, 396] width 10 height 11
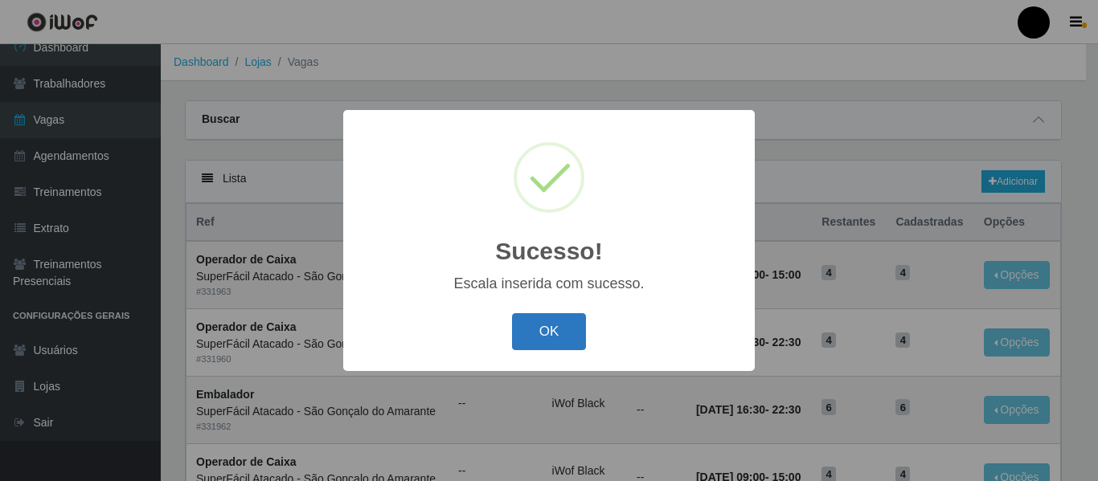
click at [534, 330] on button "OK" at bounding box center [549, 332] width 75 height 38
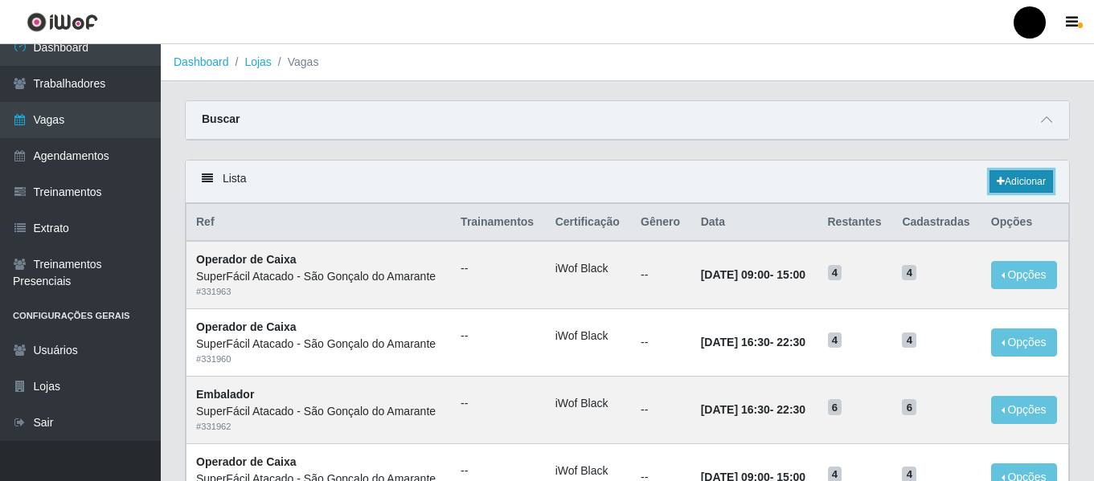
click at [1043, 172] on link "Adicionar" at bounding box center [1020, 181] width 63 height 22
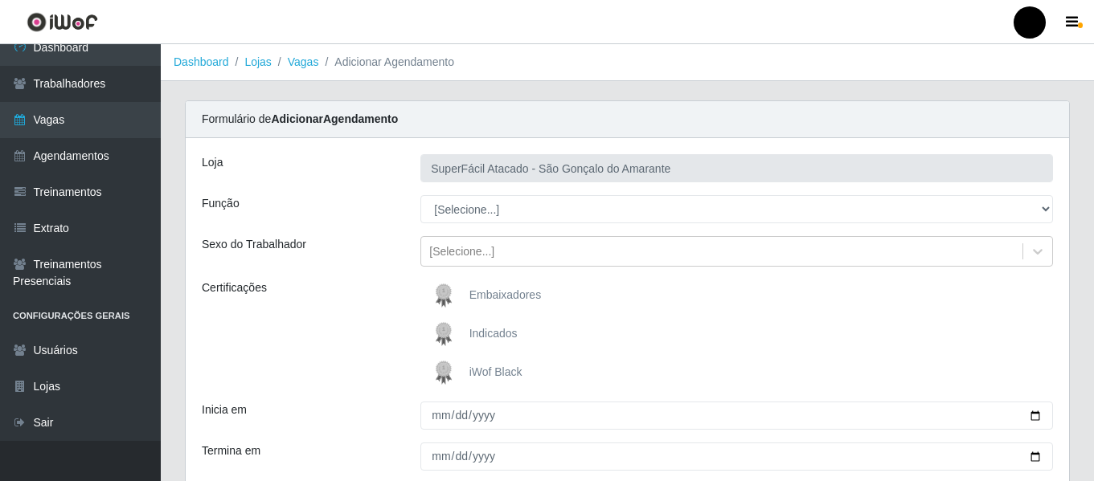
click at [493, 373] on span "iWof Black" at bounding box center [495, 372] width 53 height 13
click at [0, 0] on input "iWof Black" at bounding box center [0, 0] width 0 height 0
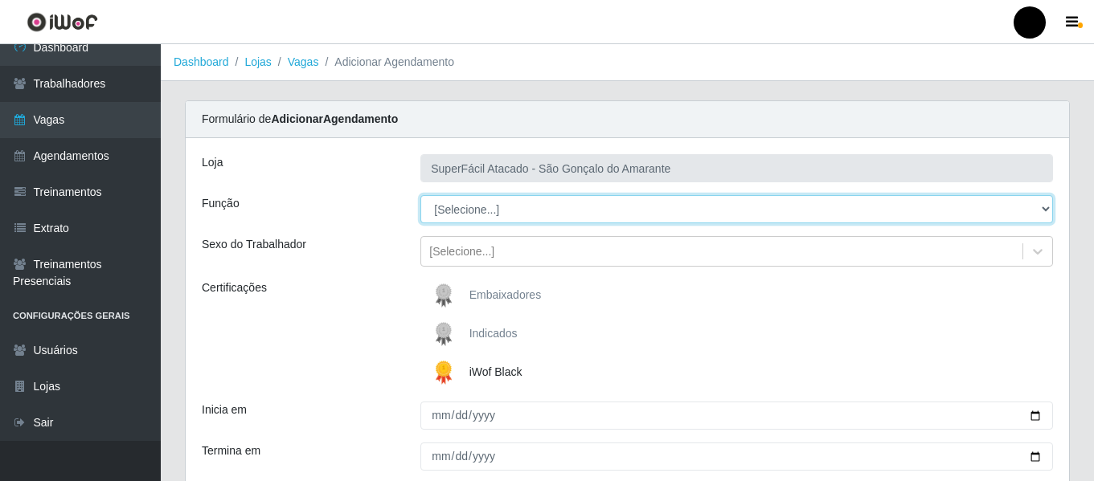
click at [1048, 210] on select "[Selecione...] Auxiliar de Estacionamento Auxiliar de Estacionamento + Auxiliar…" at bounding box center [736, 209] width 632 height 28
click at [420, 195] on select "[Selecione...] Auxiliar de Estacionamento Auxiliar de Estacionamento + Auxiliar…" at bounding box center [736, 209] width 632 height 28
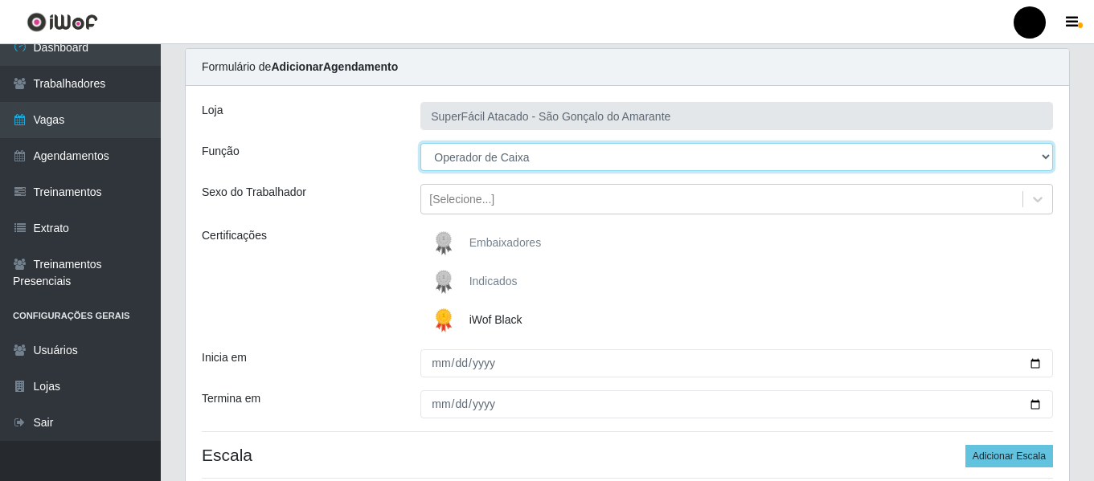
scroll to position [80, 0]
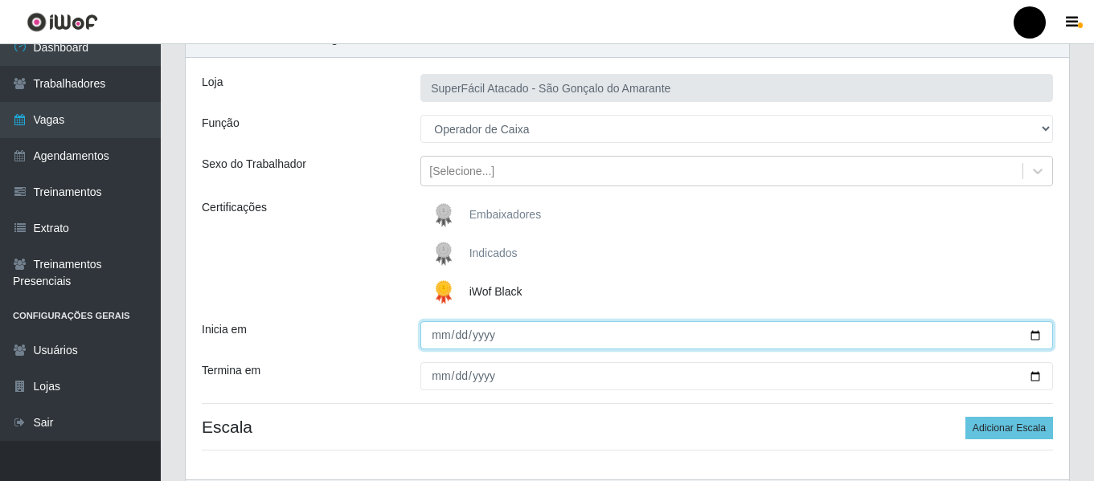
click at [1028, 337] on input "Inicia em" at bounding box center [736, 335] width 632 height 28
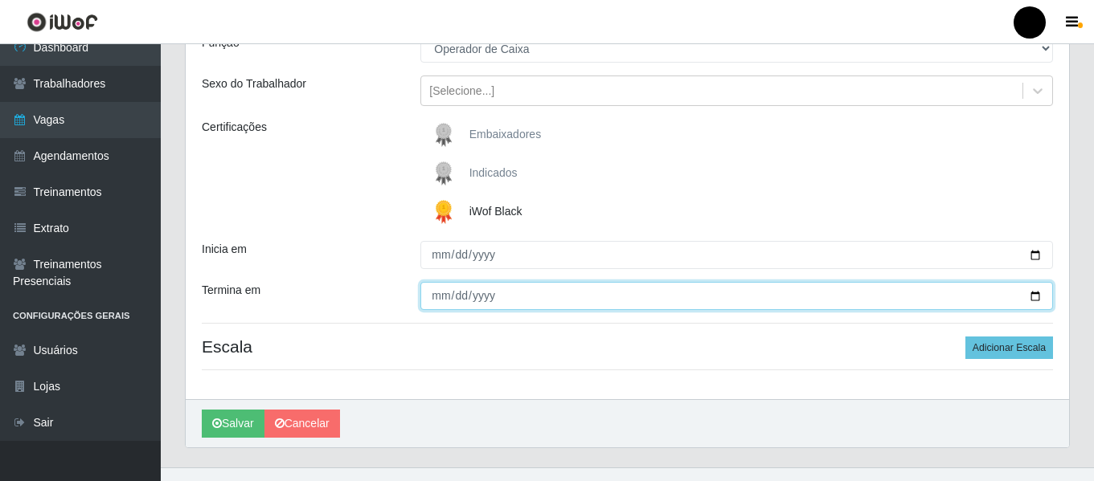
click at [1042, 294] on input "Termina em" at bounding box center [736, 296] width 632 height 28
click at [1032, 300] on input "Termina em" at bounding box center [736, 296] width 632 height 28
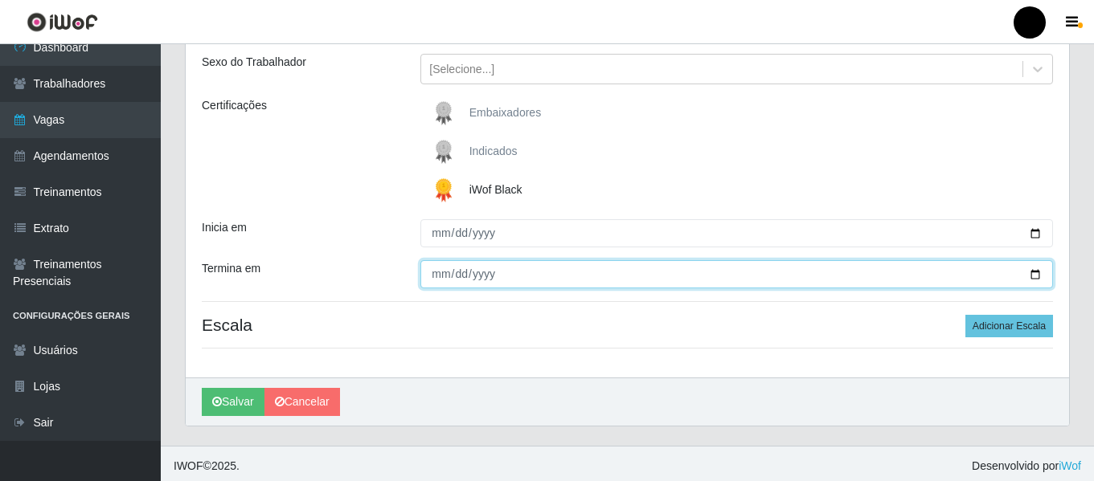
scroll to position [187, 0]
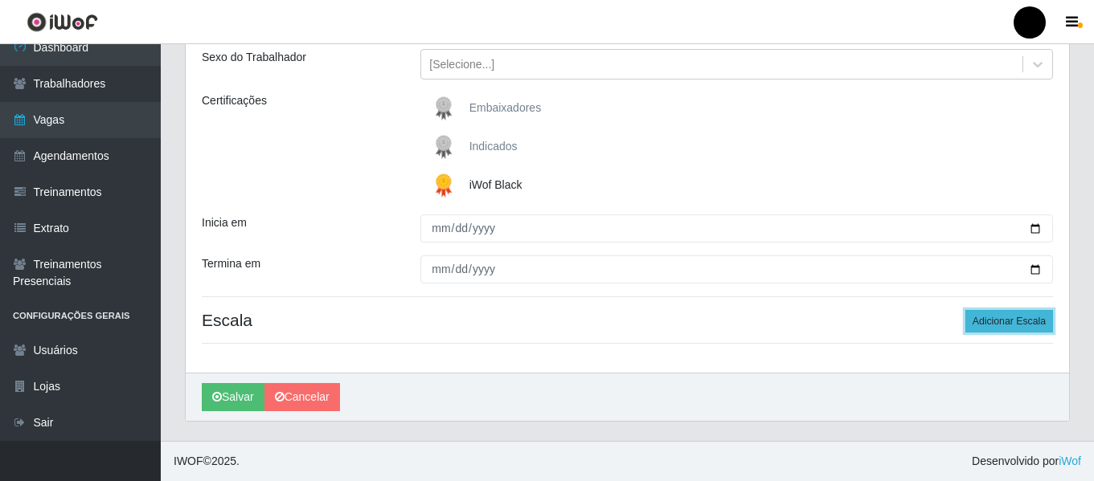
click at [1020, 324] on button "Adicionar Escala" at bounding box center [1009, 321] width 88 height 22
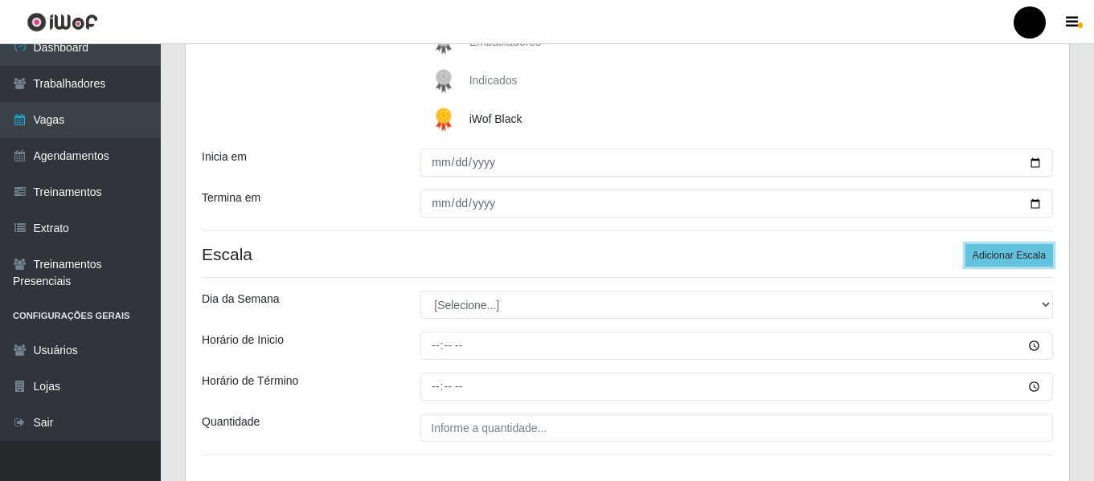
scroll to position [348, 0]
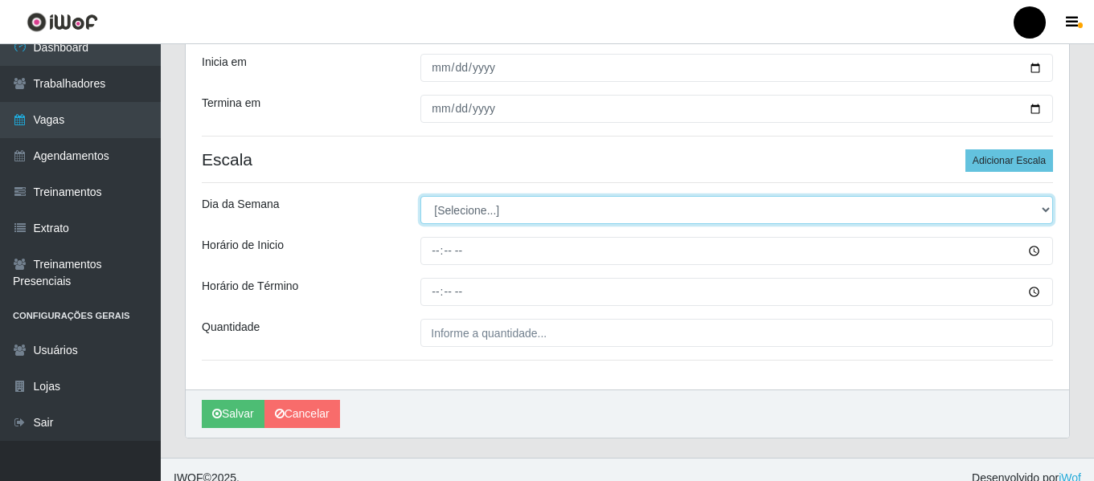
click at [1040, 208] on select "[Selecione...] Segunda Terça Quarta Quinta Sexta Sábado Domingo" at bounding box center [736, 210] width 632 height 28
click at [420, 196] on select "[Selecione...] Segunda Terça Quarta Quinta Sexta Sábado Domingo" at bounding box center [736, 210] width 632 height 28
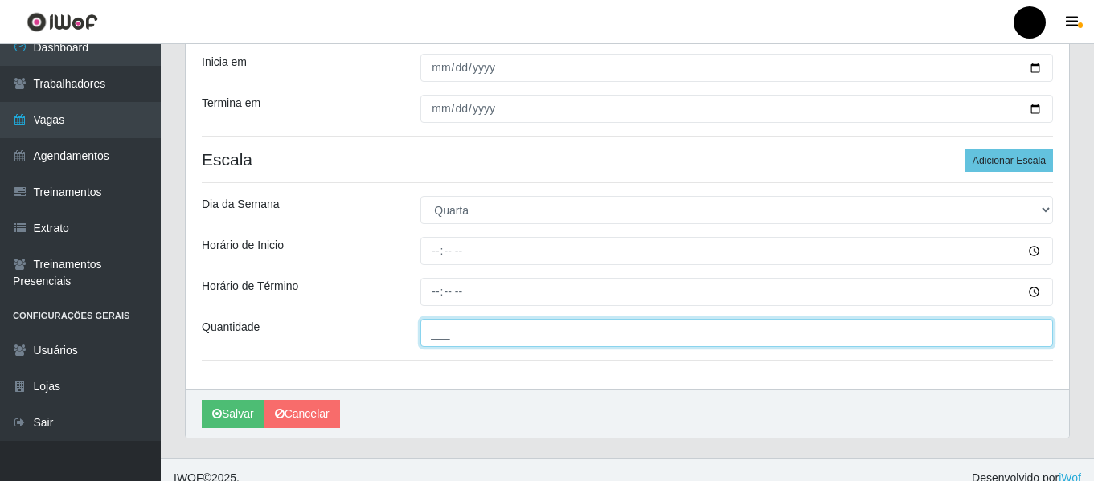
click at [450, 330] on input "___" at bounding box center [736, 333] width 632 height 28
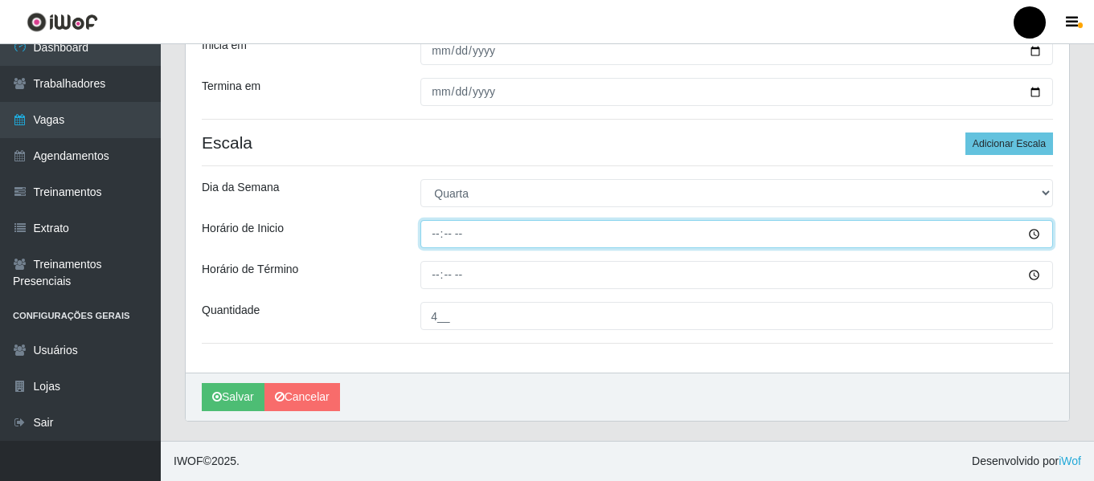
click at [432, 228] on input "Horário de Inicio" at bounding box center [736, 234] width 632 height 28
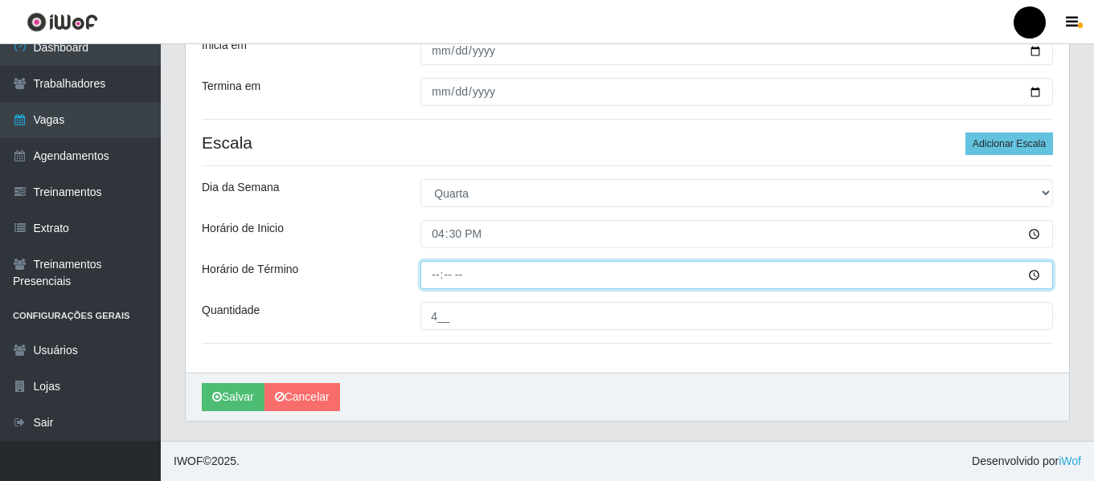
click at [442, 269] on input "Horário de Término" at bounding box center [736, 275] width 632 height 28
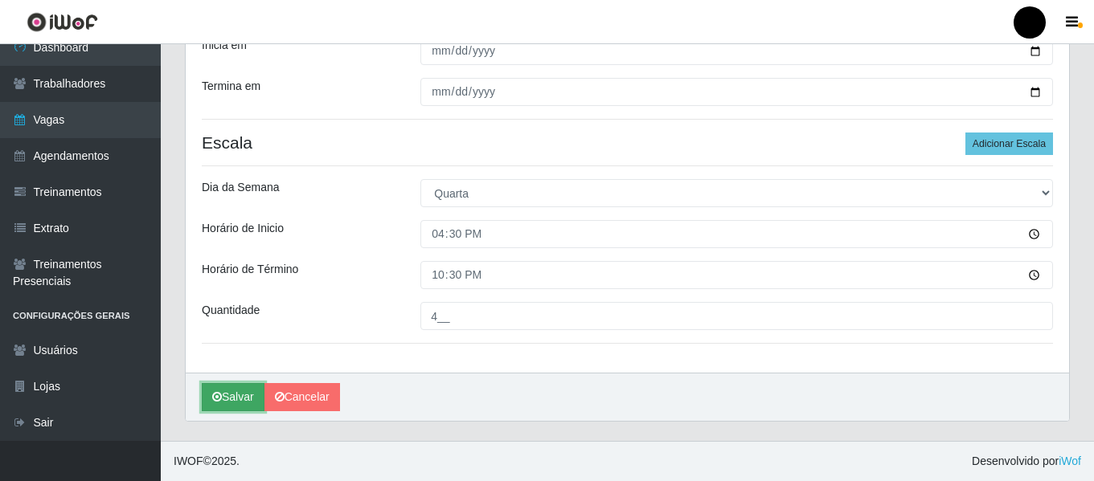
click at [241, 399] on button "Salvar" at bounding box center [233, 397] width 63 height 28
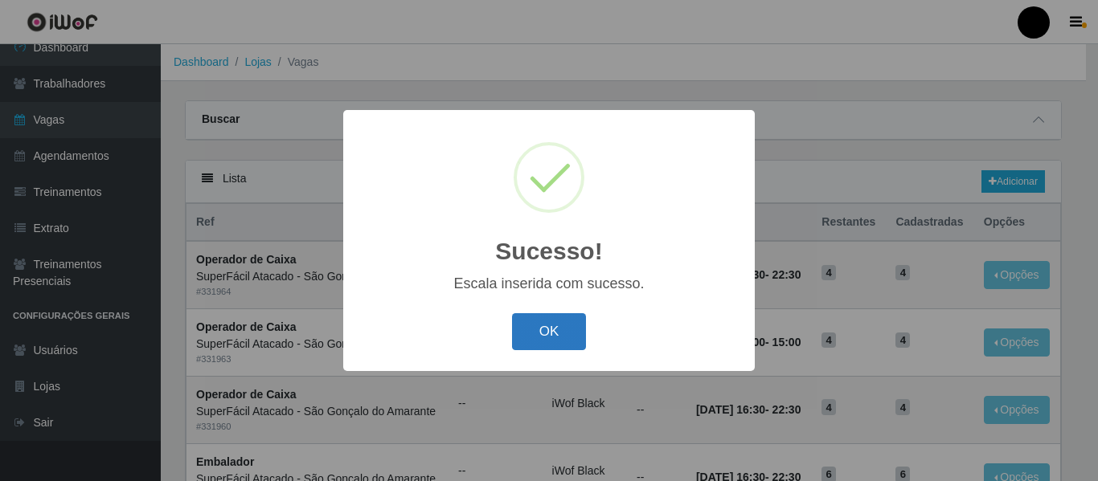
click at [551, 330] on button "OK" at bounding box center [549, 332] width 75 height 38
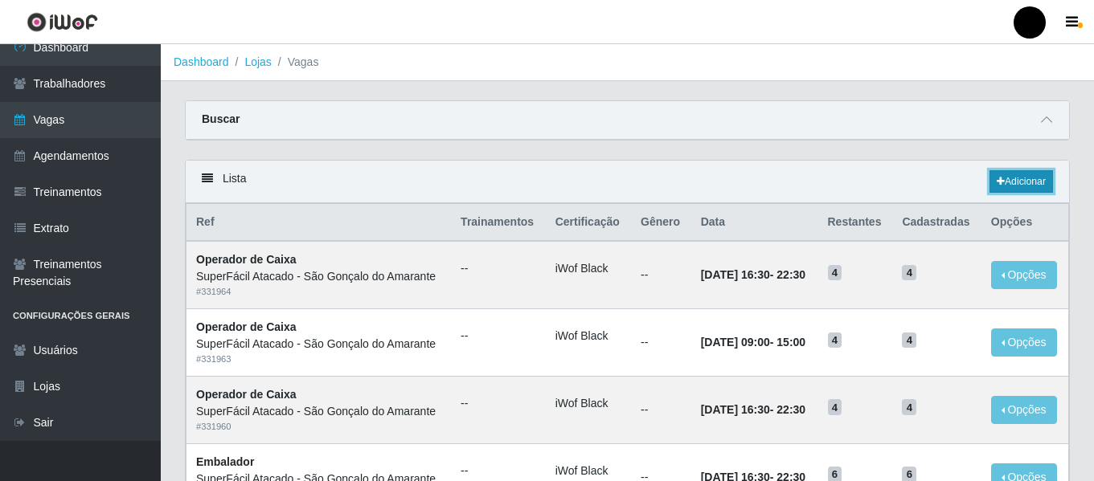
click at [1031, 184] on link "Adicionar" at bounding box center [1020, 181] width 63 height 22
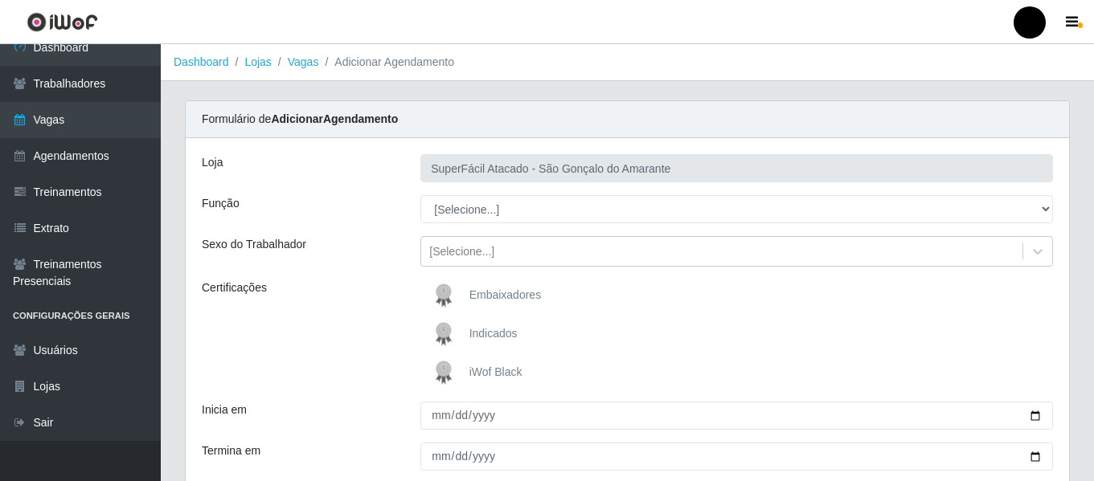
click at [497, 366] on span "iWof Black" at bounding box center [495, 372] width 53 height 13
click at [0, 0] on input "iWof Black" at bounding box center [0, 0] width 0 height 0
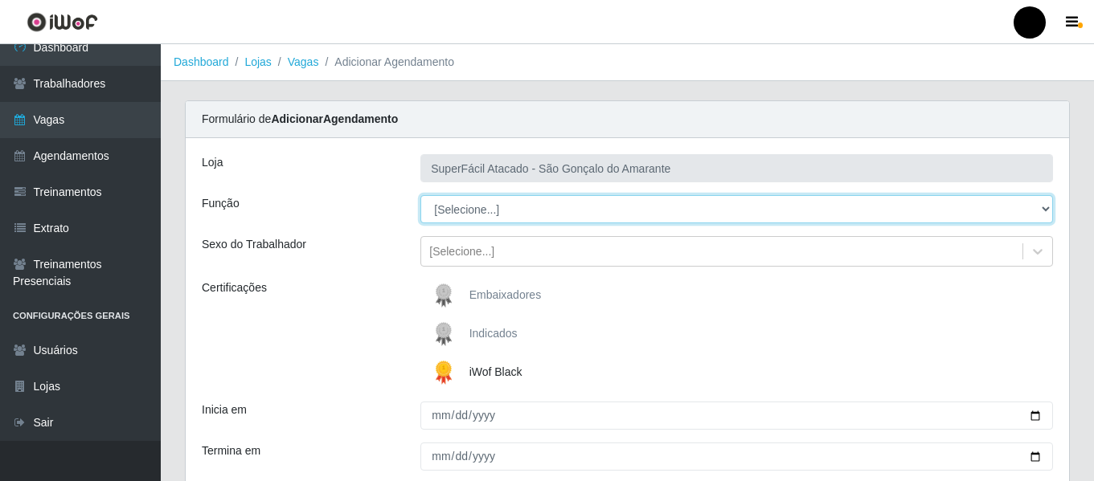
click at [1042, 213] on select "[Selecione...] Auxiliar de Estacionamento Auxiliar de Estacionamento + Auxiliar…" at bounding box center [736, 209] width 632 height 28
click at [420, 195] on select "[Selecione...] Auxiliar de Estacionamento Auxiliar de Estacionamento + Auxiliar…" at bounding box center [736, 209] width 632 height 28
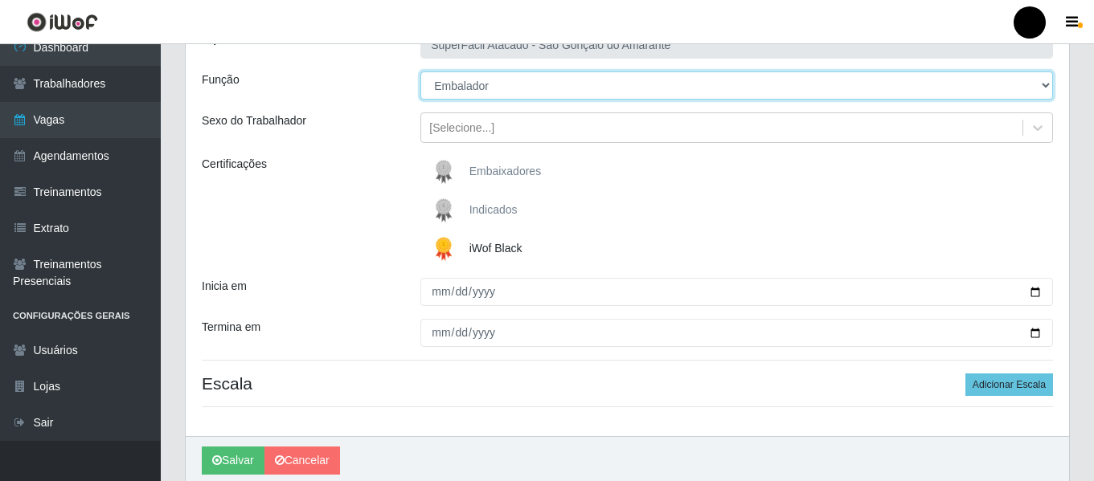
scroll to position [161, 0]
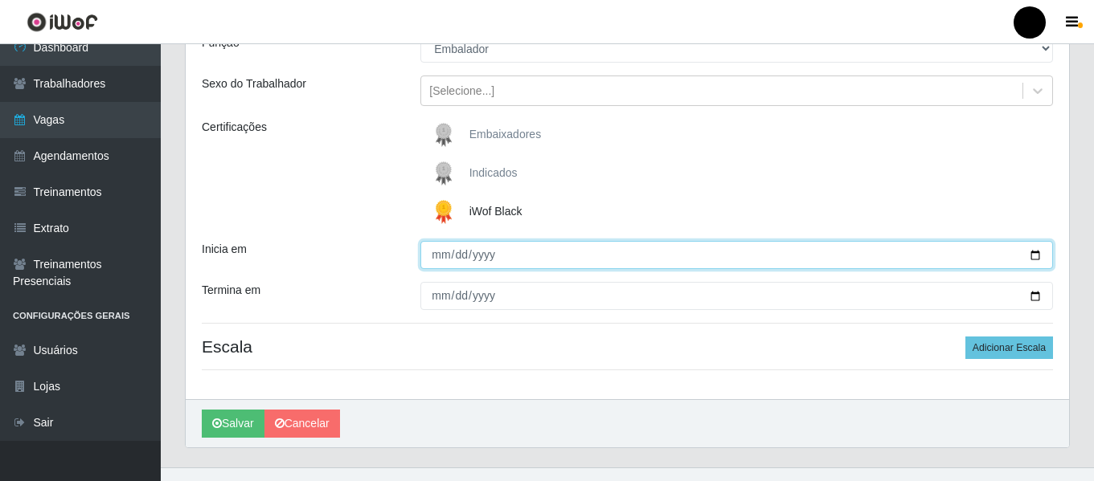
click at [1032, 255] on input "Inicia em" at bounding box center [736, 255] width 632 height 28
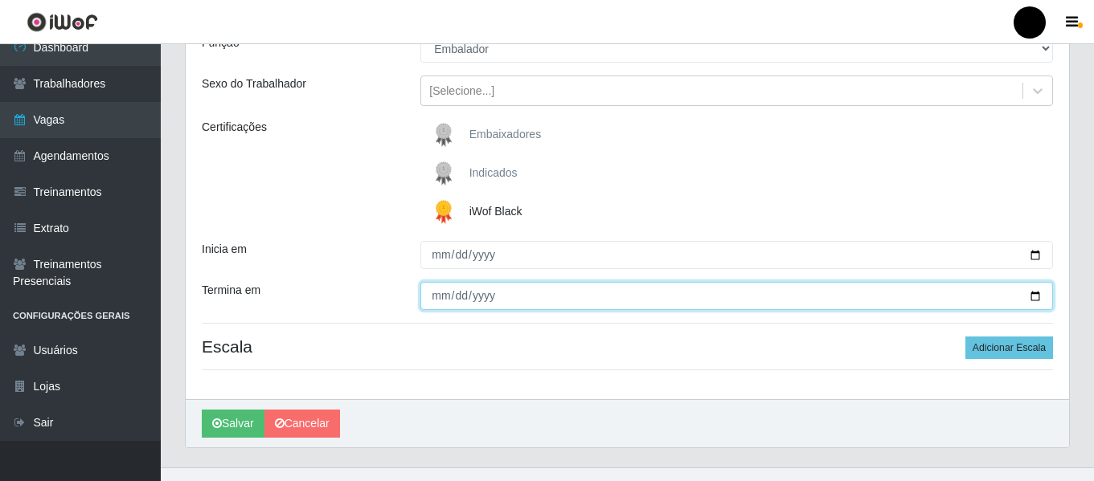
click at [1037, 289] on input "Termina em" at bounding box center [736, 296] width 632 height 28
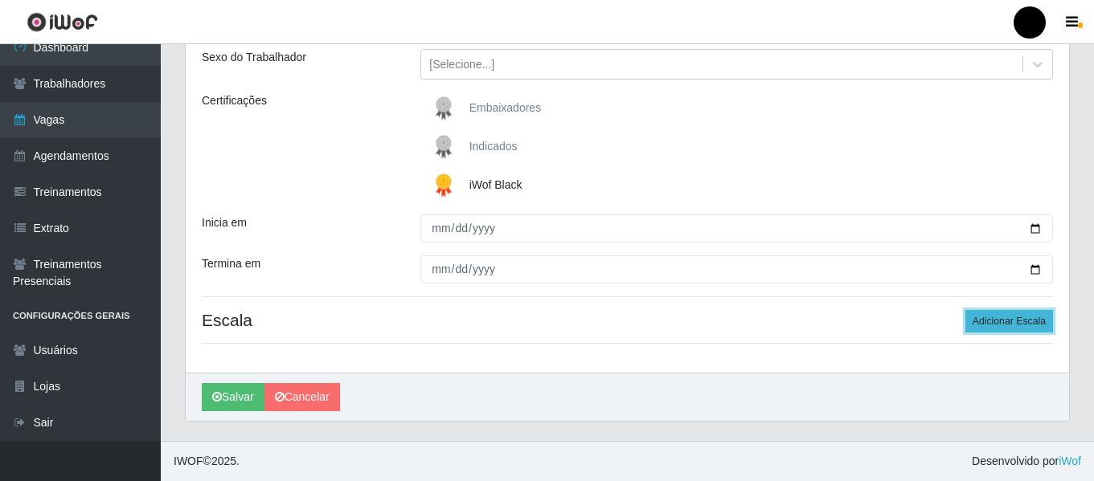
click at [1019, 325] on button "Adicionar Escala" at bounding box center [1009, 321] width 88 height 22
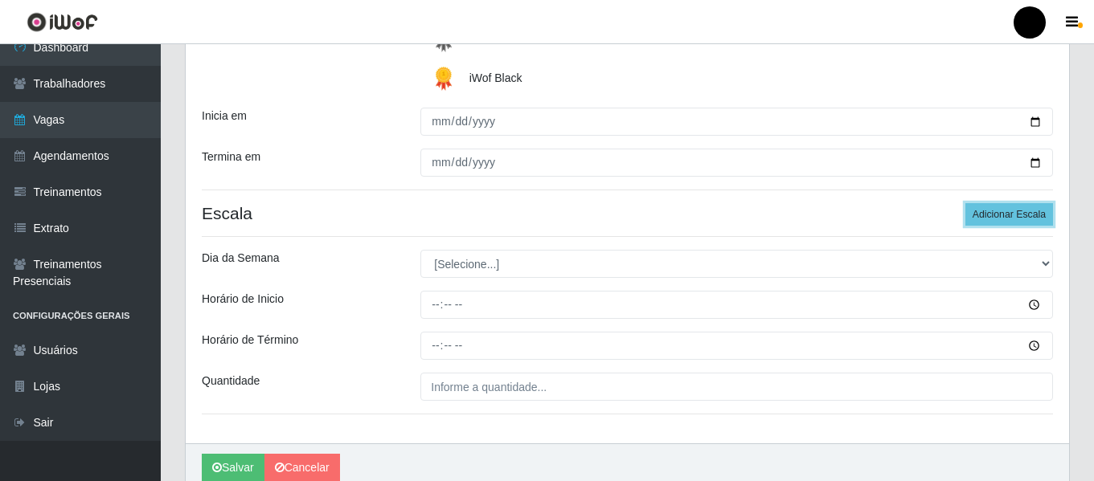
scroll to position [365, 0]
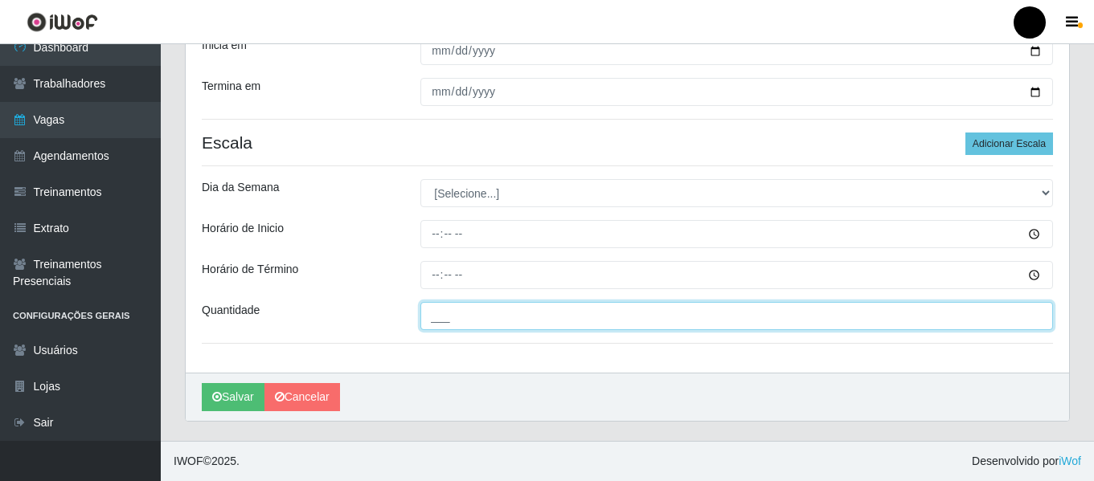
click at [490, 319] on input "___" at bounding box center [736, 316] width 632 height 28
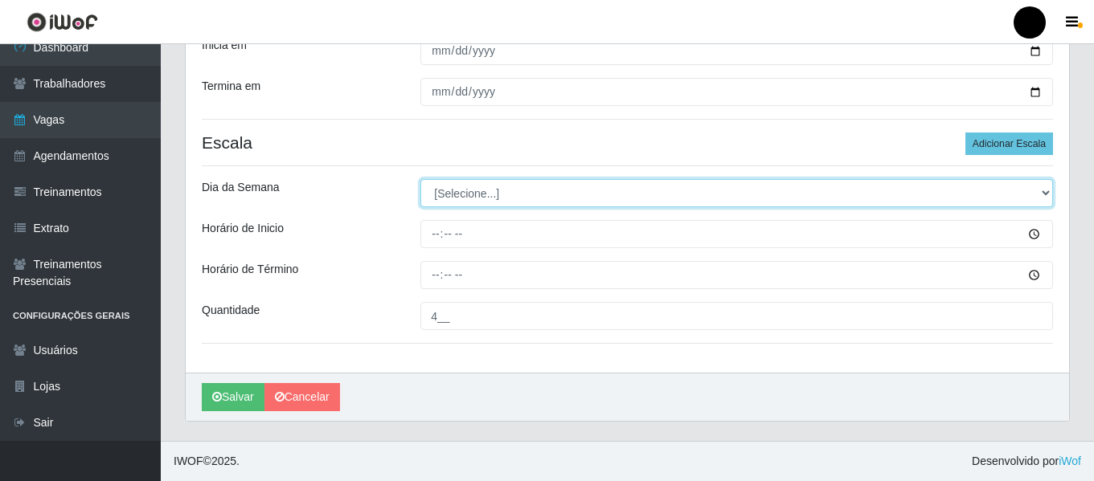
click at [1037, 189] on select "[Selecione...] Segunda Terça Quarta Quinta Sexta Sábado Domingo" at bounding box center [736, 193] width 632 height 28
click at [420, 179] on select "[Selecione...] Segunda Terça Quarta Quinta Sexta Sábado Domingo" at bounding box center [736, 193] width 632 height 28
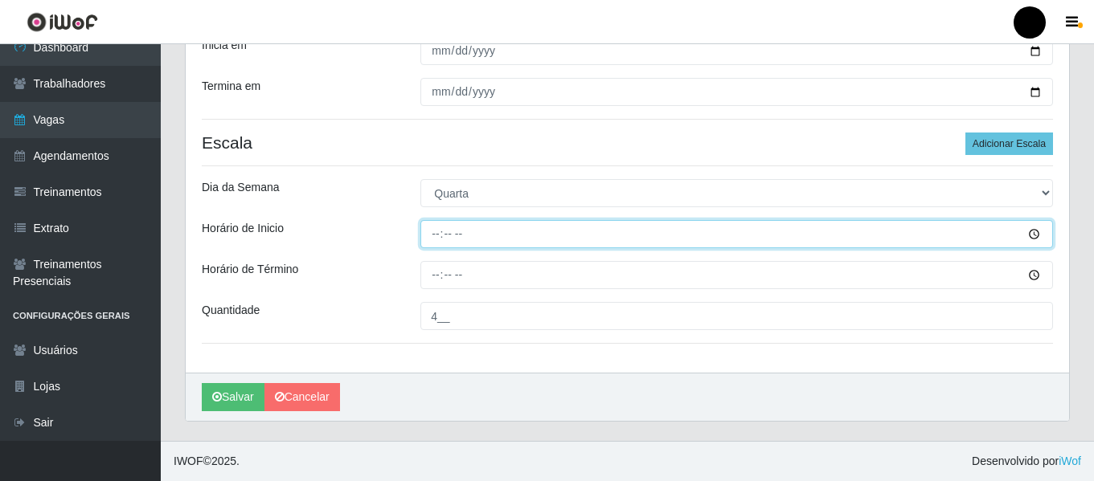
click at [428, 230] on input "Horário de Inicio" at bounding box center [736, 234] width 632 height 28
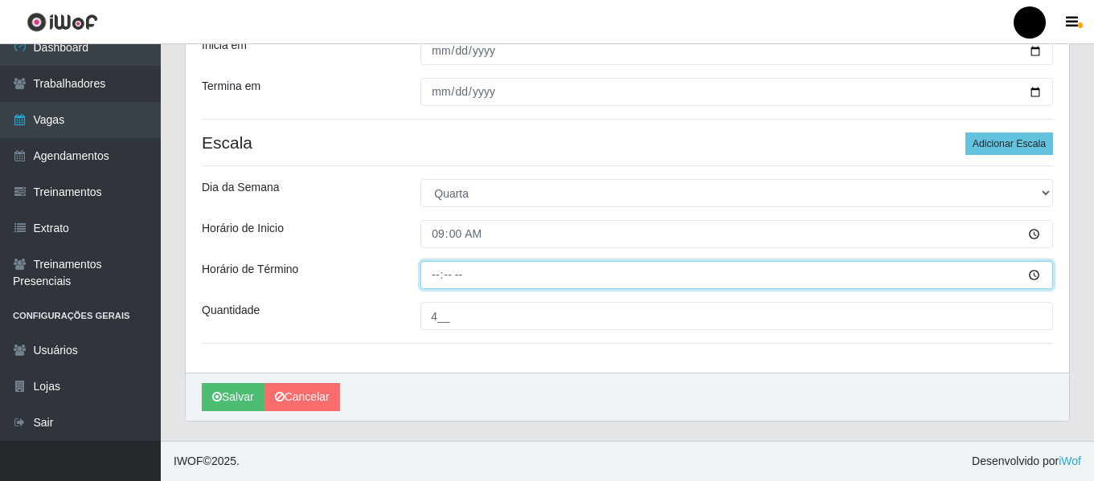
click at [423, 271] on input "Horário de Término" at bounding box center [736, 275] width 632 height 28
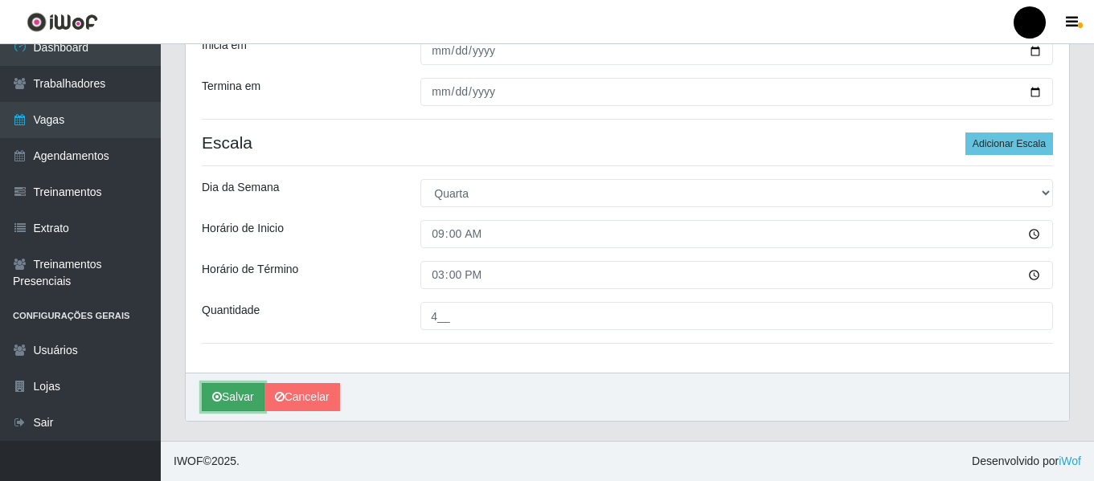
click at [216, 394] on icon "submit" at bounding box center [217, 396] width 10 height 11
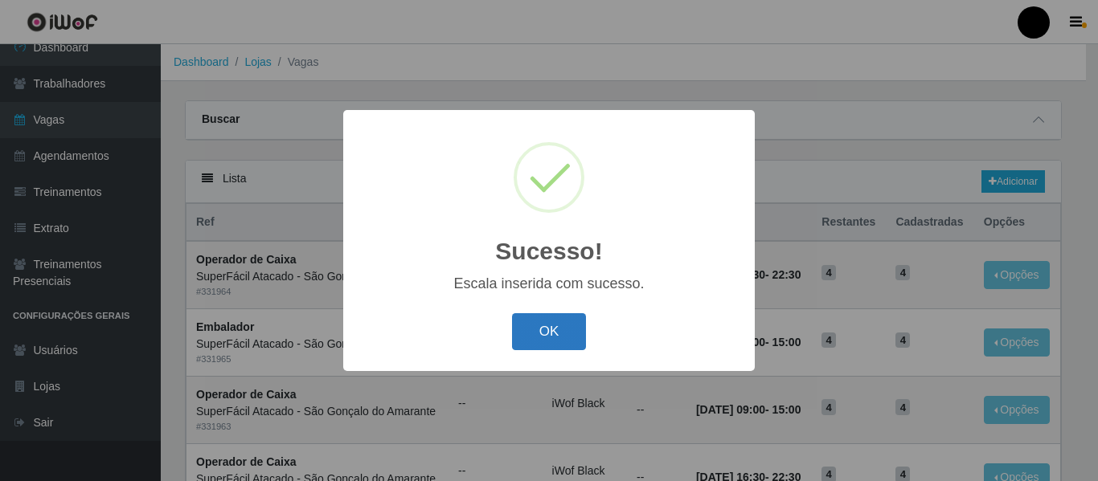
click at [520, 325] on button "OK" at bounding box center [549, 332] width 75 height 38
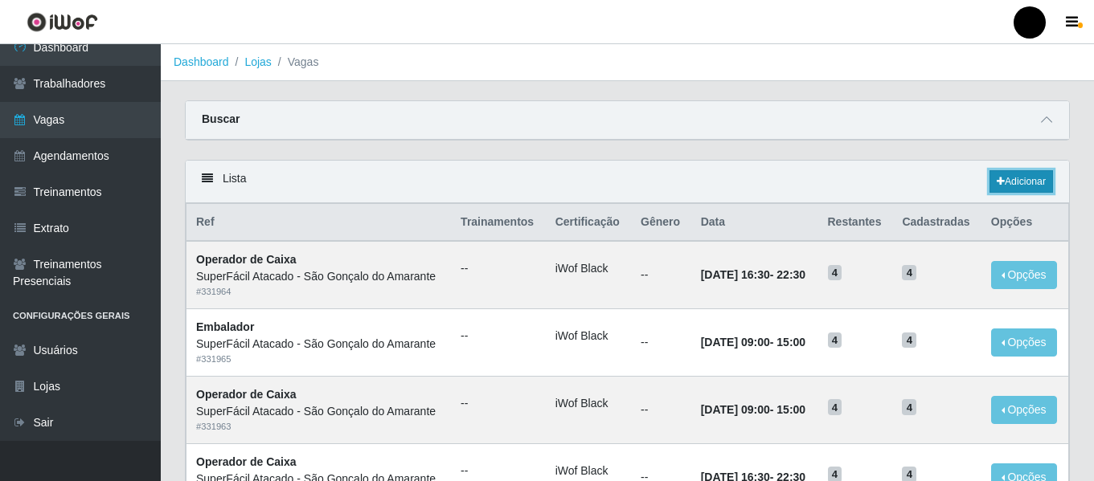
click at [1037, 186] on link "Adicionar" at bounding box center [1020, 181] width 63 height 22
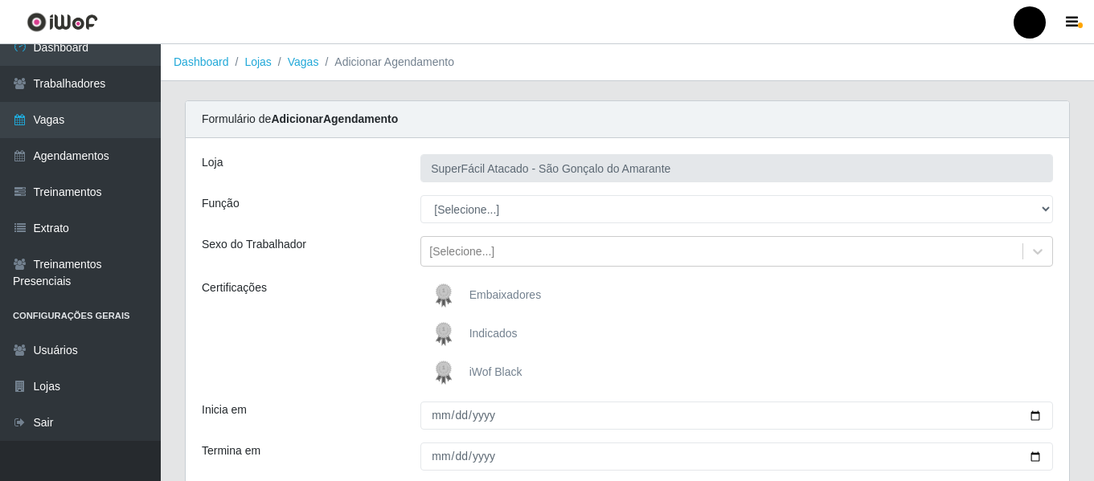
click at [480, 366] on span "iWof Black" at bounding box center [495, 372] width 53 height 13
click at [0, 0] on input "iWof Black" at bounding box center [0, 0] width 0 height 0
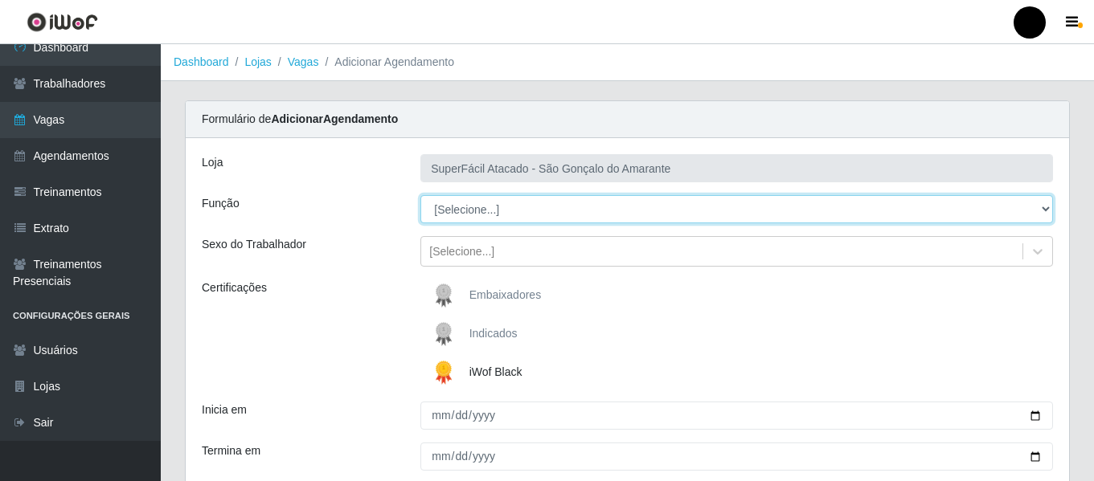
click at [1041, 209] on select "[Selecione...] Auxiliar de Estacionamento Auxiliar de Estacionamento + Auxiliar…" at bounding box center [736, 209] width 632 height 28
click at [420, 195] on select "[Selecione...] Auxiliar de Estacionamento Auxiliar de Estacionamento + Auxiliar…" at bounding box center [736, 209] width 632 height 28
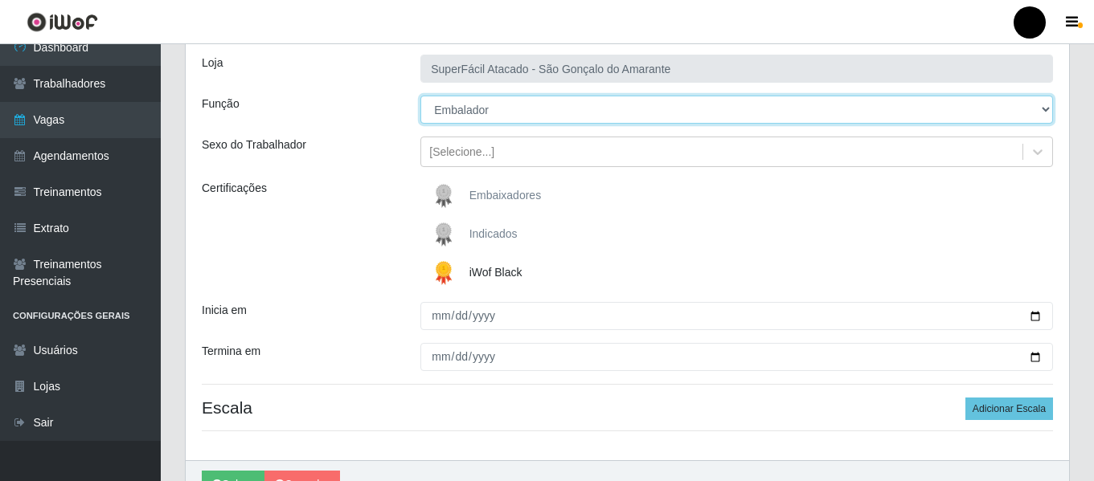
scroll to position [161, 0]
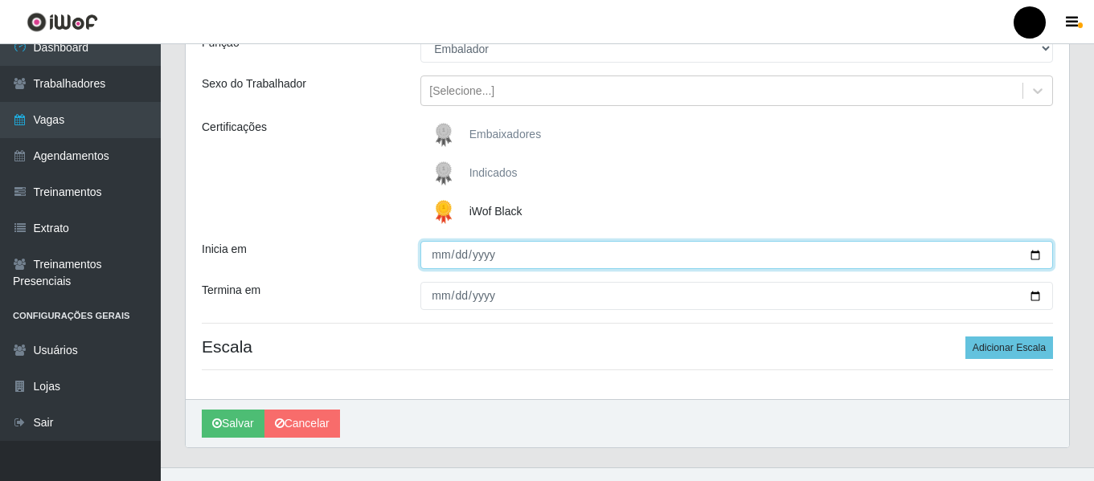
click at [1032, 254] on input "Inicia em" at bounding box center [736, 255] width 632 height 28
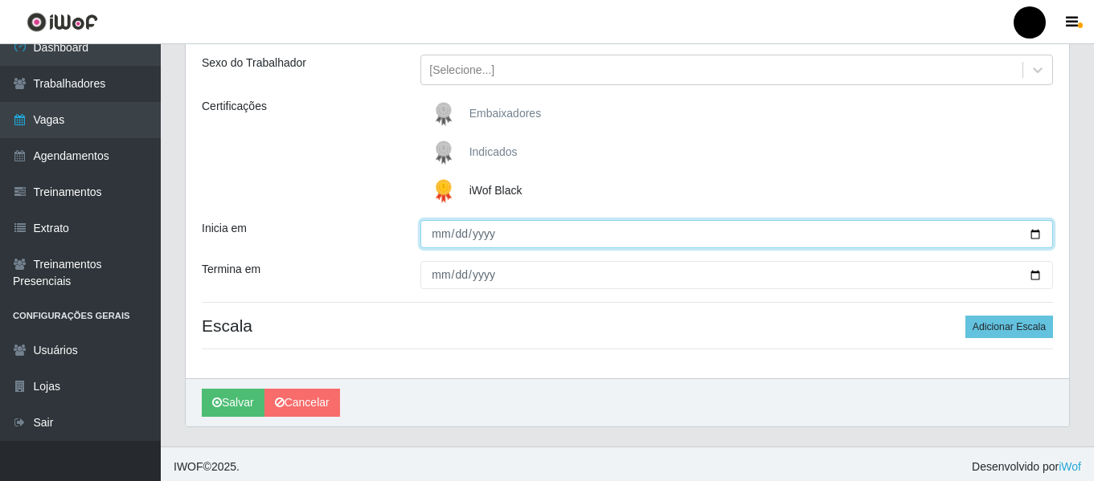
scroll to position [187, 0]
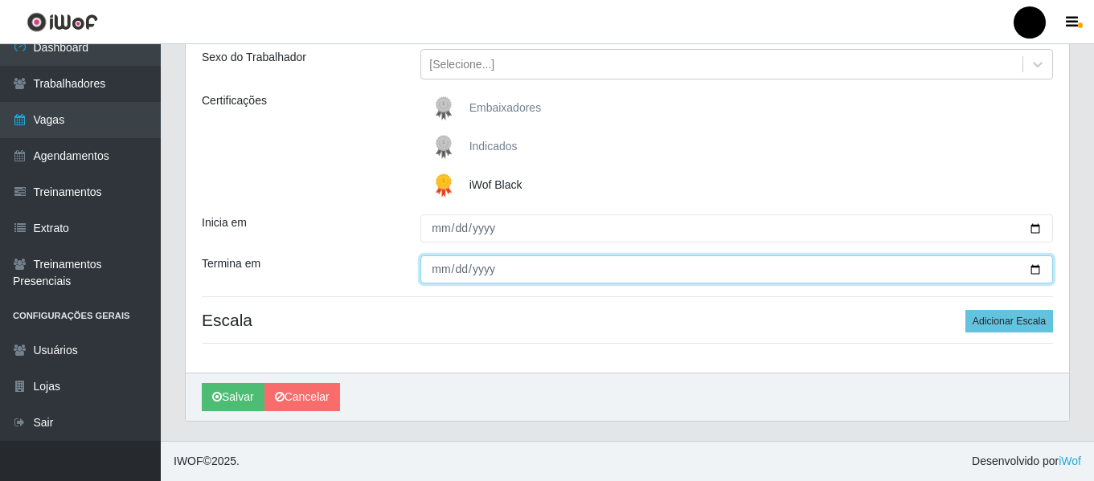
click at [1036, 277] on input "Termina em" at bounding box center [736, 270] width 632 height 28
click at [1032, 265] on input "Termina em" at bounding box center [736, 270] width 632 height 28
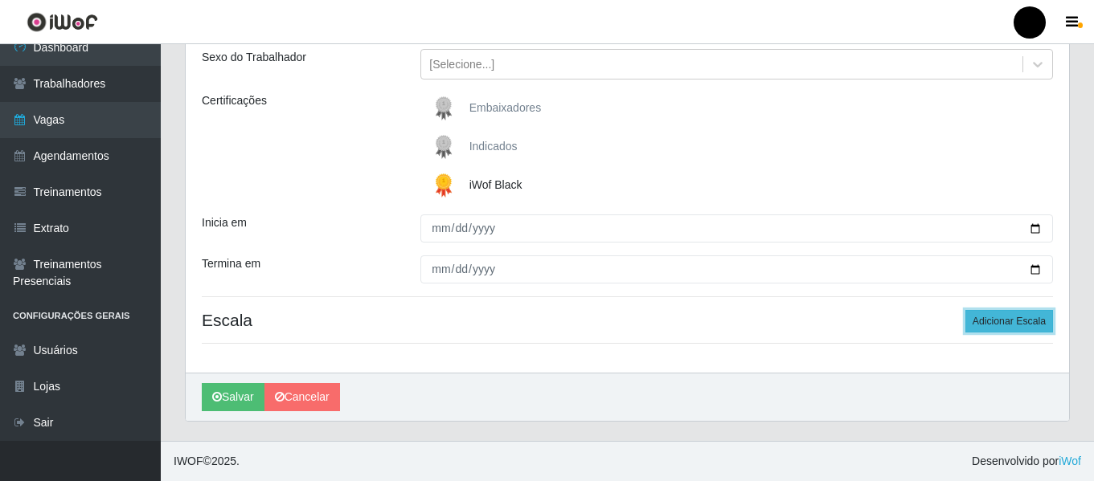
click at [993, 318] on button "Adicionar Escala" at bounding box center [1009, 321] width 88 height 22
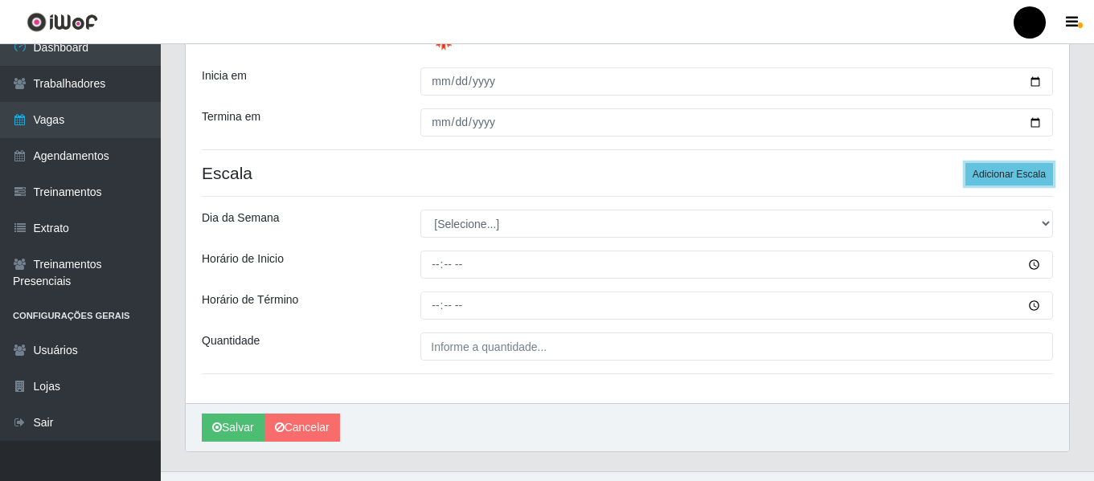
scroll to position [348, 0]
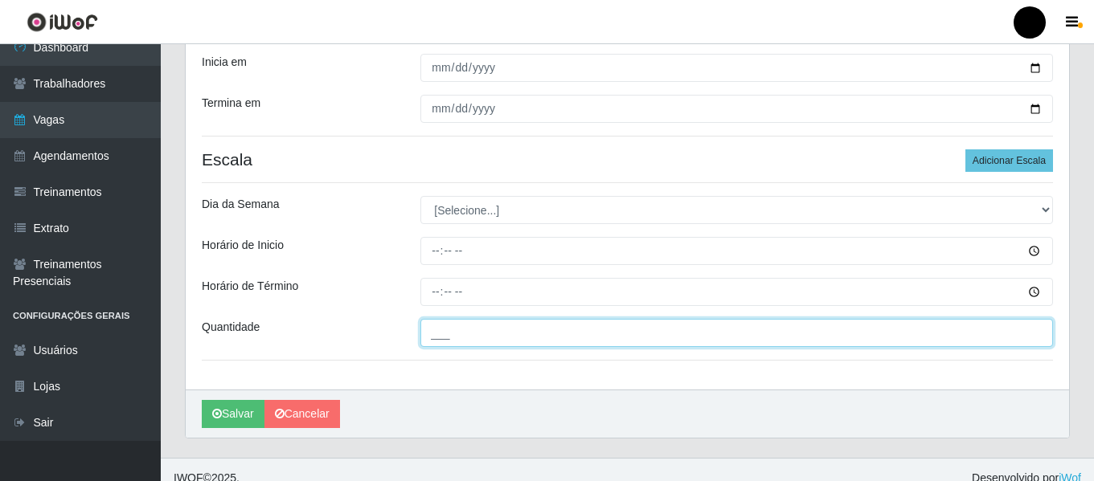
click at [493, 342] on input "___" at bounding box center [736, 333] width 632 height 28
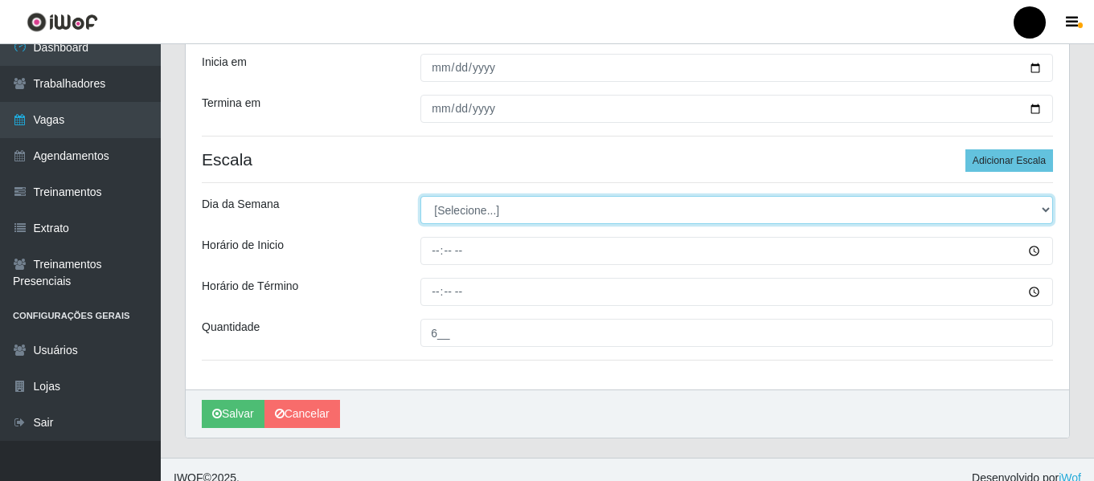
click at [1037, 204] on select "[Selecione...] Segunda Terça Quarta Quinta Sexta Sábado Domingo" at bounding box center [736, 210] width 632 height 28
click at [420, 196] on select "[Selecione...] Segunda Terça Quarta Quinta Sexta Sábado Domingo" at bounding box center [736, 210] width 632 height 28
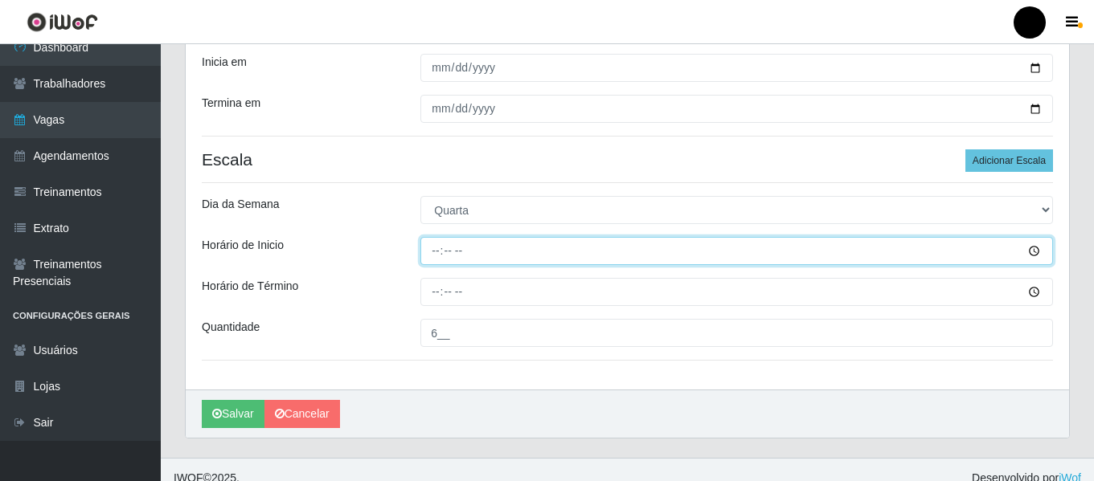
click at [431, 244] on input "Horário de Inicio" at bounding box center [736, 251] width 632 height 28
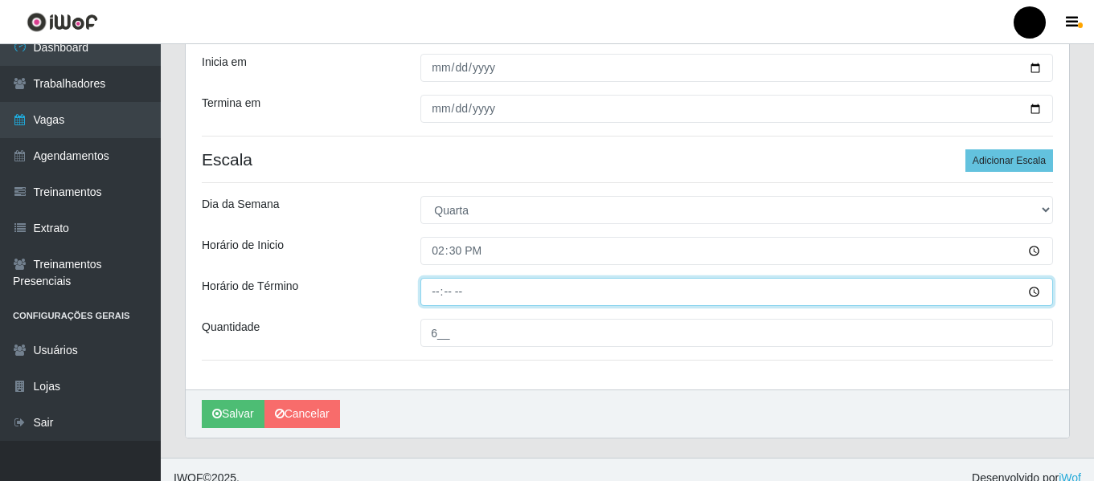
click at [436, 294] on input "Horário de Término" at bounding box center [736, 292] width 632 height 28
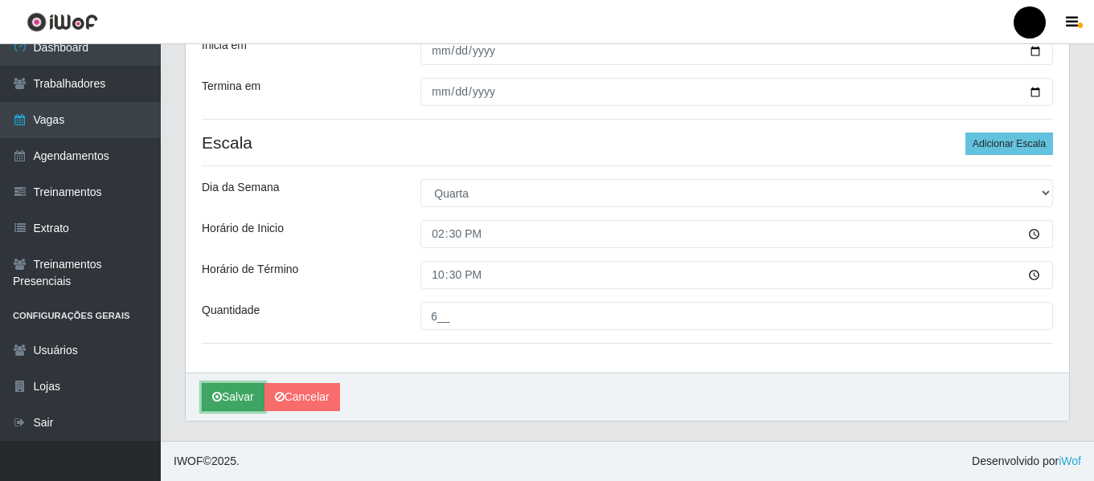
click at [229, 407] on button "Salvar" at bounding box center [233, 397] width 63 height 28
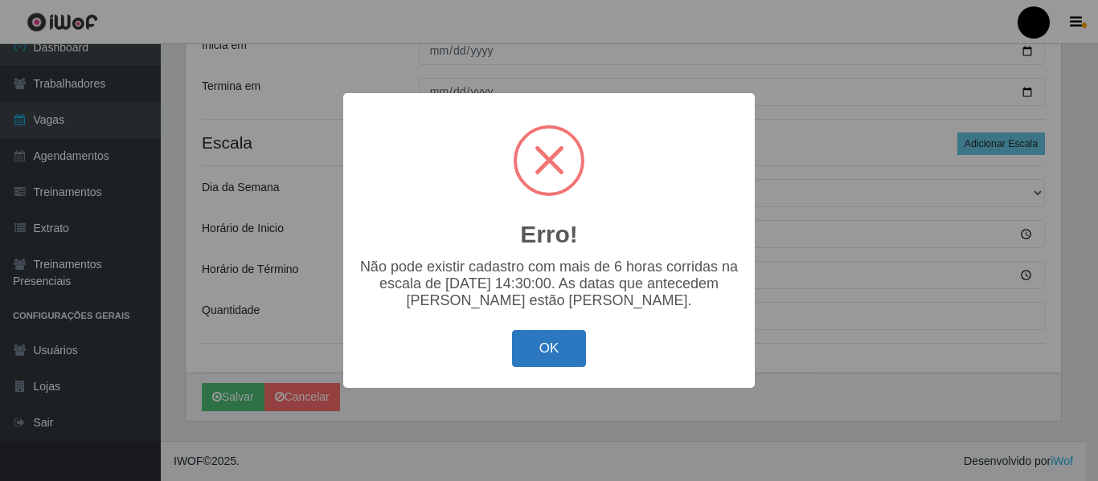
click at [553, 349] on button "OK" at bounding box center [549, 349] width 75 height 38
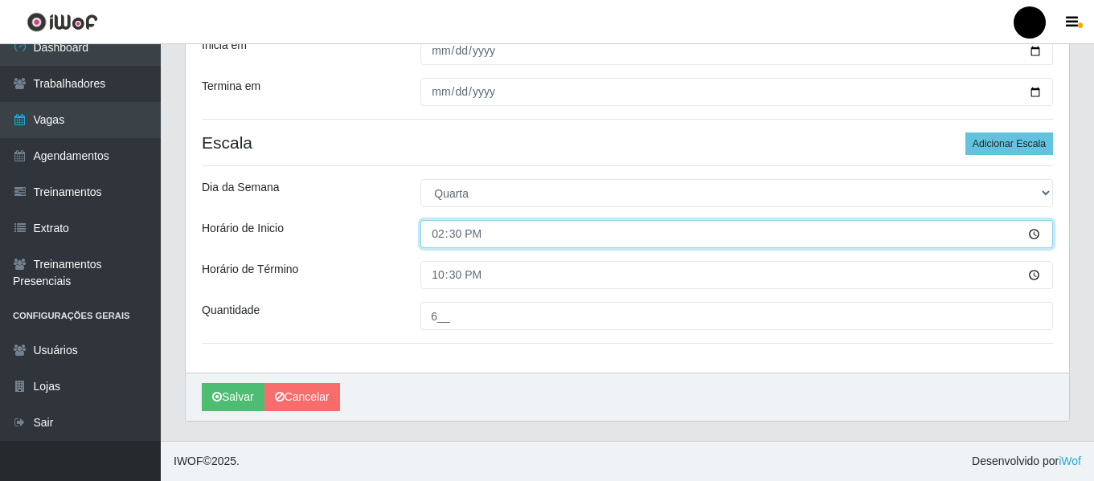
click at [438, 234] on input "14:30" at bounding box center [736, 234] width 632 height 28
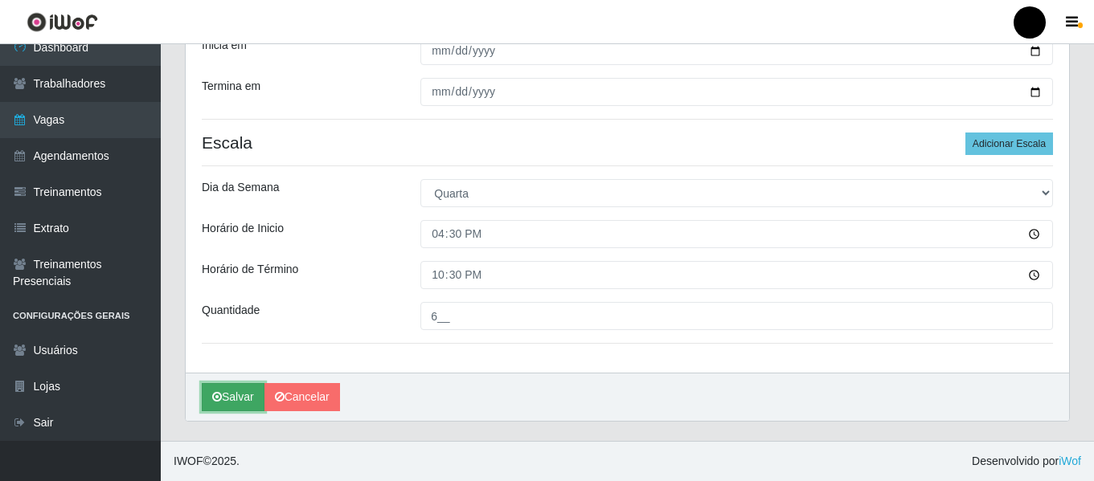
click at [206, 399] on button "Salvar" at bounding box center [233, 397] width 63 height 28
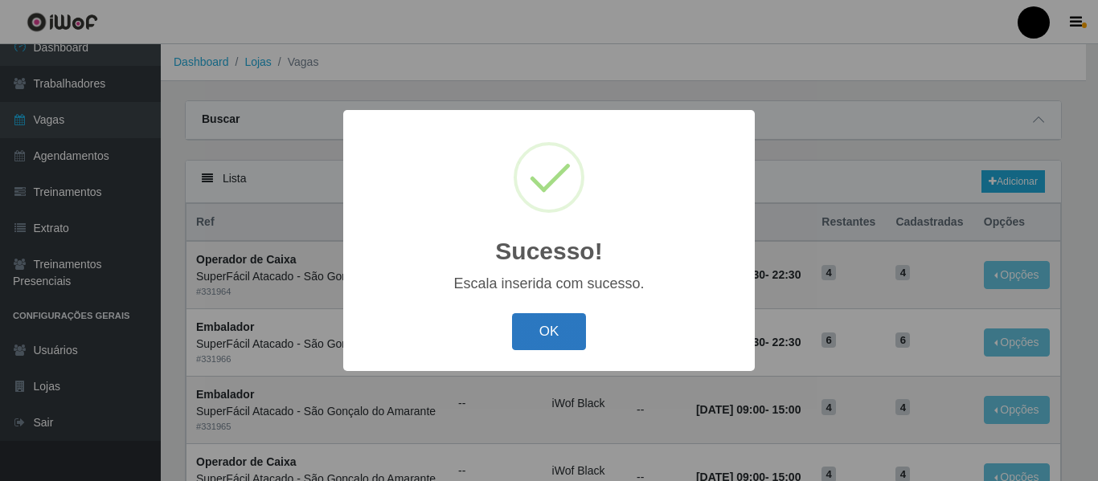
click at [560, 333] on button "OK" at bounding box center [549, 332] width 75 height 38
